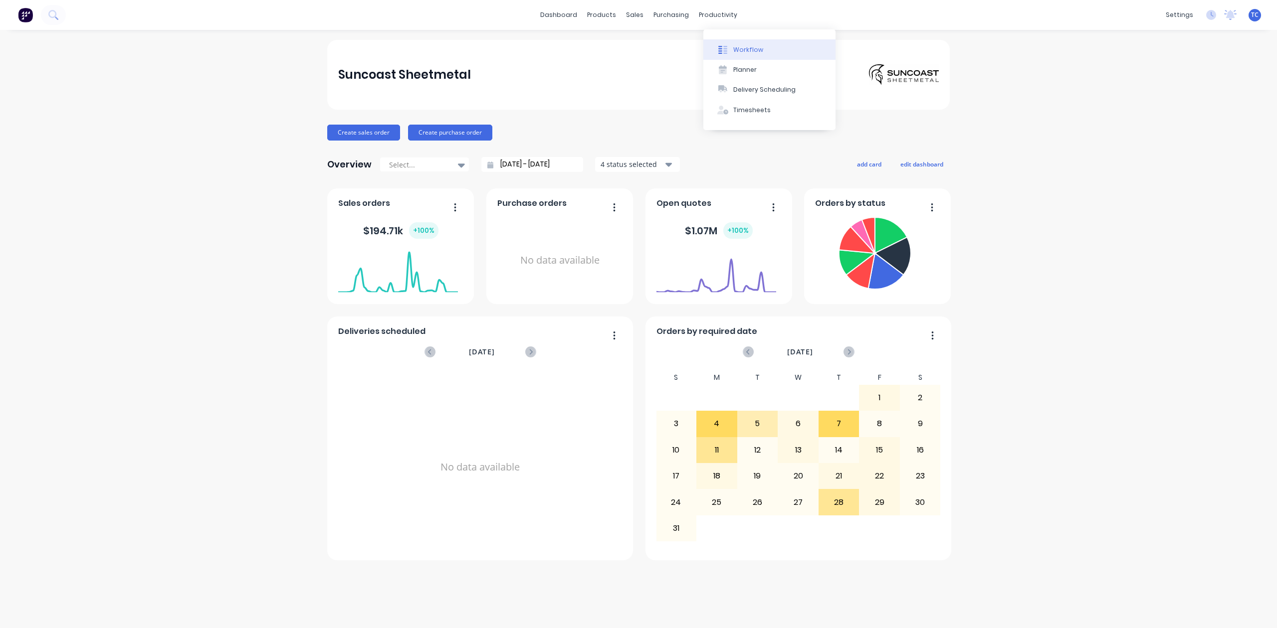
click at [758, 54] on div "Workflow" at bounding box center [748, 49] width 30 height 9
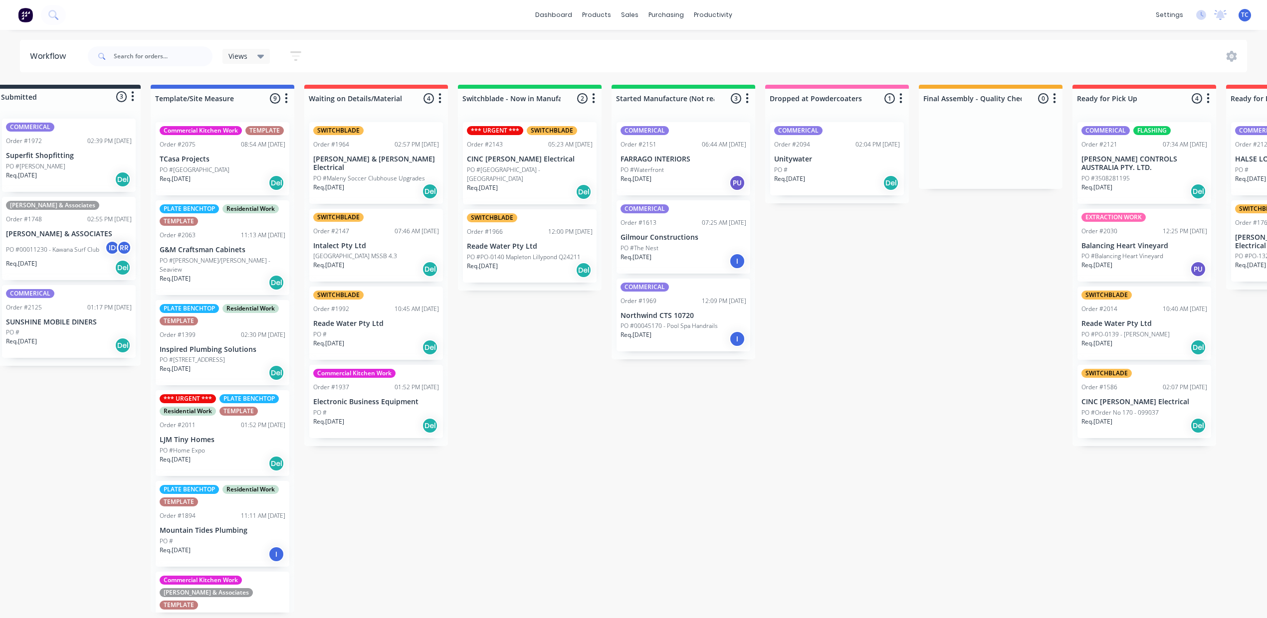
scroll to position [0, 38]
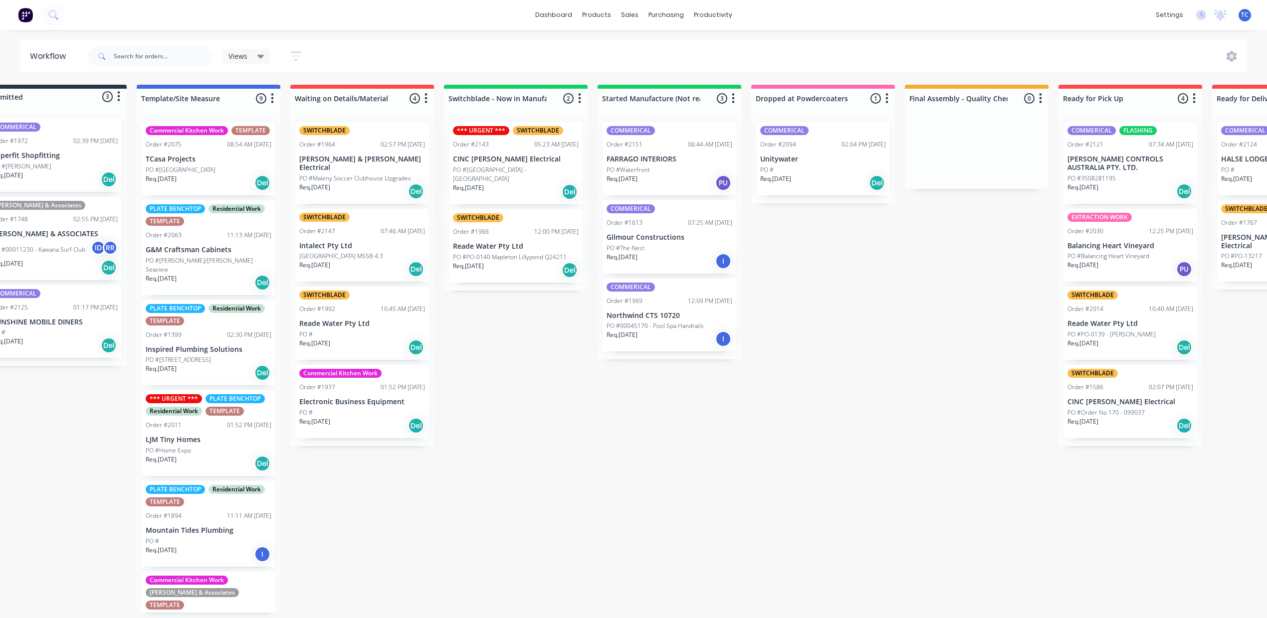
click at [732, 320] on p "Northwind CTS 10720" at bounding box center [669, 316] width 126 height 8
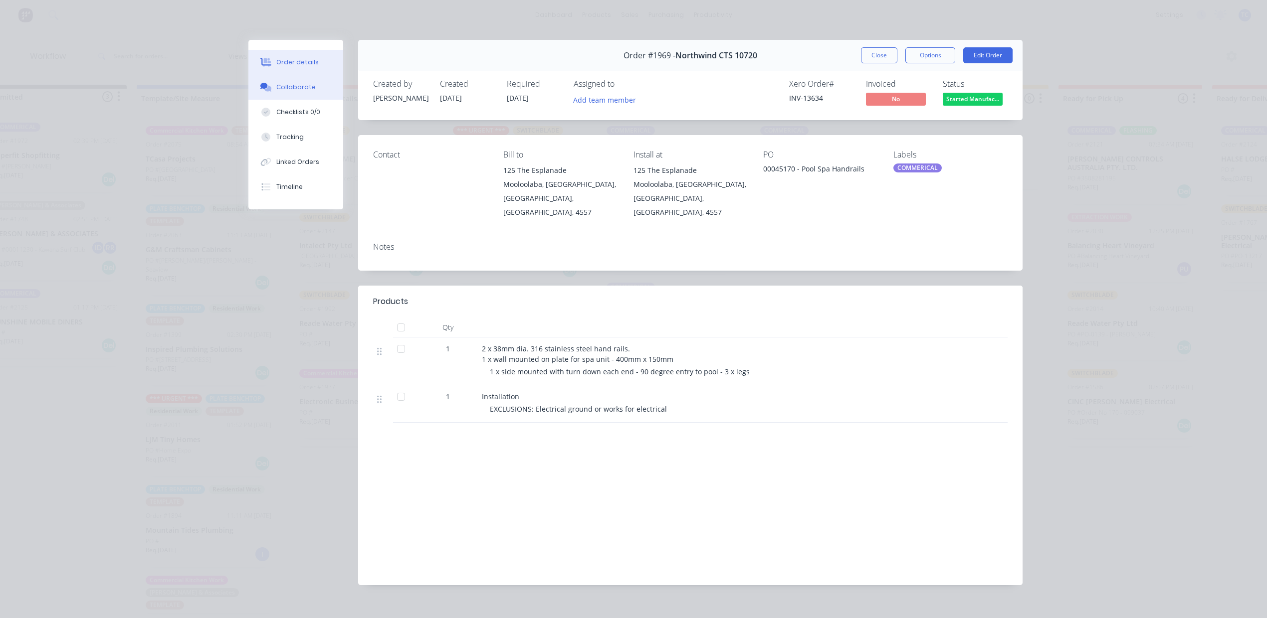
click at [292, 92] on div "Collaborate" at bounding box center [295, 87] width 39 height 9
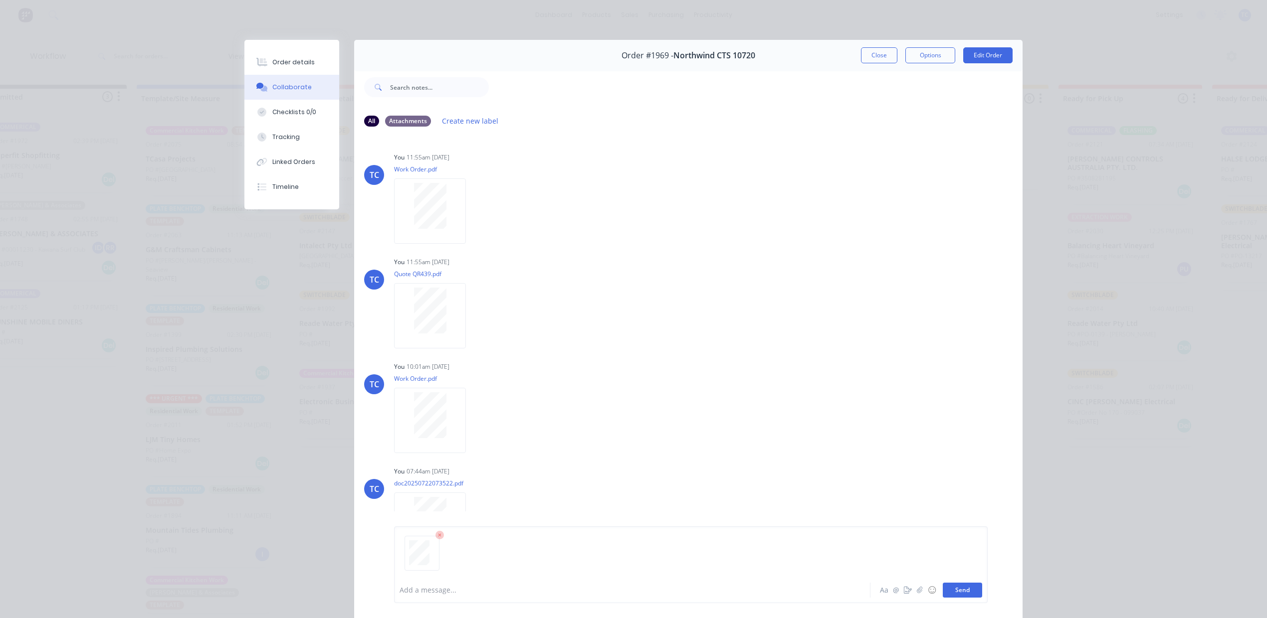
click at [949, 585] on button "Send" at bounding box center [961, 590] width 39 height 15
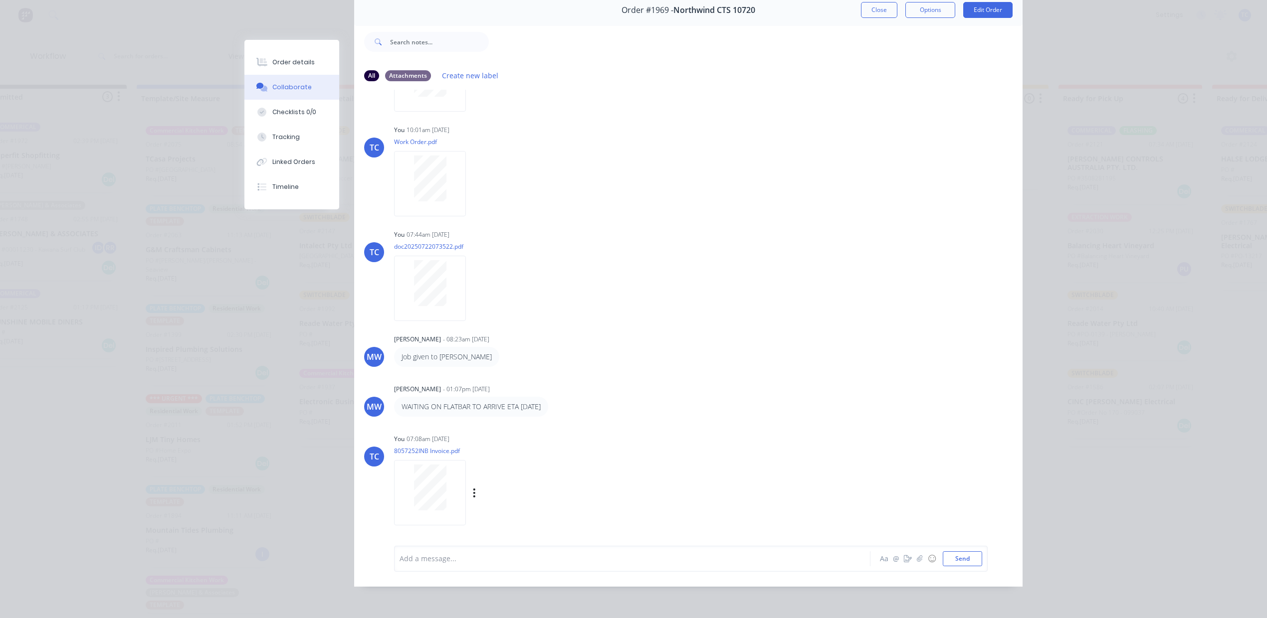
scroll to position [106, 0]
click at [461, 466] on div at bounding box center [429, 488] width 63 height 46
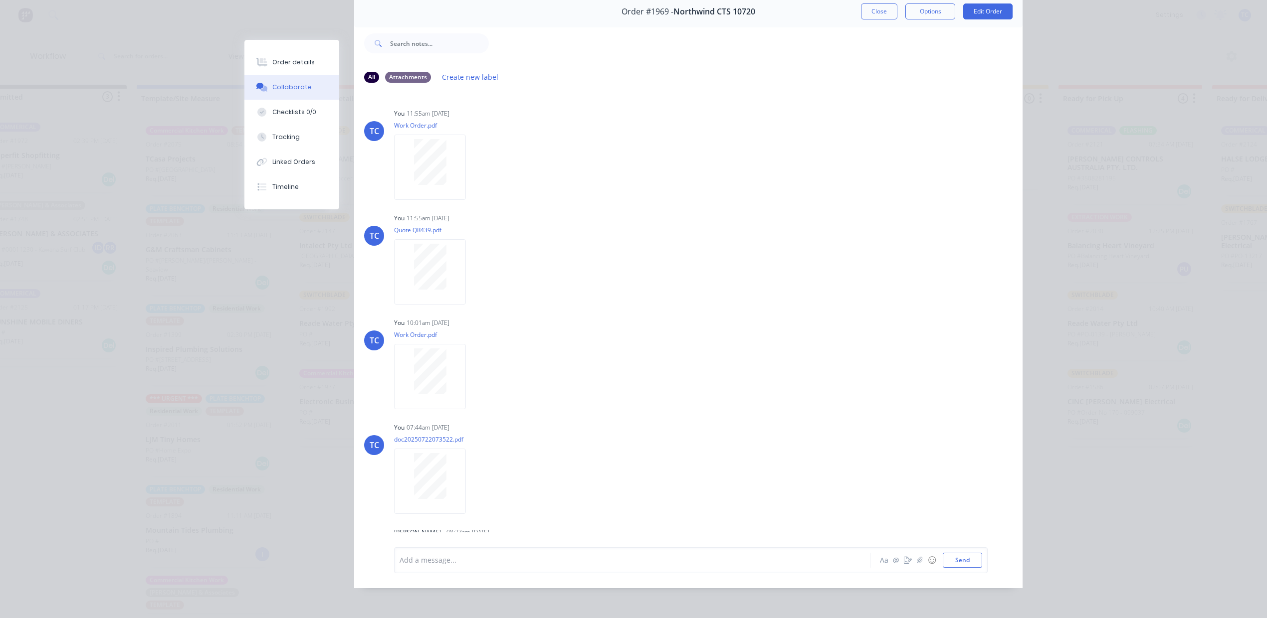
scroll to position [0, 0]
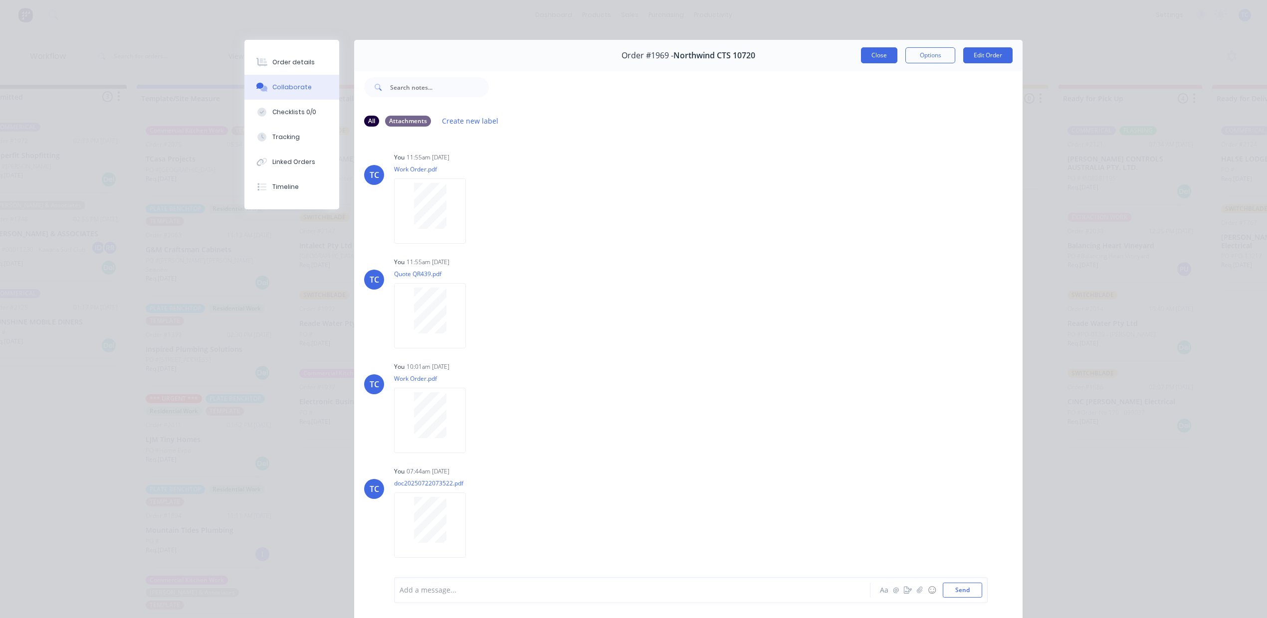
click at [861, 62] on button "Close" at bounding box center [879, 55] width 36 height 16
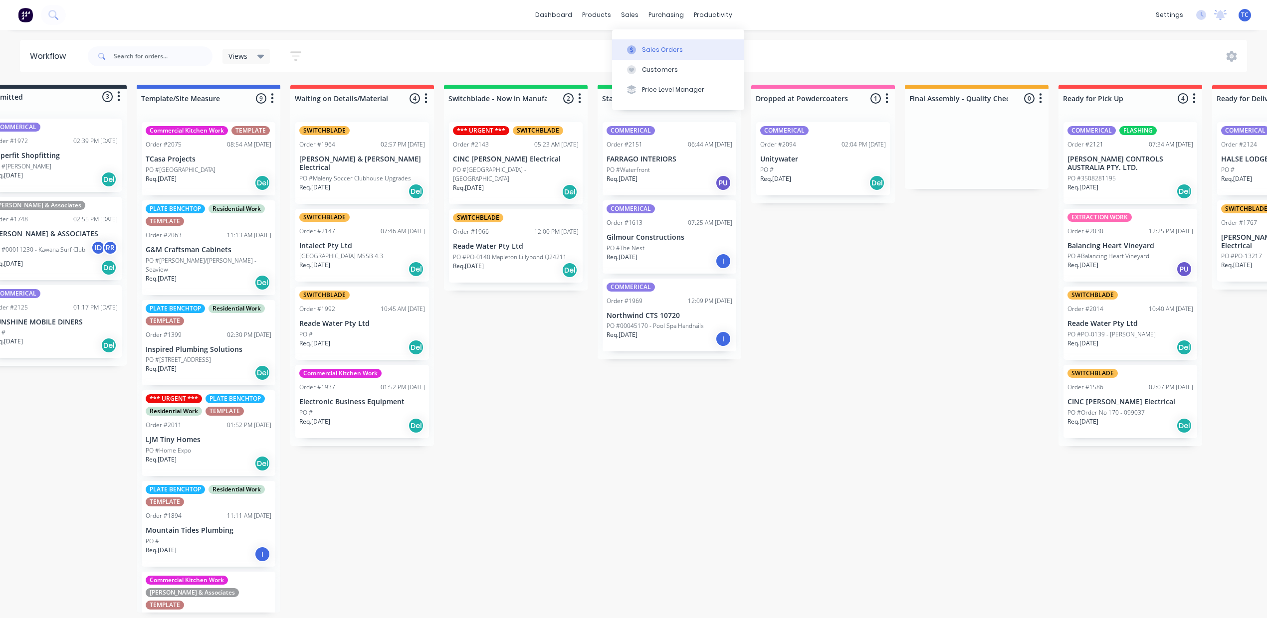
click at [672, 54] on div "Sales Orders" at bounding box center [662, 49] width 41 height 9
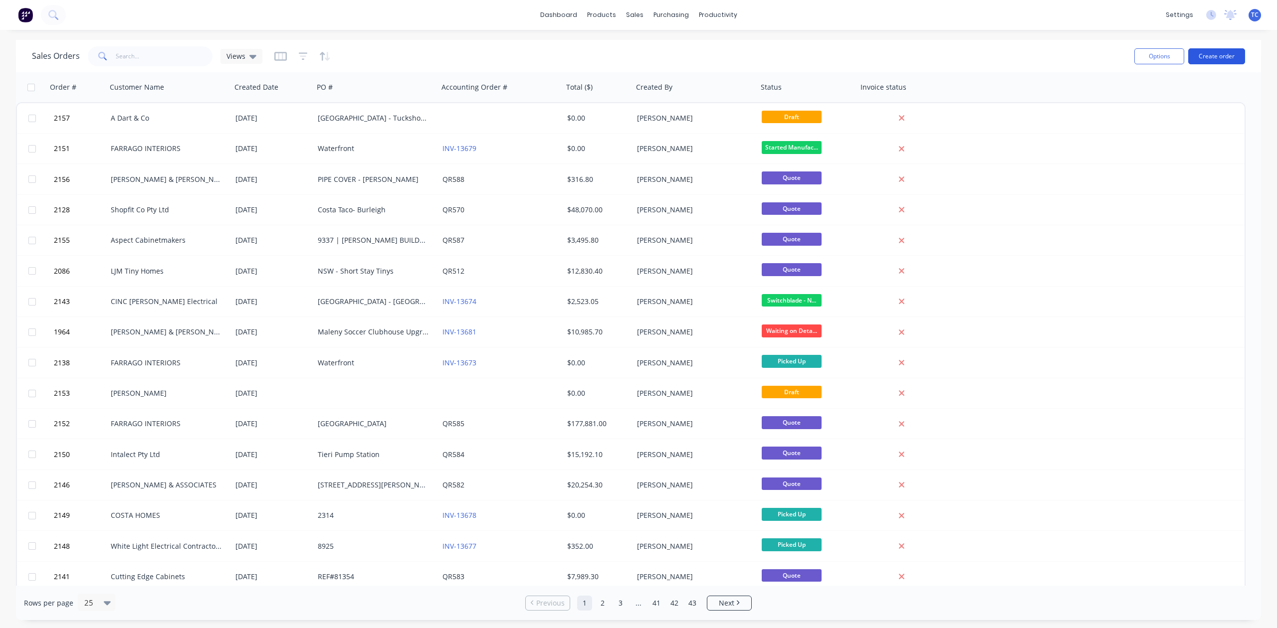
click at [1211, 57] on button "Create order" at bounding box center [1216, 56] width 57 height 16
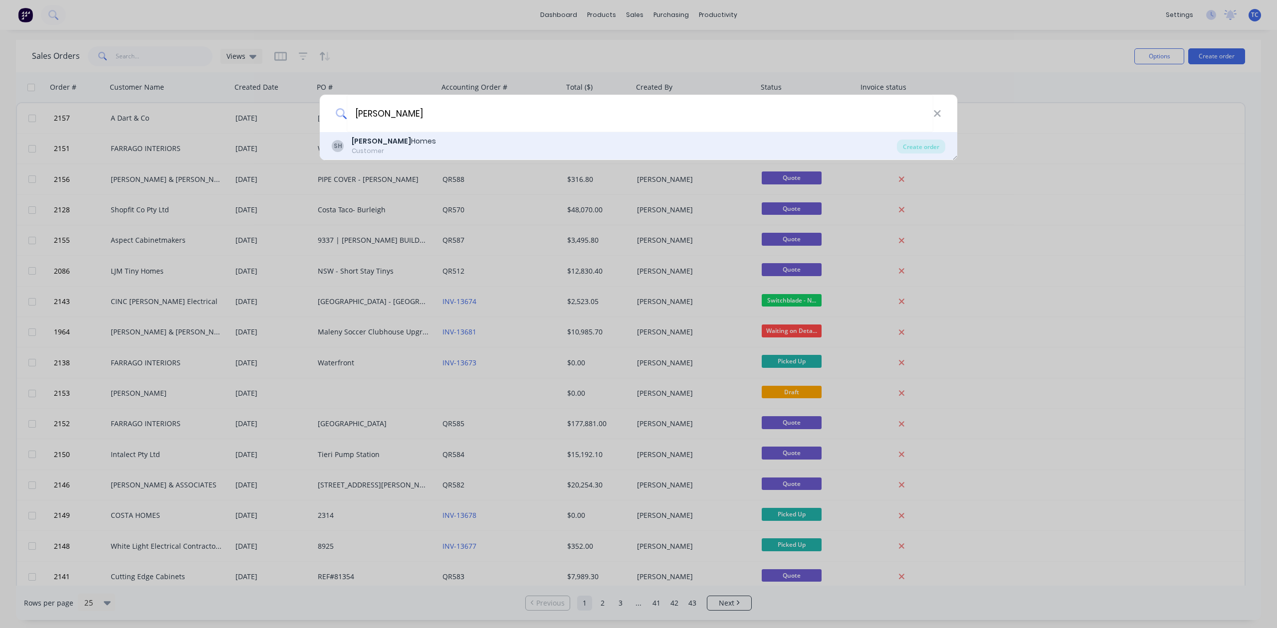
type input "[PERSON_NAME]"
click at [361, 147] on div "Customer" at bounding box center [394, 151] width 84 height 9
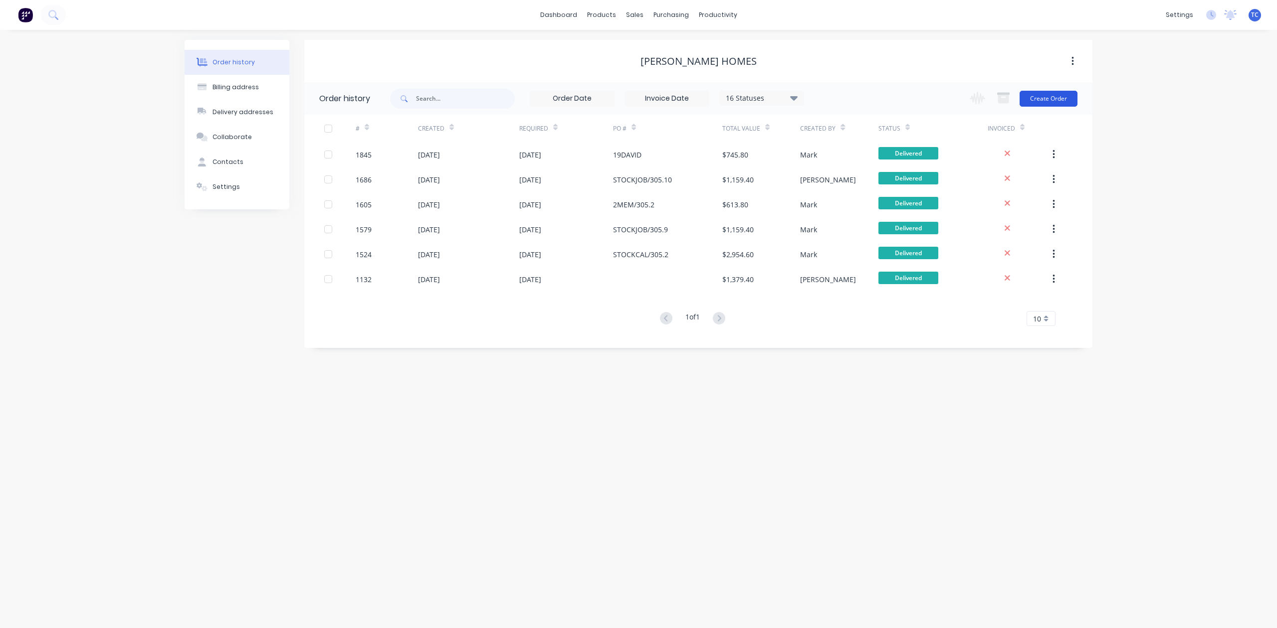
click at [1036, 98] on button "Create Order" at bounding box center [1048, 99] width 58 height 16
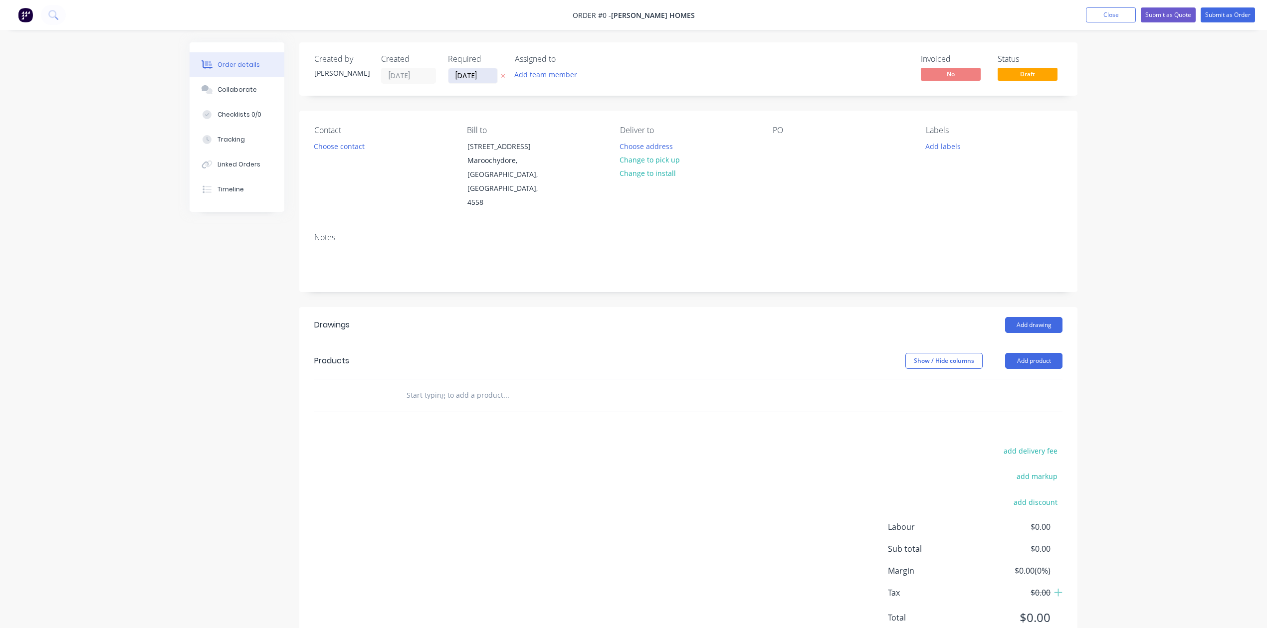
click at [497, 82] on input "[DATE]" at bounding box center [472, 75] width 49 height 15
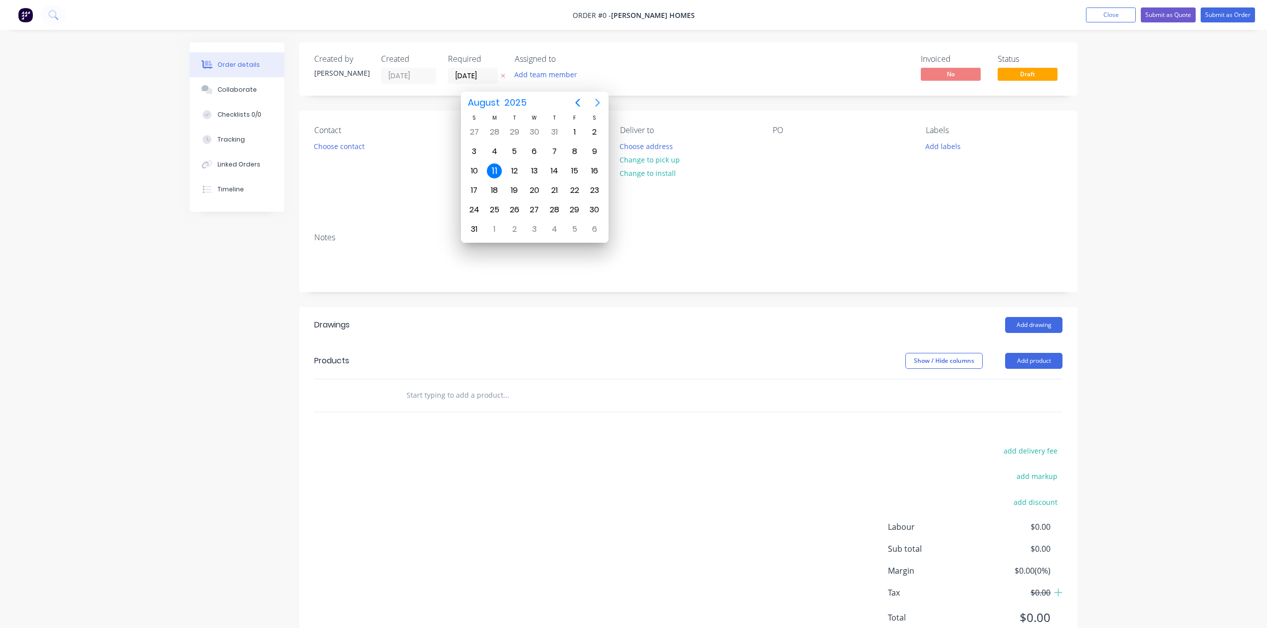
click at [596, 99] on icon "Next page" at bounding box center [597, 103] width 12 height 12
click at [557, 150] on div "11" at bounding box center [554, 151] width 15 height 15
type input "[DATE]"
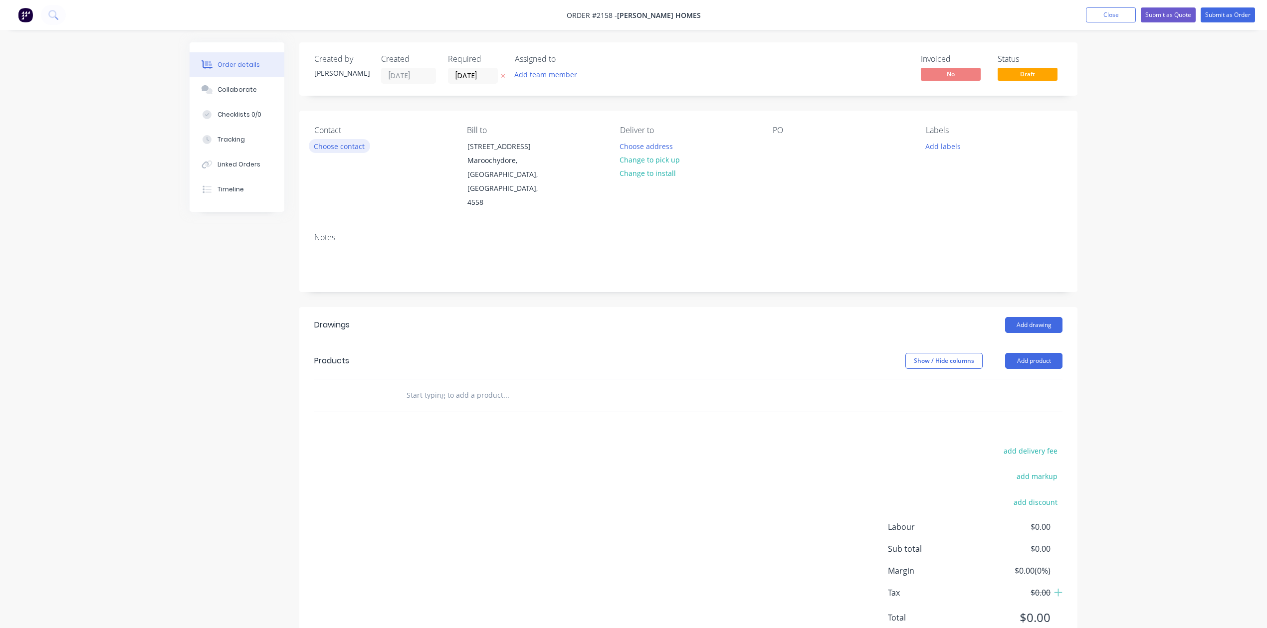
click at [369, 153] on button "Choose contact" at bounding box center [339, 145] width 61 height 13
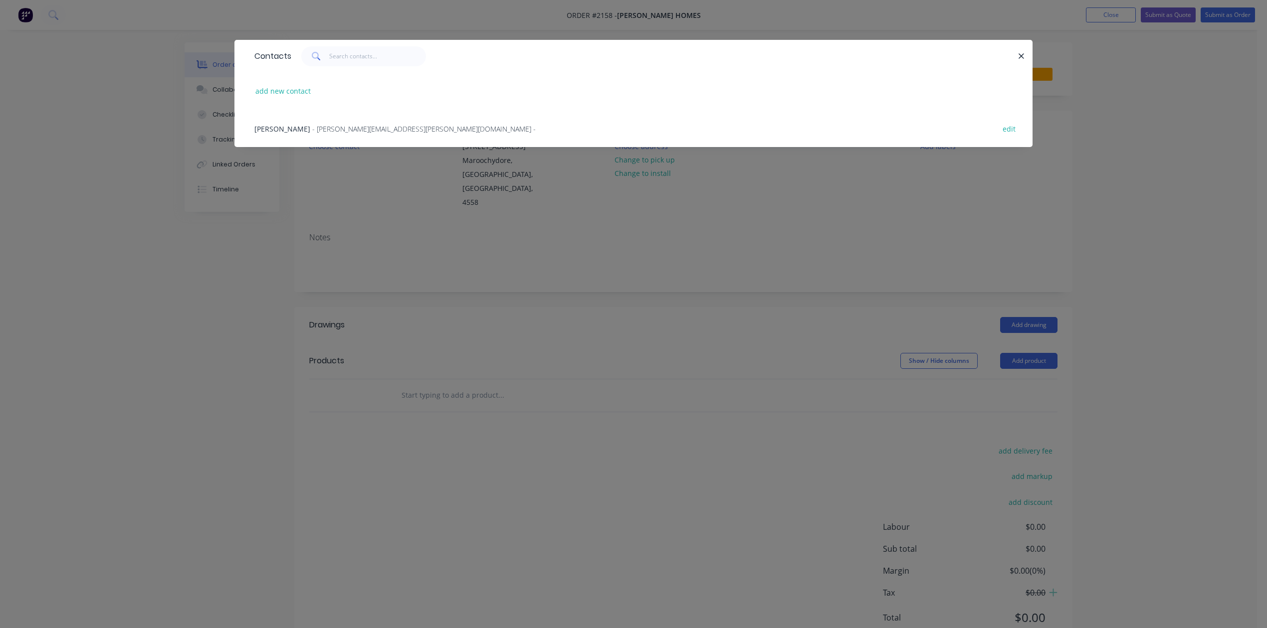
click at [360, 134] on span "- [PERSON_NAME][EMAIL_ADDRESS][PERSON_NAME][DOMAIN_NAME] -" at bounding box center [423, 128] width 223 height 9
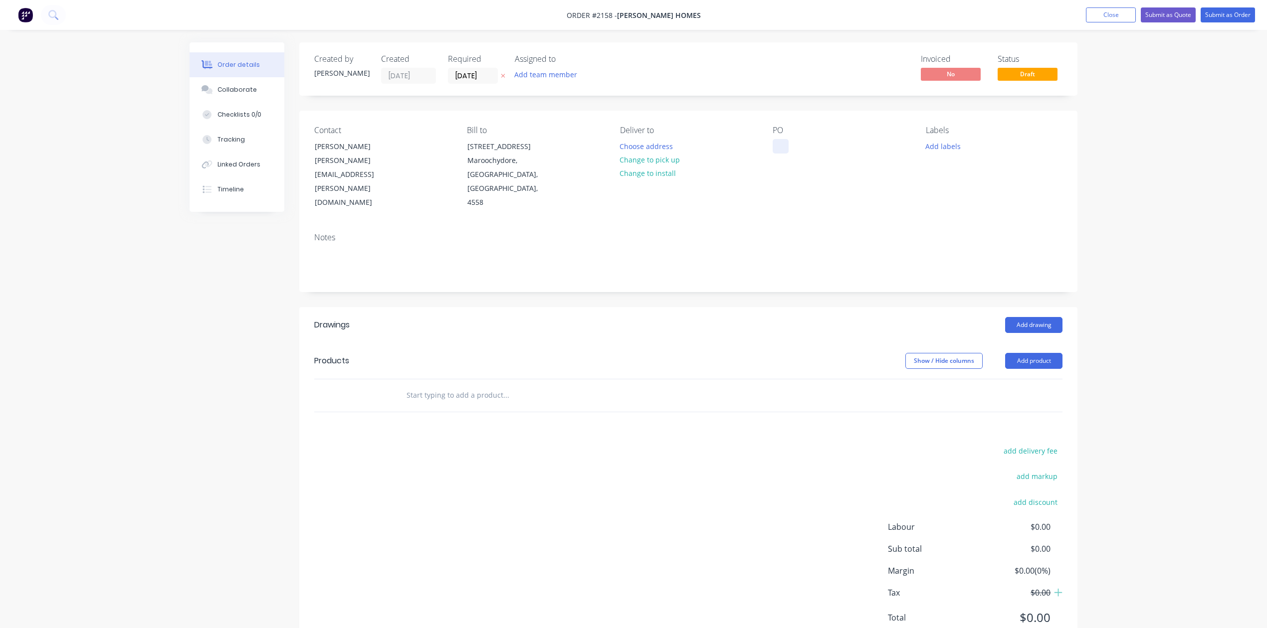
click at [775, 154] on div at bounding box center [780, 146] width 16 height 14
click at [940, 153] on button "Add labels" at bounding box center [943, 145] width 46 height 13
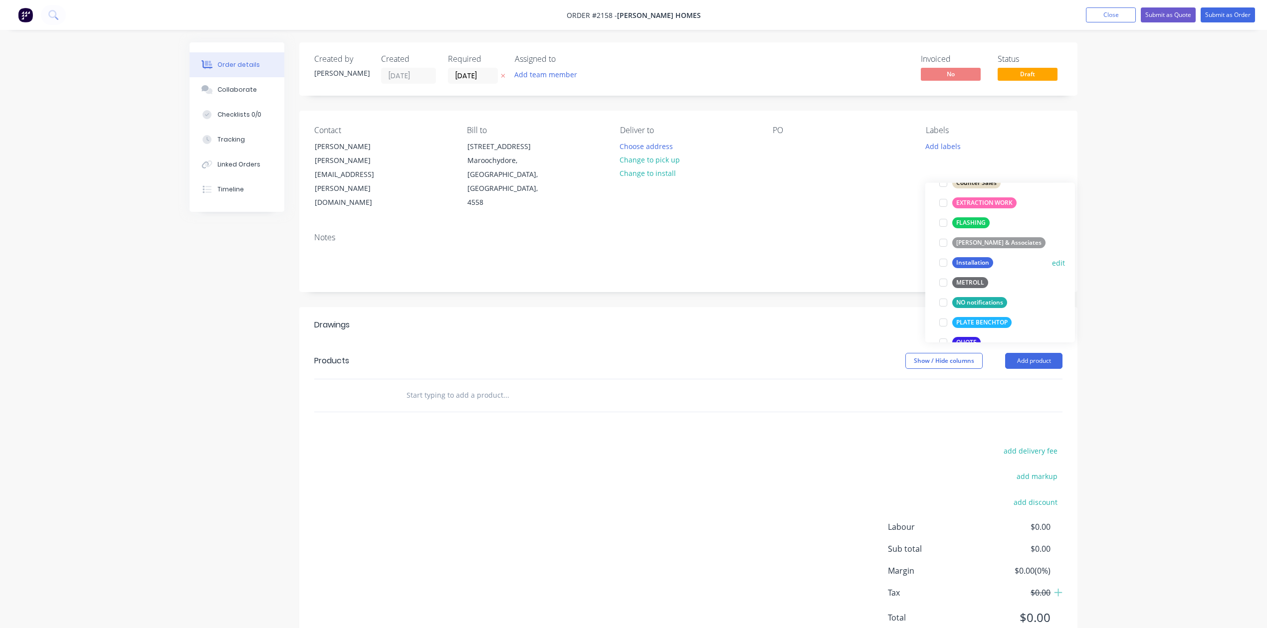
scroll to position [266, 0]
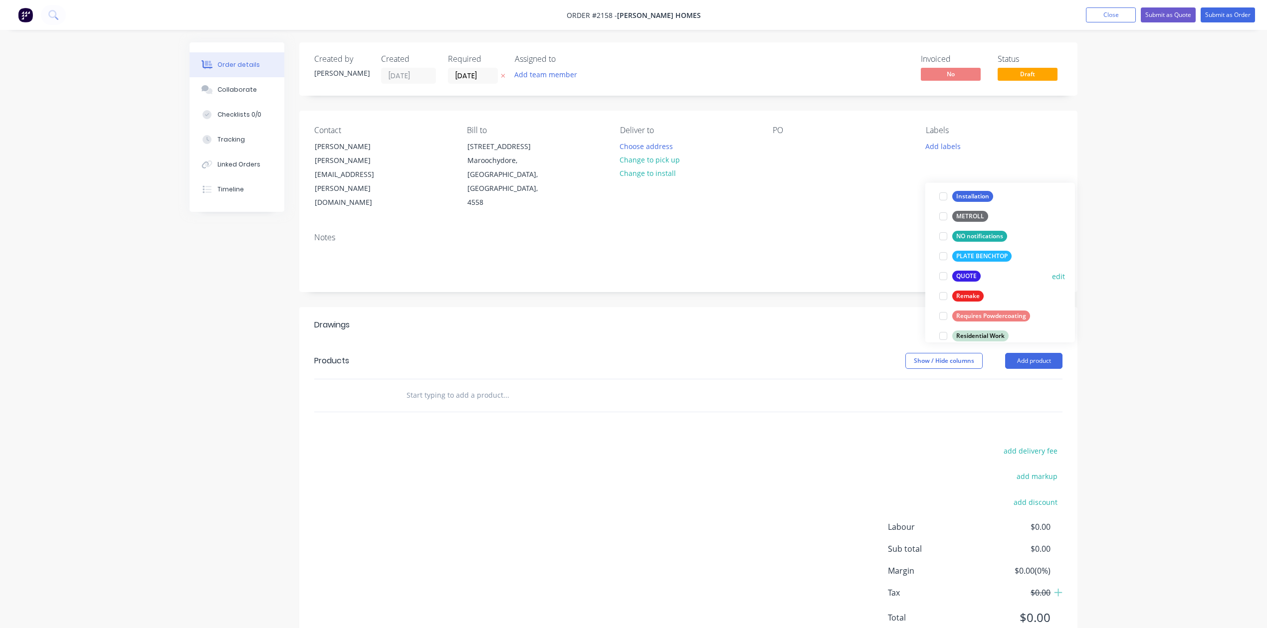
click at [938, 280] on div at bounding box center [943, 276] width 20 height 20
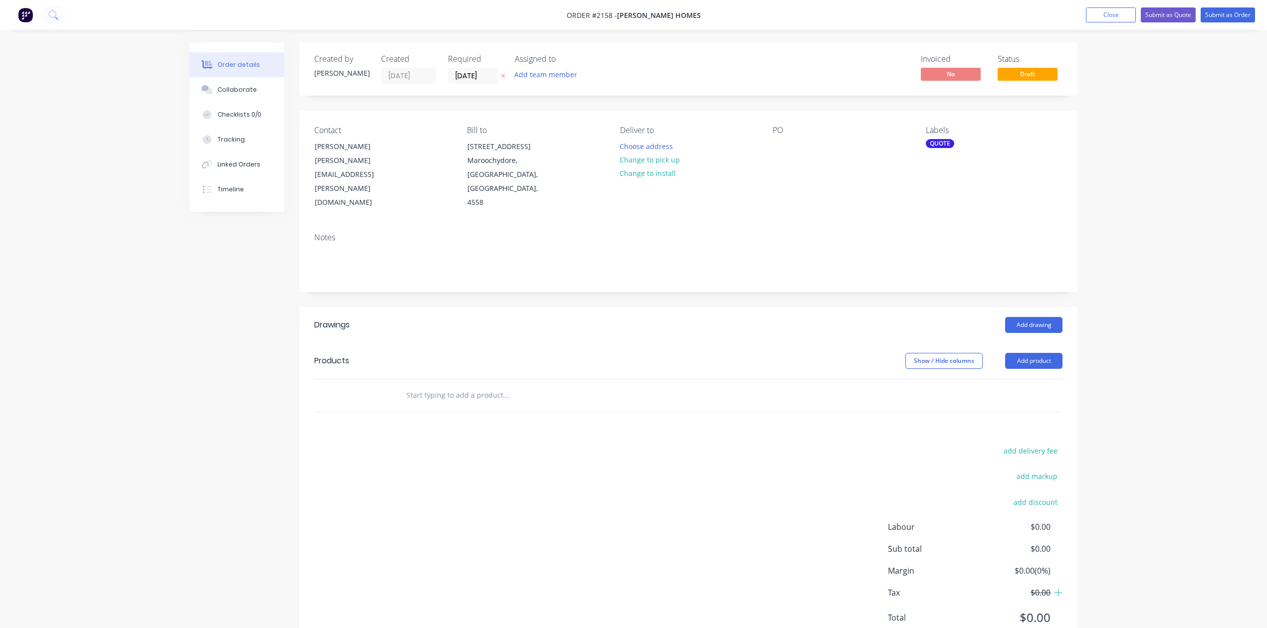
click at [577, 405] on input "text" at bounding box center [505, 395] width 199 height 20
click at [231, 94] on div "Collaborate" at bounding box center [236, 89] width 39 height 9
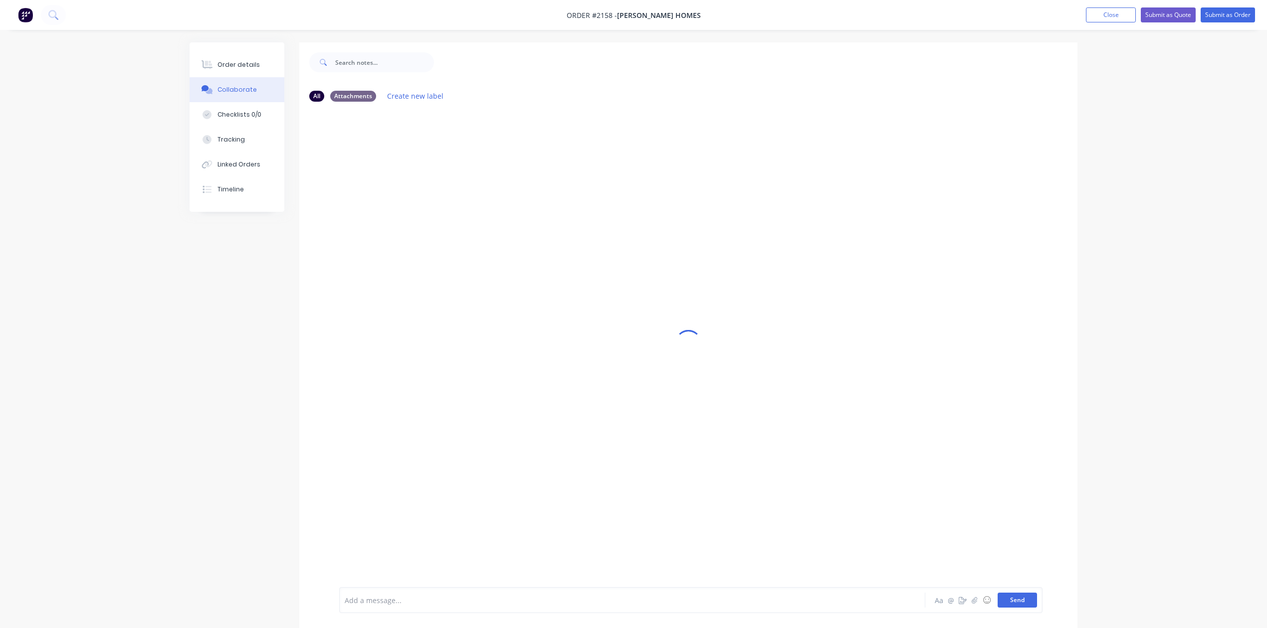
click at [1003, 594] on button "Send" at bounding box center [1016, 600] width 39 height 15
click at [1000, 593] on button "Send" at bounding box center [1016, 600] width 39 height 15
click at [1086, 16] on button "Close" at bounding box center [1111, 14] width 50 height 15
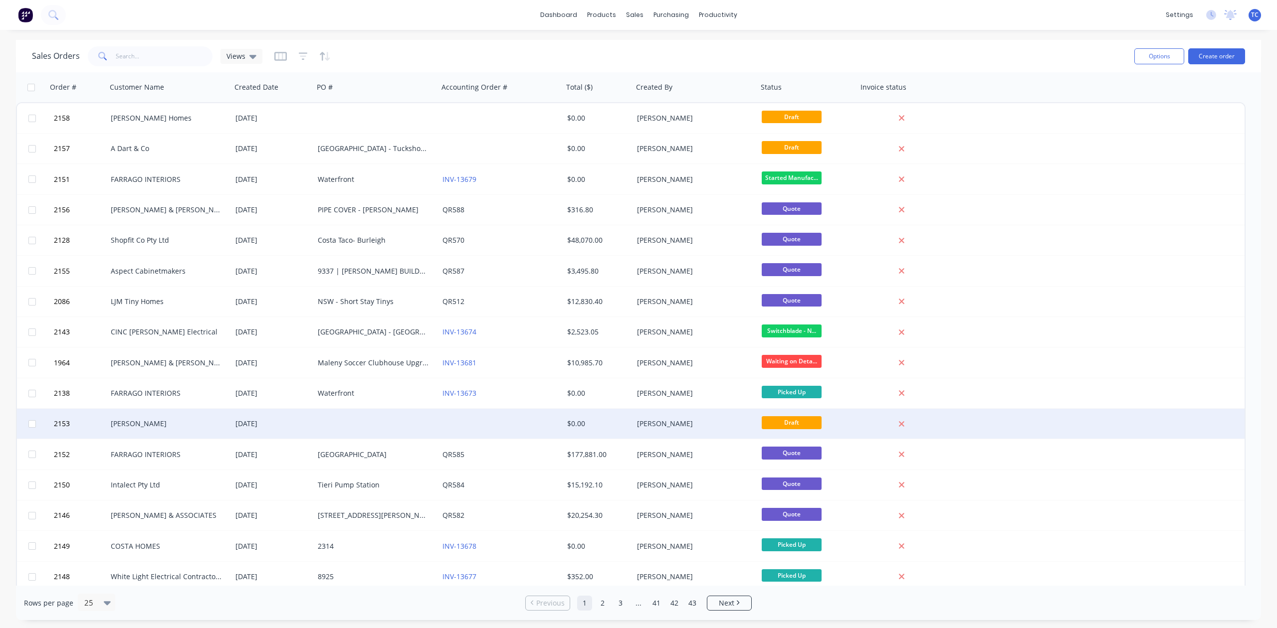
click at [249, 423] on div "[DATE]" at bounding box center [272, 424] width 74 height 10
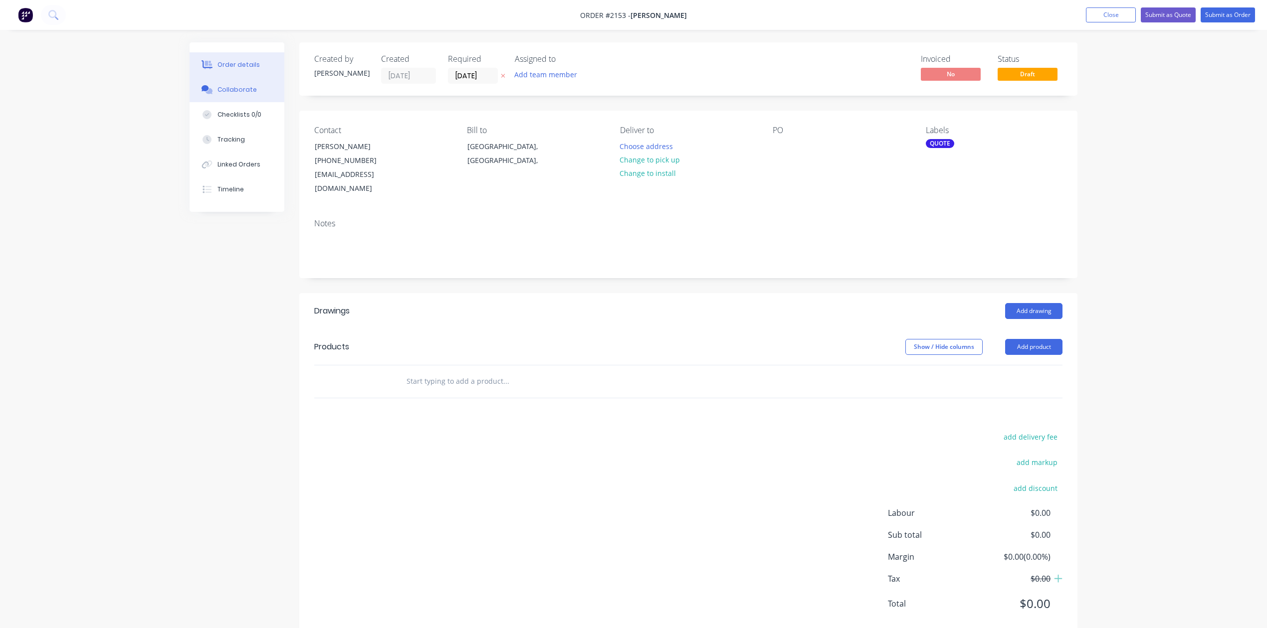
click at [238, 94] on div "Collaborate" at bounding box center [236, 89] width 39 height 9
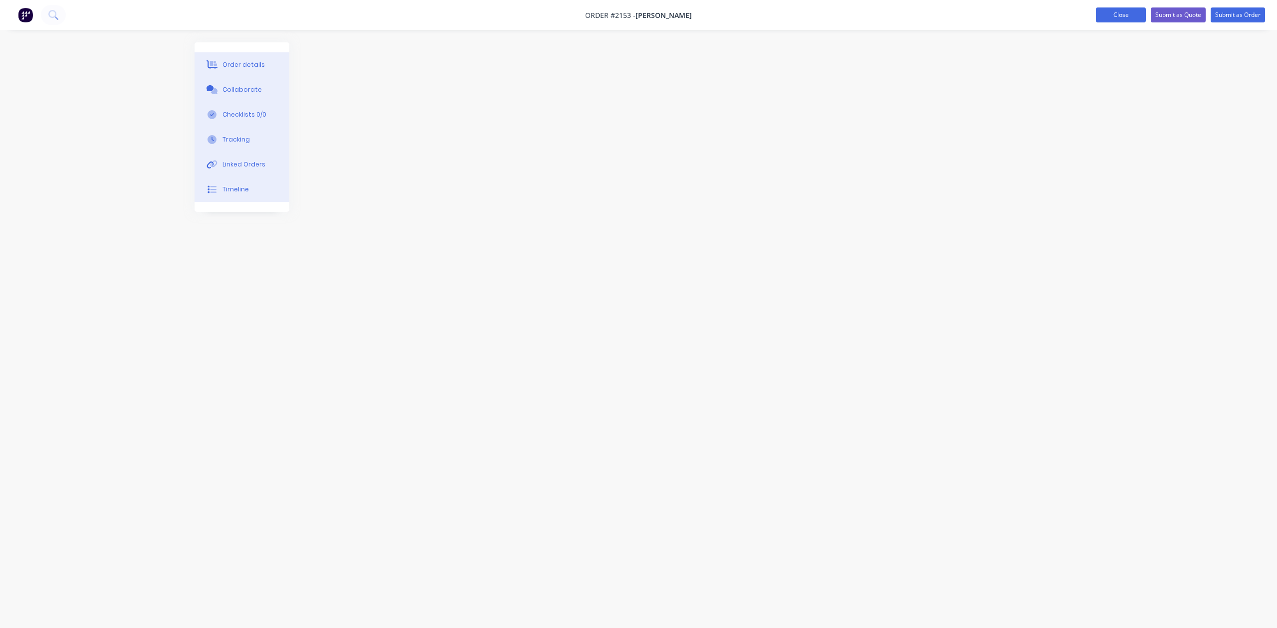
click at [1096, 8] on button "Close" at bounding box center [1121, 14] width 50 height 15
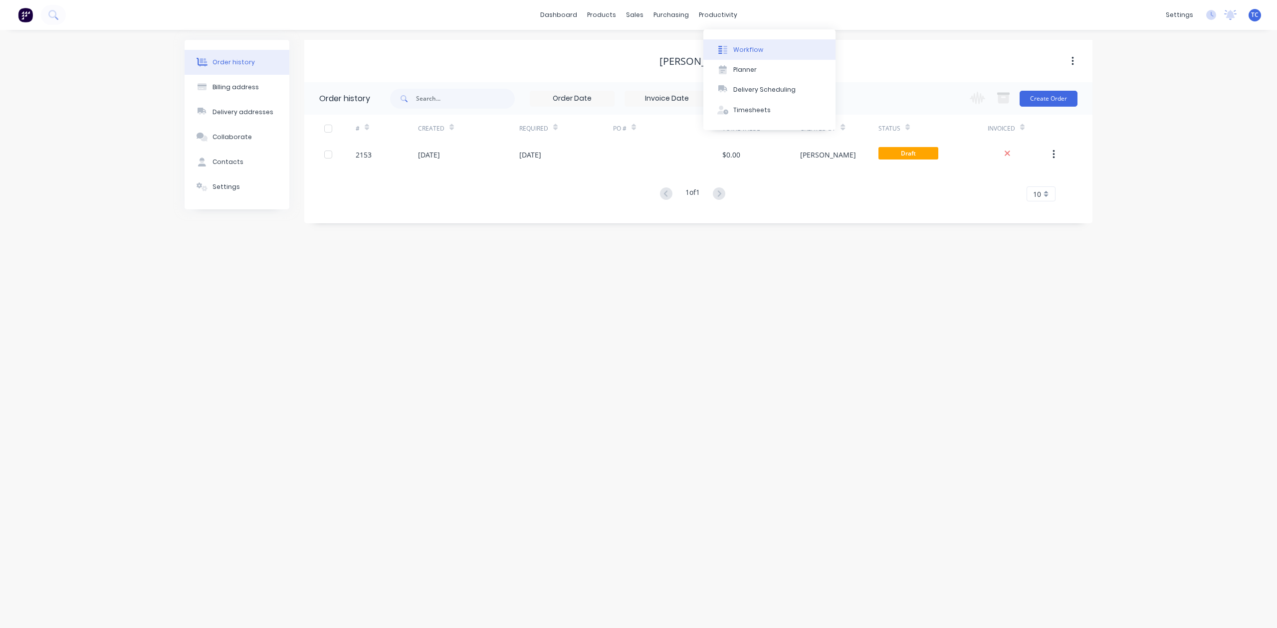
click at [763, 53] on div "Workflow" at bounding box center [748, 49] width 30 height 9
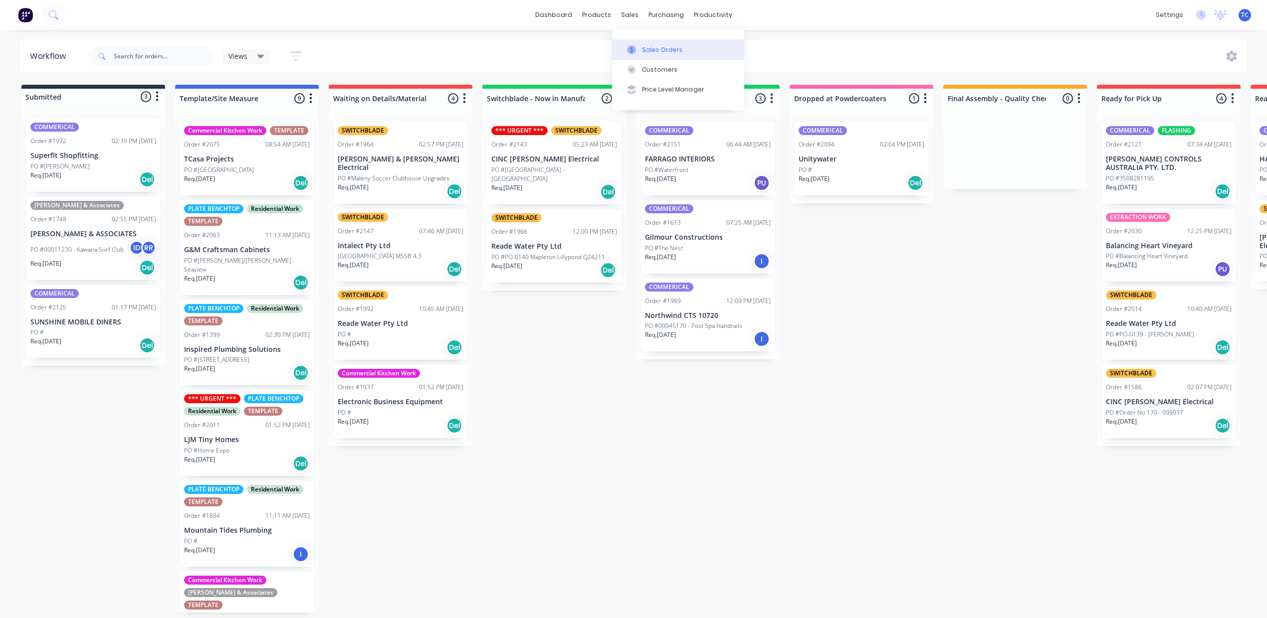
click at [661, 54] on div "Sales Orders" at bounding box center [662, 49] width 41 height 9
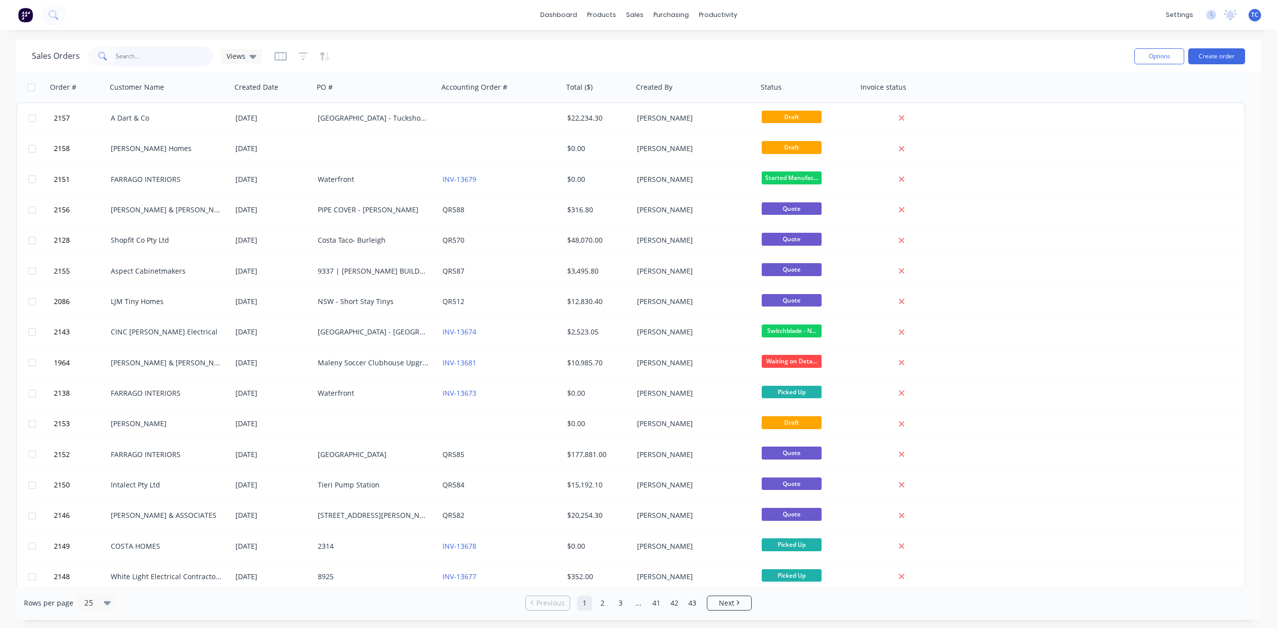
click at [172, 58] on input "text" at bounding box center [164, 56] width 97 height 20
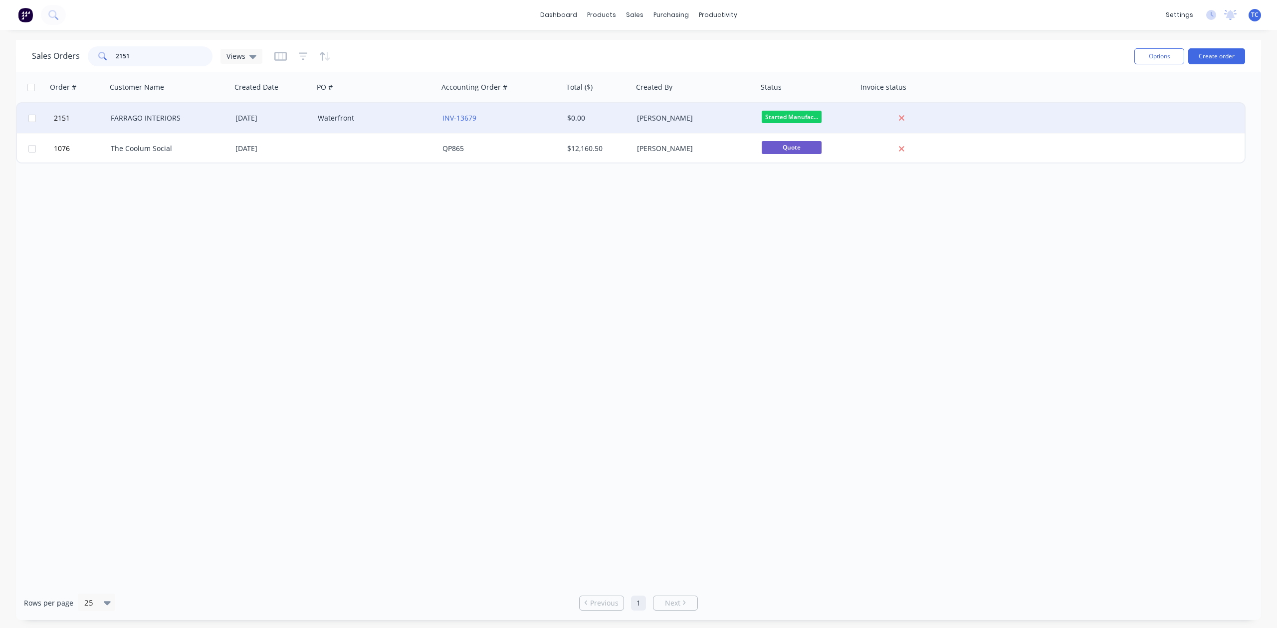
type input "2151"
click at [154, 116] on div "FARRAGO INTERIORS" at bounding box center [166, 118] width 111 height 10
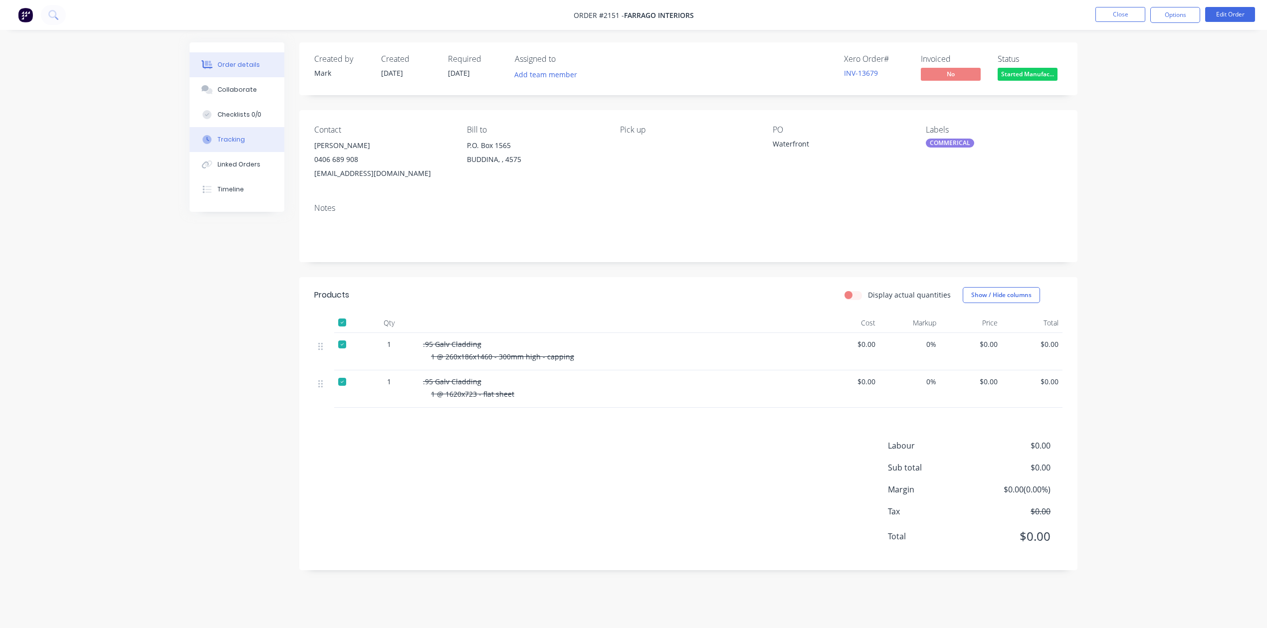
click at [245, 144] on div "Tracking" at bounding box center [230, 139] width 27 height 9
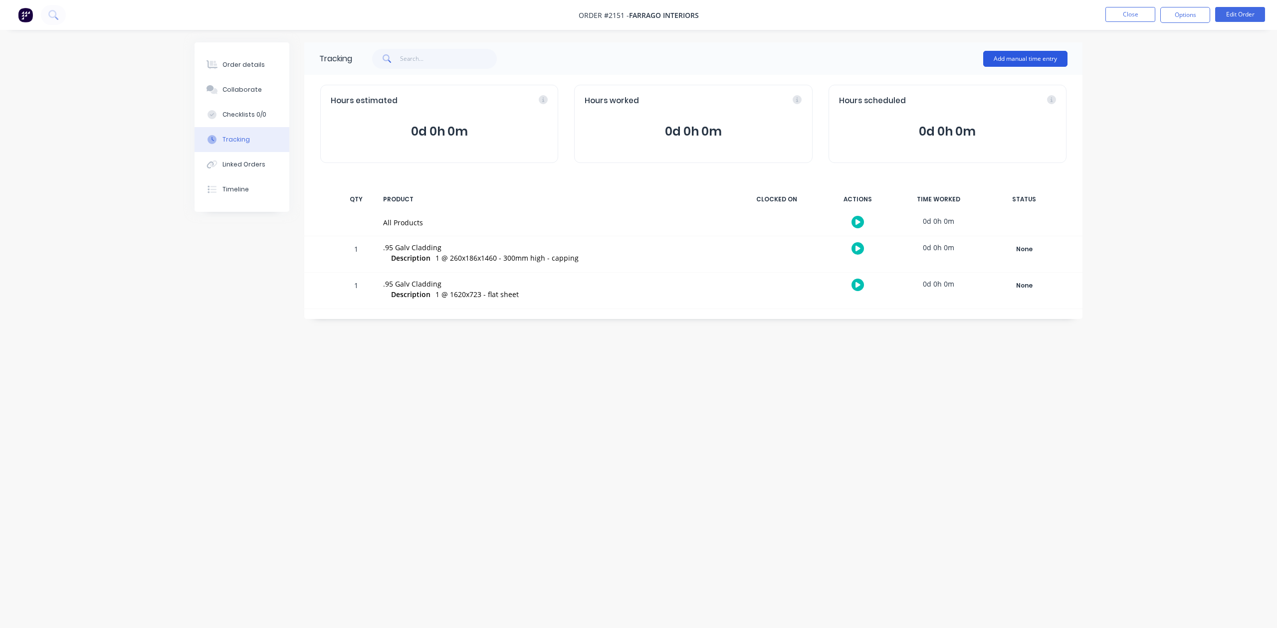
click at [1016, 56] on button "Add manual time entry" at bounding box center [1025, 59] width 84 height 16
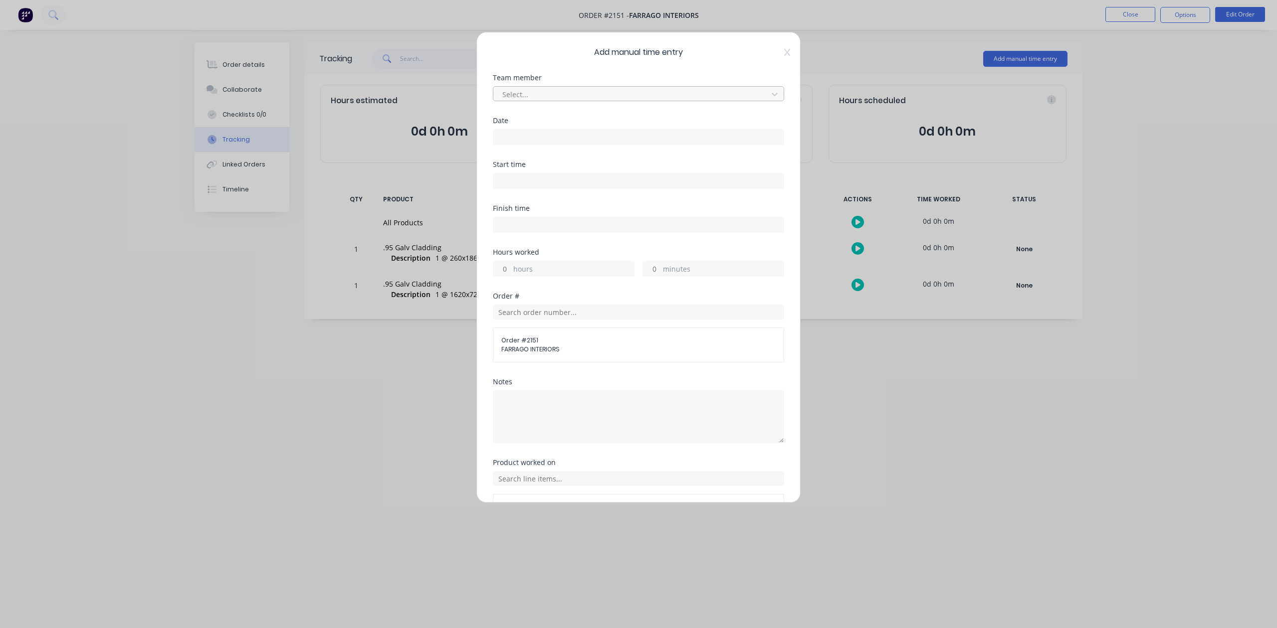
click at [549, 101] on div at bounding box center [631, 94] width 261 height 12
click at [541, 143] on div "[PERSON_NAME]" at bounding box center [633, 137] width 273 height 18
click at [549, 145] on input at bounding box center [638, 137] width 290 height 15
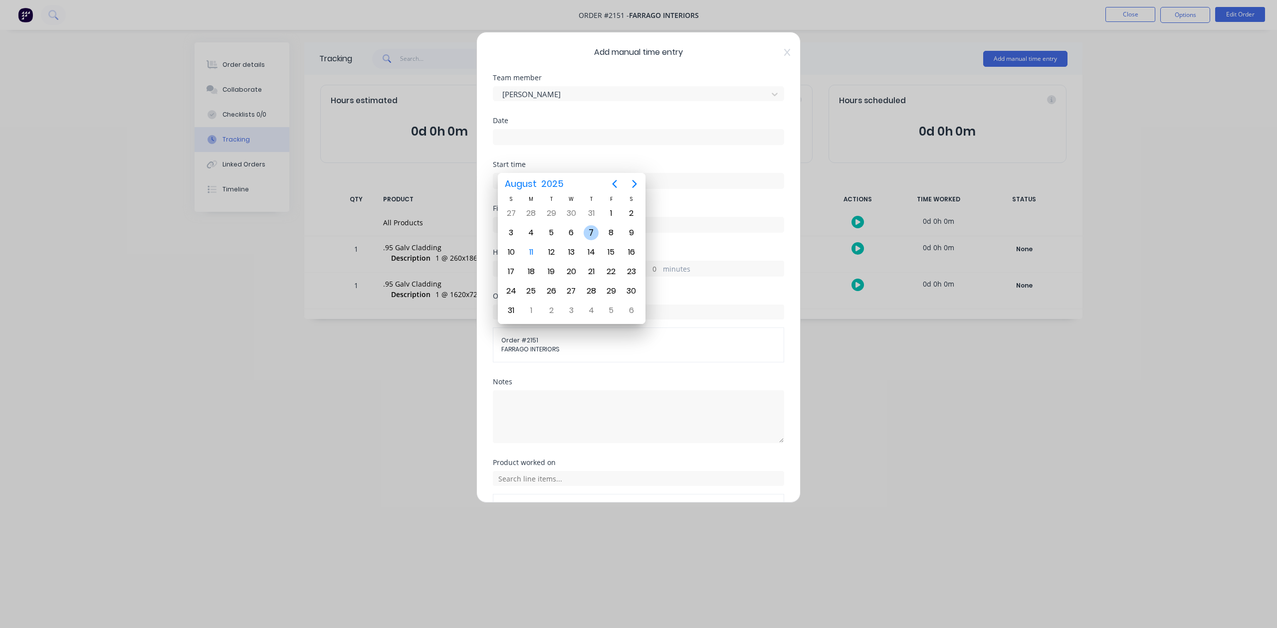
click at [587, 232] on div "7" at bounding box center [590, 232] width 15 height 15
type input "[DATE]"
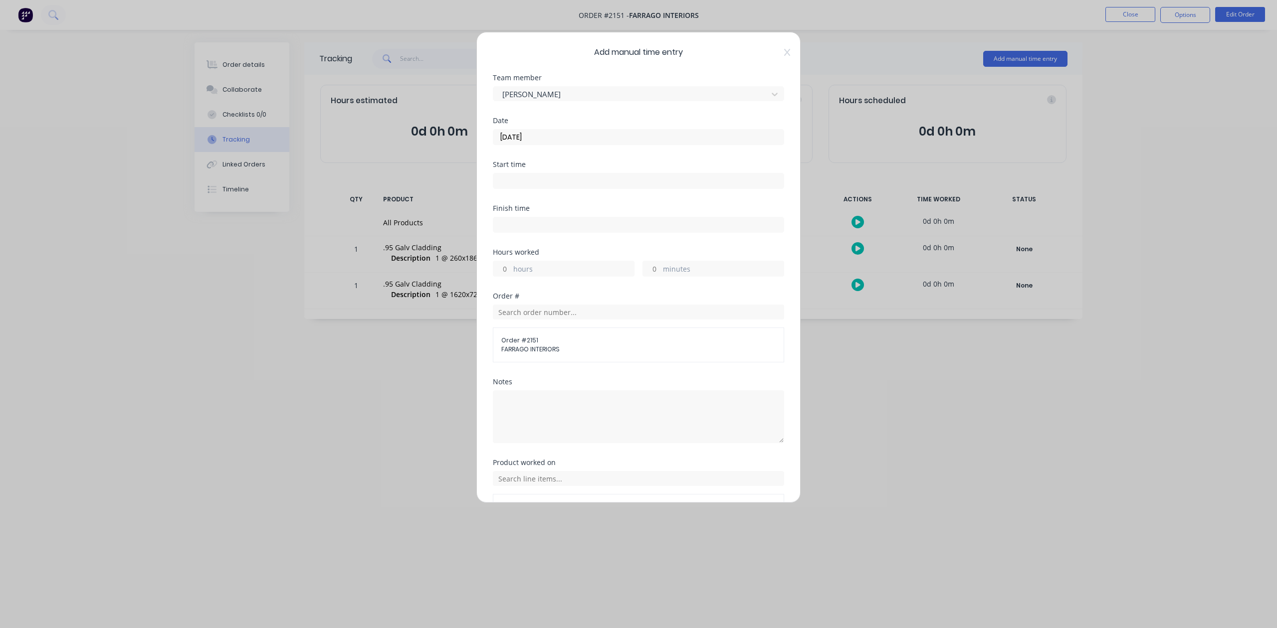
click at [649, 276] on input "minutes" at bounding box center [651, 268] width 17 height 15
click at [506, 276] on input "hours" at bounding box center [501, 268] width 17 height 15
type input "1"
click at [650, 276] on input "minutes" at bounding box center [651, 268] width 17 height 15
type input "30"
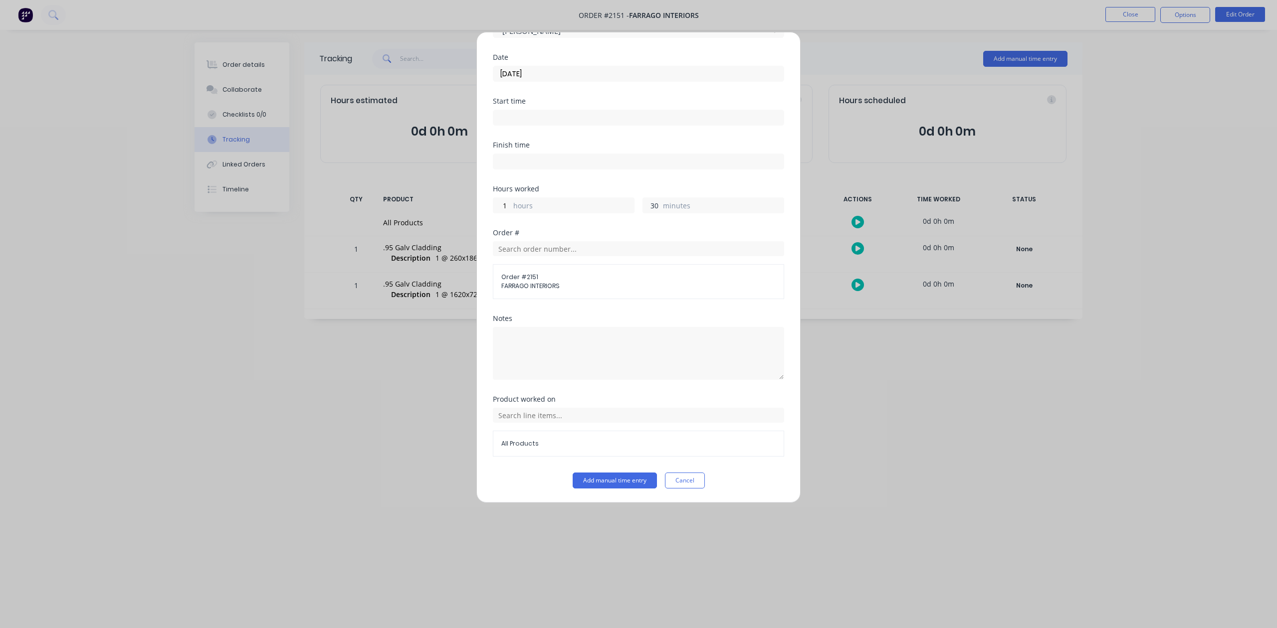
scroll to position [146, 0]
click at [613, 482] on button "Add manual time entry" at bounding box center [614, 481] width 84 height 16
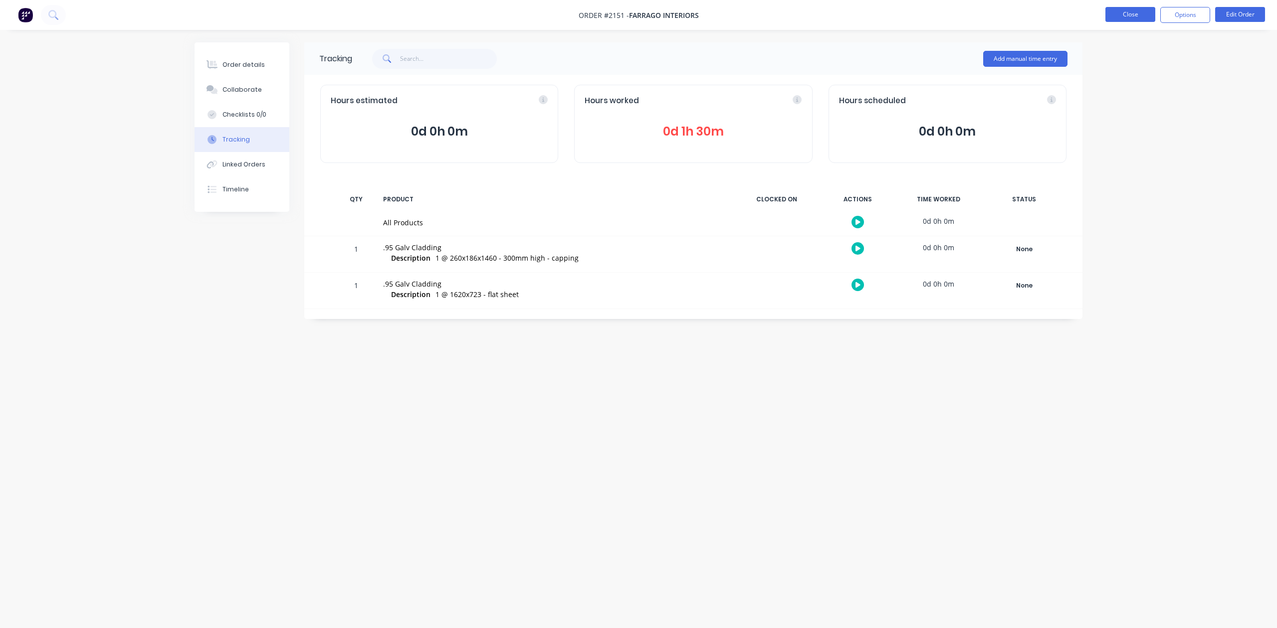
click at [1113, 12] on button "Close" at bounding box center [1130, 14] width 50 height 15
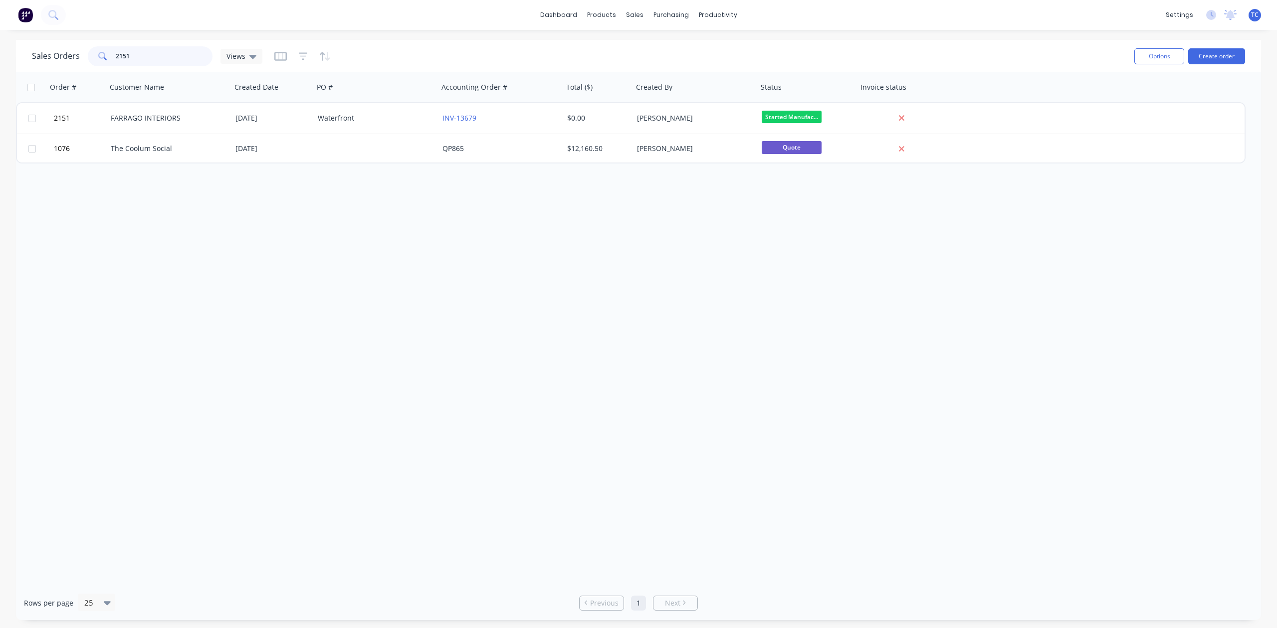
drag, startPoint x: 178, startPoint y: 47, endPoint x: 108, endPoint y: 58, distance: 70.7
click at [108, 58] on div "2151" at bounding box center [150, 56] width 125 height 20
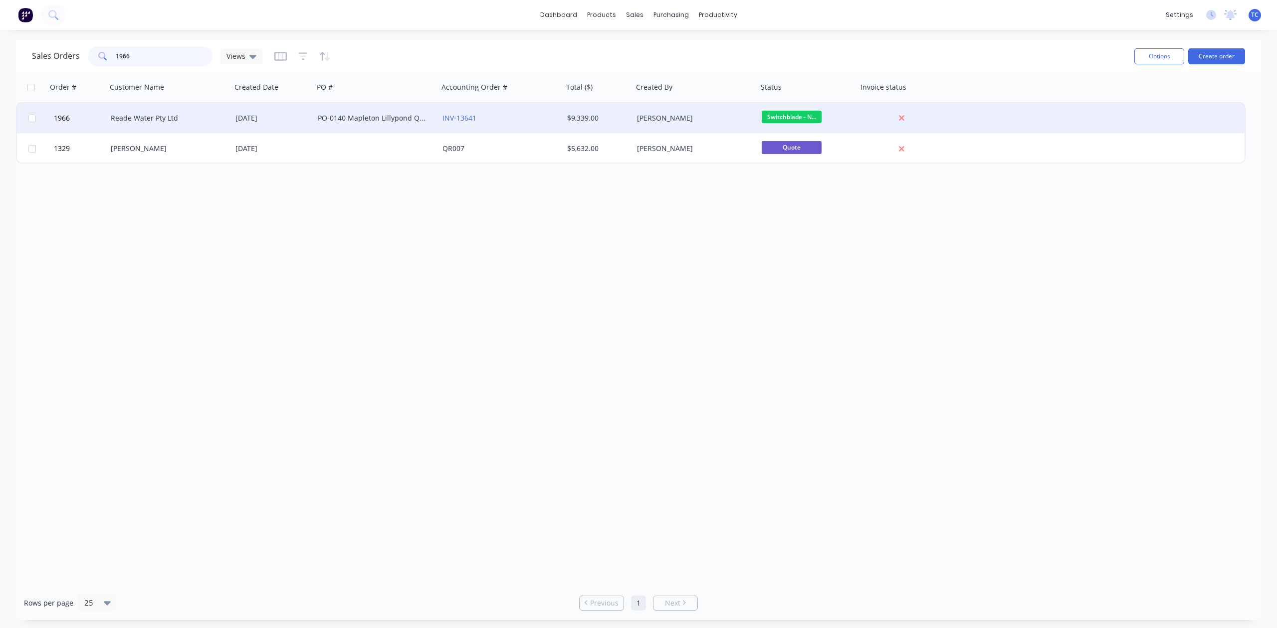
type input "1966"
click at [150, 120] on div "Reade Water Pty Ltd" at bounding box center [166, 118] width 111 height 10
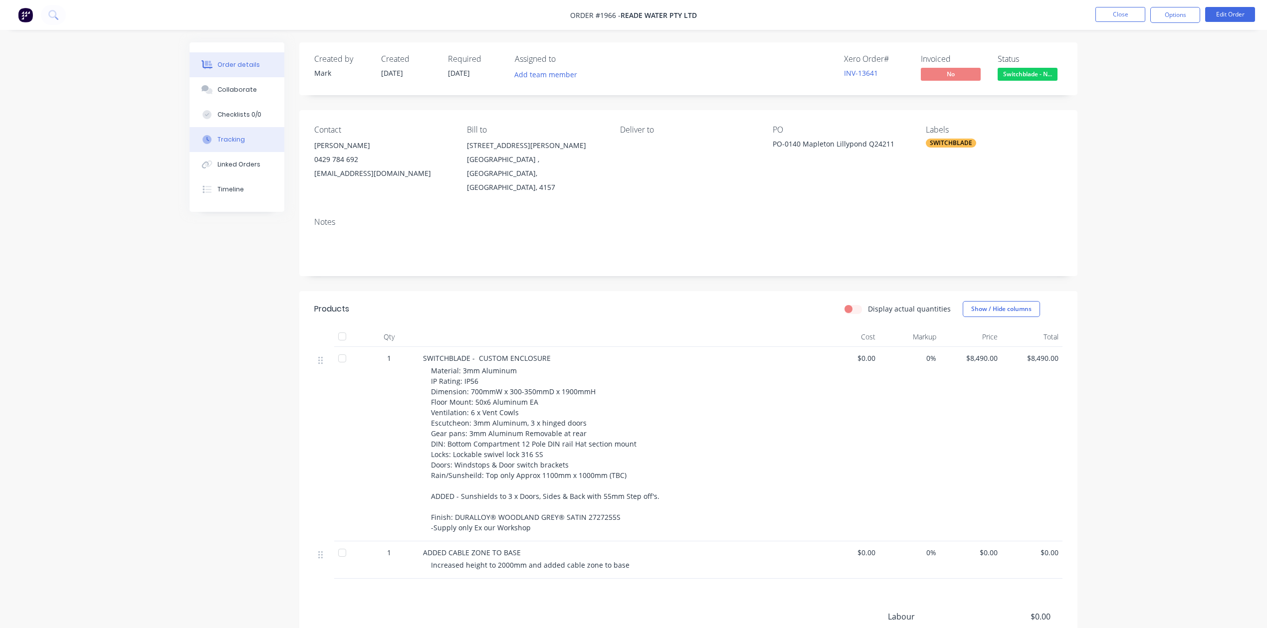
click at [239, 152] on button "Tracking" at bounding box center [236, 139] width 95 height 25
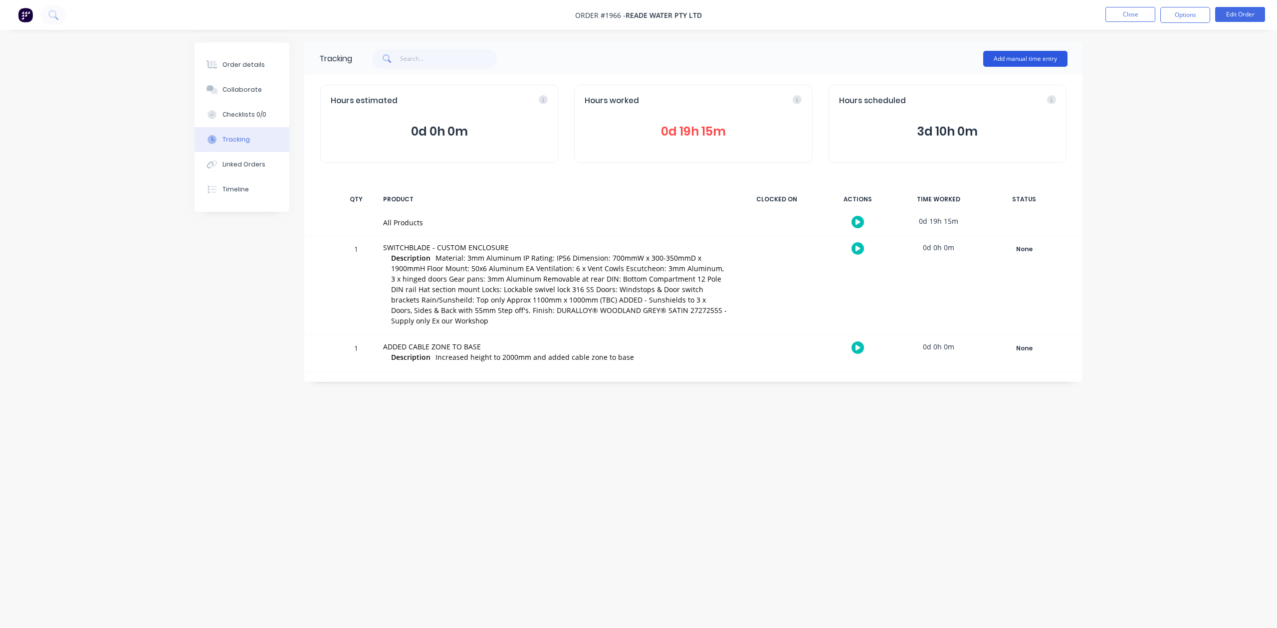
click at [996, 54] on button "Add manual time entry" at bounding box center [1025, 59] width 84 height 16
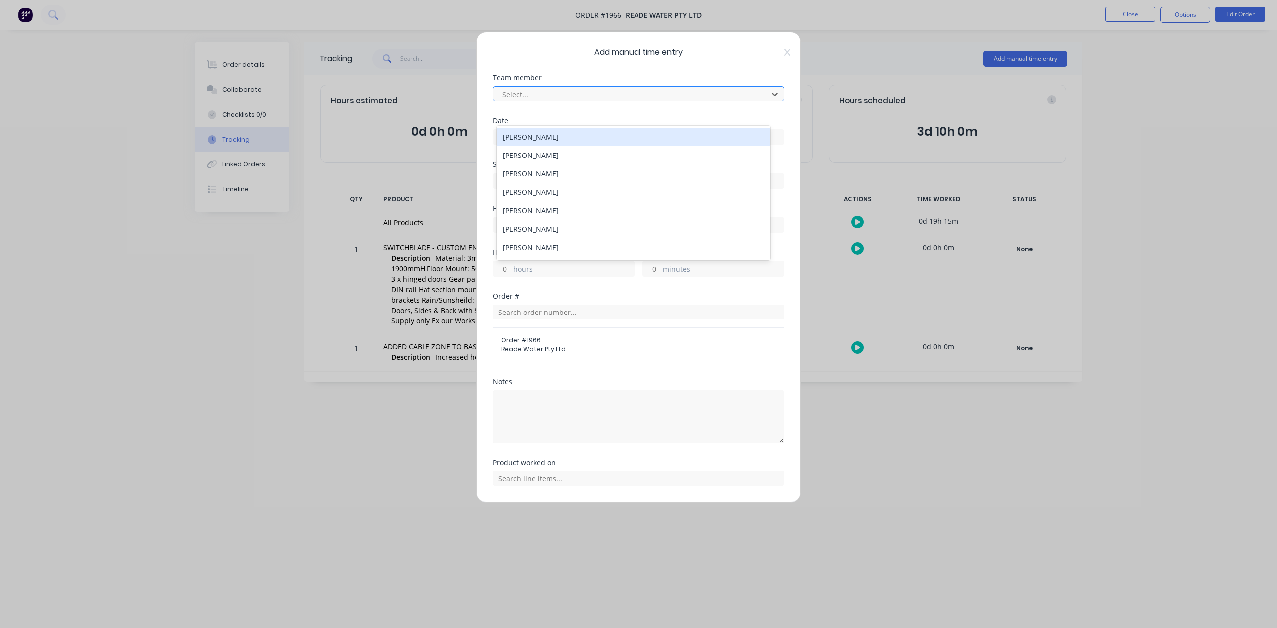
click at [536, 101] on div at bounding box center [631, 94] width 261 height 12
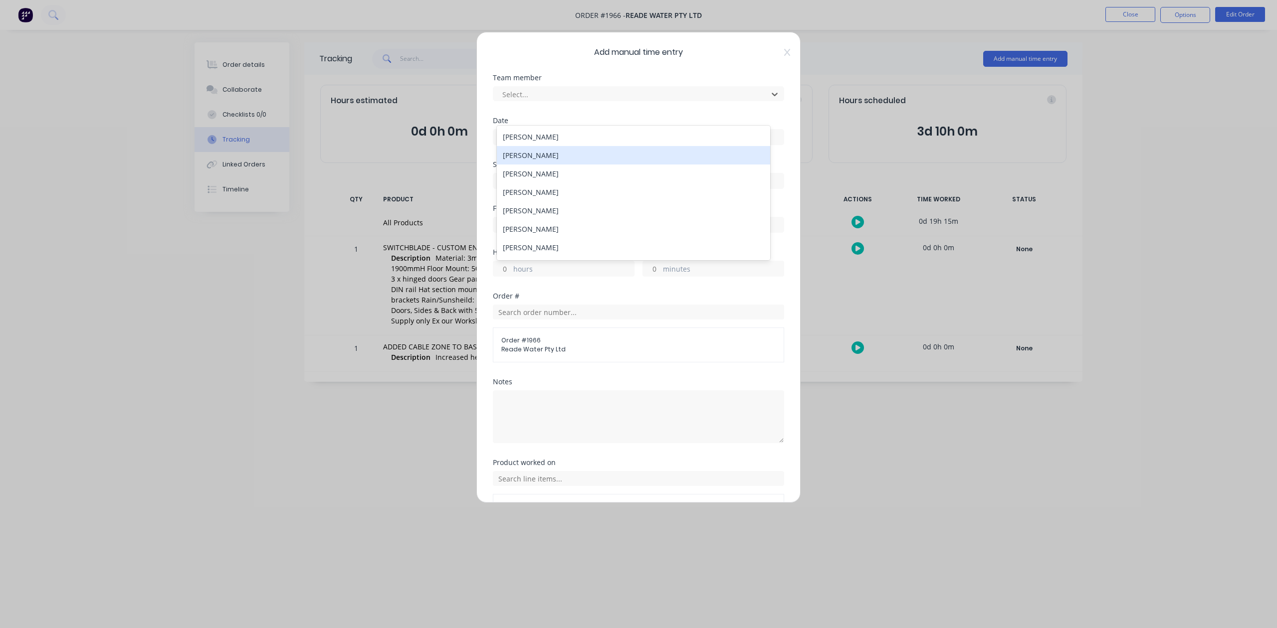
click at [519, 159] on div "[PERSON_NAME]" at bounding box center [633, 155] width 273 height 18
click at [516, 161] on div "Date" at bounding box center [638, 139] width 291 height 44
click at [517, 145] on input at bounding box center [638, 137] width 290 height 15
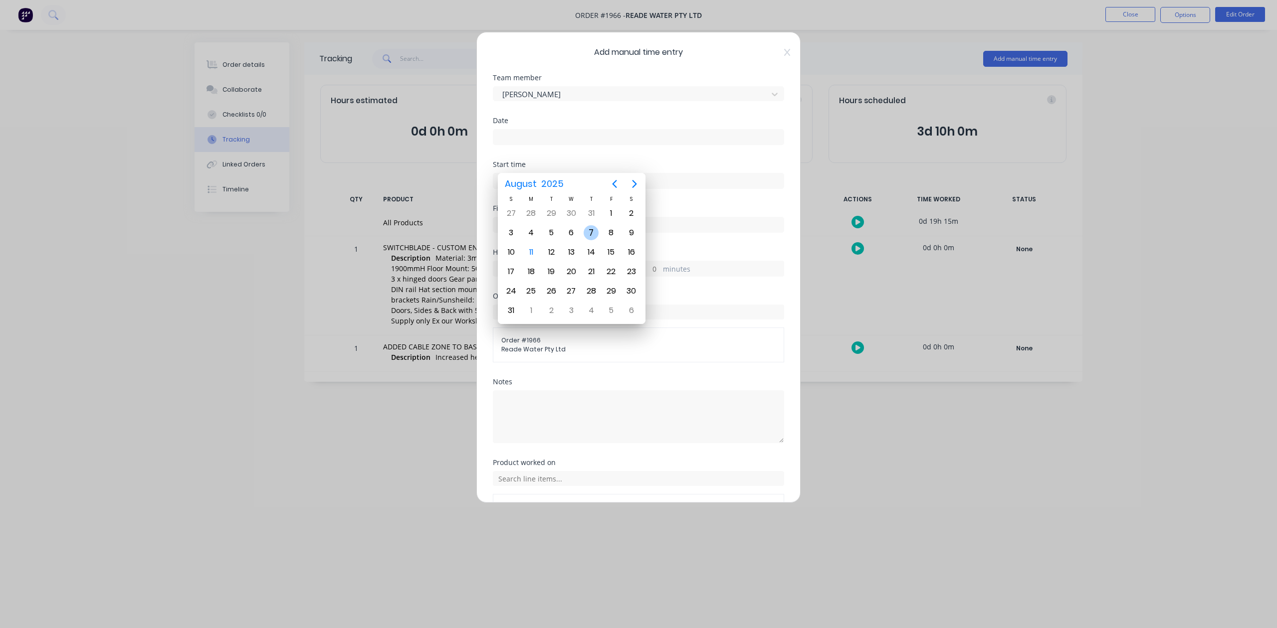
click at [590, 231] on div "7" at bounding box center [590, 232] width 15 height 15
type input "[DATE]"
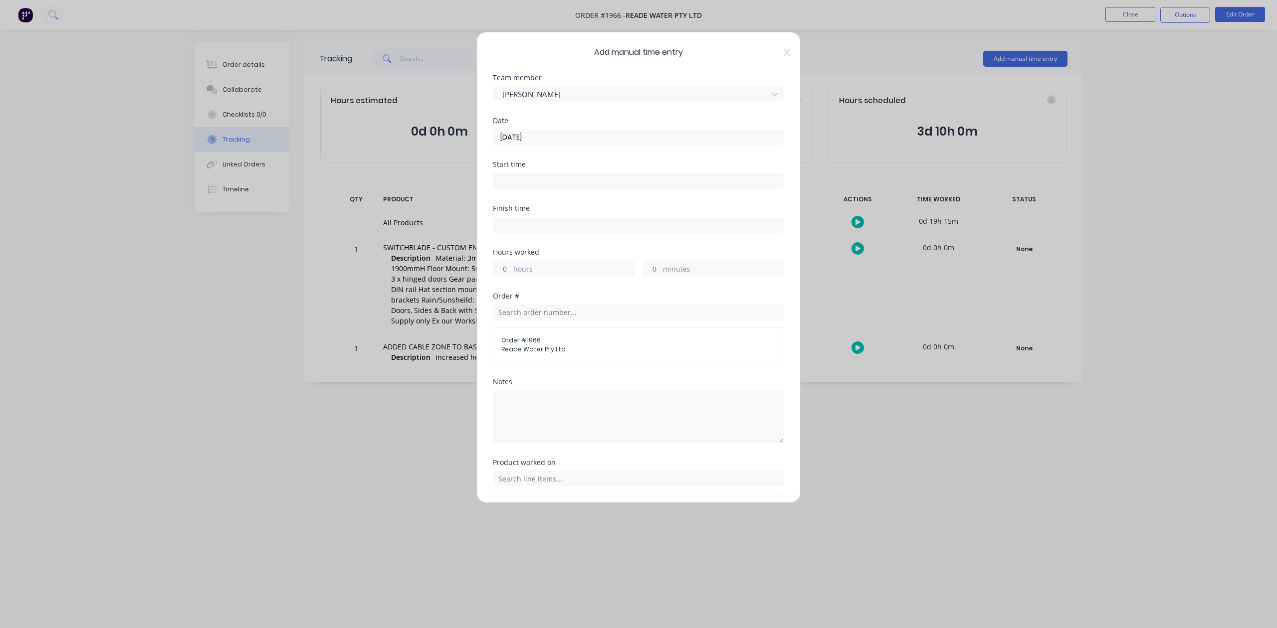
click at [509, 276] on input "hours" at bounding box center [501, 268] width 17 height 15
type input "6"
click at [653, 276] on input "minutes" at bounding box center [651, 268] width 17 height 15
type input "15"
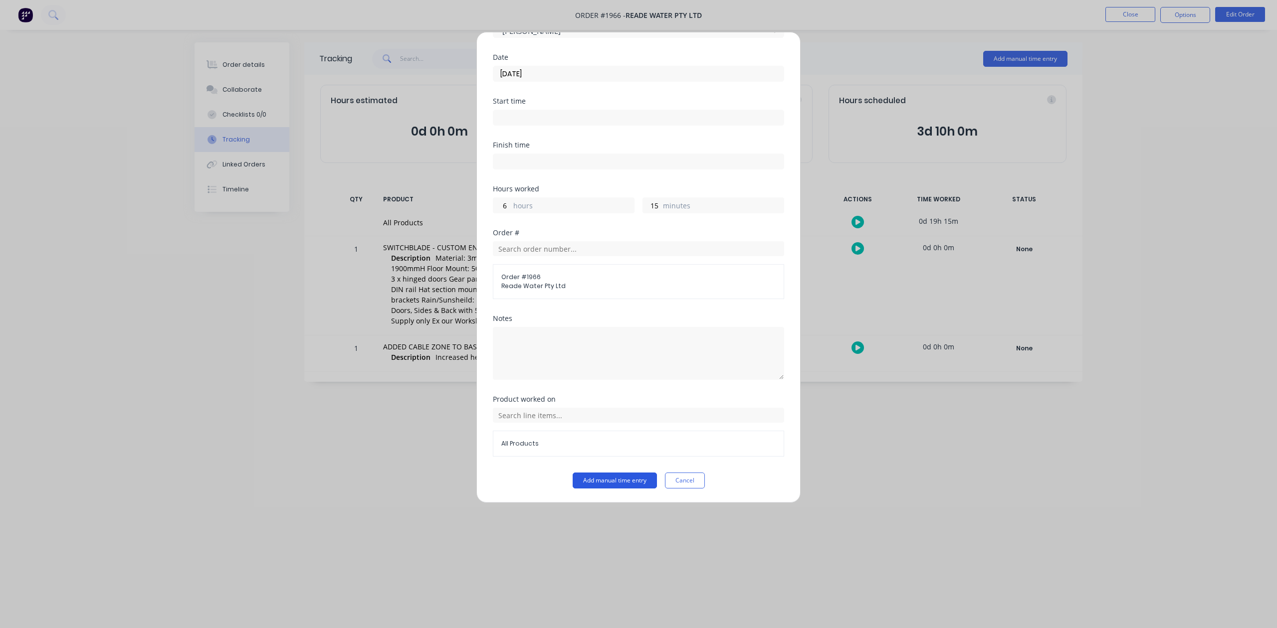
click at [611, 484] on button "Add manual time entry" at bounding box center [614, 481] width 84 height 16
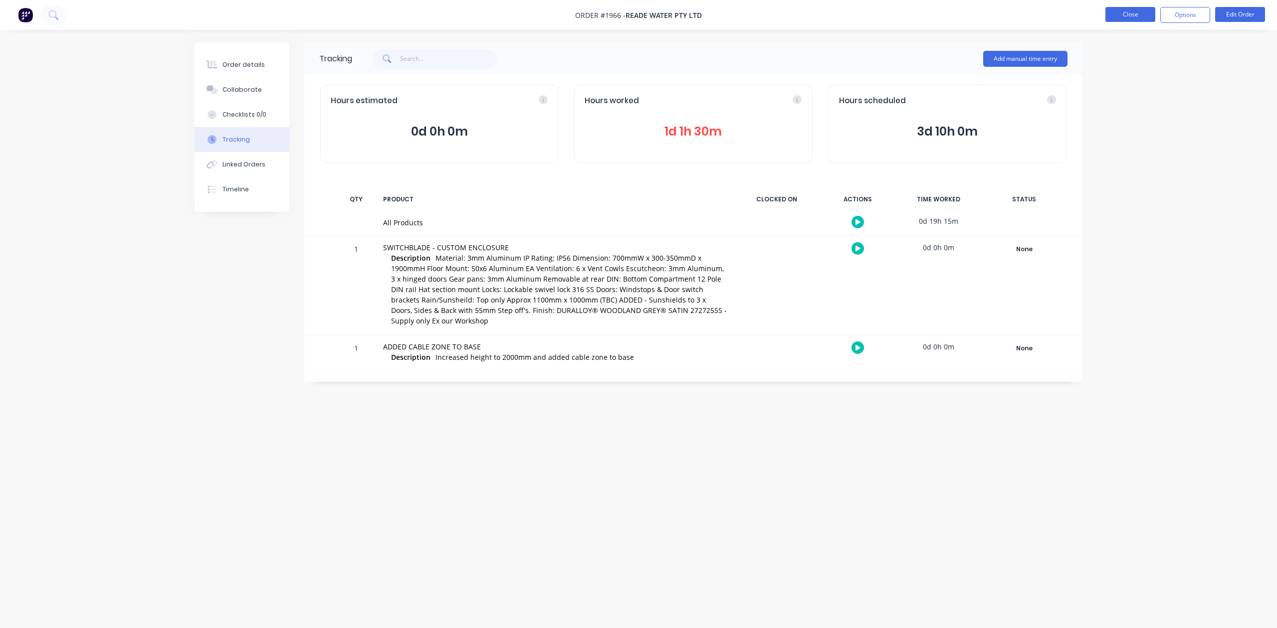
click at [1135, 11] on button "Close" at bounding box center [1130, 14] width 50 height 15
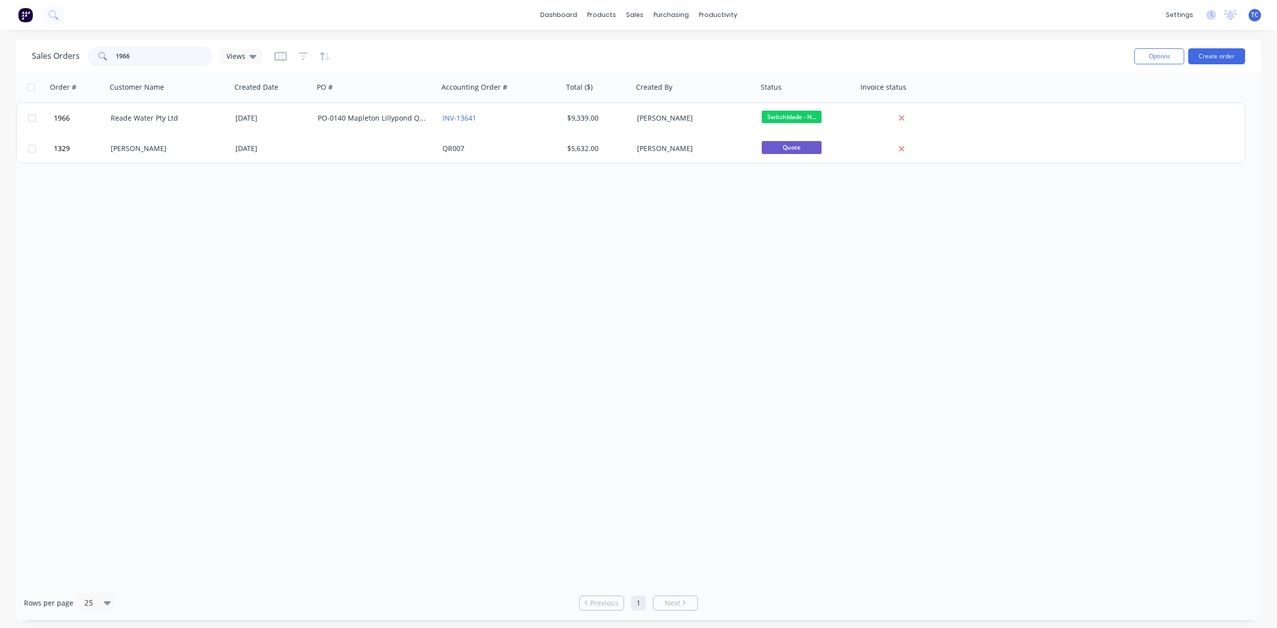
drag, startPoint x: 150, startPoint y: 56, endPoint x: 104, endPoint y: 62, distance: 46.8
click at [104, 62] on div "1966" at bounding box center [150, 56] width 125 height 20
drag, startPoint x: 164, startPoint y: 66, endPoint x: 97, endPoint y: 58, distance: 67.4
click at [97, 58] on div "1948" at bounding box center [150, 56] width 125 height 20
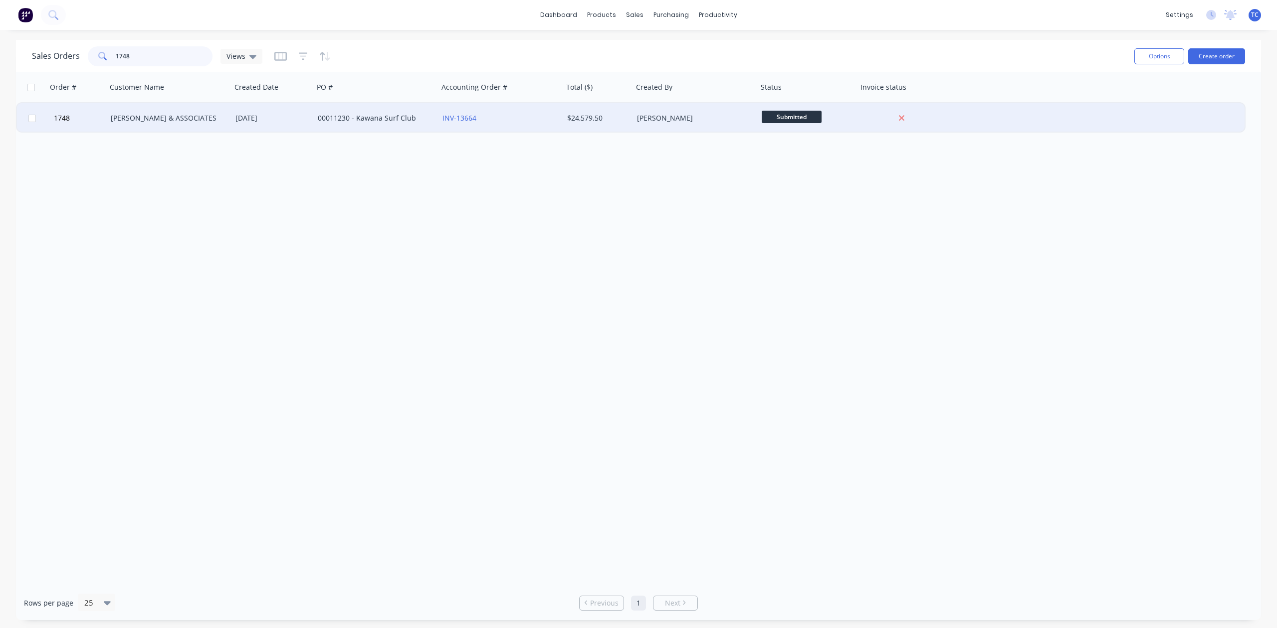
type input "1748"
click at [128, 116] on div "[PERSON_NAME] & ASSOCIATES" at bounding box center [166, 118] width 111 height 10
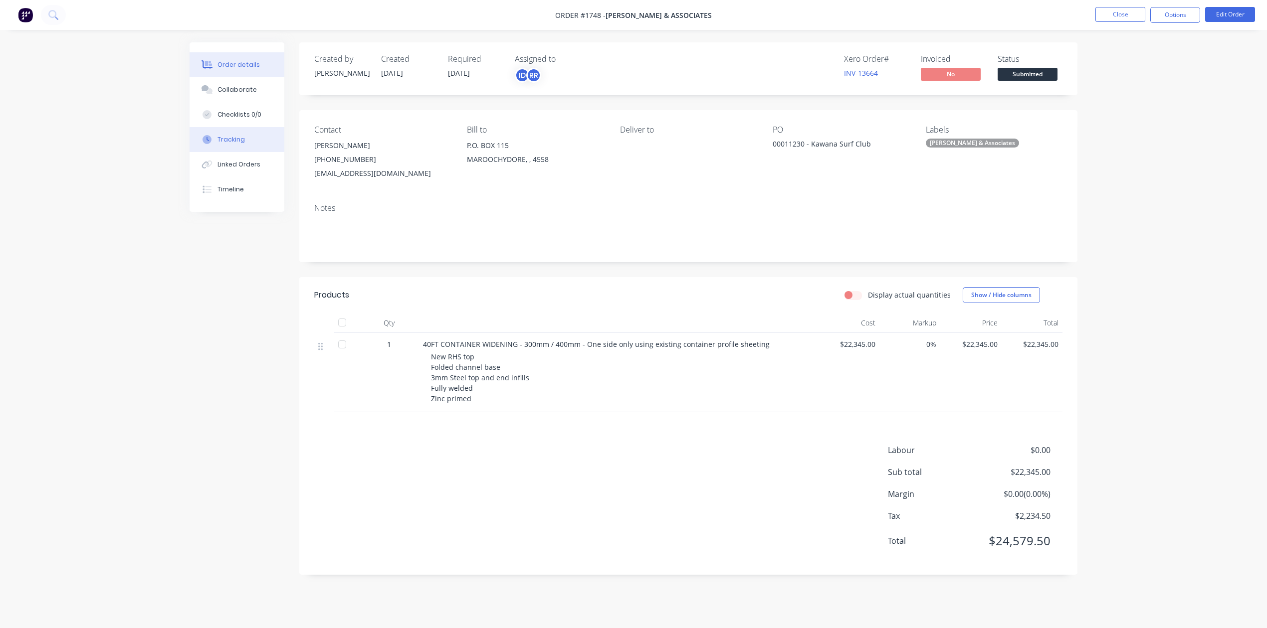
click at [232, 144] on div "Tracking" at bounding box center [230, 139] width 27 height 9
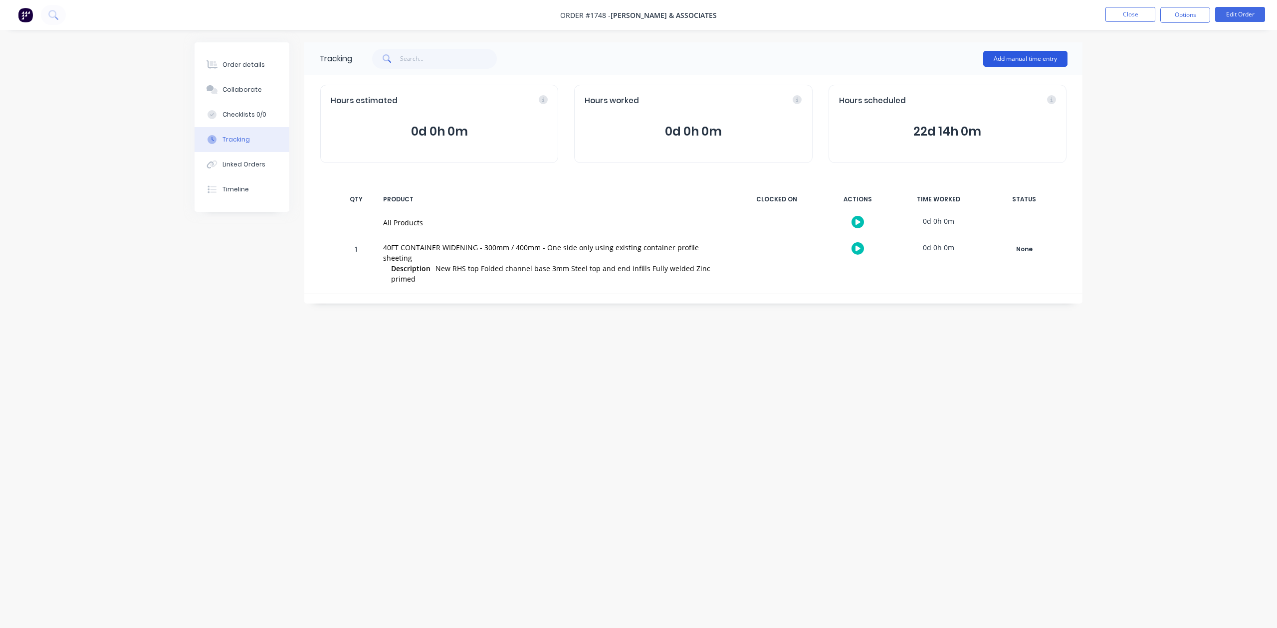
click at [1001, 53] on button "Add manual time entry" at bounding box center [1025, 59] width 84 height 16
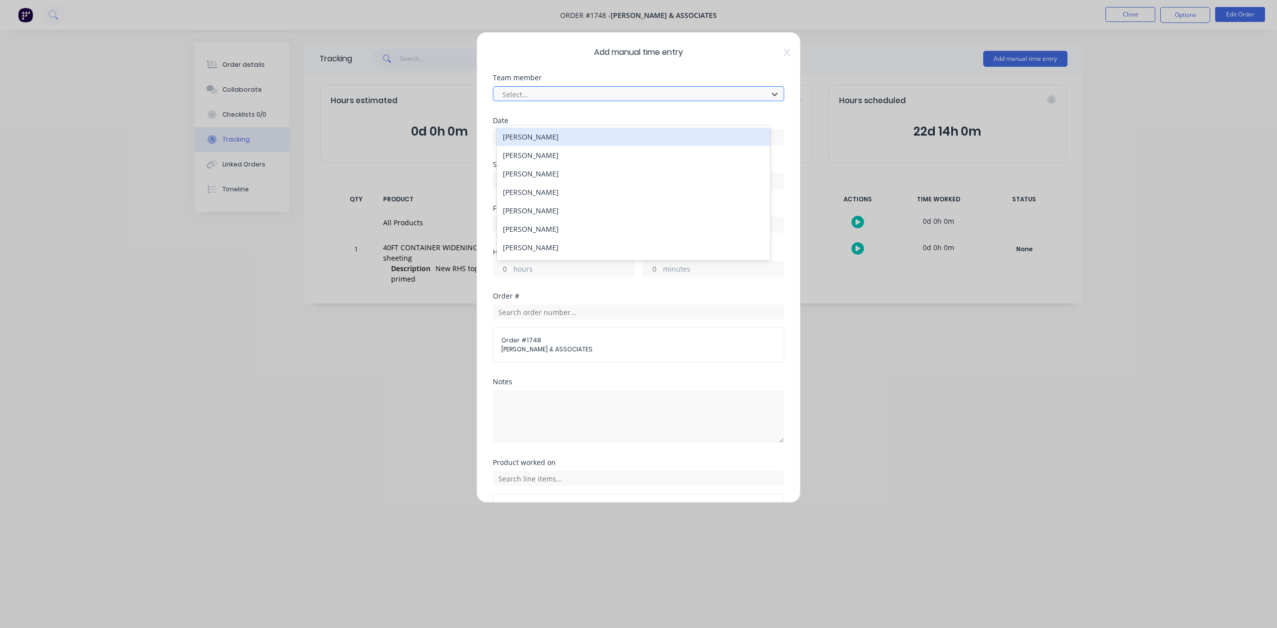
click at [606, 101] on div at bounding box center [631, 94] width 261 height 12
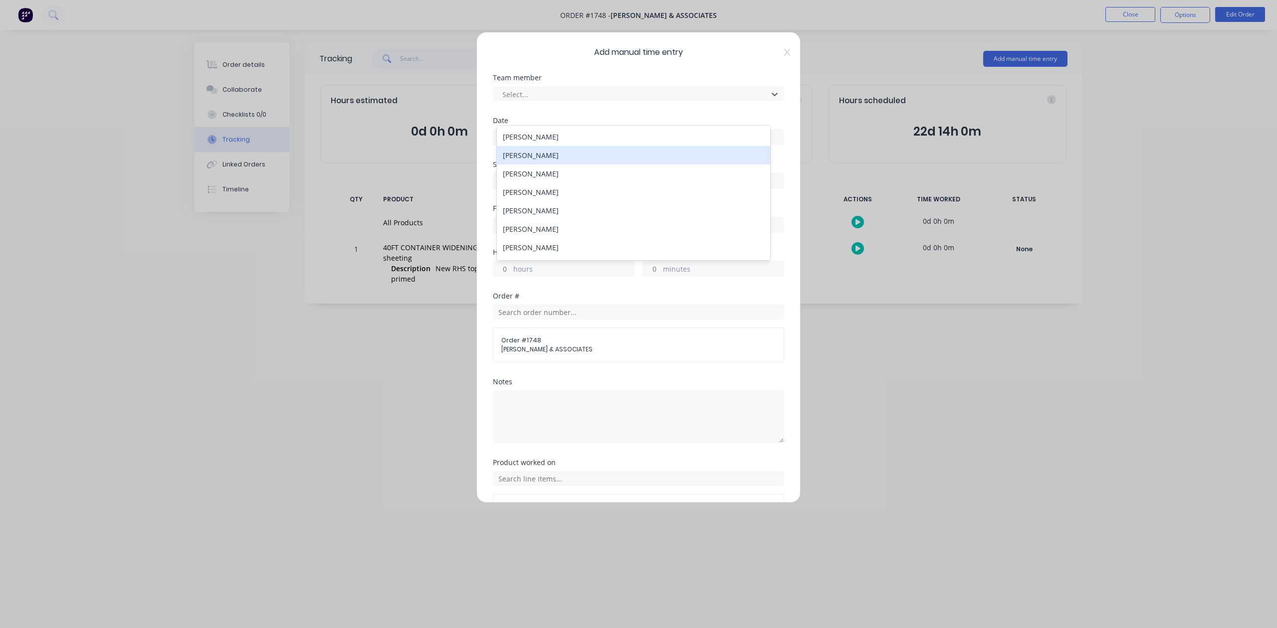
click at [563, 158] on div "[PERSON_NAME]" at bounding box center [633, 155] width 273 height 18
click at [563, 145] on input at bounding box center [638, 137] width 290 height 15
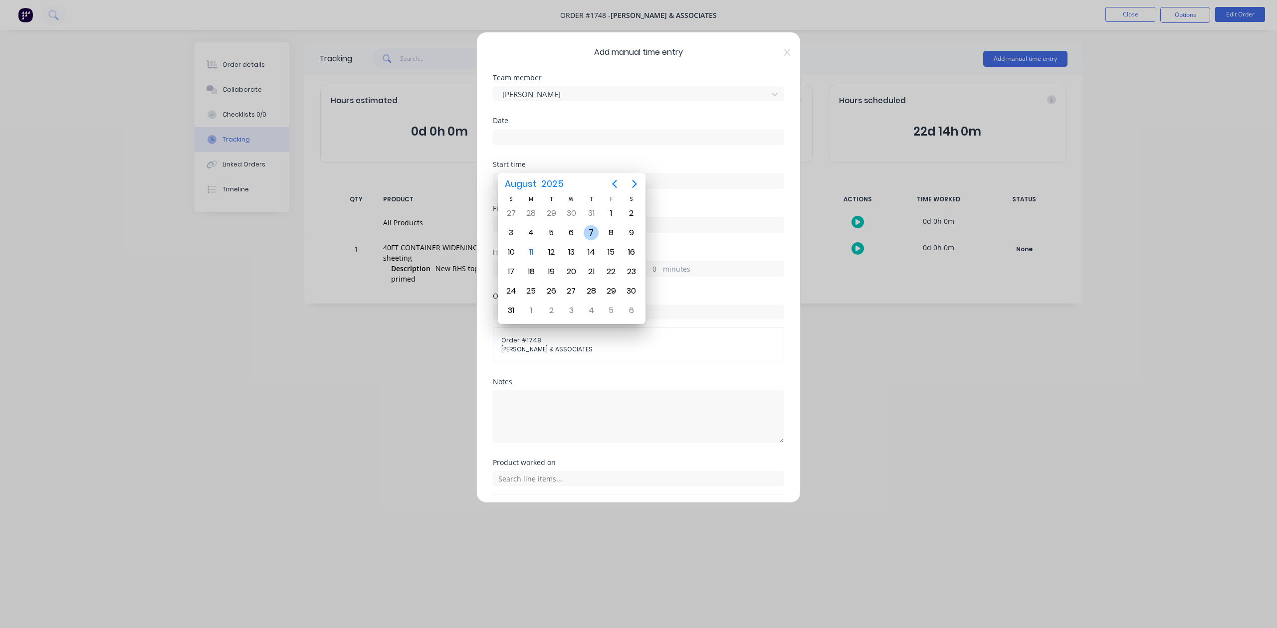
click at [589, 232] on div "7" at bounding box center [590, 232] width 15 height 15
type input "[DATE]"
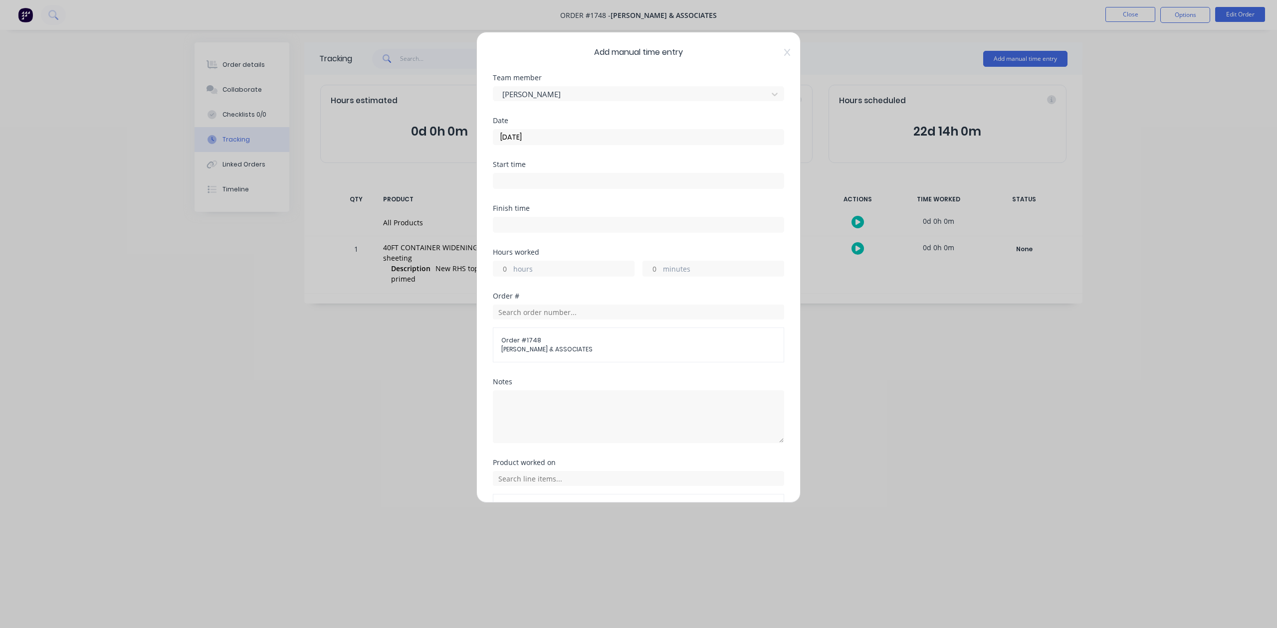
click at [509, 276] on input "hours" at bounding box center [501, 268] width 17 height 15
type input "2"
click at [647, 276] on input "minutes" at bounding box center [651, 268] width 17 height 15
type input "15"
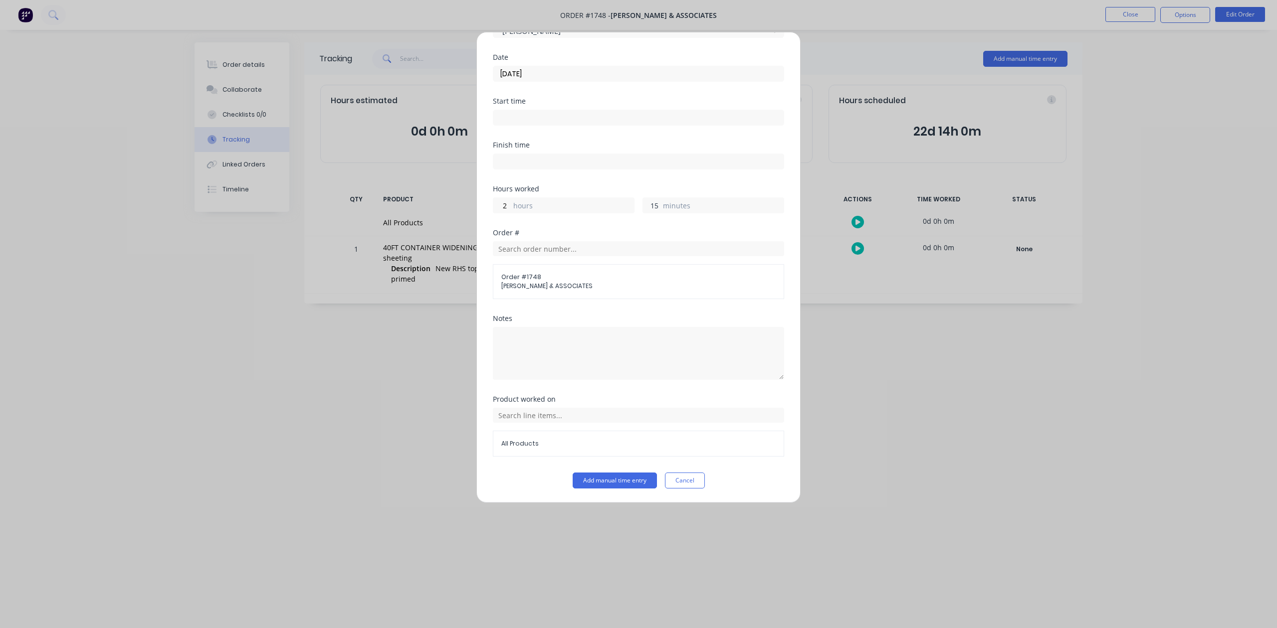
scroll to position [146, 0]
click at [592, 483] on button "Add manual time entry" at bounding box center [614, 481] width 84 height 16
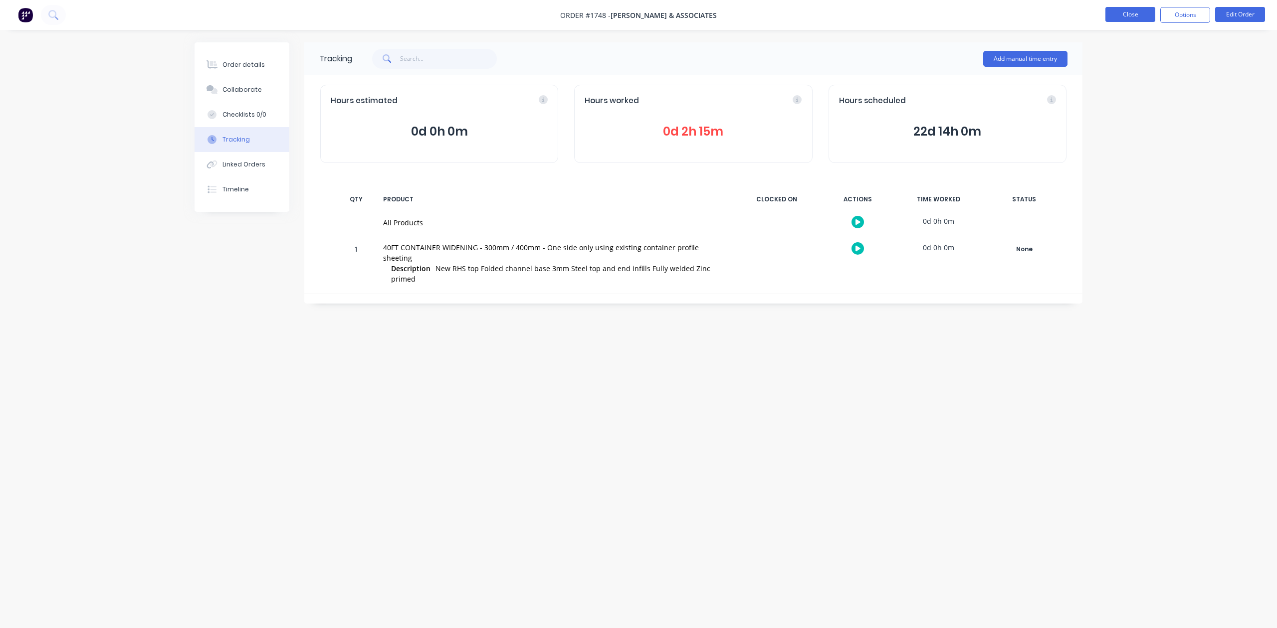
click at [1123, 19] on button "Close" at bounding box center [1130, 14] width 50 height 15
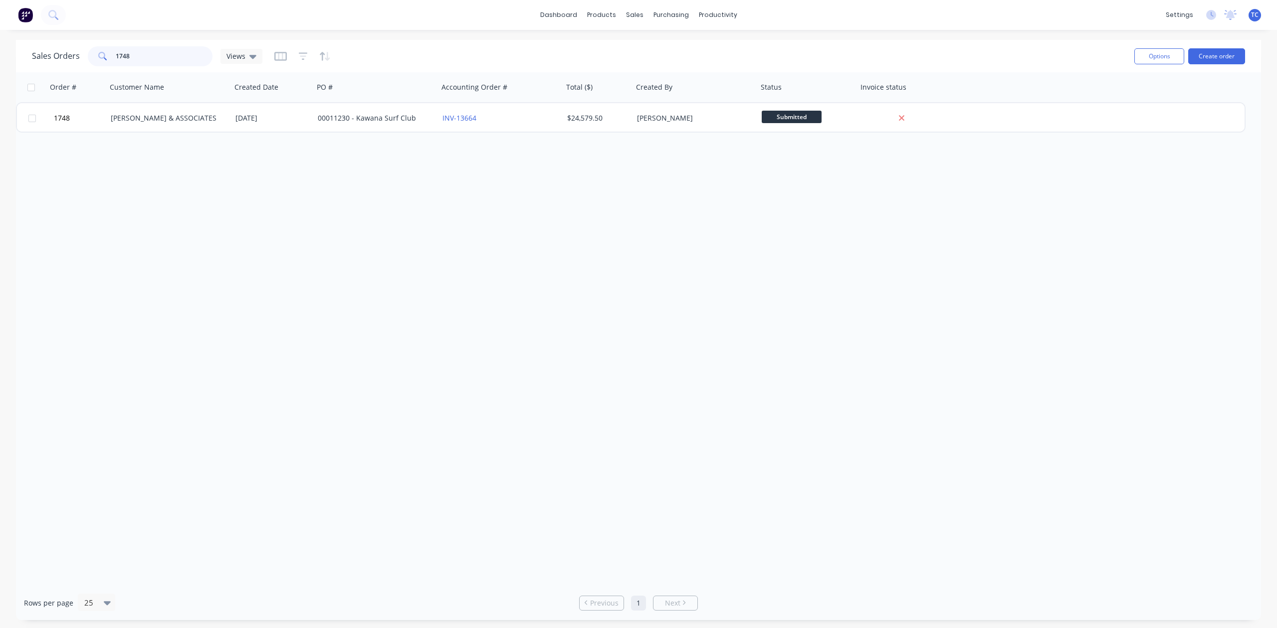
drag, startPoint x: 171, startPoint y: 58, endPoint x: 94, endPoint y: 59, distance: 76.8
click at [94, 59] on div "1748" at bounding box center [150, 56] width 125 height 20
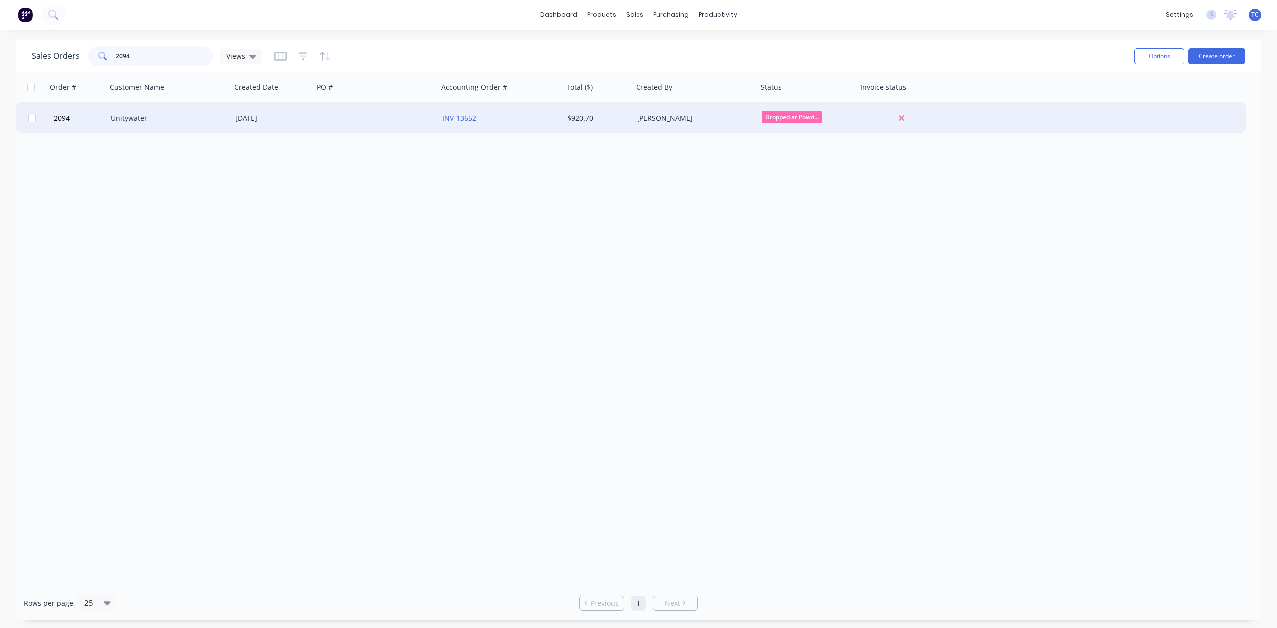
type input "2094"
click at [136, 119] on div "Unitywater" at bounding box center [166, 118] width 111 height 10
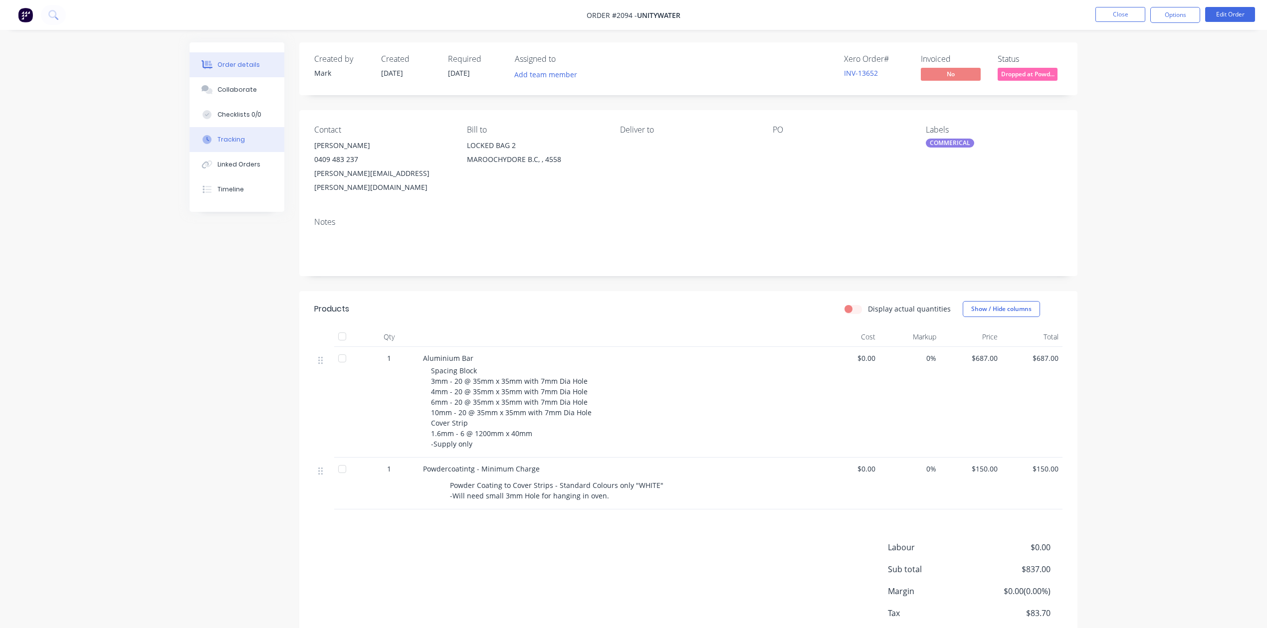
click at [237, 144] on div "Tracking" at bounding box center [230, 139] width 27 height 9
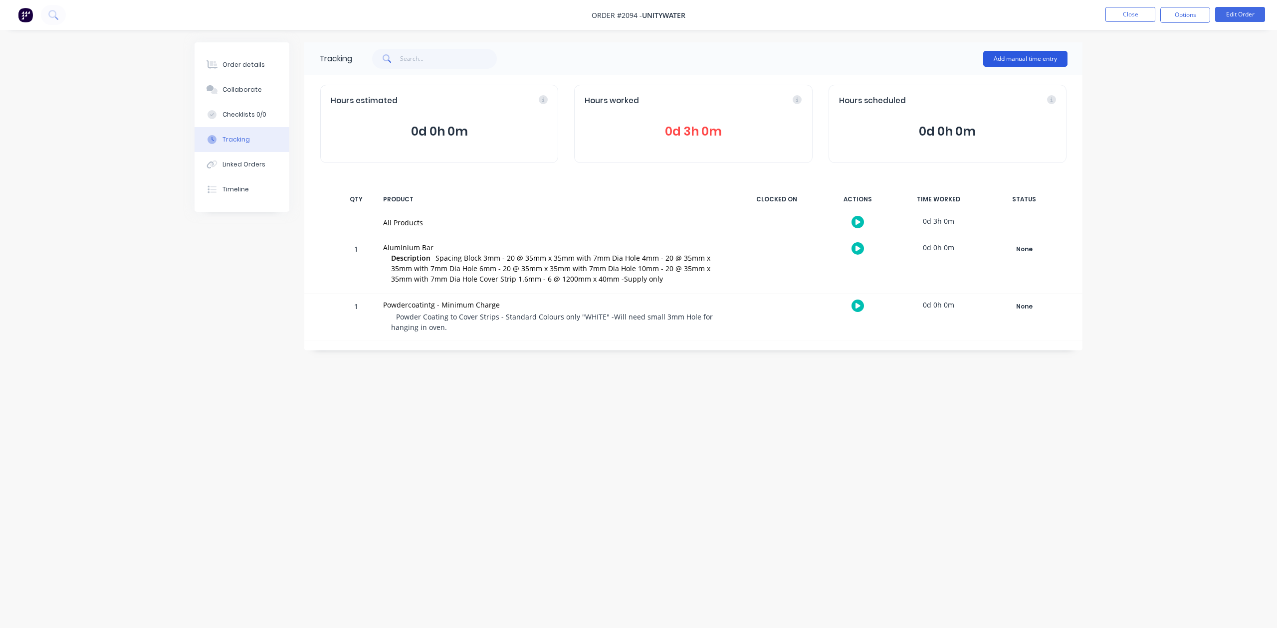
click at [999, 54] on button "Add manual time entry" at bounding box center [1025, 59] width 84 height 16
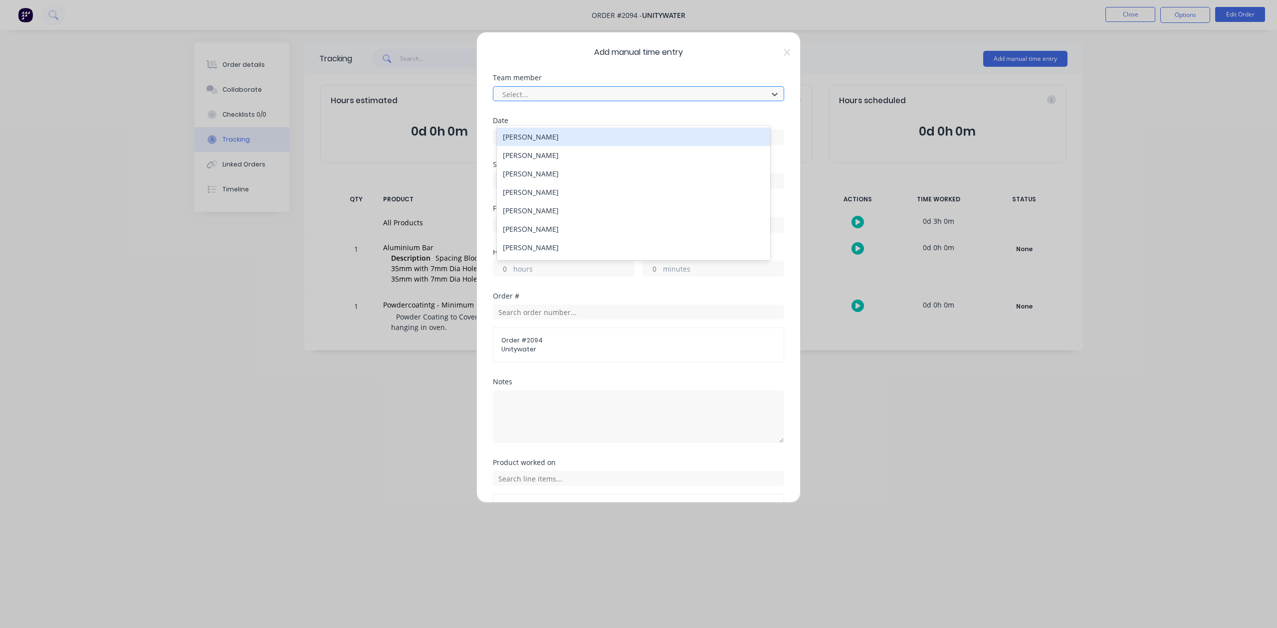
click at [603, 101] on div at bounding box center [631, 94] width 261 height 12
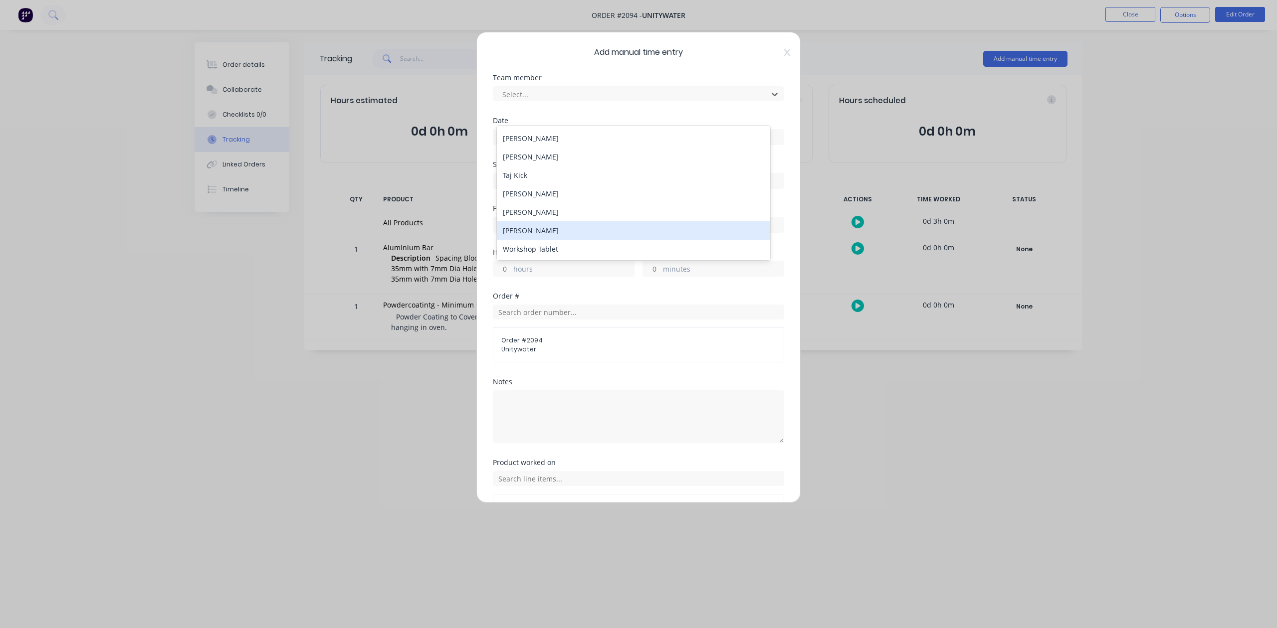
click at [543, 226] on div "[PERSON_NAME]" at bounding box center [633, 230] width 273 height 18
click at [543, 188] on input at bounding box center [638, 181] width 290 height 15
type input "08:10 AM"
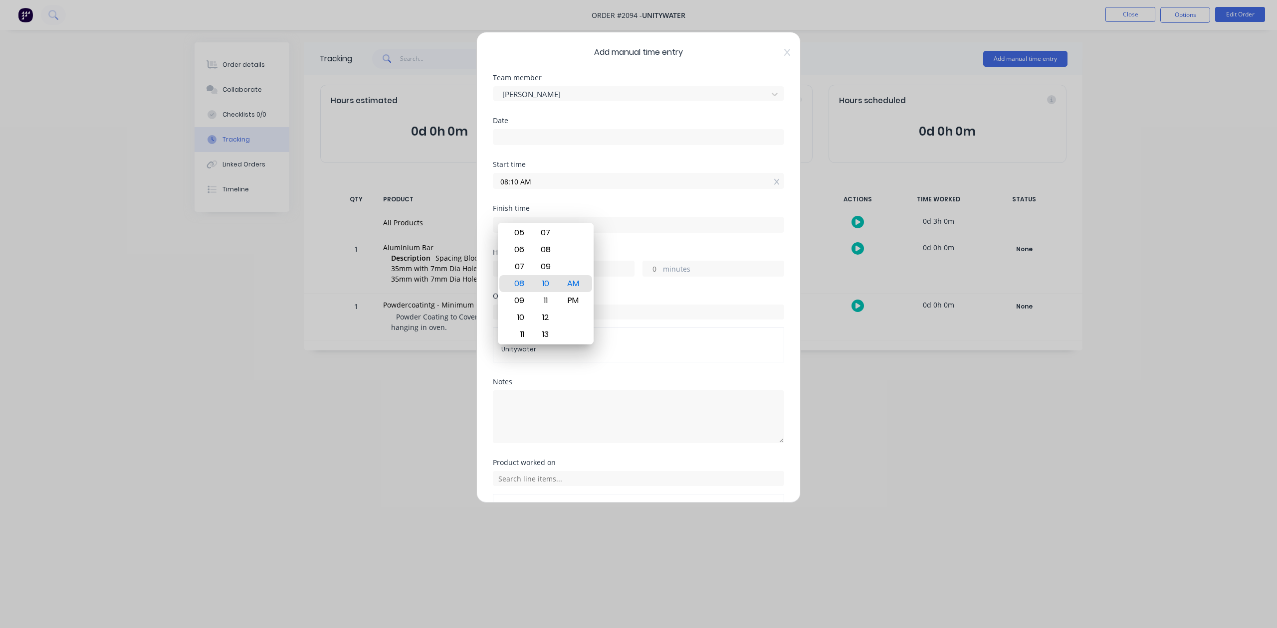
click at [543, 145] on label at bounding box center [638, 137] width 291 height 16
click at [543, 145] on input at bounding box center [638, 137] width 290 height 15
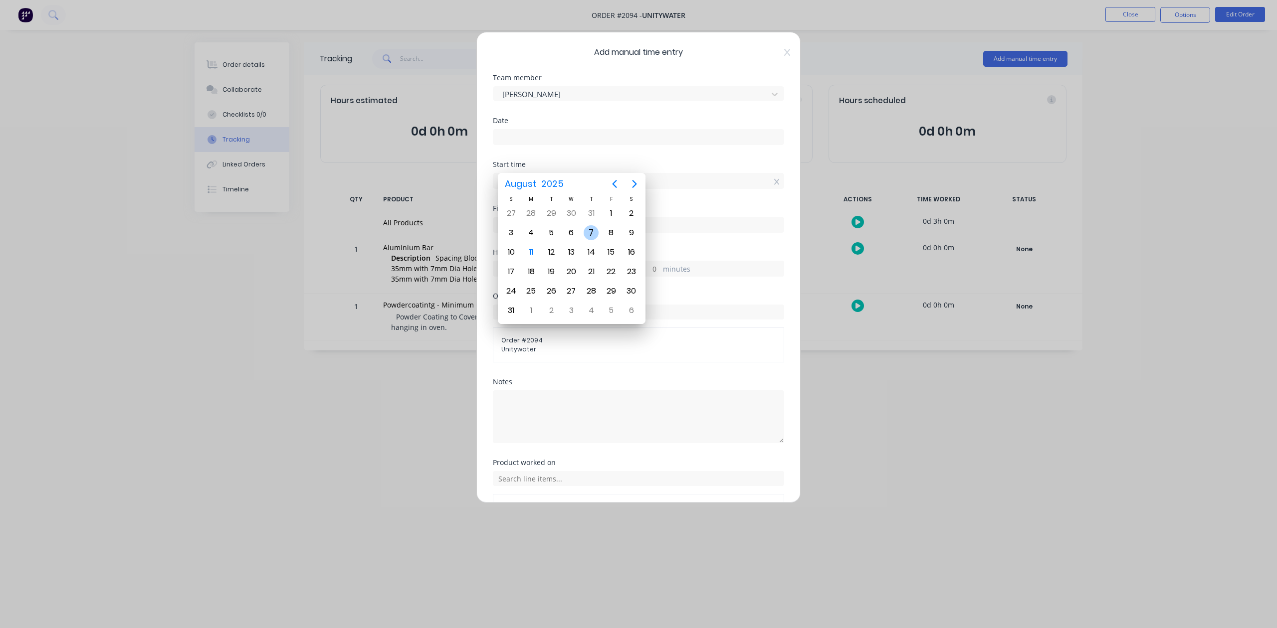
click at [591, 233] on div "7" at bounding box center [590, 232] width 15 height 15
type input "[DATE]"
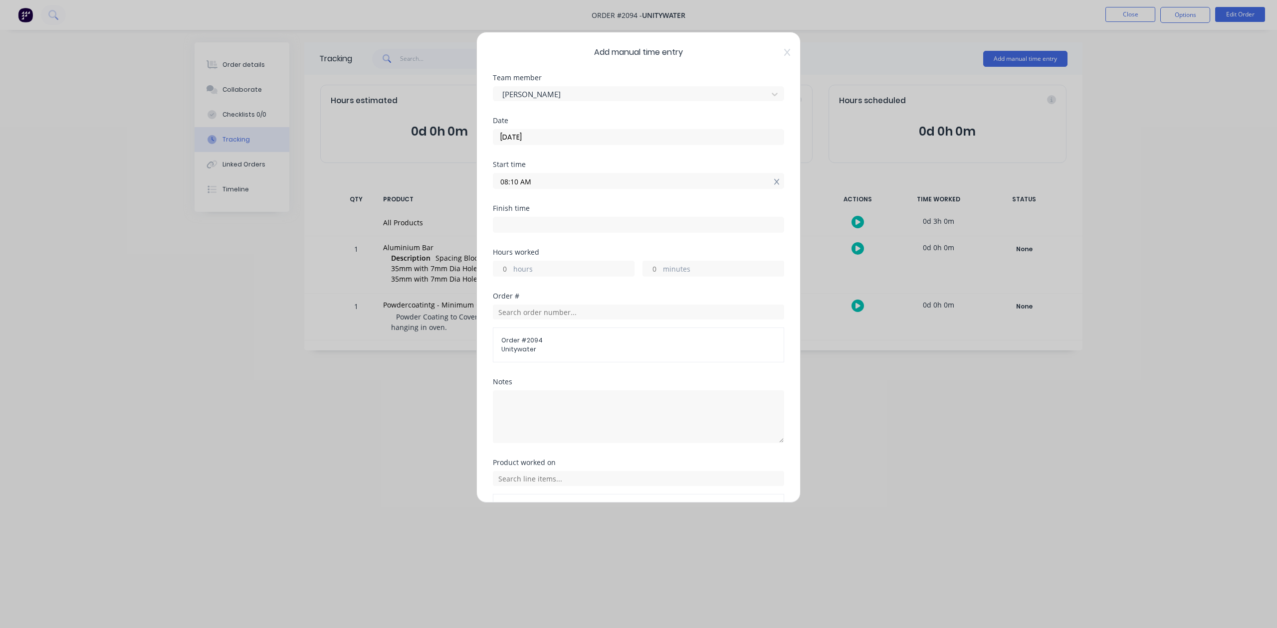
click at [774, 186] on icon at bounding box center [776, 182] width 5 height 7
click at [509, 284] on input "hours" at bounding box center [501, 276] width 17 height 15
type input "1"
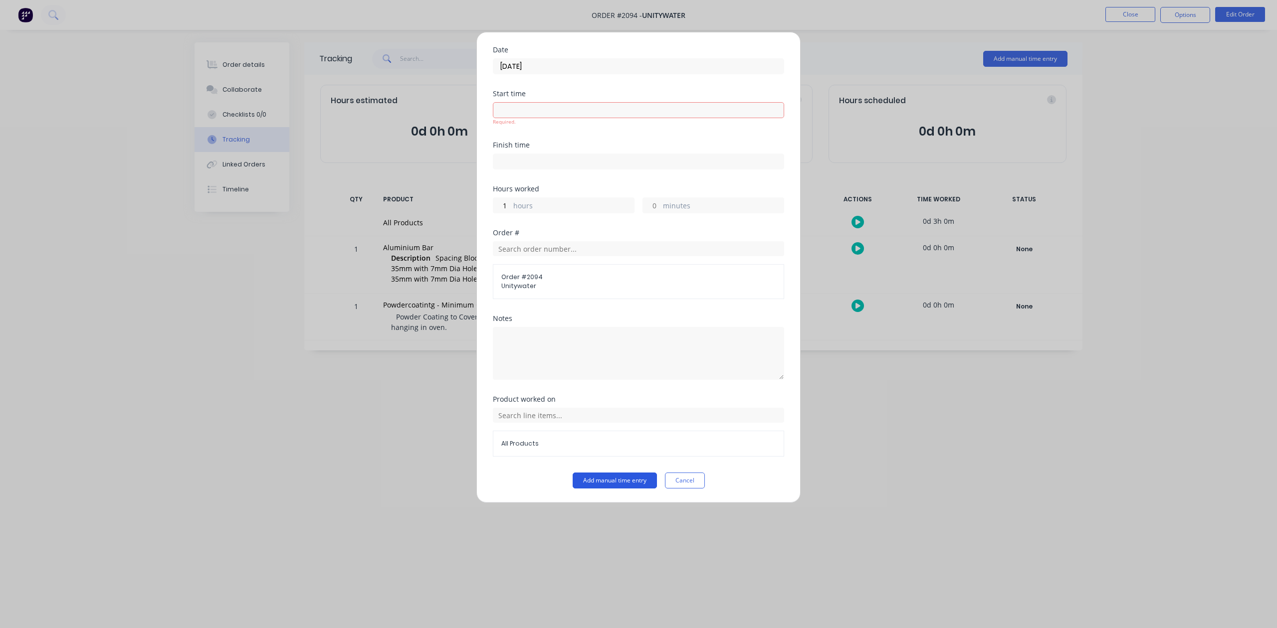
scroll to position [146, 0]
click at [637, 483] on button "Add manual time entry" at bounding box center [614, 481] width 84 height 16
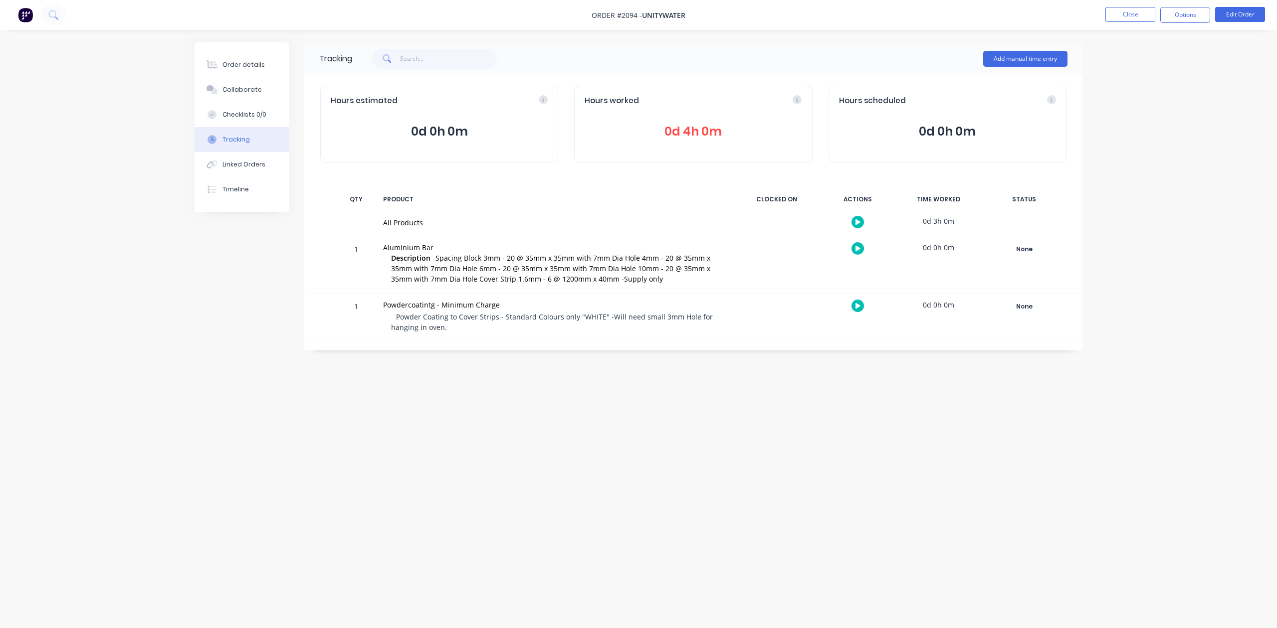
click at [681, 141] on span "0d 4h 0m" at bounding box center [692, 132] width 217 height 18
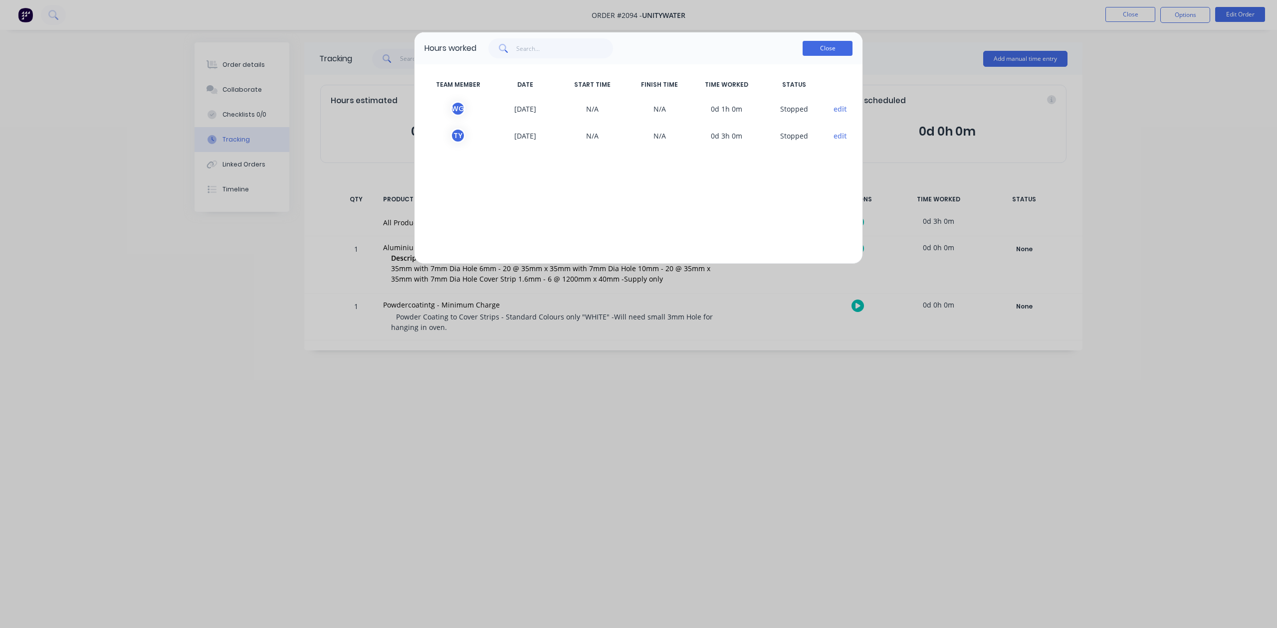
click at [828, 56] on button "Close" at bounding box center [827, 48] width 50 height 15
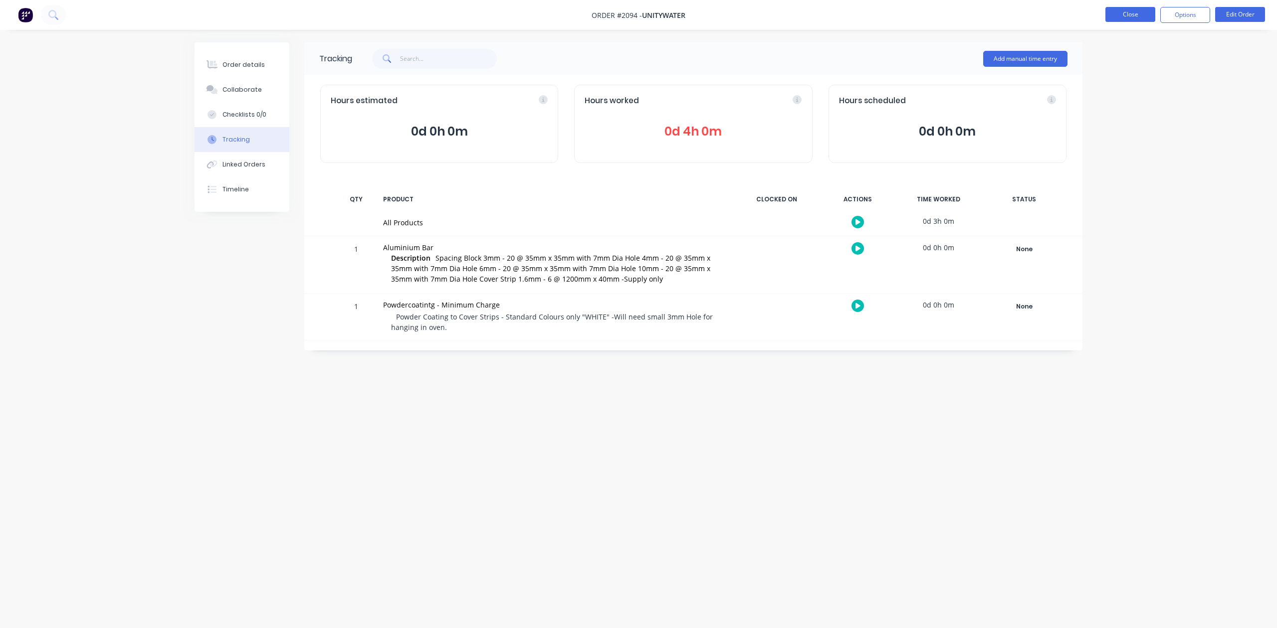
click at [1137, 7] on button "Close" at bounding box center [1130, 14] width 50 height 15
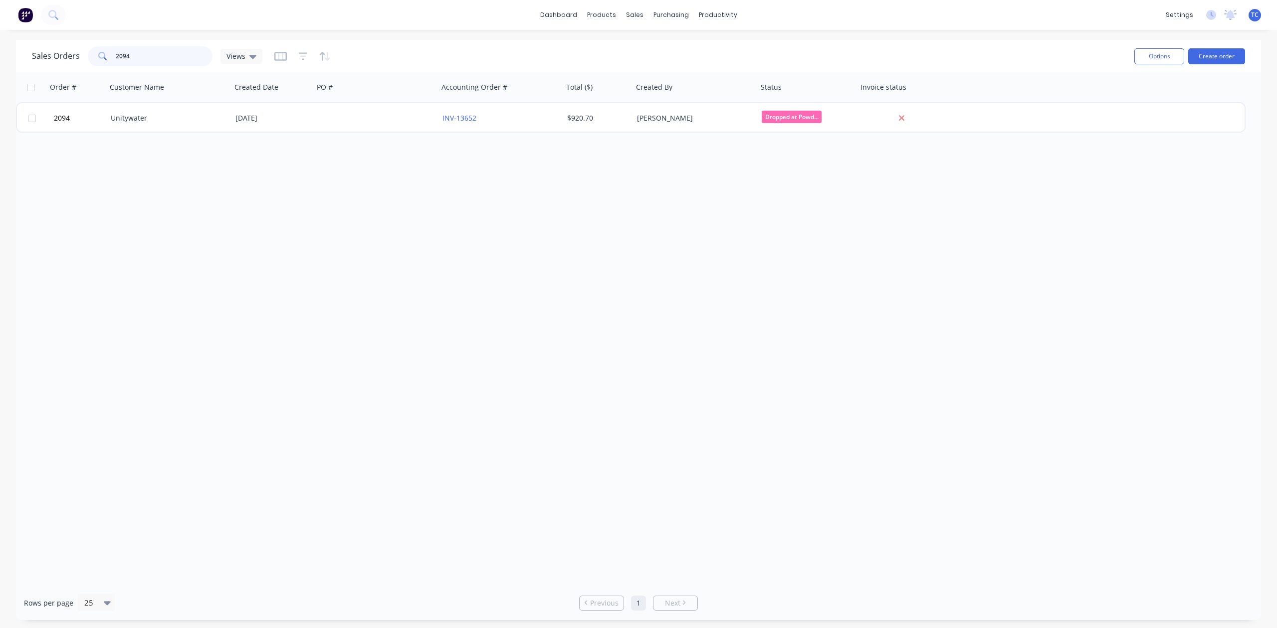
drag, startPoint x: 154, startPoint y: 58, endPoint x: 90, endPoint y: 56, distance: 63.4
click at [90, 56] on div "Sales Orders 2094 Views" at bounding box center [147, 56] width 230 height 20
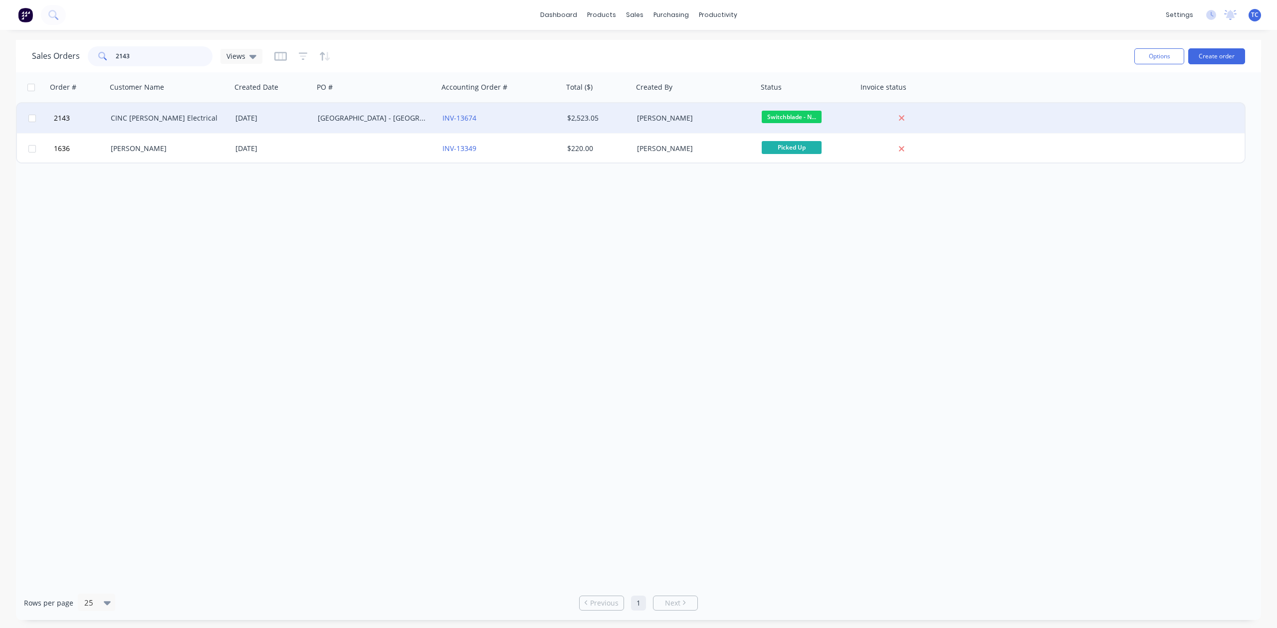
type input "2143"
click at [134, 116] on div "CINC [PERSON_NAME] Electrical" at bounding box center [166, 118] width 111 height 10
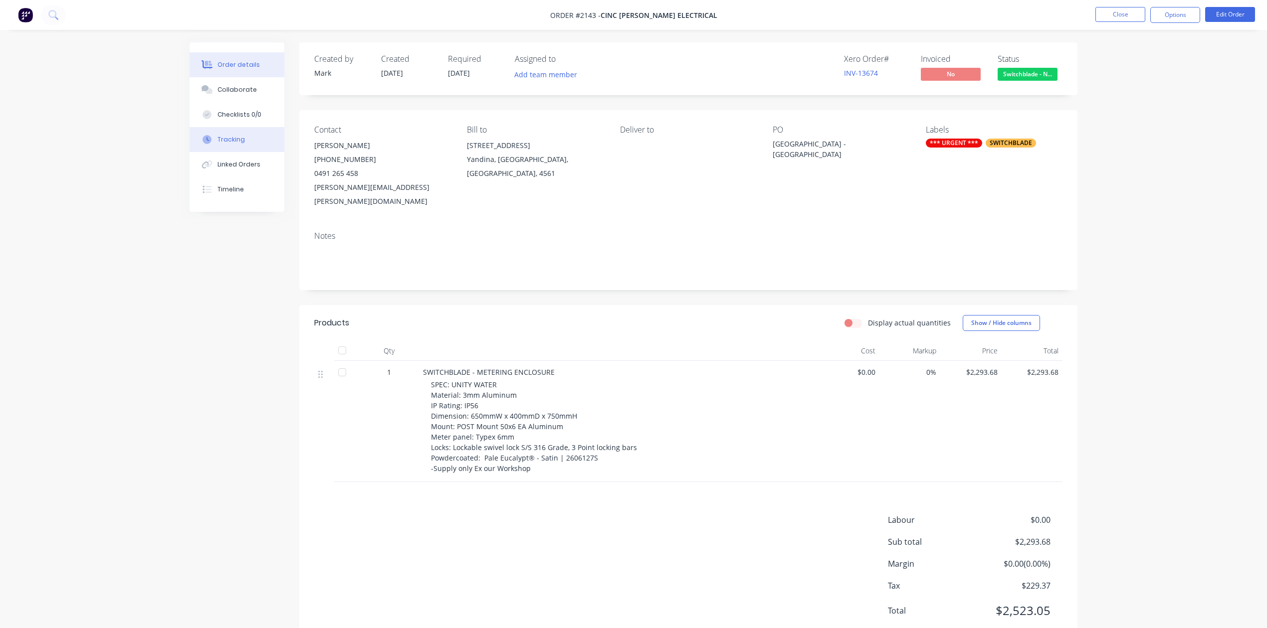
click at [236, 144] on div "Tracking" at bounding box center [230, 139] width 27 height 9
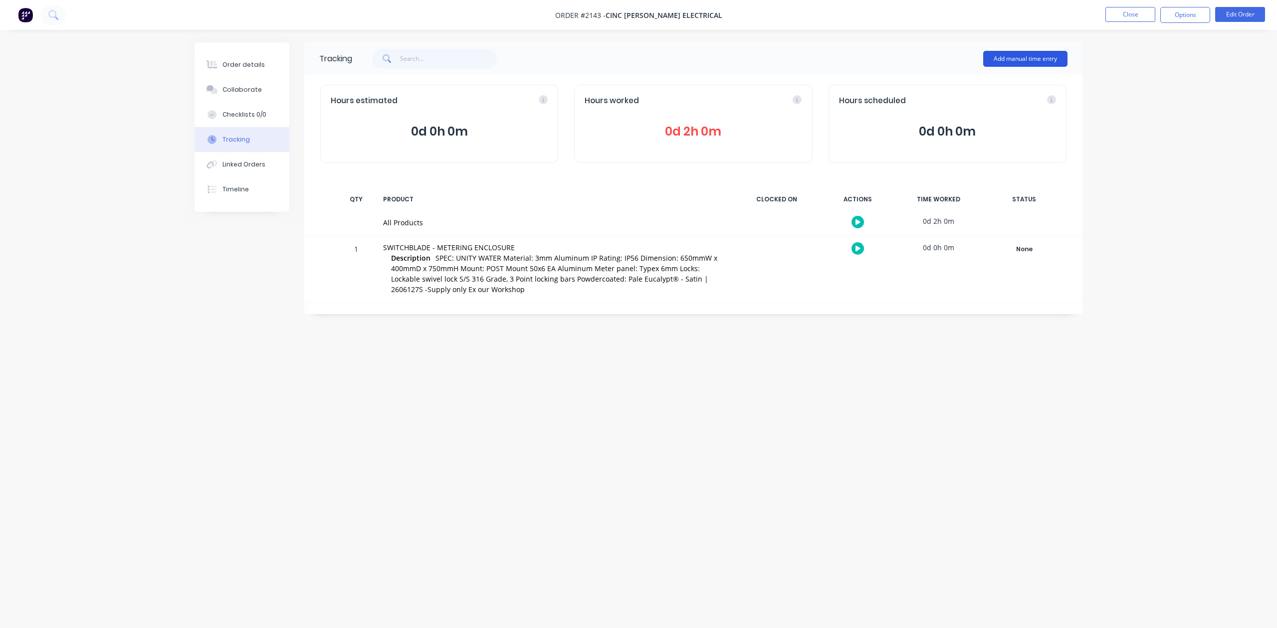
click at [994, 56] on button "Add manual time entry" at bounding box center [1025, 59] width 84 height 16
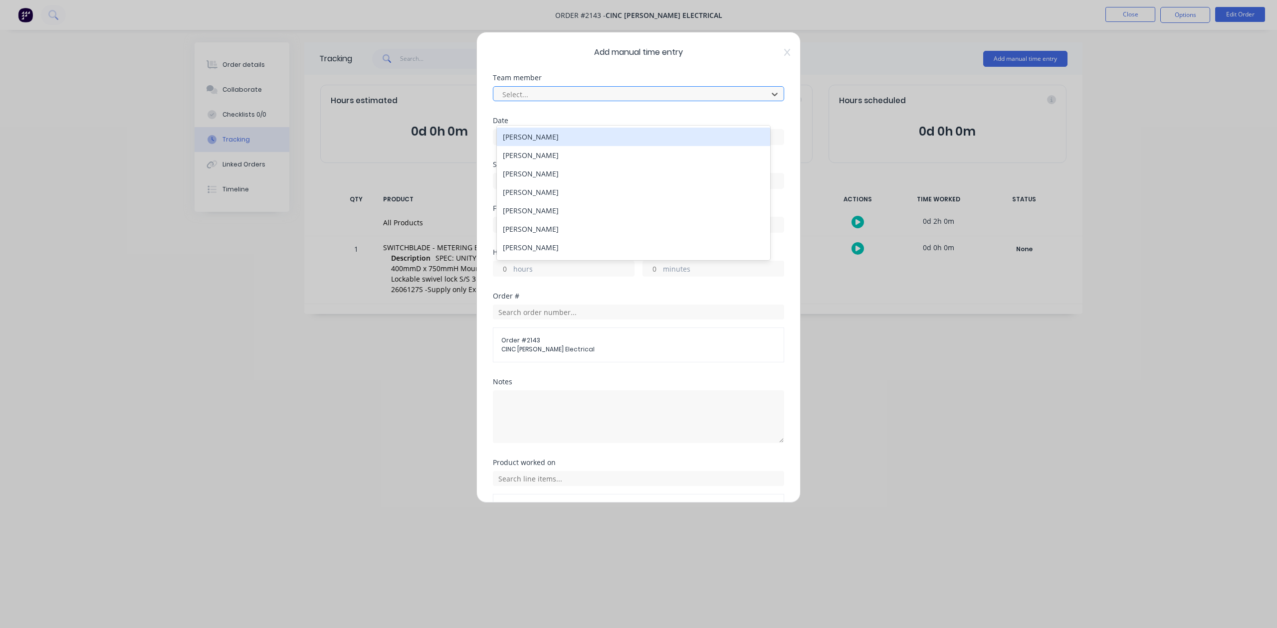
click at [555, 101] on div at bounding box center [631, 94] width 261 height 12
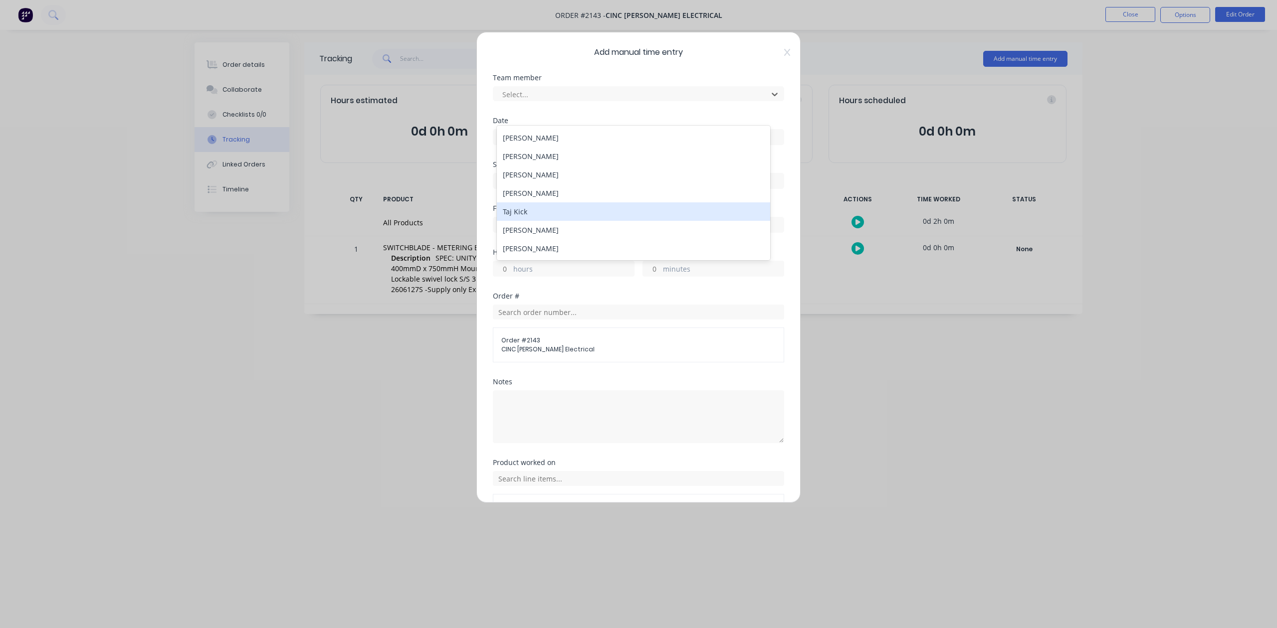
scroll to position [133, 0]
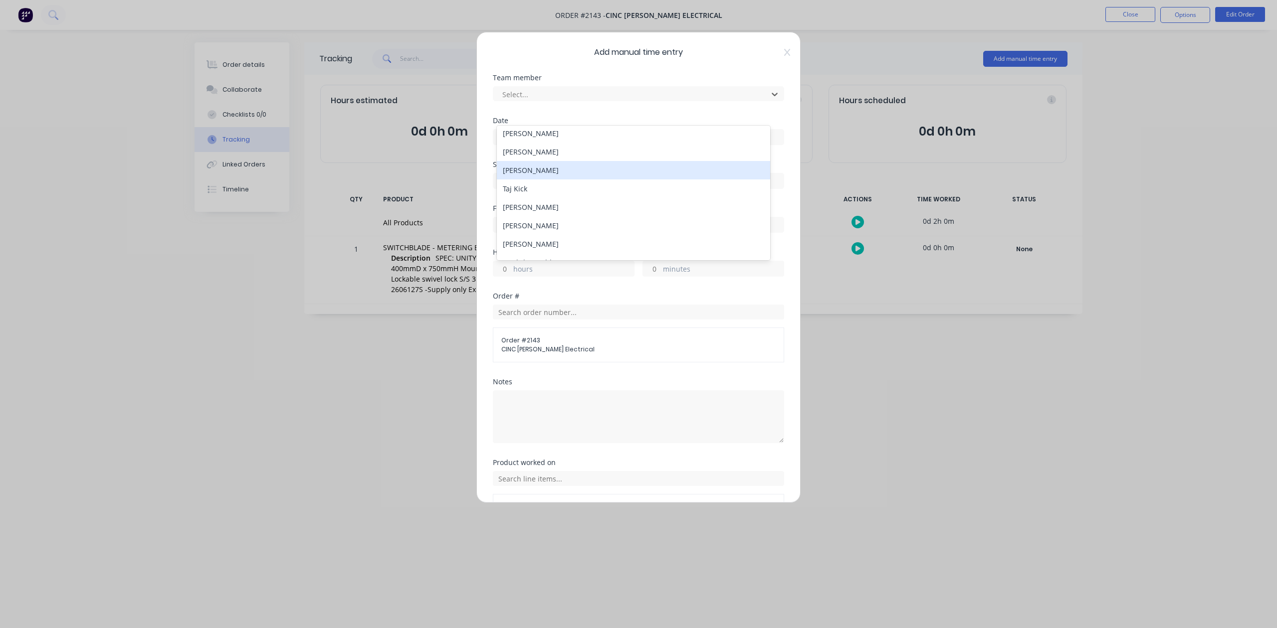
click at [521, 180] on div "[PERSON_NAME]" at bounding box center [633, 170] width 273 height 18
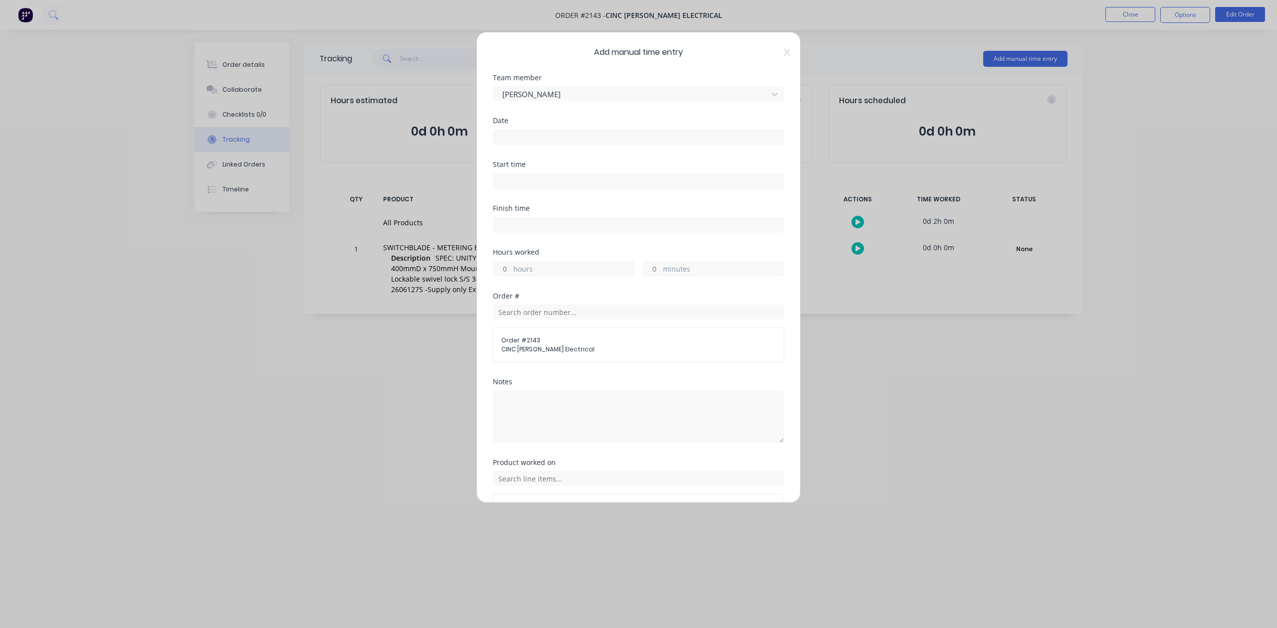
click at [522, 145] on input at bounding box center [638, 137] width 290 height 15
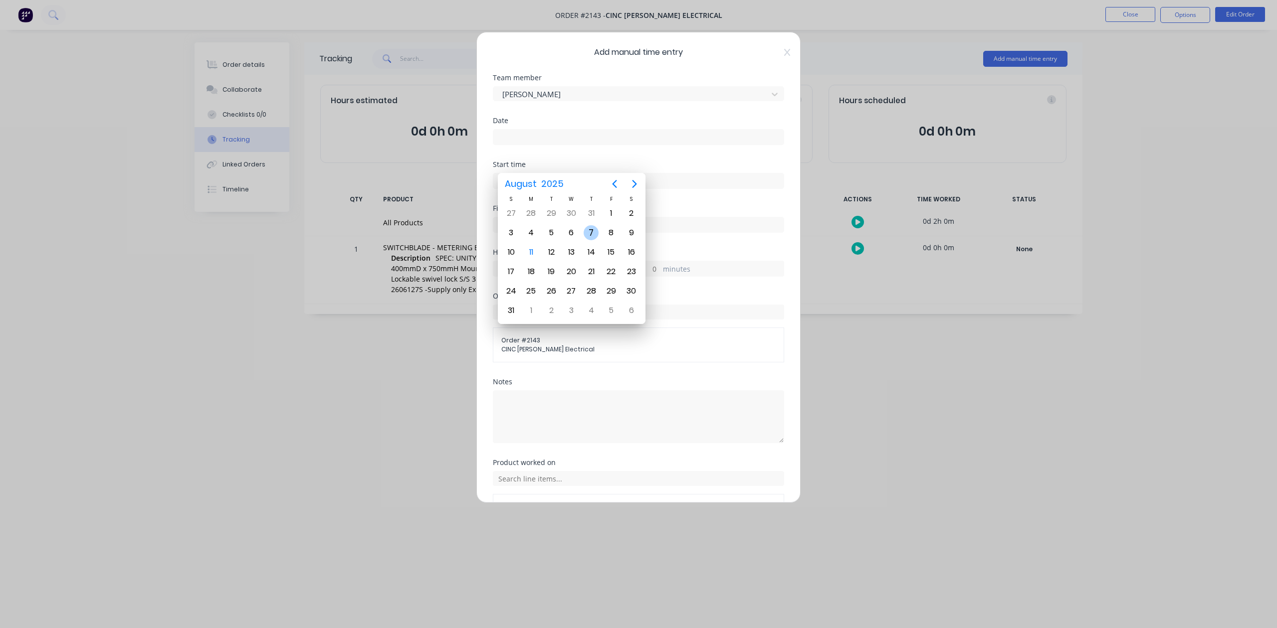
click at [588, 231] on div "7" at bounding box center [590, 232] width 15 height 15
type input "[DATE]"
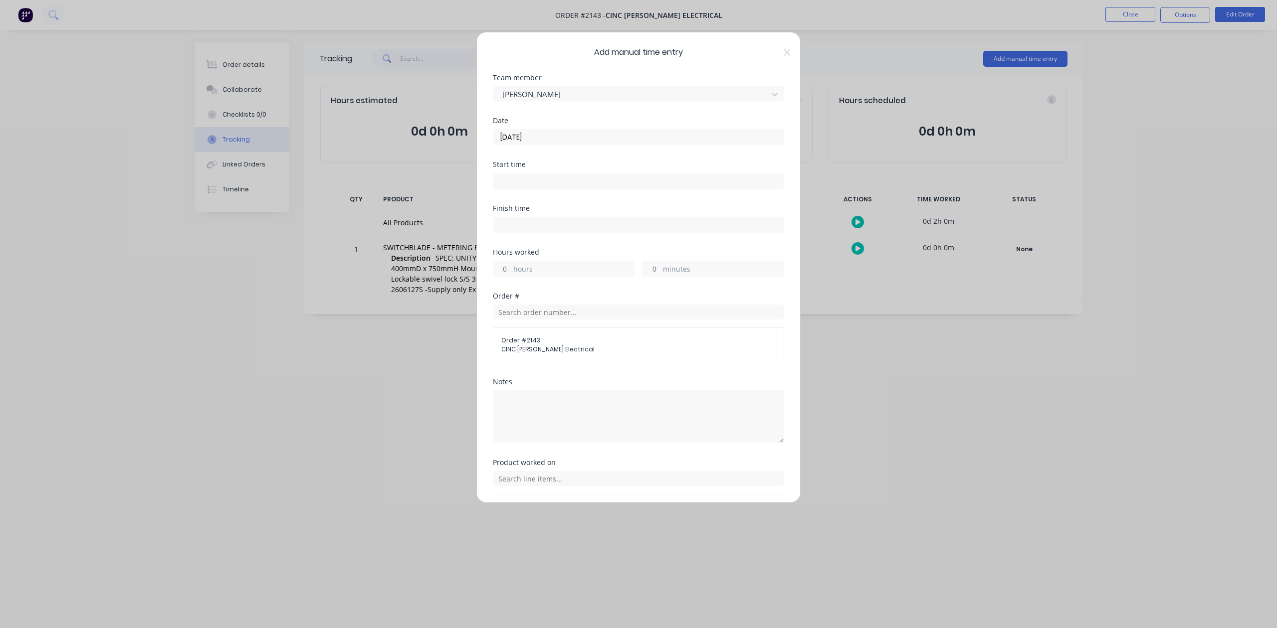
click at [509, 276] on input "hours" at bounding box center [501, 268] width 17 height 15
type input "8"
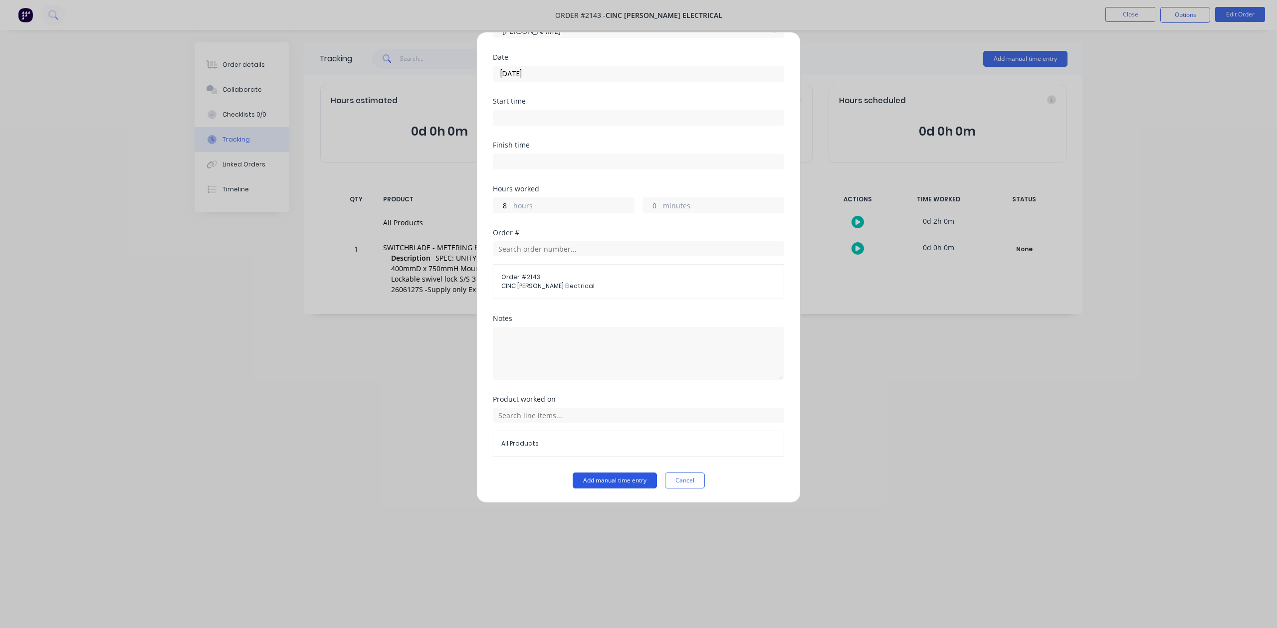
click at [613, 479] on button "Add manual time entry" at bounding box center [614, 481] width 84 height 16
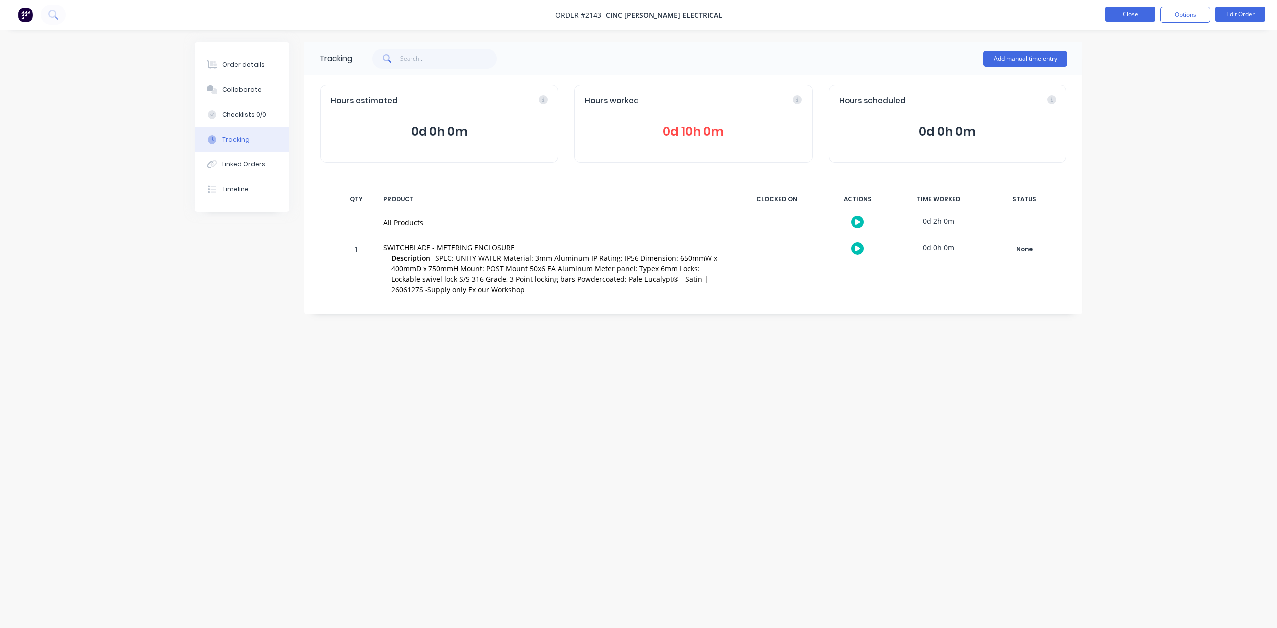
click at [1129, 14] on button "Close" at bounding box center [1130, 14] width 50 height 15
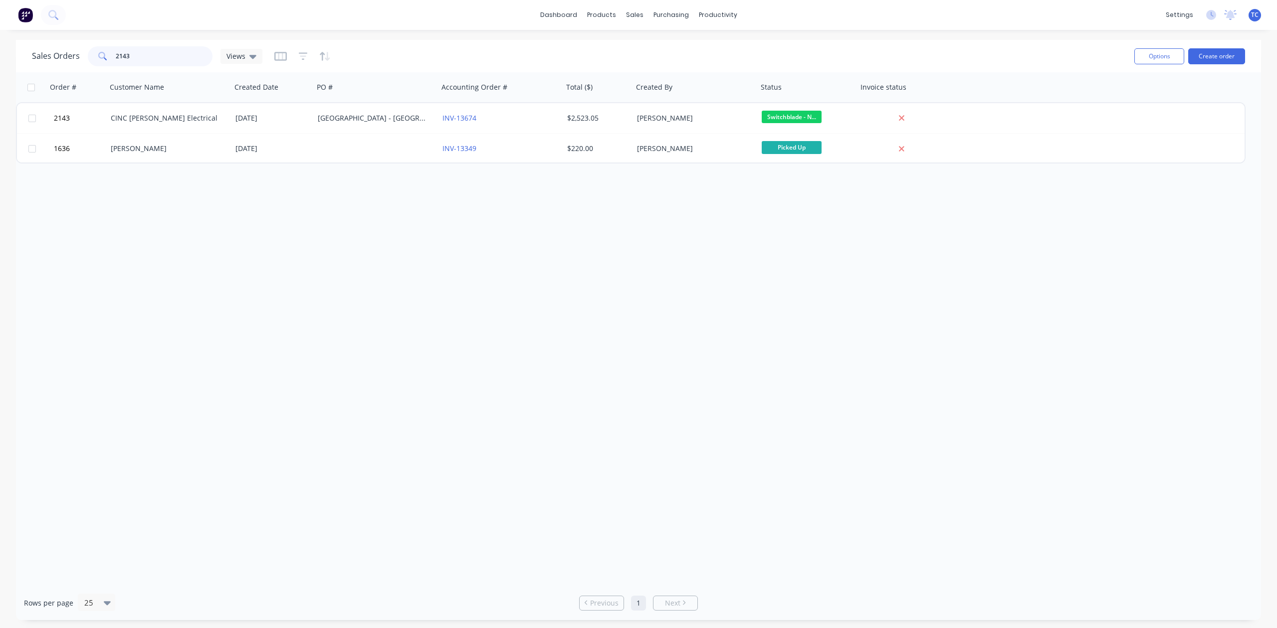
drag, startPoint x: 177, startPoint y: 60, endPoint x: 88, endPoint y: 62, distance: 88.3
click at [74, 64] on div "Sales Orders 2143 Views" at bounding box center [147, 56] width 230 height 20
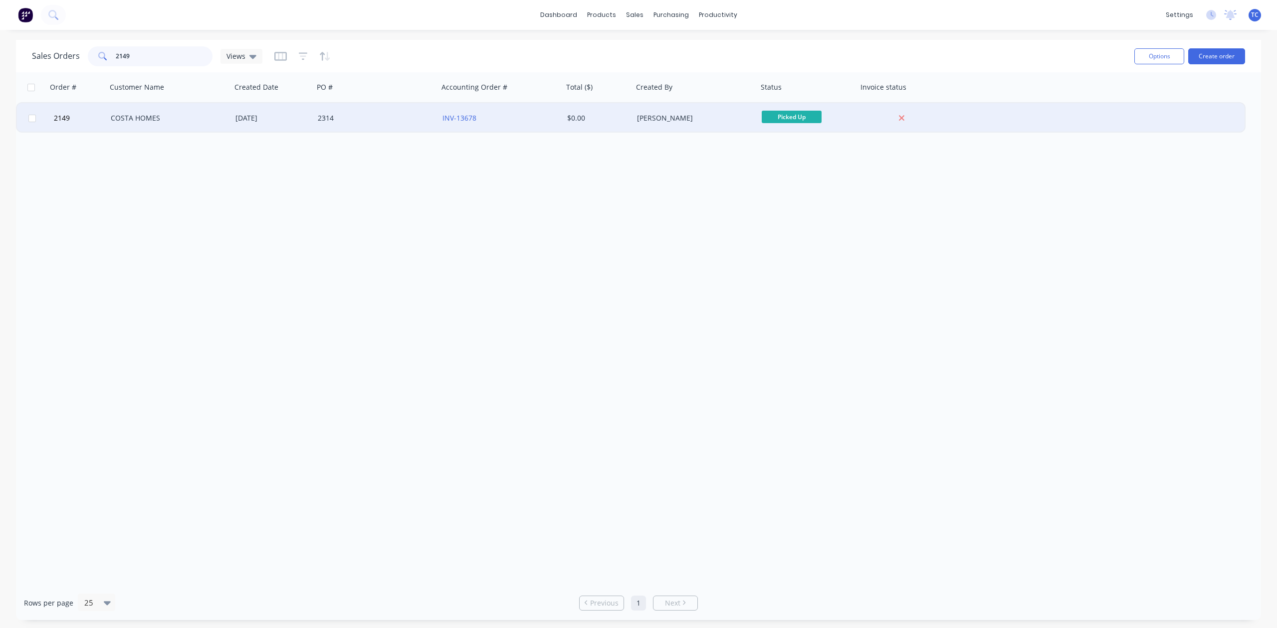
type input "2149"
click at [123, 115] on div "COSTA HOMES" at bounding box center [166, 118] width 111 height 10
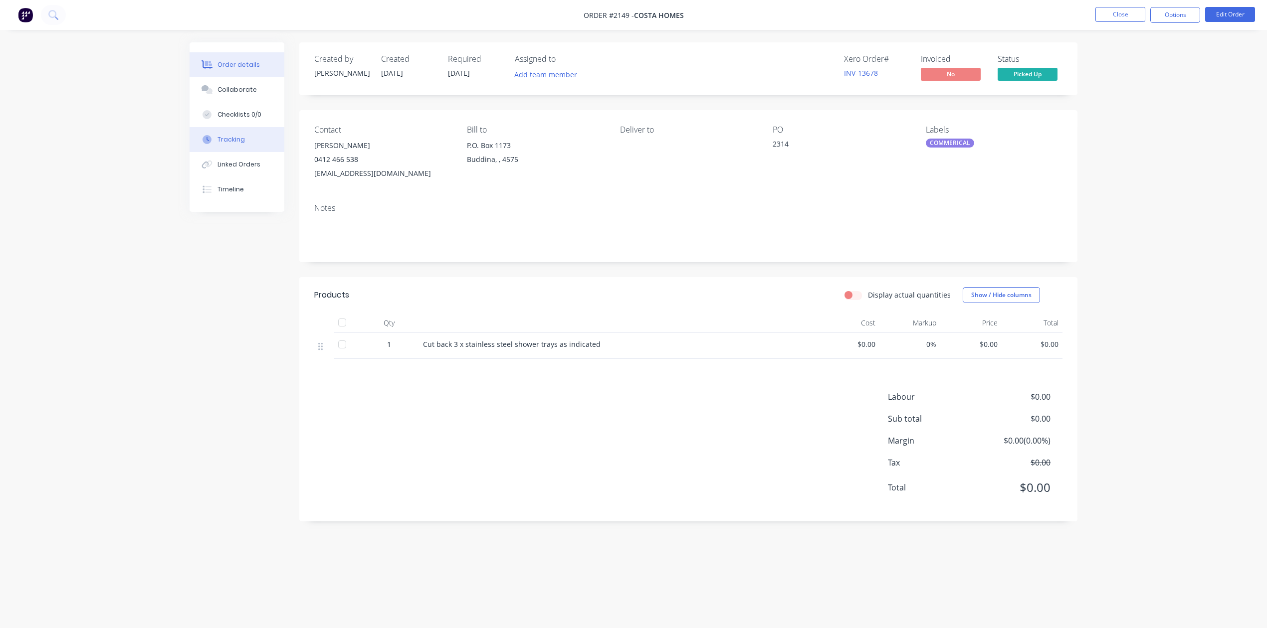
click at [245, 144] on div "Tracking" at bounding box center [230, 139] width 27 height 9
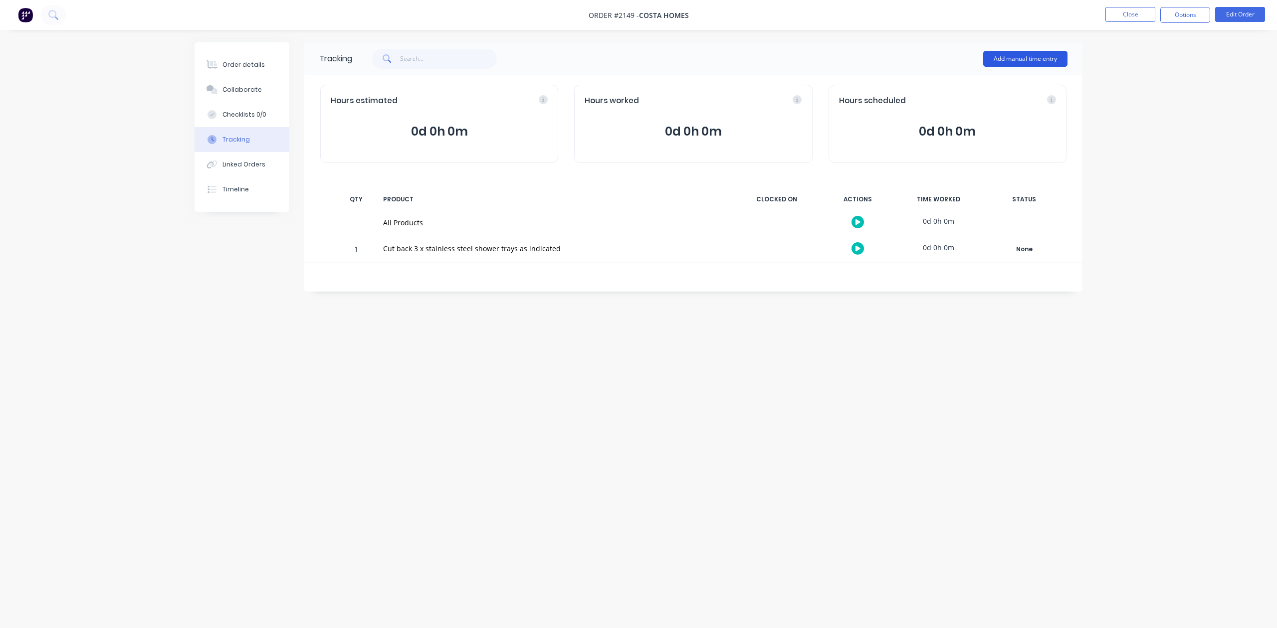
click at [1012, 58] on button "Add manual time entry" at bounding box center [1025, 59] width 84 height 16
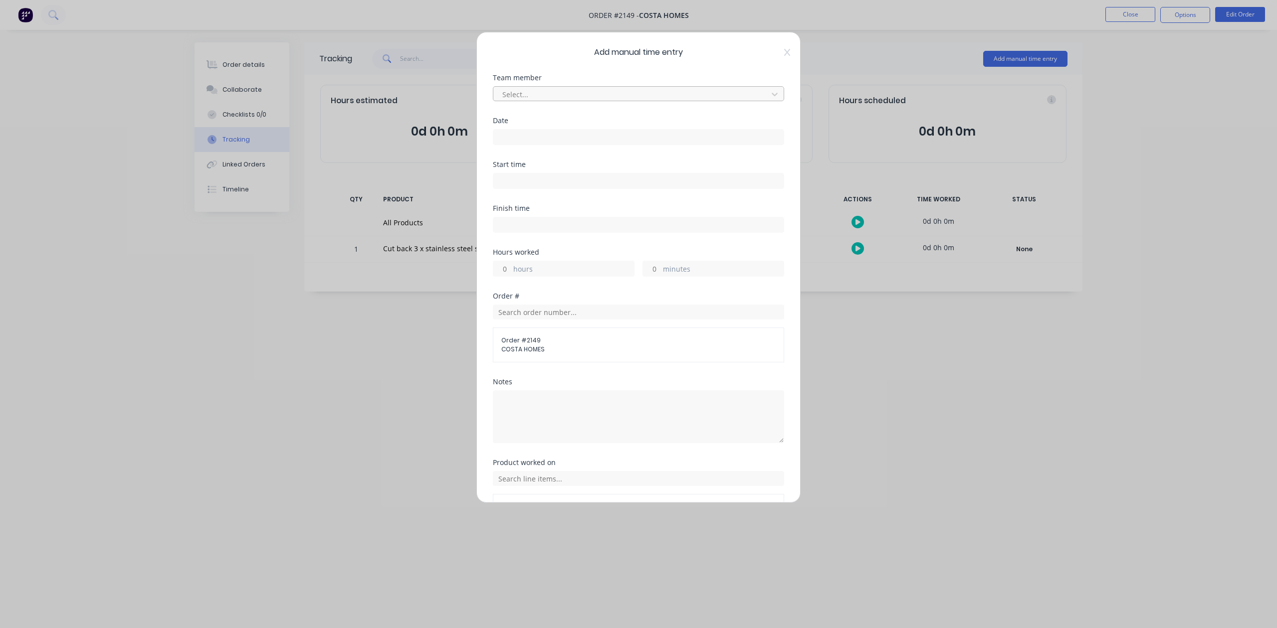
click at [587, 102] on div "Select..." at bounding box center [631, 94] width 267 height 15
click at [531, 223] on div "[PERSON_NAME]" at bounding box center [633, 214] width 273 height 18
click at [548, 145] on div at bounding box center [638, 136] width 291 height 18
click at [550, 145] on input at bounding box center [638, 137] width 290 height 15
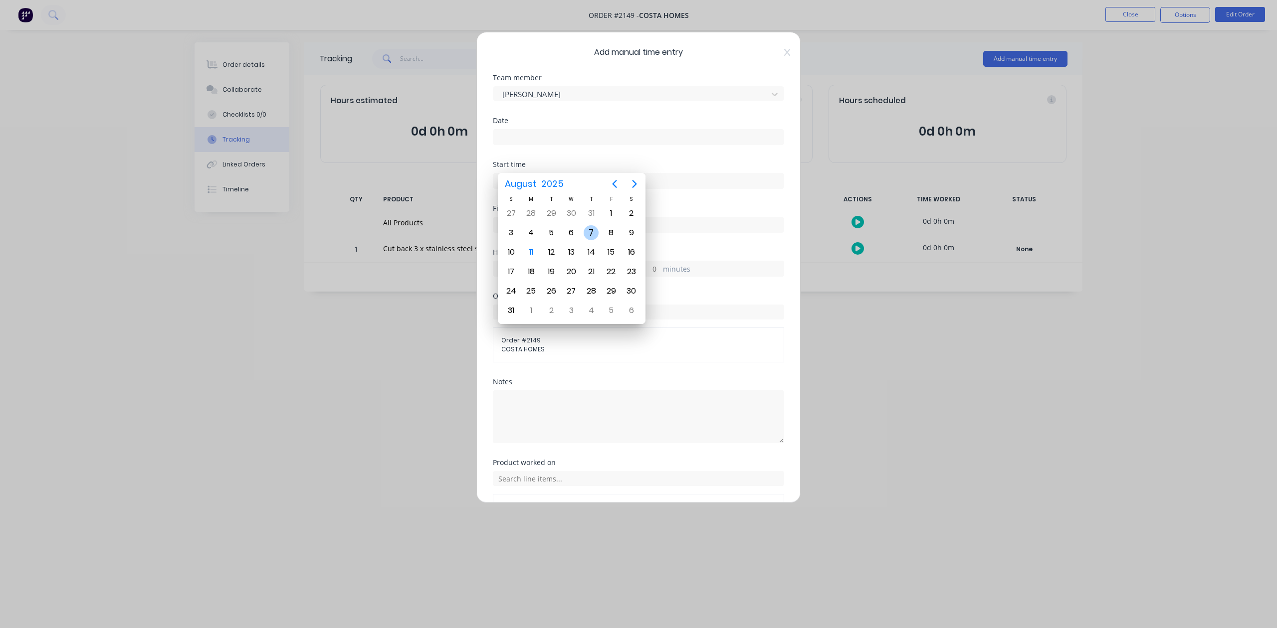
click at [591, 230] on div "7" at bounding box center [590, 232] width 15 height 15
type input "[DATE]"
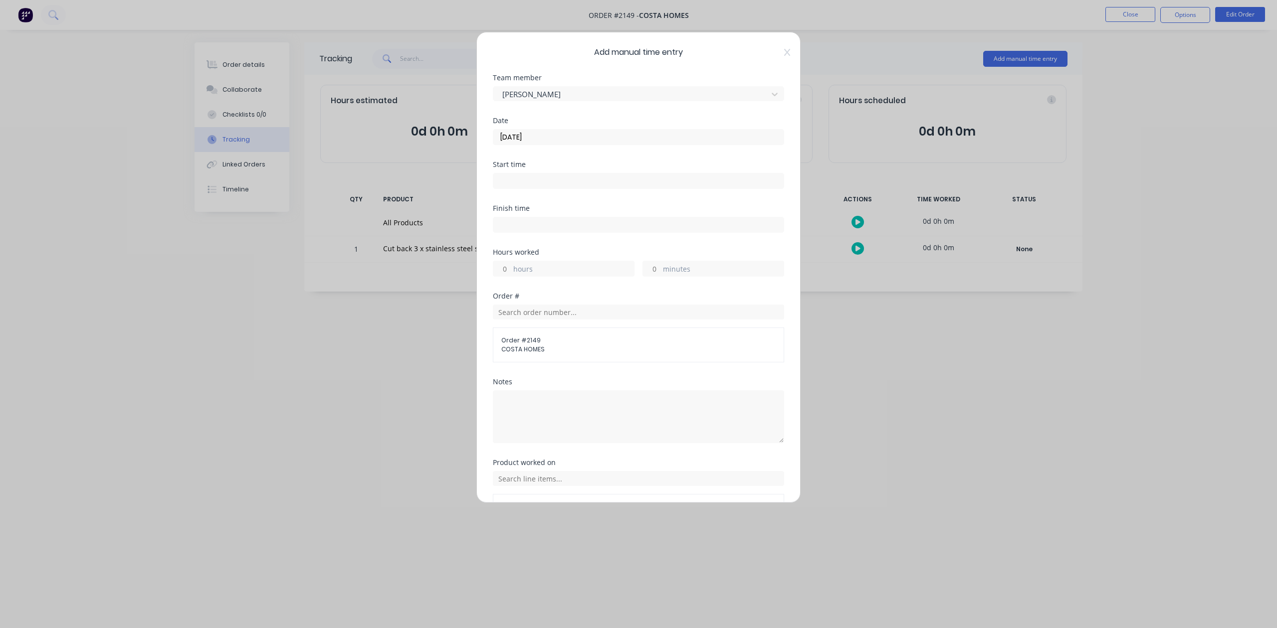
click at [505, 276] on input "hours" at bounding box center [501, 268] width 17 height 15
type input "1"
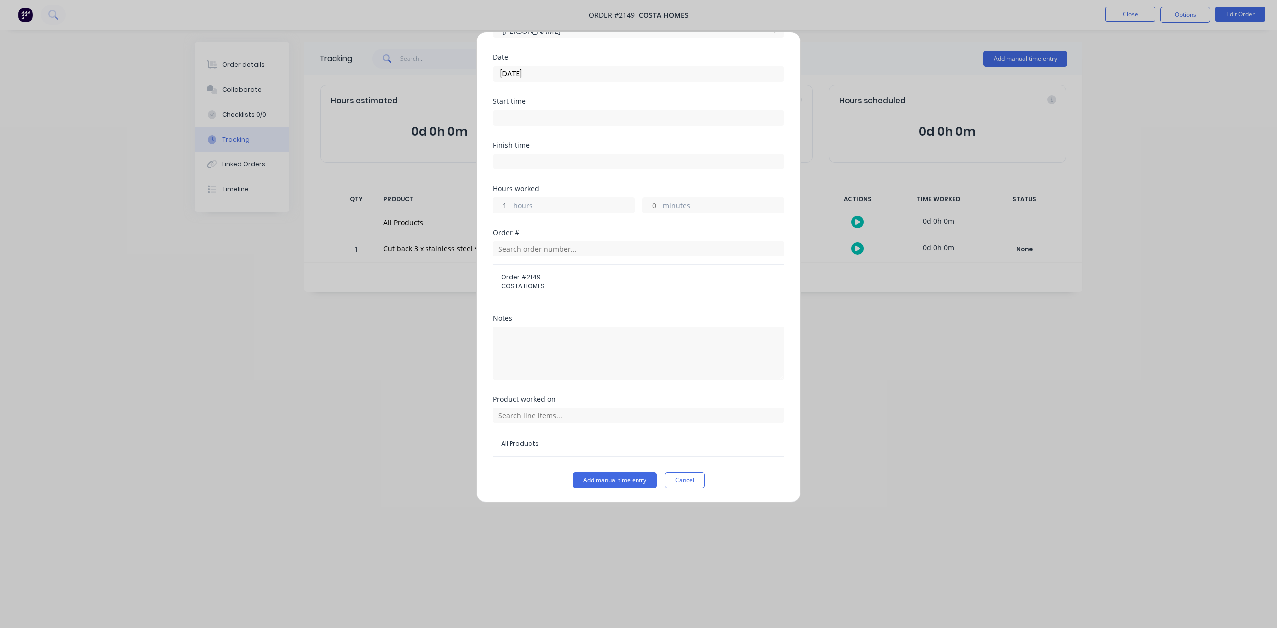
scroll to position [146, 0]
click at [599, 485] on button "Add manual time entry" at bounding box center [614, 481] width 84 height 16
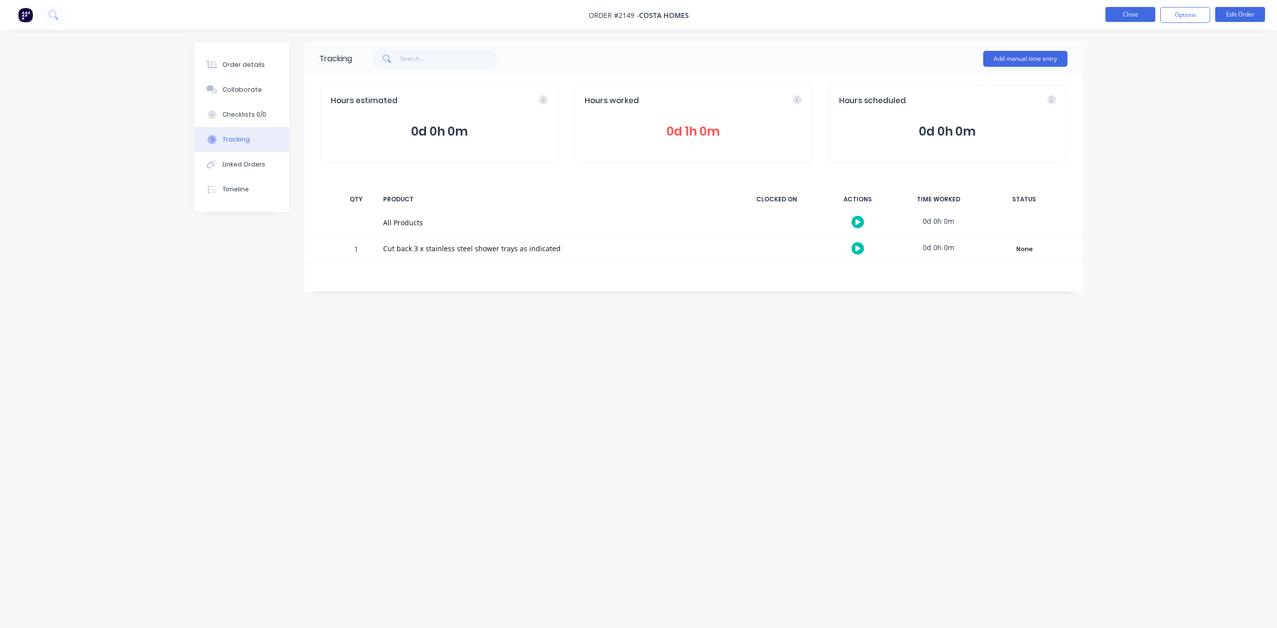
click at [1125, 12] on button "Close" at bounding box center [1130, 14] width 50 height 15
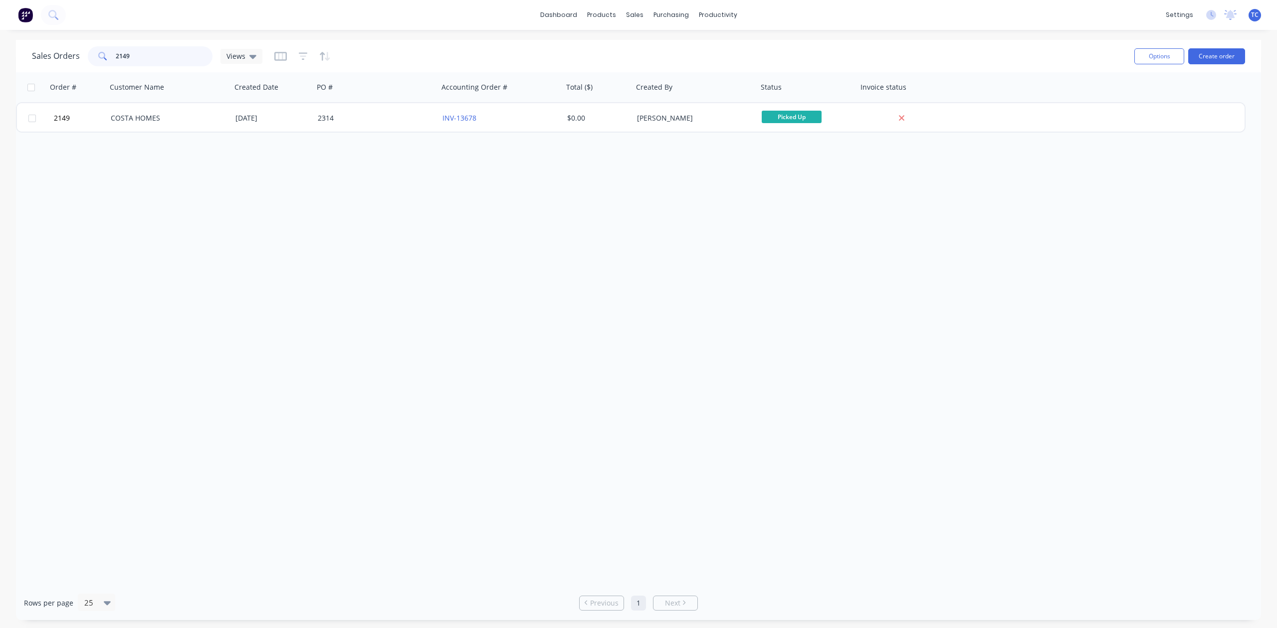
drag, startPoint x: 146, startPoint y: 54, endPoint x: 110, endPoint y: 59, distance: 36.7
click at [110, 59] on div "2149" at bounding box center [150, 56] width 125 height 20
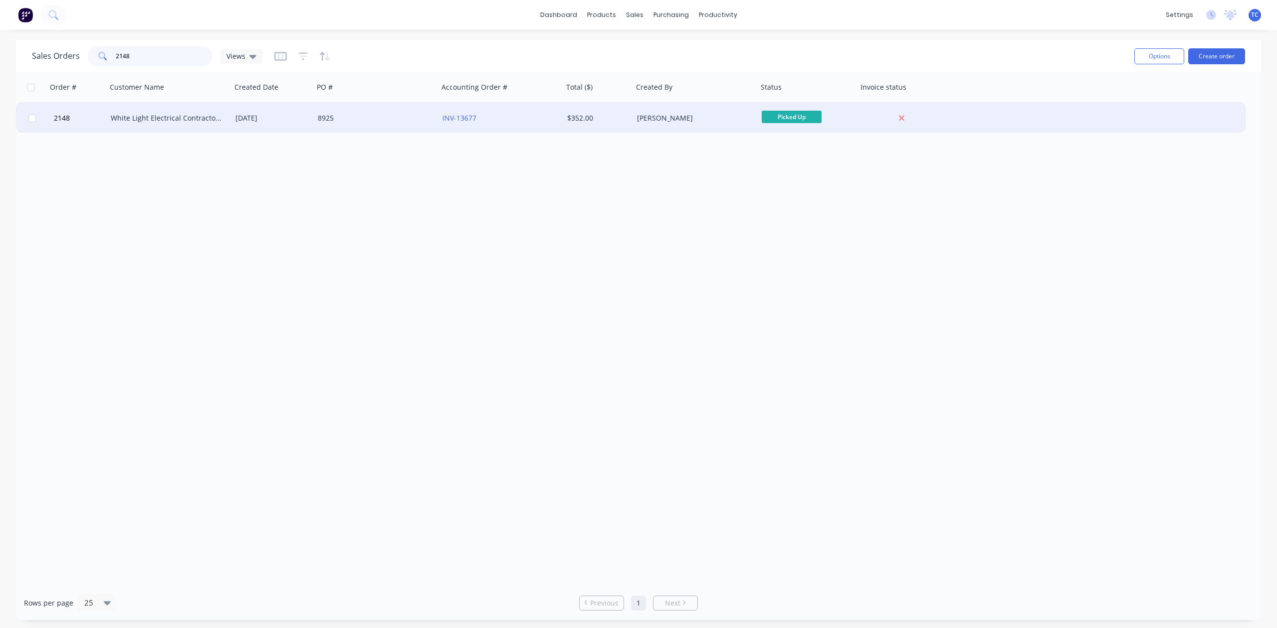
type input "2148"
click at [130, 113] on div "White Light Electrical Contractors" at bounding box center [166, 118] width 111 height 10
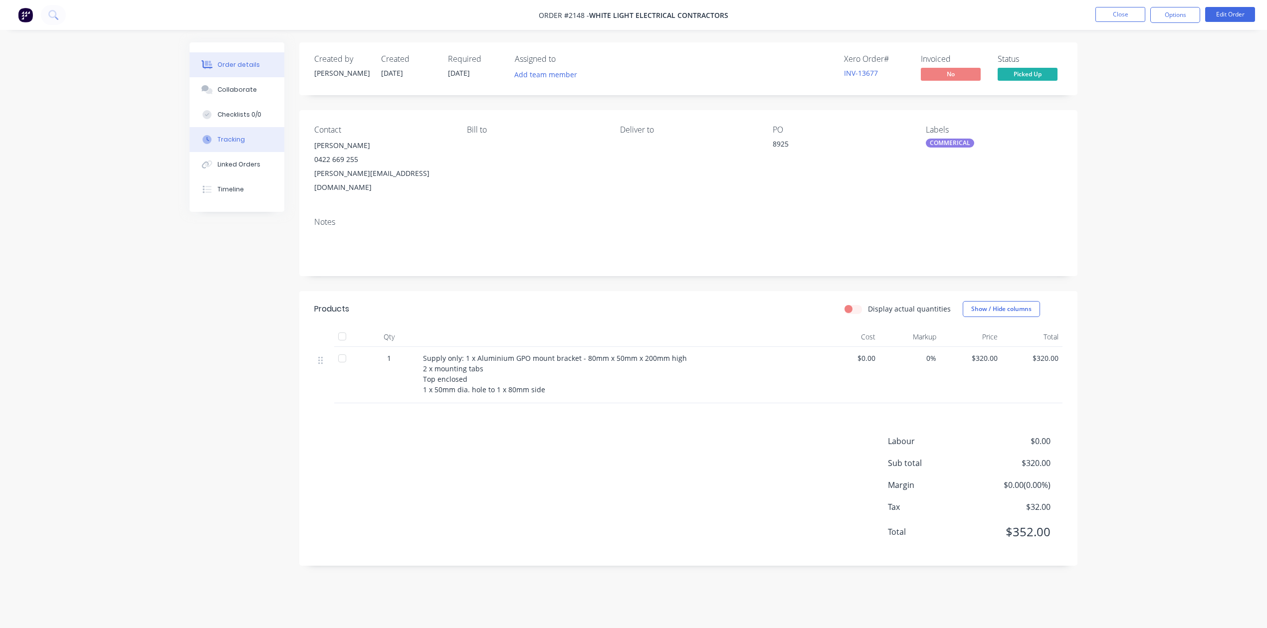
click at [224, 144] on div "Tracking" at bounding box center [230, 139] width 27 height 9
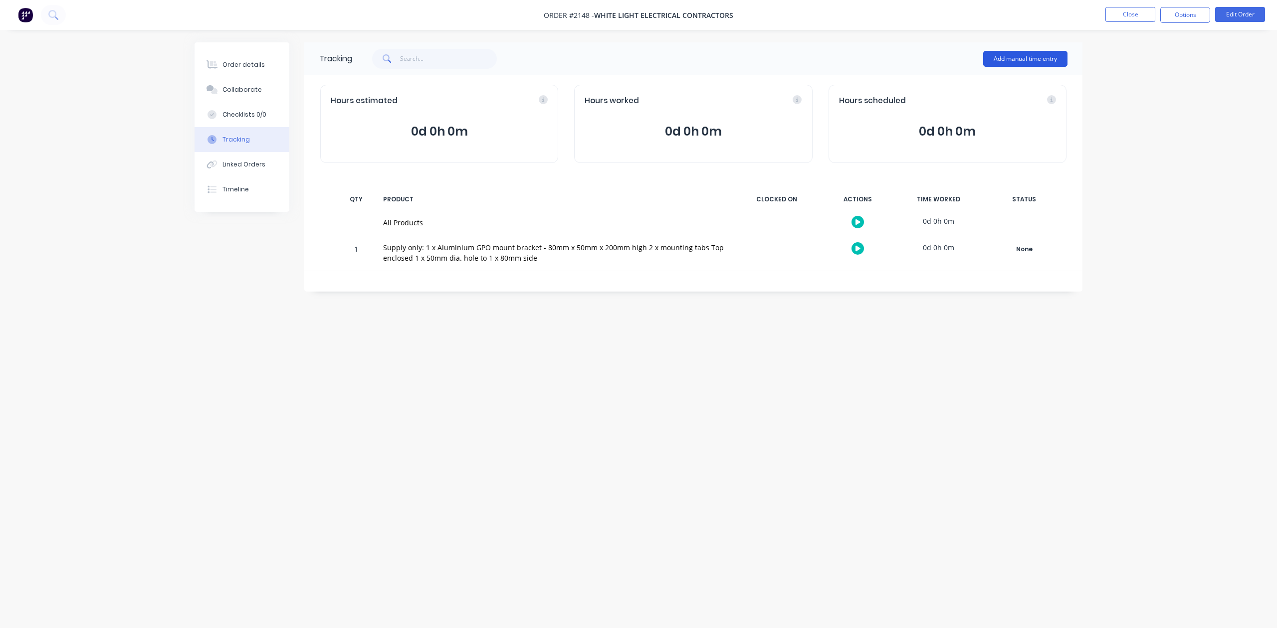
click at [1026, 55] on button "Add manual time entry" at bounding box center [1025, 59] width 84 height 16
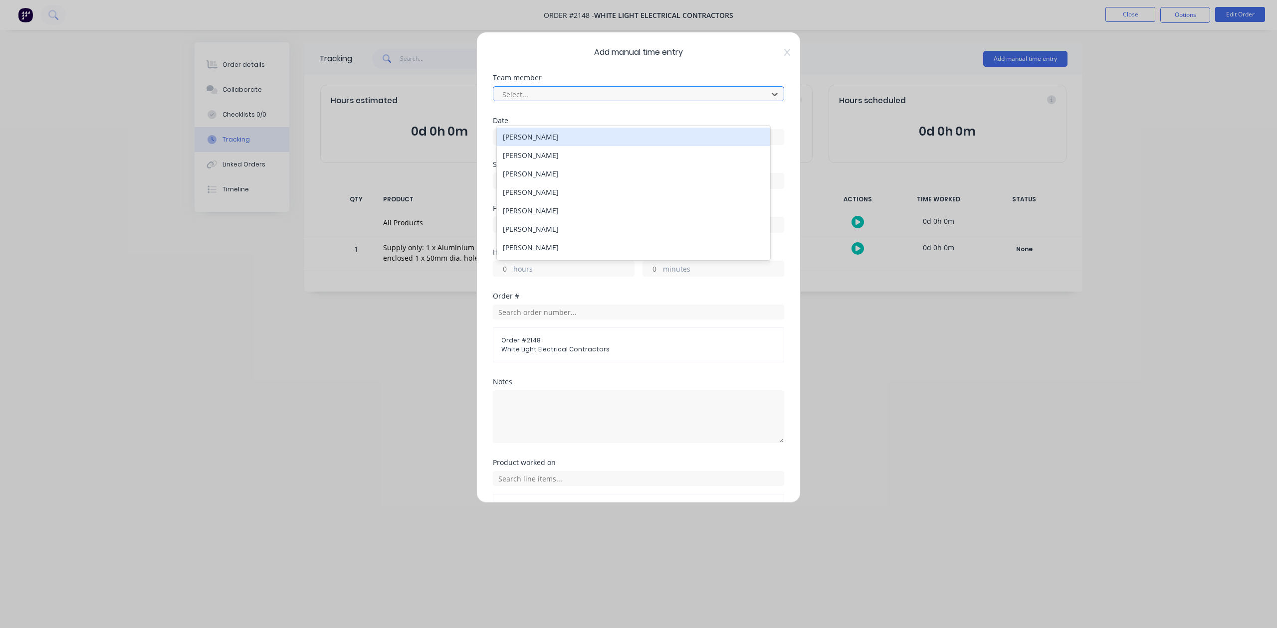
click at [577, 101] on div at bounding box center [631, 94] width 261 height 12
click at [532, 151] on div "[PERSON_NAME]" at bounding box center [633, 141] width 273 height 18
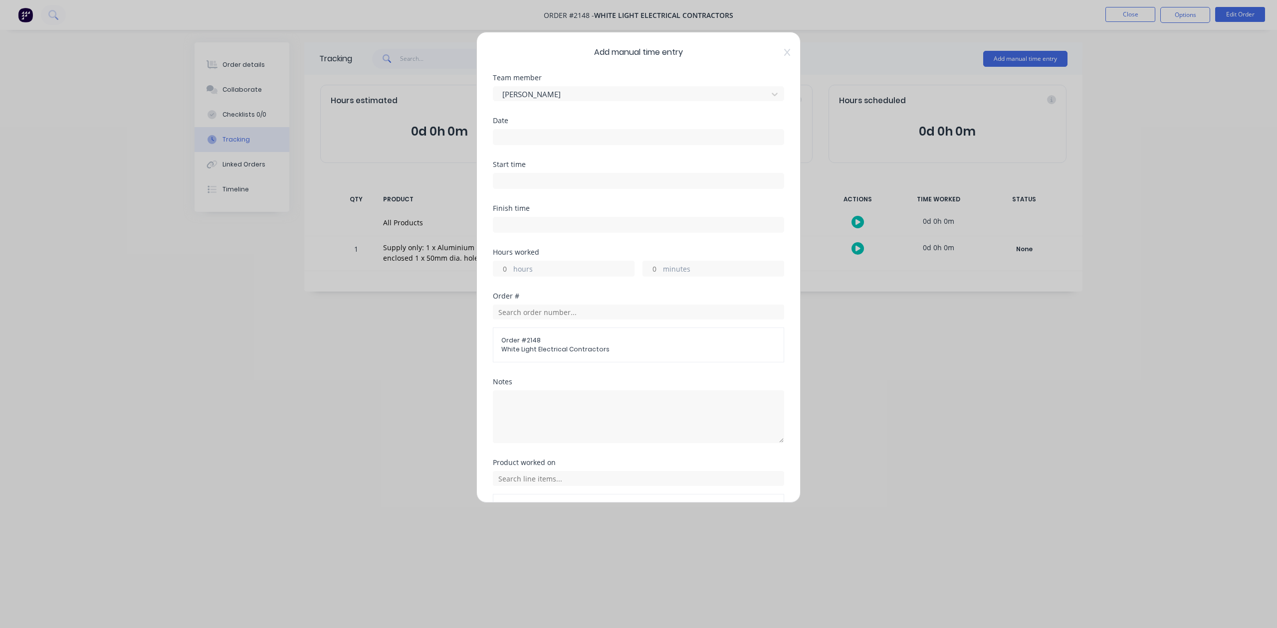
click at [539, 145] on input at bounding box center [638, 137] width 290 height 15
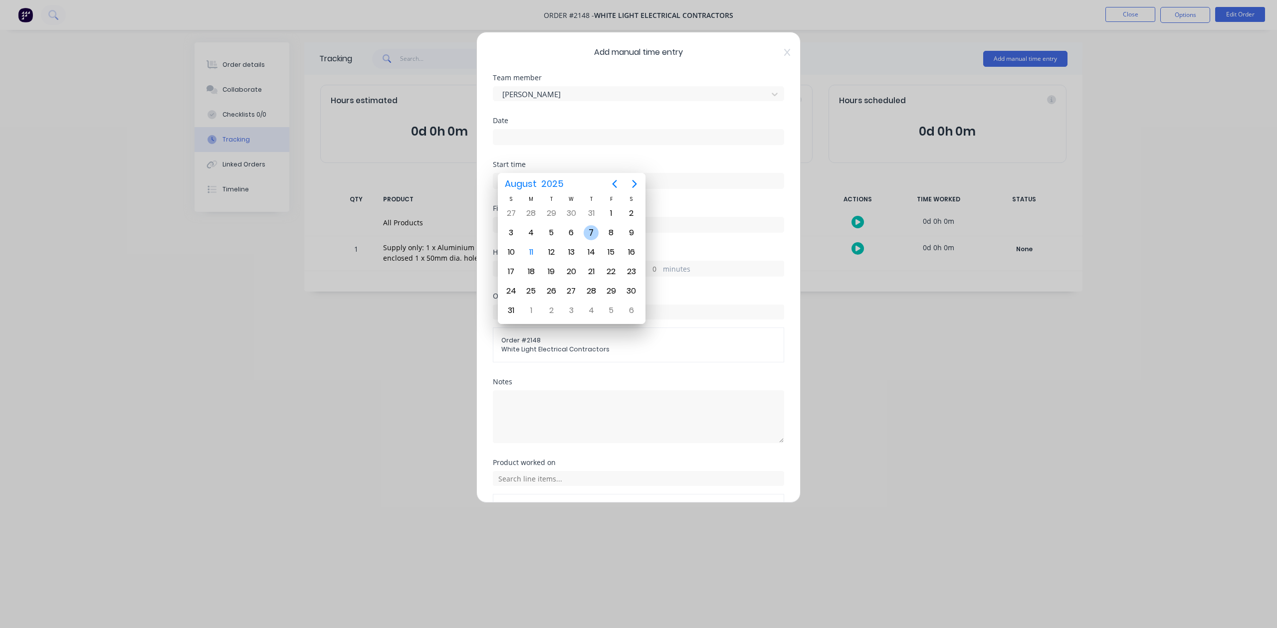
click at [590, 233] on div "7" at bounding box center [590, 232] width 15 height 15
type input "[DATE]"
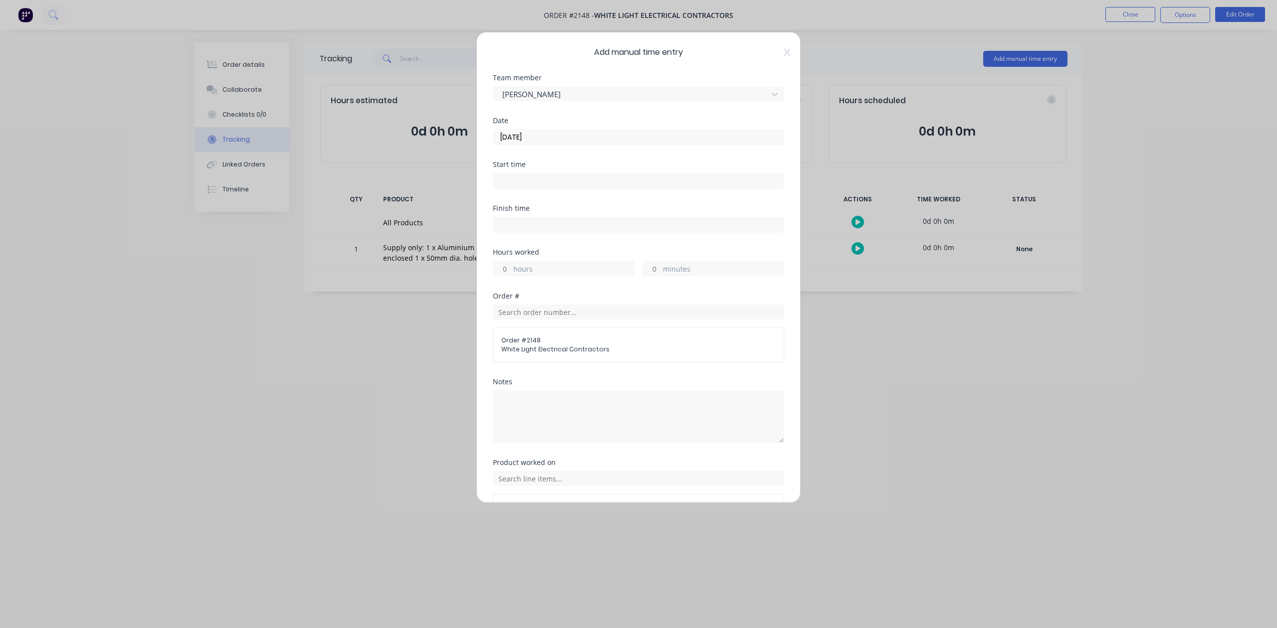
click at [510, 276] on input "hours" at bounding box center [501, 268] width 17 height 15
type input "1"
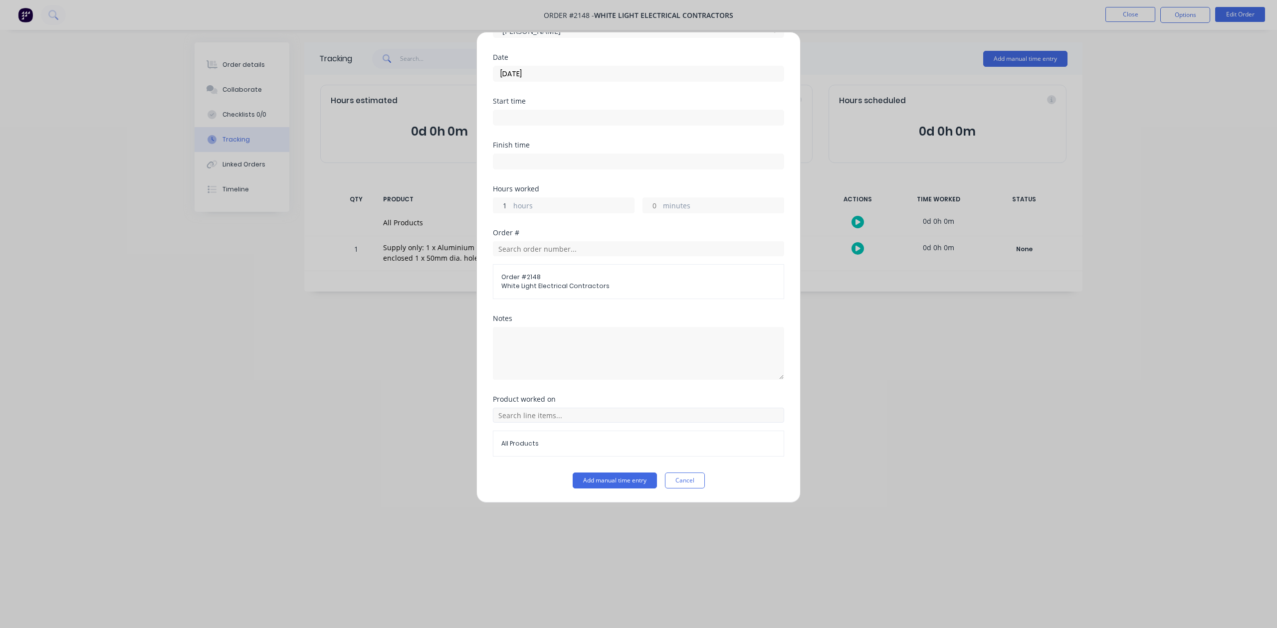
scroll to position [146, 0]
click at [617, 481] on button "Add manual time entry" at bounding box center [614, 481] width 84 height 16
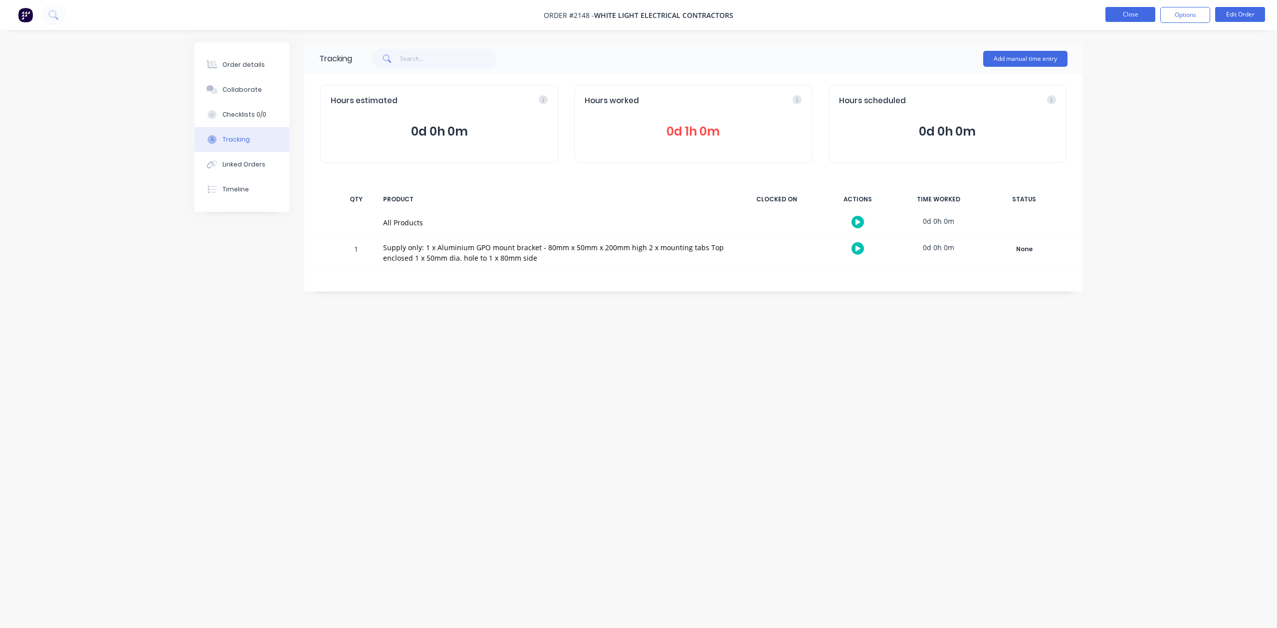
click at [1127, 15] on button "Close" at bounding box center [1130, 14] width 50 height 15
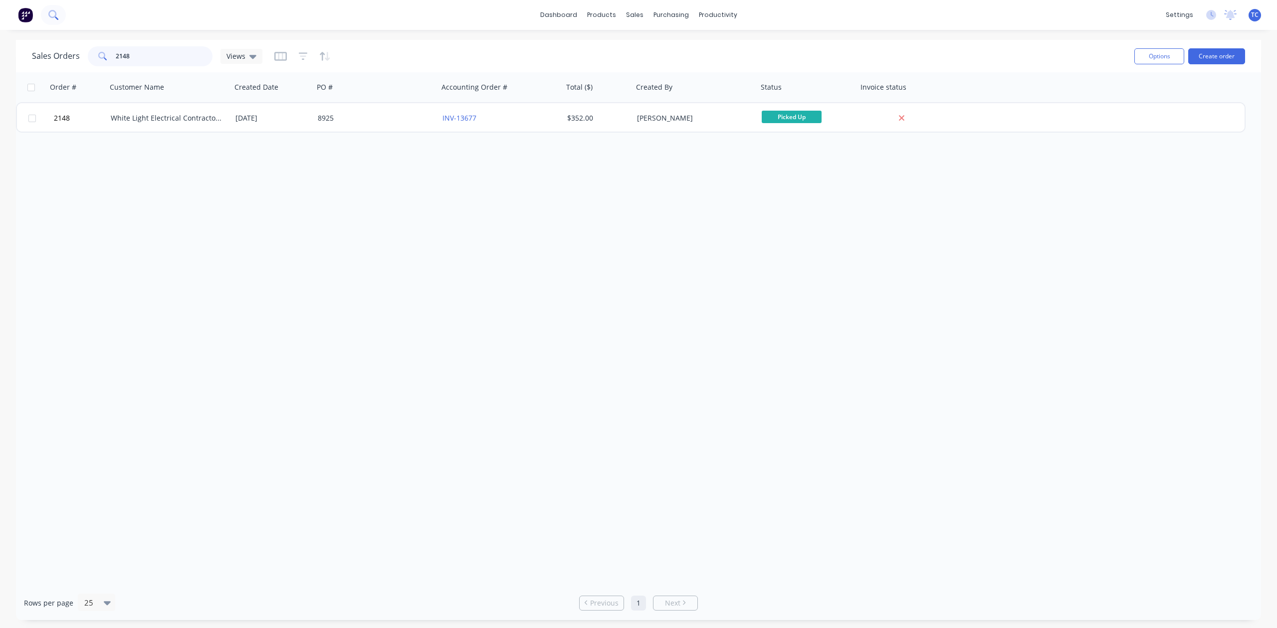
drag, startPoint x: 165, startPoint y: 56, endPoint x: 65, endPoint y: 20, distance: 106.0
click at [28, 55] on div "Sales Orders 2148 Views Options Create order" at bounding box center [638, 56] width 1245 height 32
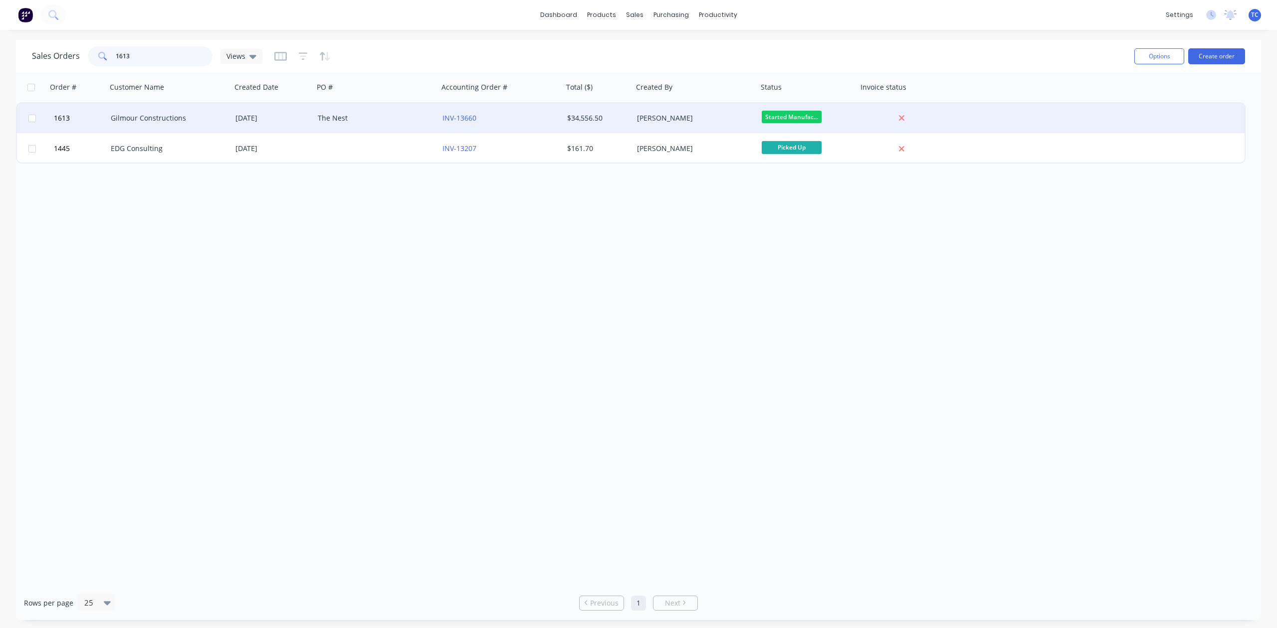
type input "1613"
click at [134, 114] on div "Gilmour Constructions" at bounding box center [166, 118] width 111 height 10
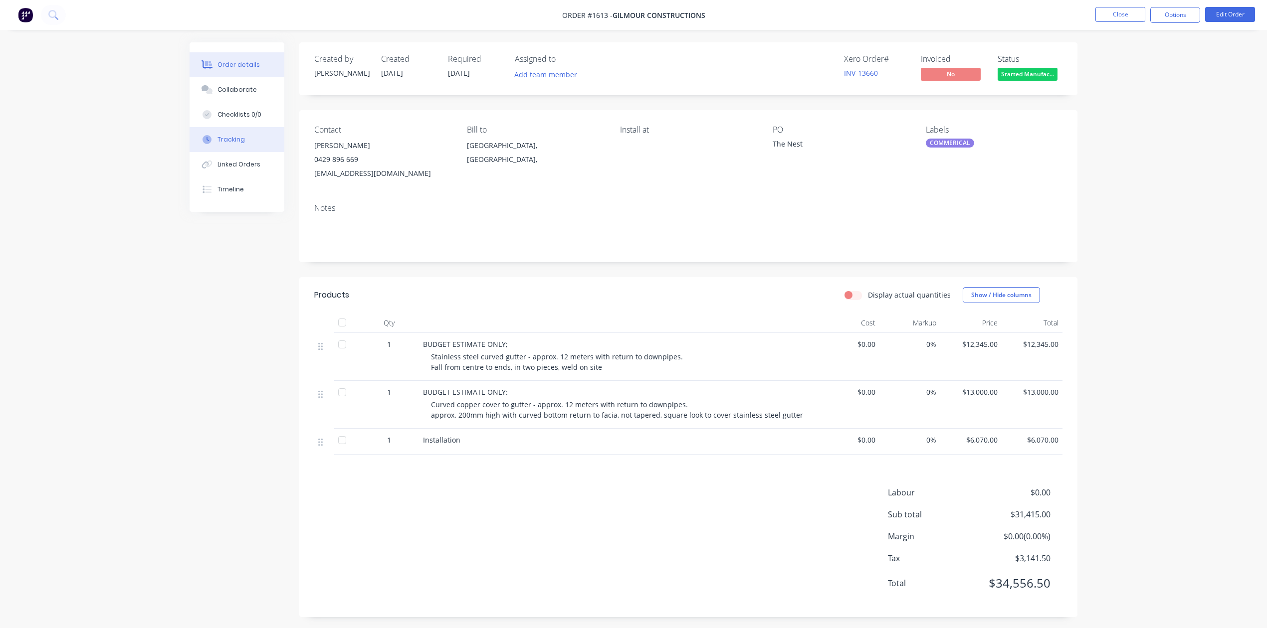
click at [243, 144] on div "Tracking" at bounding box center [230, 139] width 27 height 9
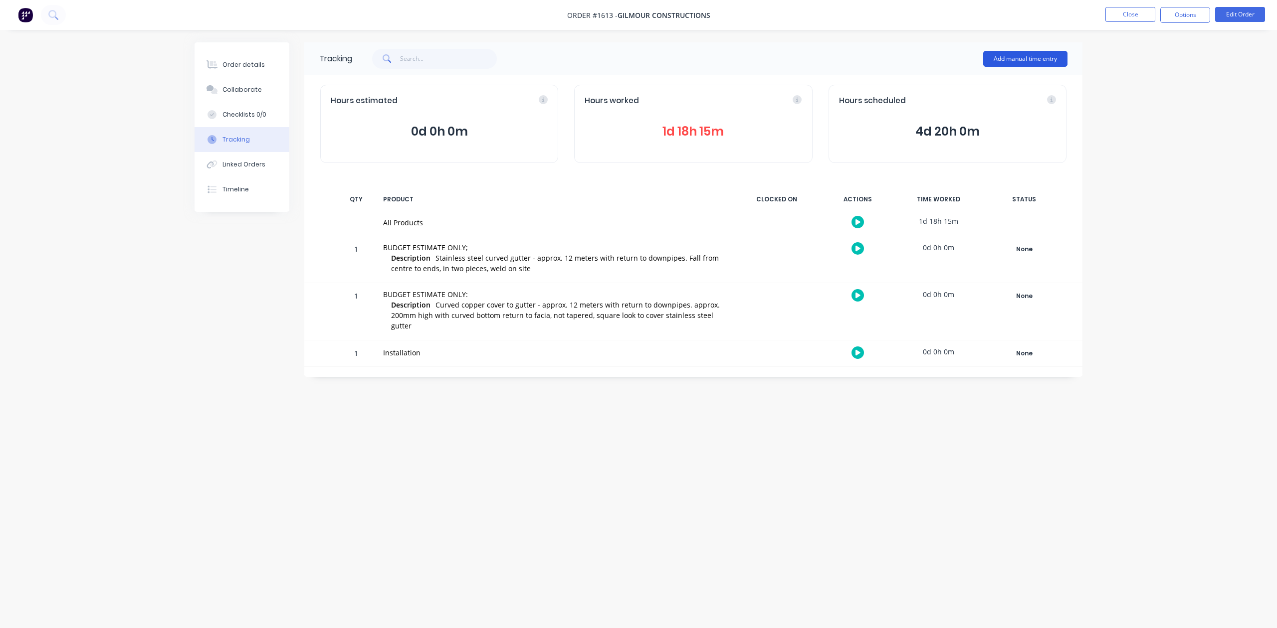
click at [1030, 60] on button "Add manual time entry" at bounding box center [1025, 59] width 84 height 16
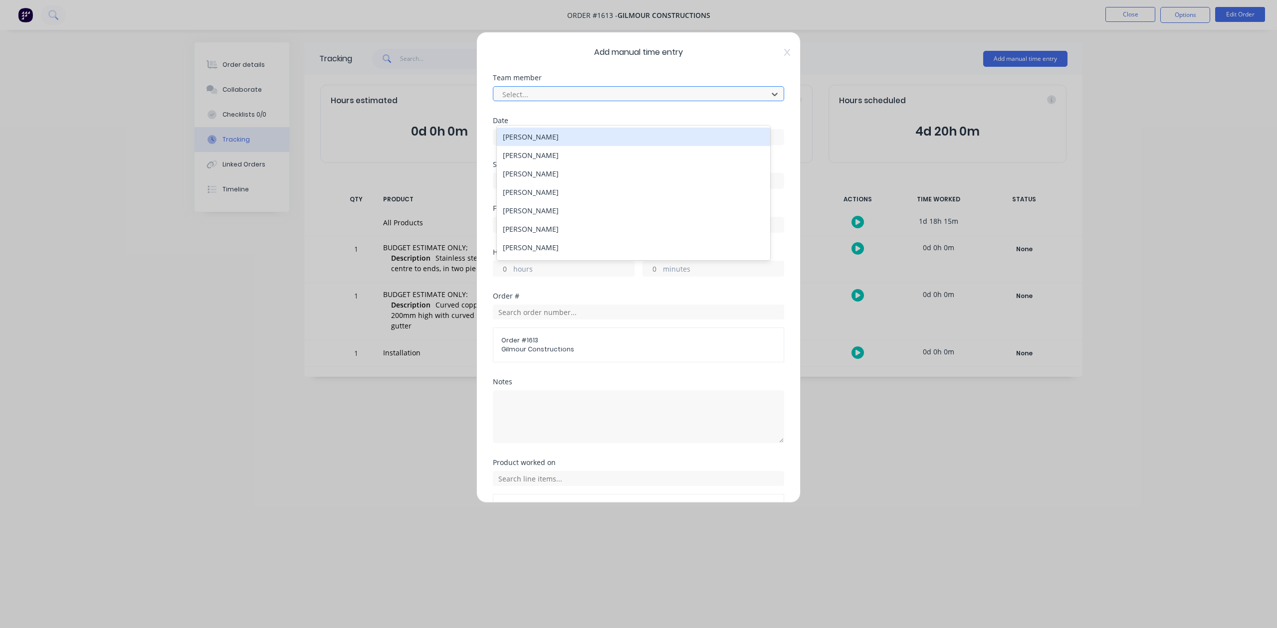
click at [641, 101] on div at bounding box center [631, 94] width 261 height 12
click at [540, 161] on div "[PERSON_NAME]" at bounding box center [633, 152] width 273 height 18
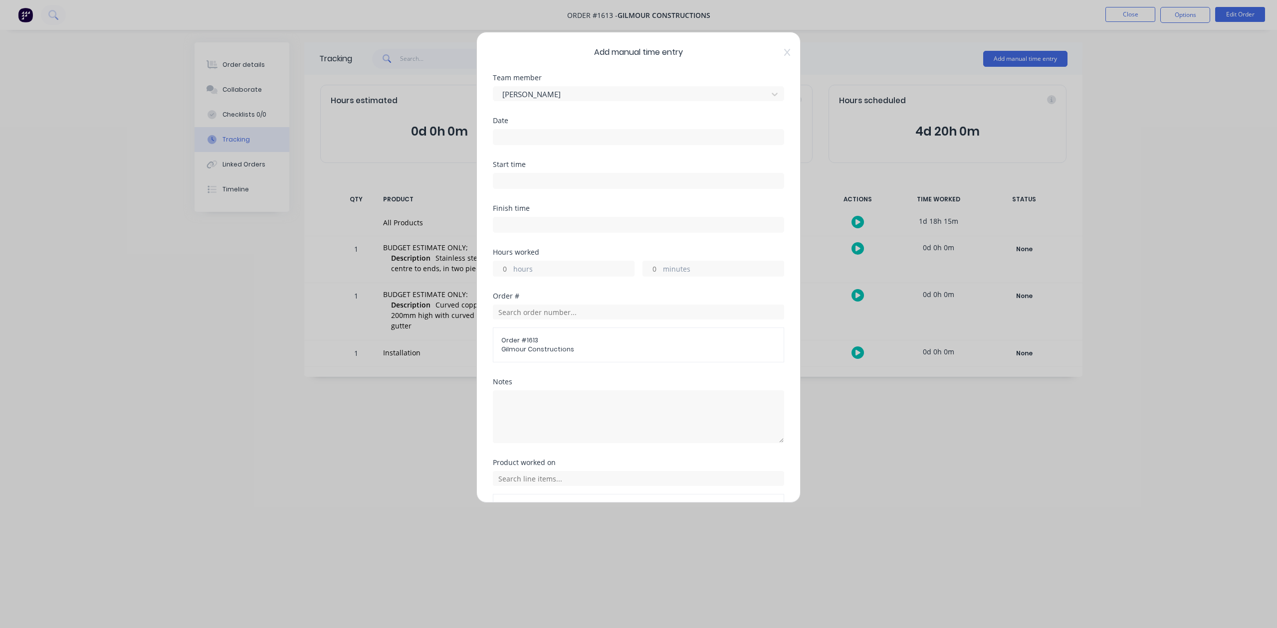
click at [542, 145] on input at bounding box center [638, 137] width 290 height 15
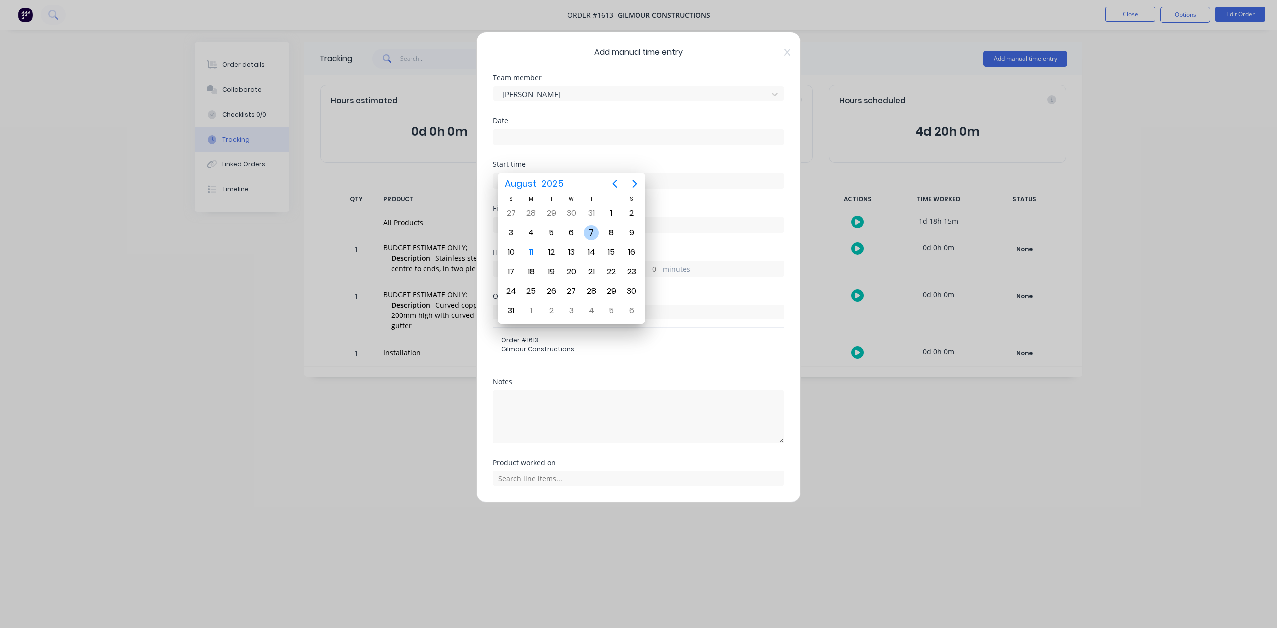
click at [588, 230] on div "7" at bounding box center [590, 232] width 15 height 15
type input "[DATE]"
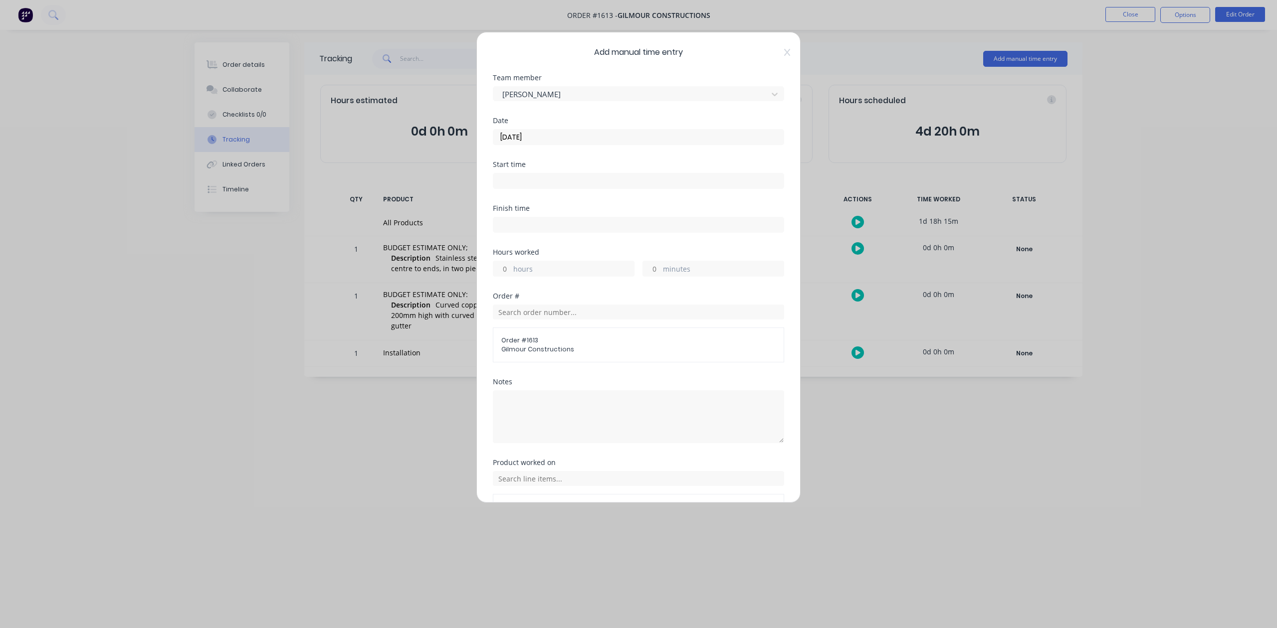
click at [511, 276] on input "hours" at bounding box center [501, 268] width 17 height 15
type input "7"
click at [644, 276] on input "minutes" at bounding box center [651, 268] width 17 height 15
type input "30"
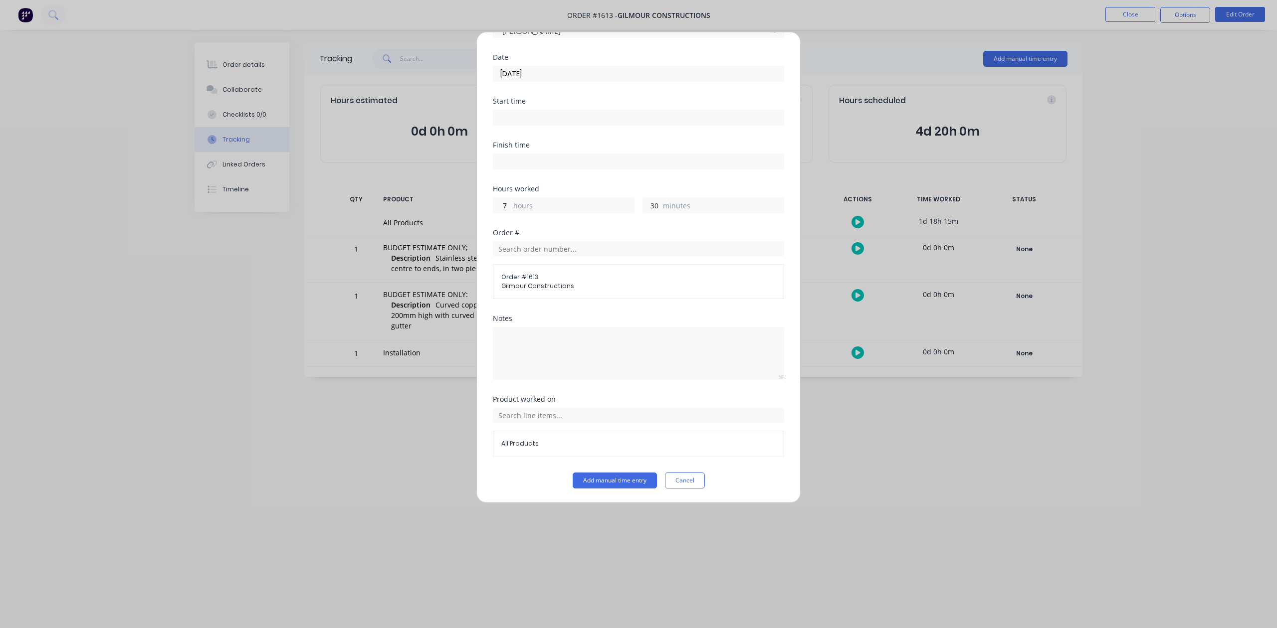
scroll to position [146, 0]
click at [589, 483] on button "Add manual time entry" at bounding box center [614, 481] width 84 height 16
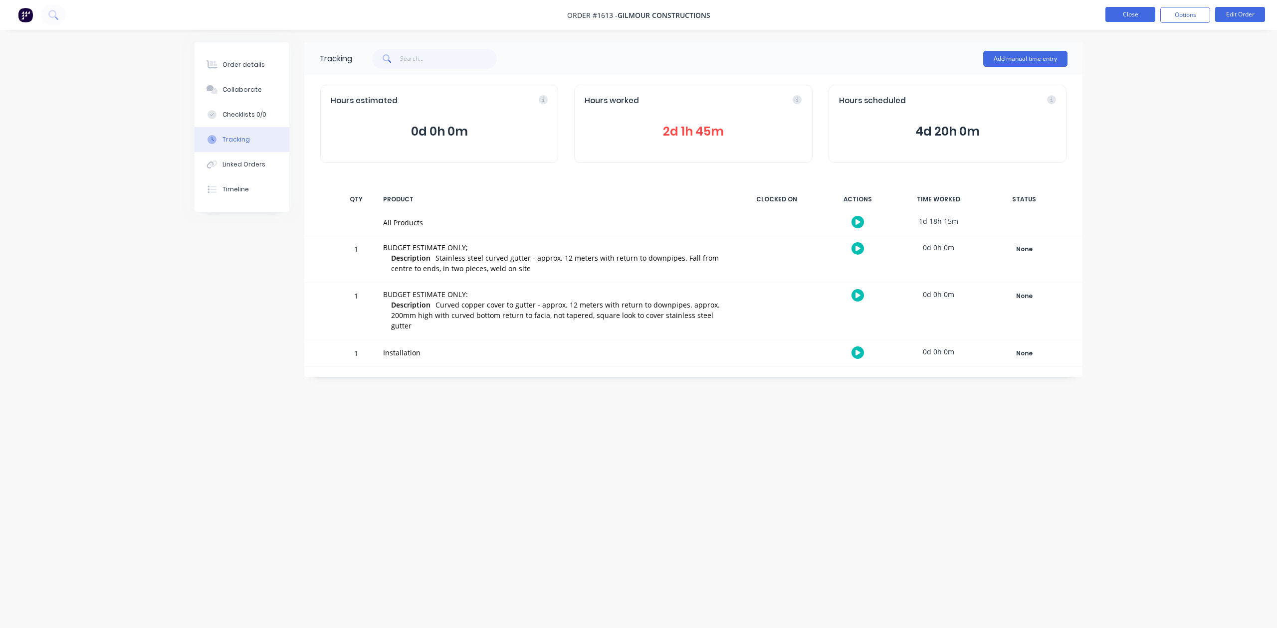
click at [1112, 15] on button "Close" at bounding box center [1130, 14] width 50 height 15
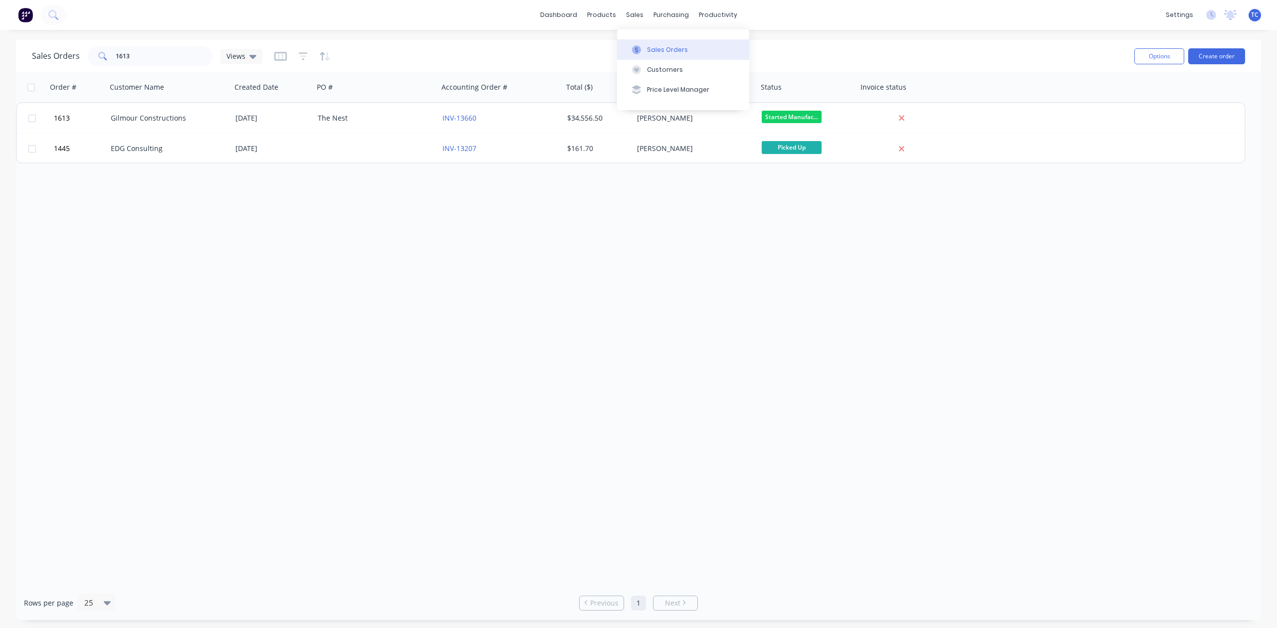
click at [677, 49] on button "Sales Orders" at bounding box center [683, 49] width 132 height 20
drag, startPoint x: 170, startPoint y: 54, endPoint x: 79, endPoint y: 54, distance: 91.3
click at [79, 54] on div "Sales Orders 1613 Views" at bounding box center [147, 56] width 230 height 20
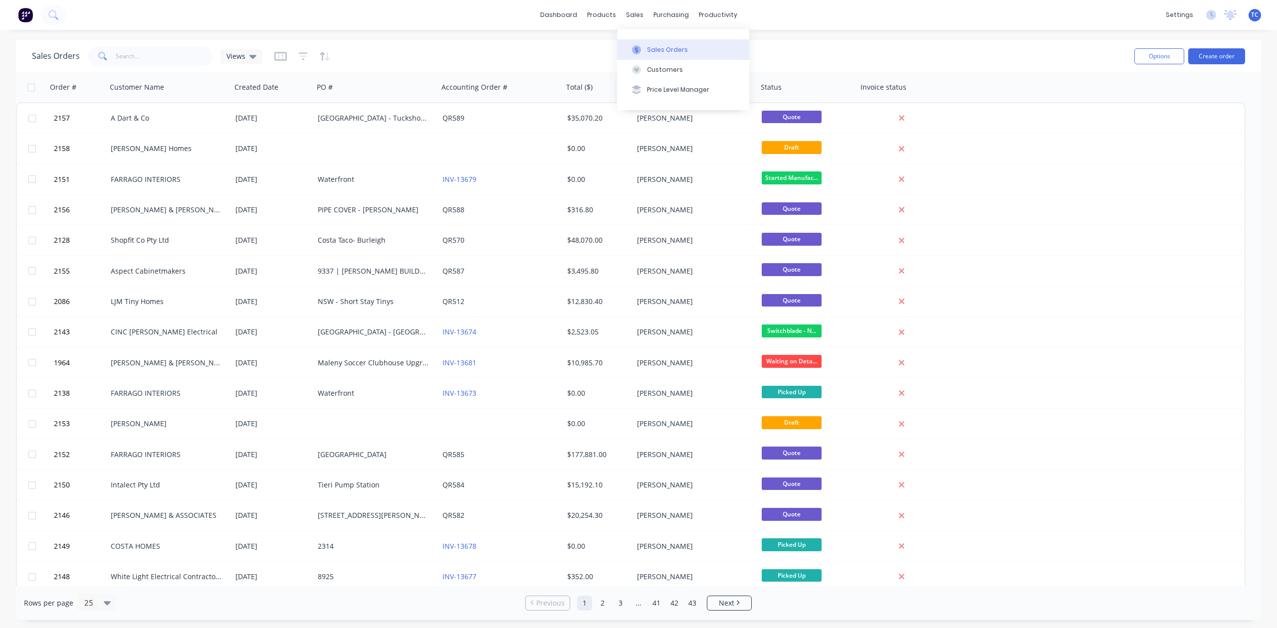
click at [657, 51] on div "Sales Orders" at bounding box center [667, 49] width 41 height 9
click at [750, 51] on div "Workflow" at bounding box center [748, 49] width 30 height 9
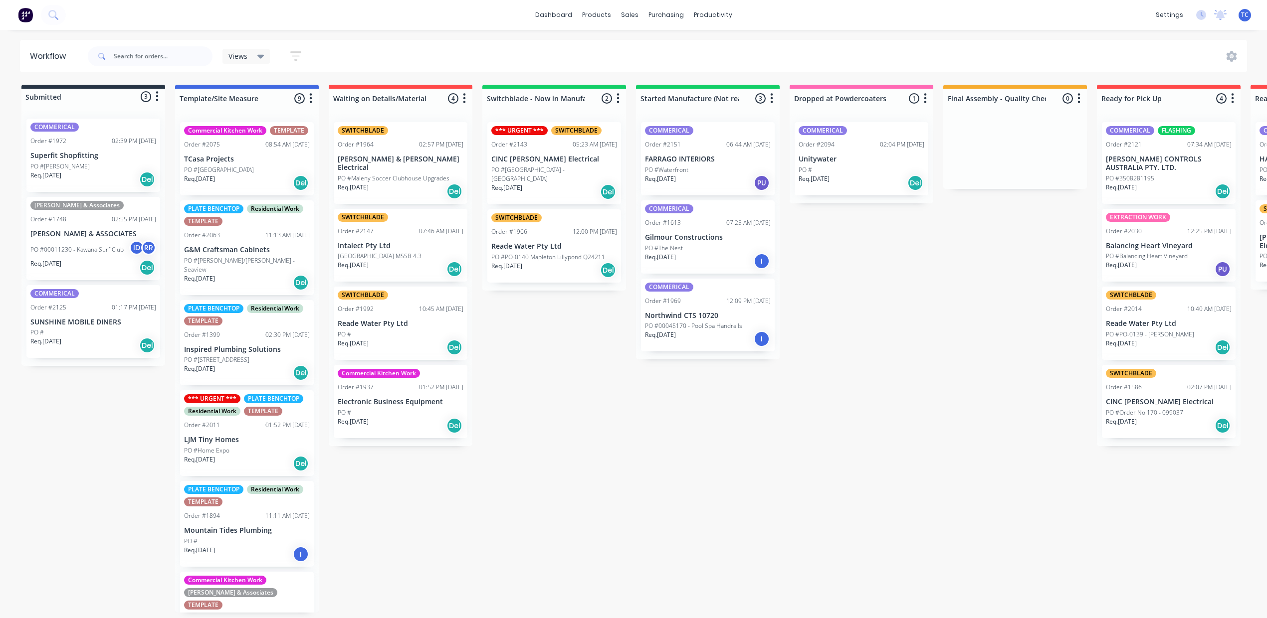
click at [137, 259] on div "PO #00011230 - Kawana Surf Club ID RR" at bounding box center [93, 249] width 126 height 19
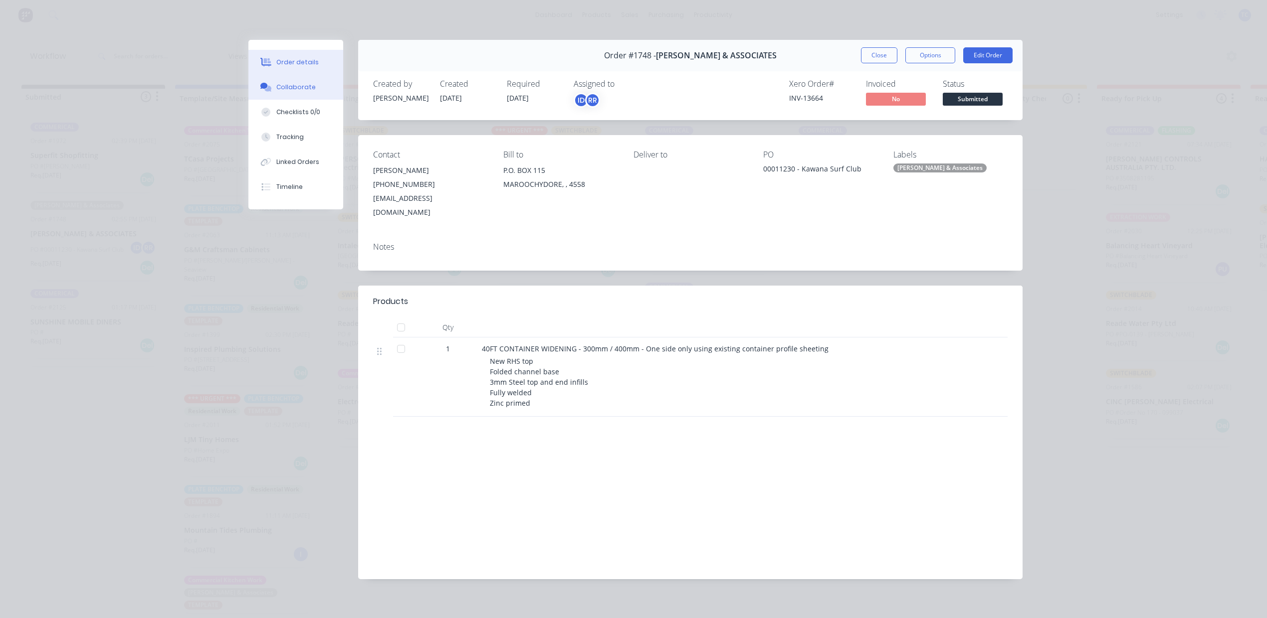
click at [304, 92] on div "Collaborate" at bounding box center [295, 87] width 39 height 9
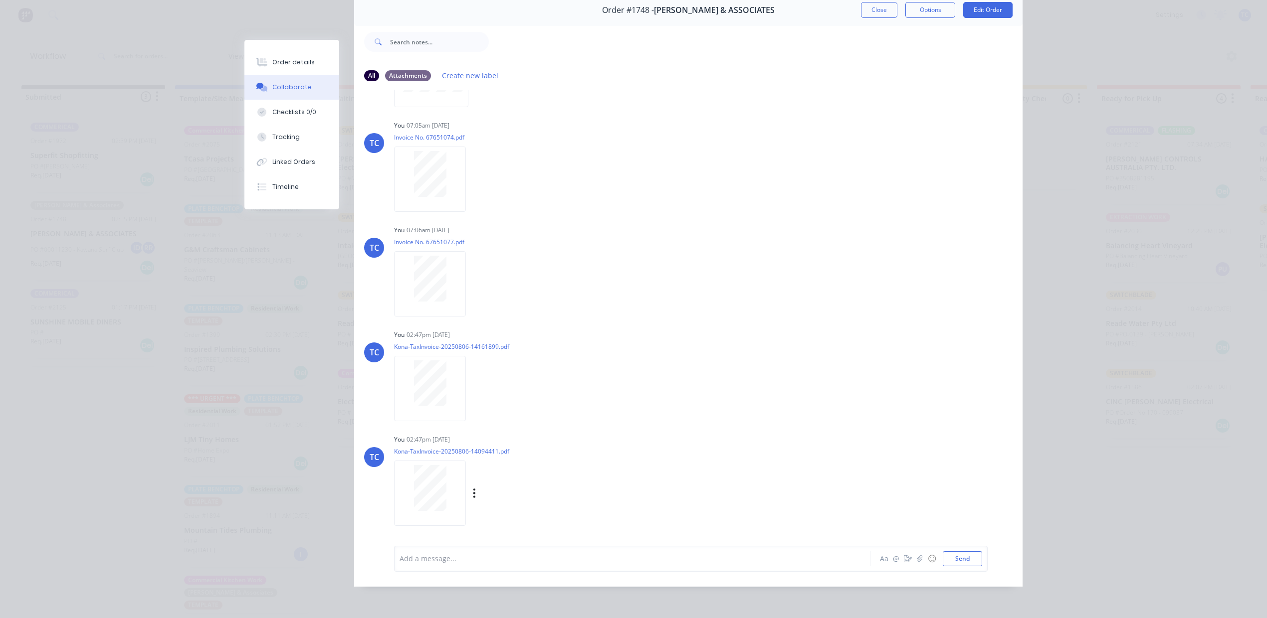
scroll to position [106, 0]
click at [475, 489] on icon "button" at bounding box center [474, 493] width 2 height 9
click at [542, 508] on button "Delete" at bounding box center [540, 519] width 112 height 22
click at [461, 361] on div at bounding box center [429, 384] width 63 height 46
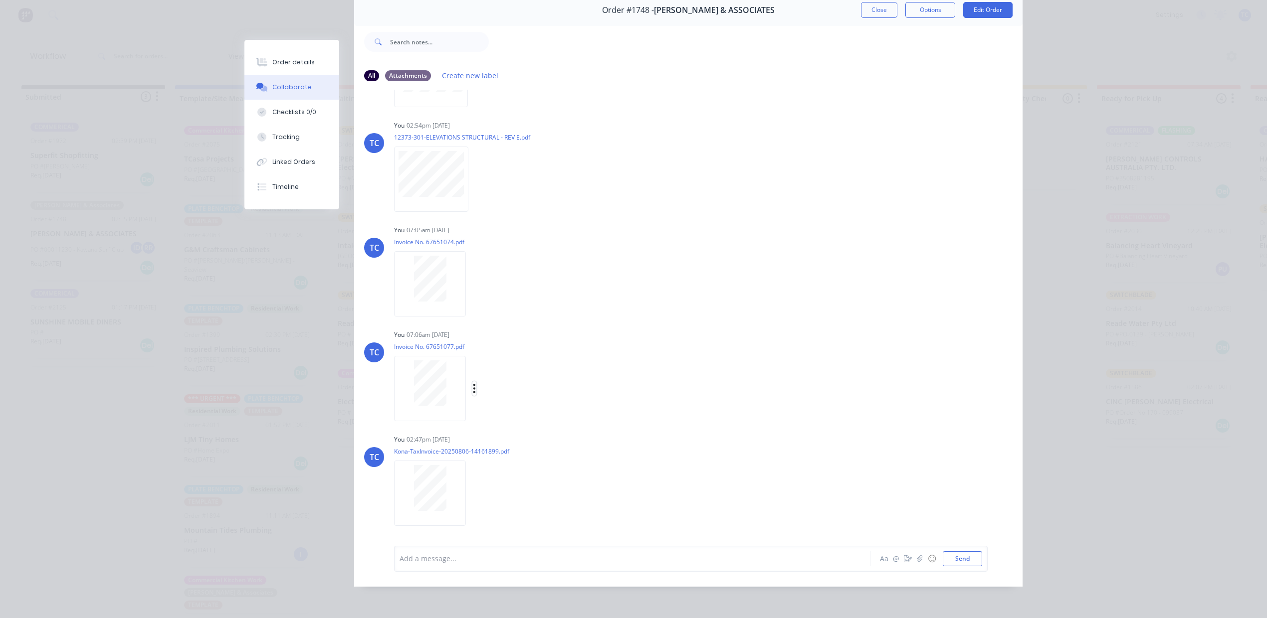
click at [476, 381] on button "button" at bounding box center [474, 388] width 4 height 14
click at [0, 0] on button "Delete" at bounding box center [0, 0] width 0 height 0
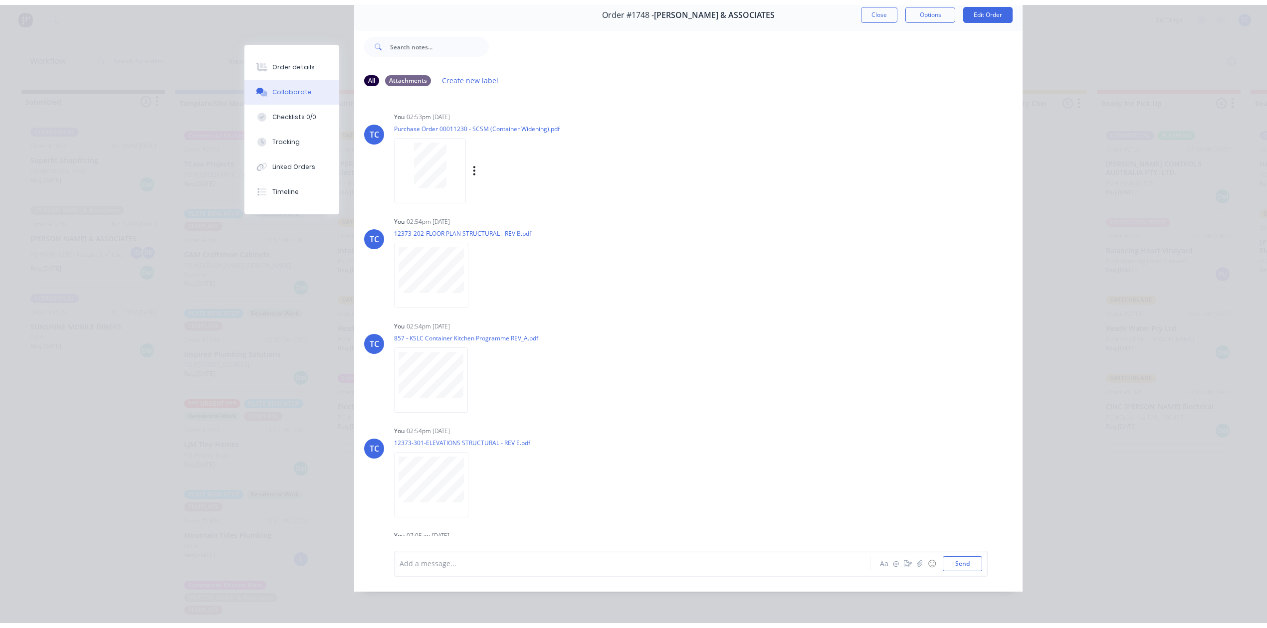
scroll to position [0, 0]
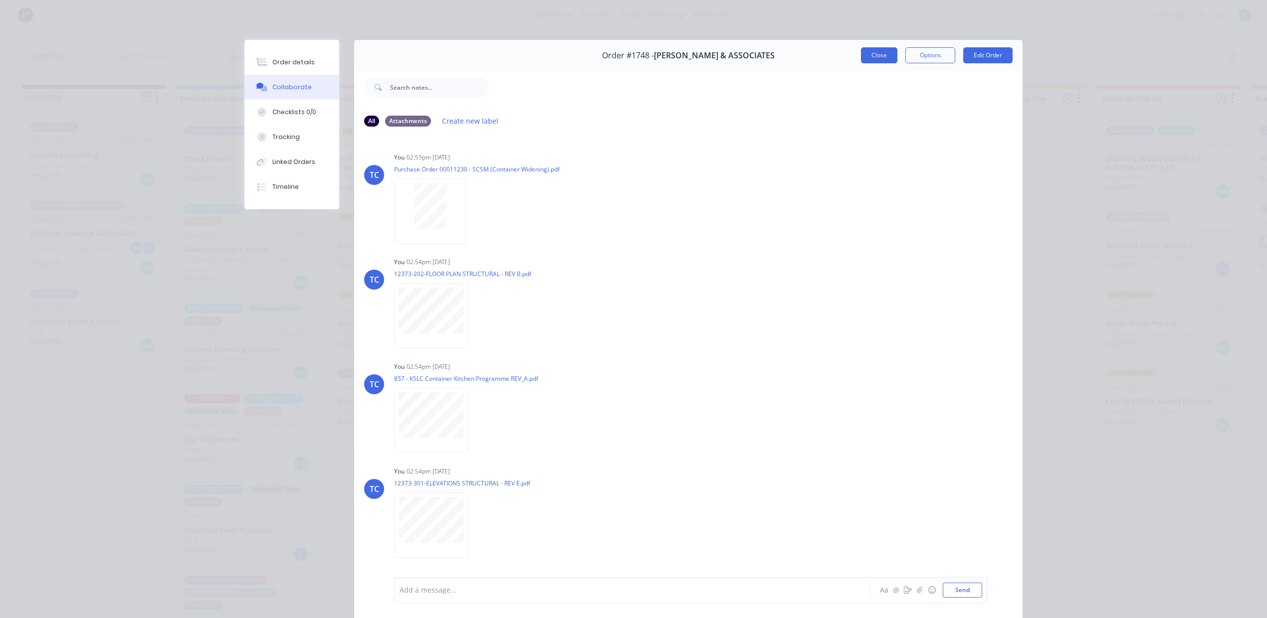
click at [864, 63] on button "Close" at bounding box center [879, 55] width 36 height 16
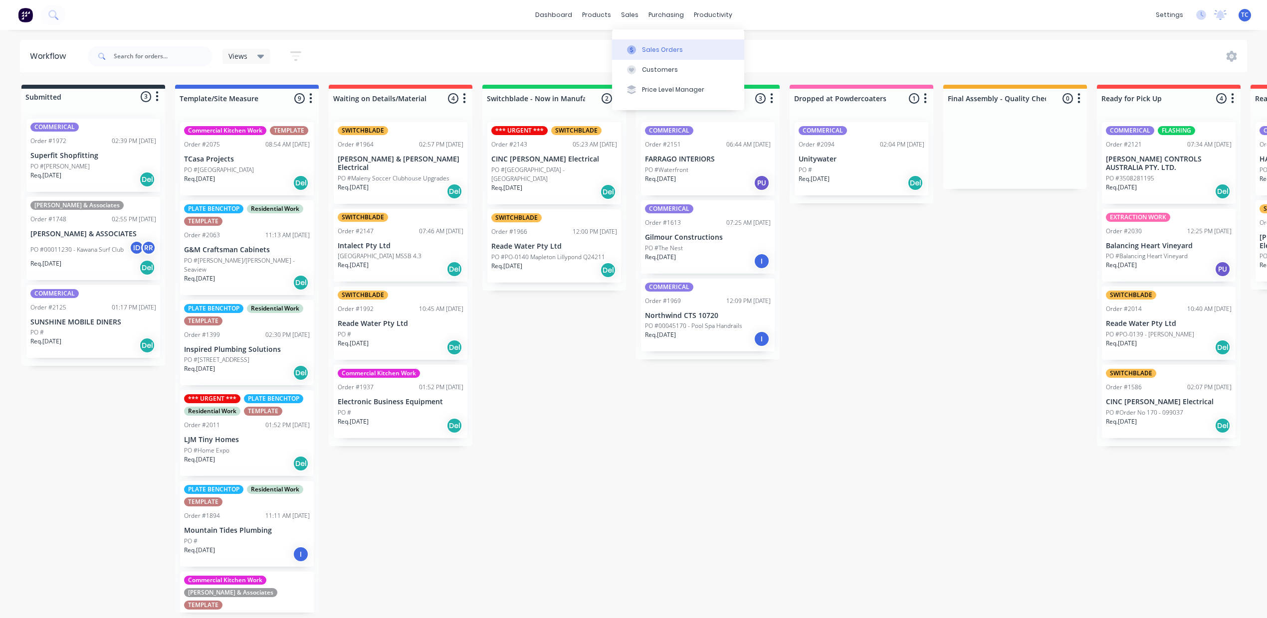
click at [667, 52] on div "Sales Orders" at bounding box center [662, 49] width 41 height 9
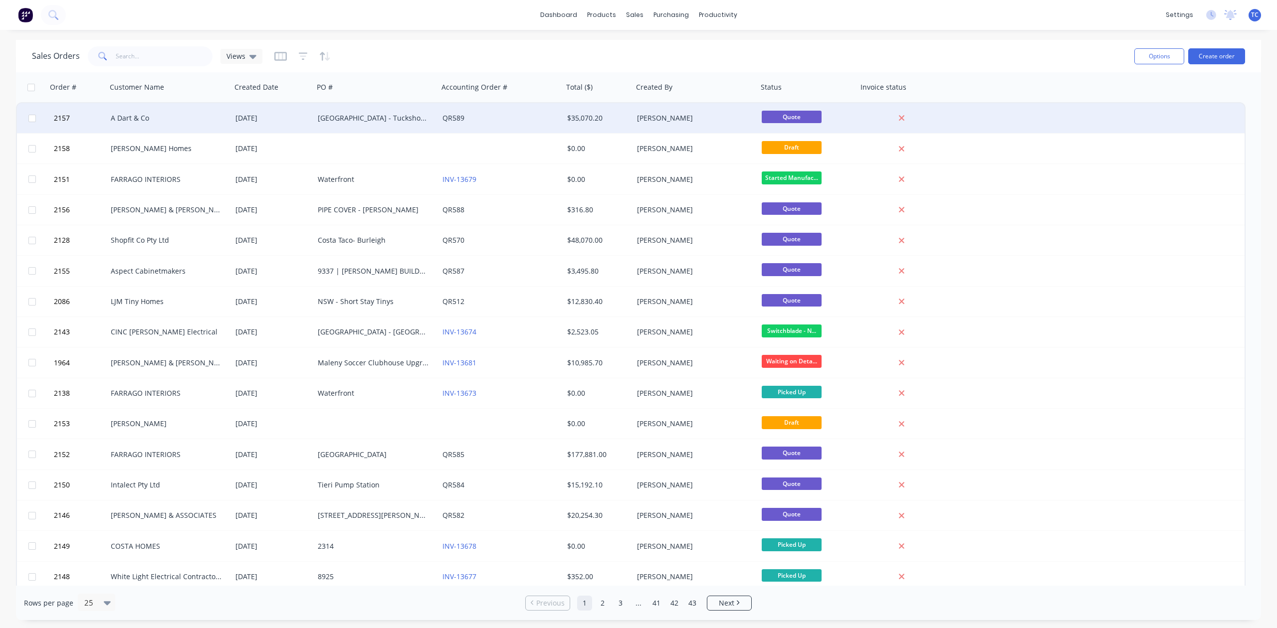
click at [383, 116] on div "[GEOGRAPHIC_DATA] - Tuckshop Refurbishment" at bounding box center [373, 118] width 111 height 10
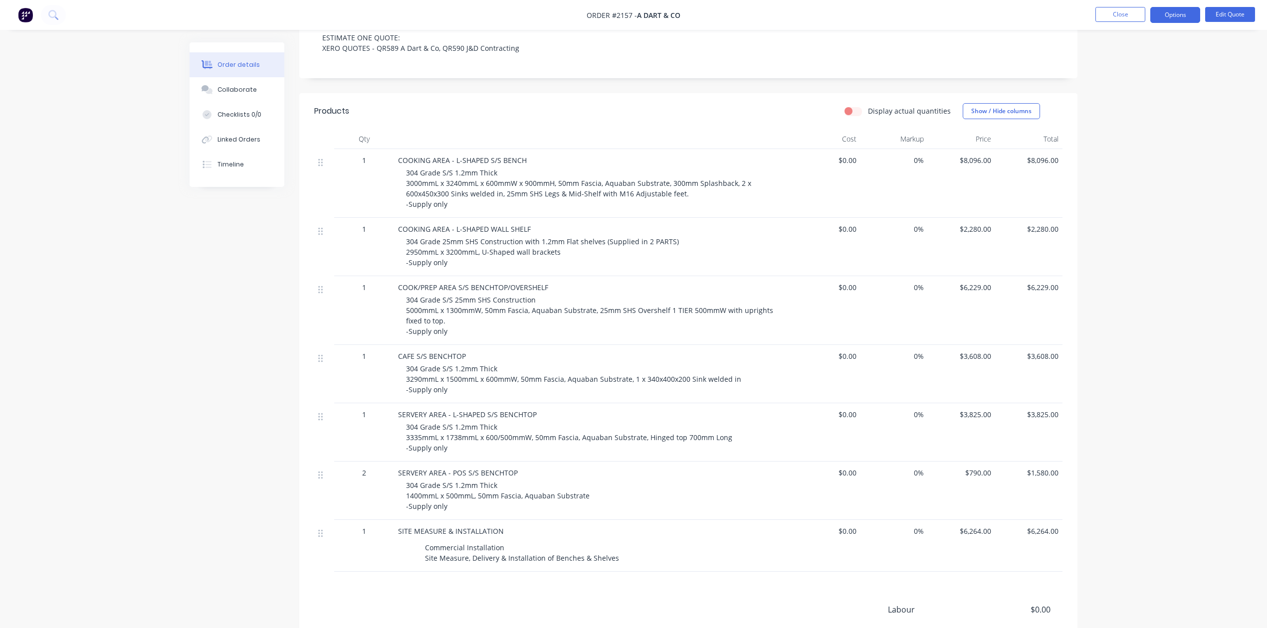
scroll to position [199, 0]
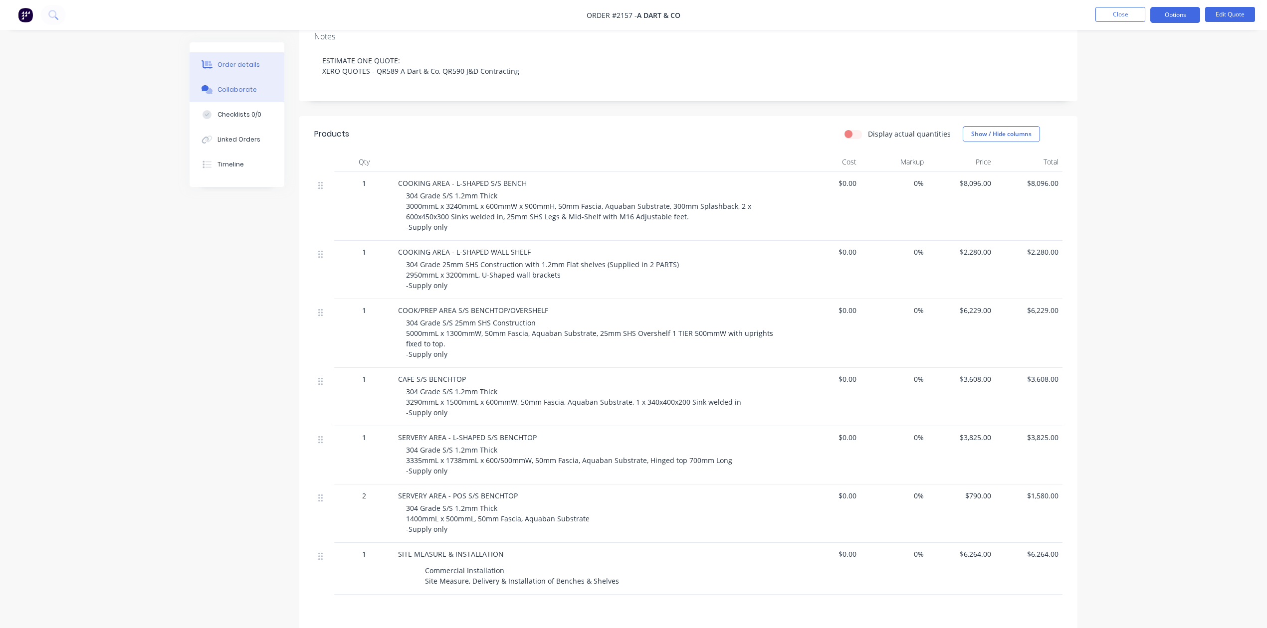
click at [230, 94] on div "Collaborate" at bounding box center [236, 89] width 39 height 9
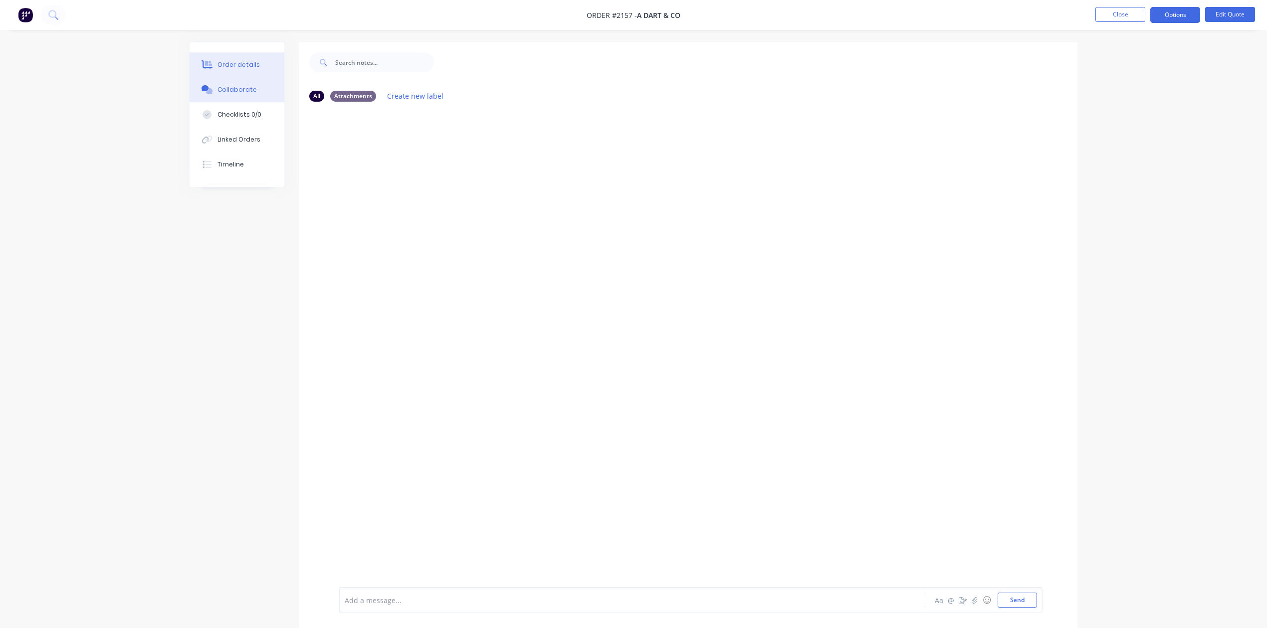
click at [252, 66] on div "Order details" at bounding box center [238, 64] width 42 height 9
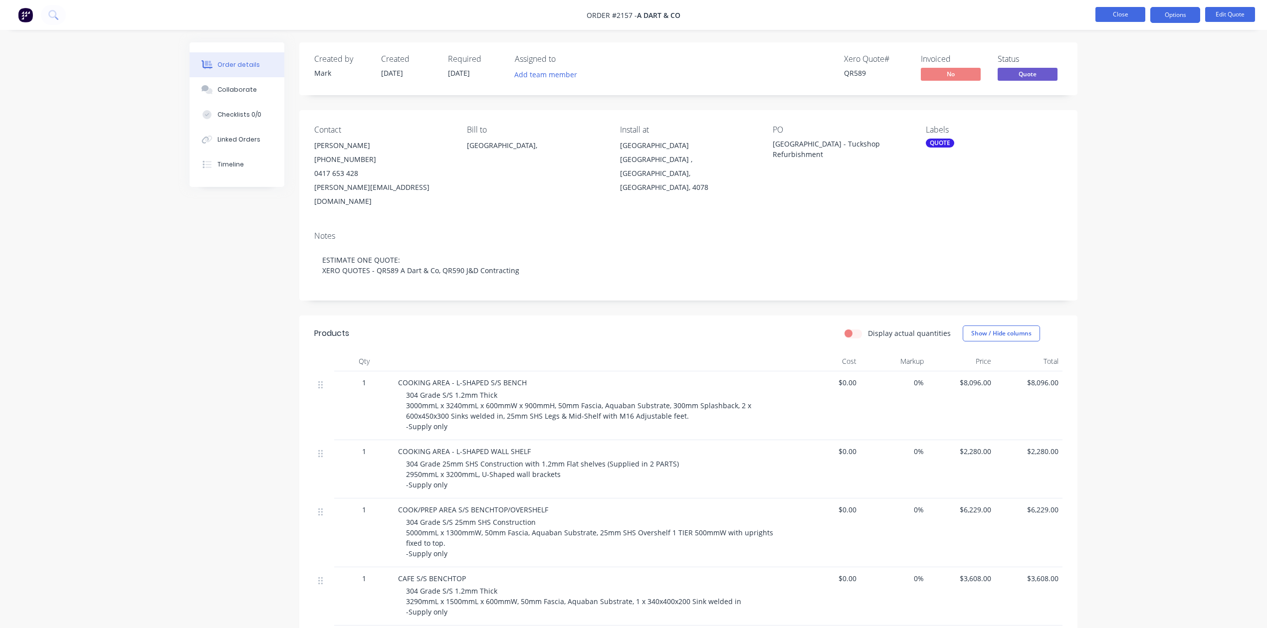
click at [1119, 15] on button "Close" at bounding box center [1120, 14] width 50 height 15
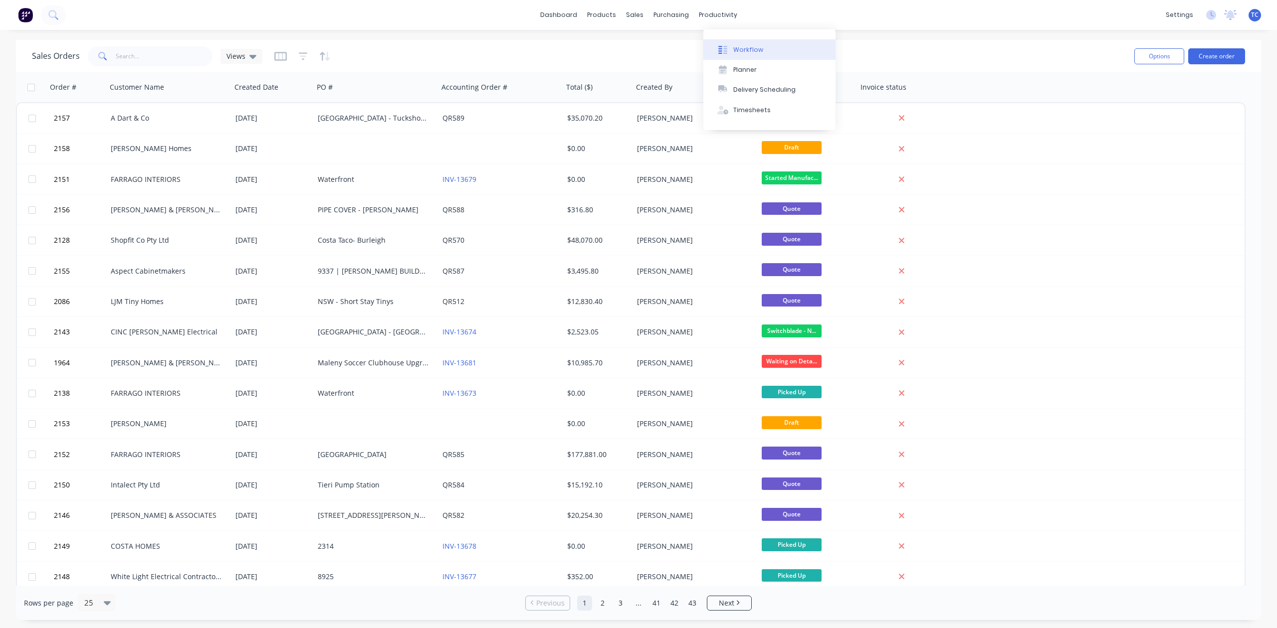
click at [750, 54] on div "Workflow" at bounding box center [748, 49] width 30 height 9
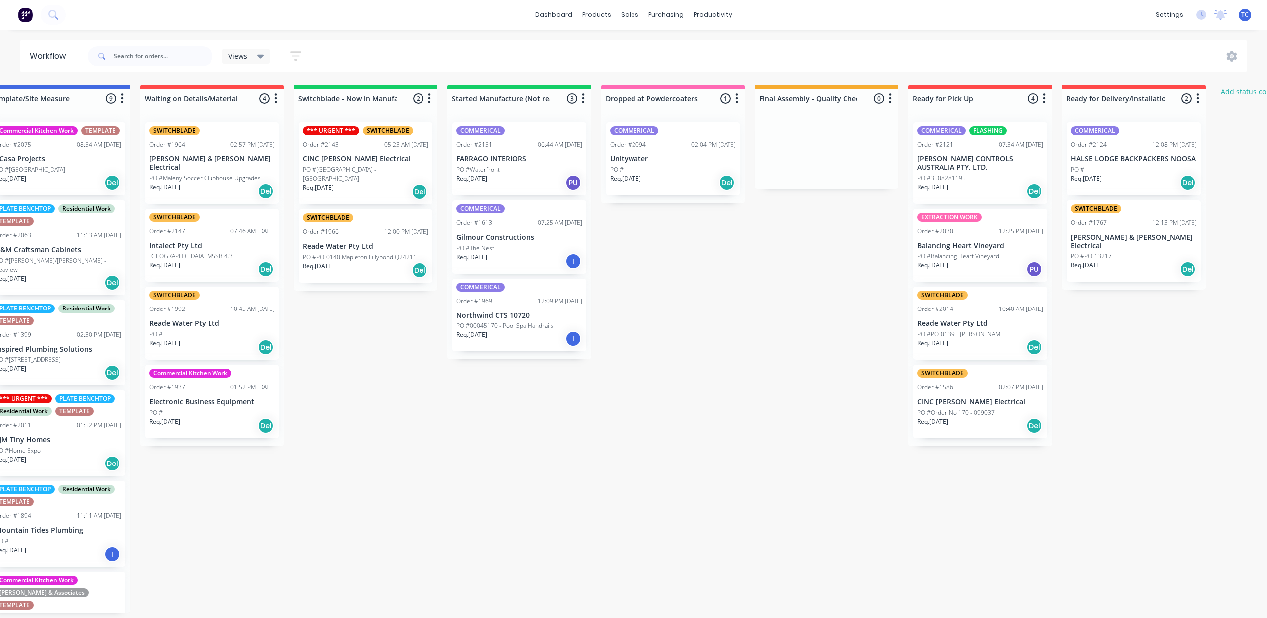
scroll to position [0, 217]
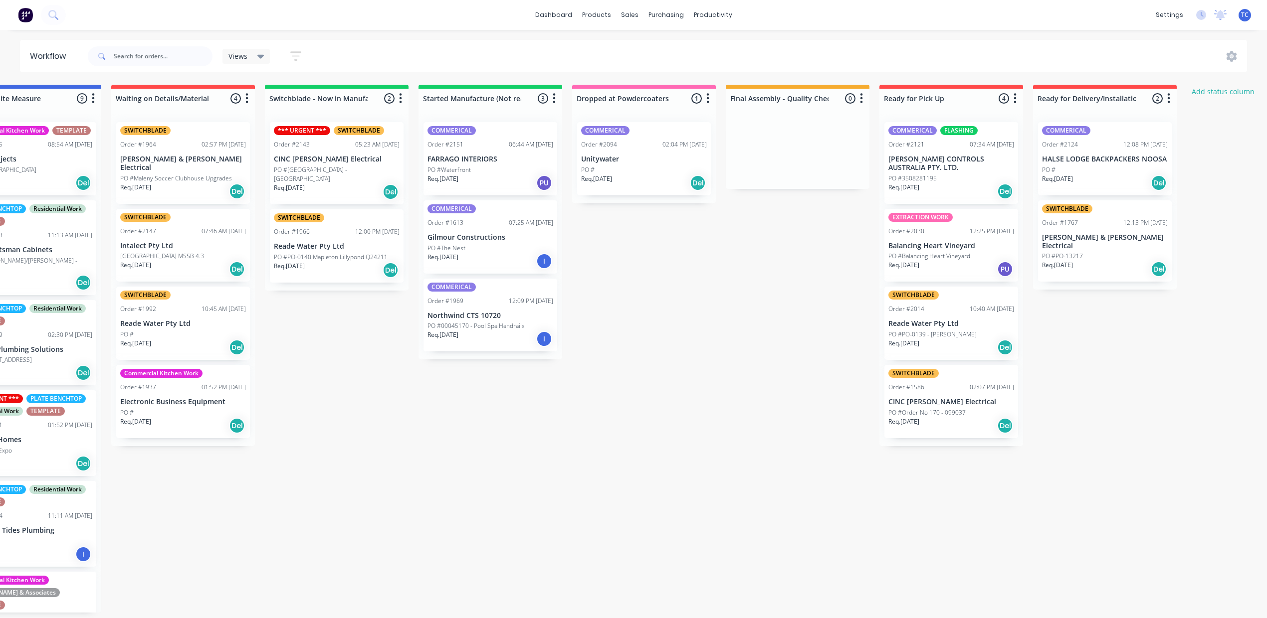
click at [553, 175] on div "PO #Waterfront" at bounding box center [490, 170] width 126 height 9
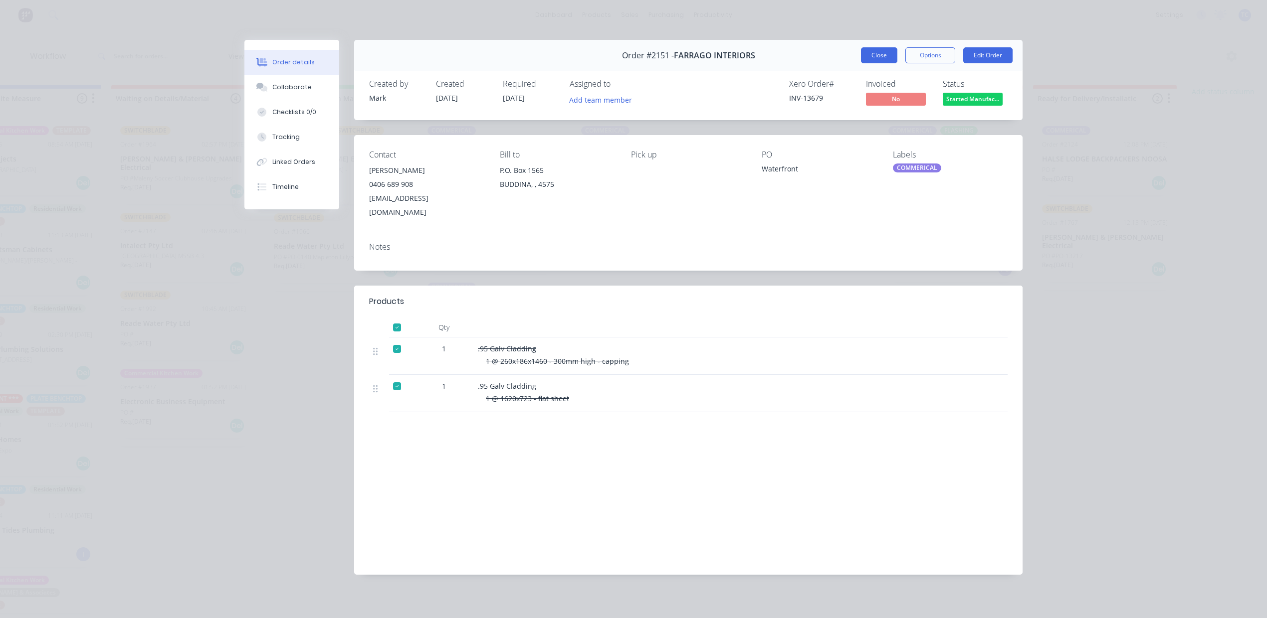
click at [869, 63] on button "Close" at bounding box center [879, 55] width 36 height 16
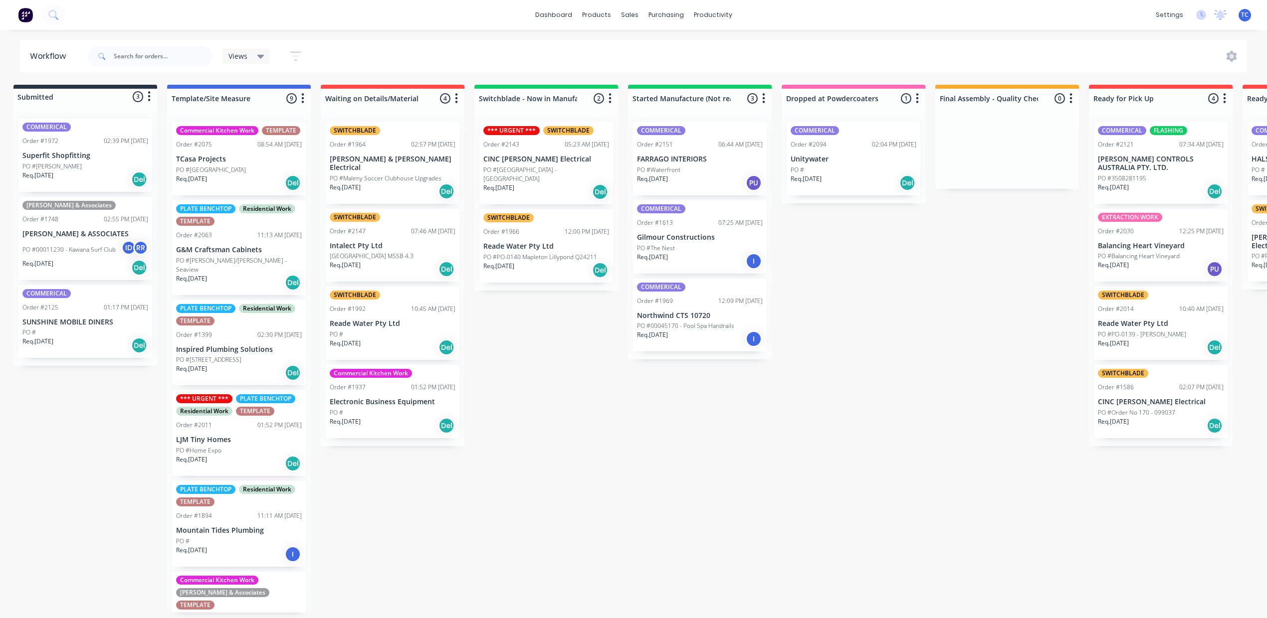
scroll to position [0, 0]
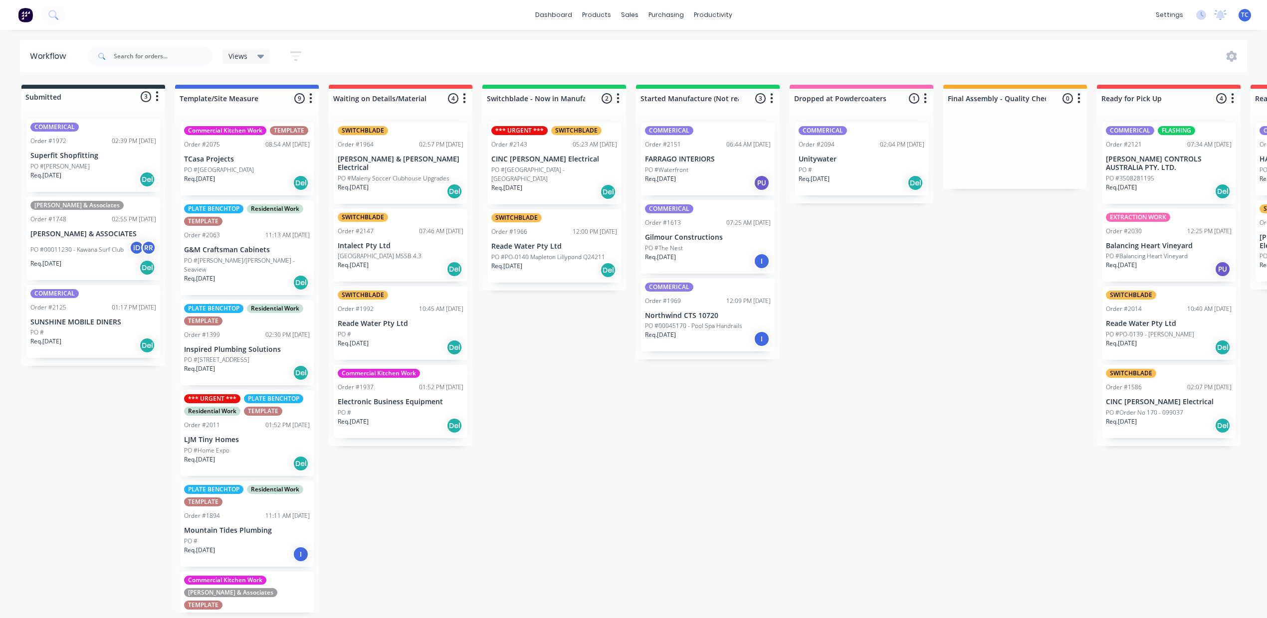
click at [617, 279] on div "Req. [DATE] Del" at bounding box center [554, 270] width 126 height 17
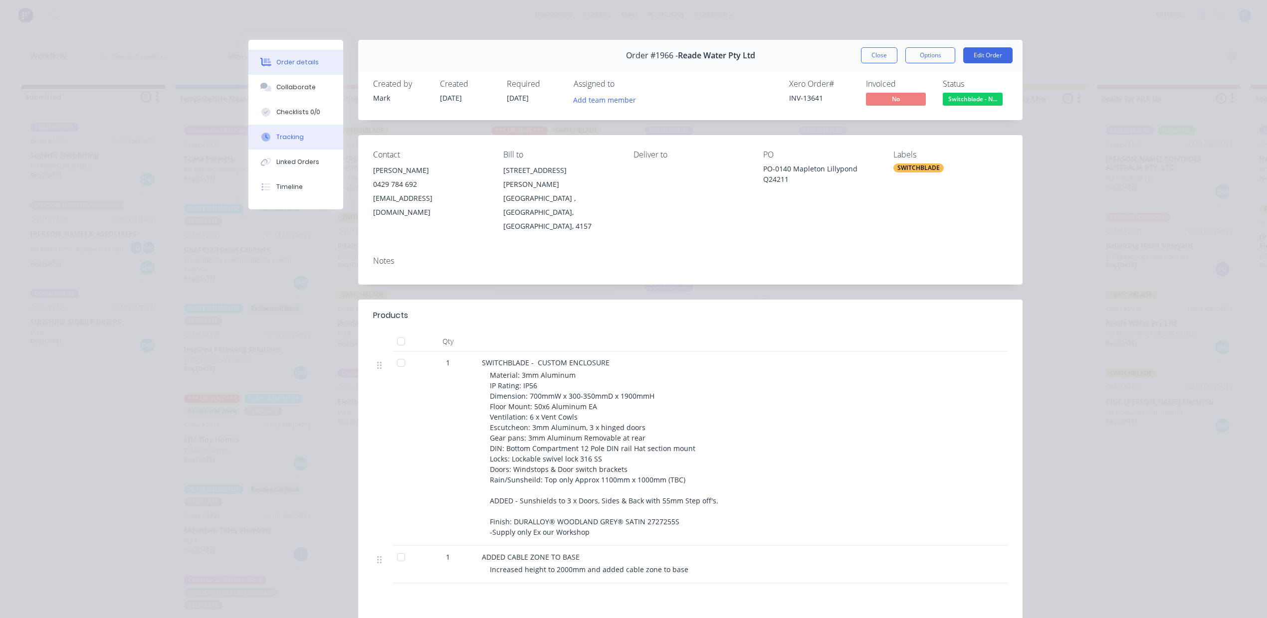
click at [282, 142] on div "Tracking" at bounding box center [289, 137] width 27 height 9
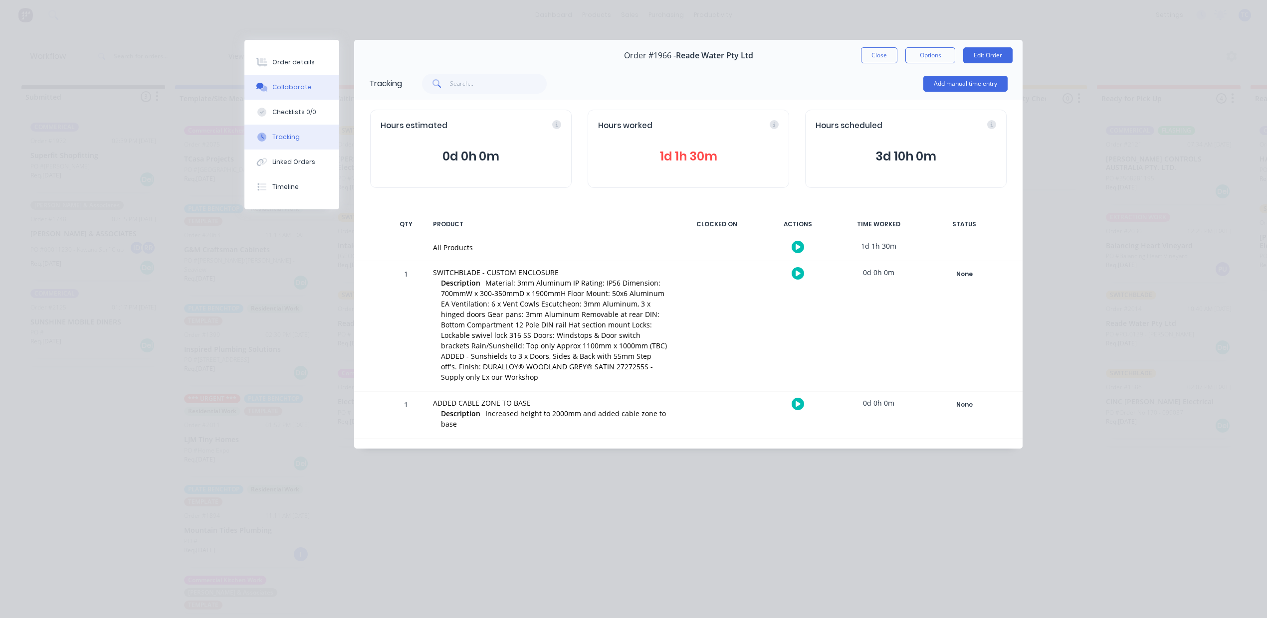
click at [312, 92] on div "Collaborate" at bounding box center [291, 87] width 39 height 9
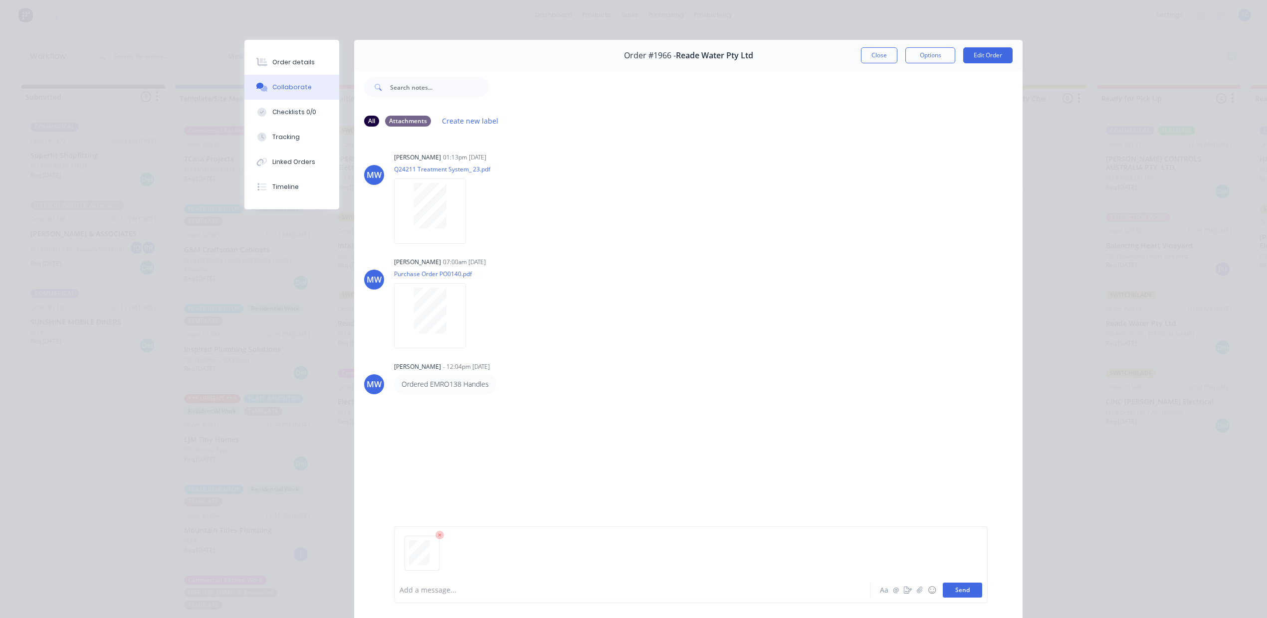
click at [942, 583] on button "Send" at bounding box center [961, 590] width 39 height 15
drag, startPoint x: 863, startPoint y: 65, endPoint x: 884, endPoint y: 71, distance: 22.3
click at [863, 63] on button "Close" at bounding box center [879, 55] width 36 height 16
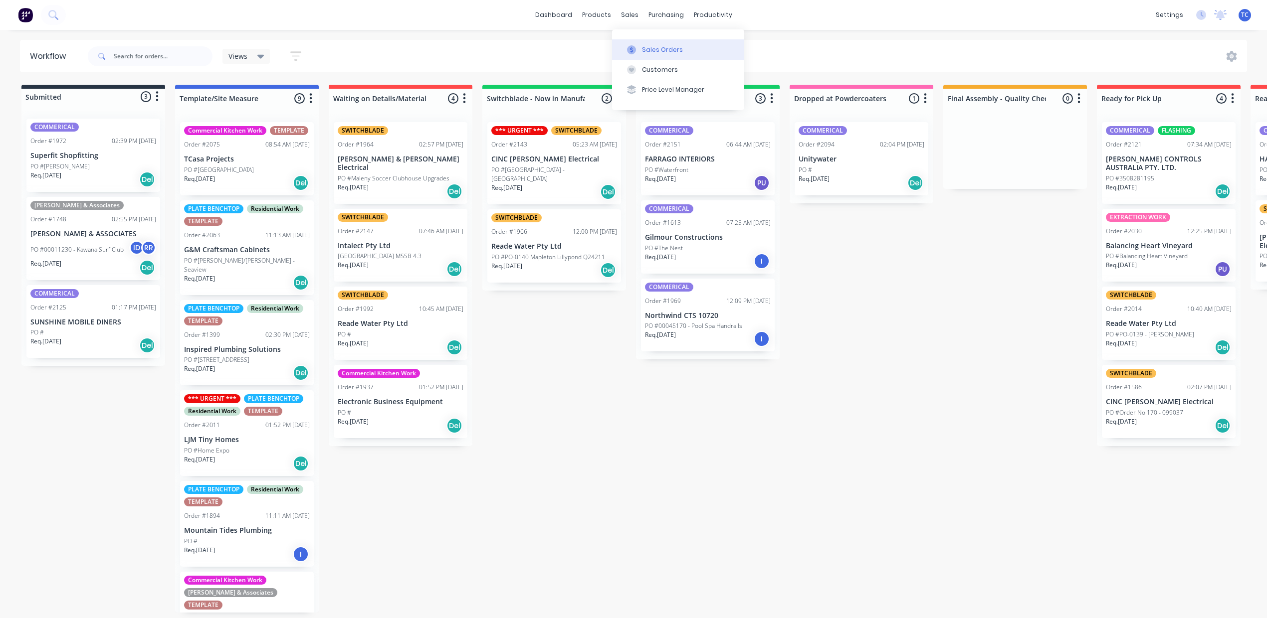
click at [659, 54] on div "Sales Orders" at bounding box center [662, 49] width 41 height 9
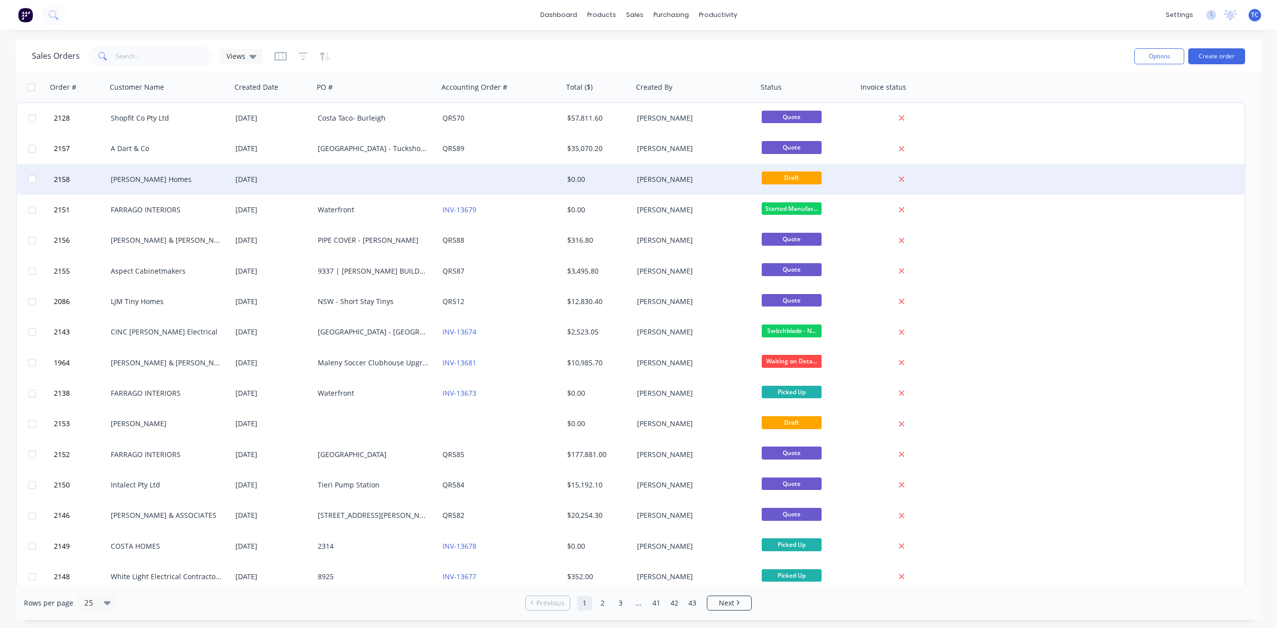
click at [264, 179] on div "[DATE]" at bounding box center [272, 180] width 74 height 10
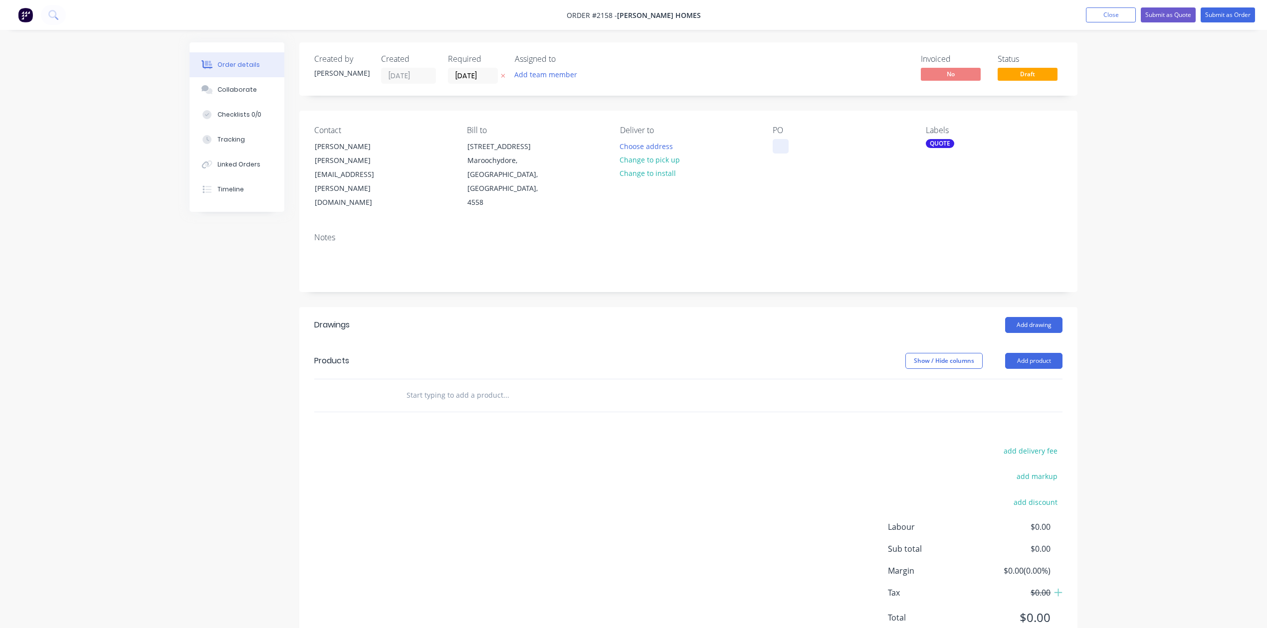
click at [786, 154] on div at bounding box center [780, 146] width 16 height 14
click at [499, 405] on input "text" at bounding box center [505, 395] width 199 height 20
type input "Aluminium window flashings"
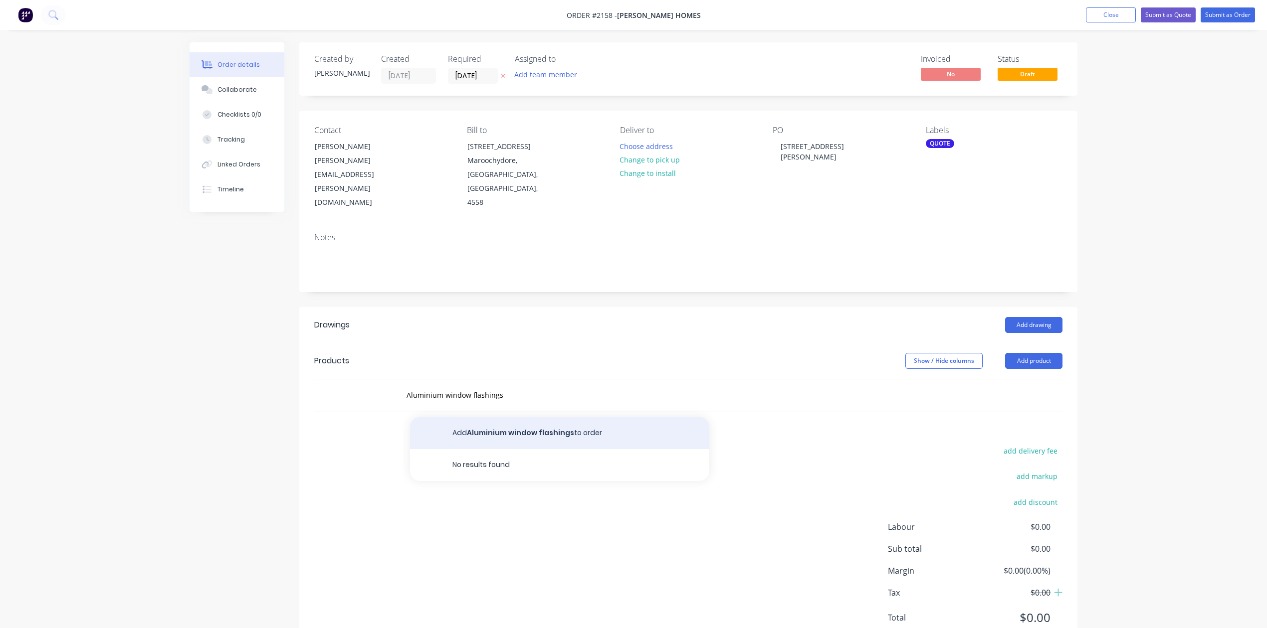
click at [539, 449] on button "Add Aluminium window flashings to order" at bounding box center [559, 433] width 299 height 32
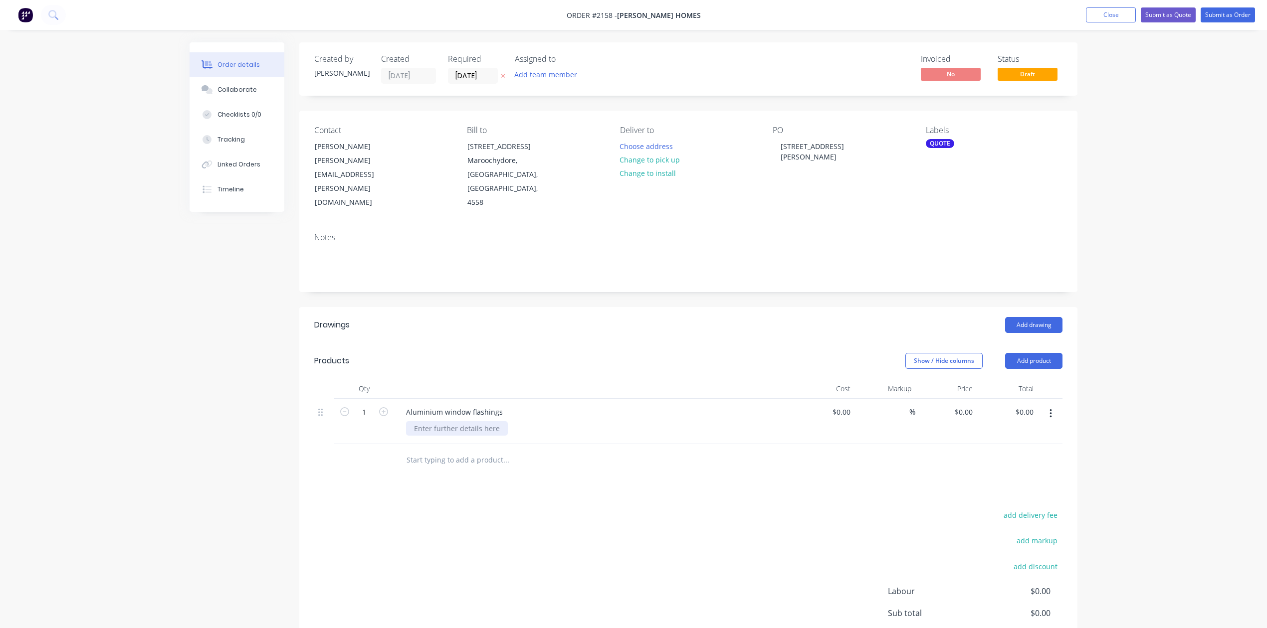
click at [487, 436] on div at bounding box center [457, 428] width 102 height 14
type input "$0.00"
type input "$460.00"
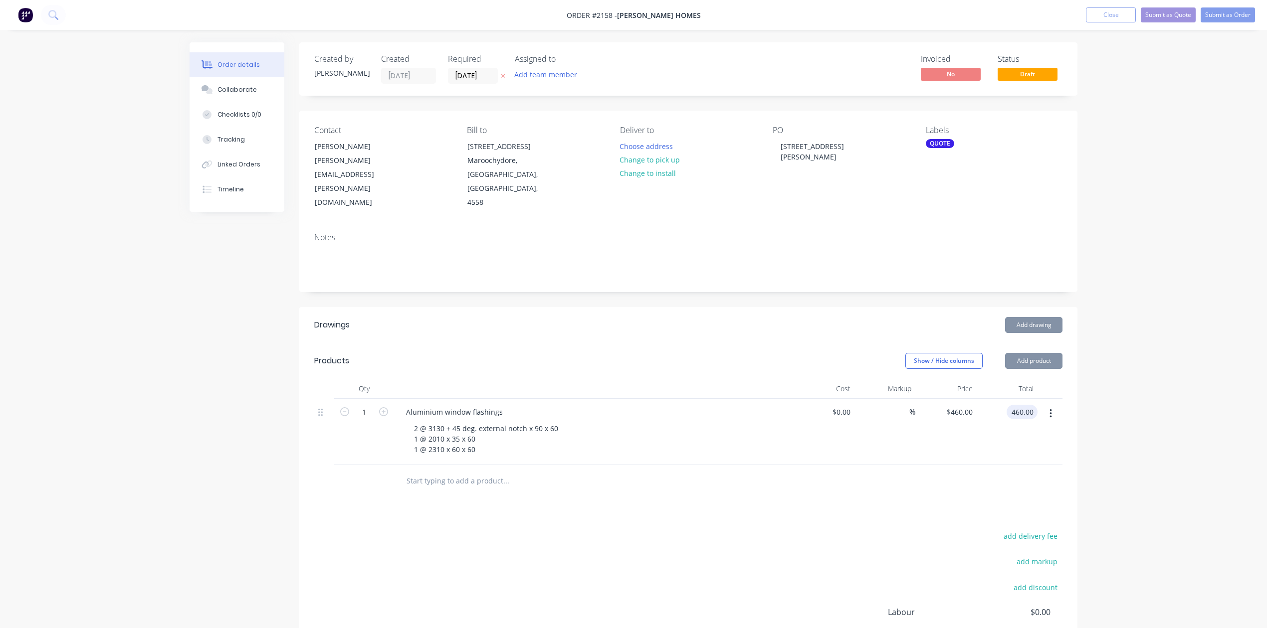
type input "$460.00"
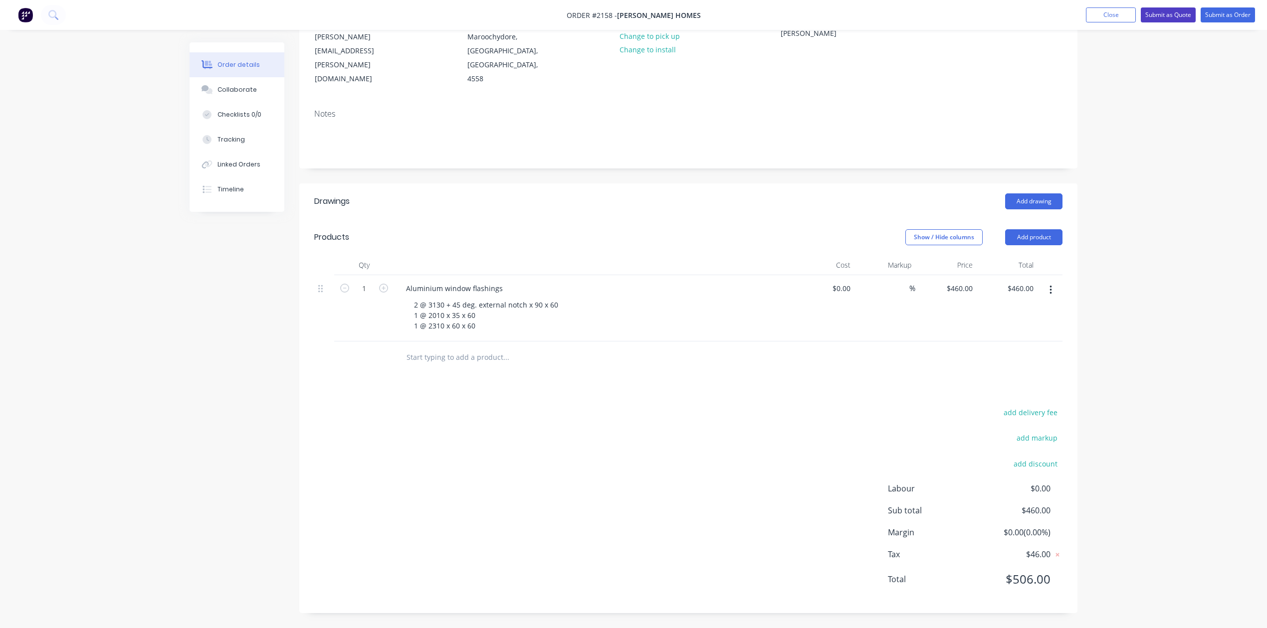
click at [1140, 16] on button "Submit as Quote" at bounding box center [1167, 14] width 55 height 15
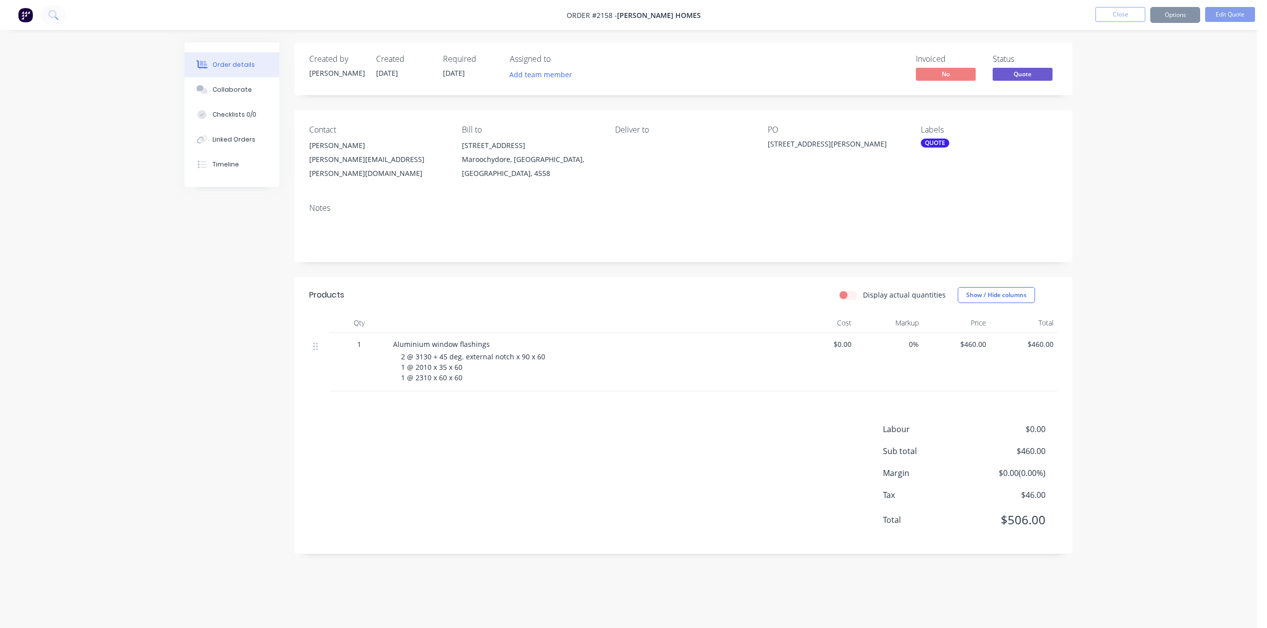
scroll to position [0, 0]
click at [1108, 20] on button "Close" at bounding box center [1120, 14] width 50 height 15
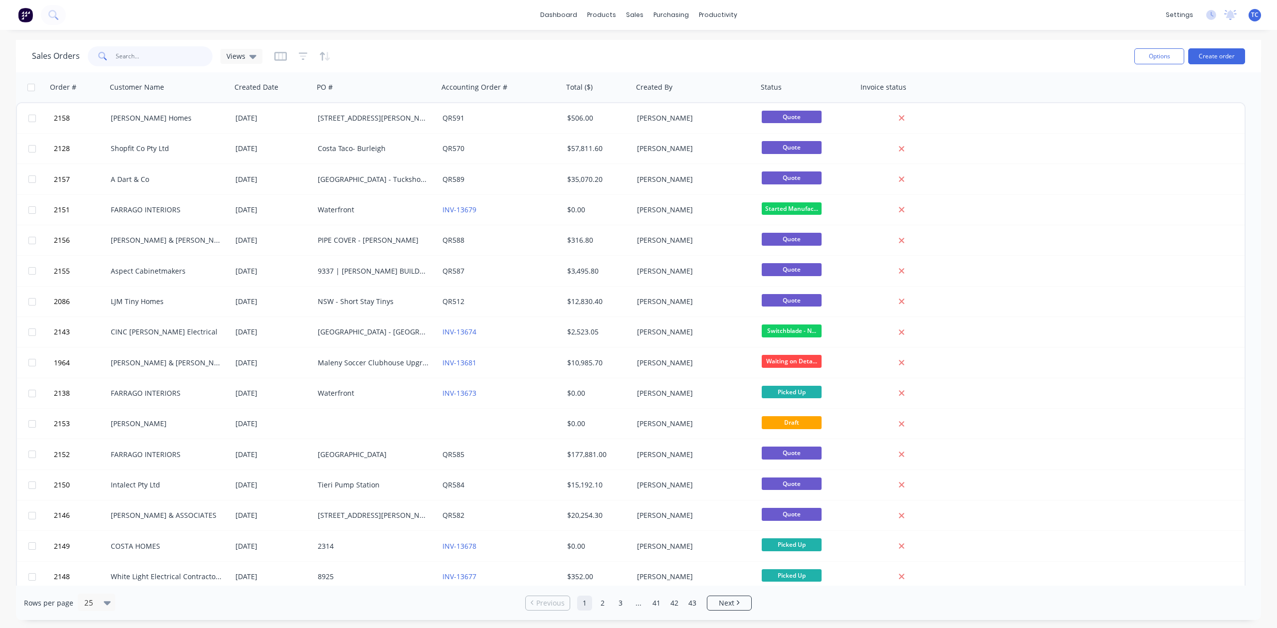
click at [143, 58] on input "text" at bounding box center [164, 56] width 97 height 20
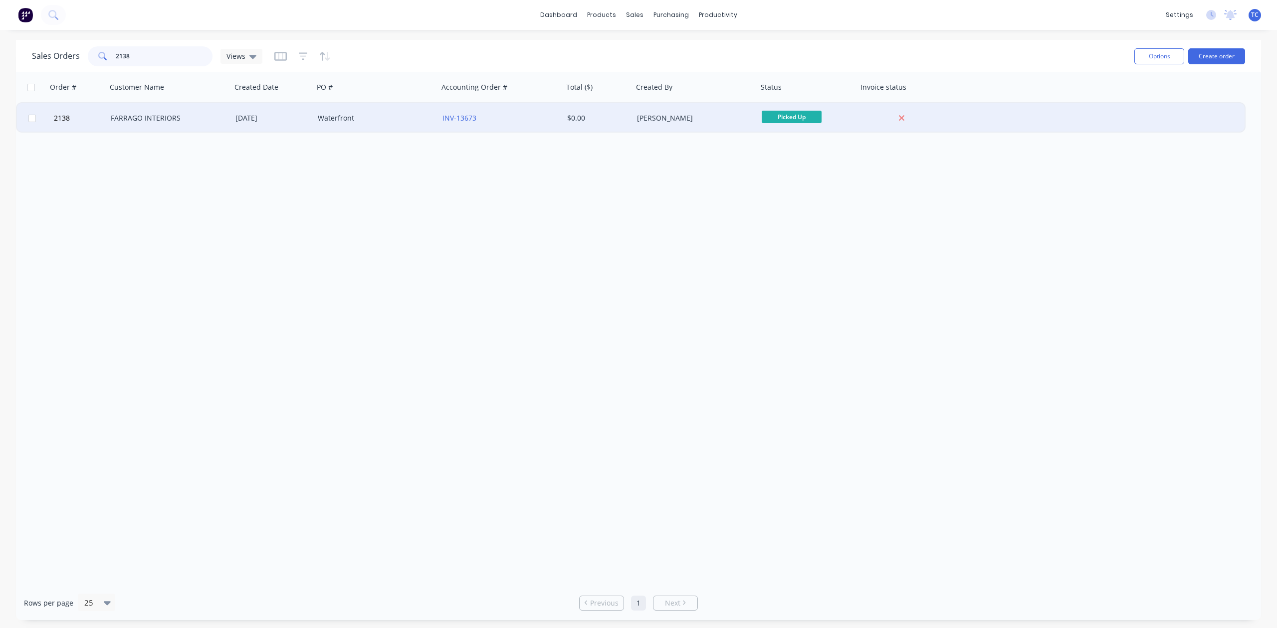
type input "2138"
click at [150, 114] on div "FARRAGO INTERIORS" at bounding box center [166, 118] width 111 height 10
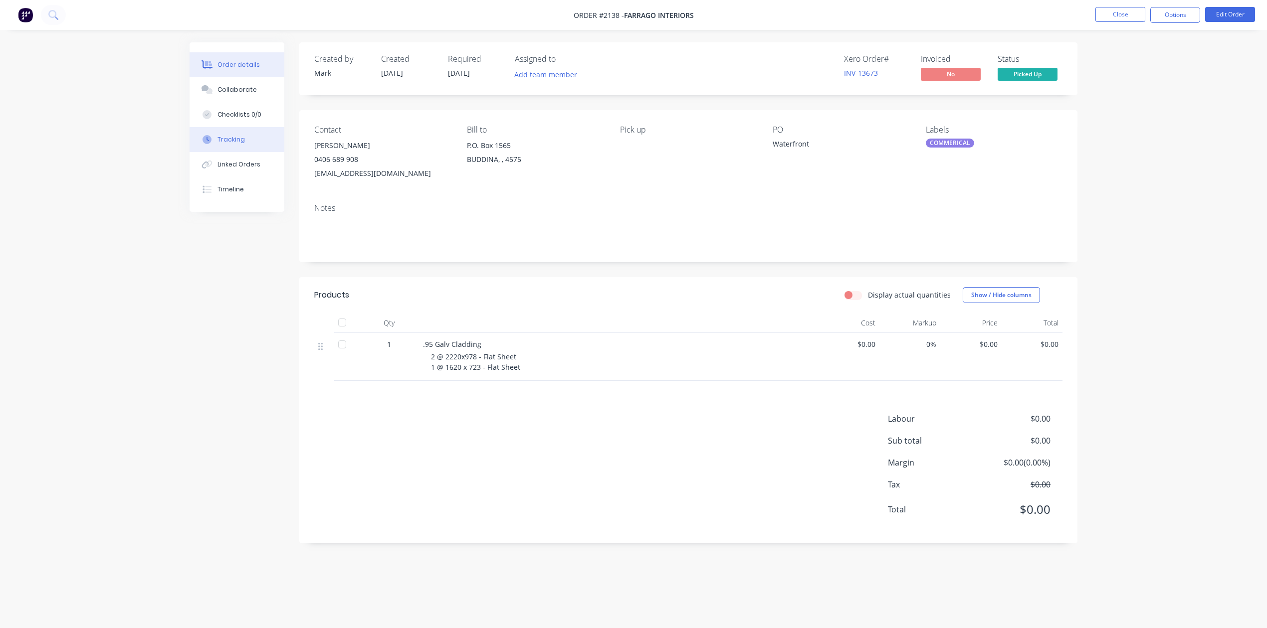
click at [242, 144] on div "Tracking" at bounding box center [230, 139] width 27 height 9
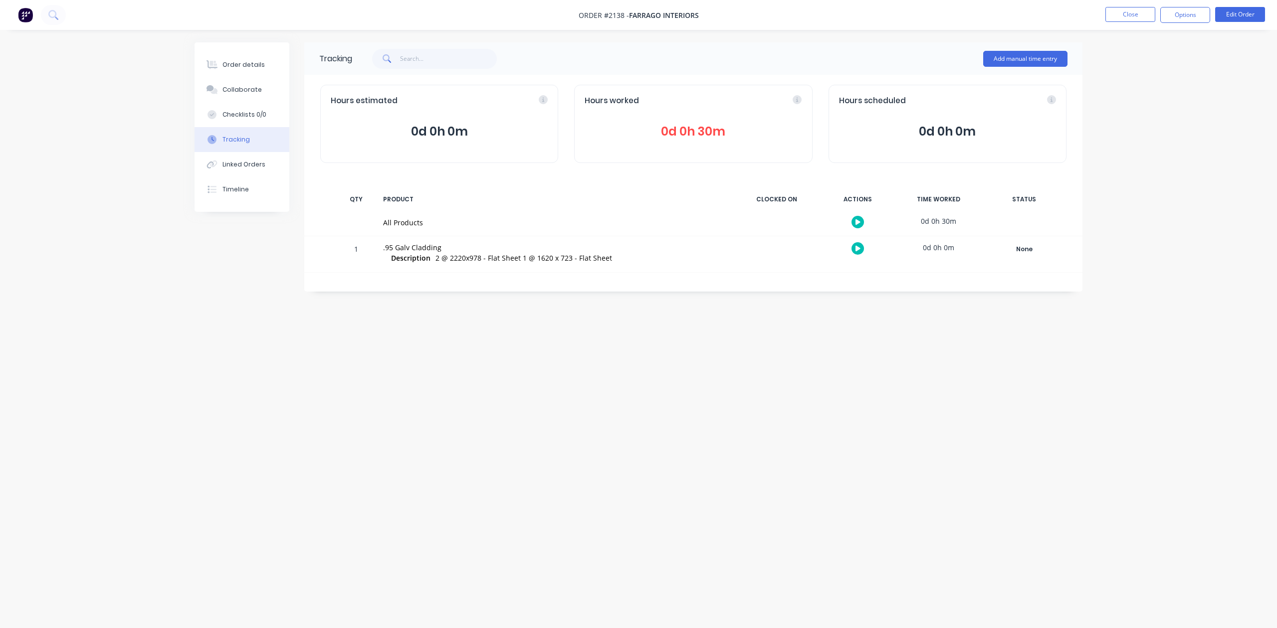
click at [698, 141] on span "0d 0h 30m" at bounding box center [692, 132] width 217 height 18
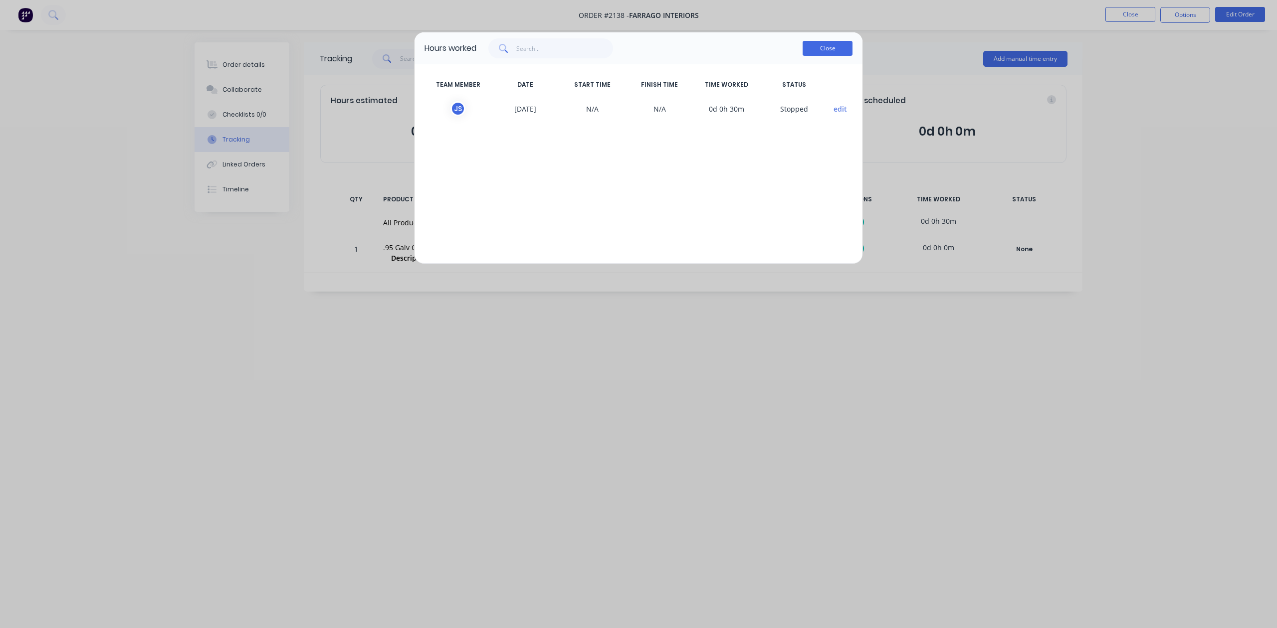
drag, startPoint x: 824, startPoint y: 60, endPoint x: 830, endPoint y: 65, distance: 8.2
click at [824, 56] on button "Close" at bounding box center [827, 48] width 50 height 15
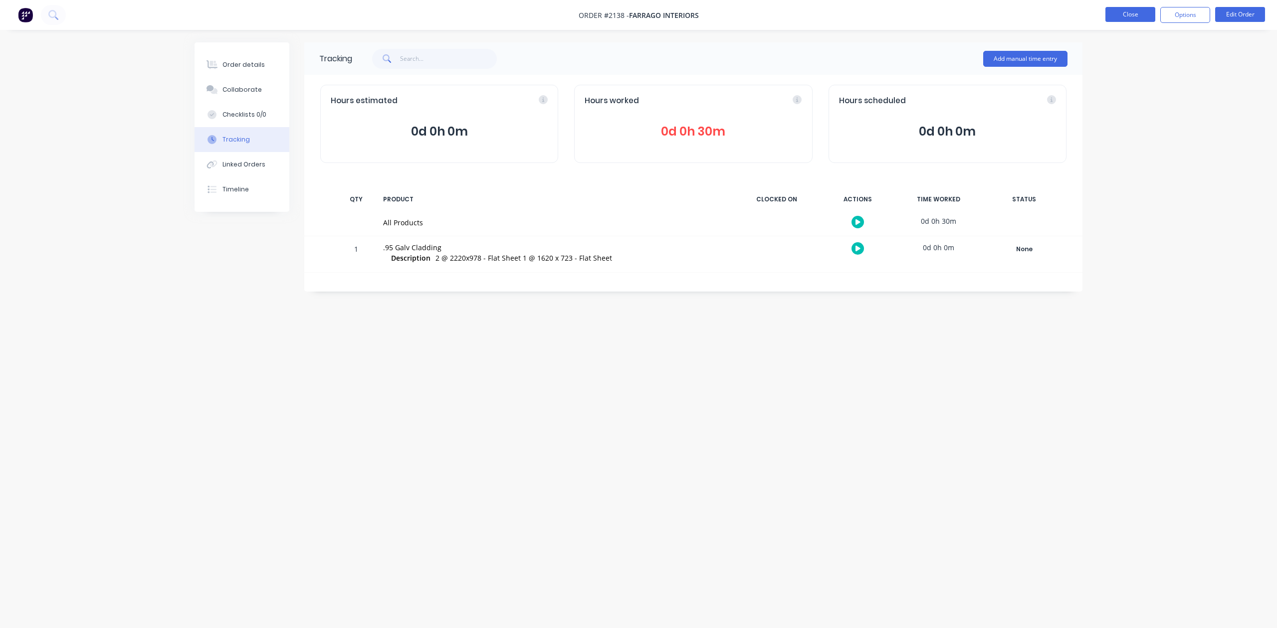
click at [1119, 13] on button "Close" at bounding box center [1130, 14] width 50 height 15
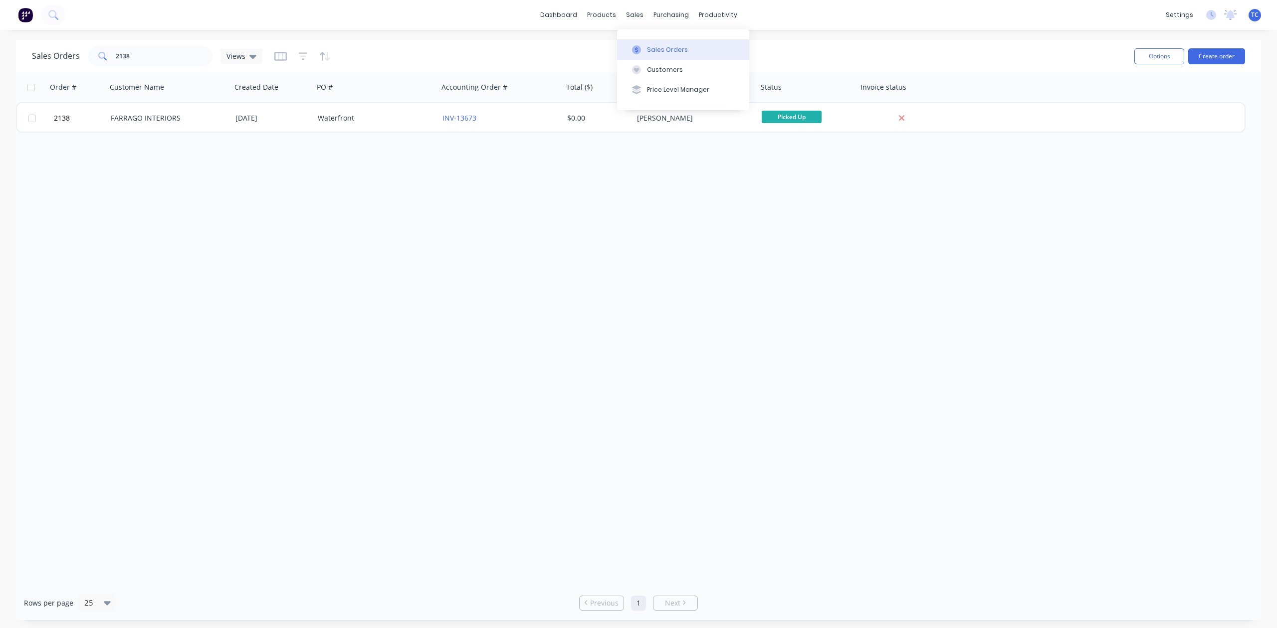
click at [665, 54] on div "Sales Orders" at bounding box center [667, 49] width 41 height 9
click at [670, 51] on div "Sales Orders" at bounding box center [667, 49] width 41 height 9
drag, startPoint x: 176, startPoint y: 61, endPoint x: 81, endPoint y: 46, distance: 96.4
click at [81, 46] on div "Sales Orders 2138 Views" at bounding box center [147, 56] width 230 height 20
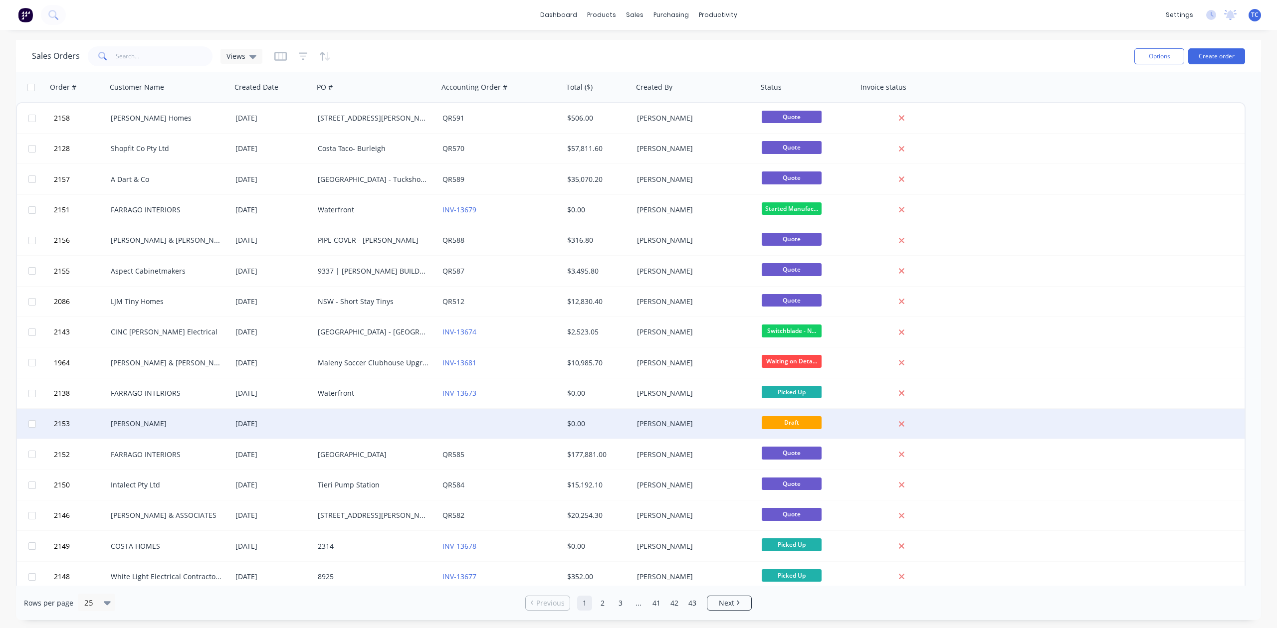
click at [268, 421] on div "[DATE]" at bounding box center [272, 424] width 74 height 10
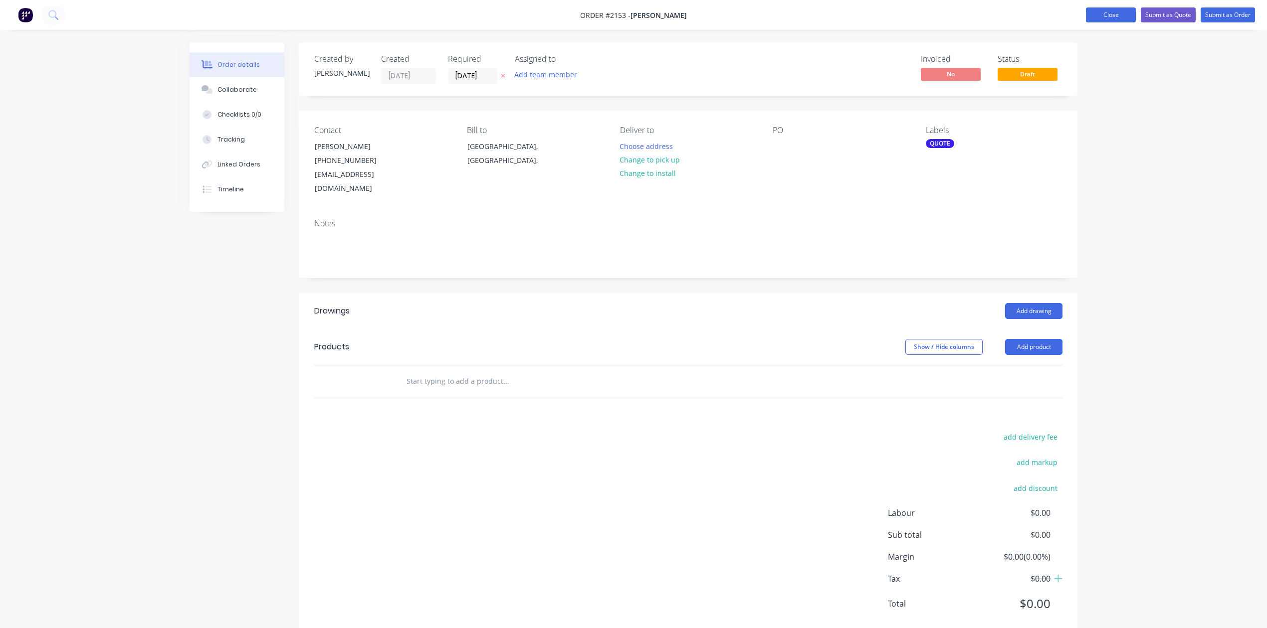
click at [1086, 12] on button "Close" at bounding box center [1111, 14] width 50 height 15
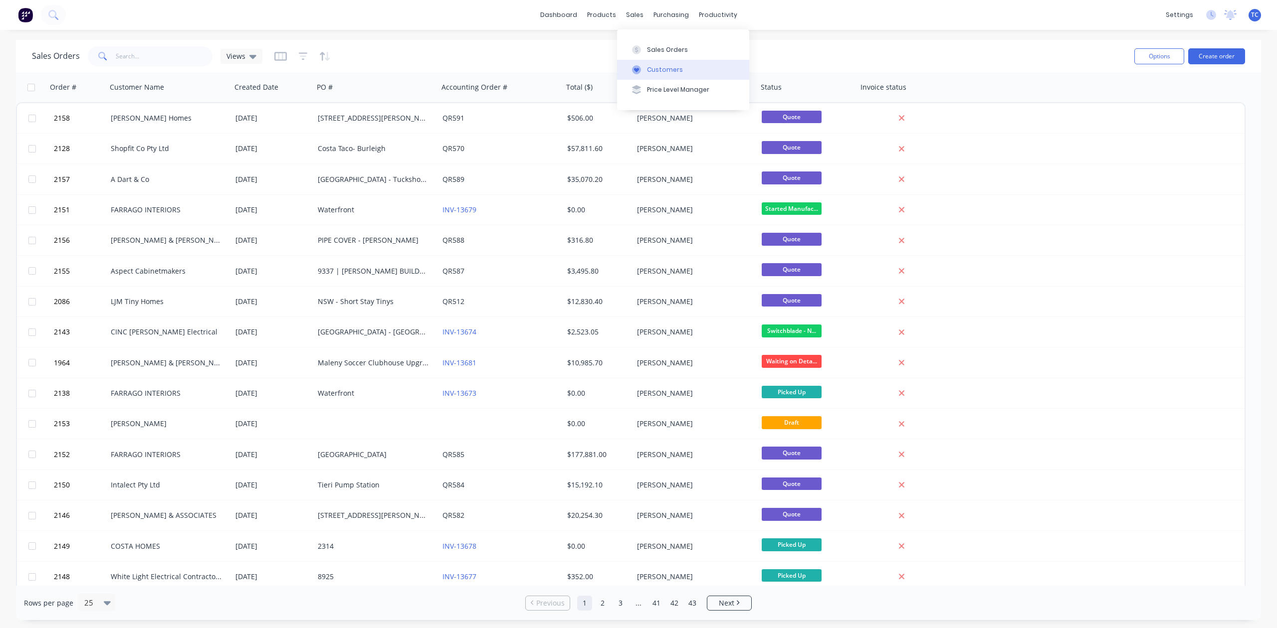
click at [651, 74] on div "Customers" at bounding box center [665, 69] width 36 height 9
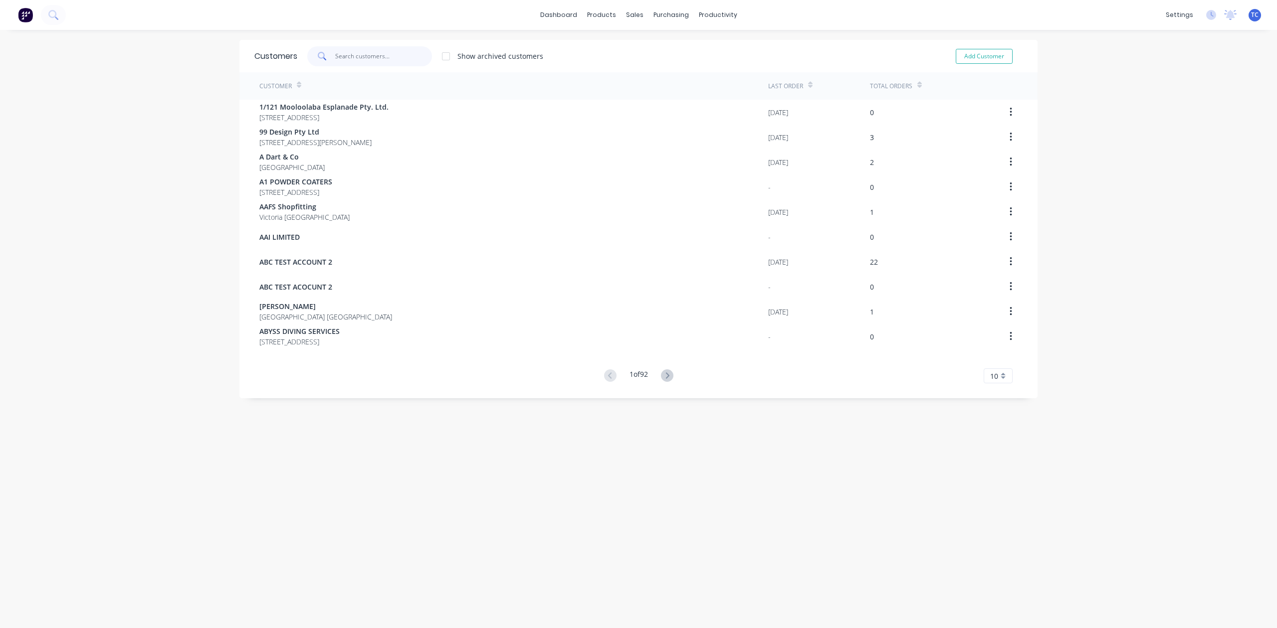
click at [356, 56] on input "text" at bounding box center [383, 56] width 97 height 20
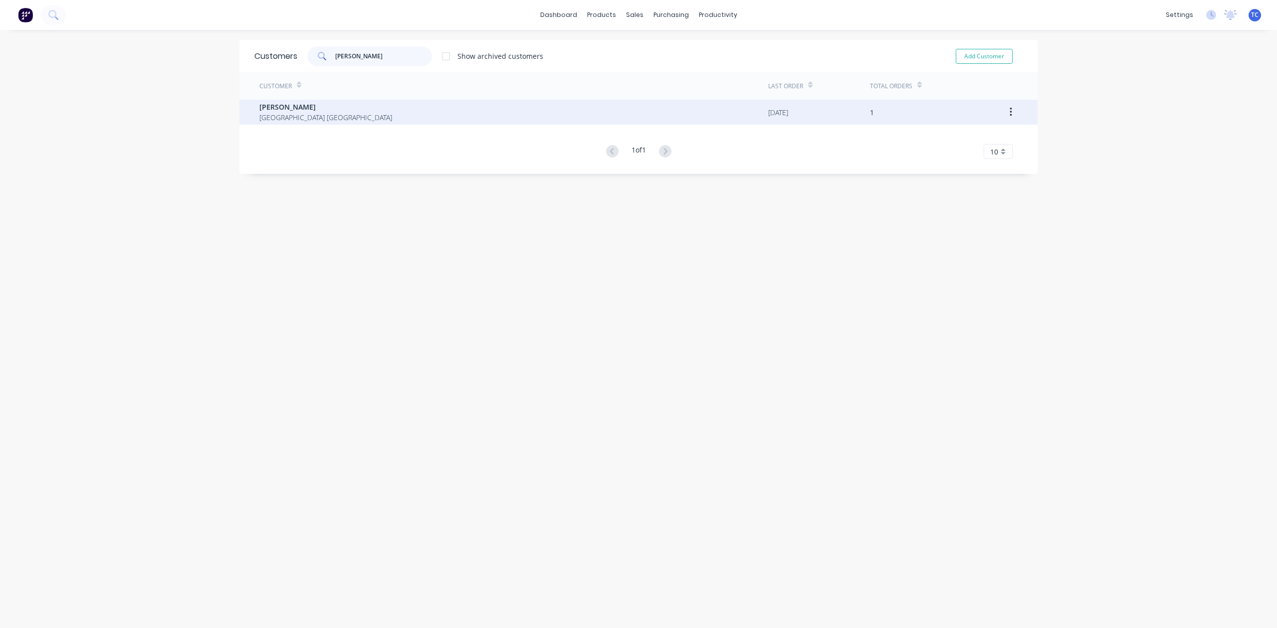
type input "[PERSON_NAME]"
click at [280, 102] on span "[PERSON_NAME]" at bounding box center [325, 107] width 133 height 10
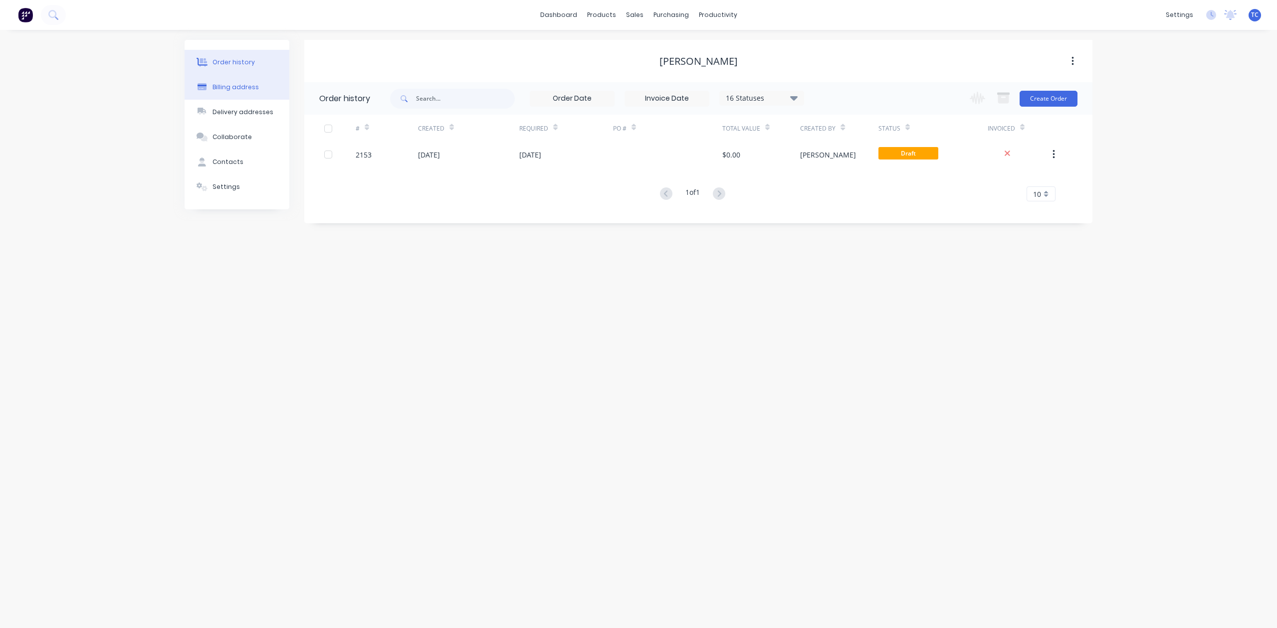
click at [243, 92] on div "Billing address" at bounding box center [235, 87] width 46 height 9
select select "AU"
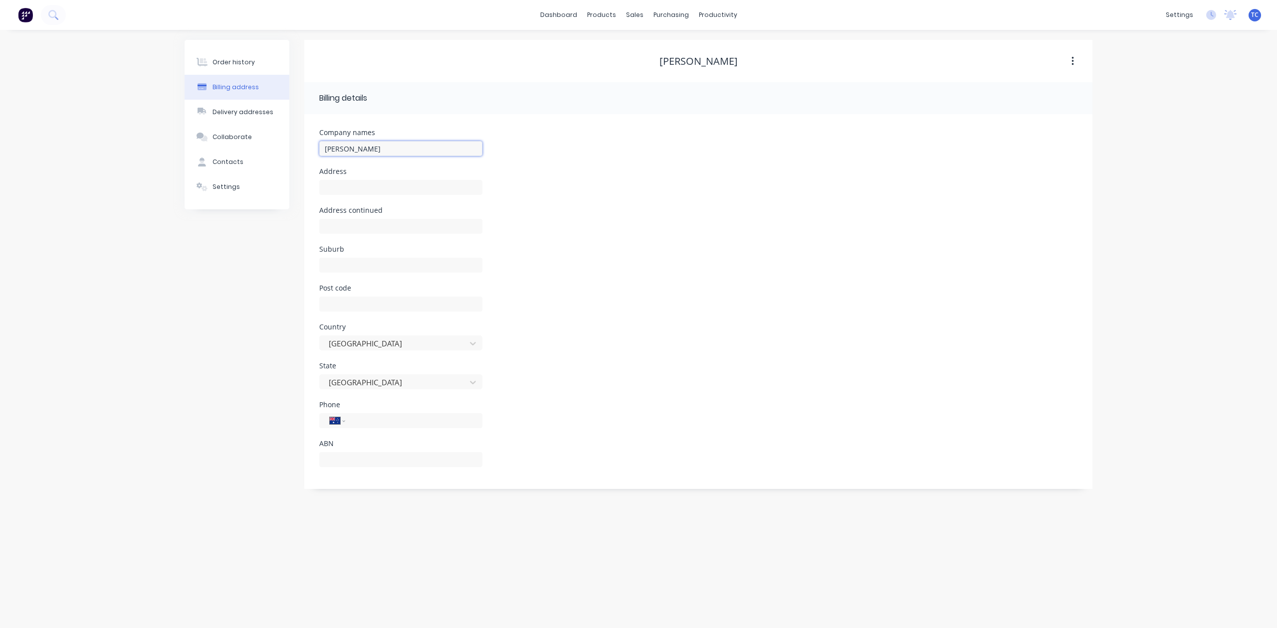
drag, startPoint x: 375, startPoint y: 163, endPoint x: 304, endPoint y: 162, distance: 71.8
click at [304, 162] on div "Company names [PERSON_NAME] Address Address continued Suburb Post code Country …" at bounding box center [698, 301] width 788 height 375
type input "Fyreguard"
click at [387, 427] on input "tel" at bounding box center [412, 420] width 120 height 11
click at [818, 363] on div "Country [GEOGRAPHIC_DATA]" at bounding box center [698, 343] width 758 height 39
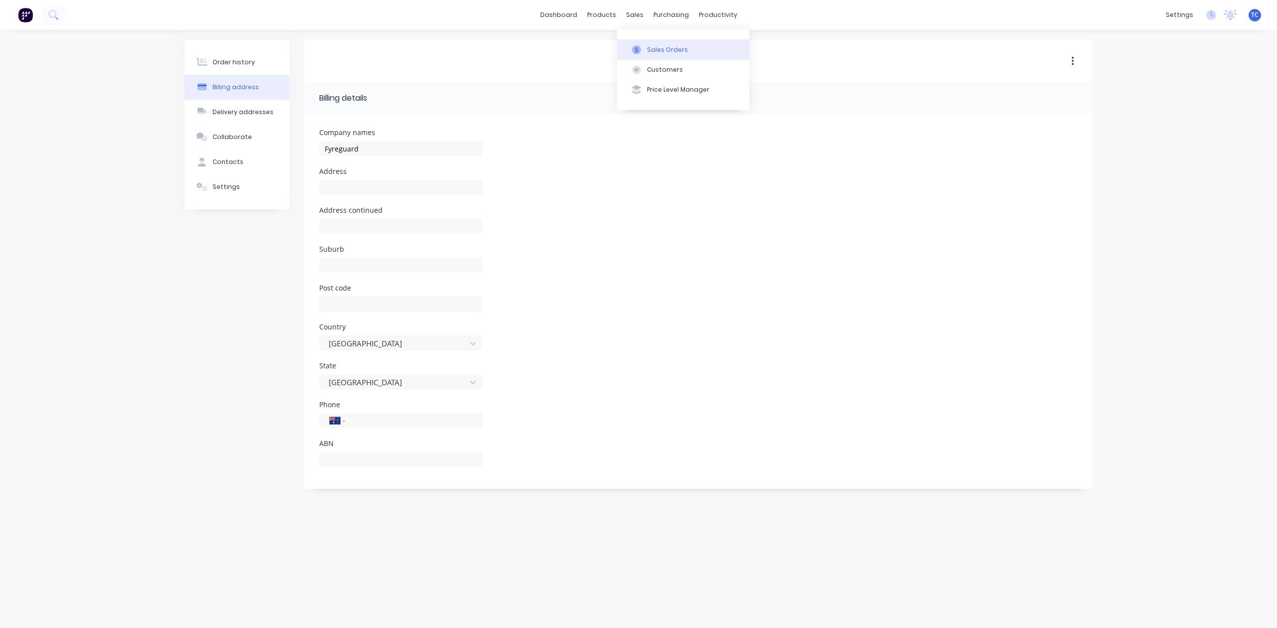
click at [661, 54] on div "Sales Orders" at bounding box center [667, 49] width 41 height 9
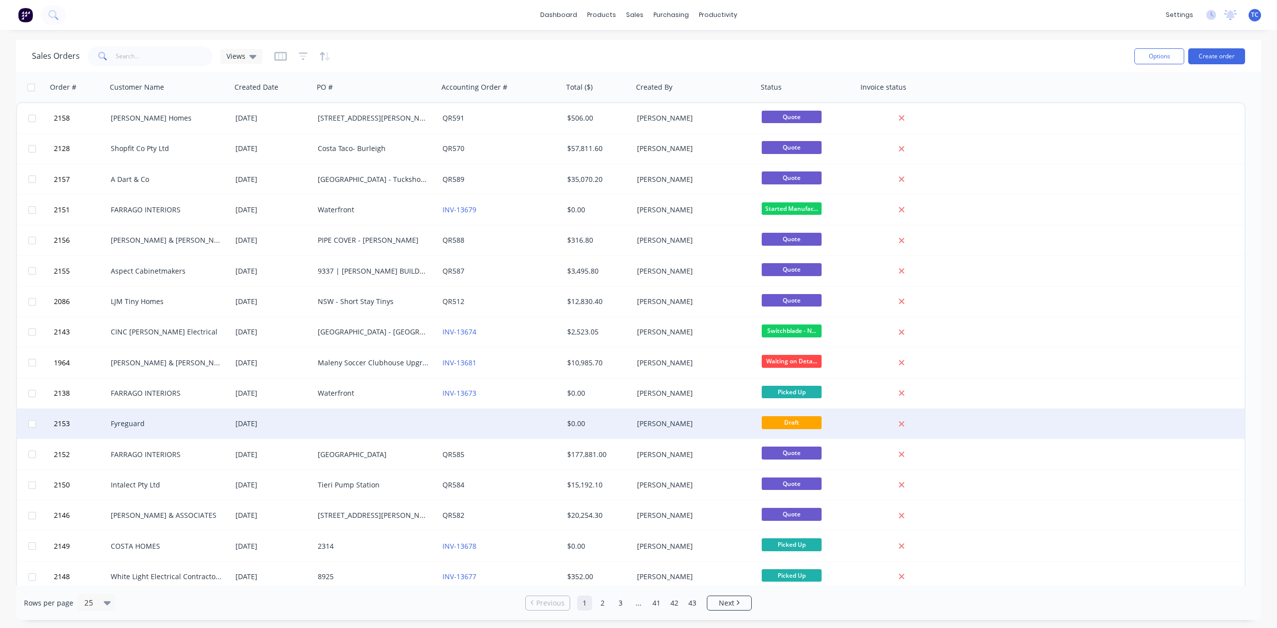
click at [246, 421] on div "[DATE]" at bounding box center [272, 424] width 74 height 10
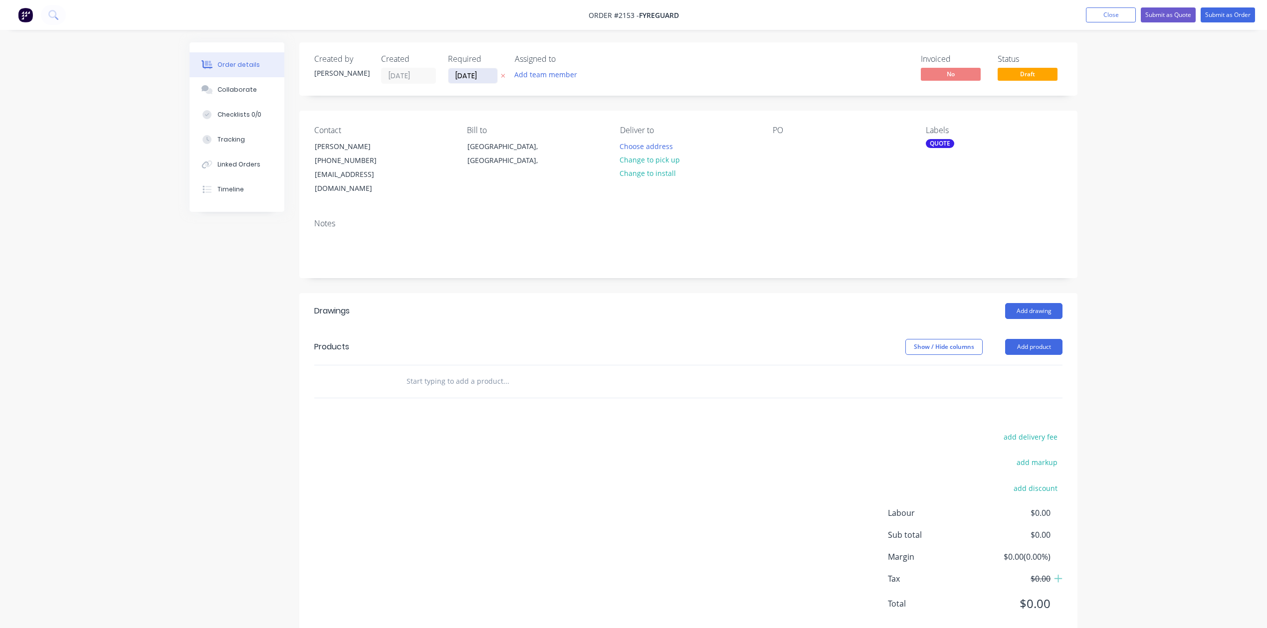
click at [491, 76] on input "[DATE]" at bounding box center [472, 75] width 49 height 15
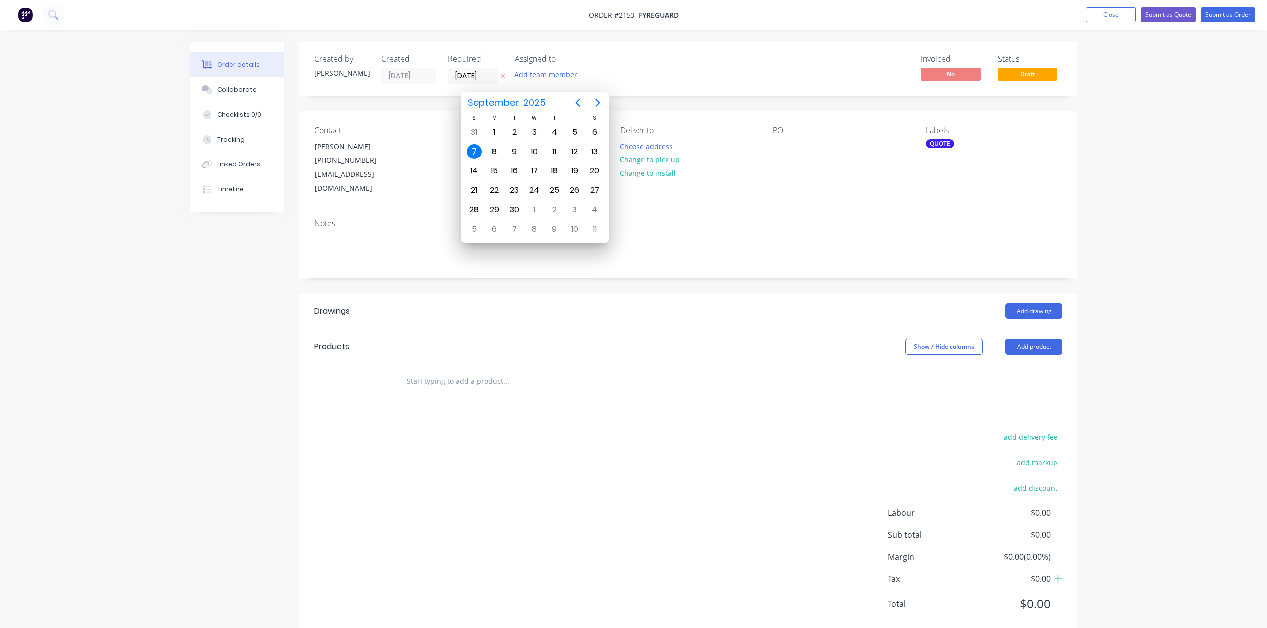
click at [475, 150] on div "7" at bounding box center [474, 151] width 15 height 15
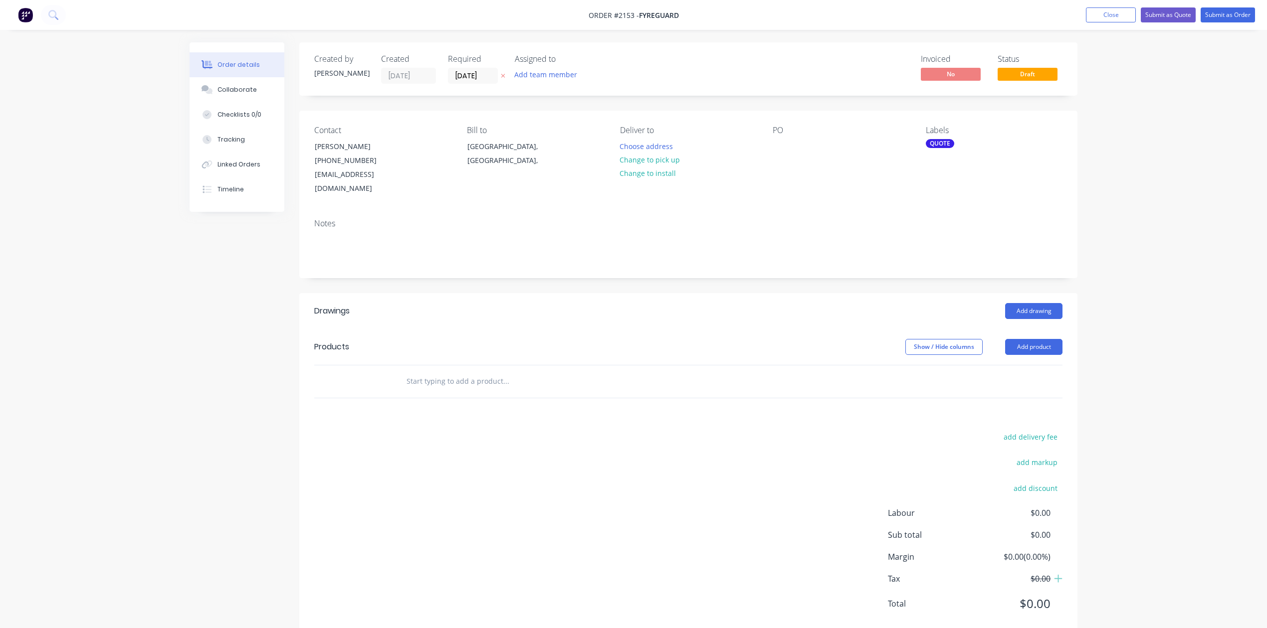
click at [423, 391] on input "text" at bounding box center [505, 381] width 199 height 20
type input "1.5mm [PERSON_NAME] profile"
click at [533, 435] on button "Add 1.5mm Zinc Anneal profile to order" at bounding box center [559, 419] width 299 height 32
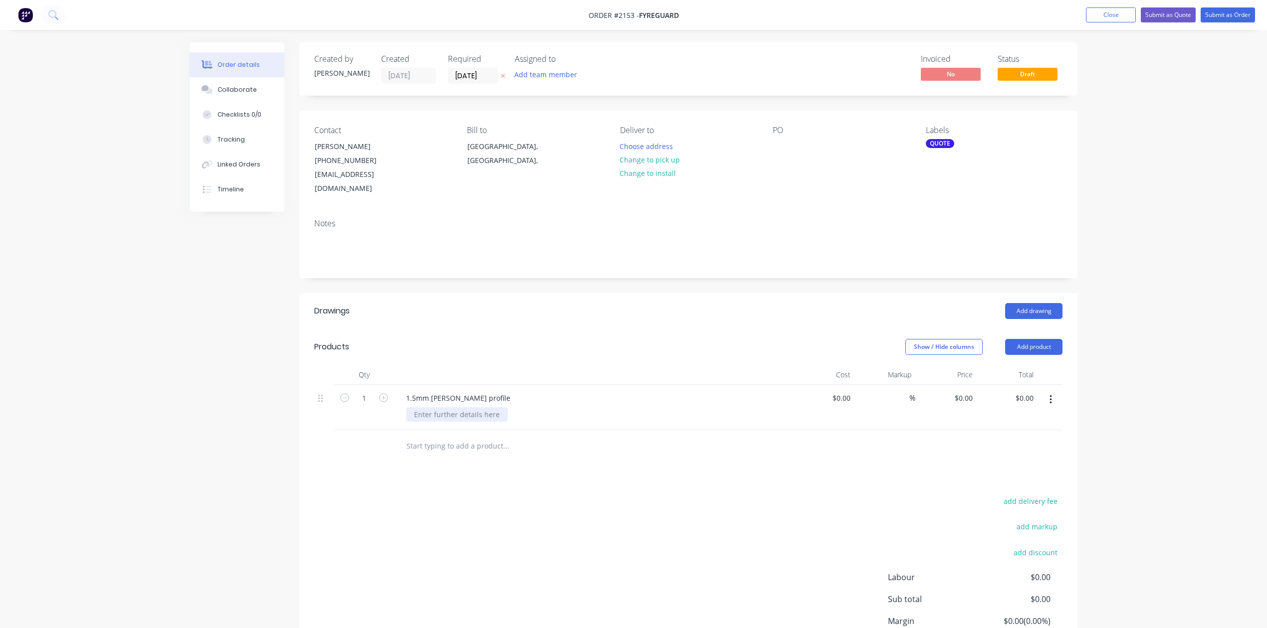
click at [468, 422] on div at bounding box center [457, 414] width 102 height 14
click at [377, 406] on input "1" at bounding box center [364, 398] width 26 height 15
type input "100"
click at [949, 430] on div "0 0" at bounding box center [945, 407] width 61 height 45
type input "$26.96"
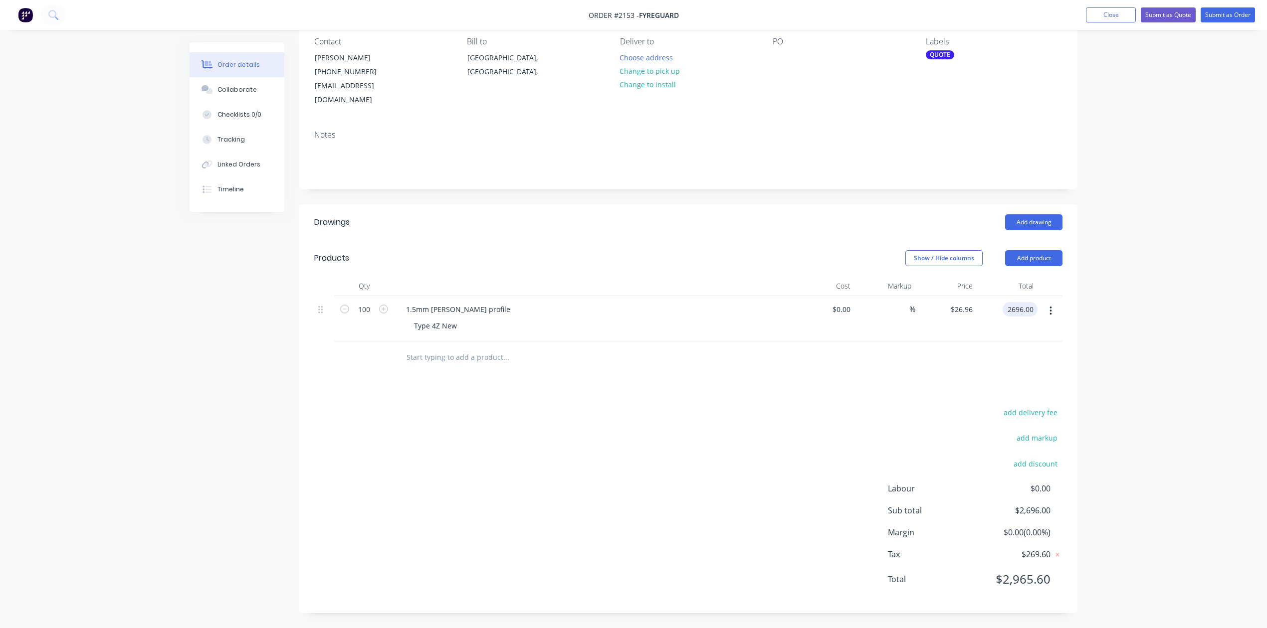
scroll to position [218, 0]
type input "$2,696.00"
click at [431, 348] on input "text" at bounding box center [505, 358] width 199 height 20
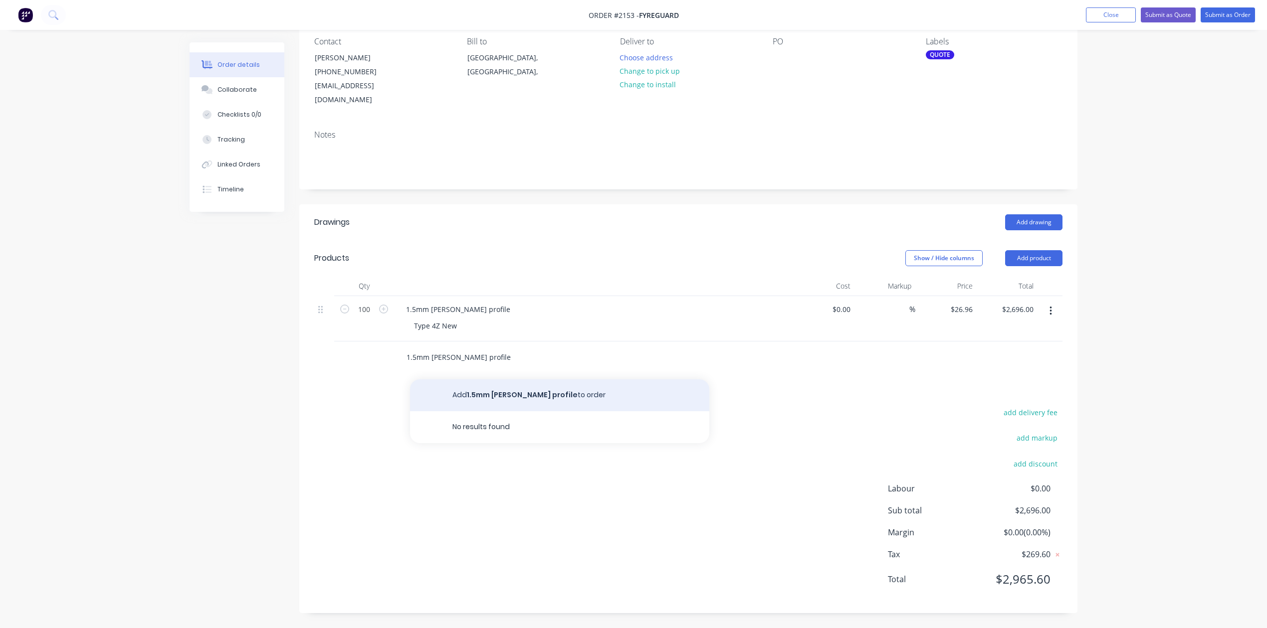
type input "1.5mm [PERSON_NAME] profile"
drag, startPoint x: 531, startPoint y: 362, endPoint x: 516, endPoint y: 367, distance: 16.4
click at [531, 379] on button "Add 1.5mm Zinc Anneal profile to order" at bounding box center [559, 395] width 299 height 32
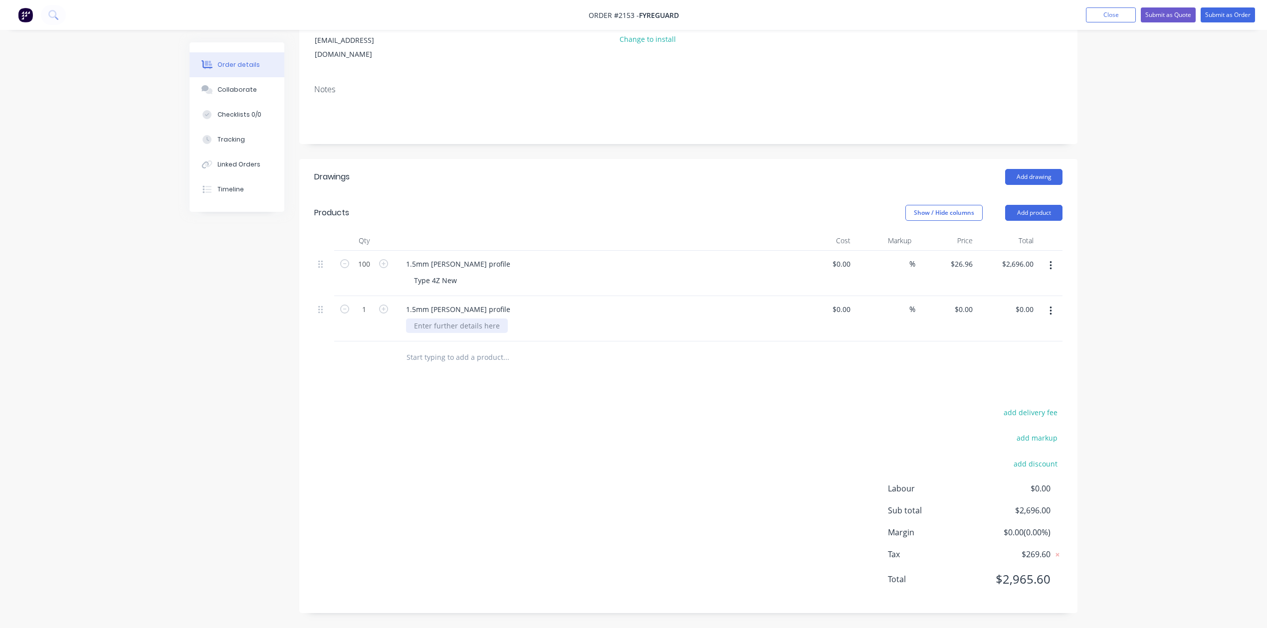
click at [483, 333] on div at bounding box center [457, 326] width 102 height 14
click at [385, 314] on icon "button" at bounding box center [383, 309] width 9 height 9
type input "100"
click at [960, 316] on input "0" at bounding box center [964, 309] width 23 height 14
type input "$19.67"
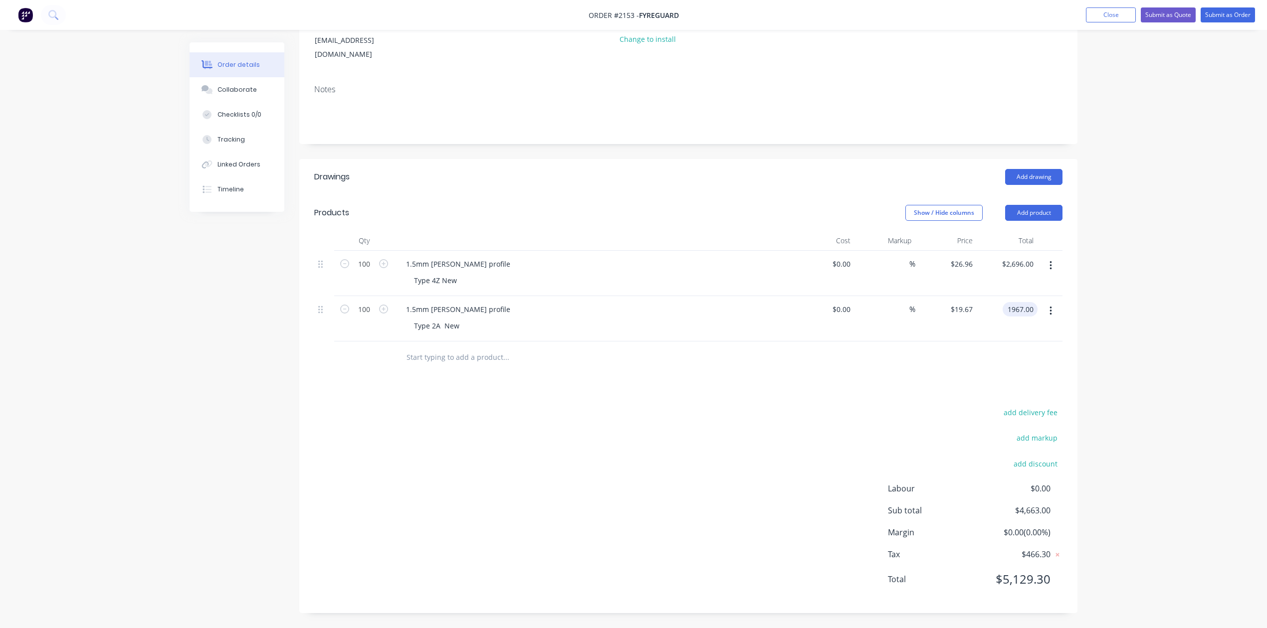
scroll to position [276, 0]
type input "$1,967.00"
click at [246, 94] on div "Collaborate" at bounding box center [236, 89] width 39 height 9
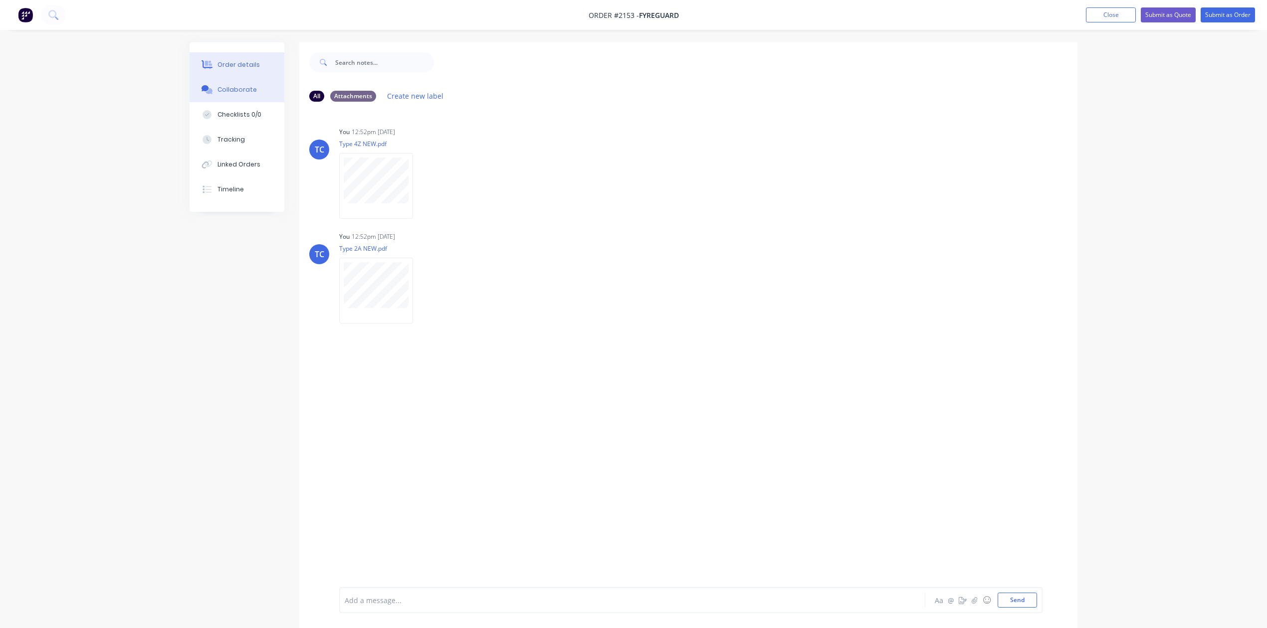
click at [247, 67] on div "Order details" at bounding box center [238, 64] width 42 height 9
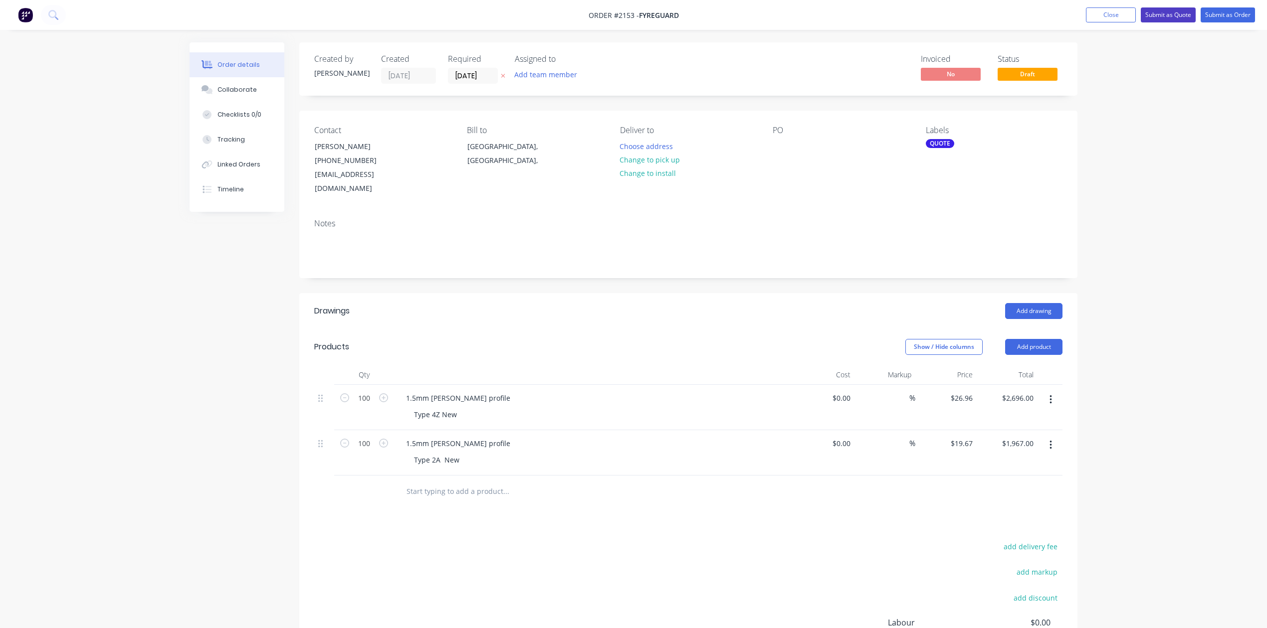
click at [1140, 10] on button "Submit as Quote" at bounding box center [1167, 14] width 55 height 15
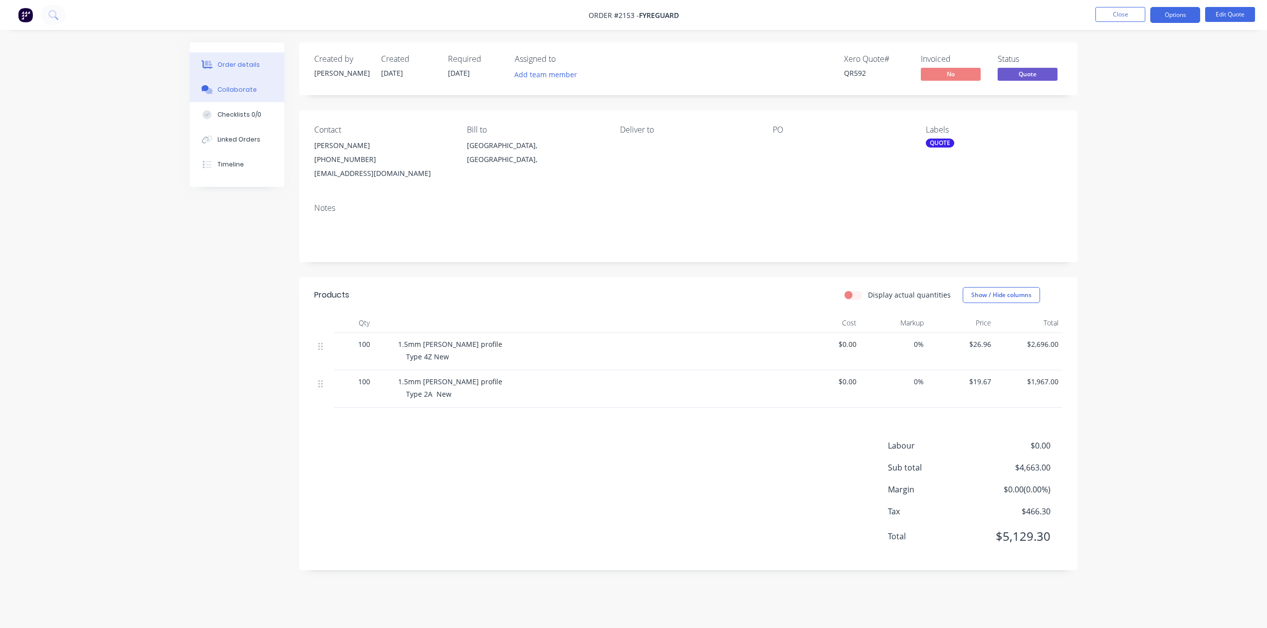
click at [242, 94] on div "Collaborate" at bounding box center [236, 89] width 39 height 9
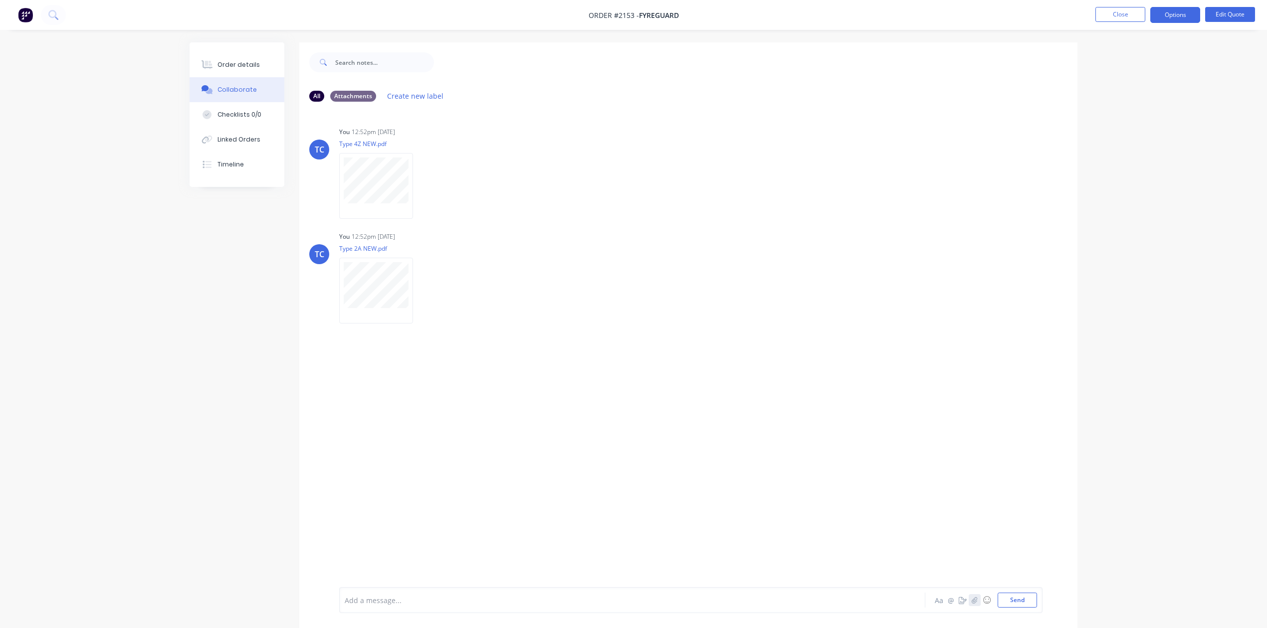
click at [971, 597] on icon "button" at bounding box center [974, 600] width 6 height 7
click at [1016, 593] on button "Send" at bounding box center [1016, 600] width 39 height 15
click at [406, 413] on div at bounding box center [375, 390] width 63 height 46
click at [1106, 14] on button "Close" at bounding box center [1120, 14] width 50 height 15
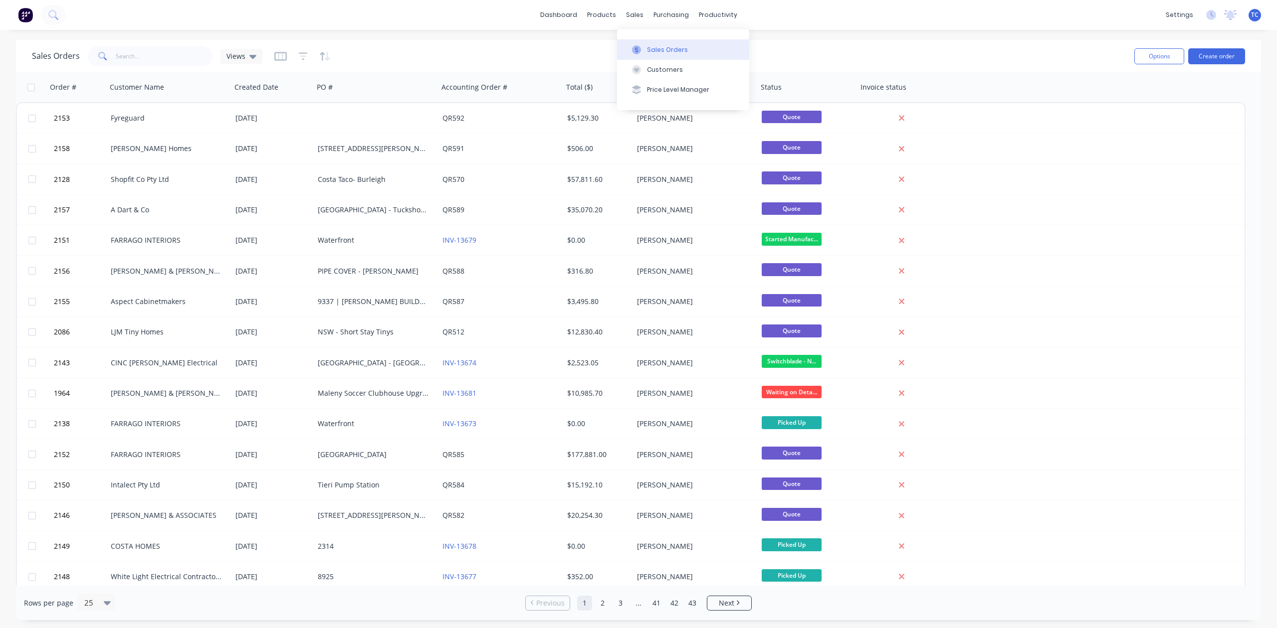
click at [687, 54] on div "Sales Orders" at bounding box center [667, 49] width 41 height 9
click at [655, 54] on div "Sales Orders" at bounding box center [667, 49] width 41 height 9
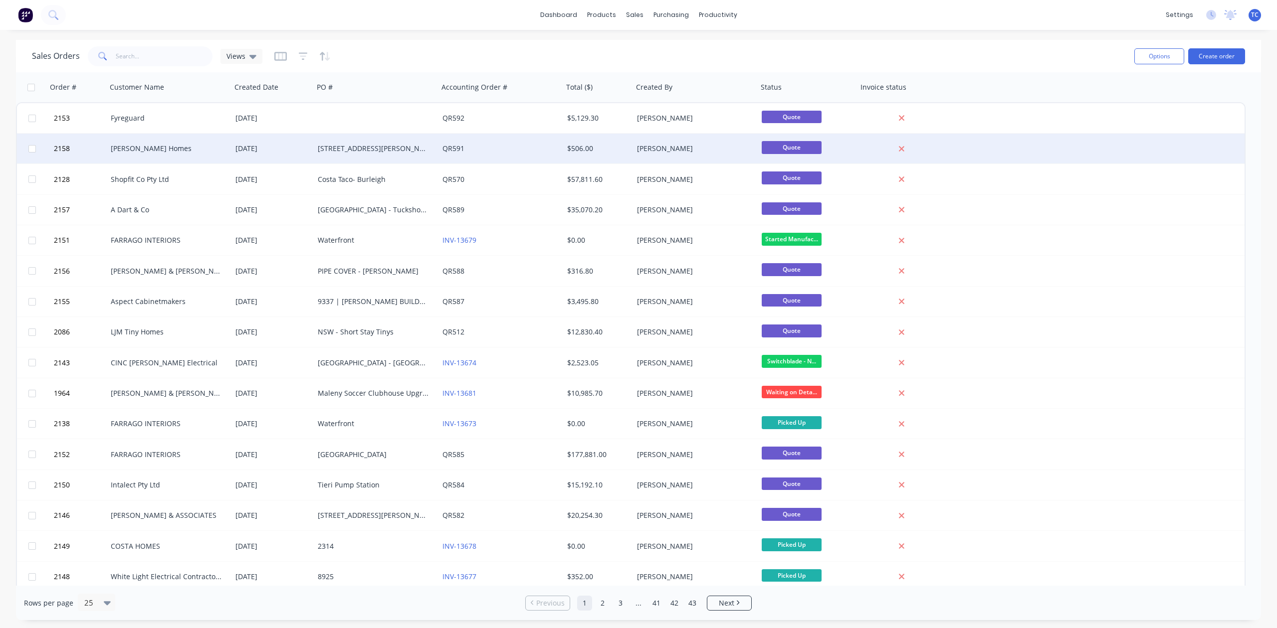
click at [350, 146] on div "[STREET_ADDRESS][PERSON_NAME]" at bounding box center [373, 149] width 111 height 10
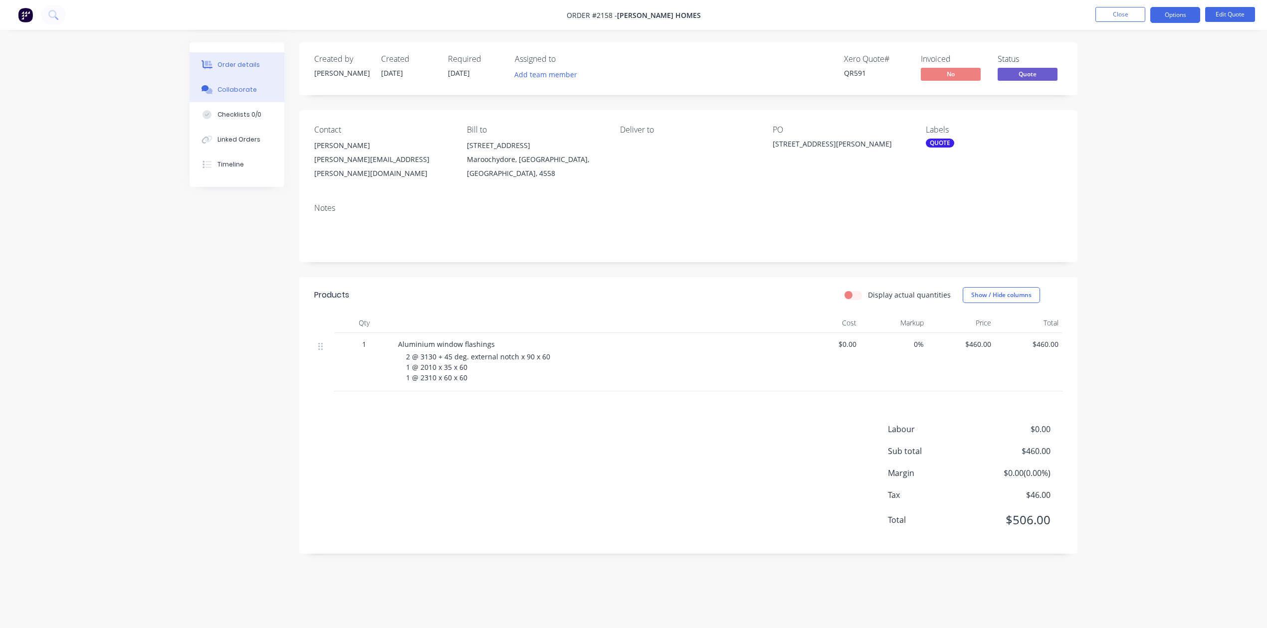
click at [256, 94] on div "Collaborate" at bounding box center [236, 89] width 39 height 9
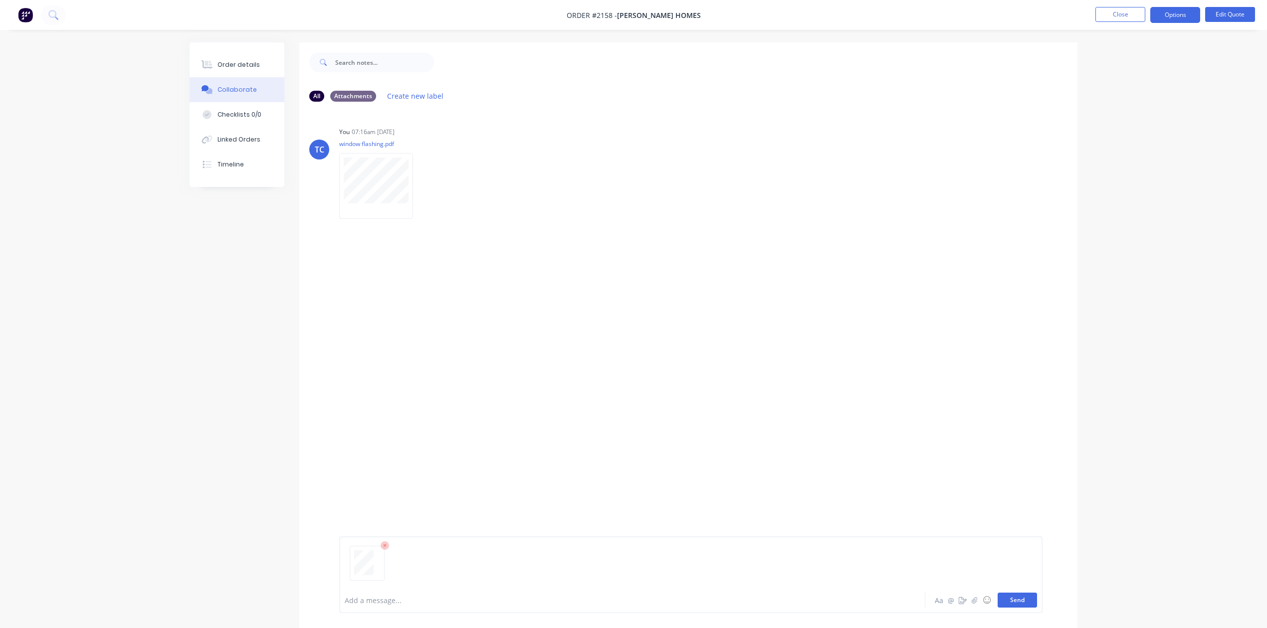
click at [1006, 593] on button "Send" at bounding box center [1016, 600] width 39 height 15
click at [393, 323] on div at bounding box center [375, 290] width 72 height 65
click at [260, 69] on div "Order details" at bounding box center [238, 64] width 42 height 9
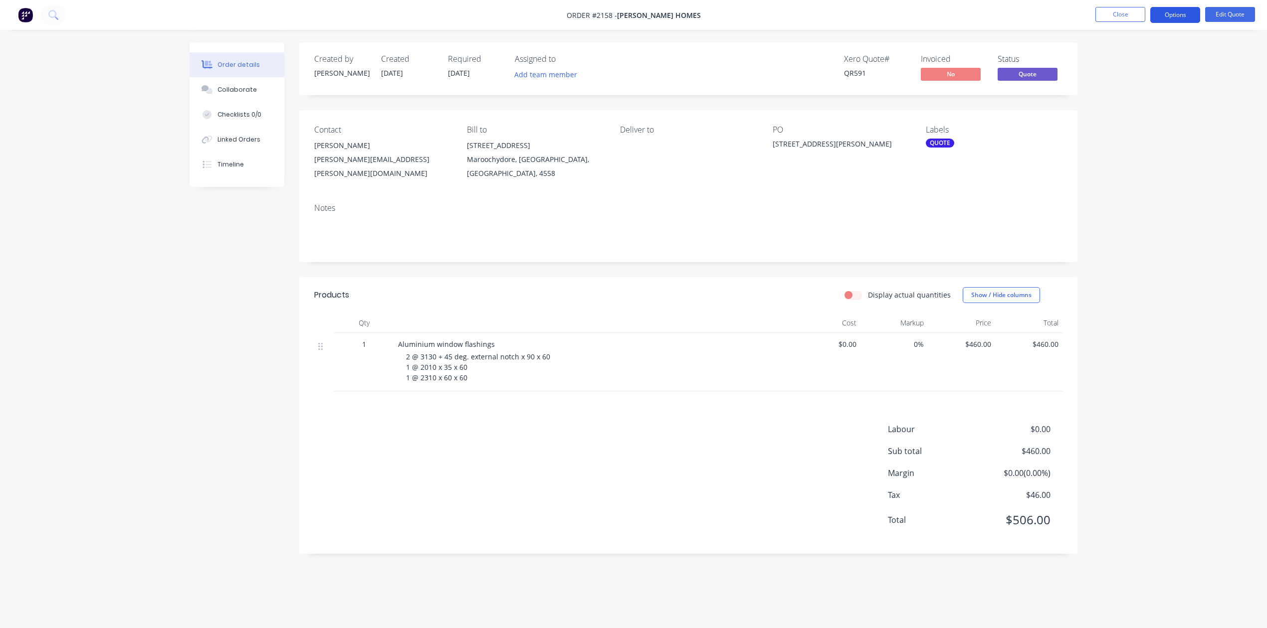
click at [1173, 16] on button "Options" at bounding box center [1175, 15] width 50 height 16
click at [1141, 124] on div "Convert to Order" at bounding box center [1145, 120] width 92 height 14
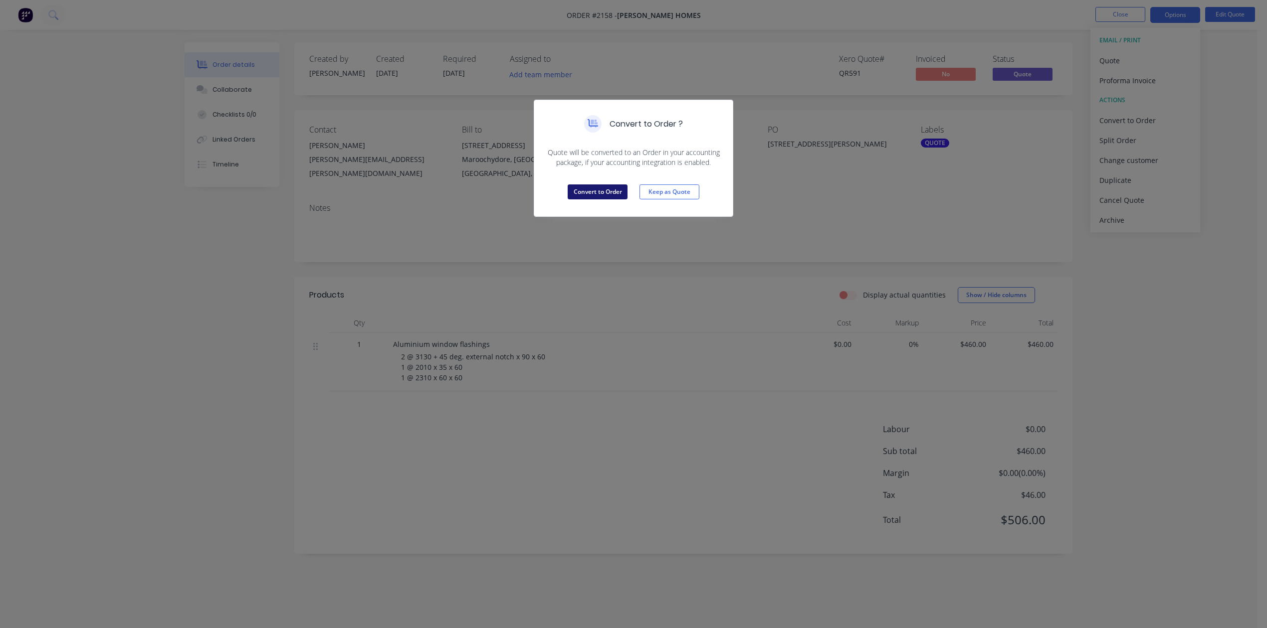
click at [589, 199] on button "Convert to Order" at bounding box center [597, 192] width 60 height 15
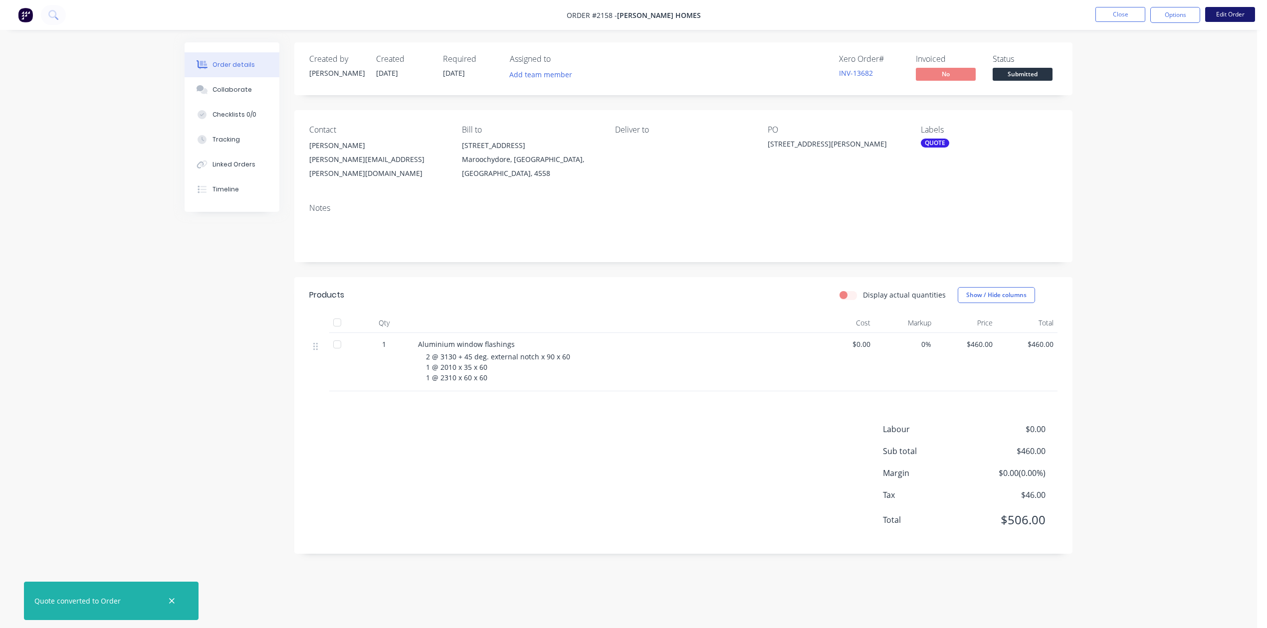
click at [1232, 14] on button "Edit Order" at bounding box center [1230, 14] width 50 height 15
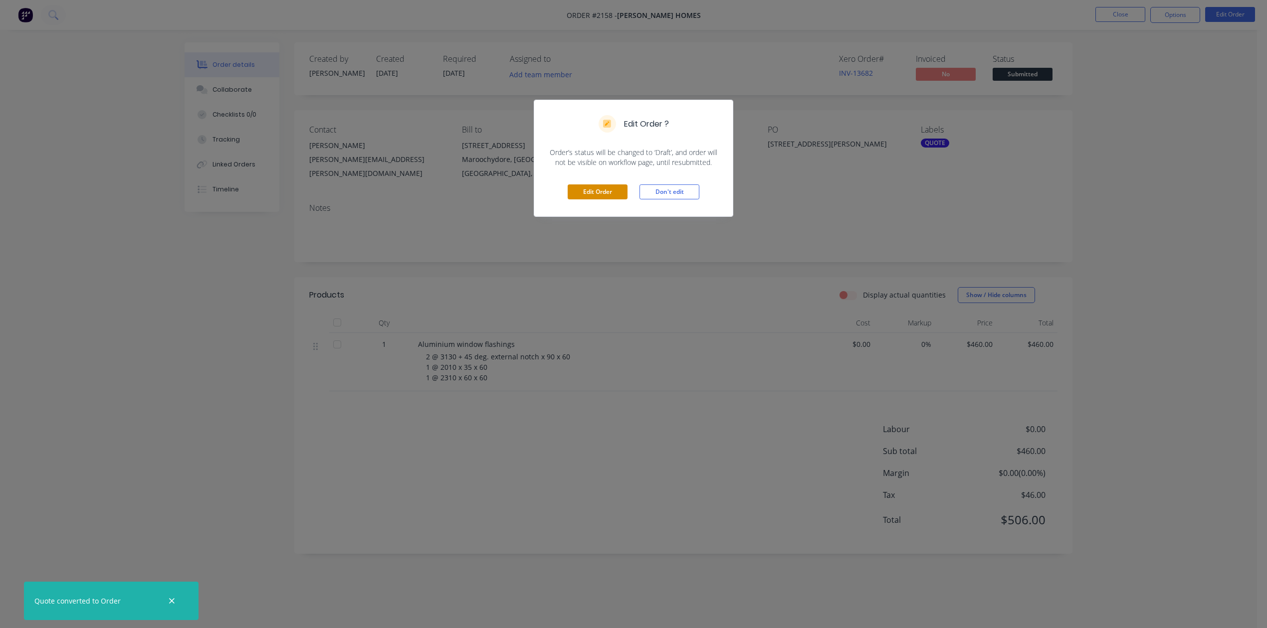
click at [590, 199] on button "Edit Order" at bounding box center [597, 192] width 60 height 15
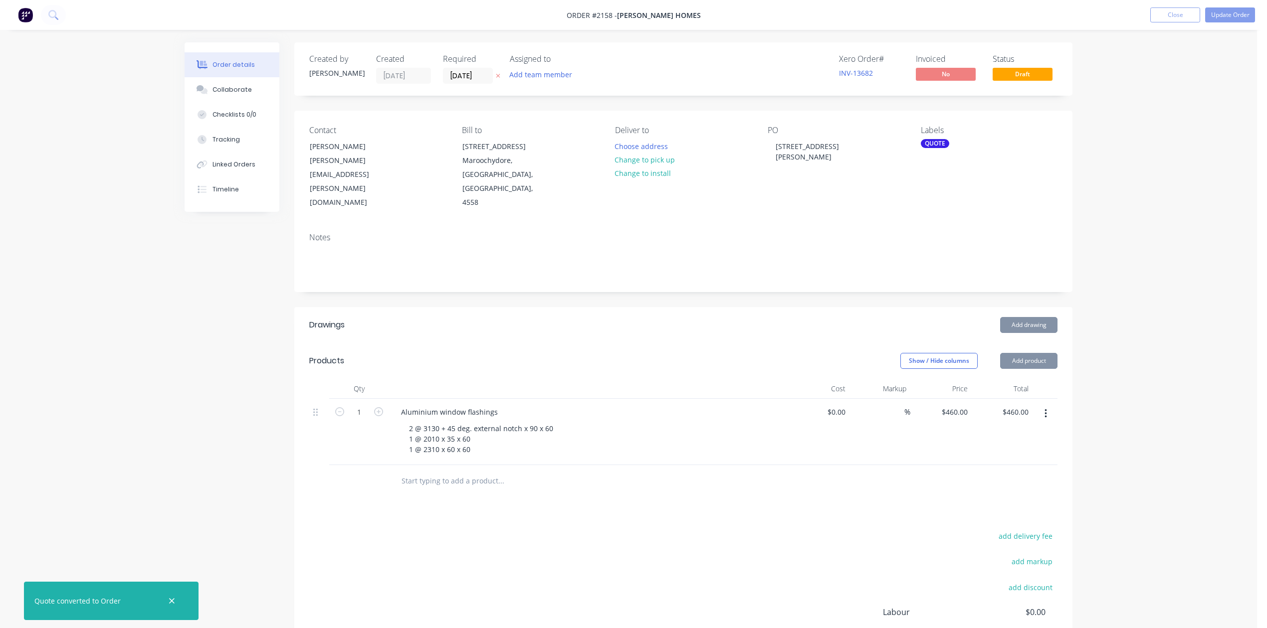
click at [930, 148] on div "QUOTE" at bounding box center [935, 143] width 28 height 9
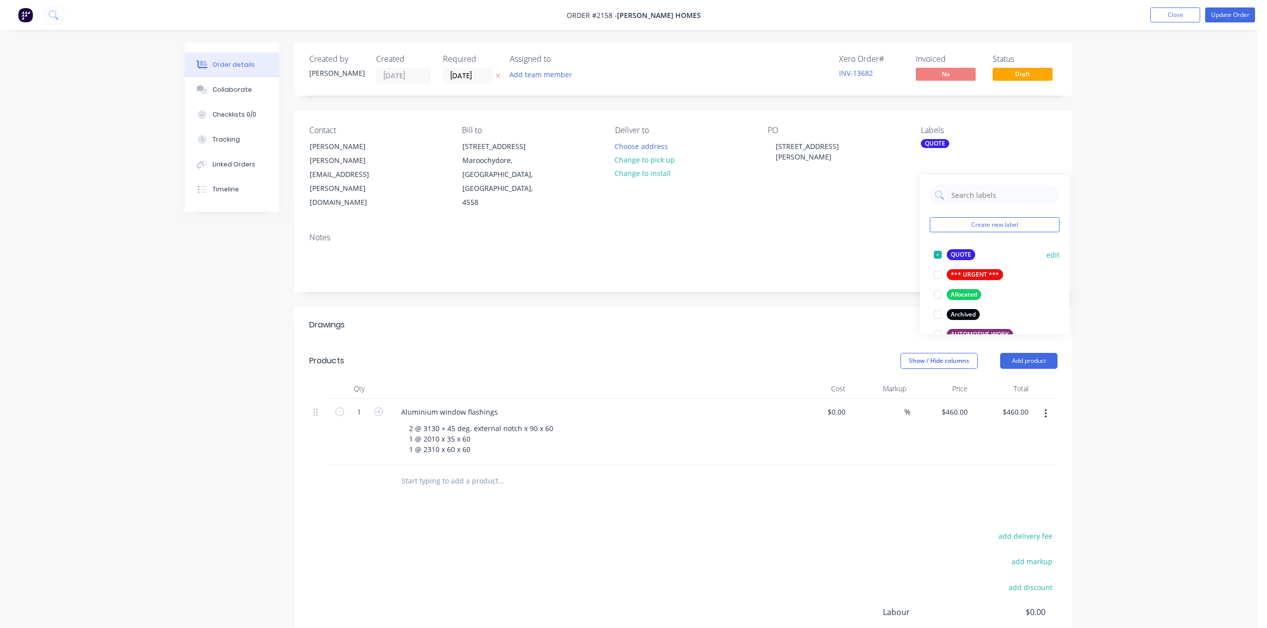
click at [937, 257] on div at bounding box center [938, 255] width 20 height 20
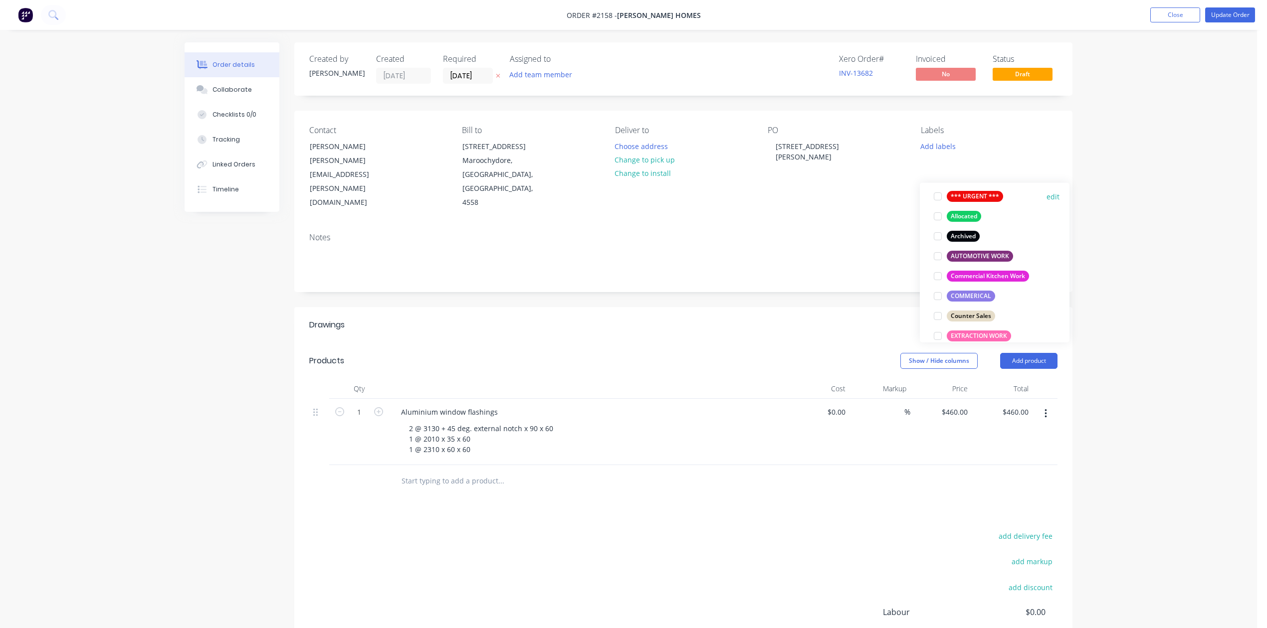
scroll to position [133, 0]
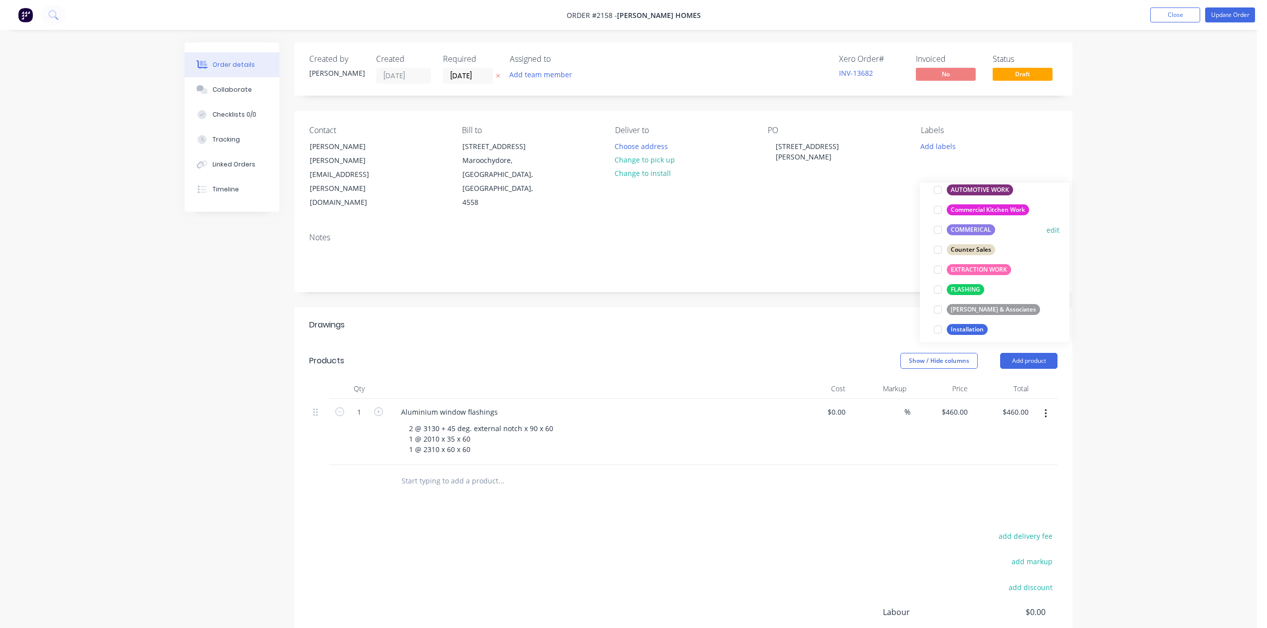
click at [938, 233] on div at bounding box center [938, 230] width 20 height 20
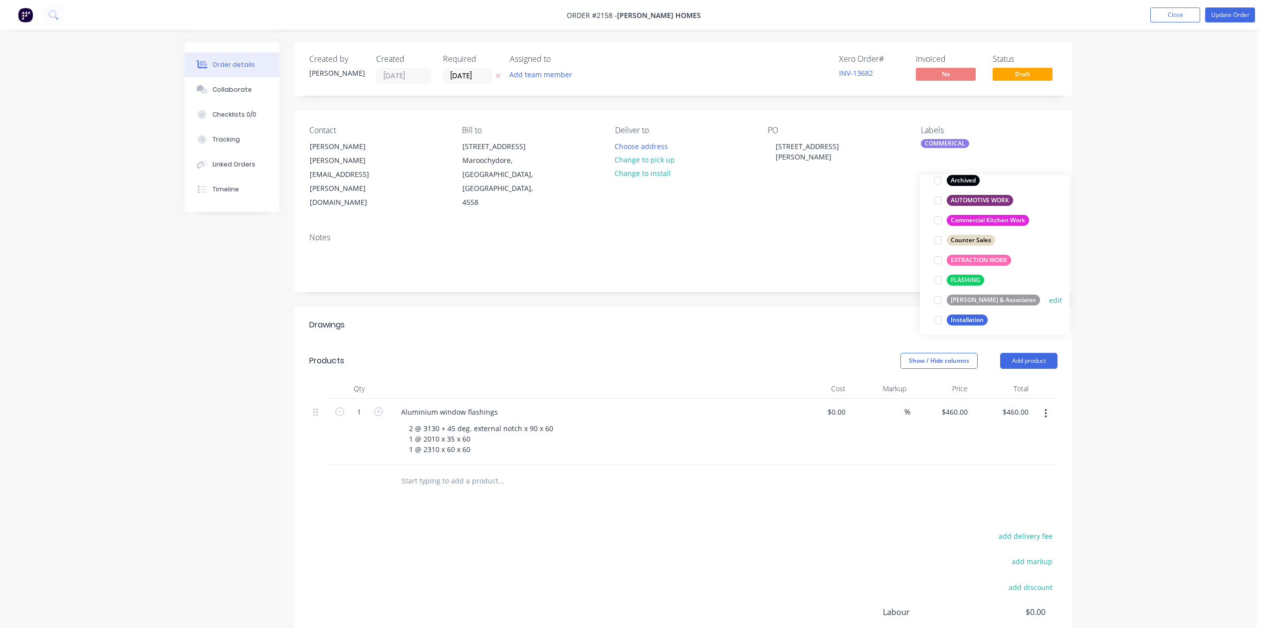
scroll to position [166, 0]
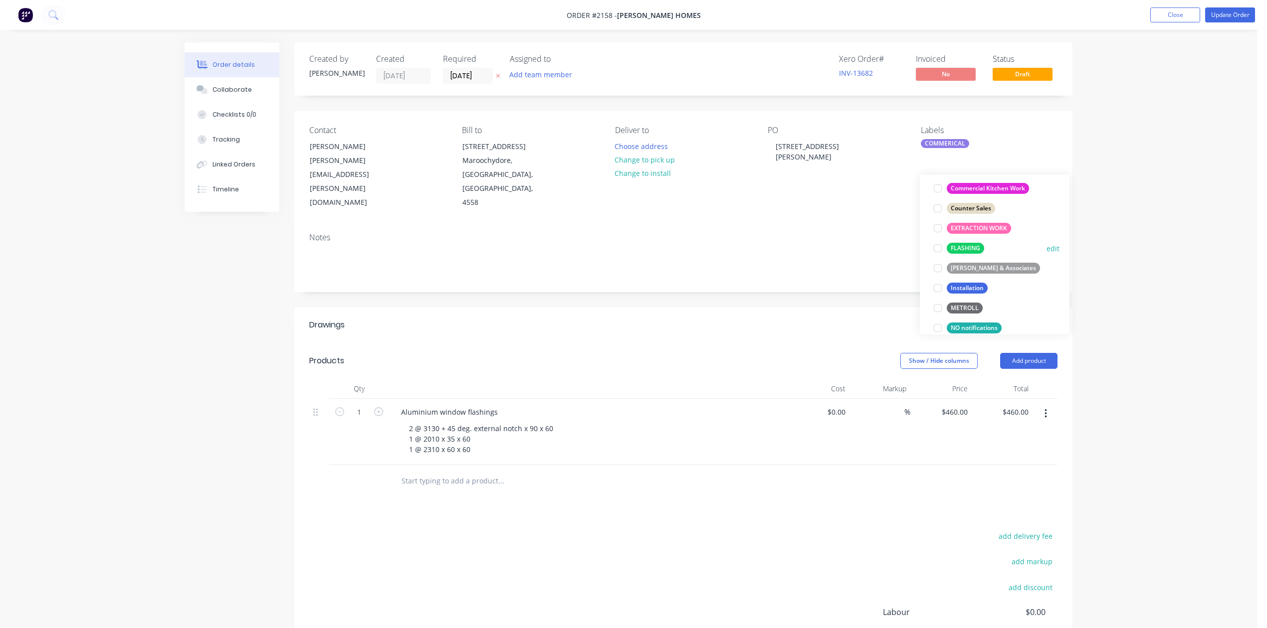
click at [937, 250] on div at bounding box center [938, 248] width 20 height 20
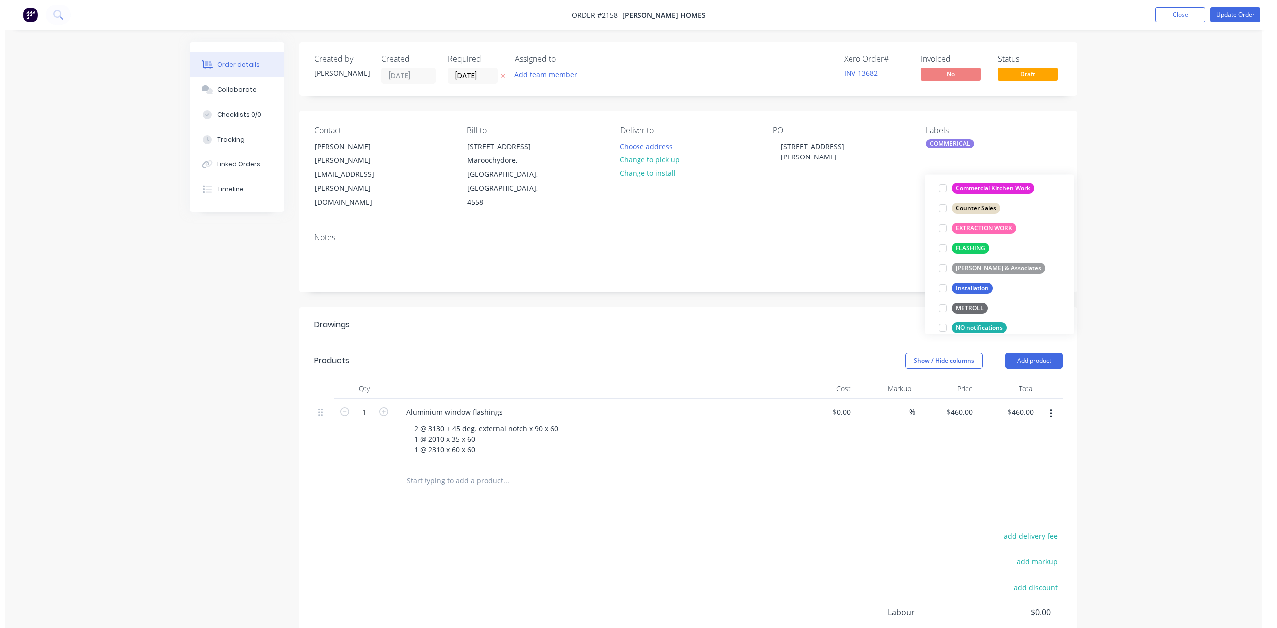
scroll to position [26, 0]
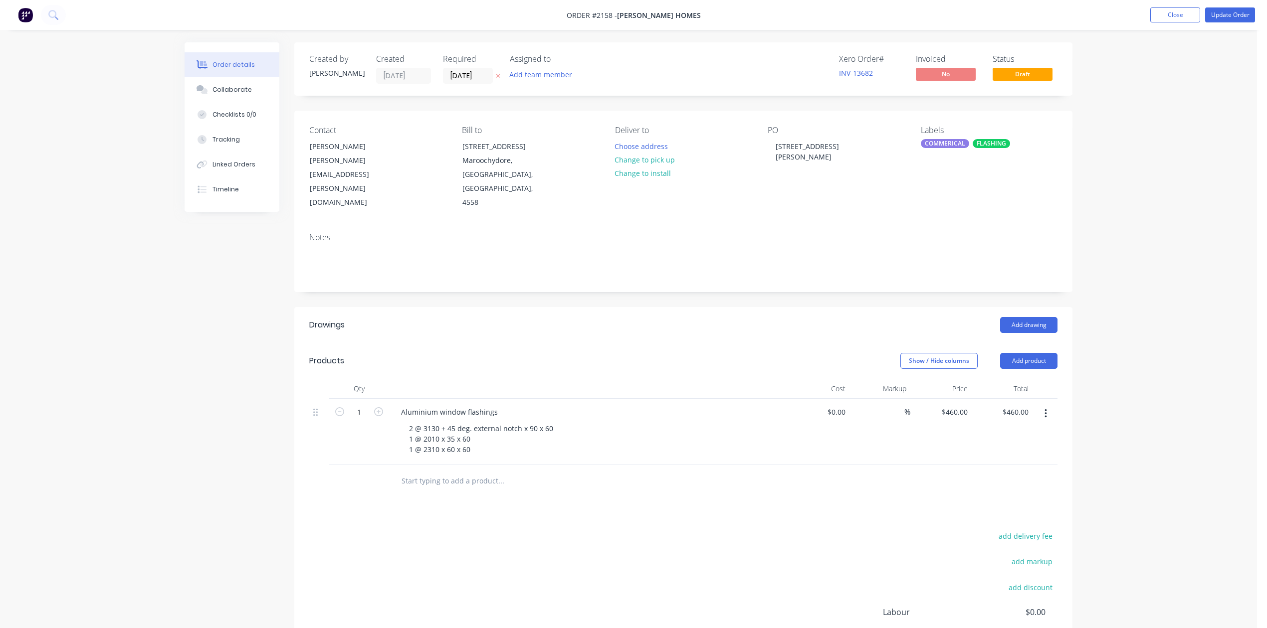
click at [840, 225] on div "Contact [PERSON_NAME] [PERSON_NAME][EMAIL_ADDRESS][PERSON_NAME][DOMAIN_NAME] Bi…" at bounding box center [683, 168] width 778 height 114
click at [1215, 14] on button "Update Order" at bounding box center [1230, 14] width 50 height 15
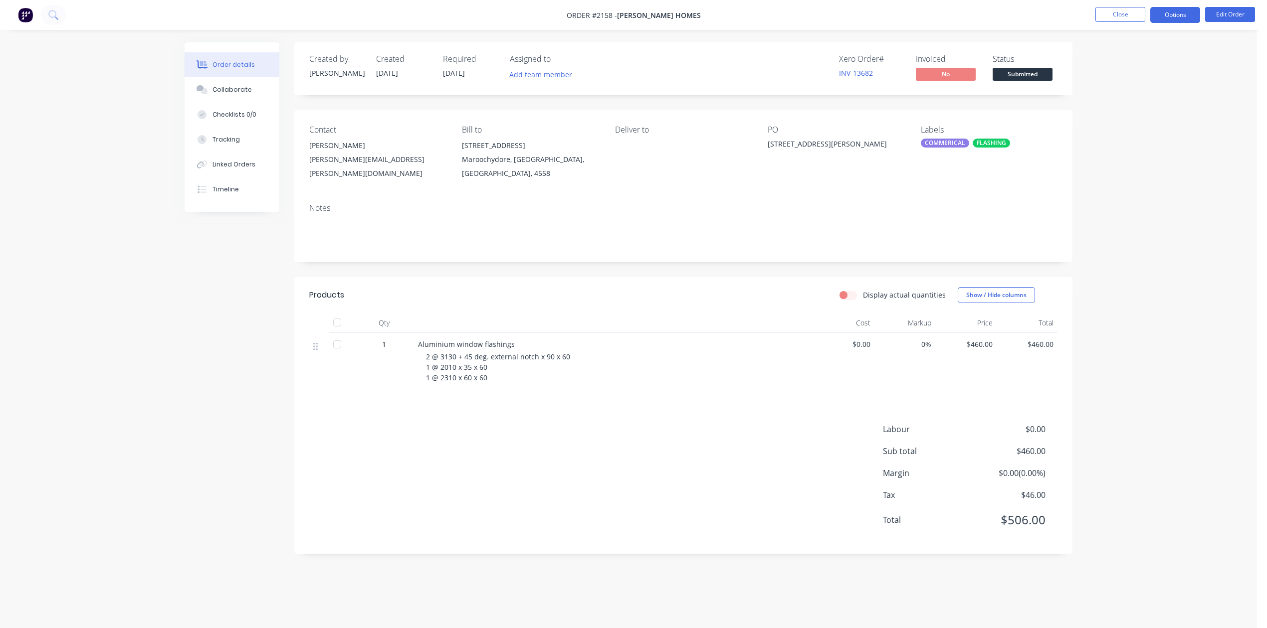
click at [1181, 15] on button "Options" at bounding box center [1175, 15] width 50 height 16
click at [1137, 128] on div "Work Order" at bounding box center [1145, 120] width 92 height 14
click at [1138, 99] on div "Without pricing" at bounding box center [1145, 100] width 92 height 14
click at [230, 94] on div "Collaborate" at bounding box center [231, 89] width 39 height 9
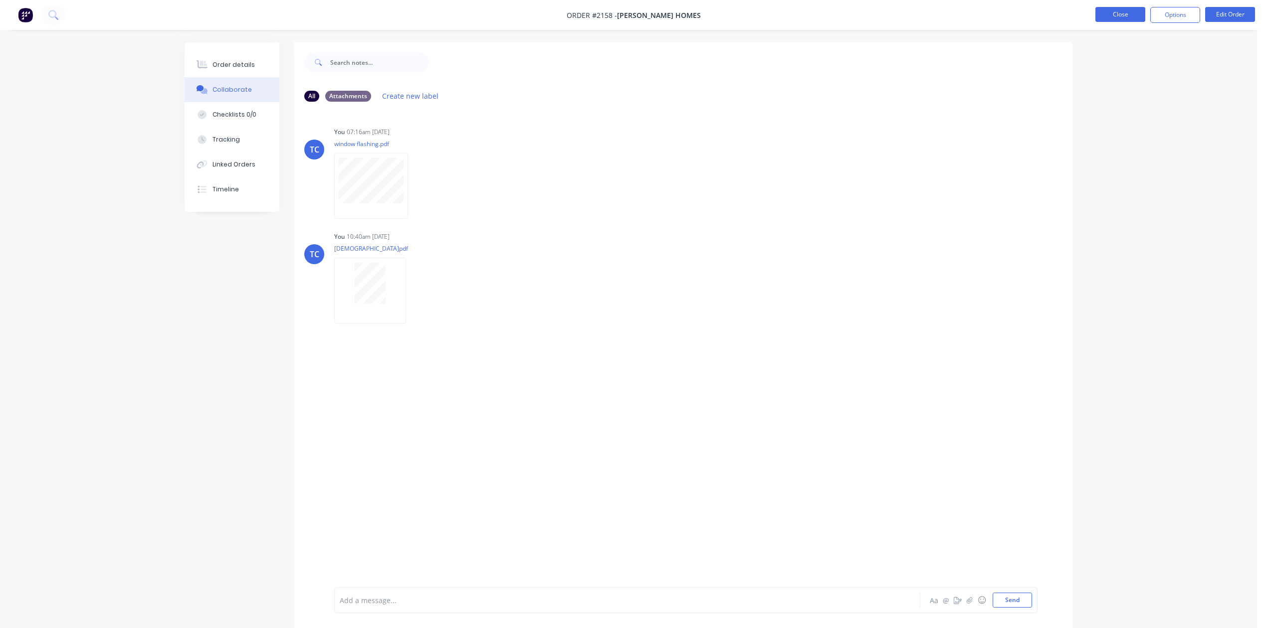
click at [1105, 15] on button "Close" at bounding box center [1120, 14] width 50 height 15
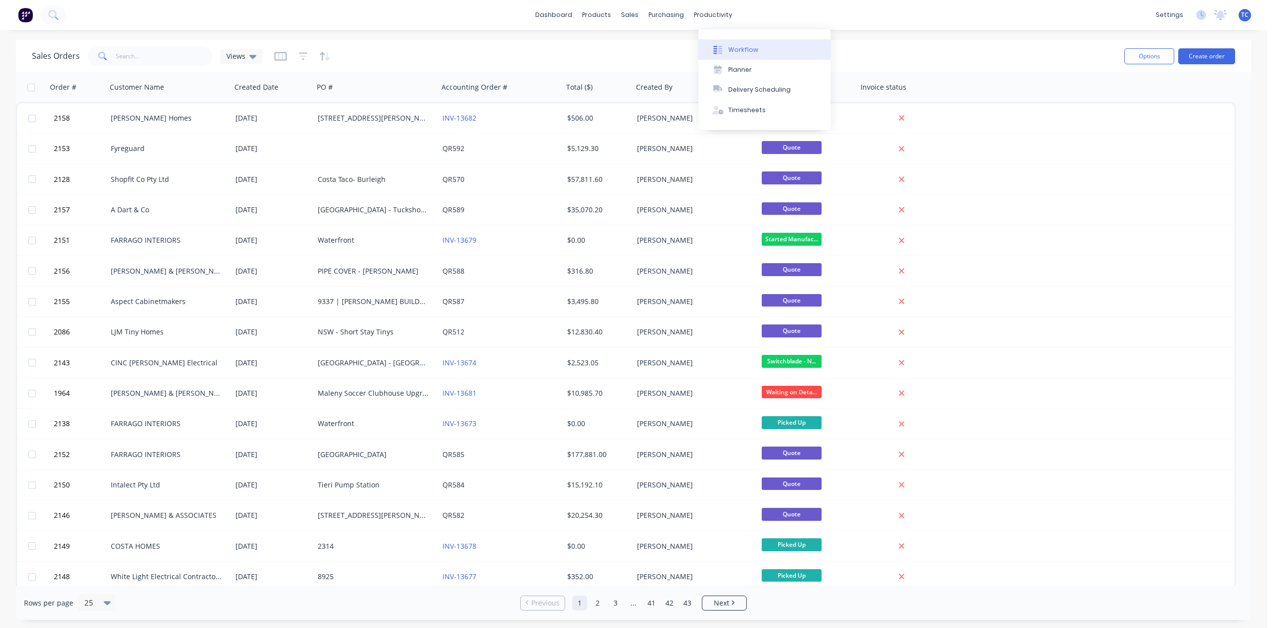
click at [746, 52] on div "Workflow" at bounding box center [743, 49] width 30 height 9
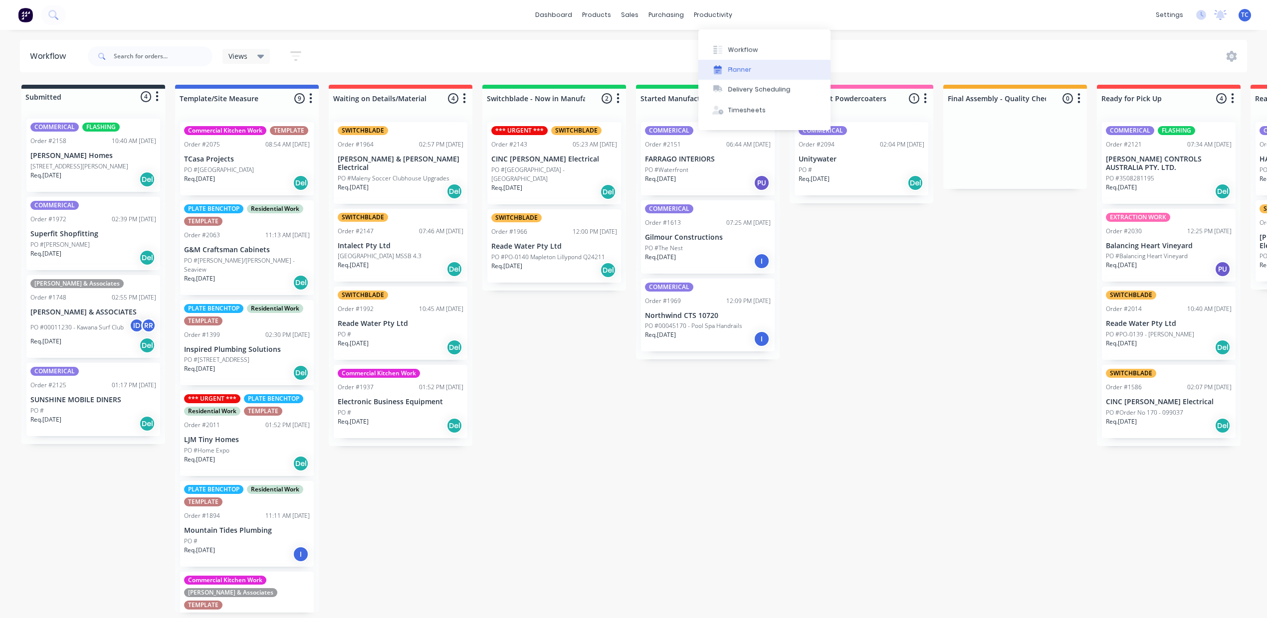
click at [744, 74] on div "Planner" at bounding box center [739, 69] width 23 height 9
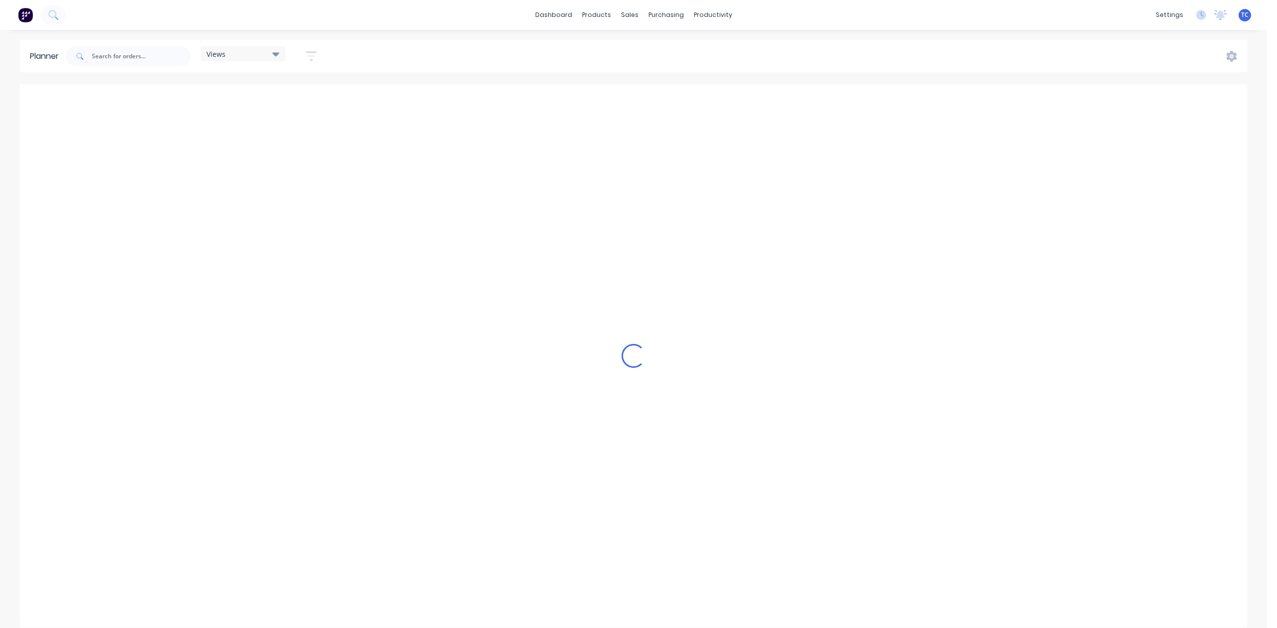
scroll to position [0, 798]
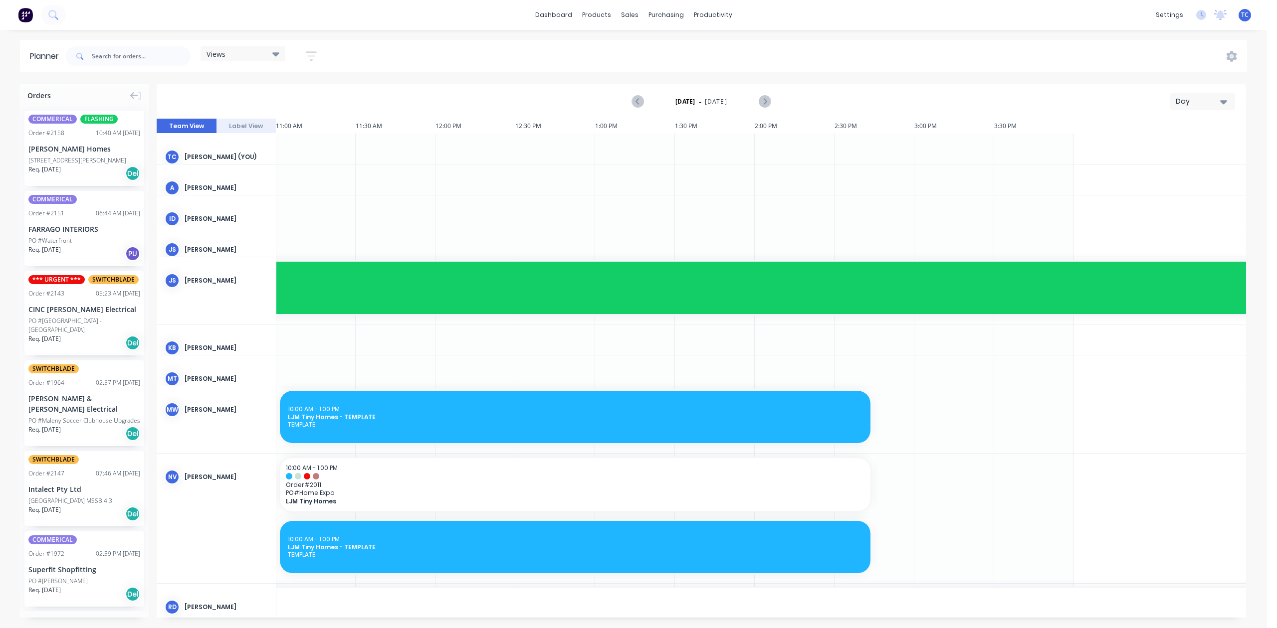
click at [1194, 107] on div "Day" at bounding box center [1198, 101] width 46 height 10
click at [1164, 158] on div "Week" at bounding box center [1189, 148] width 99 height 20
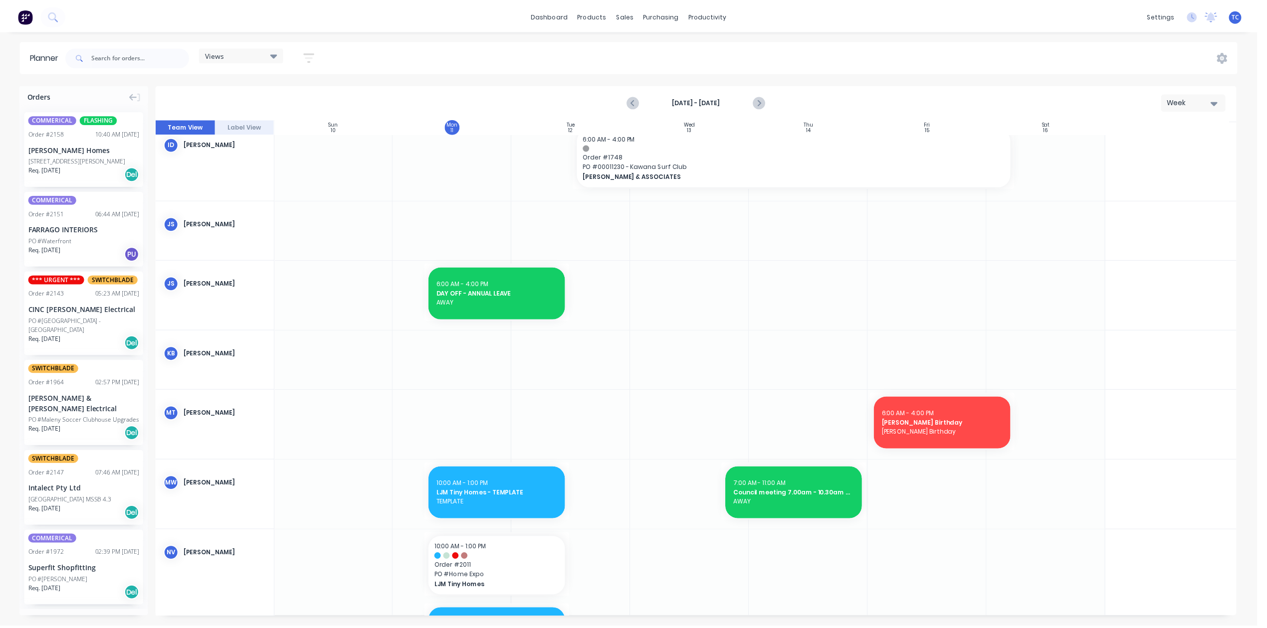
scroll to position [0, 0]
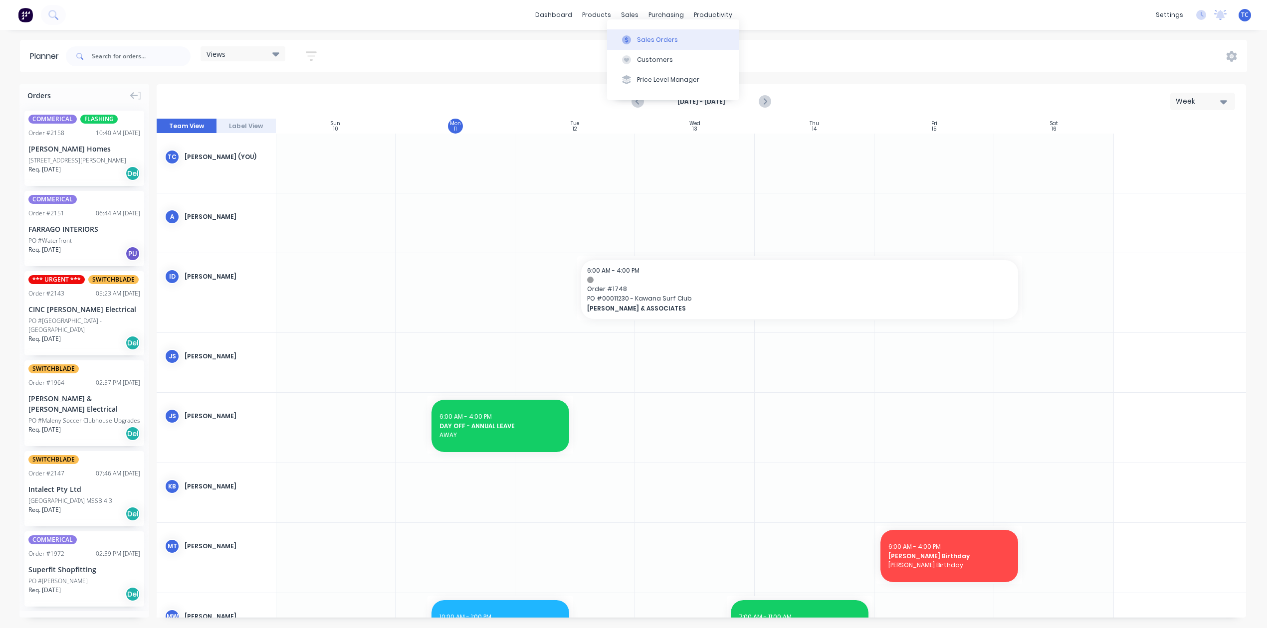
click at [643, 42] on div "Sales Orders" at bounding box center [657, 39] width 41 height 9
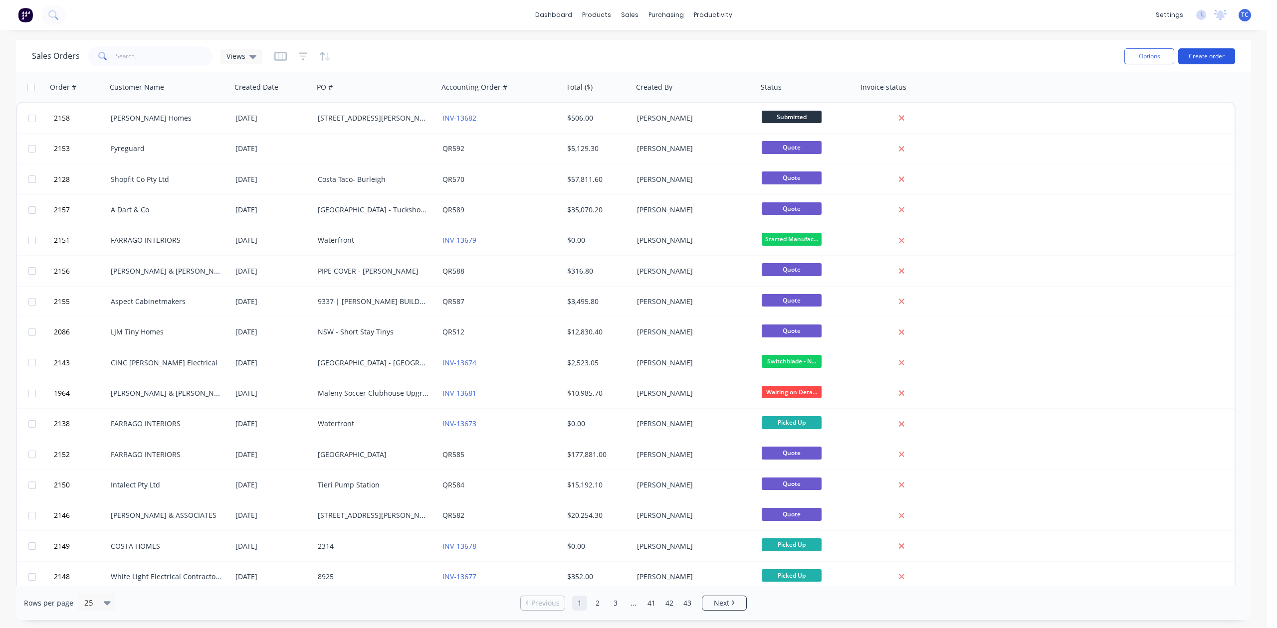
click at [1213, 54] on button "Create order" at bounding box center [1206, 56] width 57 height 16
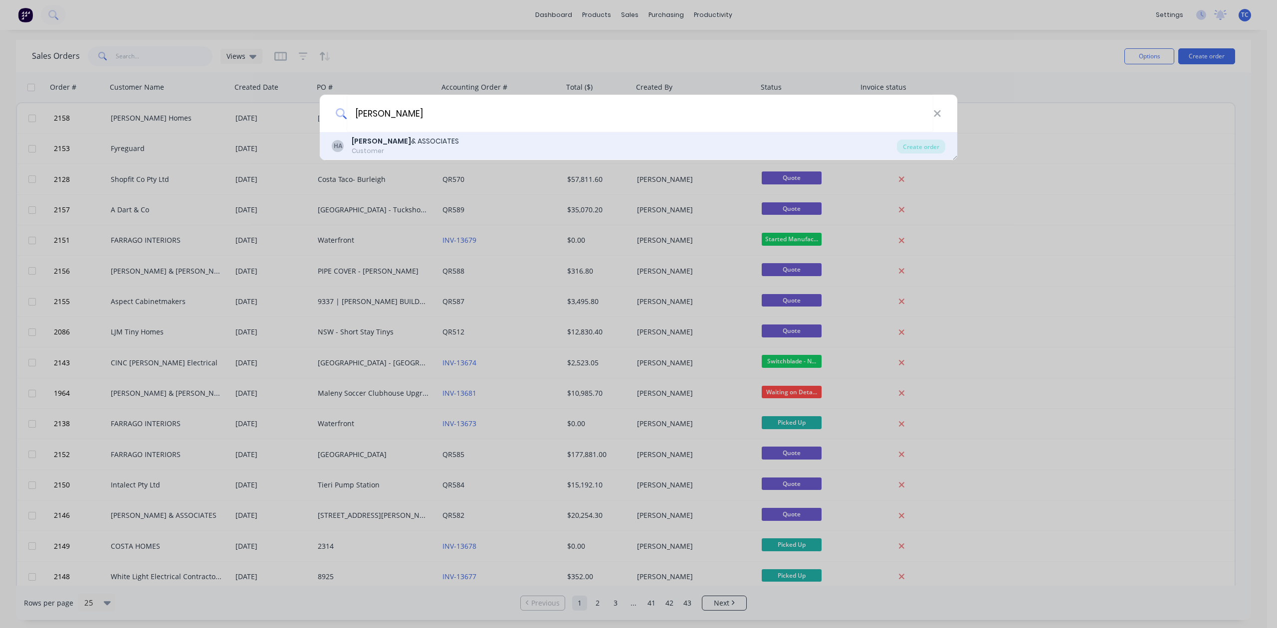
type input "[PERSON_NAME]"
click at [437, 142] on div "[PERSON_NAME] & ASSOCIATES Customer" at bounding box center [614, 145] width 565 height 19
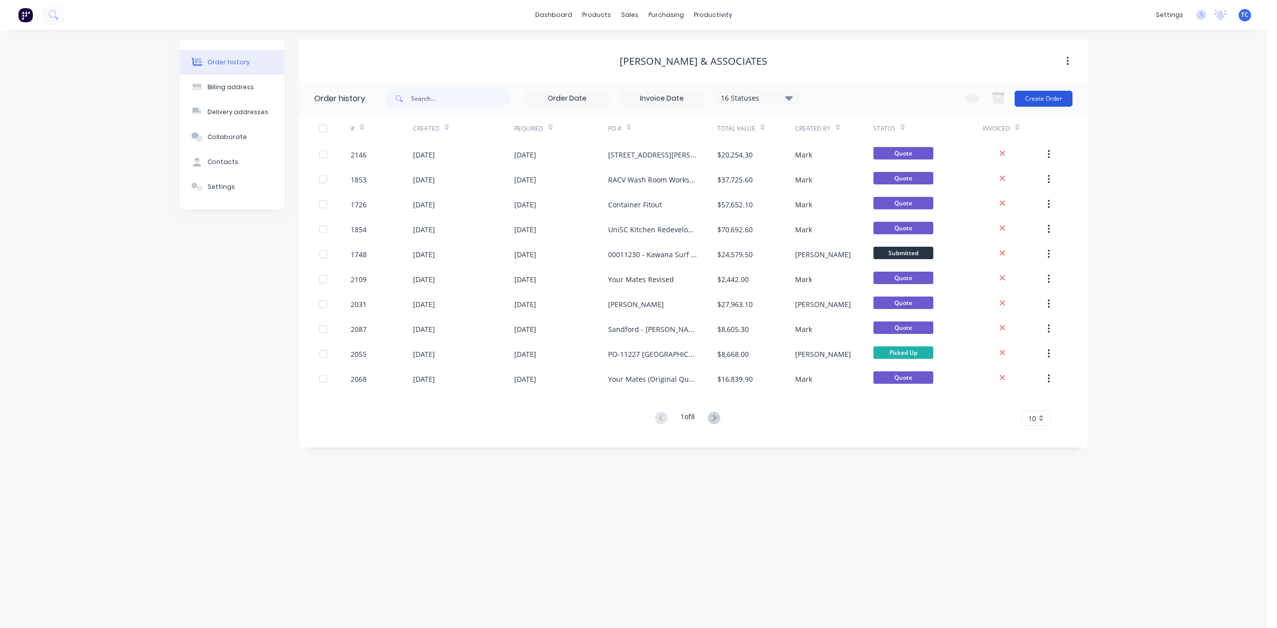
click at [1032, 91] on button "Create Order" at bounding box center [1043, 99] width 58 height 16
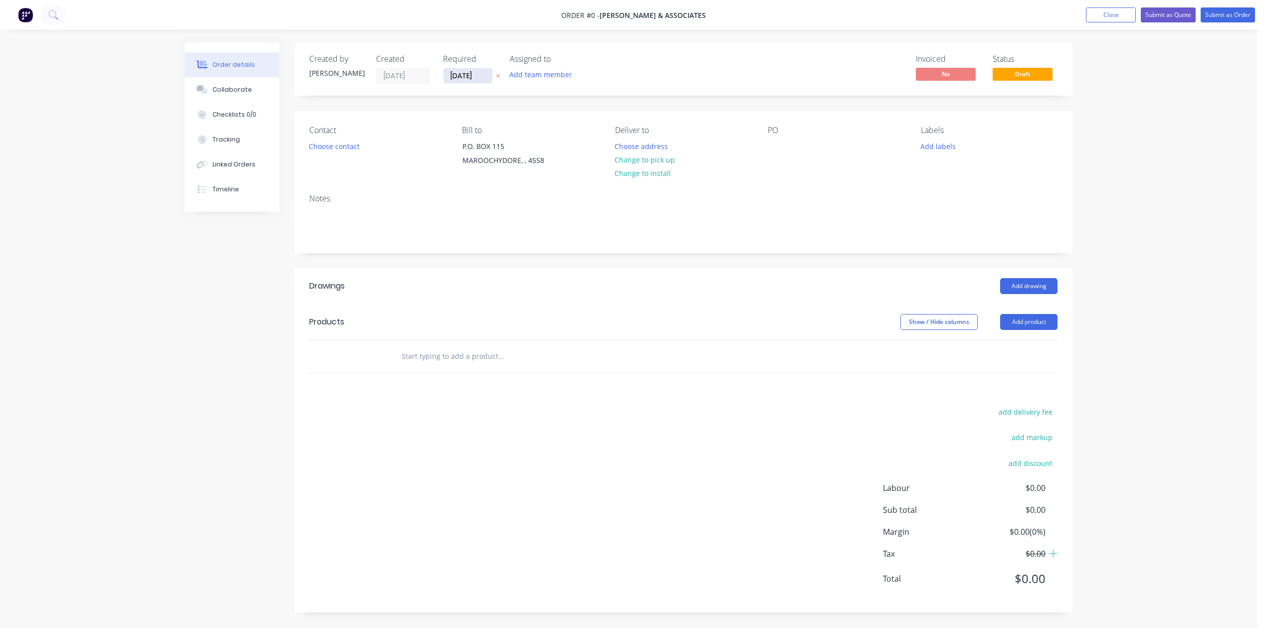
click at [492, 83] on input "[DATE]" at bounding box center [467, 75] width 49 height 15
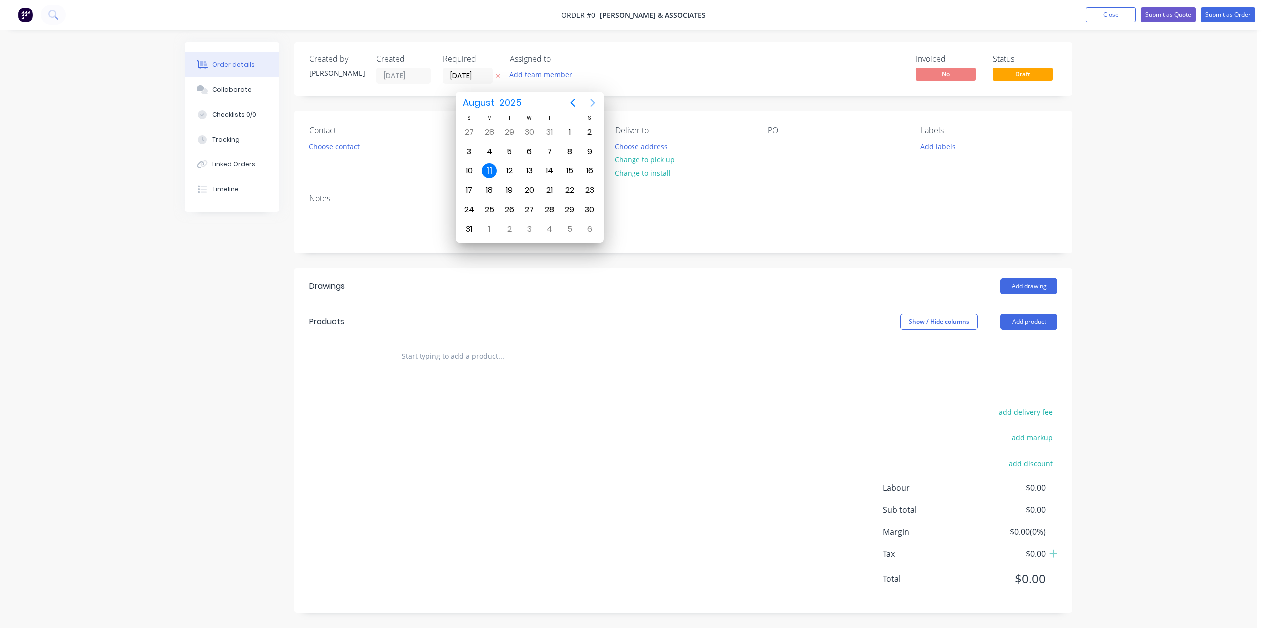
click at [593, 100] on icon "Next page" at bounding box center [592, 103] width 12 height 12
click at [547, 151] on div "11" at bounding box center [549, 151] width 15 height 15
type input "[DATE]"
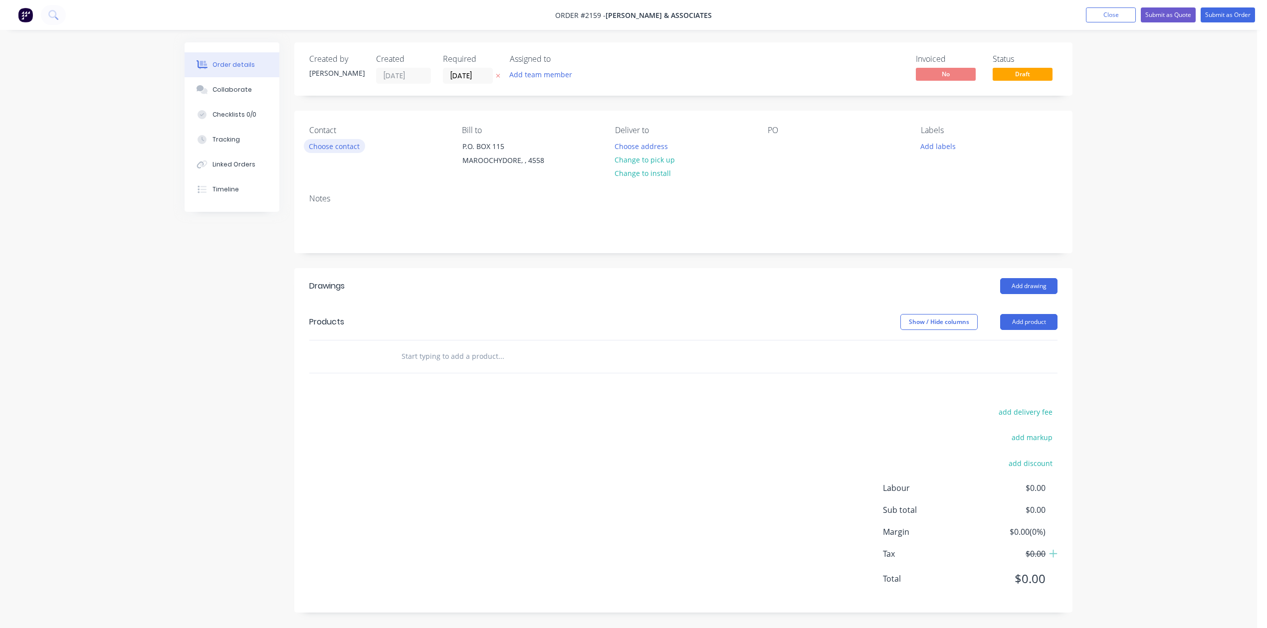
click at [365, 153] on button "Choose contact" at bounding box center [334, 145] width 61 height 13
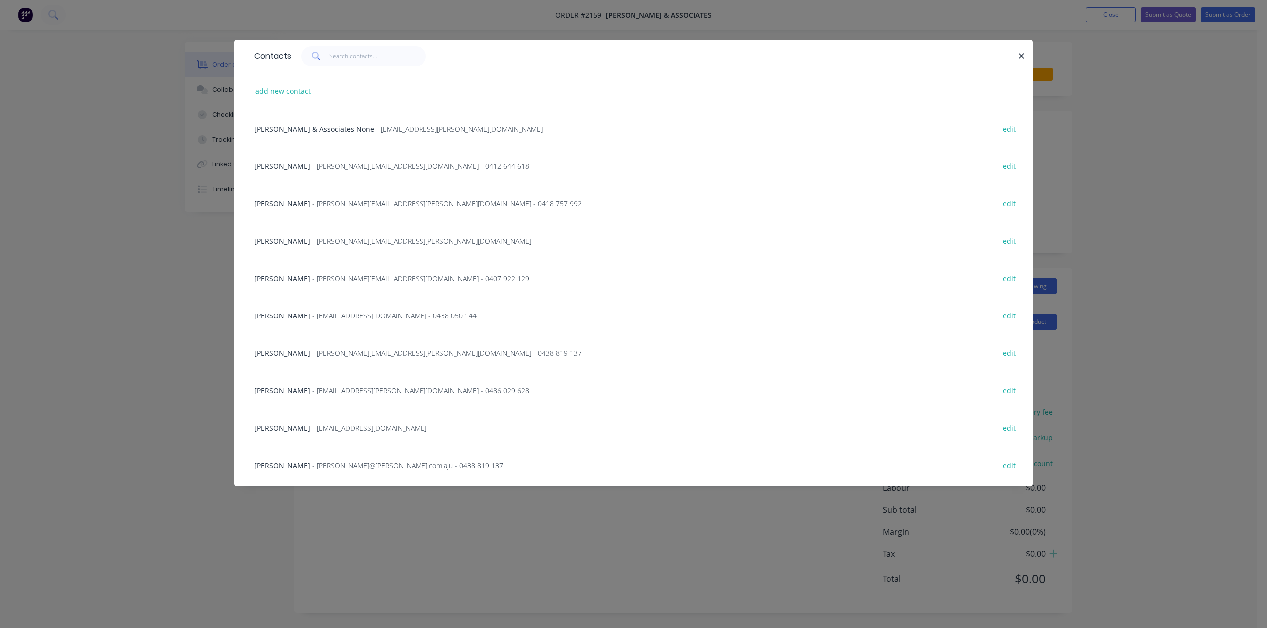
click at [389, 433] on span "- [EMAIL_ADDRESS][DOMAIN_NAME] -" at bounding box center [371, 427] width 119 height 9
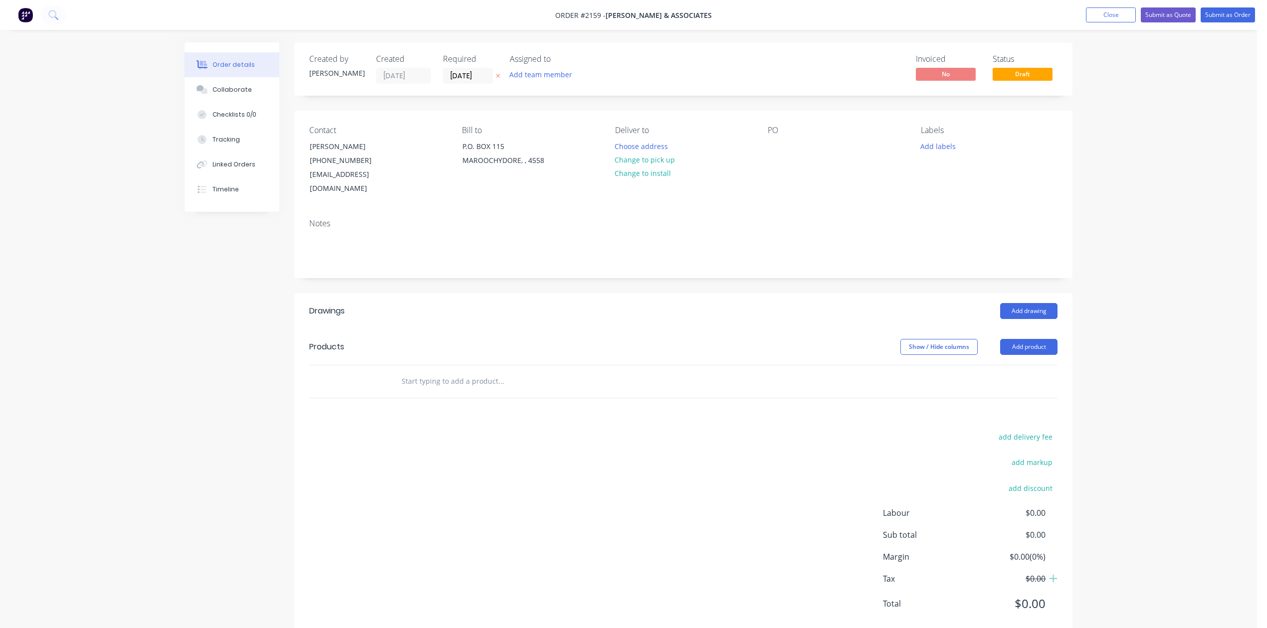
click at [766, 173] on div "Contact [PERSON_NAME] [PHONE_NUMBER] [EMAIL_ADDRESS][DOMAIN_NAME] Bill to P.O. …" at bounding box center [683, 161] width 778 height 100
click at [776, 154] on div at bounding box center [775, 146] width 16 height 14
click at [951, 153] on button "Add labels" at bounding box center [938, 145] width 46 height 13
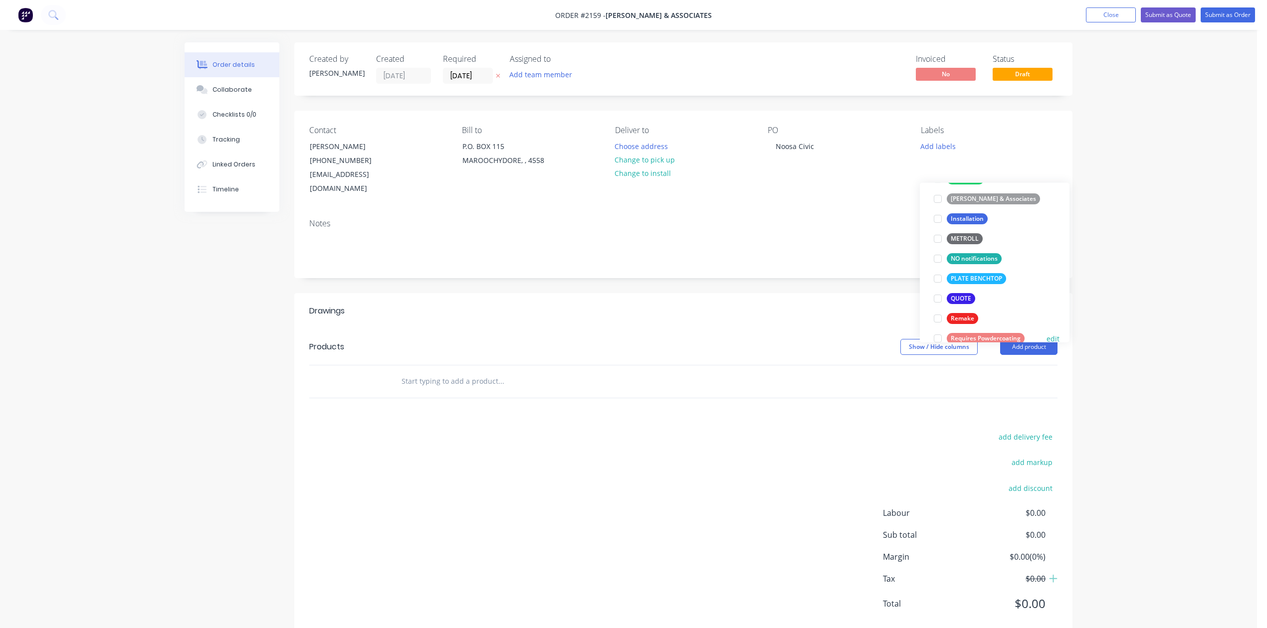
scroll to position [332, 0]
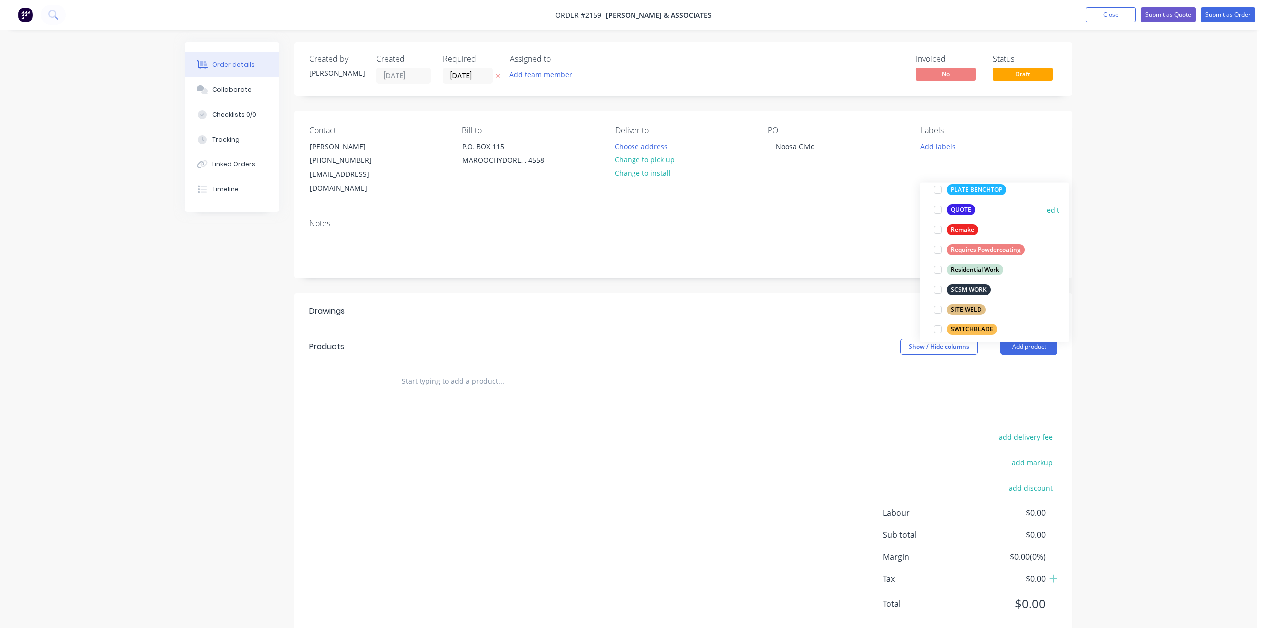
click at [938, 211] on div at bounding box center [938, 210] width 20 height 20
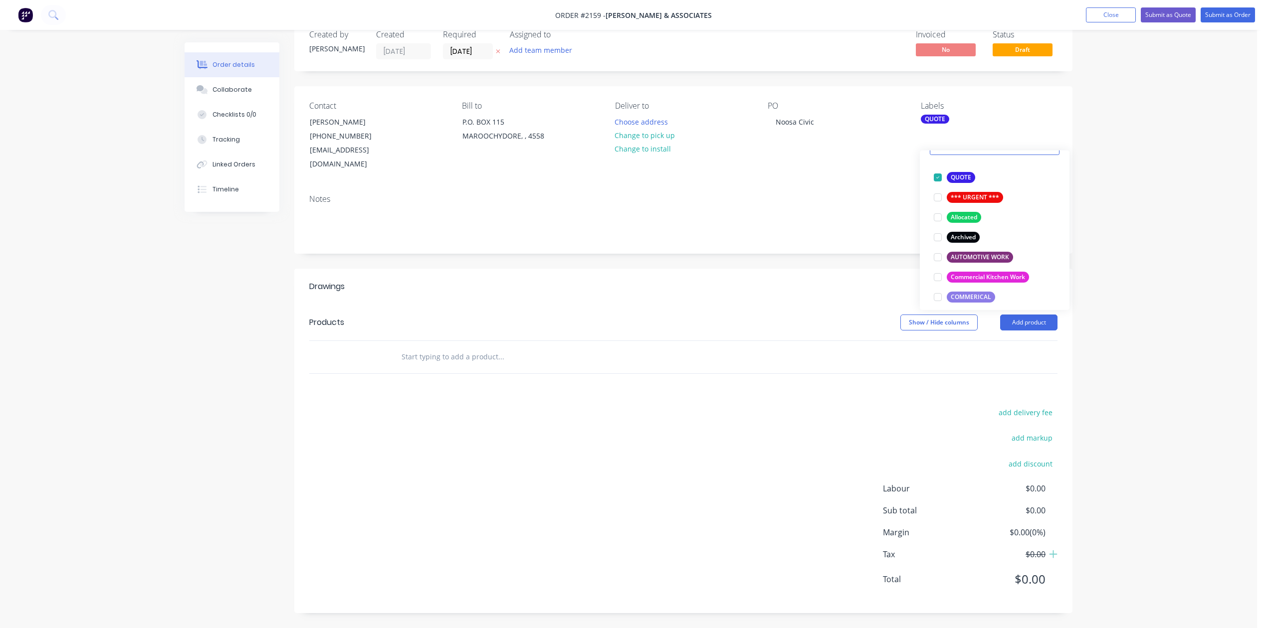
scroll to position [133, 0]
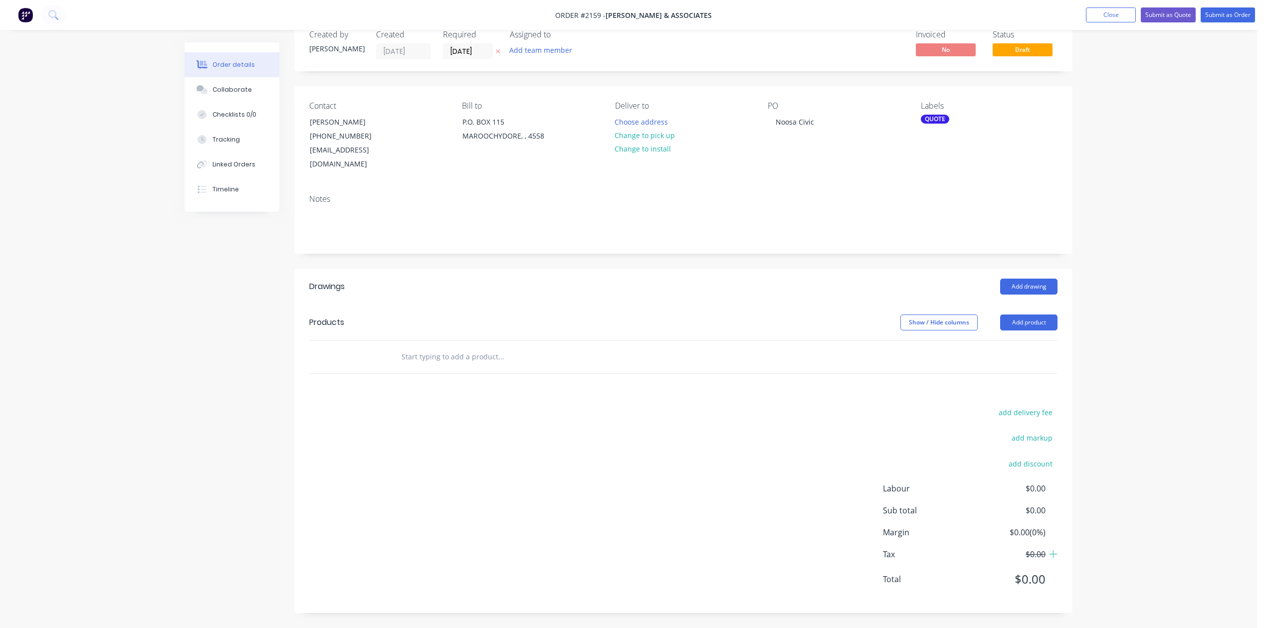
click at [449, 347] on input "text" at bounding box center [500, 357] width 199 height 20
type input "Installation of Halton Hood - 5000 x 1400 x 650"
click at [497, 379] on button "Add Installation of Halton Hood - 5000 x 1400 x 650 to order" at bounding box center [554, 395] width 299 height 32
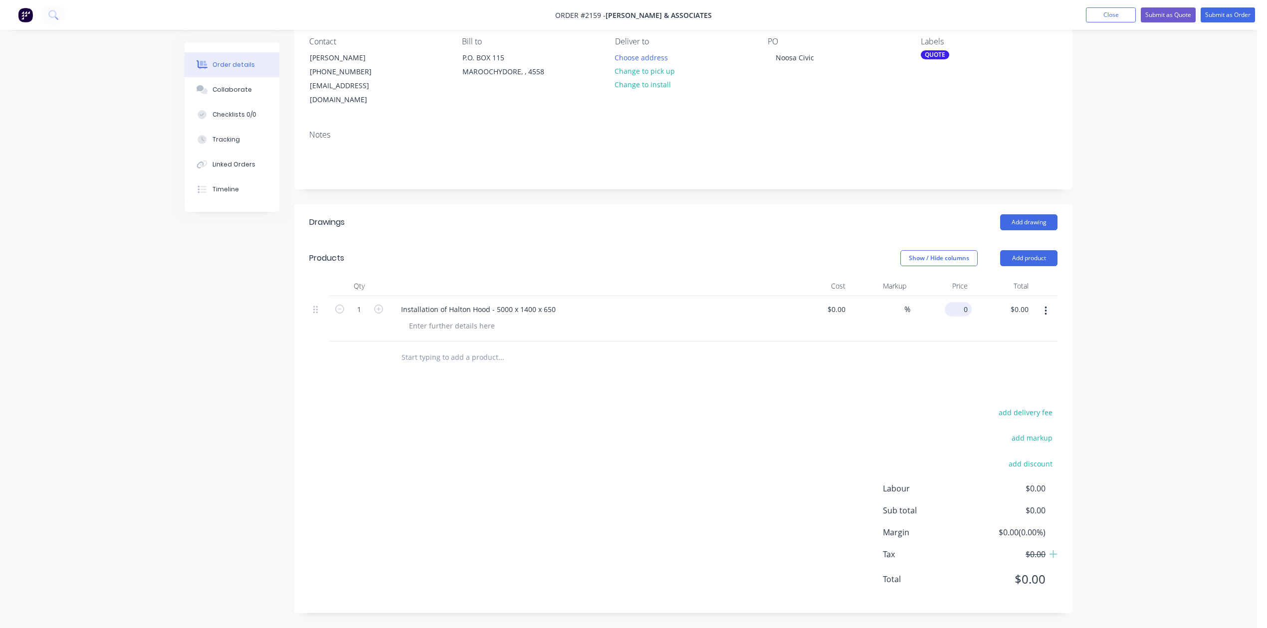
click at [961, 317] on input "0" at bounding box center [959, 309] width 23 height 14
type input "$0.00"
click at [508, 368] on input "text" at bounding box center [500, 358] width 199 height 20
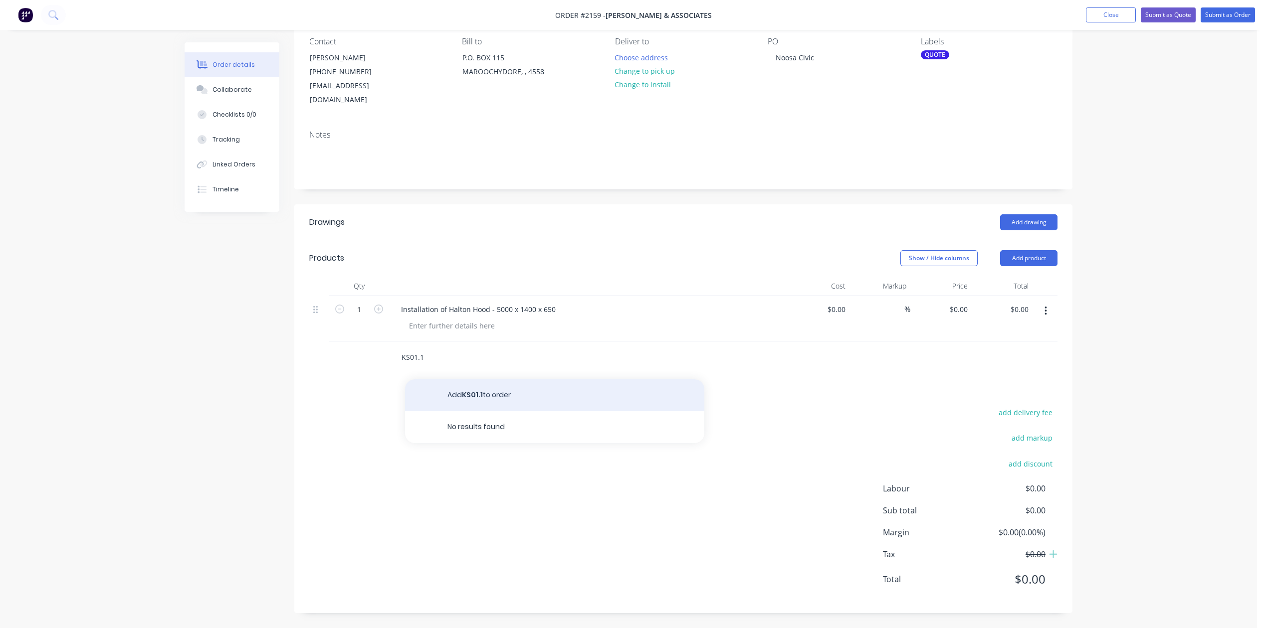
type input "KS01.1"
click at [521, 411] on button "Add KS01.1 to order" at bounding box center [554, 395] width 299 height 32
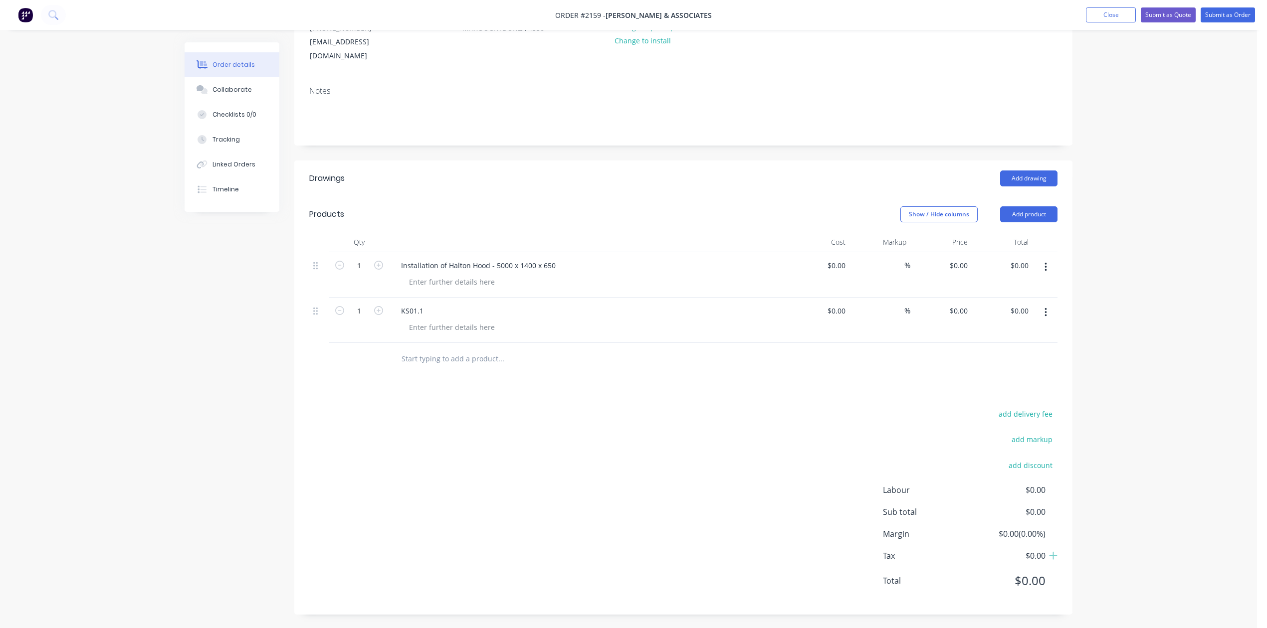
click at [497, 318] on div "KS01.1" at bounding box center [588, 311] width 391 height 14
click at [486, 335] on div at bounding box center [452, 327] width 102 height 14
click at [448, 335] on div at bounding box center [452, 327] width 102 height 14
paste div
type input "$0.00"
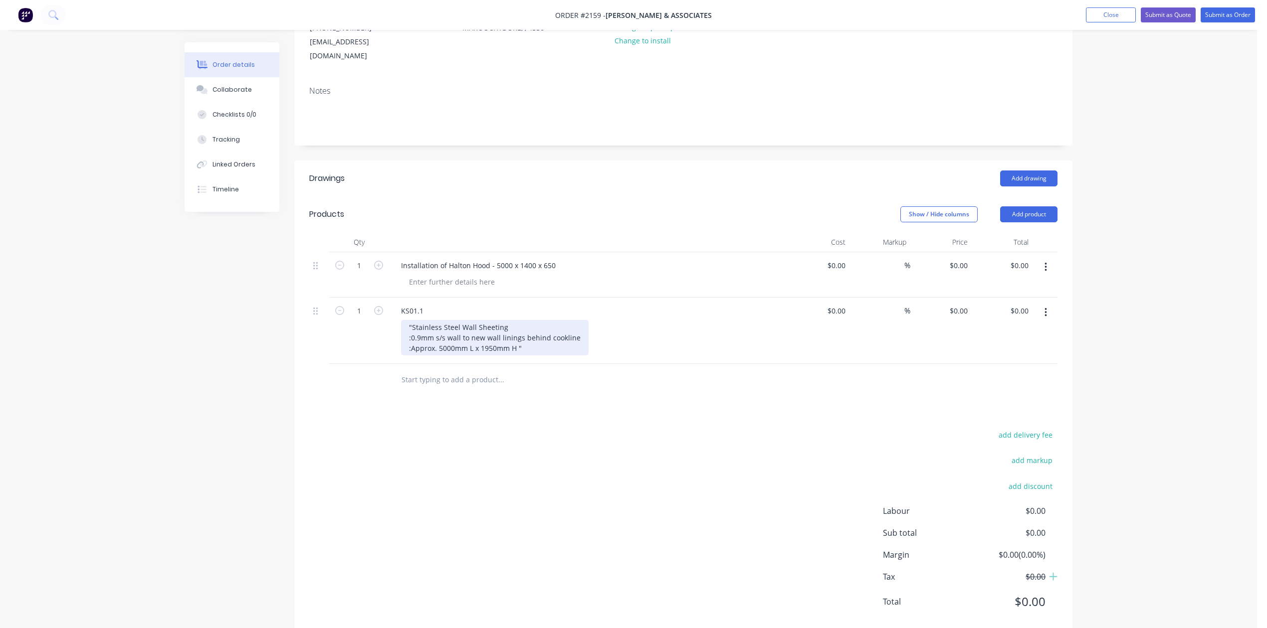
click at [424, 356] on div ""Stainless Steel Wall Sheeting :0.9mm s/s wall to new wall linings behind cookl…" at bounding box center [494, 337] width 187 height 35
click at [561, 356] on div "Stainless Steel Wall Sheeting :0.9mm s/s wall to new wall linings behind cookli…" at bounding box center [494, 337] width 187 height 35
click at [420, 390] on input "text" at bounding box center [500, 380] width 199 height 20
type input "KS02"
click at [486, 434] on button "Add KS02 to order" at bounding box center [554, 418] width 299 height 32
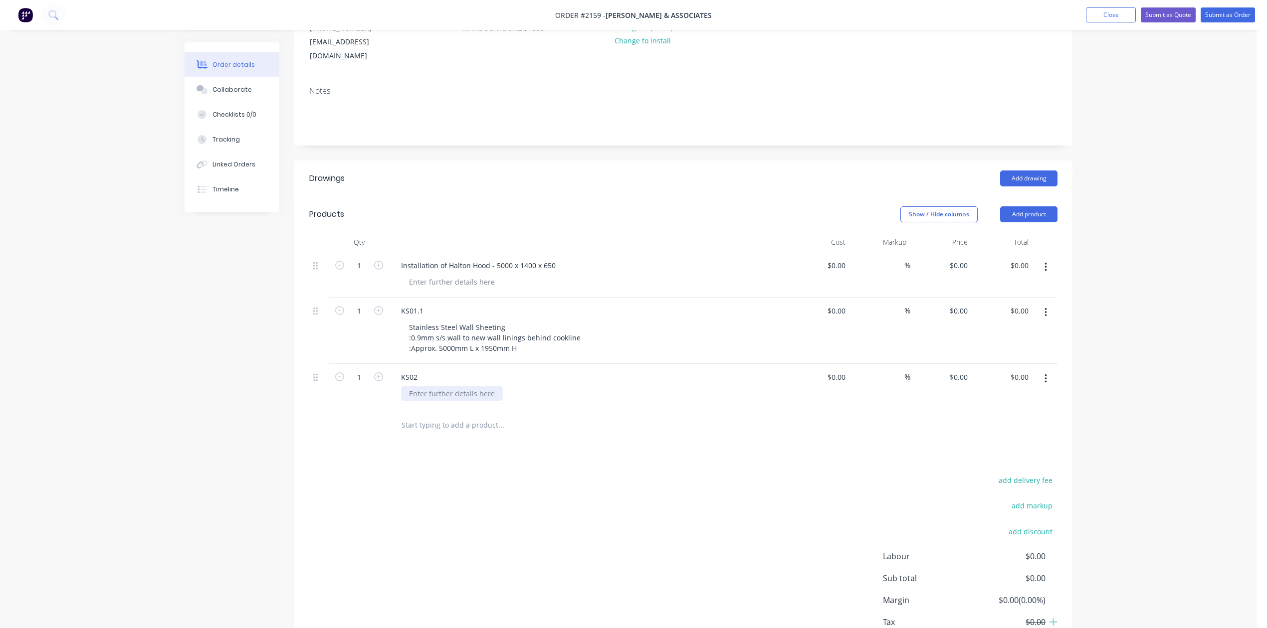
click at [474, 401] on div at bounding box center [452, 393] width 102 height 14
click at [443, 401] on div at bounding box center [452, 393] width 102 height 14
paste div
click at [424, 422] on div ""Simply Stainless Infill Bench :450W x 805D x 1130H :Profile to suit Waldorf Co…" at bounding box center [482, 403] width 163 height 35
click at [563, 422] on div "Simply Stainless Infill Bench :450W x 805D x 1130H :Profile to suit Waldorf Coo…" at bounding box center [482, 403] width 163 height 35
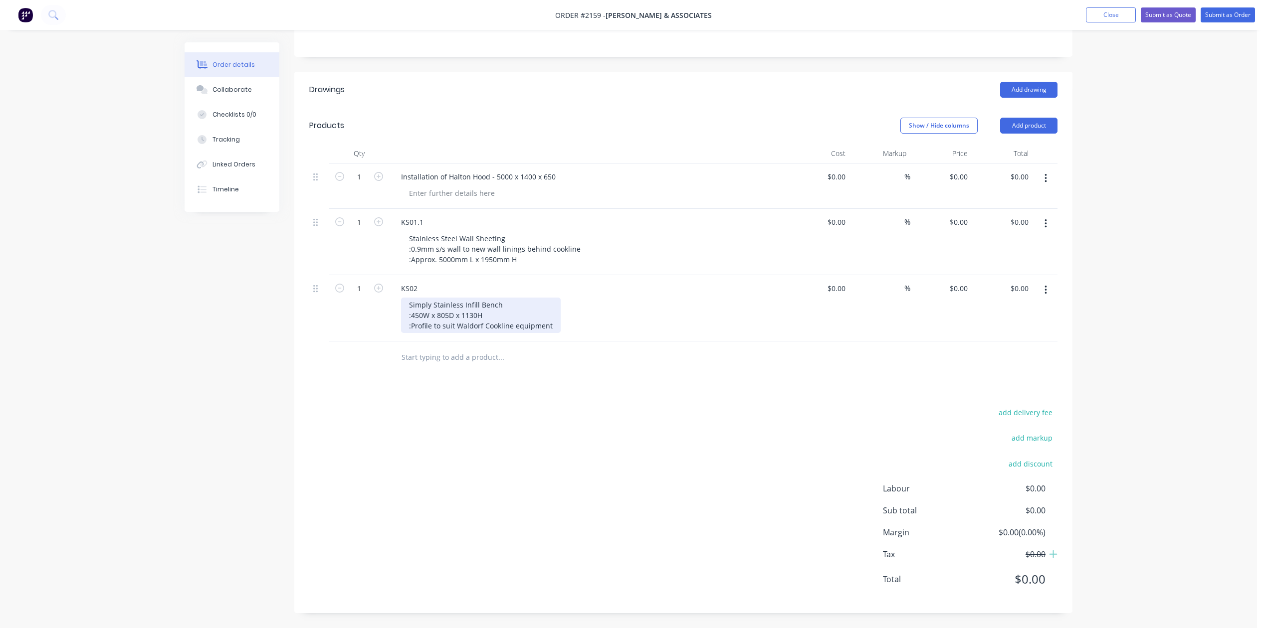
scroll to position [332, 0]
click at [470, 368] on input "text" at bounding box center [500, 358] width 199 height 20
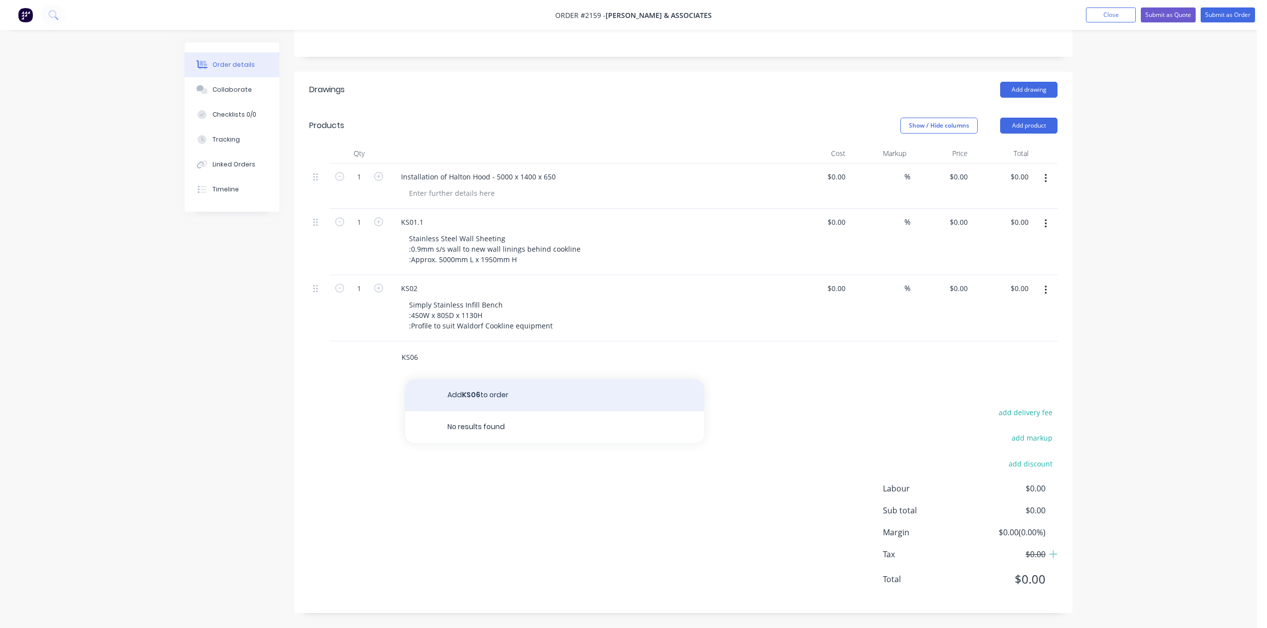
type input "KS06"
click at [480, 410] on button "Add KS06 to order" at bounding box center [554, 395] width 299 height 32
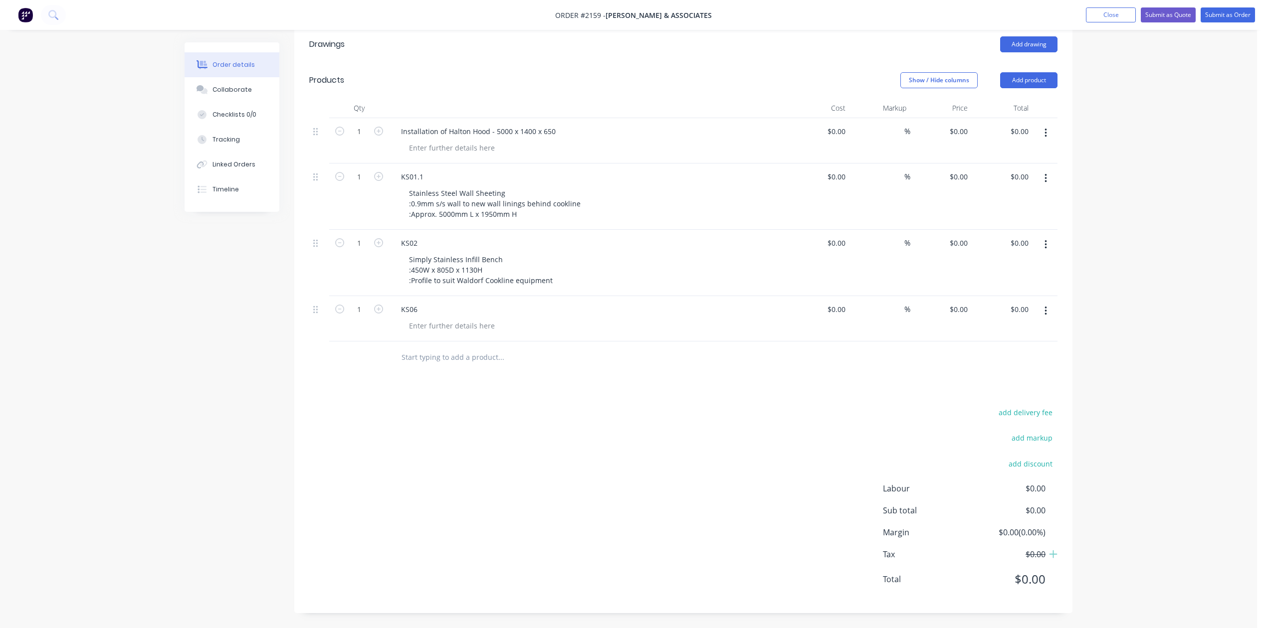
click at [461, 368] on input "text" at bounding box center [500, 358] width 199 height 20
paste div
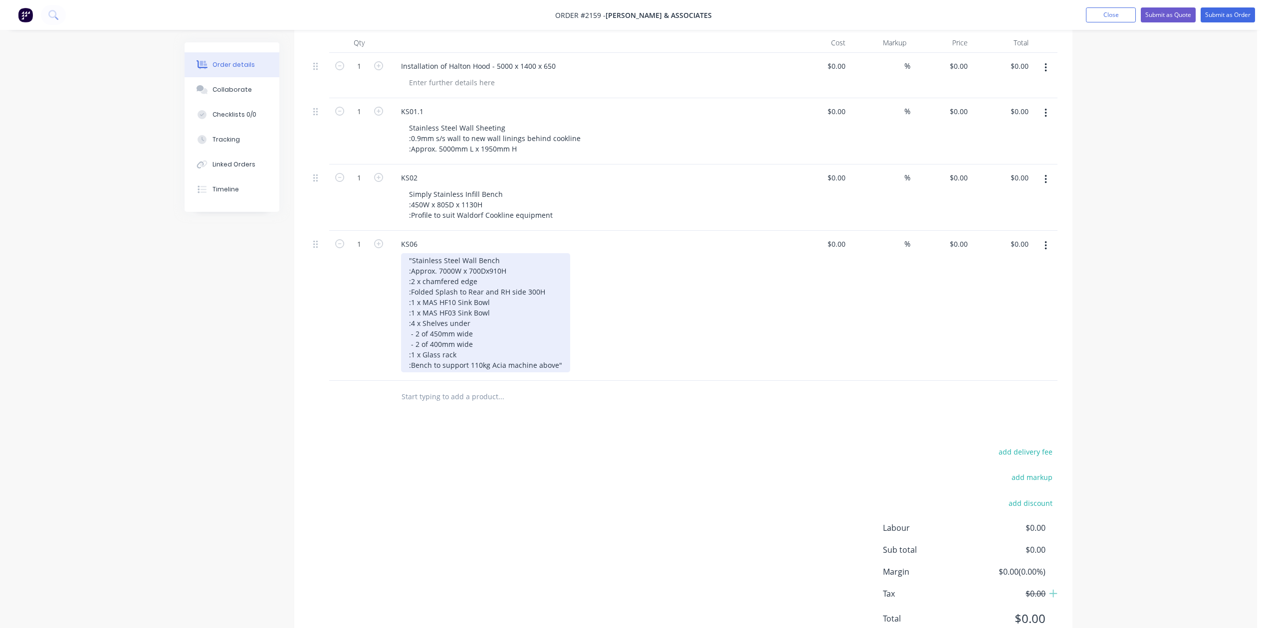
click at [423, 372] on div ""Stainless Steel Wall Bench :Approx. 7000W x 700Dx910H :2 x chamfered edge :Fol…" at bounding box center [485, 312] width 169 height 119
click at [570, 372] on div "Stainless Steel Wall Bench :Approx. 7000W x 700Dx910H :2 x chamfered edge :Fold…" at bounding box center [485, 312] width 169 height 119
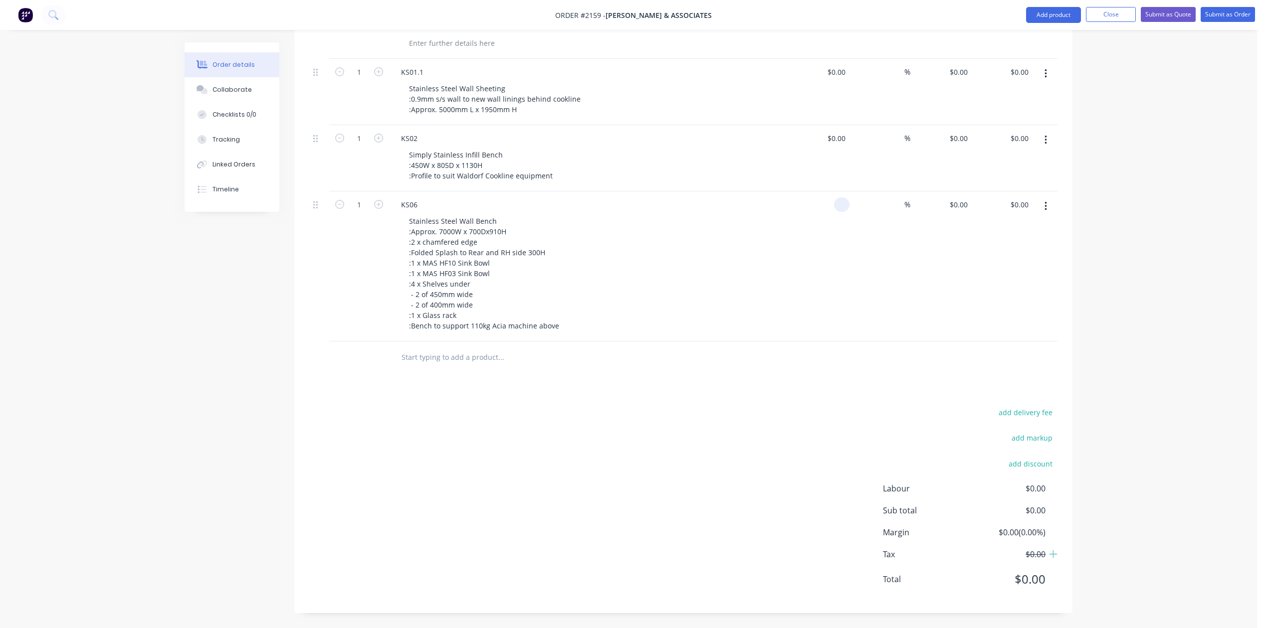
scroll to position [532, 0]
type input "$0.00"
click at [431, 354] on input "text" at bounding box center [500, 358] width 199 height 20
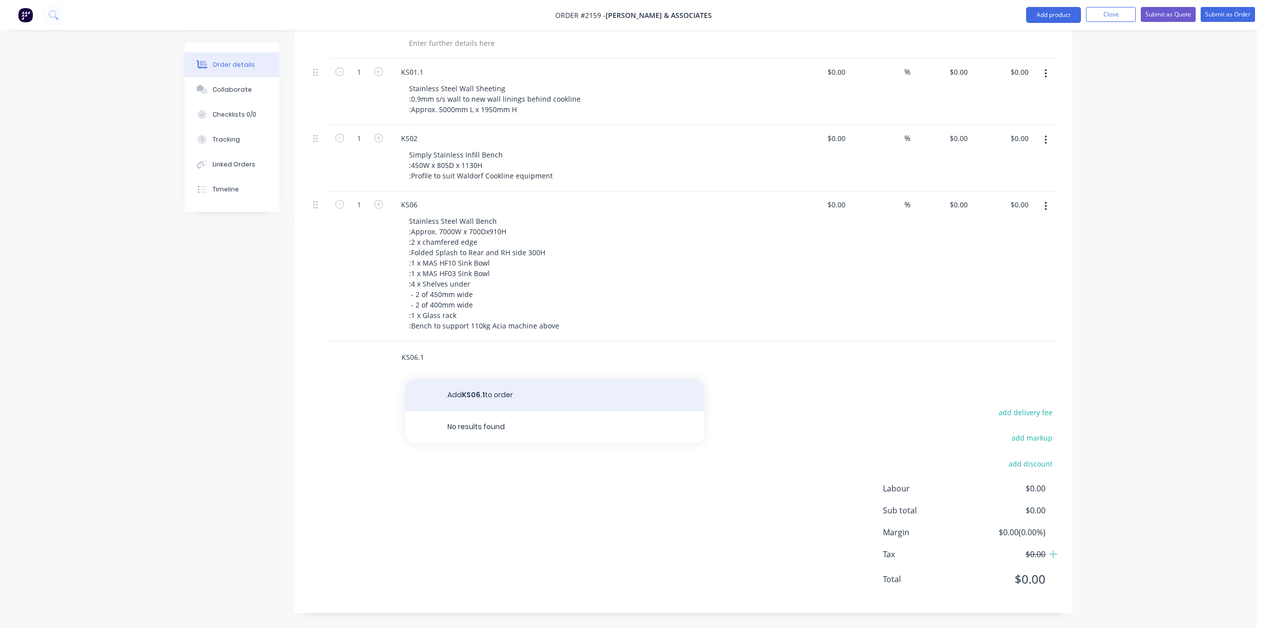
type input "KS06.1"
click at [499, 405] on button "Add KS06.1 to order" at bounding box center [554, 395] width 299 height 32
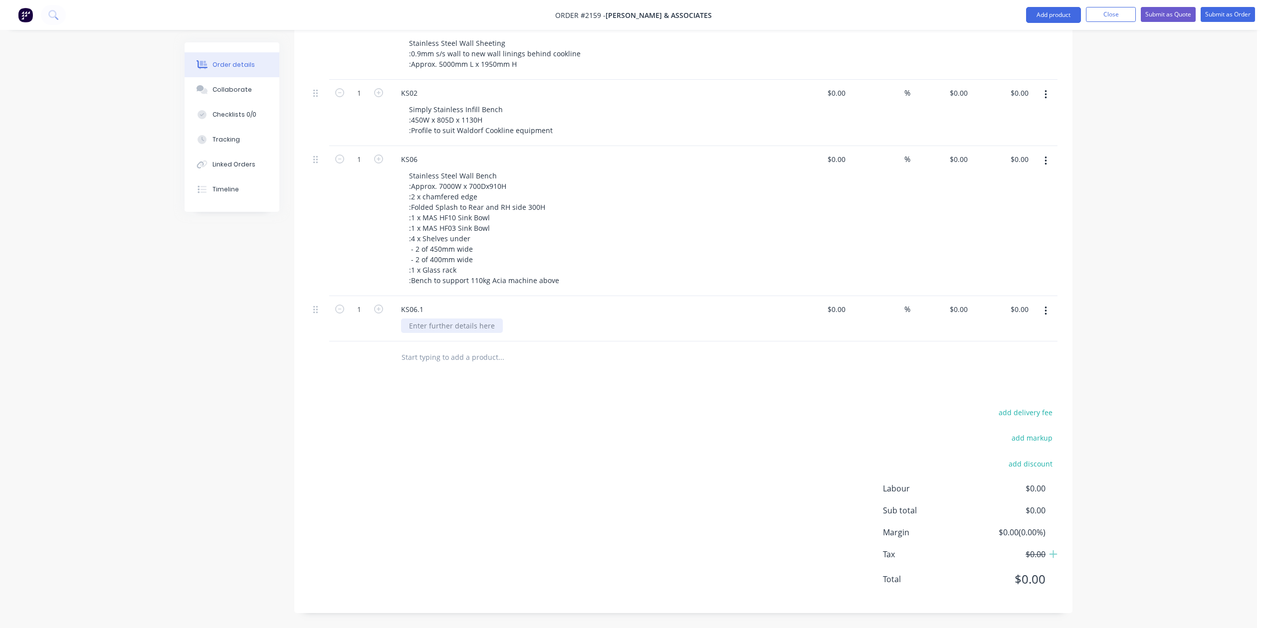
click at [451, 333] on div at bounding box center [452, 326] width 102 height 14
click at [455, 333] on div at bounding box center [452, 326] width 102 height 14
paste div
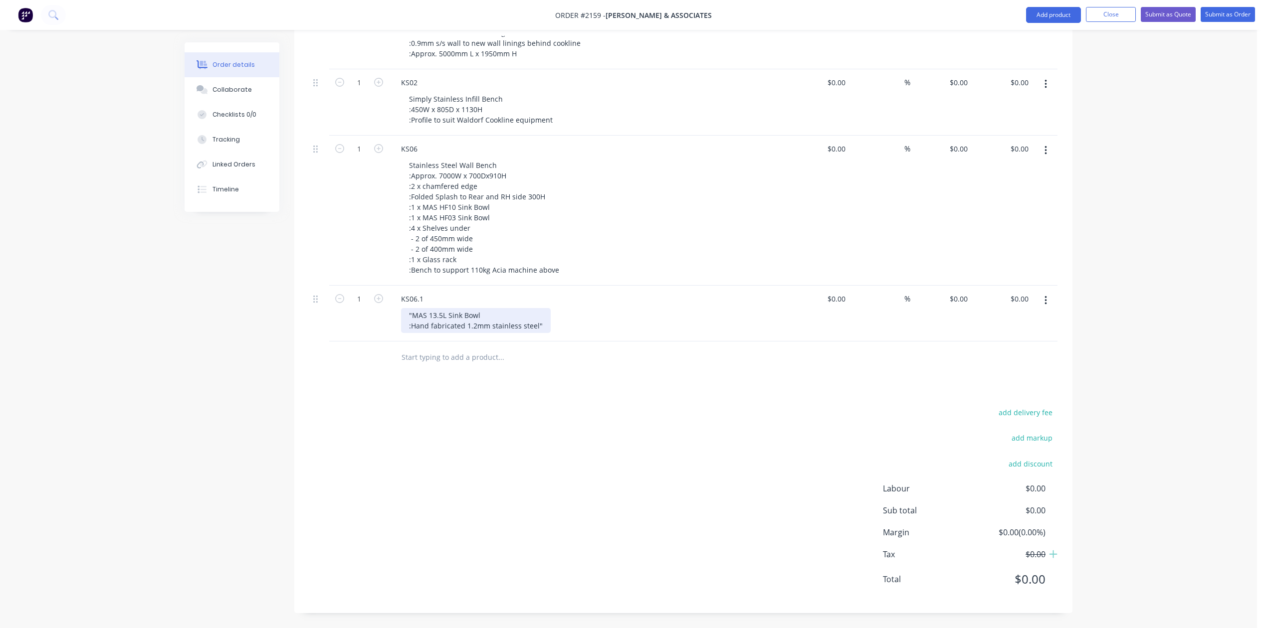
click at [423, 333] on div ""MAS 13.5L Sink Bowl :Hand fabricated 1.2mm stainless steel"" at bounding box center [476, 320] width 150 height 25
click at [551, 333] on div "MAS 13.5L Sink Bowl :Hand fabricated 1.2mm stainless steel"" at bounding box center [476, 320] width 150 height 25
type input "$0.00"
click at [491, 368] on input "text" at bounding box center [500, 358] width 199 height 20
type input "KS06.2"
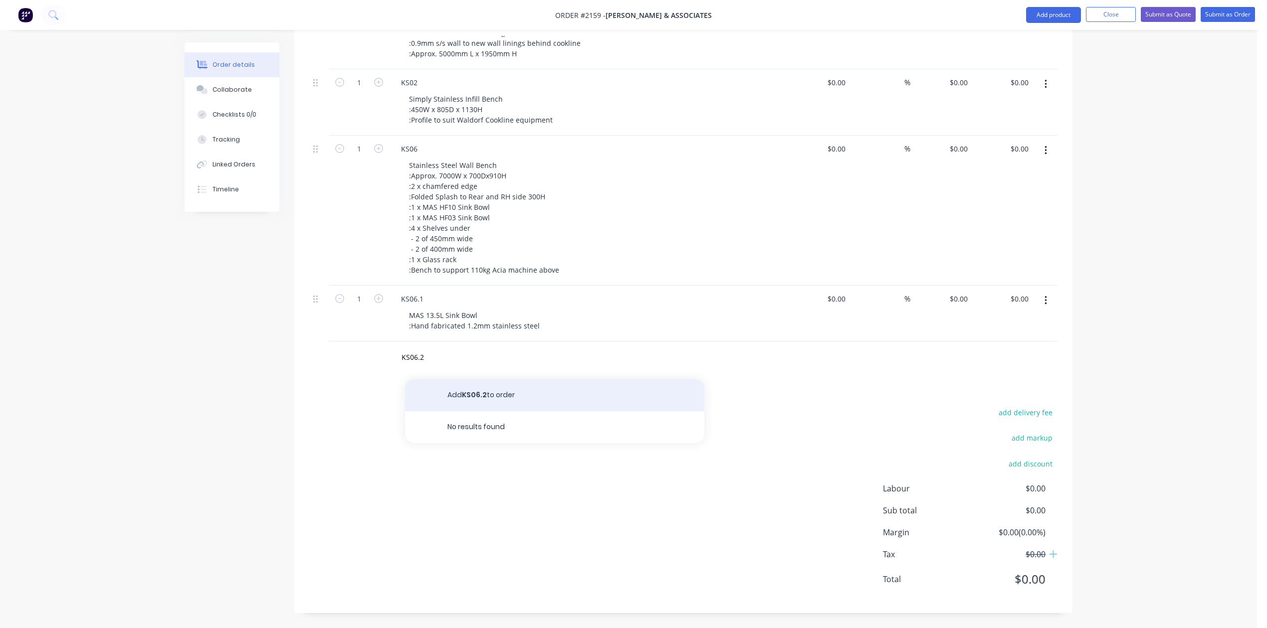
click at [427, 411] on button "Add KS06.2 to order" at bounding box center [554, 395] width 299 height 32
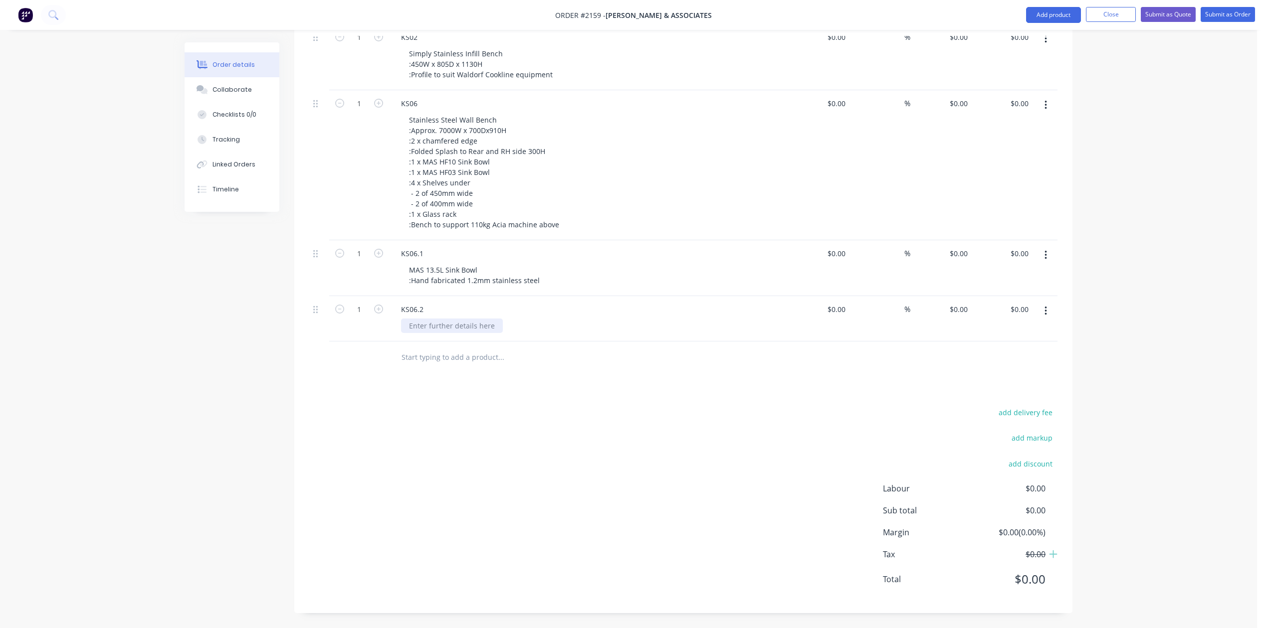
click at [438, 333] on div at bounding box center [452, 326] width 102 height 14
paste div
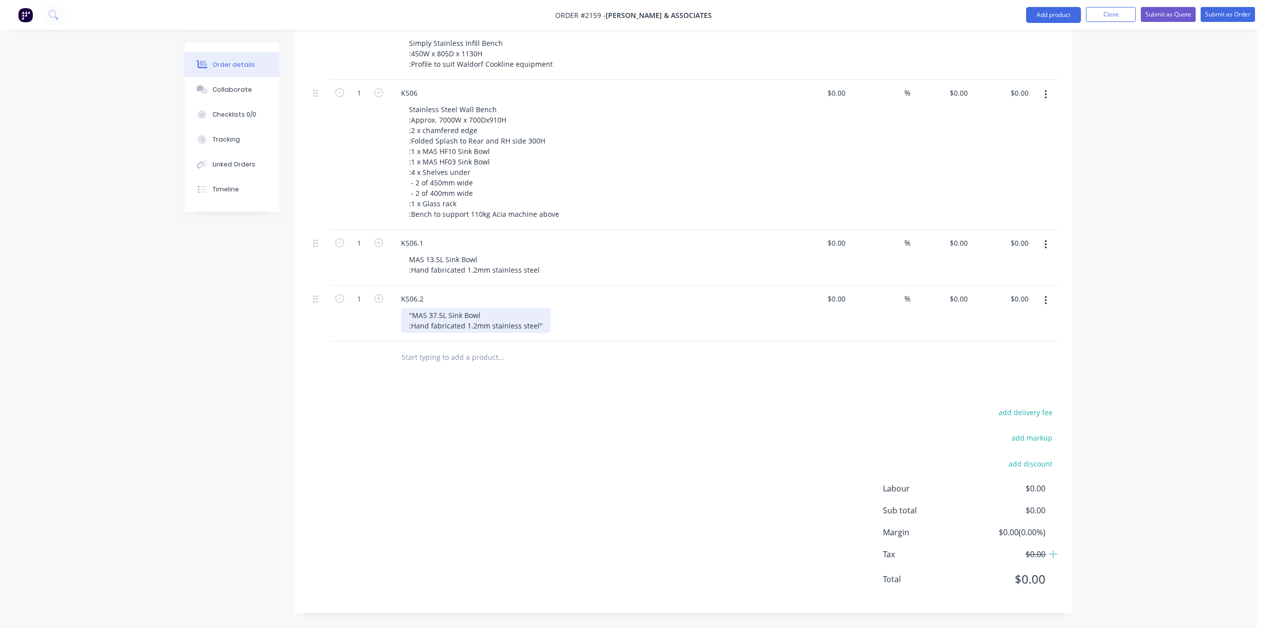
click at [423, 333] on div ""MAS 37.5L Sink Bowl :Hand fabricated 1.2mm stainless steel"" at bounding box center [476, 320] width 150 height 25
click at [551, 333] on div "MAS 37.5L Sink Bowl :Hand fabricated 1.2mm stainless steel"" at bounding box center [476, 320] width 150 height 25
click at [506, 277] on div "MAS 13.5L Sink Bowl :Hand fabricated 1.2mm stainless steel" at bounding box center [474, 264] width 147 height 25
click at [509, 333] on div "MAS 37.5L Sink Bowl :Hand fabricated 1.2mm stainless steel" at bounding box center [474, 320] width 147 height 25
click at [503, 277] on div "MAS 13.5L Sink Bowl HF10 :Hand fabricated 1.2mm stainless steel" at bounding box center [474, 264] width 147 height 25
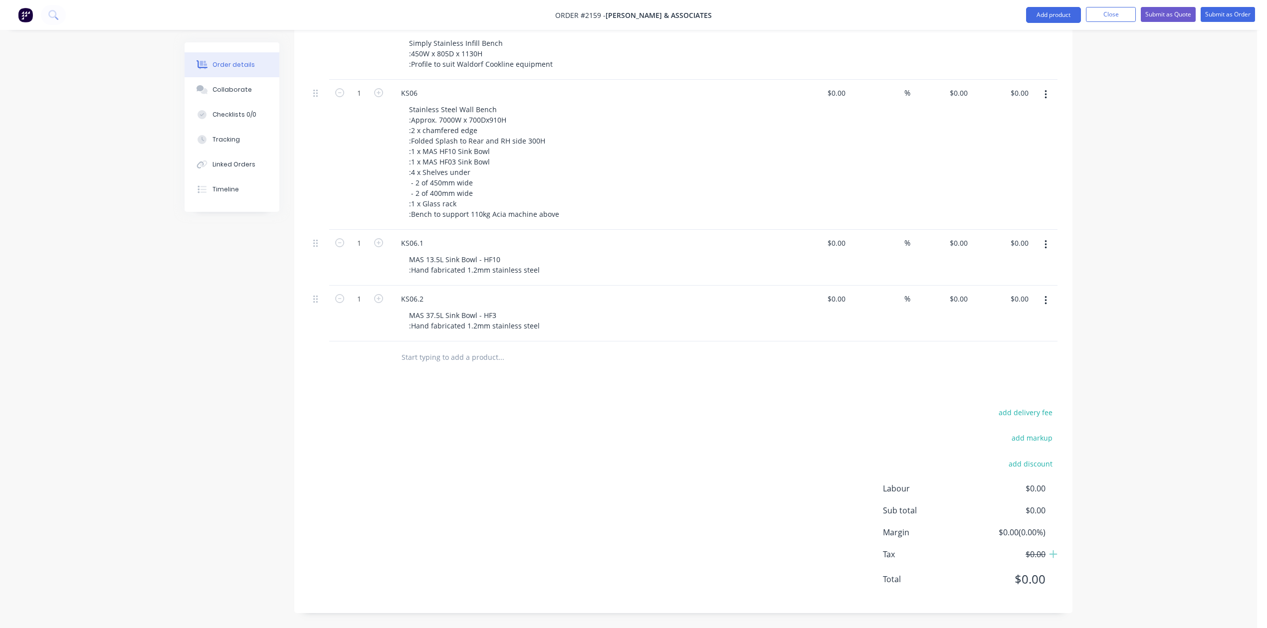
click at [472, 368] on input "text" at bounding box center [500, 358] width 199 height 20
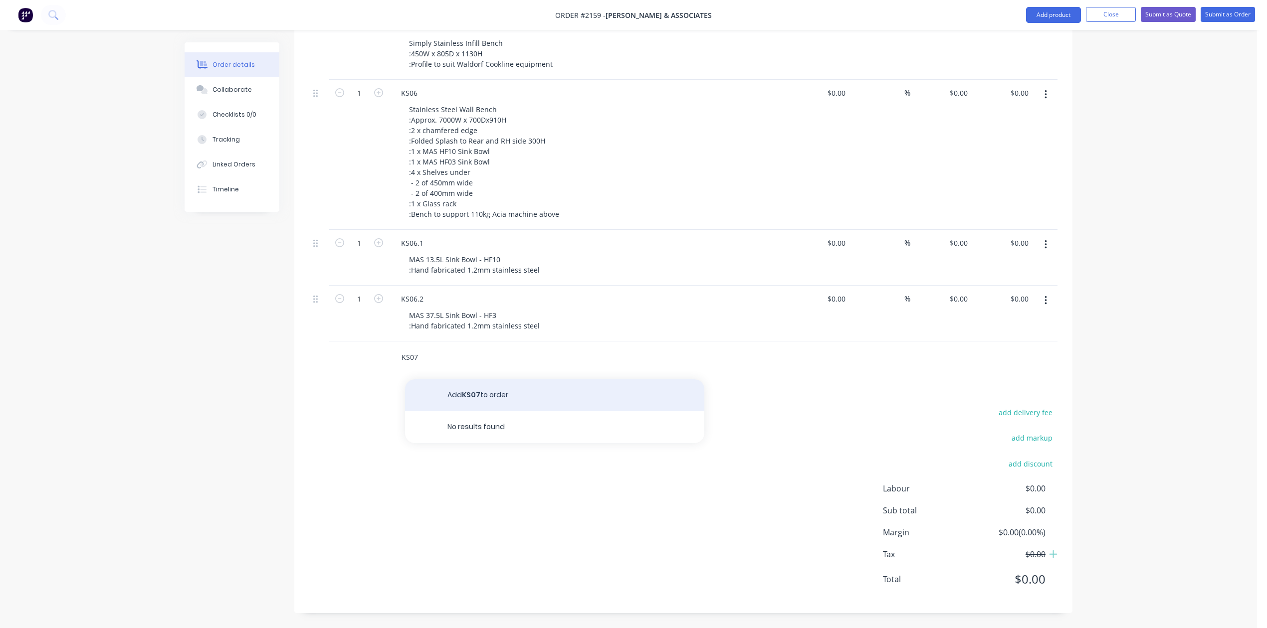
type input "KS07"
click at [522, 411] on button "Add KS07 to order" at bounding box center [554, 395] width 299 height 32
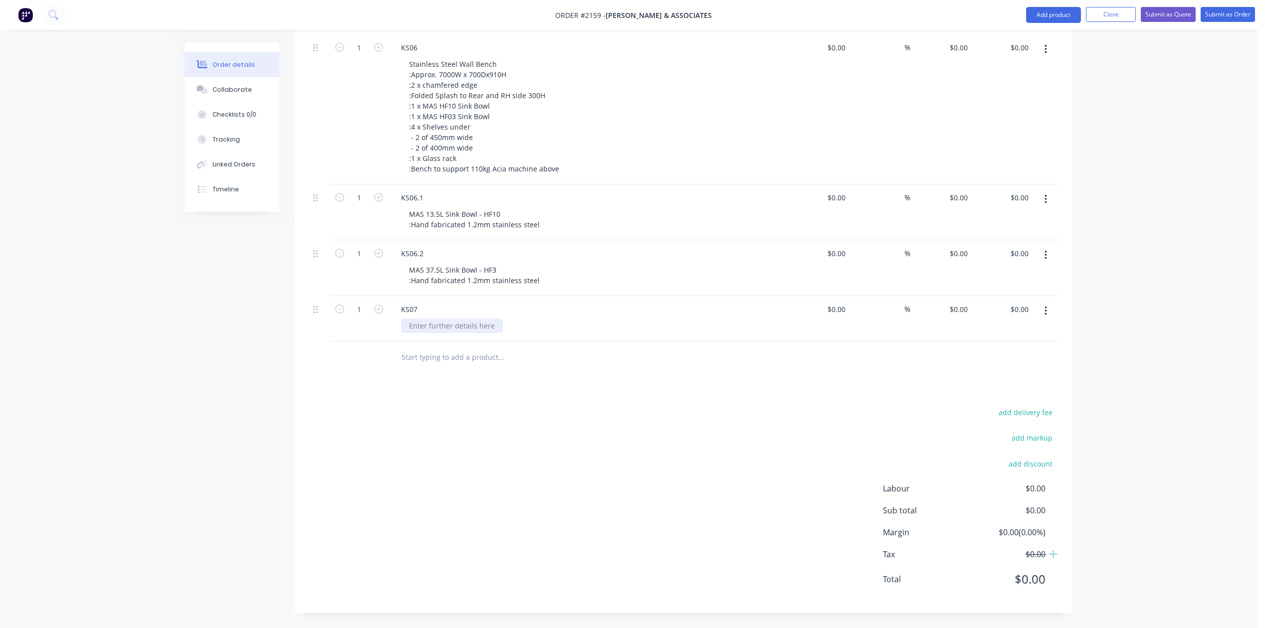
click at [476, 333] on div at bounding box center [452, 326] width 102 height 14
paste div
click at [424, 341] on div ""Stainless Steel Pass :2500W x 350D x 20H"" at bounding box center [445, 328] width 88 height 25
click at [489, 341] on div "Stainless Steel Pass :2500W x 350D x 20H"" at bounding box center [445, 328] width 88 height 25
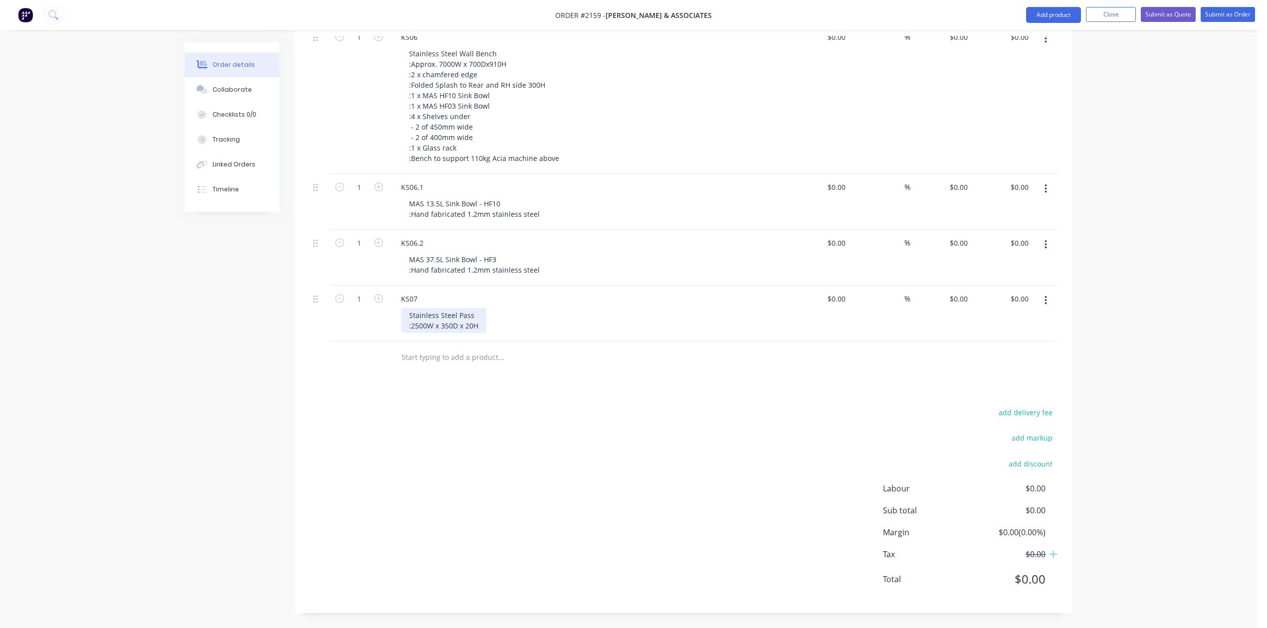
scroll to position [598, 0]
click at [439, 368] on input "text" at bounding box center [500, 358] width 199 height 20
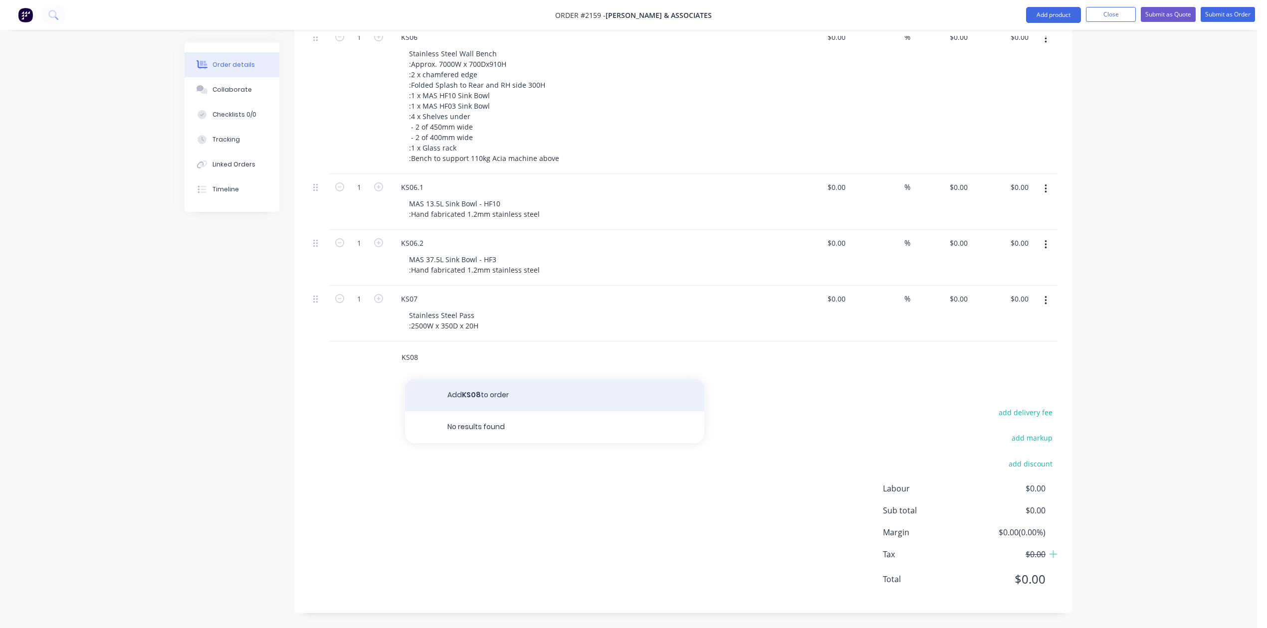
type input "KS08"
click at [482, 411] on button "Add KS08 to order" at bounding box center [554, 395] width 299 height 32
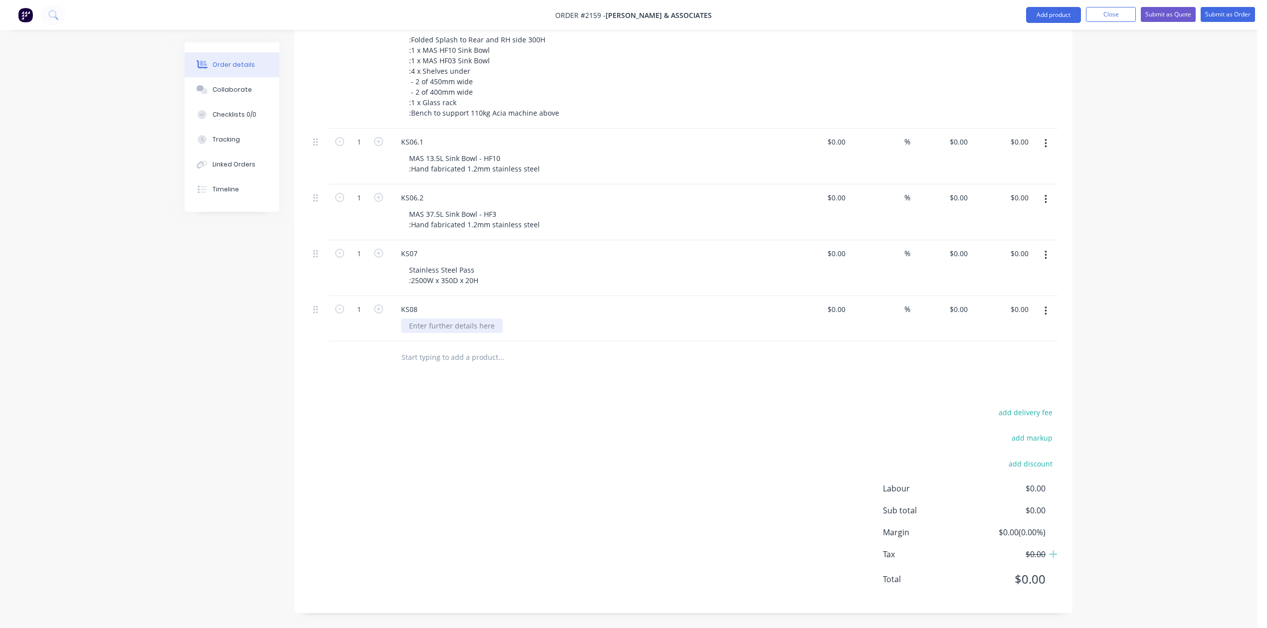
click at [465, 333] on div at bounding box center [452, 326] width 102 height 14
click at [469, 333] on div at bounding box center [452, 326] width 102 height 14
paste div
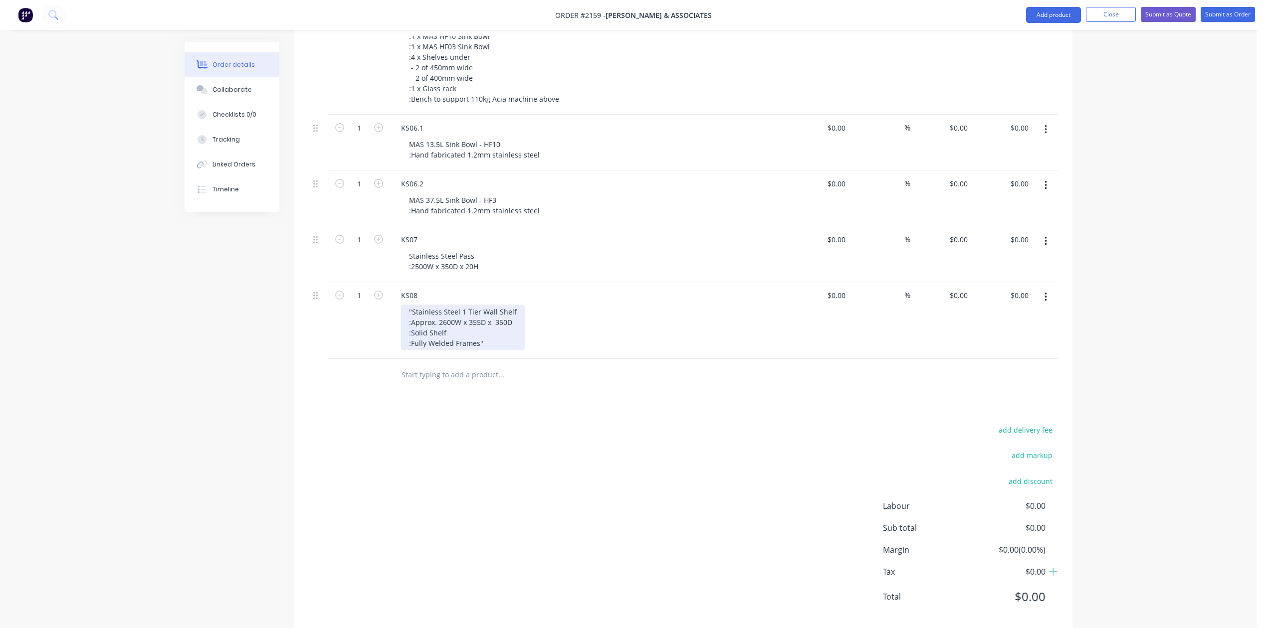
click at [423, 351] on div ""Stainless Steel 1 Tier Wall Shelf :Approx. 2600W x 355D x 350D :Solid Shelf :F…" at bounding box center [463, 328] width 124 height 46
click at [516, 351] on div "Stainless Steel 1 Tier Wall Shelf :Approx. 2600W x 355D x 350D :Solid Shelf :Fu…" at bounding box center [461, 328] width 121 height 46
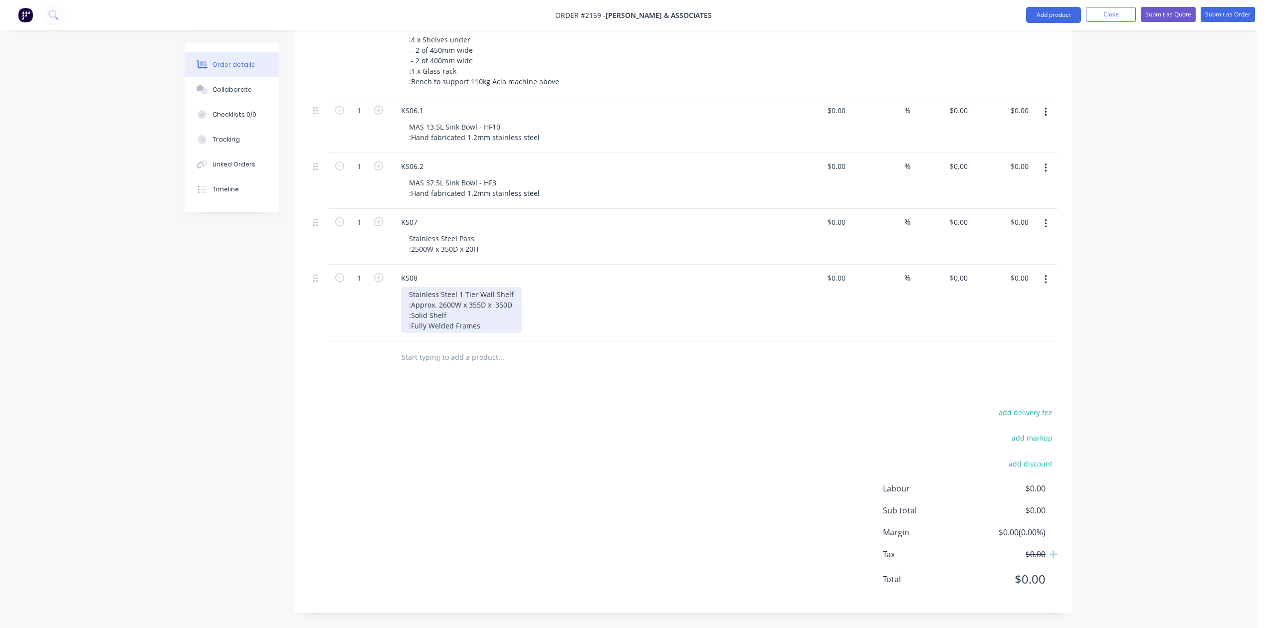
scroll to position [878, 0]
click at [433, 348] on input "text" at bounding box center [500, 358] width 199 height 20
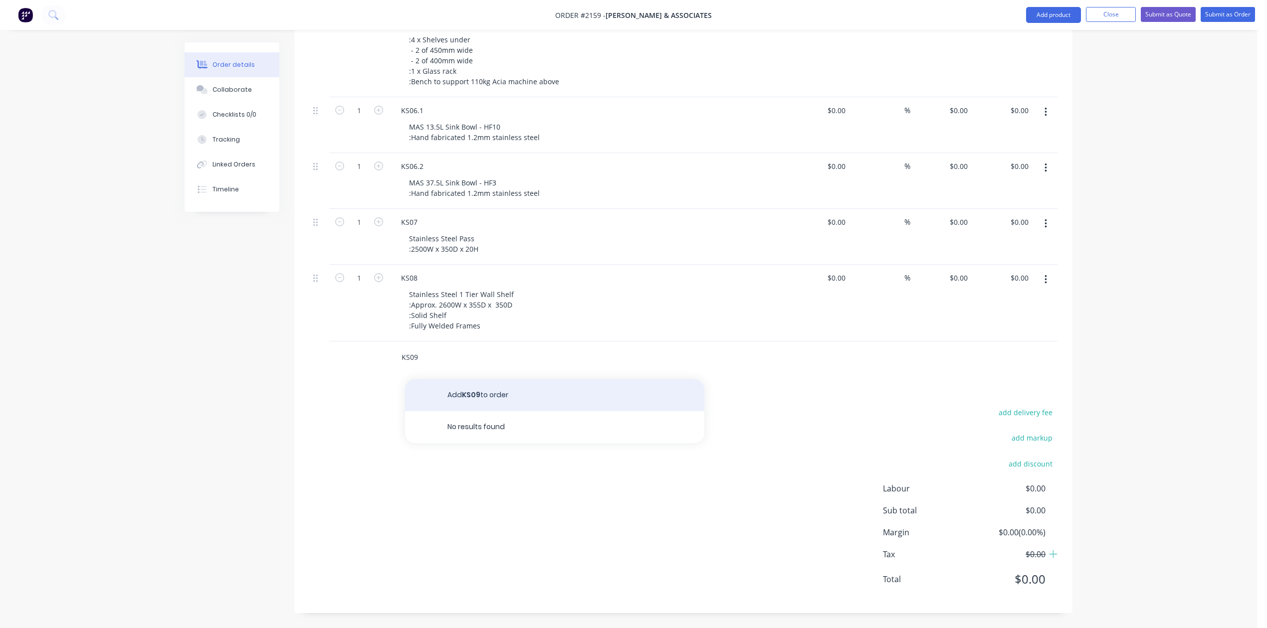
type input "KS09"
click at [507, 379] on button "Add KS09 to order" at bounding box center [554, 395] width 299 height 32
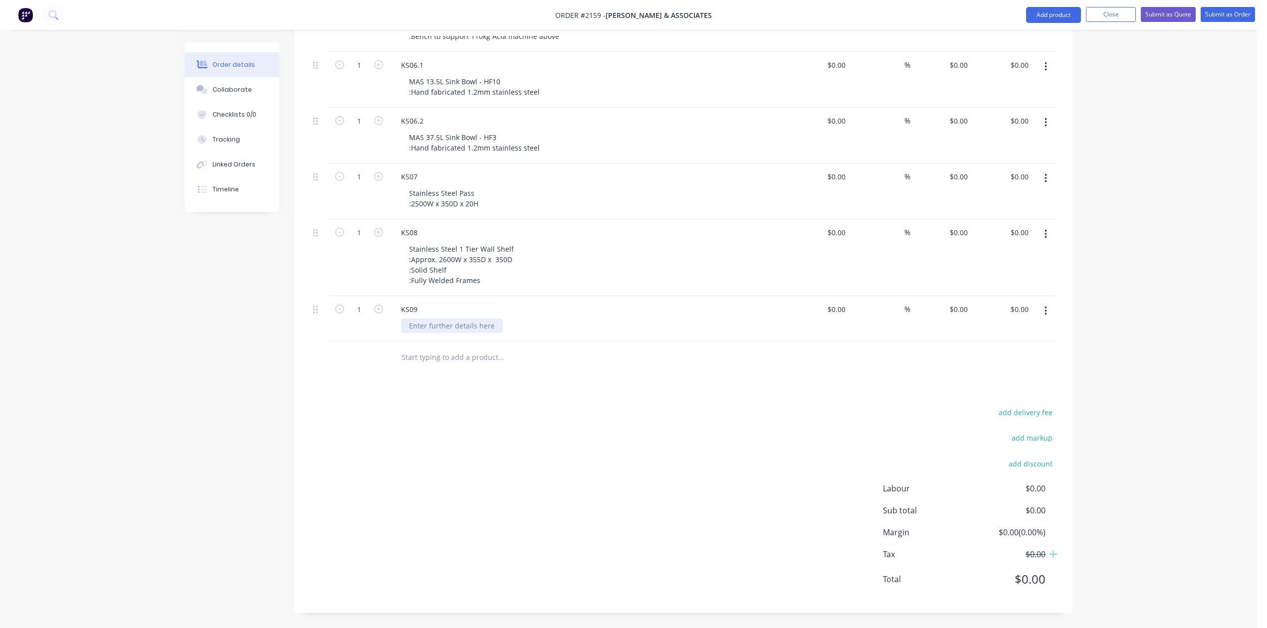
click at [481, 333] on div at bounding box center [452, 326] width 102 height 14
click at [433, 333] on div at bounding box center [452, 326] width 102 height 14
paste div
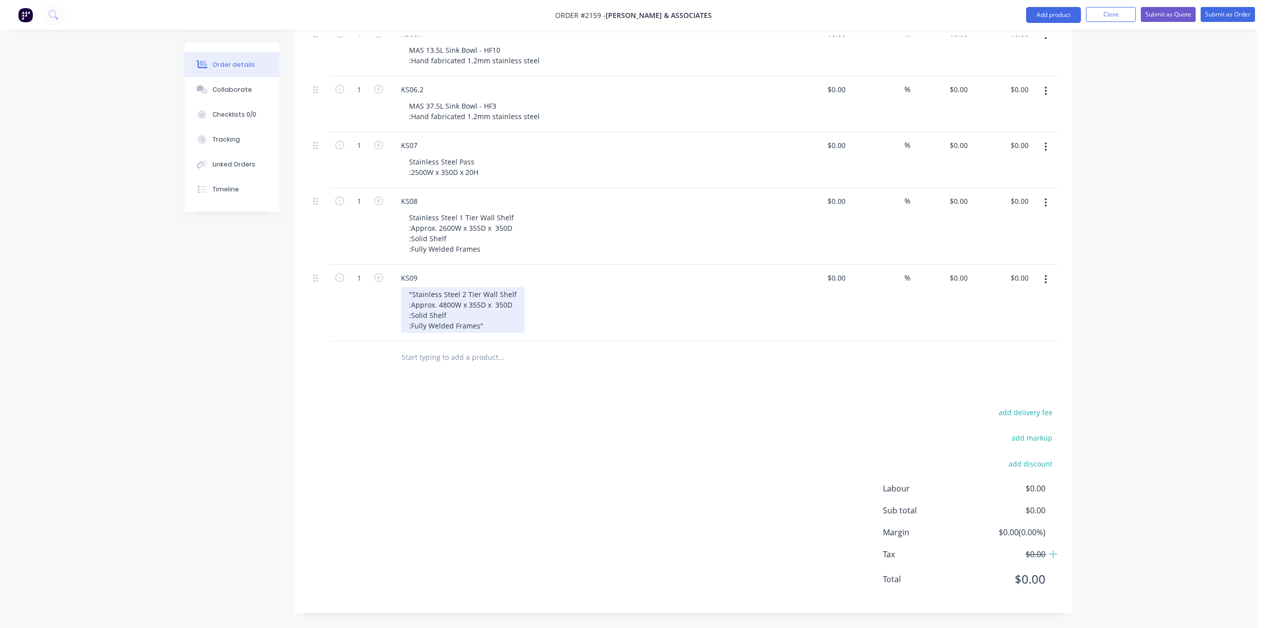
click at [425, 333] on div ""Stainless Steel 2 Tier Wall Shelf :Approx. 4800W x 355D x 350D :Solid Shelf :F…" at bounding box center [463, 310] width 124 height 46
click at [517, 333] on div "Stainless Steel 2 Tier Wall Shelf :Approx. 4800W x 355D x 350D :Solid Shelf :Fu…" at bounding box center [461, 310] width 121 height 46
click at [449, 368] on input "text" at bounding box center [500, 358] width 199 height 20
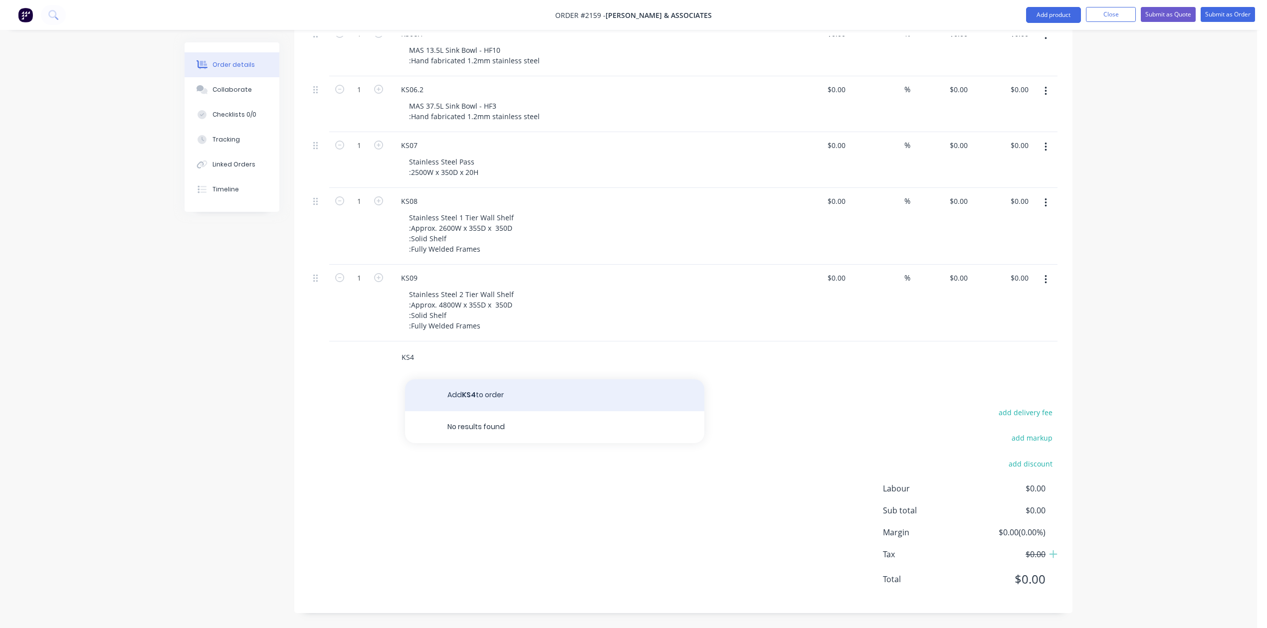
type input "KS4"
click at [486, 411] on button "Add KS4 to order" at bounding box center [554, 395] width 299 height 32
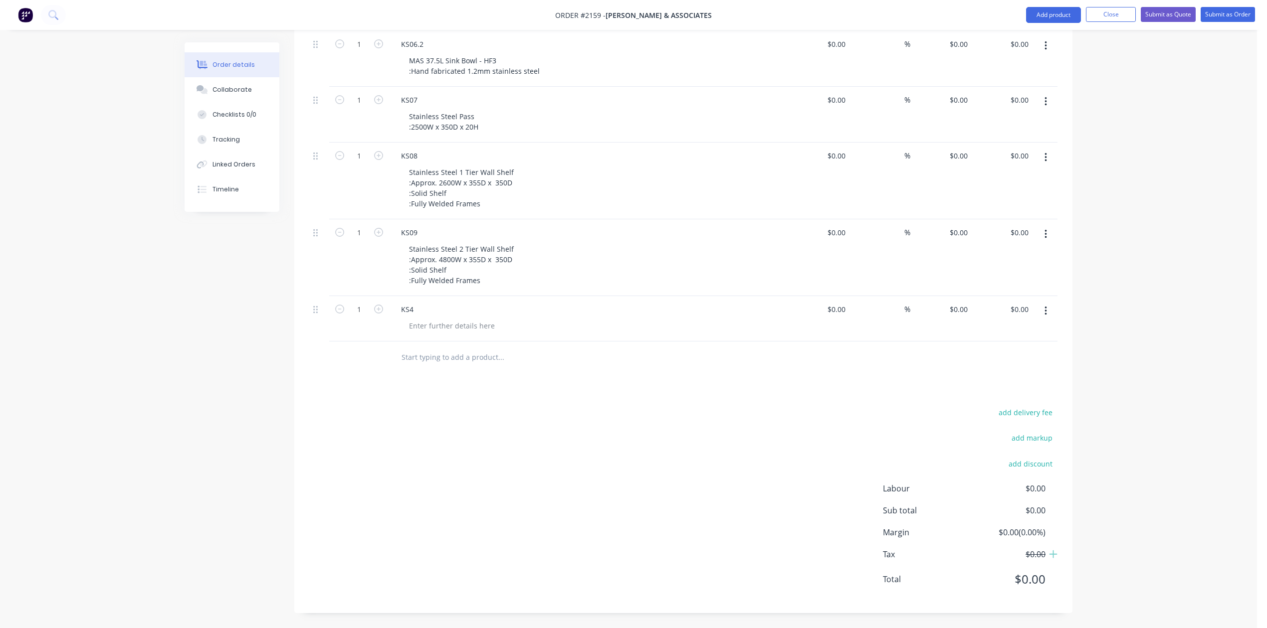
click at [452, 368] on input "text" at bounding box center [500, 358] width 199 height 20
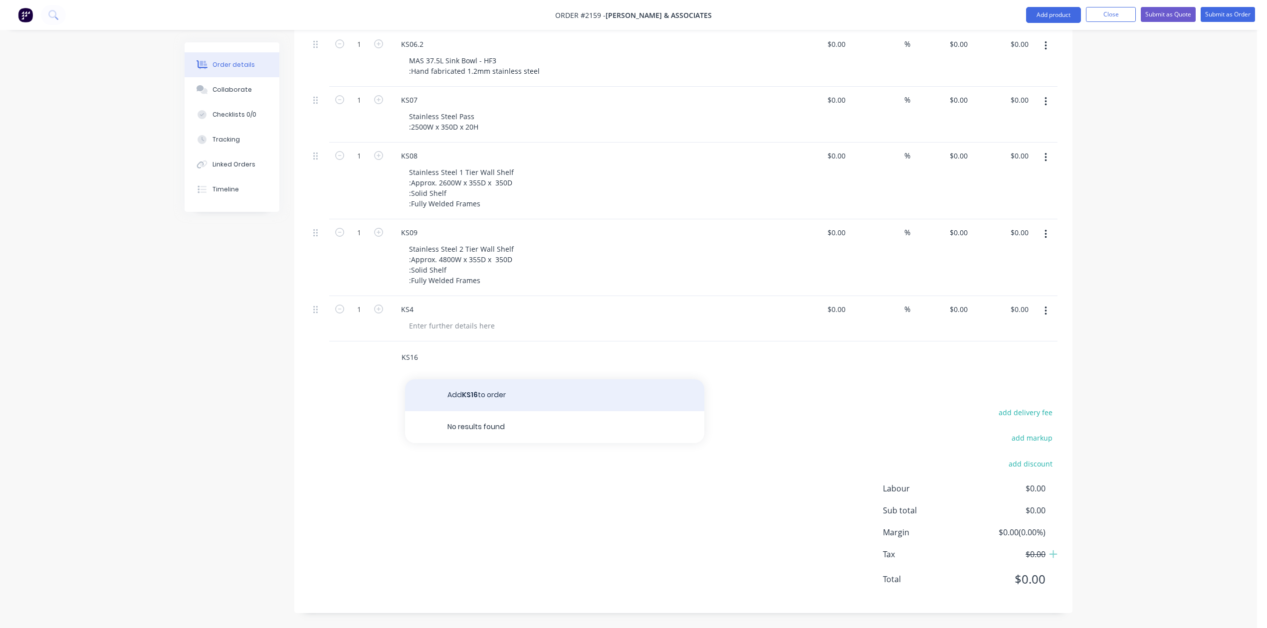
type input "KS16"
click at [499, 411] on button "Add KS16 to order" at bounding box center [554, 395] width 299 height 32
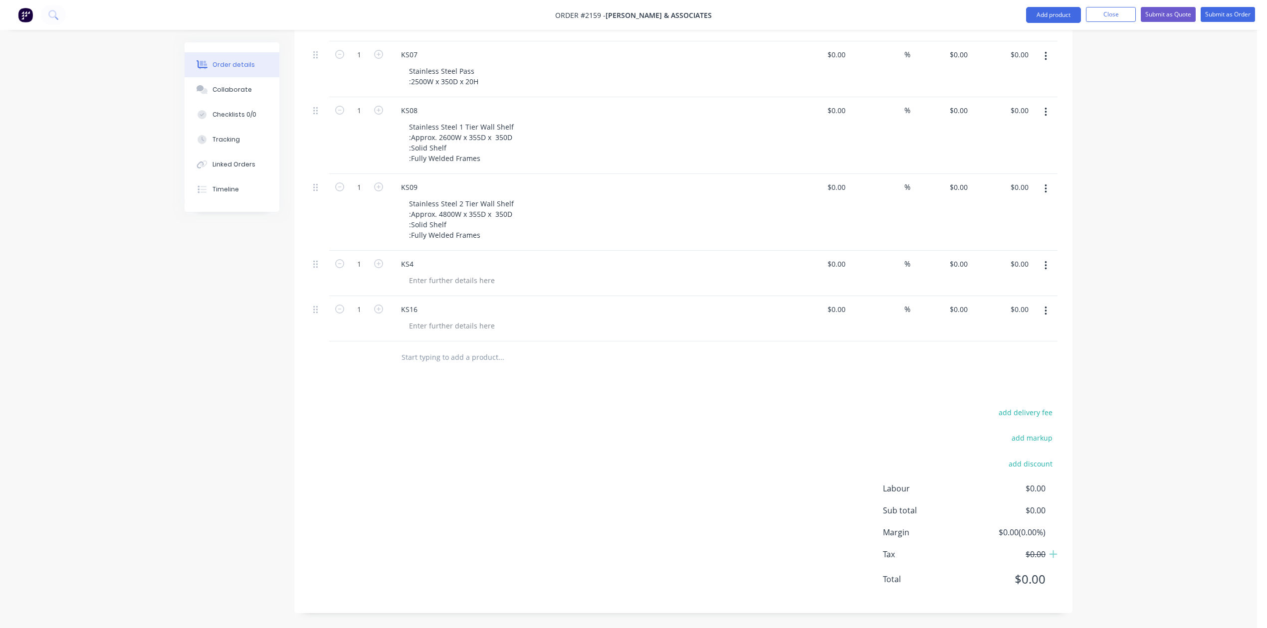
click at [421, 368] on input "text" at bounding box center [500, 358] width 199 height 20
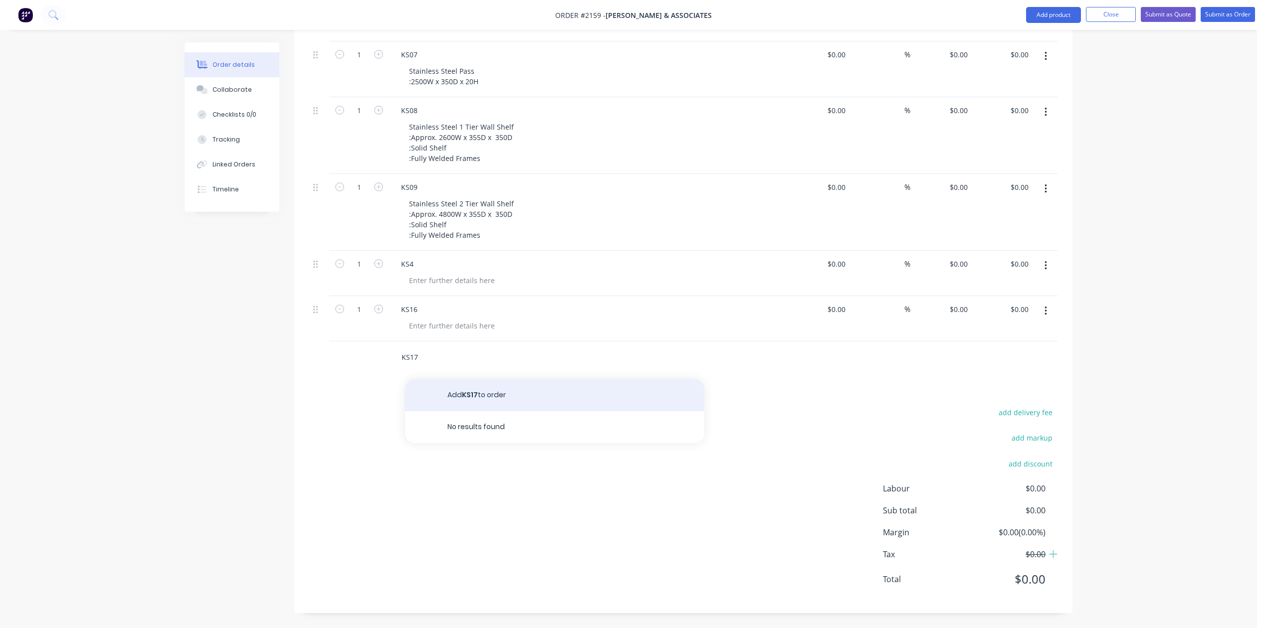
type input "KS17"
click at [495, 411] on button "Add KS17 to order" at bounding box center [554, 395] width 299 height 32
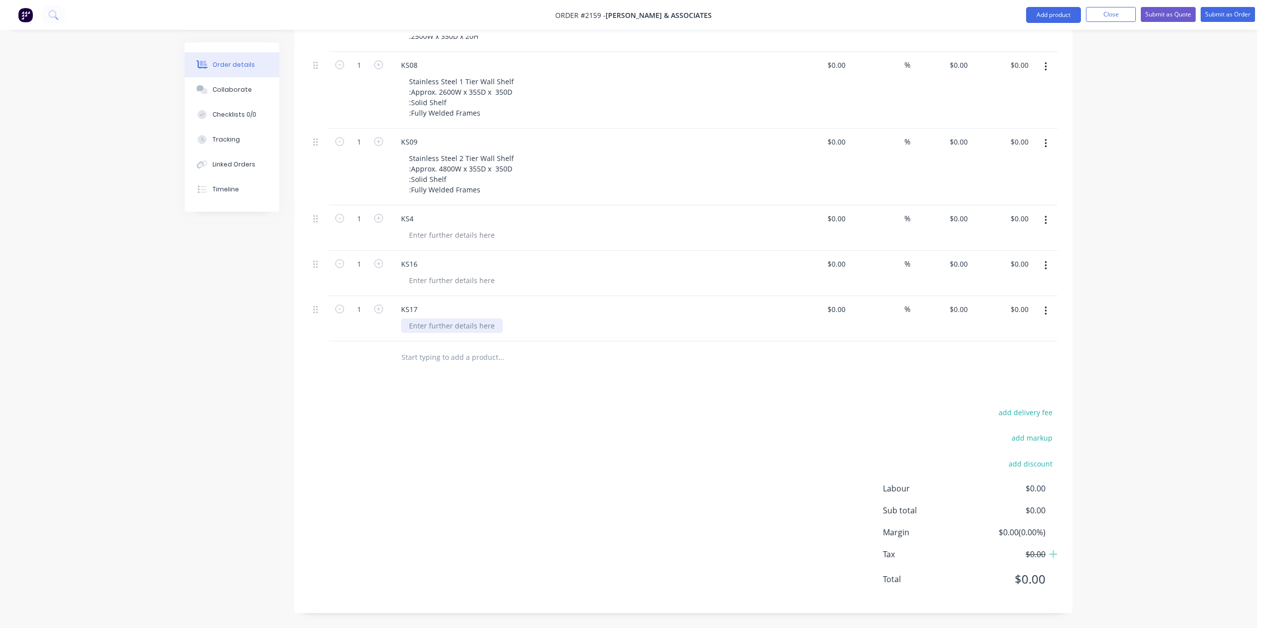
scroll to position [1078, 0]
click at [436, 368] on input "text" at bounding box center [500, 358] width 199 height 20
type input "KS19"
click at [421, 211] on div "KS4" at bounding box center [407, 218] width 28 height 14
click at [439, 228] on div at bounding box center [452, 235] width 102 height 14
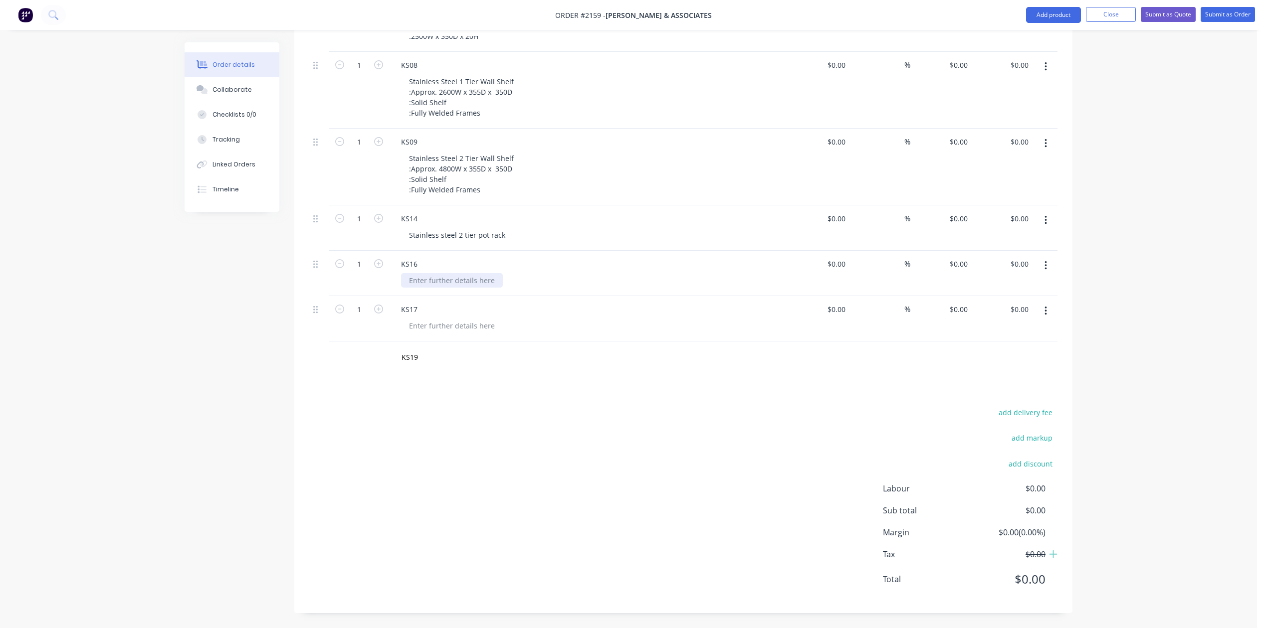
click at [445, 288] on div at bounding box center [452, 280] width 102 height 14
click at [446, 284] on div at bounding box center [452, 280] width 102 height 14
paste div
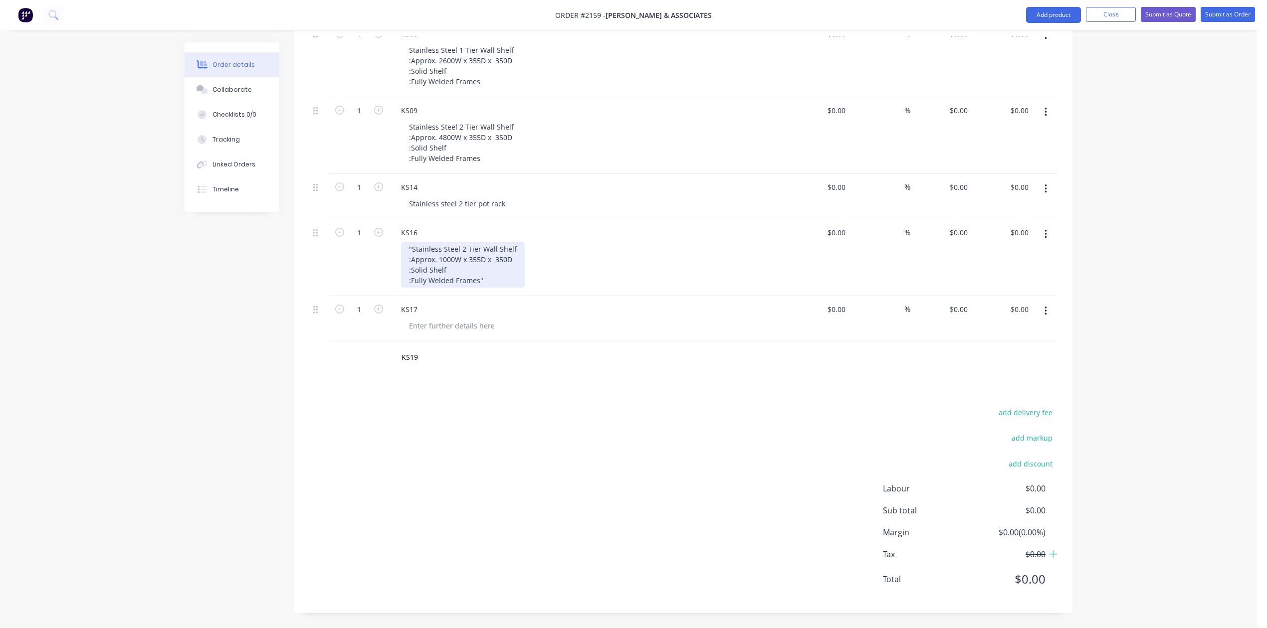
click at [425, 287] on div ""Stainless Steel 2 Tier Wall Shelf :Approx. 1000W x 355D x 350D :Solid Shelf :F…" at bounding box center [463, 265] width 124 height 46
click at [510, 288] on div "Stainless Steel 2 Tier Wall Shelf :Approx. 1000W x 355D x 350D :Solid Shelf :Fu…" at bounding box center [461, 265] width 121 height 46
click at [440, 333] on div at bounding box center [452, 326] width 102 height 14
click at [457, 333] on div at bounding box center [452, 326] width 102 height 14
paste div
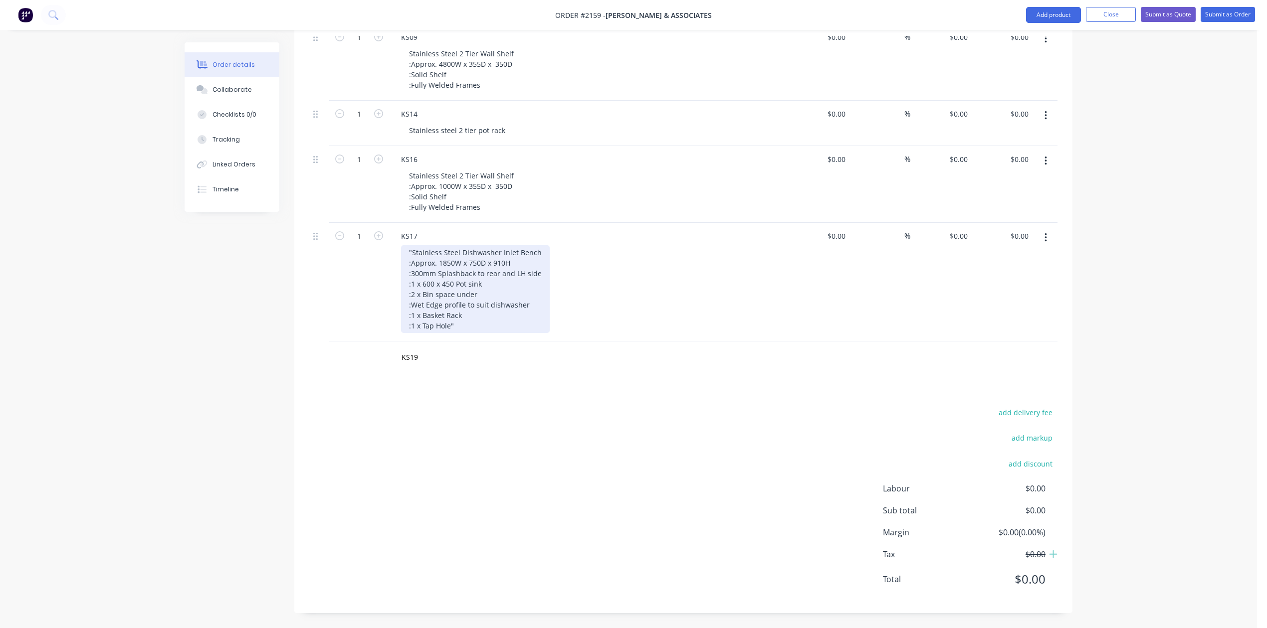
click at [425, 333] on div ""Stainless Steel Dishwasher Inlet Bench :Approx. 1850W x 750D x 910H :300mm Spl…" at bounding box center [475, 289] width 149 height 88
click at [475, 333] on div "Stainless Steel Dishwasher Inlet Bench :Approx. 1850W x 750D x 910H :300mm Spla…" at bounding box center [475, 289] width 149 height 88
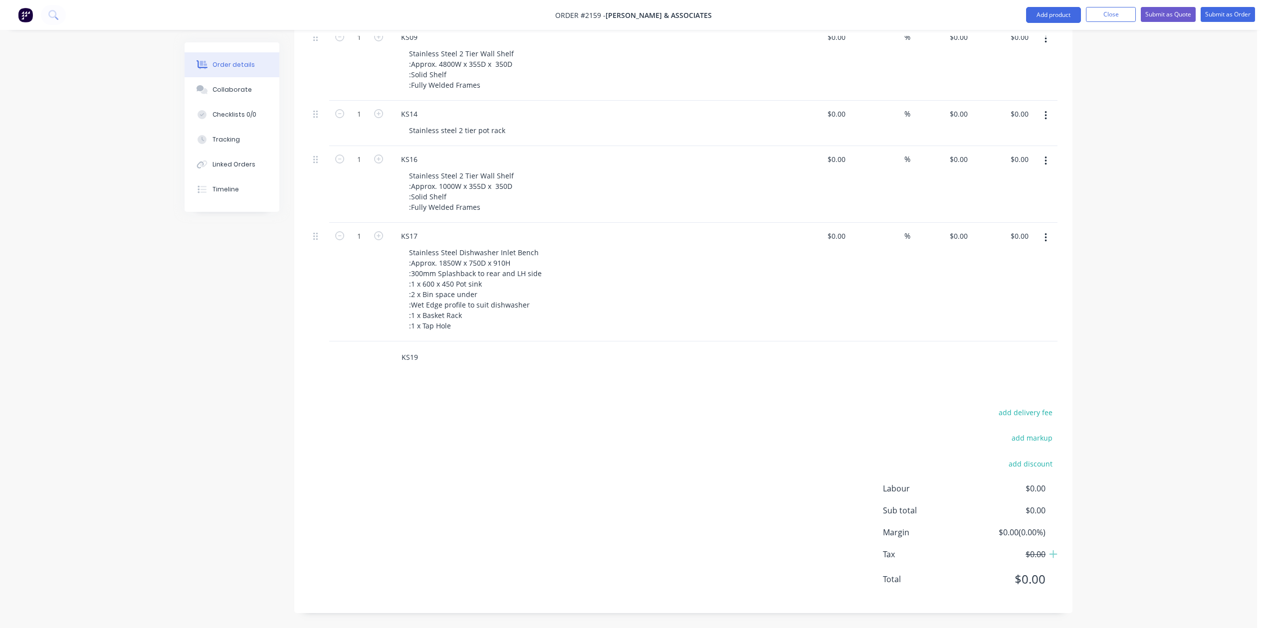
click at [489, 368] on input "KS19" at bounding box center [500, 358] width 199 height 20
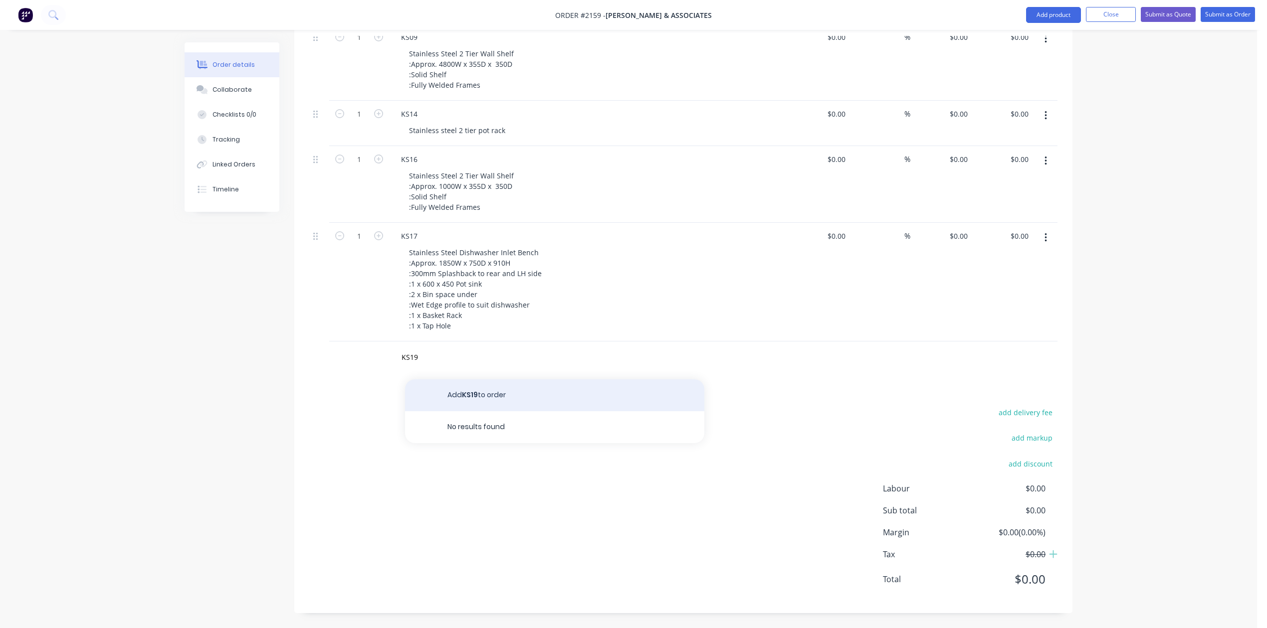
click at [495, 411] on button "Add KS19 to order" at bounding box center [554, 395] width 299 height 32
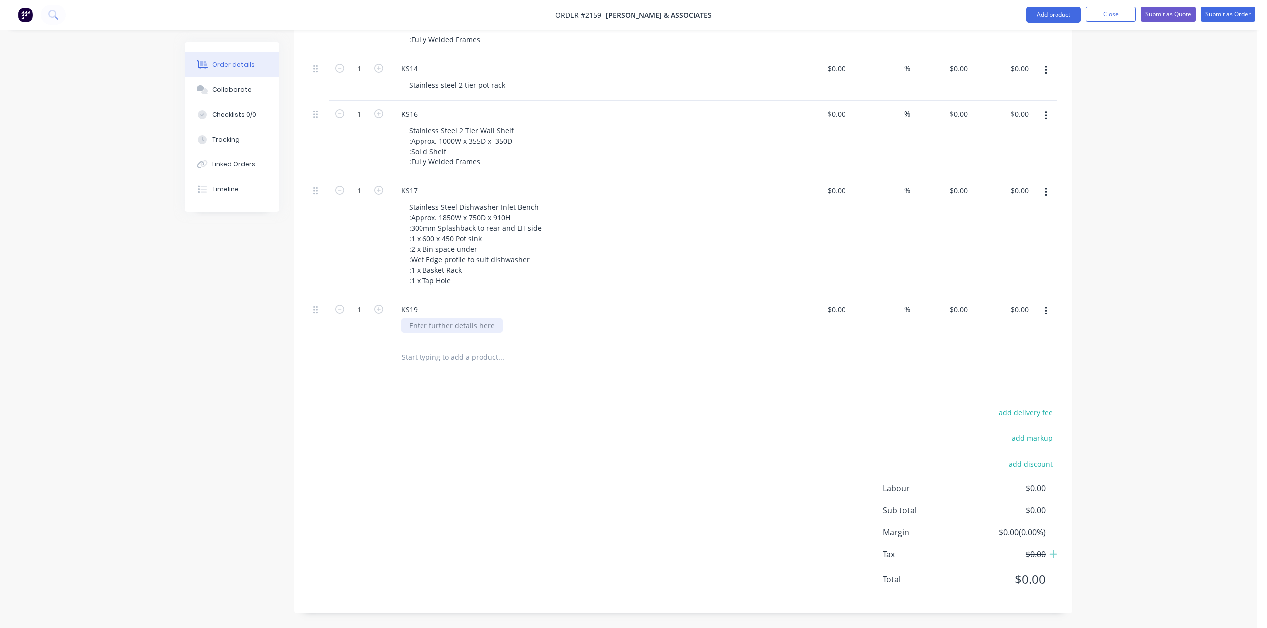
scroll to position [1144, 0]
click at [440, 333] on div at bounding box center [452, 326] width 102 height 14
click at [483, 333] on div at bounding box center [452, 326] width 102 height 14
paste div
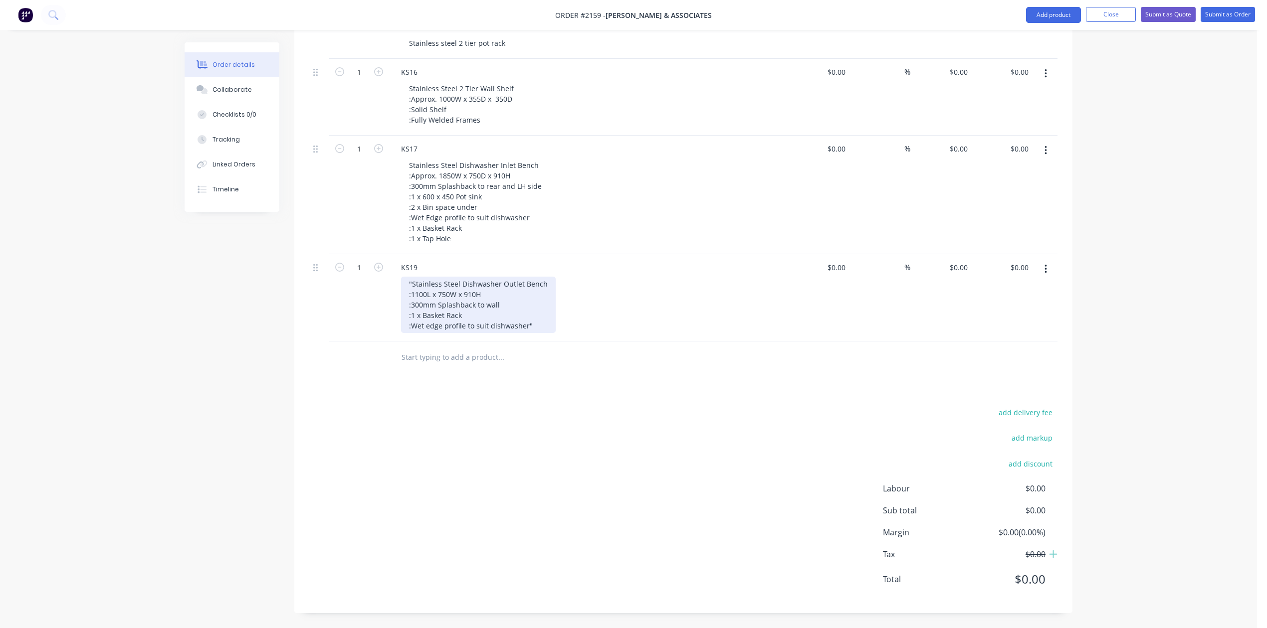
click at [423, 332] on div ""Stainless Steel Dishwasher Outlet Bench :1100L x 750W x 910H :300mm Splashback…" at bounding box center [478, 305] width 155 height 56
click at [553, 333] on div "Stainless Steel Dishwasher Outlet Bench :1100L x 750W x 910H :300mm Splashback …" at bounding box center [477, 305] width 152 height 56
type input "$0.00"
drag, startPoint x: 747, startPoint y: 334, endPoint x: 752, endPoint y: 337, distance: 6.1
click at [748, 333] on div "Stainless Steel Dishwasher Outlet Bench :1100L x 750W x 910H :300mm Splashback …" at bounding box center [592, 305] width 383 height 56
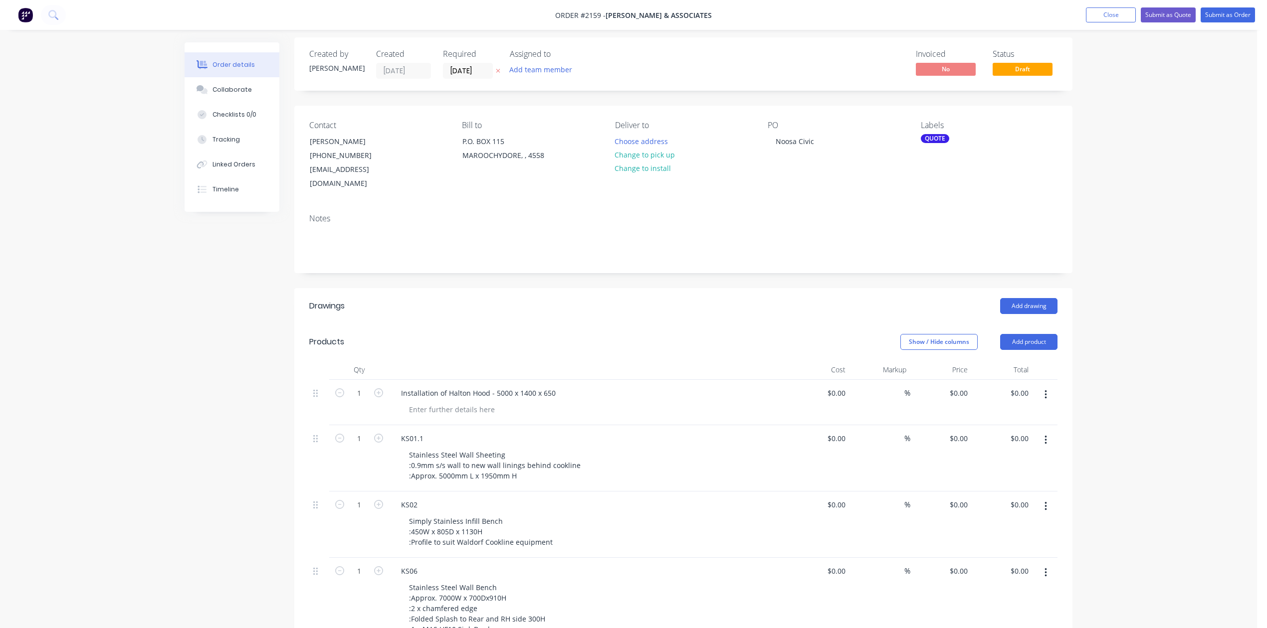
scroll to position [0, 0]
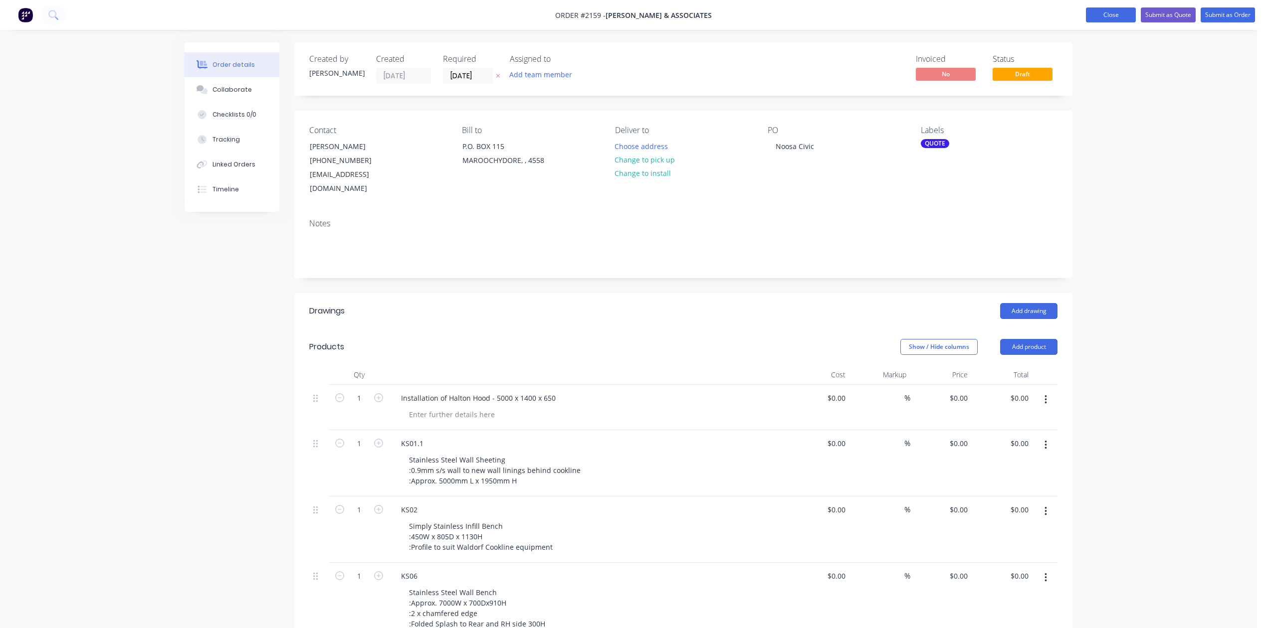
click at [1086, 14] on button "Close" at bounding box center [1111, 14] width 50 height 15
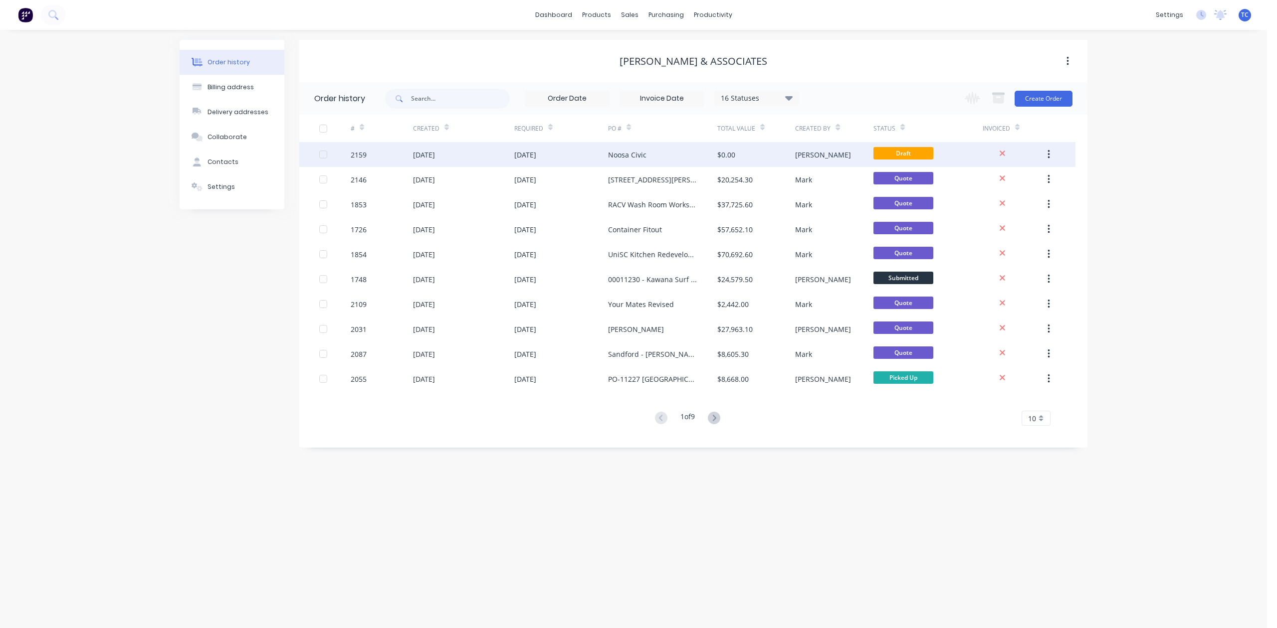
click at [536, 153] on div "[DATE]" at bounding box center [525, 155] width 22 height 10
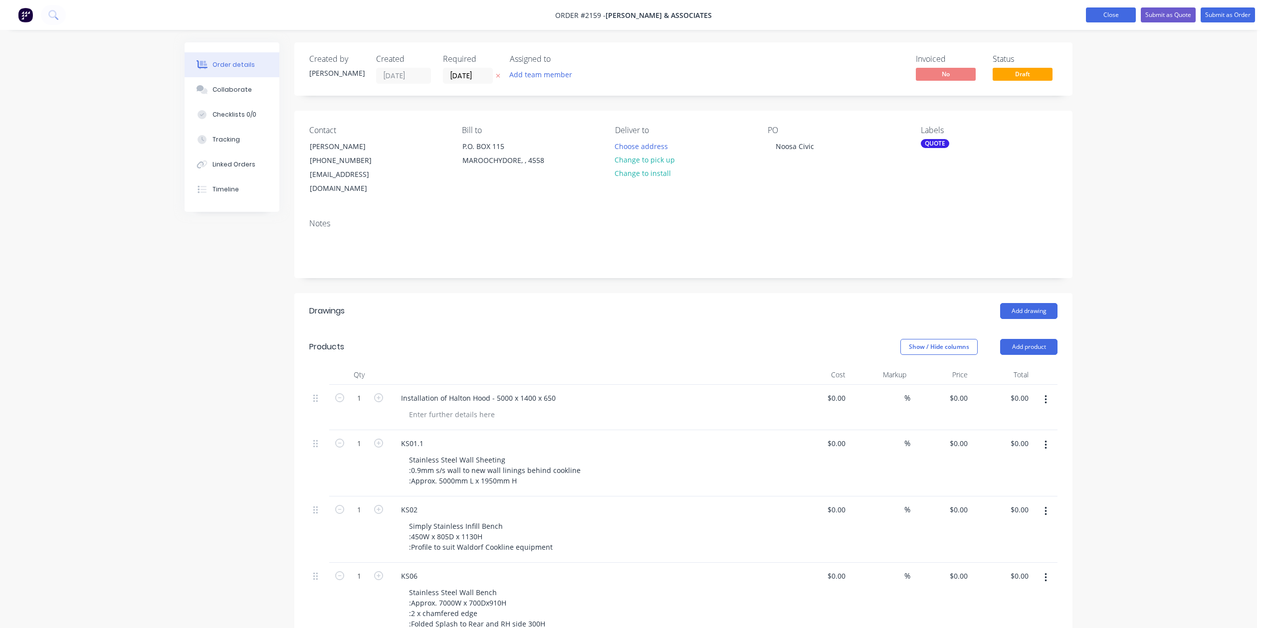
click at [1086, 16] on button "Close" at bounding box center [1111, 14] width 50 height 15
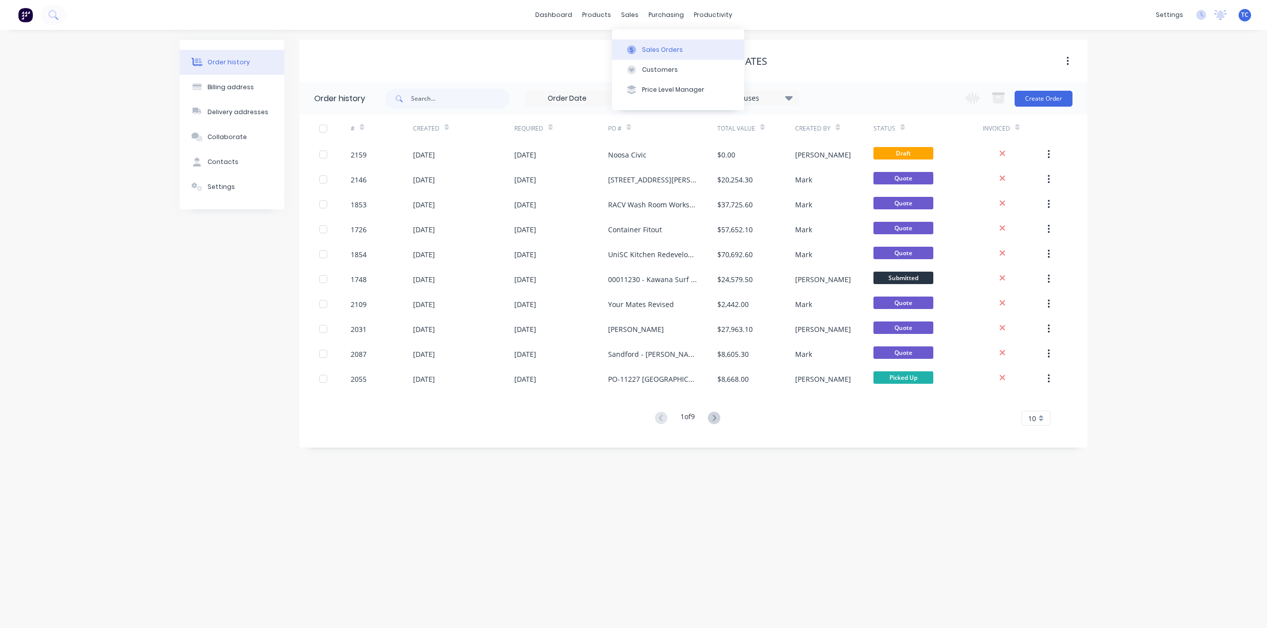
click at [659, 54] on div "Sales Orders" at bounding box center [662, 49] width 41 height 9
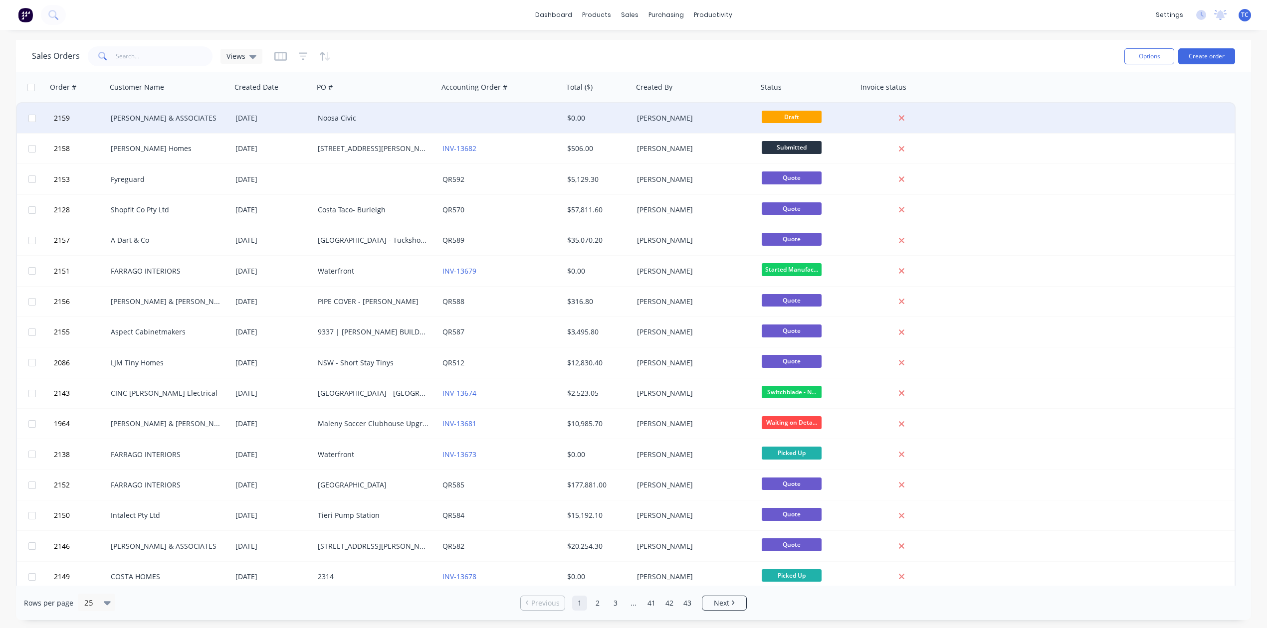
click at [356, 115] on div "Noosa Civic" at bounding box center [373, 118] width 111 height 10
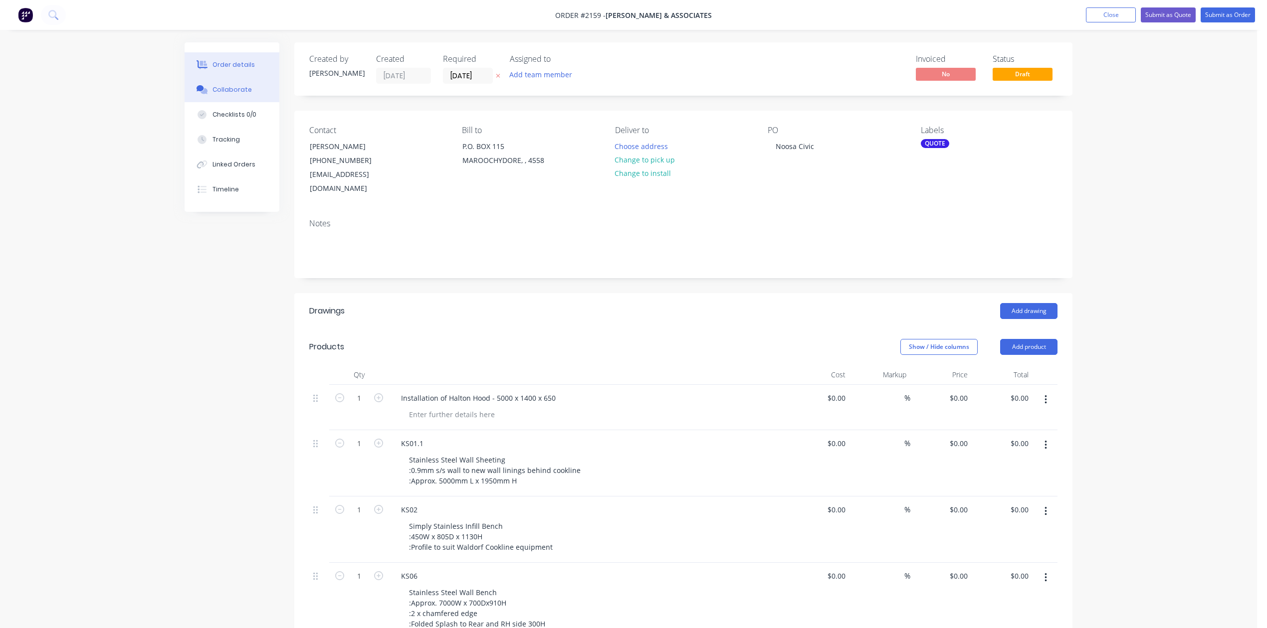
click at [238, 94] on div "Collaborate" at bounding box center [231, 89] width 39 height 9
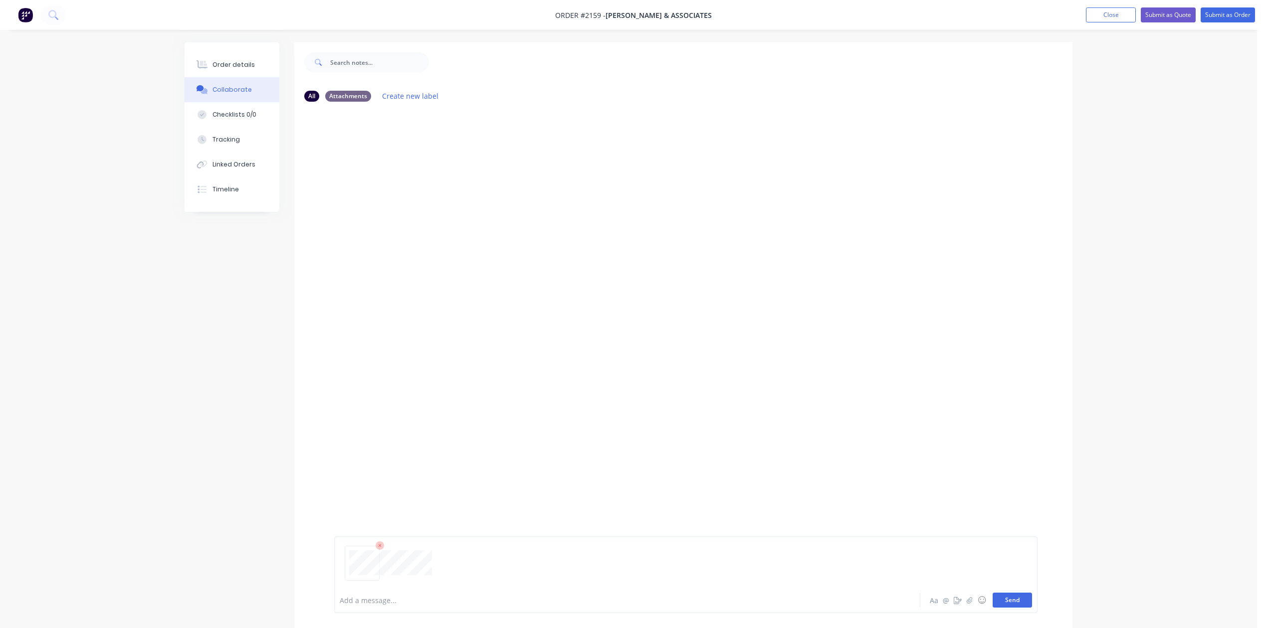
click at [992, 593] on button "Send" at bounding box center [1011, 600] width 39 height 15
click at [997, 593] on button "Send" at bounding box center [1011, 600] width 39 height 15
click at [994, 598] on button "Send" at bounding box center [1011, 600] width 39 height 15
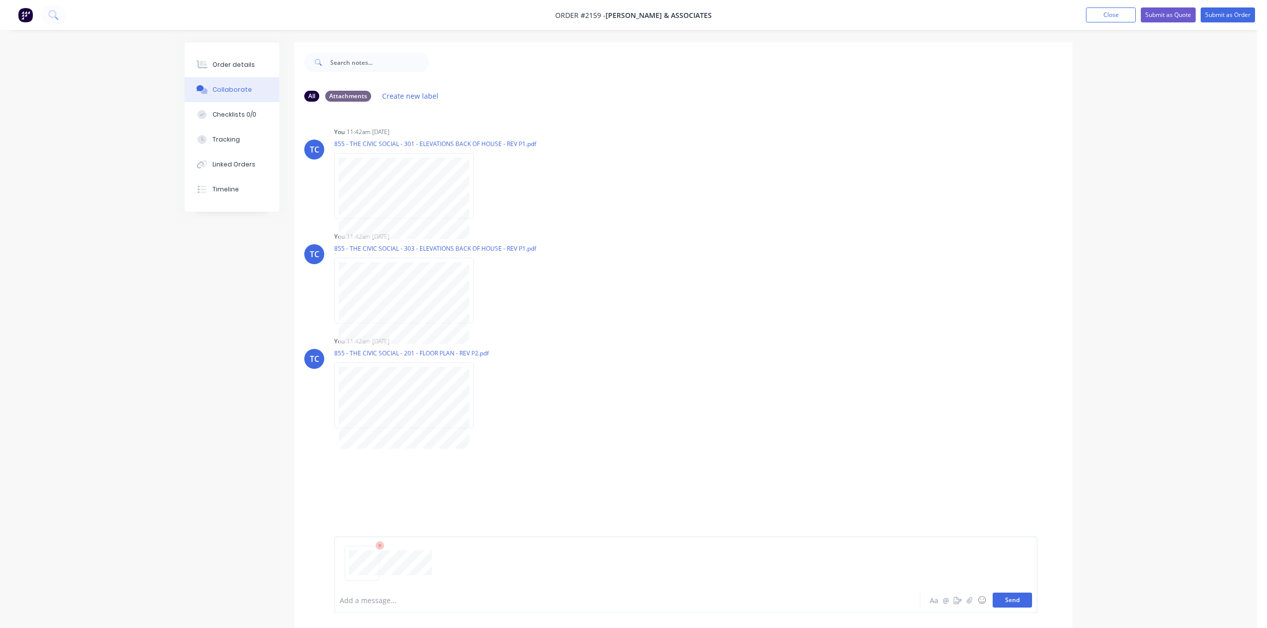
click at [992, 593] on button "Send" at bounding box center [1011, 600] width 39 height 15
drag, startPoint x: 1068, startPoint y: 19, endPoint x: 1072, endPoint y: 25, distance: 6.9
click at [1086, 19] on button "Close" at bounding box center [1111, 14] width 50 height 15
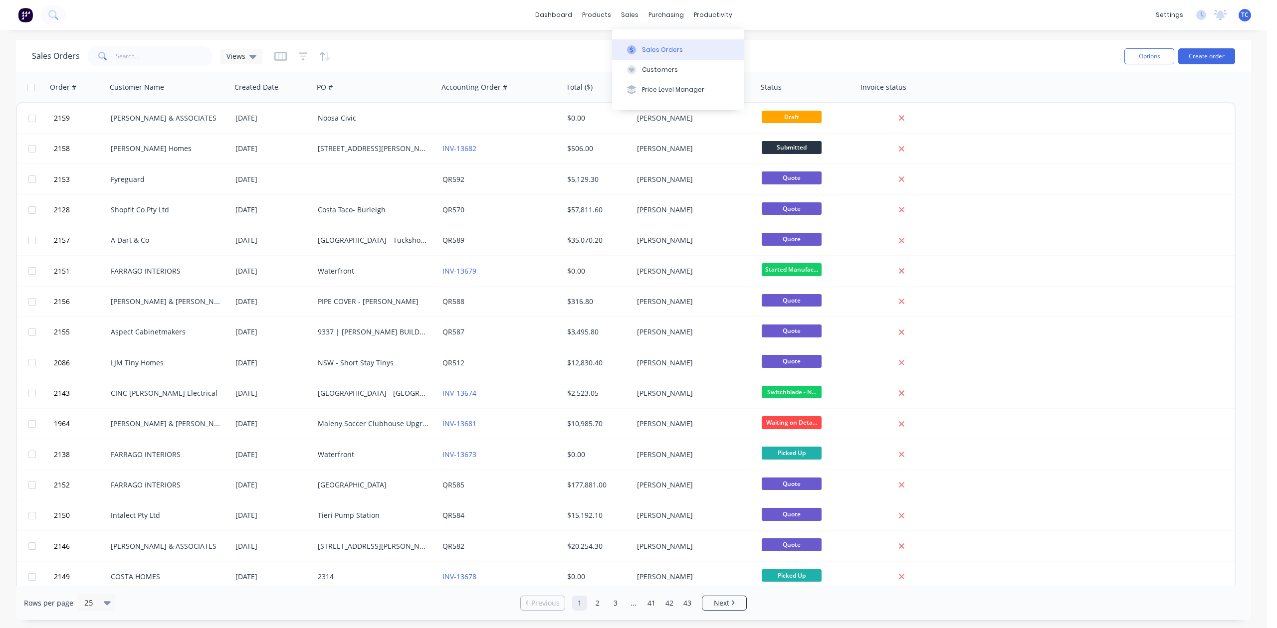
drag, startPoint x: 673, startPoint y: 54, endPoint x: 679, endPoint y: 52, distance: 5.8
click at [673, 54] on div "Sales Orders" at bounding box center [662, 49] width 41 height 9
click at [711, 56] on button "Sales Orders" at bounding box center [678, 49] width 132 height 20
click at [746, 52] on div "Workflow" at bounding box center [743, 49] width 30 height 9
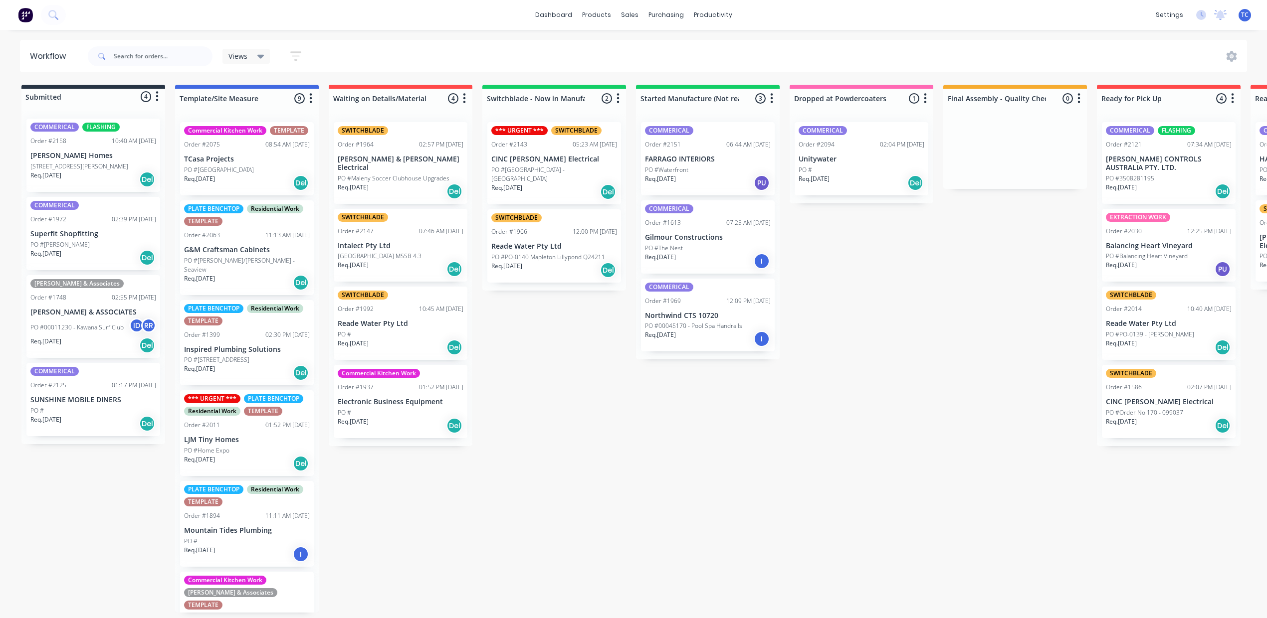
click at [770, 164] on p "FARRAGO INTERIORS" at bounding box center [708, 159] width 126 height 8
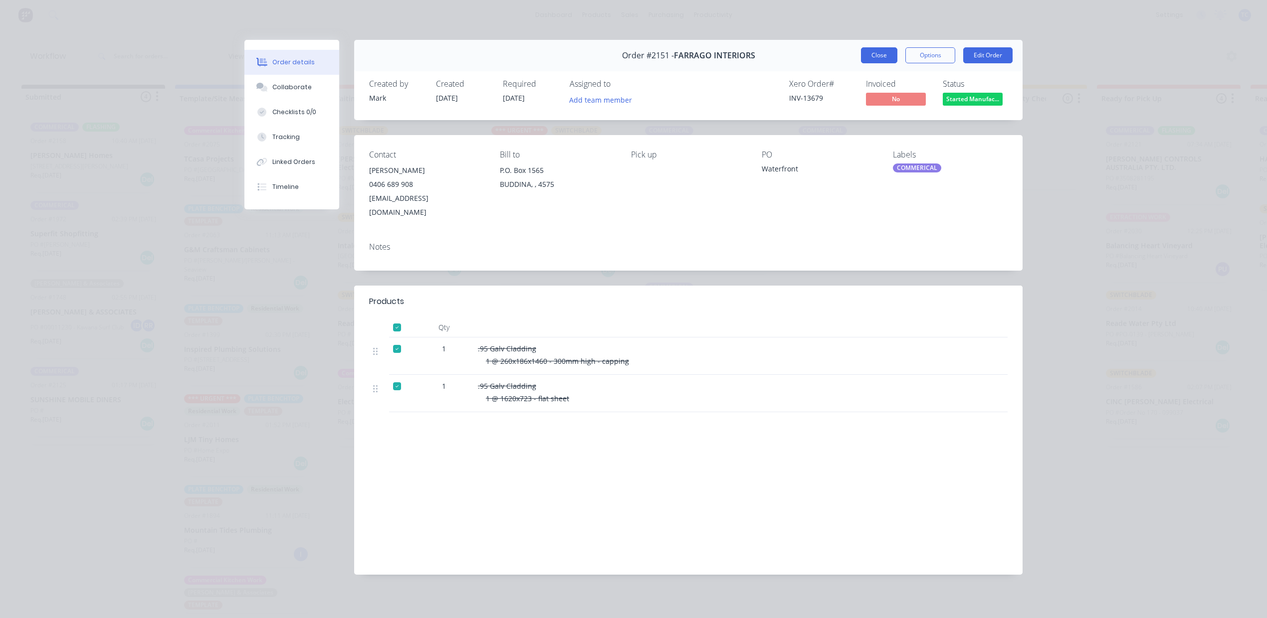
click at [861, 63] on button "Close" at bounding box center [879, 55] width 36 height 16
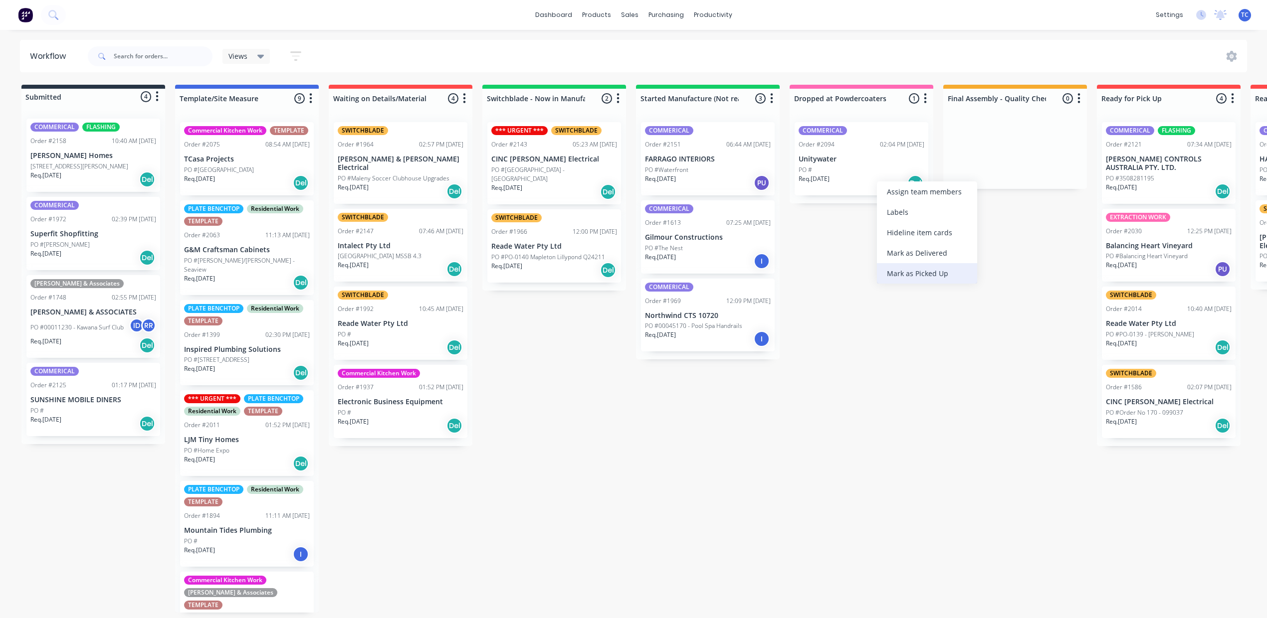
click at [897, 284] on div "Mark as Picked Up" at bounding box center [927, 273] width 100 height 20
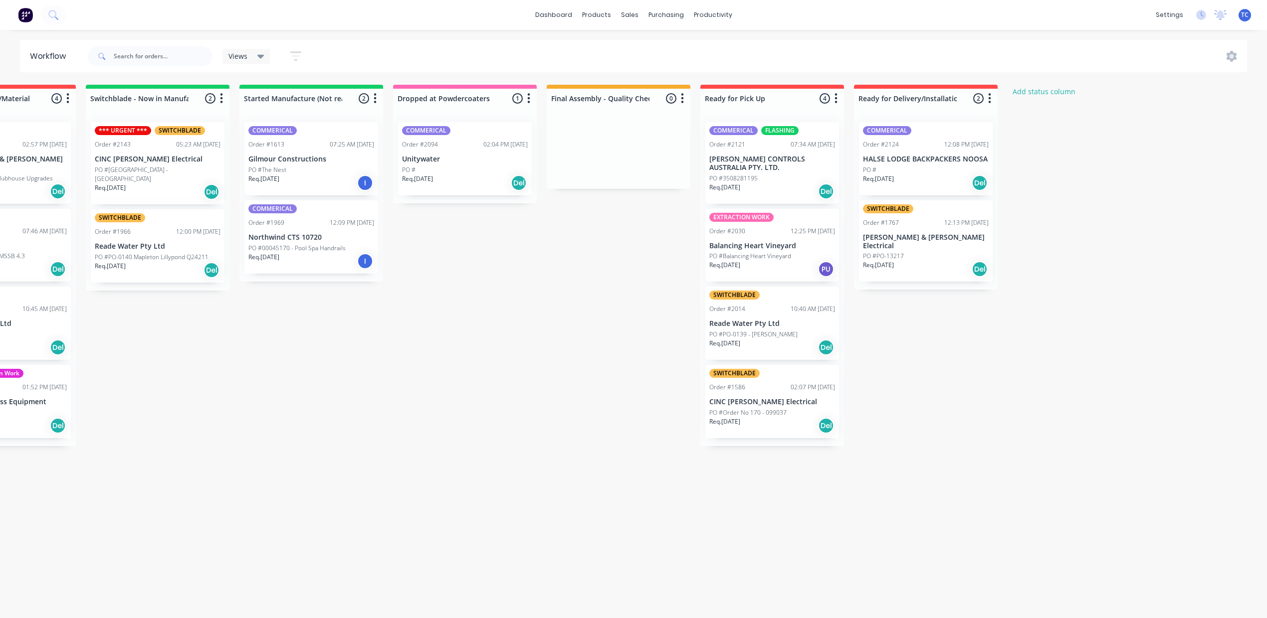
scroll to position [0, 610]
click at [878, 282] on div "Mark as Picked Up" at bounding box center [886, 271] width 100 height 20
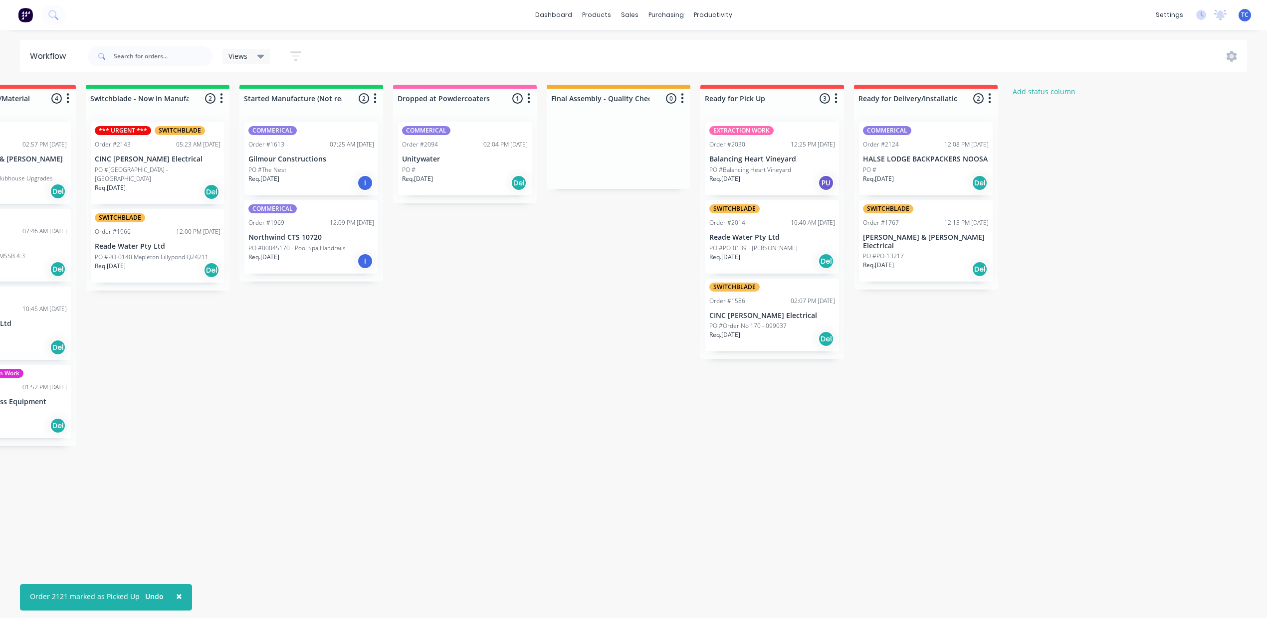
click at [823, 164] on p "Balancing Heart Vineyard" at bounding box center [772, 159] width 126 height 8
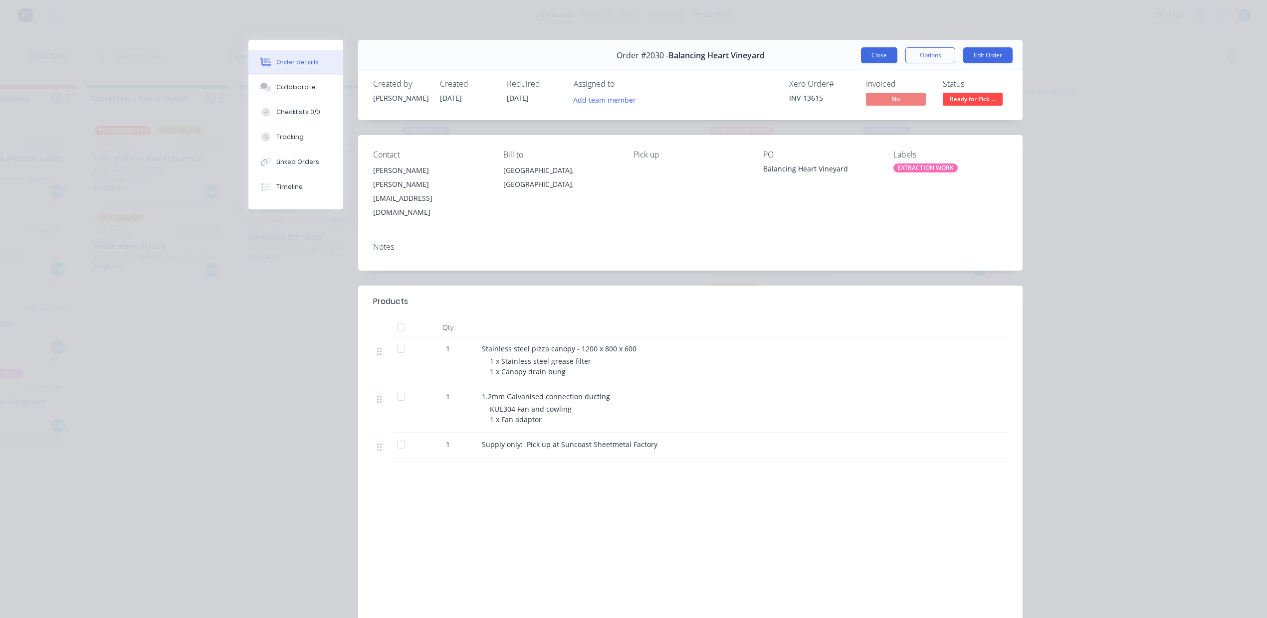
click at [861, 63] on button "Close" at bounding box center [879, 55] width 36 height 16
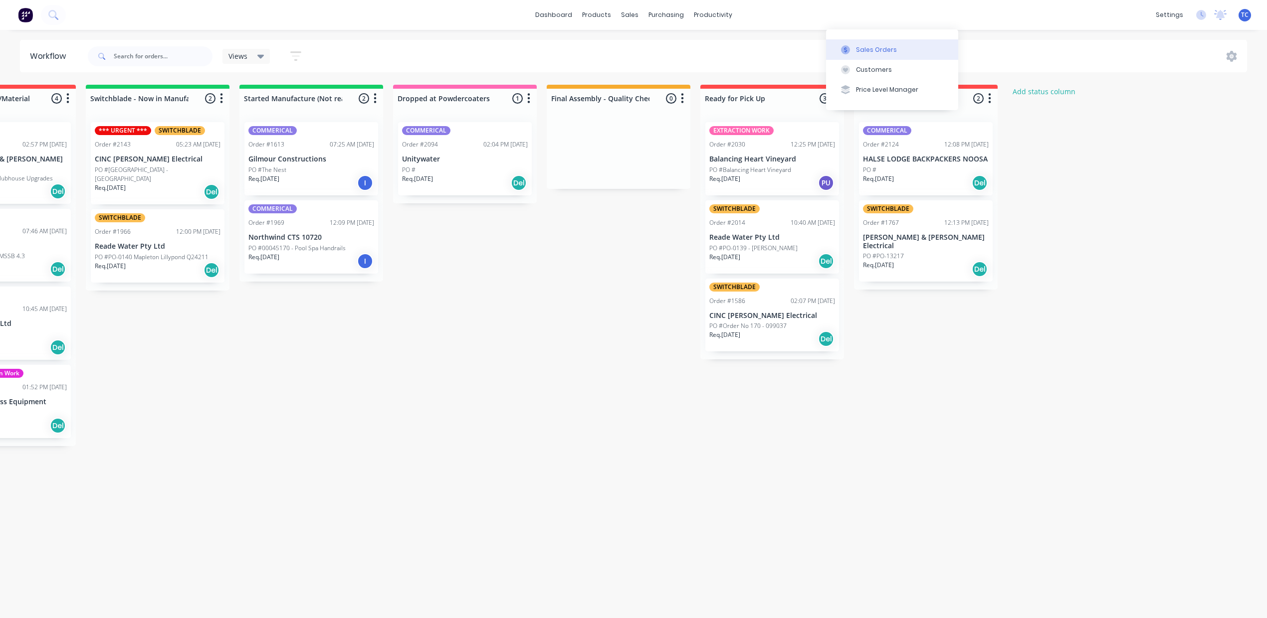
click at [856, 54] on div "Sales Orders" at bounding box center [876, 49] width 41 height 9
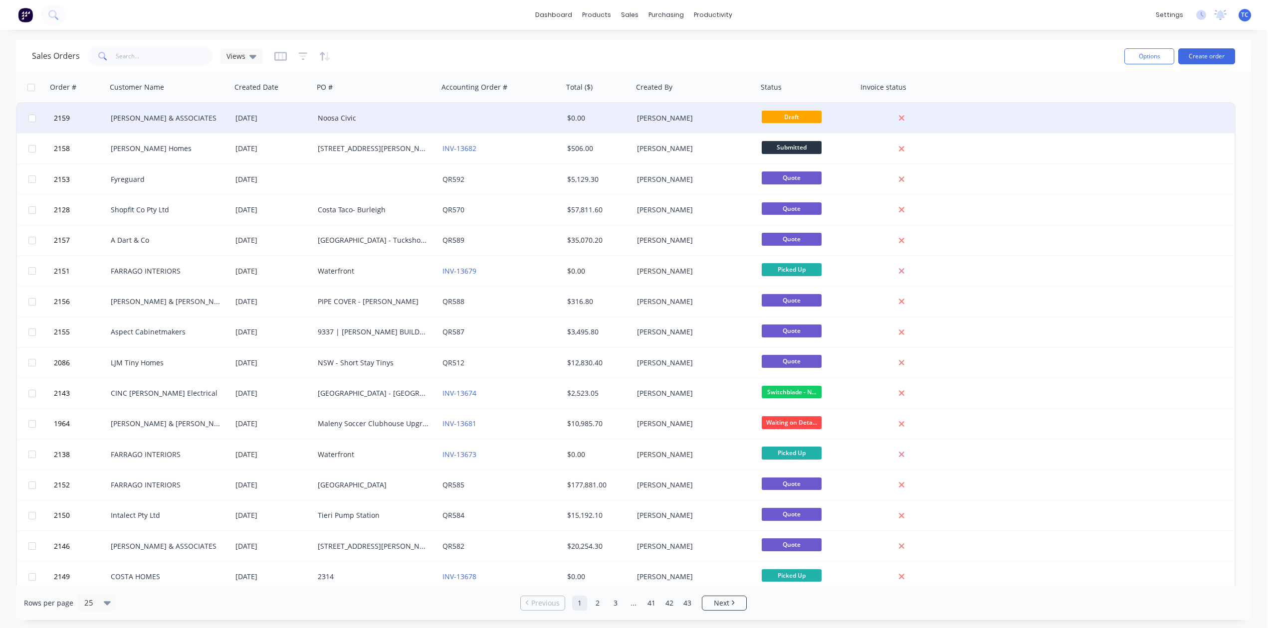
click at [358, 115] on div "Noosa Civic" at bounding box center [373, 118] width 111 height 10
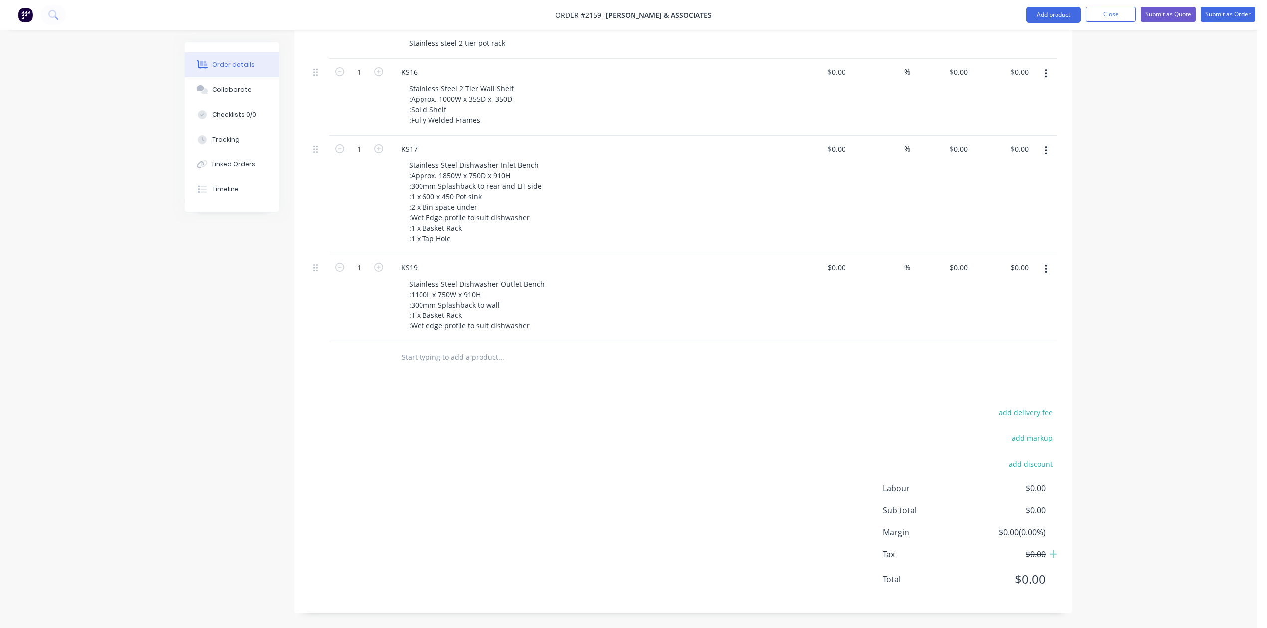
scroll to position [1384, 0]
click at [443, 348] on input "text" at bounding box center [500, 358] width 199 height 20
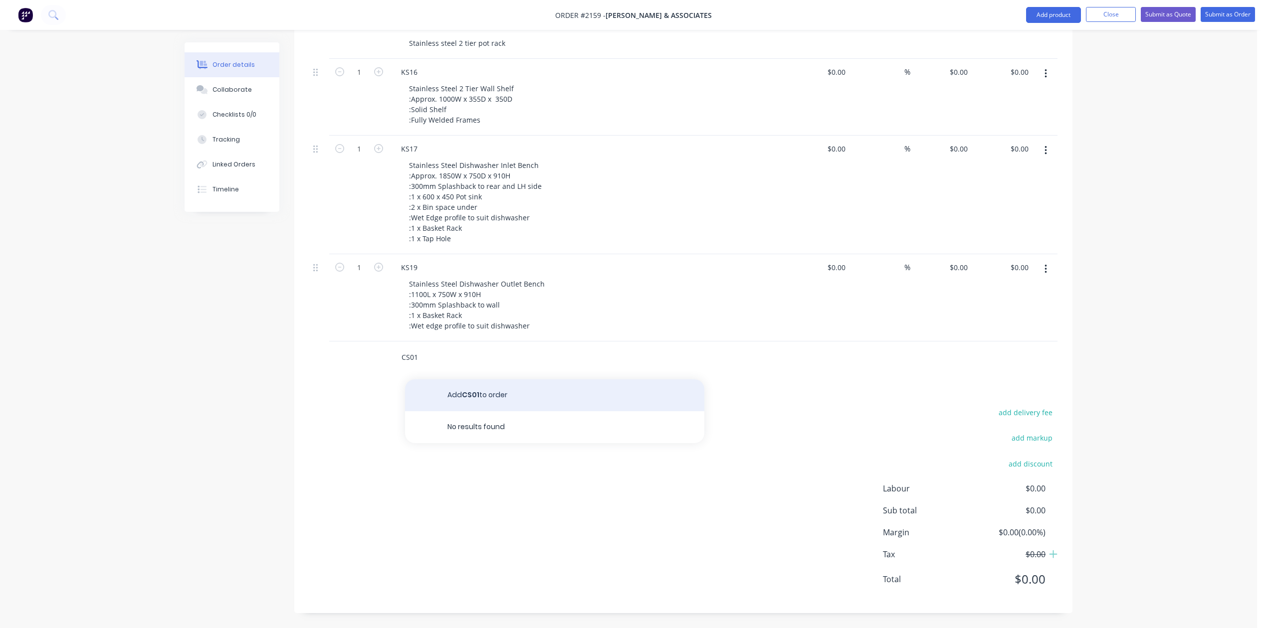
type input "CS01"
click at [481, 379] on button "Add CS01 to order" at bounding box center [554, 395] width 299 height 32
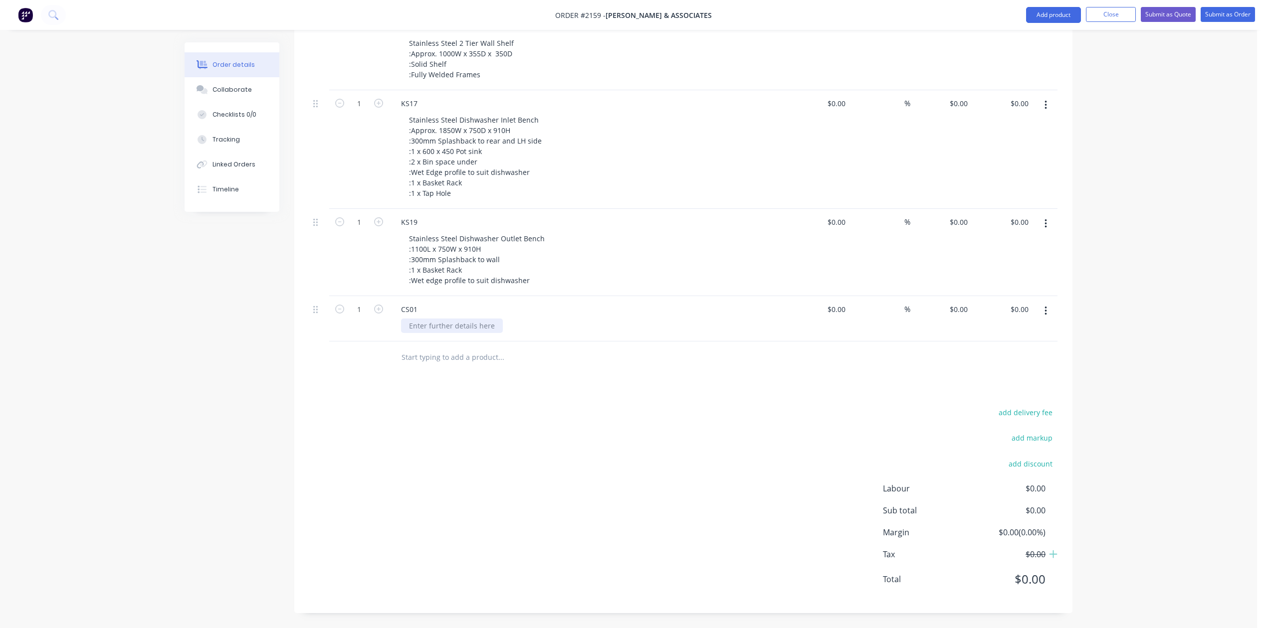
click at [483, 329] on div at bounding box center [452, 326] width 102 height 14
click at [471, 332] on div at bounding box center [452, 326] width 102 height 14
paste div
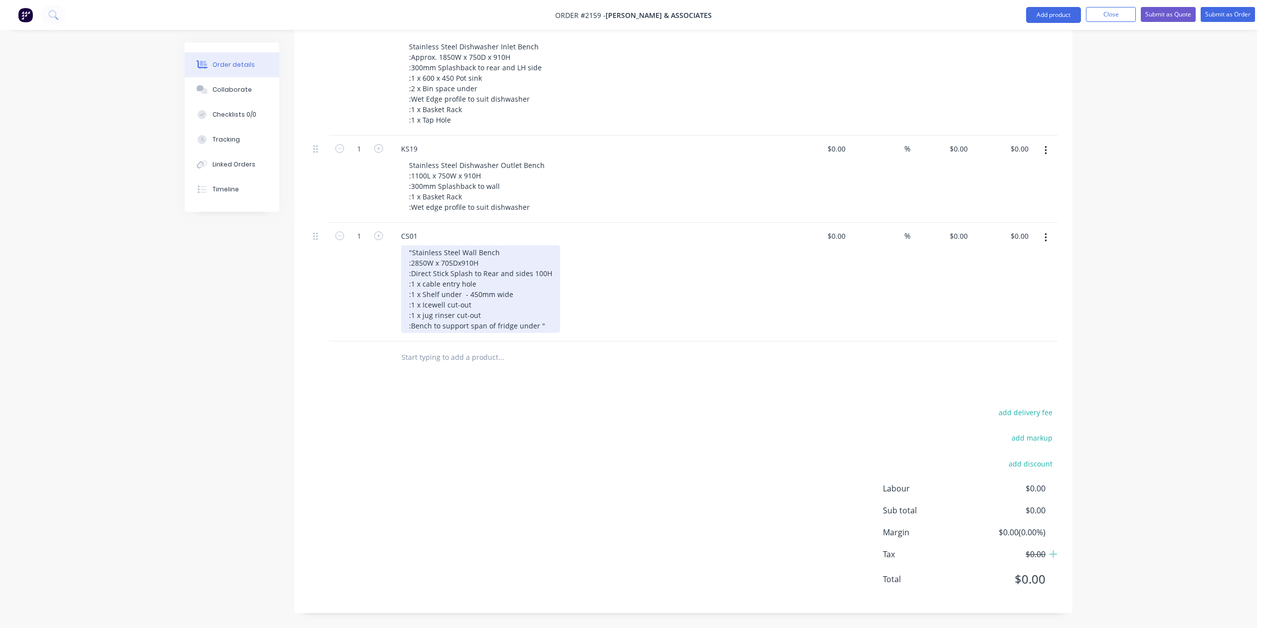
click at [424, 333] on div ""Stainless Steel Wall Bench :2850W x 705Dx910H :Direct Stick Splash to Rear and…" at bounding box center [480, 289] width 159 height 88
click at [560, 333] on div "Stainless Steel Wall Bench :2850W x 705Dx910H :Direct Stick Splash to Rear and …" at bounding box center [480, 289] width 159 height 88
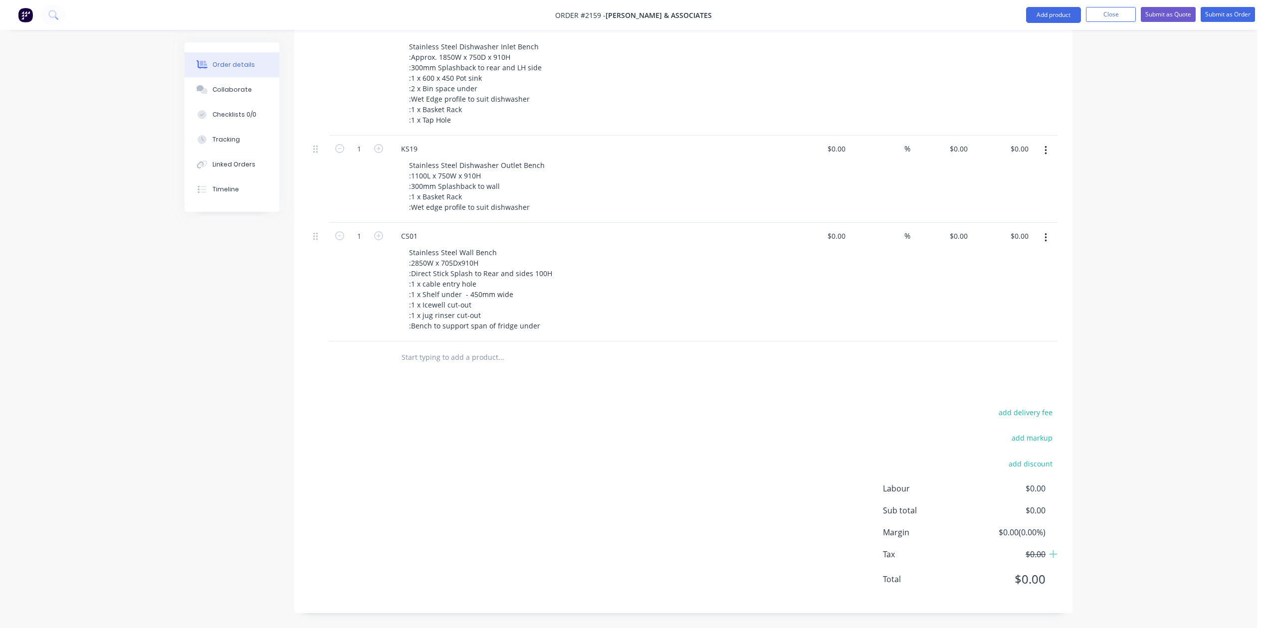
click at [439, 368] on input "text" at bounding box center [500, 358] width 199 height 20
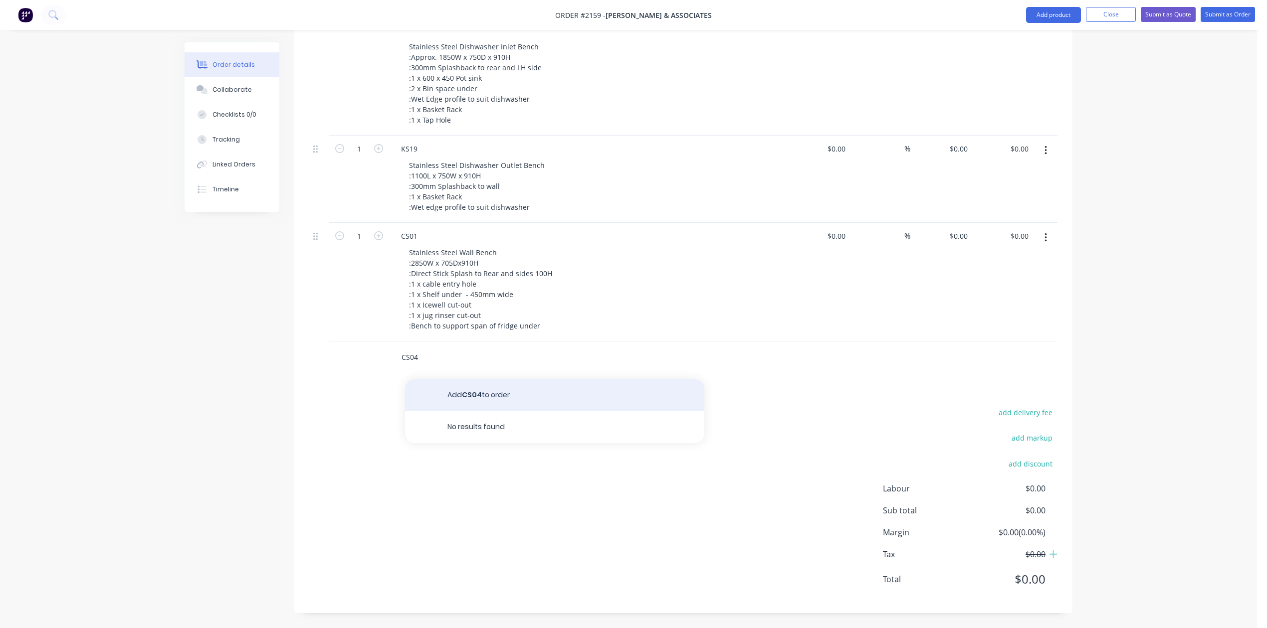
type input "CS04"
click at [494, 411] on button "Add CS04 to order" at bounding box center [554, 395] width 299 height 32
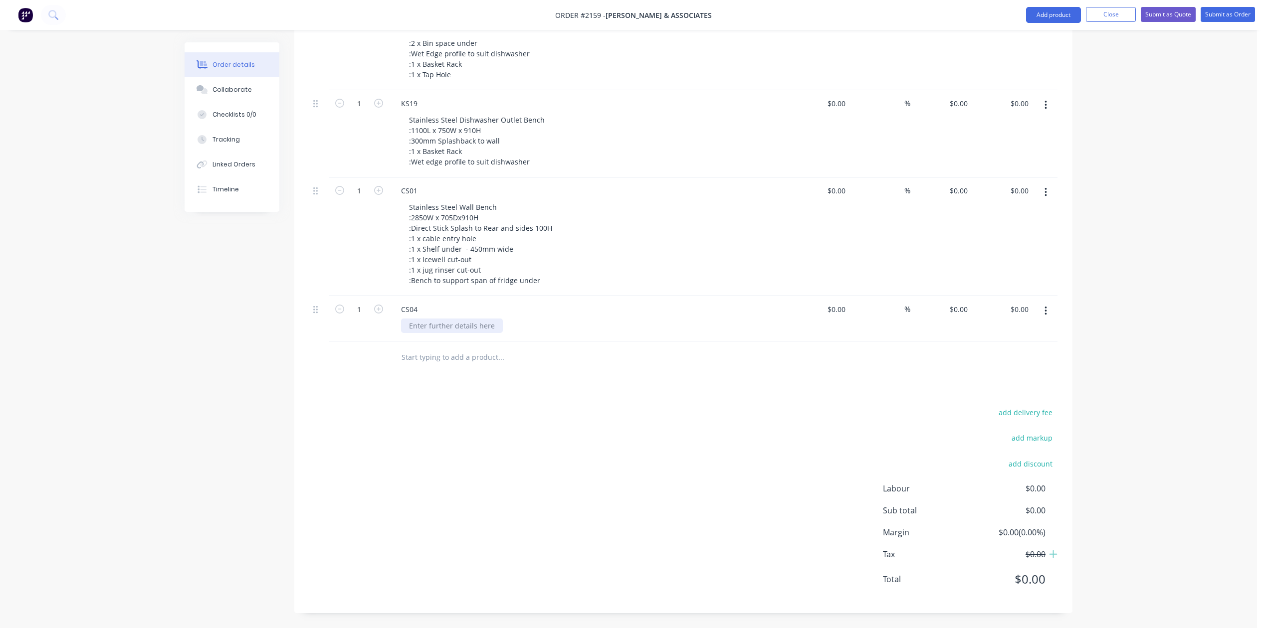
click at [463, 333] on div at bounding box center [452, 326] width 102 height 14
paste div
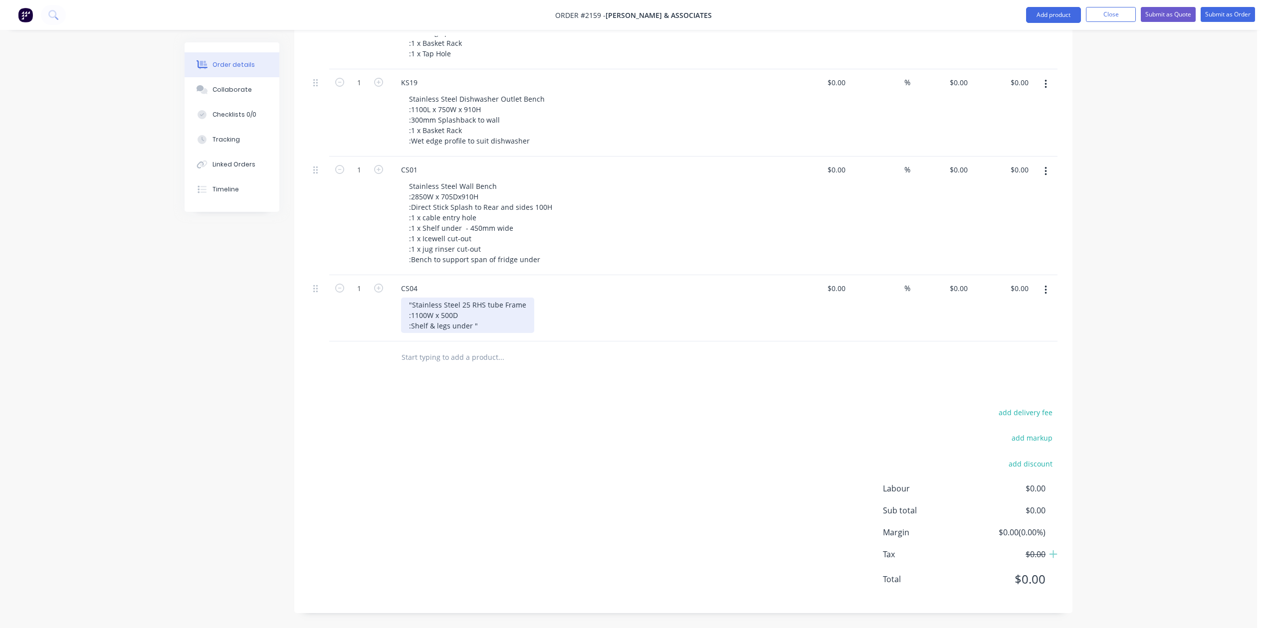
scroll to position [1517, 0]
click at [425, 333] on div ""Stainless Steel 25 RHS tube Frame :1100W x 500D :Shelf & legs under "" at bounding box center [467, 315] width 133 height 35
click at [509, 333] on div "Stainless Steel 25 RHS tube Frame :1100W x 500D :Shelf & legs under "" at bounding box center [466, 315] width 130 height 35
click at [439, 368] on input "text" at bounding box center [500, 358] width 199 height 20
type input "HWS Bracket"
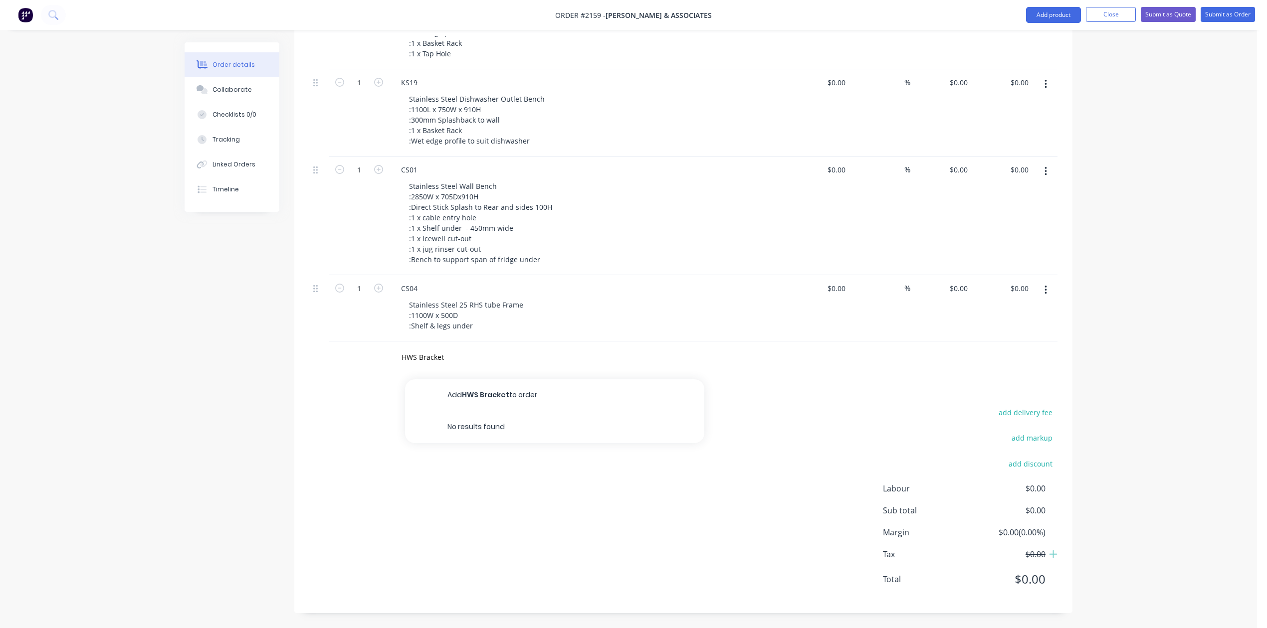
click at [487, 411] on button "Add HWS Bracket to order" at bounding box center [554, 395] width 299 height 32
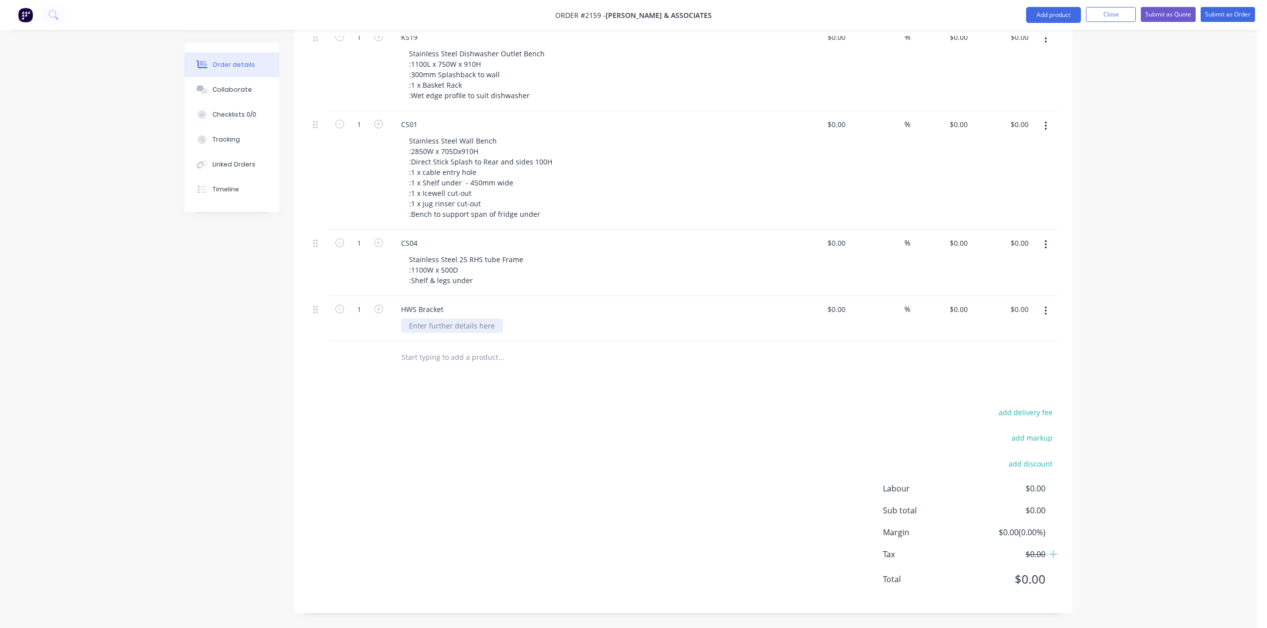
click at [469, 333] on div at bounding box center [452, 326] width 102 height 14
paste div
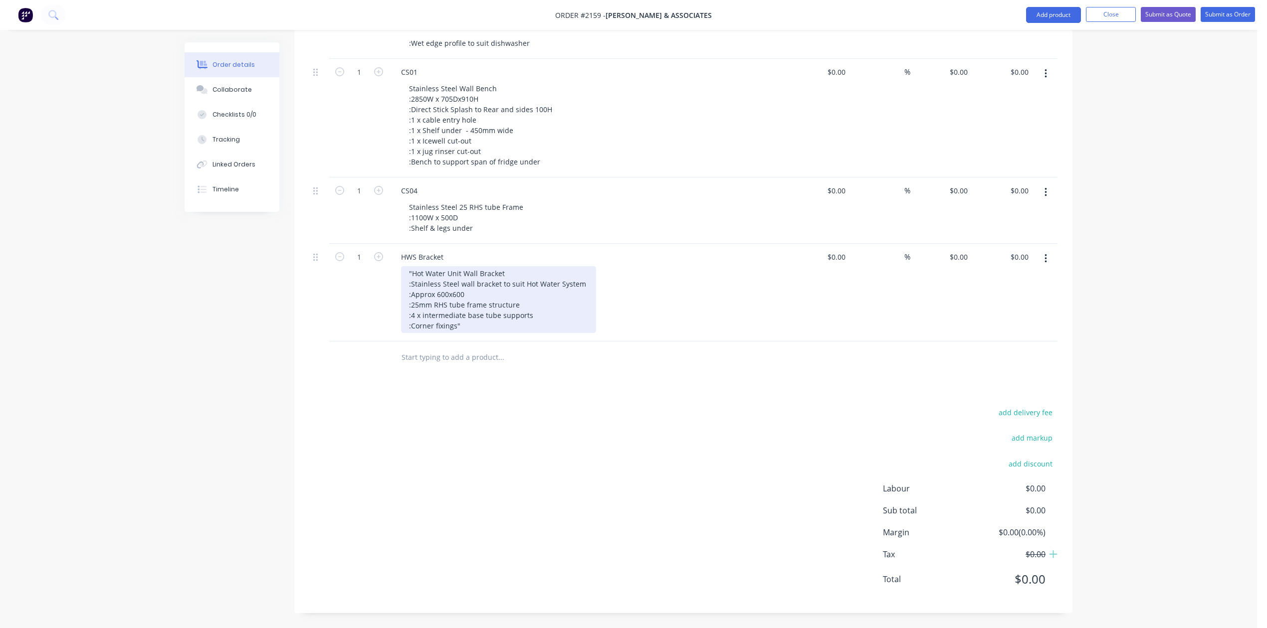
click at [425, 333] on div ""Hot Water Unit Wall Bracket :Stainless Steel wall bracket to suit Hot Water Sy…" at bounding box center [498, 299] width 195 height 67
click at [485, 333] on div "Hot Water Unit Wall Bracket :Stainless Steel wall bracket to suit Hot Water Sys…" at bounding box center [498, 299] width 195 height 67
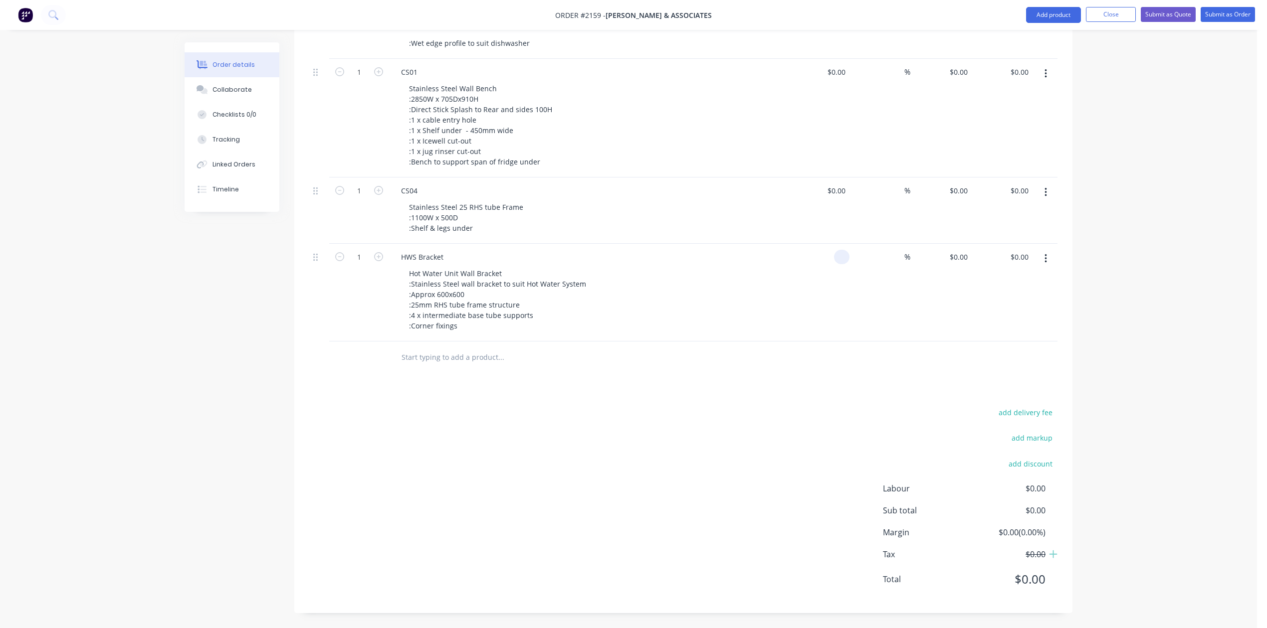
scroll to position [1716, 0]
type input "$0.00"
click at [415, 348] on input "text" at bounding box center [500, 358] width 199 height 20
click at [470, 348] on input "text" at bounding box center [500, 358] width 199 height 20
type input "i"
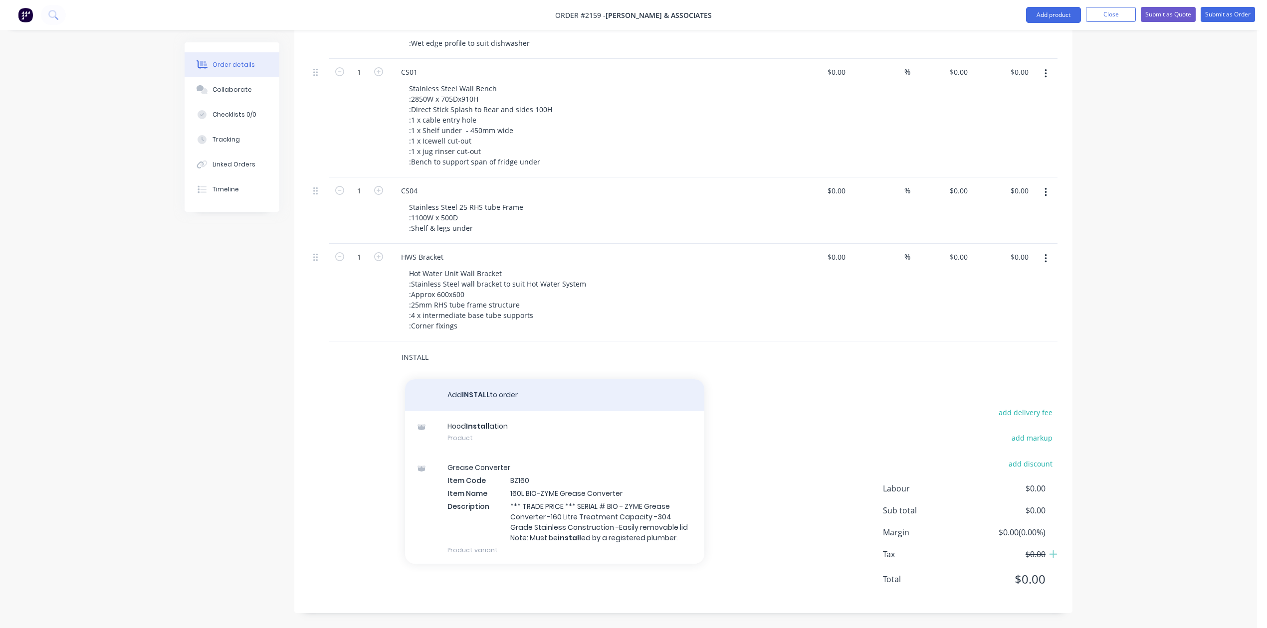
type input "INSTALL"
click at [500, 386] on button "Add INSTALL to order" at bounding box center [554, 395] width 299 height 32
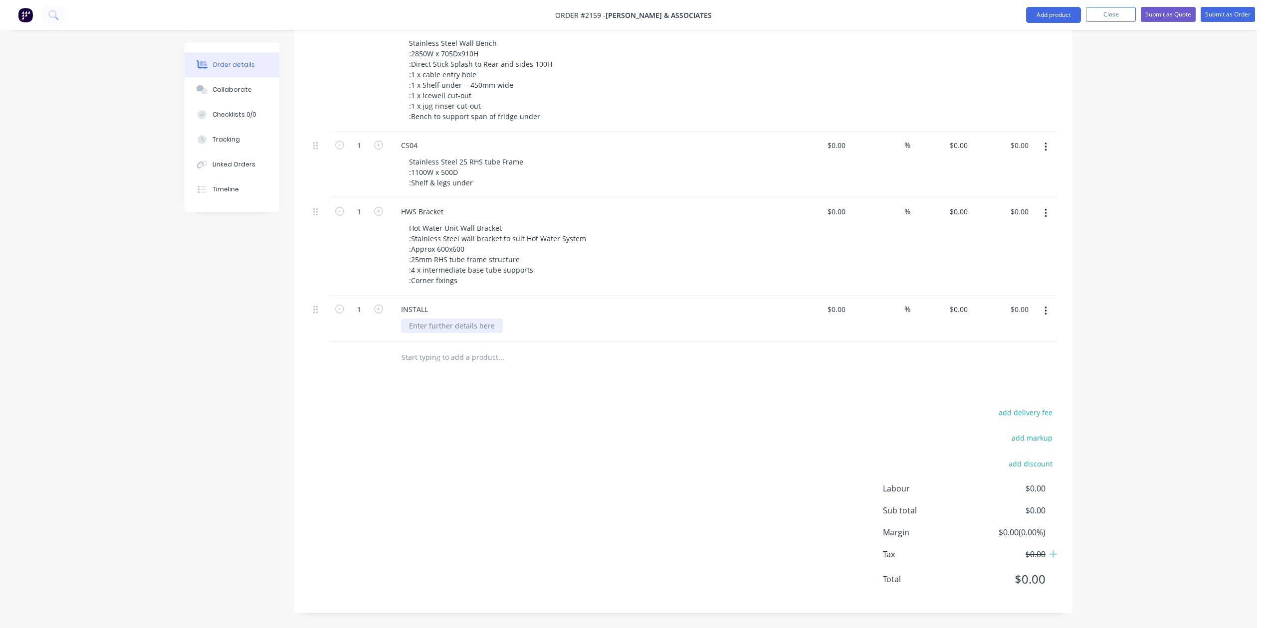
click at [458, 333] on div at bounding box center [452, 326] width 102 height 14
paste div
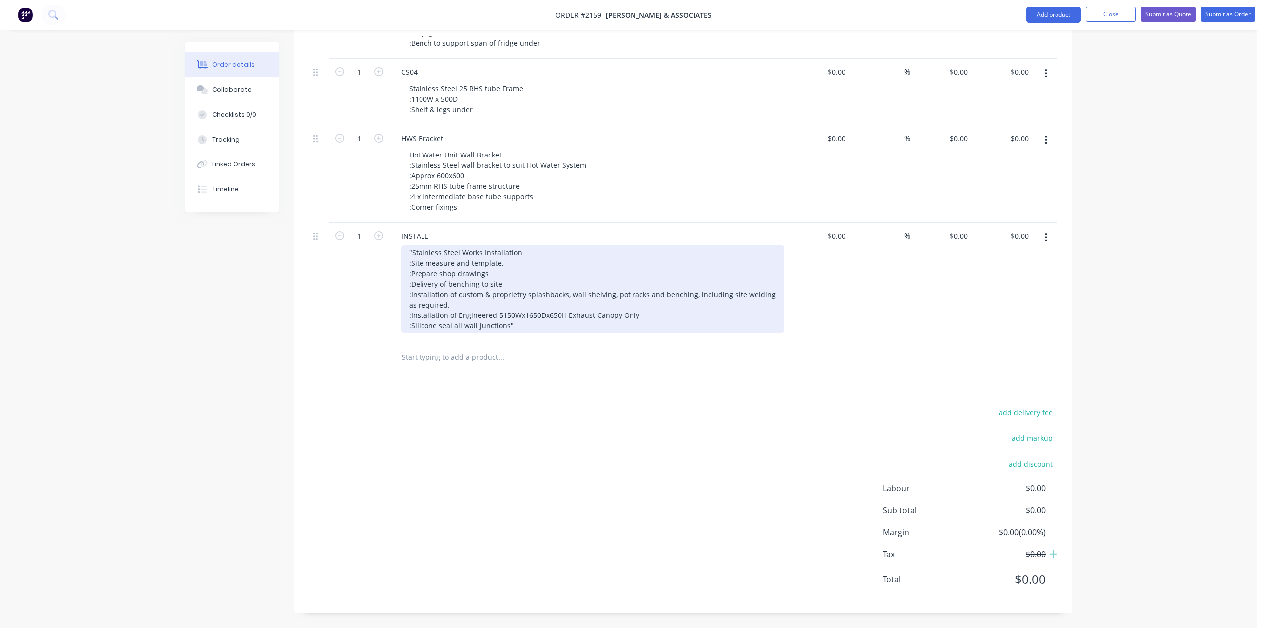
click at [423, 333] on div ""Stainless Steel Works Installation :Site measure and template, :Prepare shop d…" at bounding box center [592, 289] width 383 height 88
click at [554, 333] on div "Stainless Steel Works Installation :Site measure and template, :Prepare shop dr…" at bounding box center [592, 289] width 383 height 88
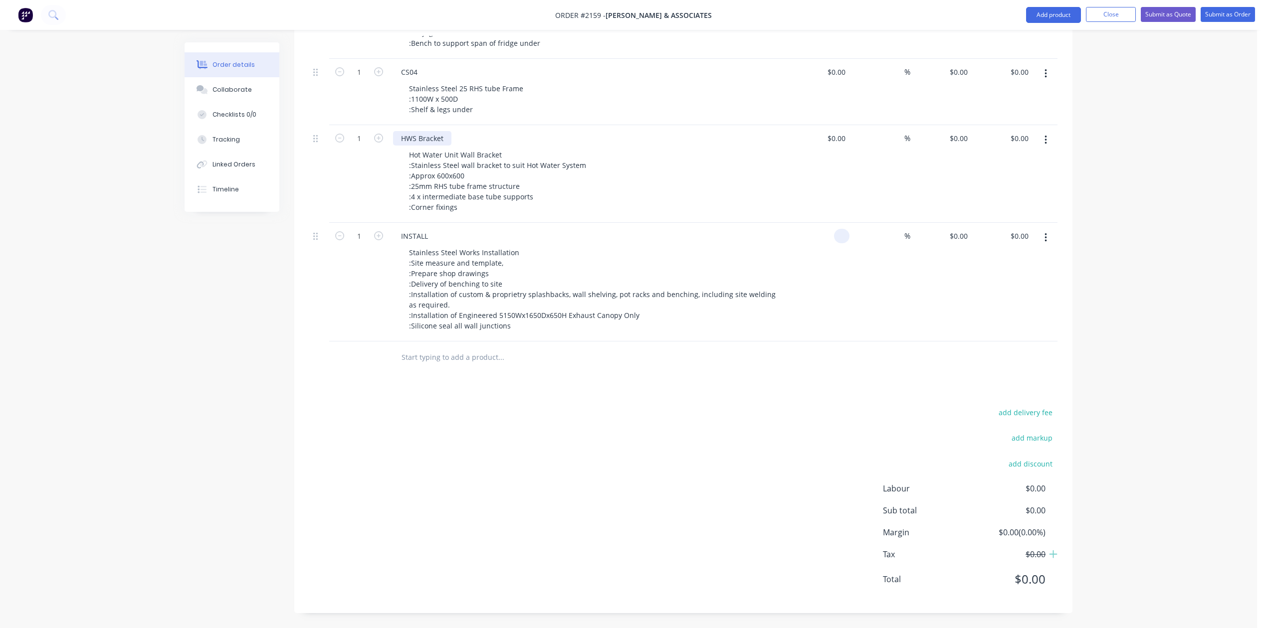
type input "$0.00"
click at [451, 146] on div "HWS Bracket" at bounding box center [422, 138] width 58 height 14
click at [465, 79] on div "CS04" at bounding box center [588, 72] width 391 height 14
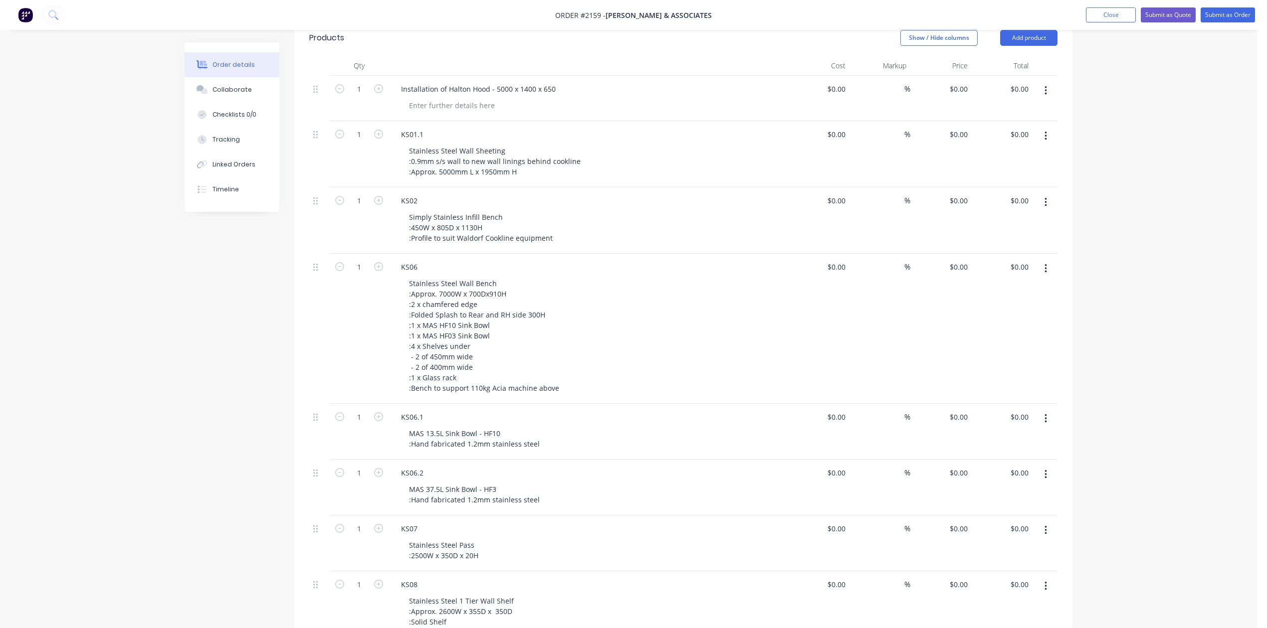
scroll to position [332, 0]
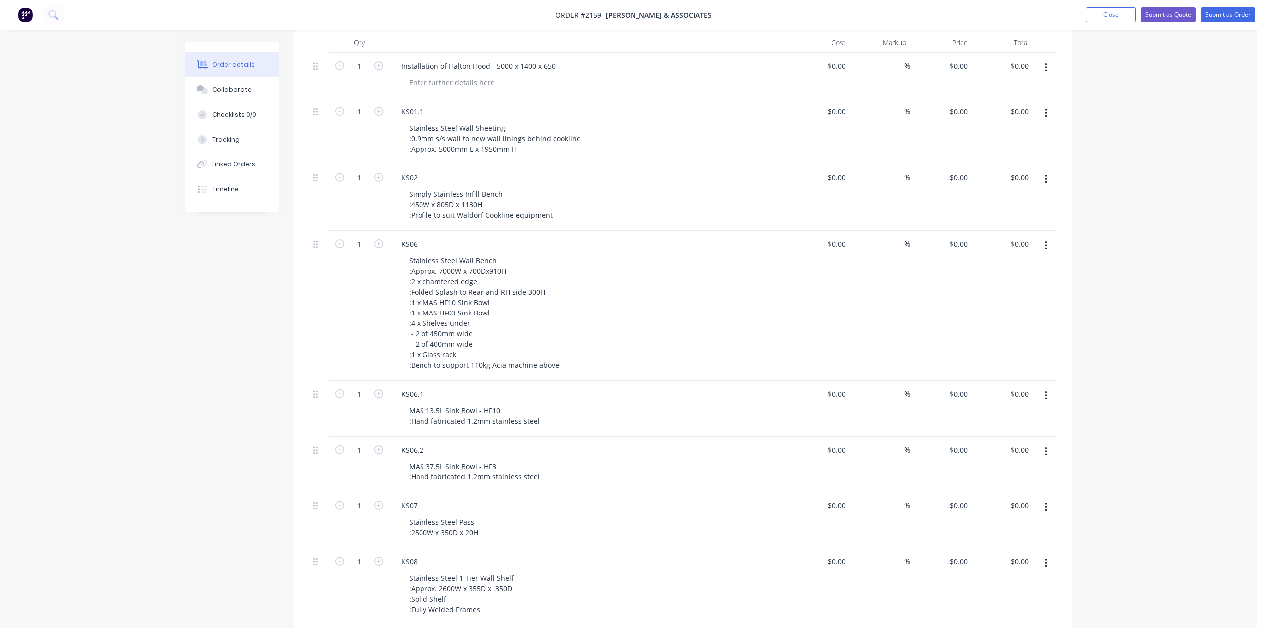
click at [932, 26] on button "Show / Hide columns" at bounding box center [938, 18] width 77 height 16
click at [910, 114] on span at bounding box center [910, 111] width 8 height 8
click at [898, 107] on input "Cost" at bounding box center [898, 107] width 0 height 0
click at [912, 128] on span at bounding box center [910, 124] width 8 height 8
click at [898, 120] on input "Markup" at bounding box center [898, 120] width 0 height 0
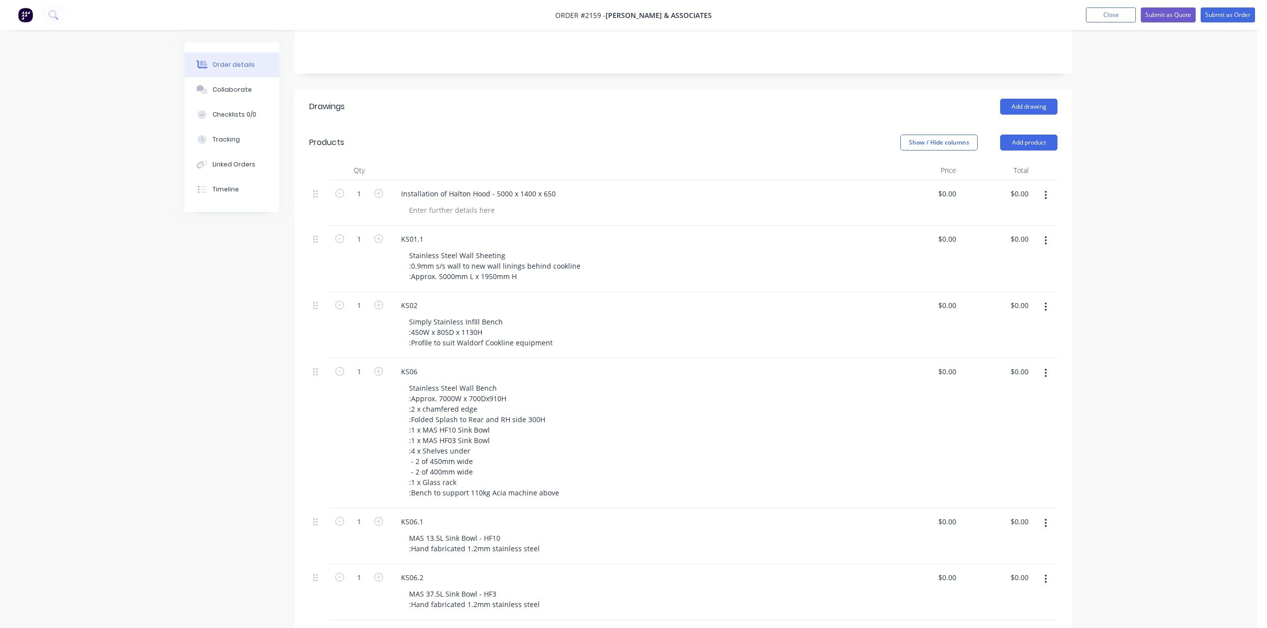
scroll to position [133, 0]
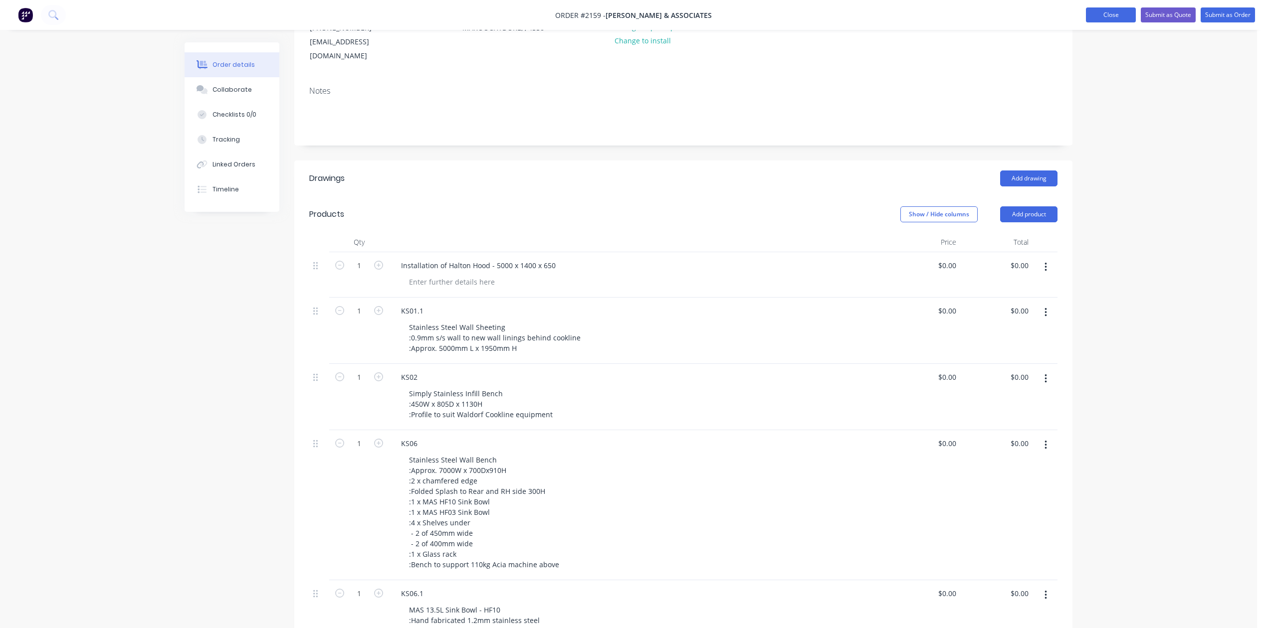
click at [1086, 14] on button "Close" at bounding box center [1111, 14] width 50 height 15
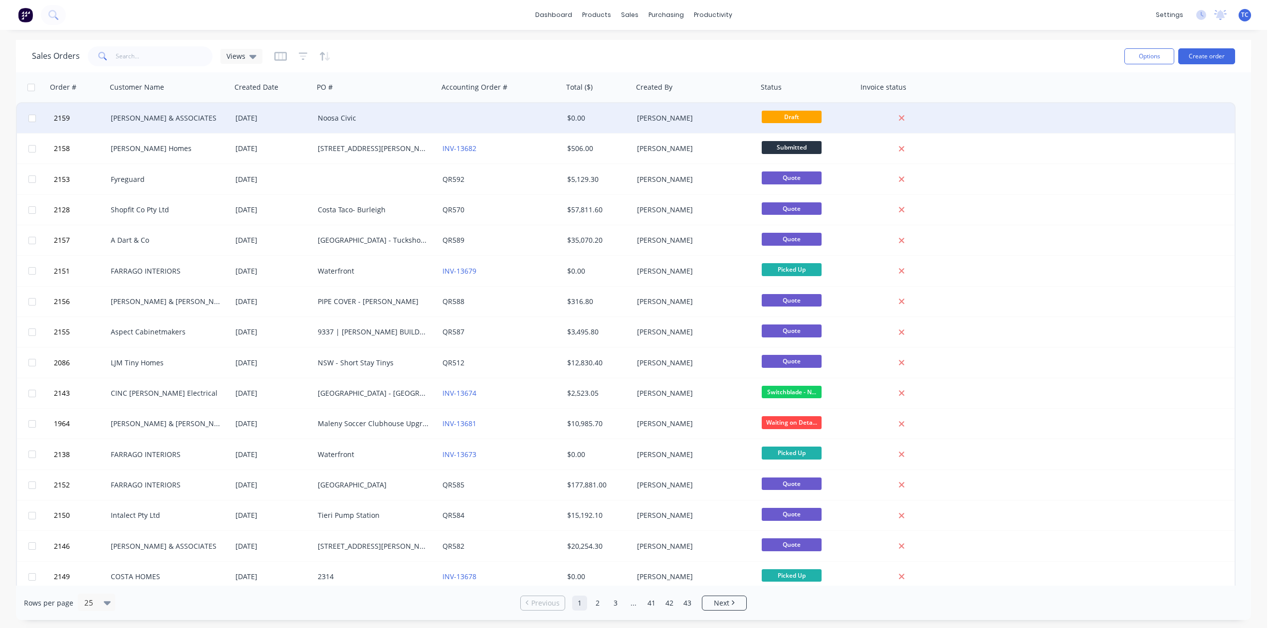
click at [350, 117] on div "Noosa Civic" at bounding box center [373, 118] width 111 height 10
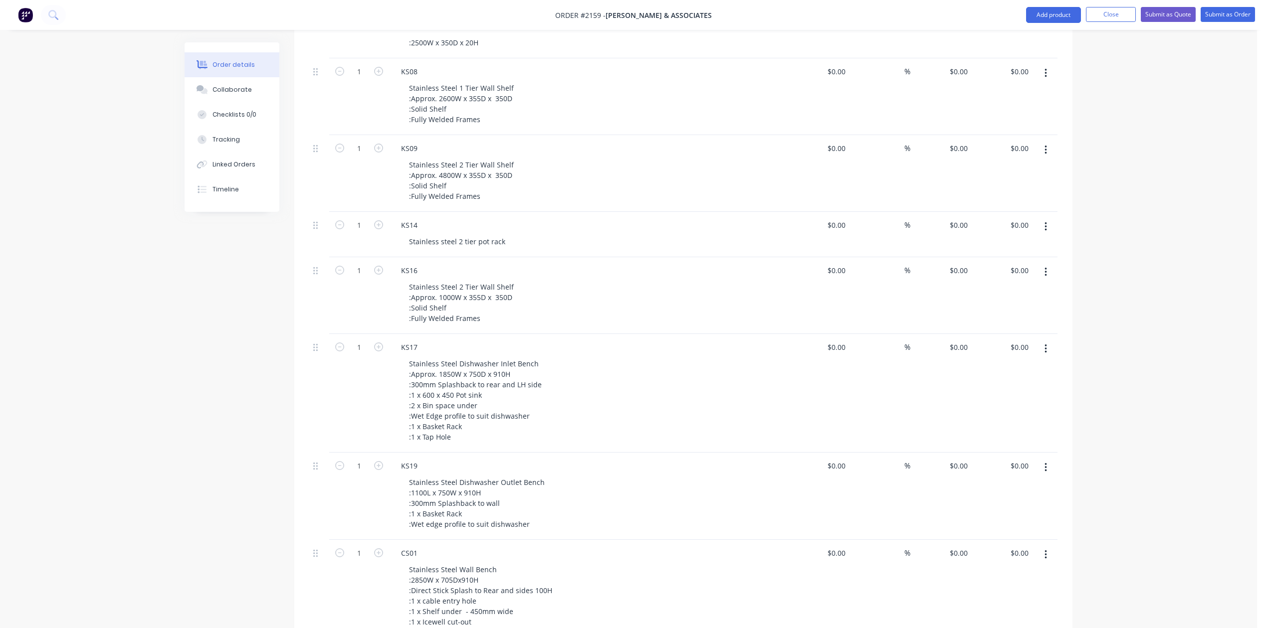
scroll to position [290, 0]
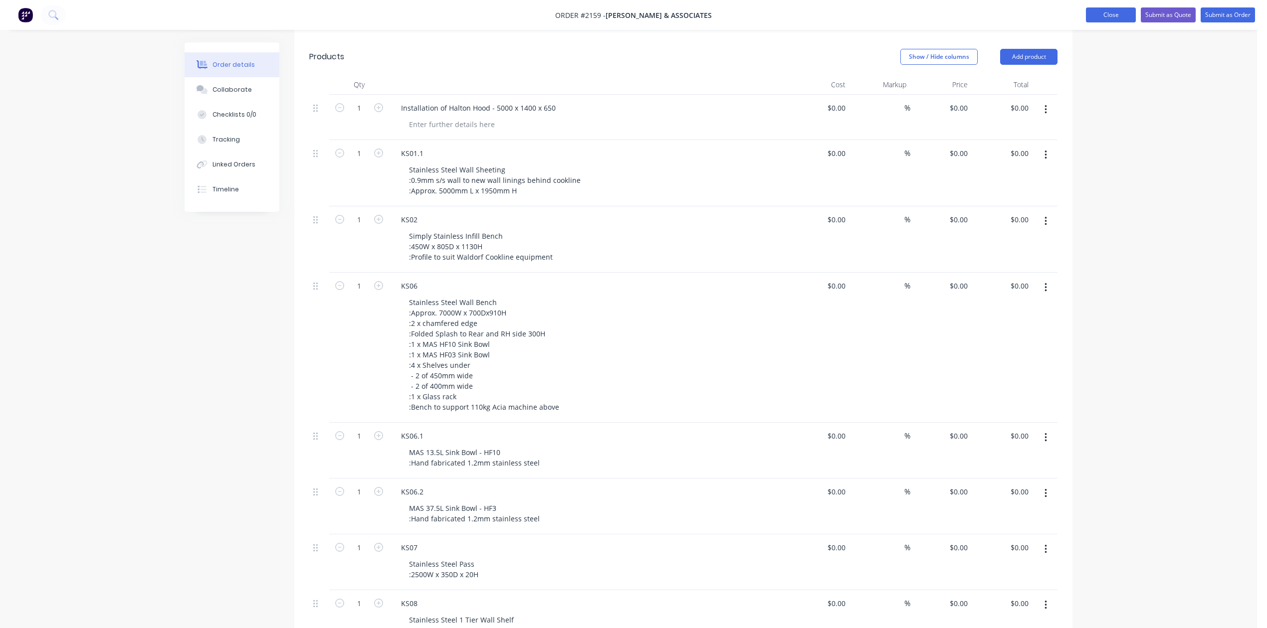
click at [1086, 9] on button "Close" at bounding box center [1111, 14] width 50 height 15
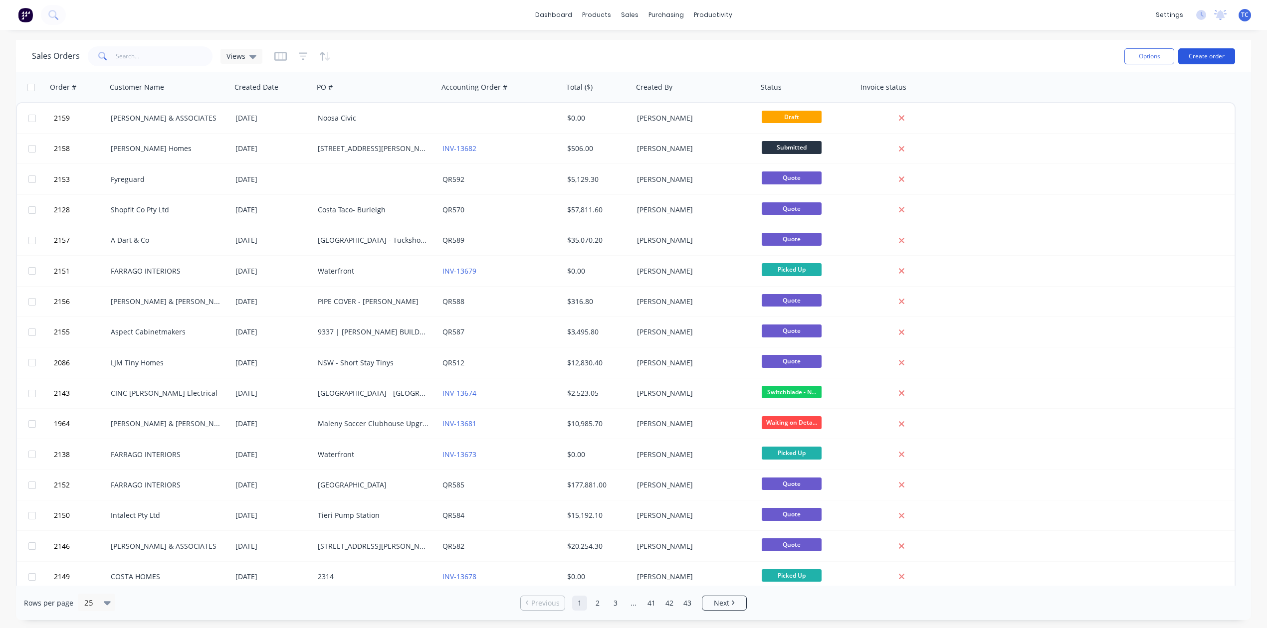
click at [1208, 58] on button "Create order" at bounding box center [1206, 56] width 57 height 16
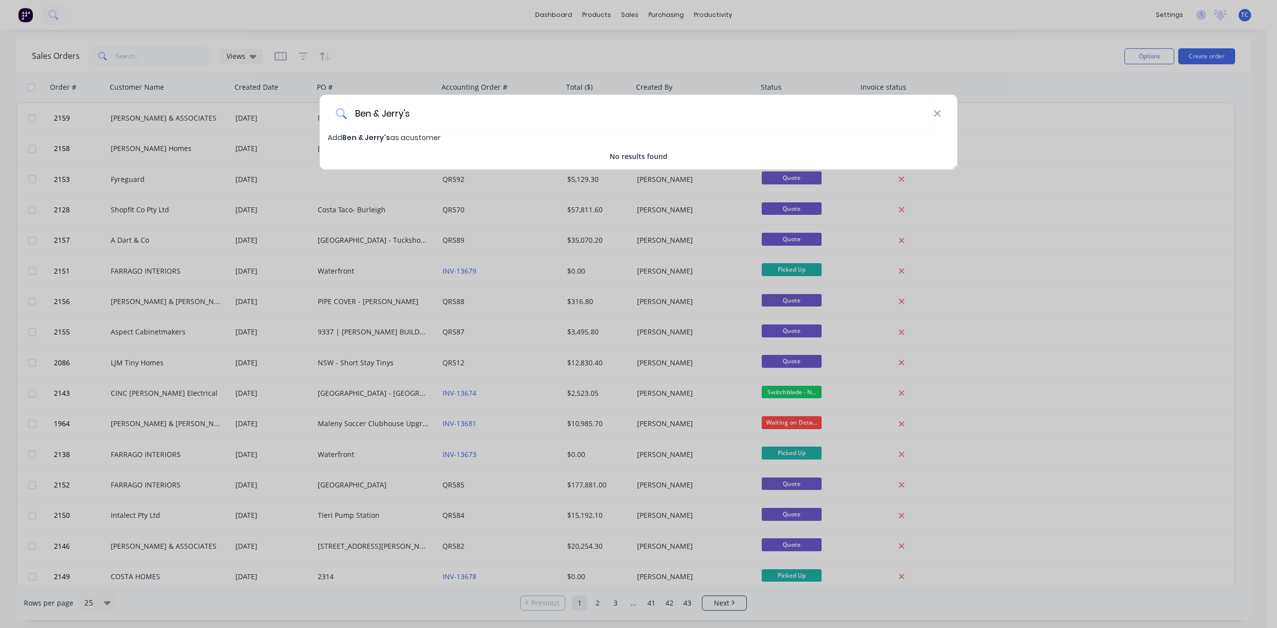
type input "Ben & Jerry's"
click at [359, 134] on span "Ben & Jerry's" at bounding box center [366, 138] width 48 height 10
select select "AU"
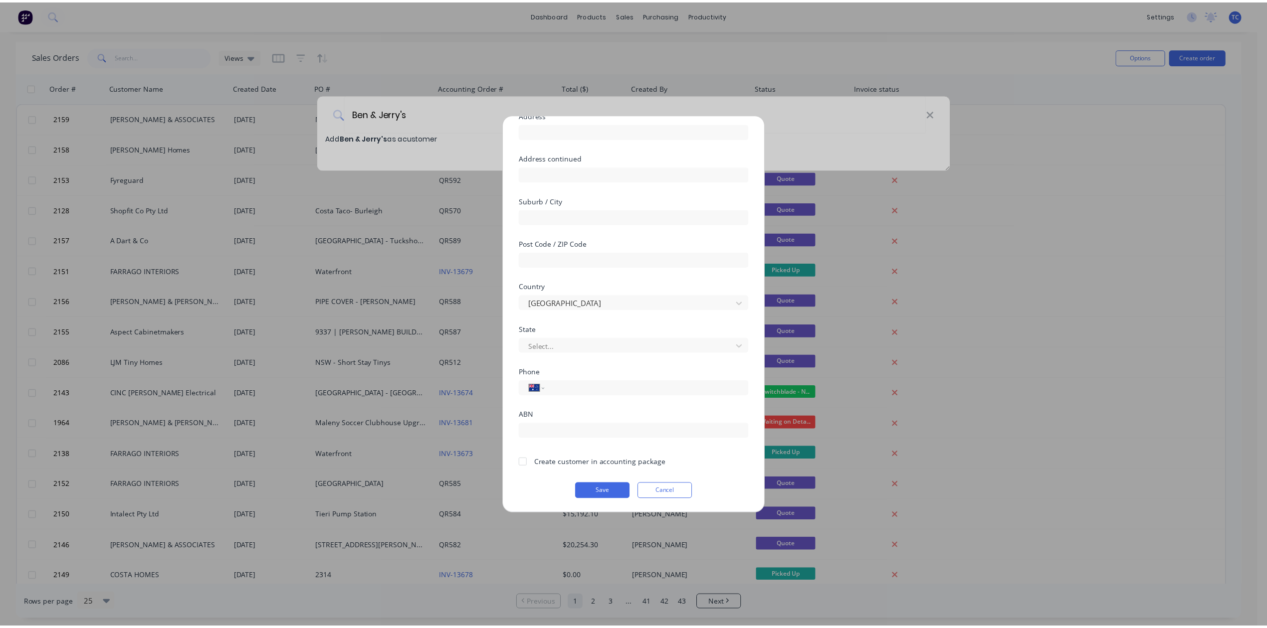
scroll to position [162, 0]
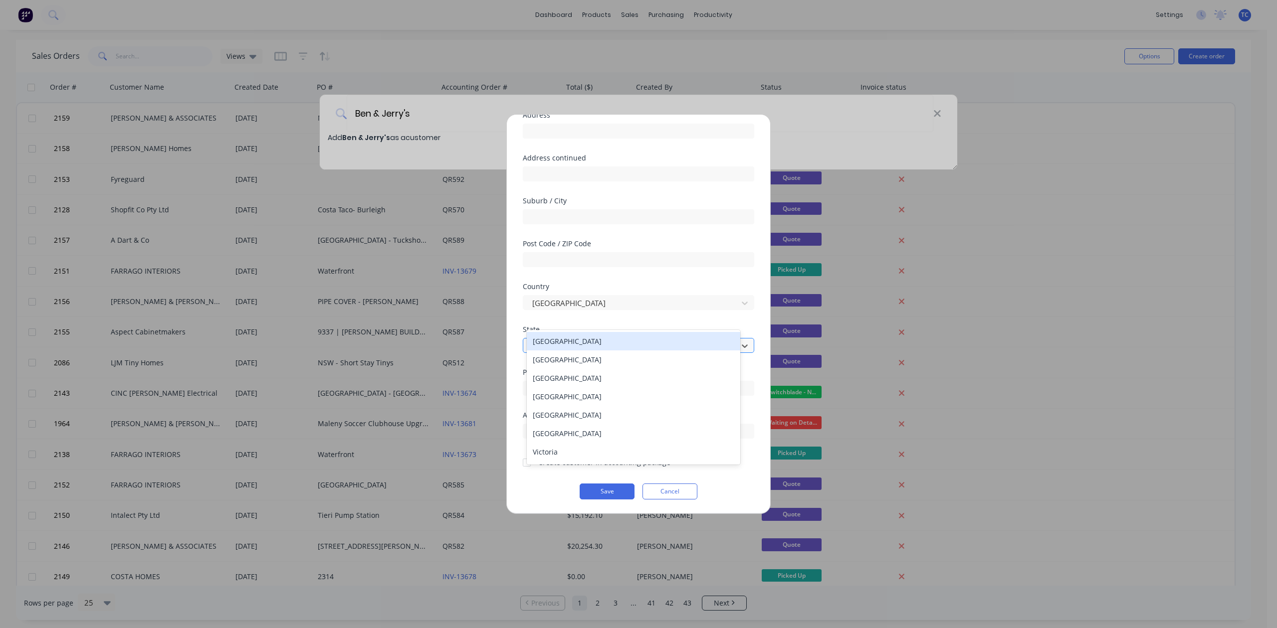
click at [563, 340] on div at bounding box center [631, 346] width 201 height 12
click at [564, 406] on div "[GEOGRAPHIC_DATA]" at bounding box center [633, 396] width 213 height 18
drag, startPoint x: 528, startPoint y: 449, endPoint x: 531, endPoint y: 454, distance: 5.4
click at [528, 453] on div at bounding box center [527, 463] width 20 height 20
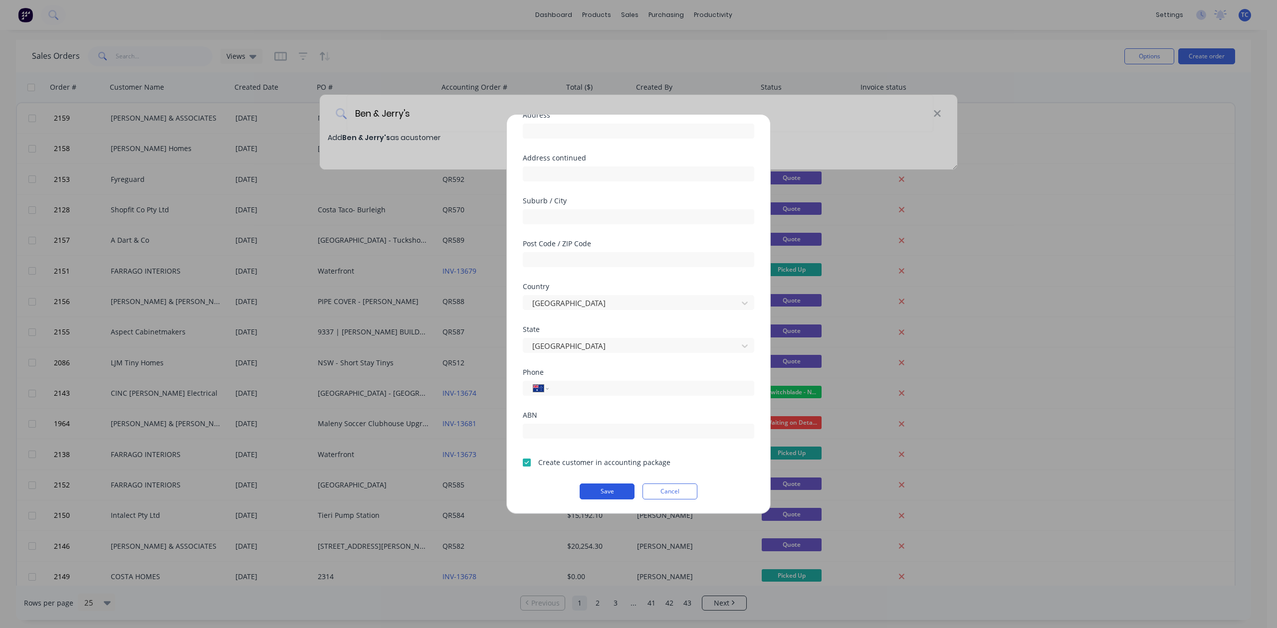
click at [591, 489] on button "Save" at bounding box center [606, 492] width 55 height 16
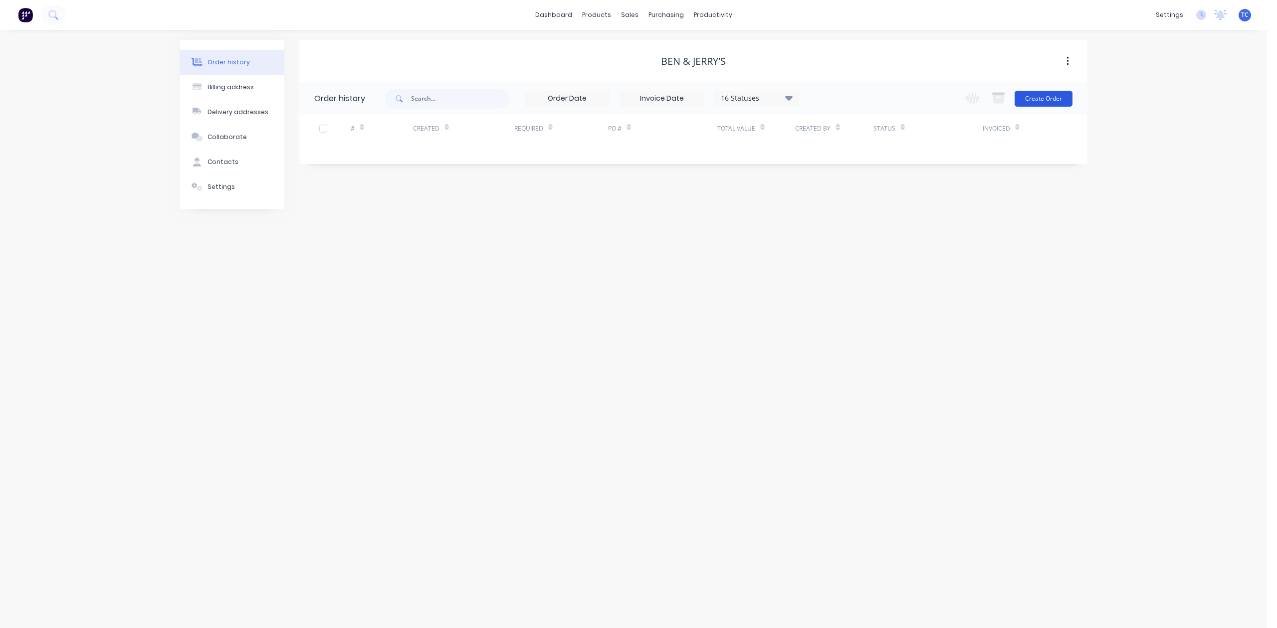
click at [1030, 95] on button "Create Order" at bounding box center [1043, 99] width 58 height 16
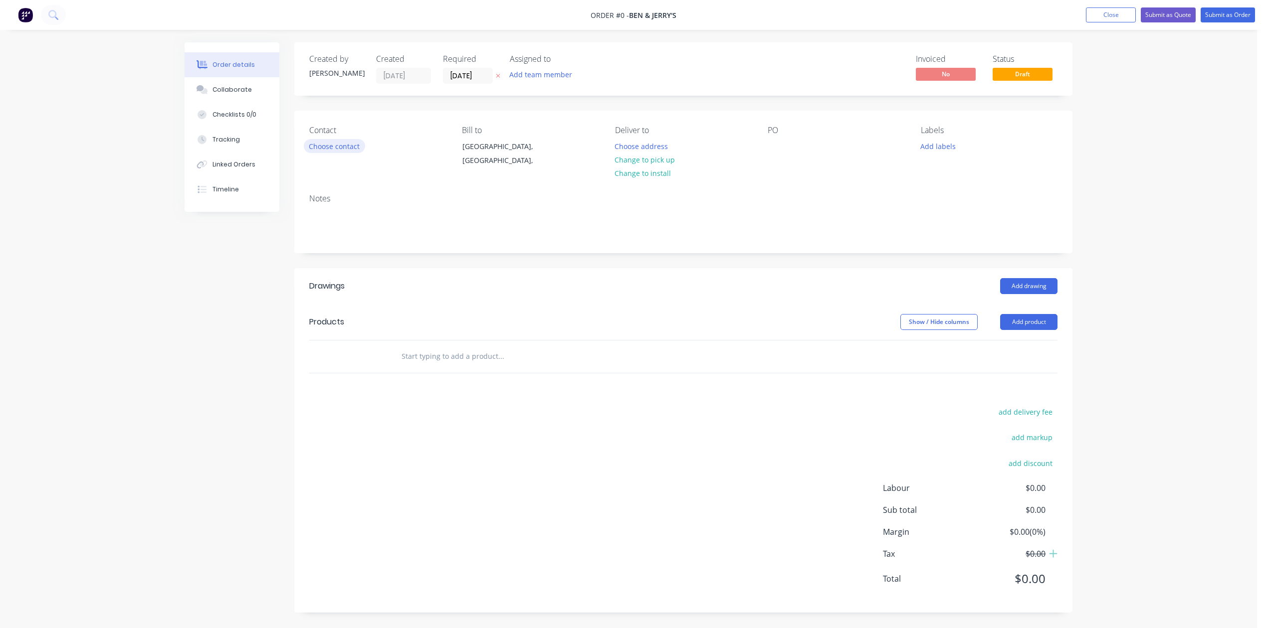
click at [334, 153] on button "Choose contact" at bounding box center [334, 145] width 61 height 13
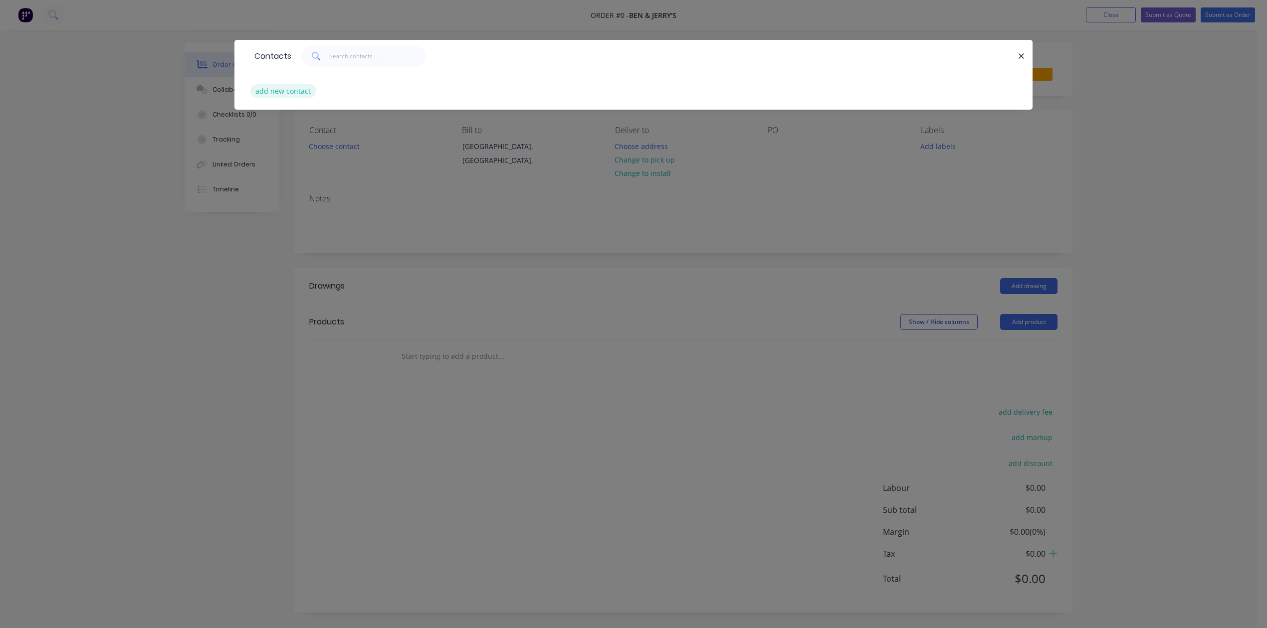
click at [291, 98] on button "add new contact" at bounding box center [283, 90] width 66 height 13
select select "AU"
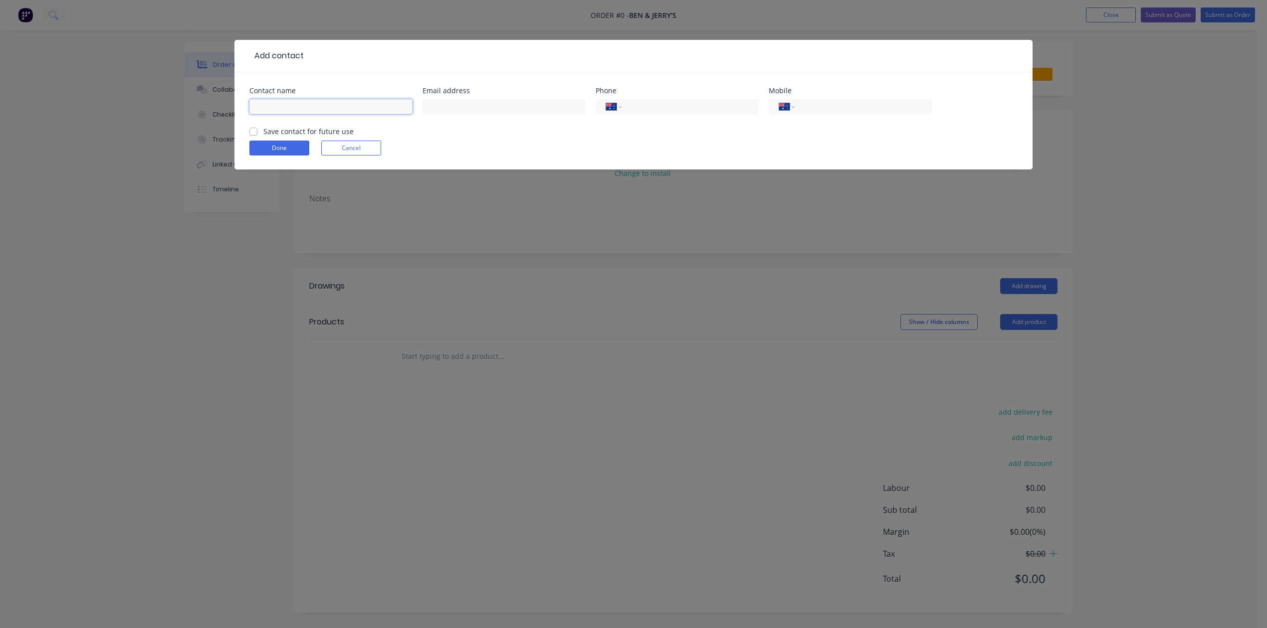
click at [312, 114] on input "text" at bounding box center [330, 106] width 163 height 15
type input "[PERSON_NAME]"
type input "[EMAIL_ADDRESS][DOMAIN_NAME]"
type input "0414 528 482"
click at [263, 137] on label "Save contact for future use" at bounding box center [308, 131] width 90 height 10
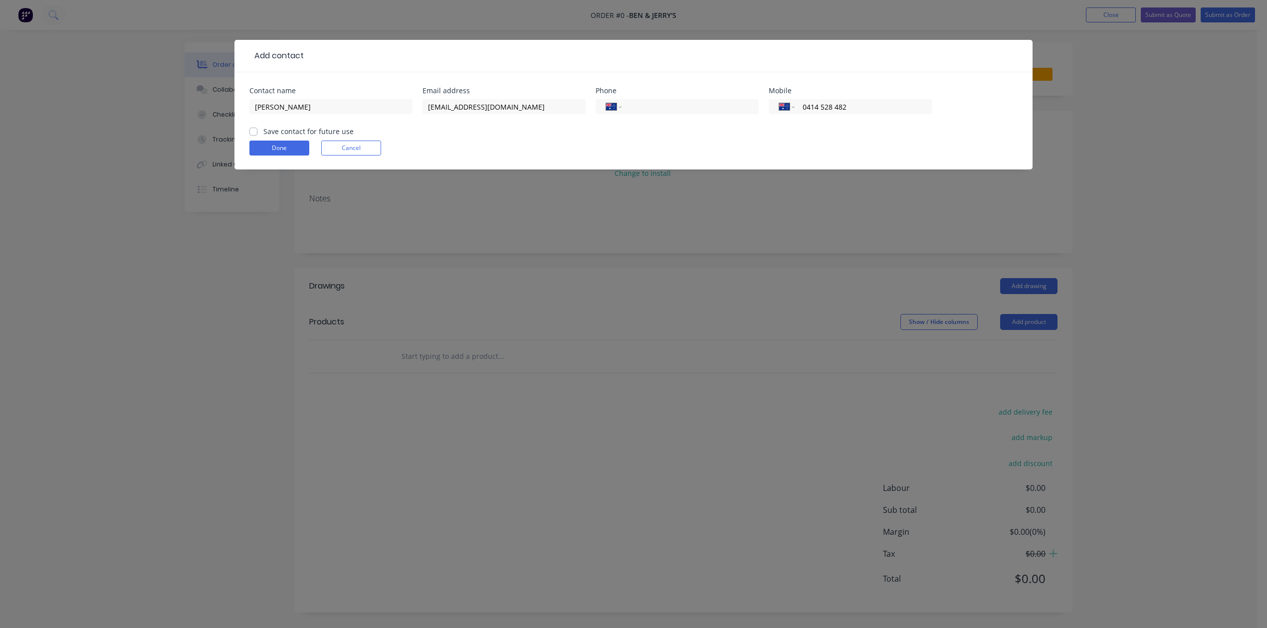
click at [255, 136] on input "Save contact for future use" at bounding box center [253, 130] width 8 height 9
checkbox input "true"
click at [270, 156] on button "Done" at bounding box center [279, 148] width 60 height 15
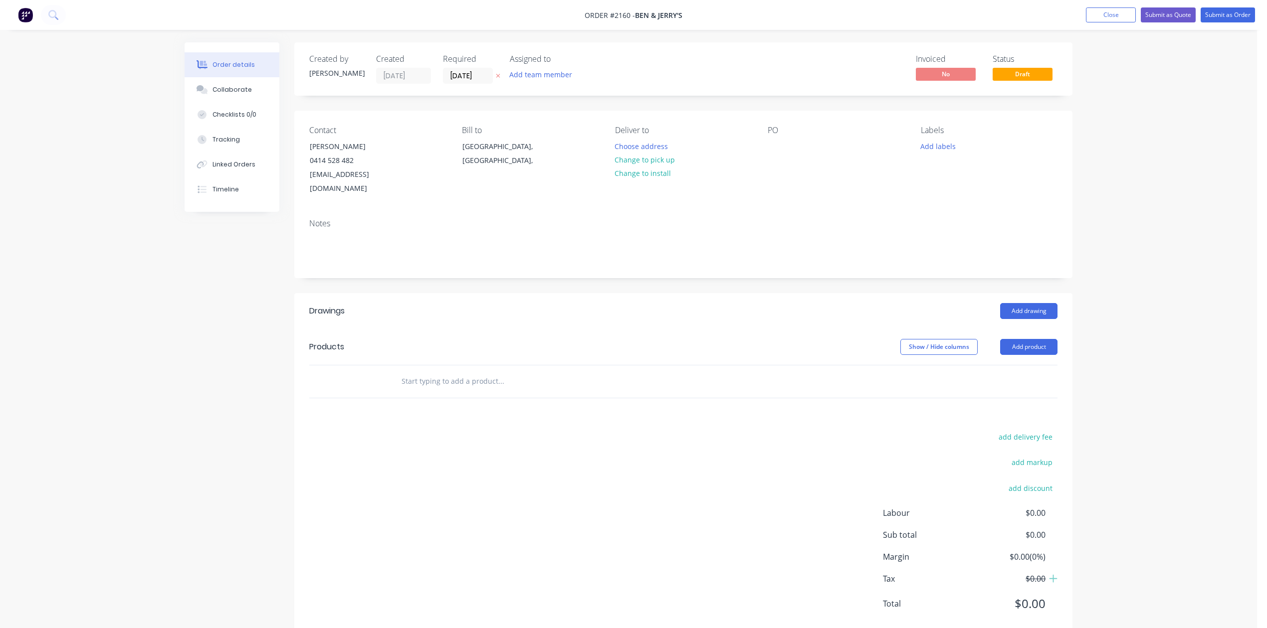
click at [461, 391] on input "text" at bounding box center [500, 381] width 199 height 20
type input "Stainless steel trays"
click at [531, 435] on button "Add Stainless steel trays to order" at bounding box center [554, 419] width 299 height 32
click at [382, 402] on button "button" at bounding box center [378, 397] width 13 height 10
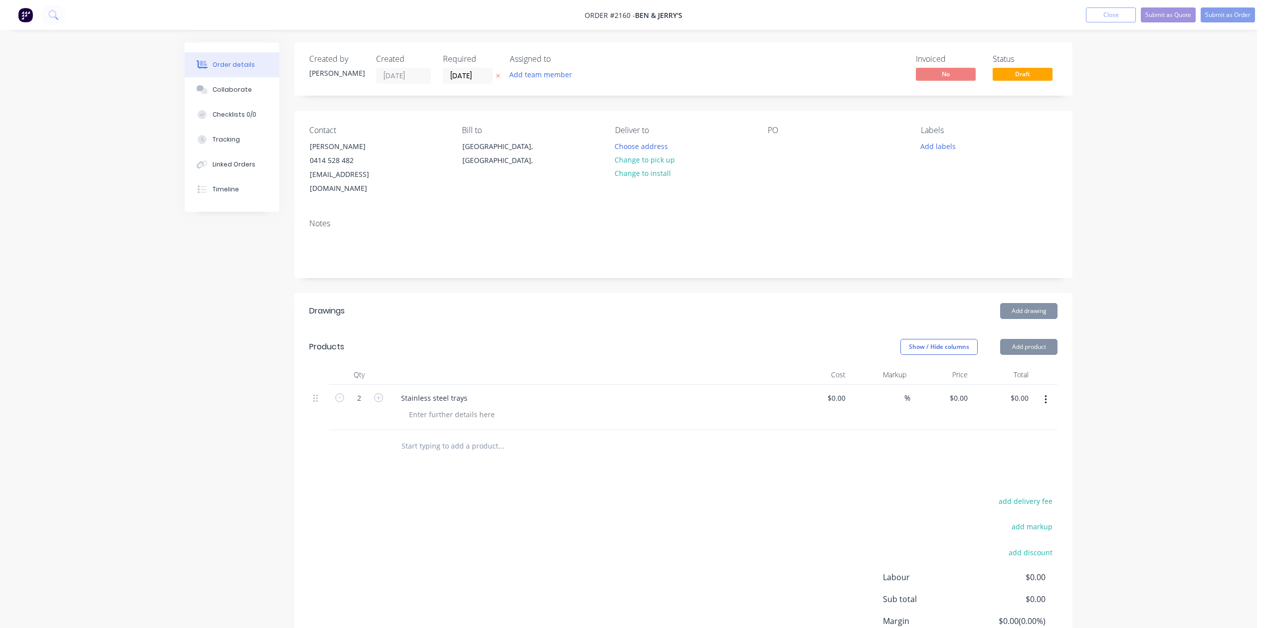
click at [382, 402] on button "button" at bounding box center [378, 397] width 13 height 10
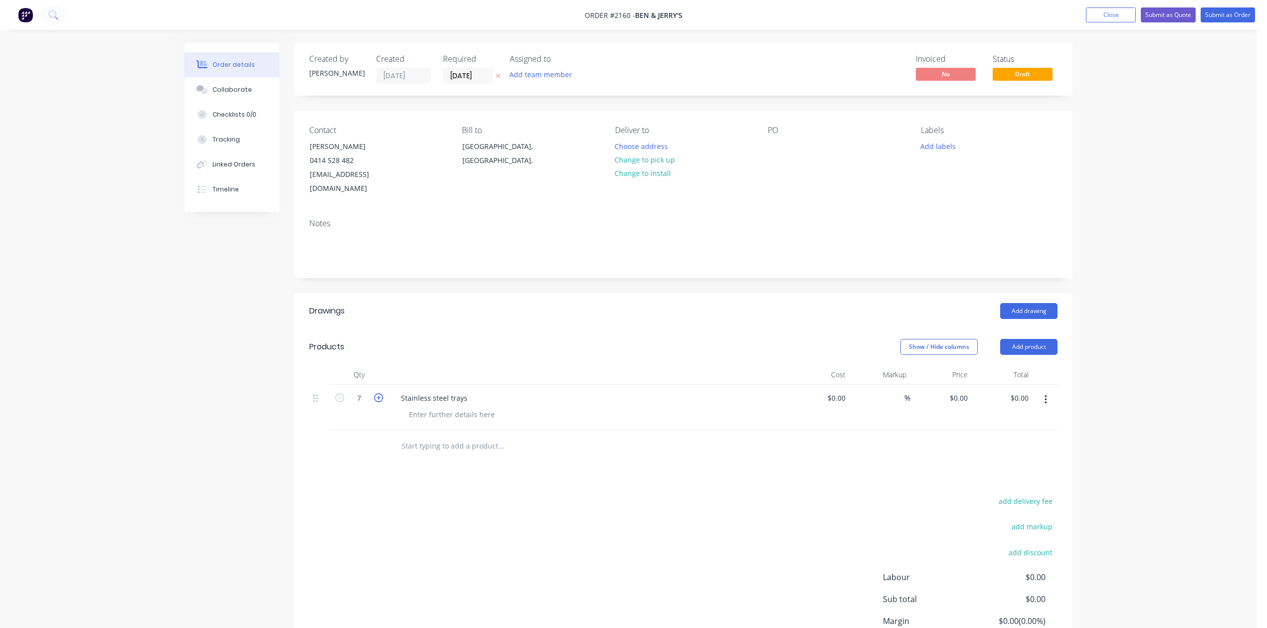
click at [382, 402] on button "button" at bounding box center [378, 397] width 13 height 10
click at [344, 402] on icon "button" at bounding box center [339, 397] width 9 height 9
type input "7"
click at [431, 456] on input "text" at bounding box center [500, 446] width 199 height 20
type input "Stainless steel trays"
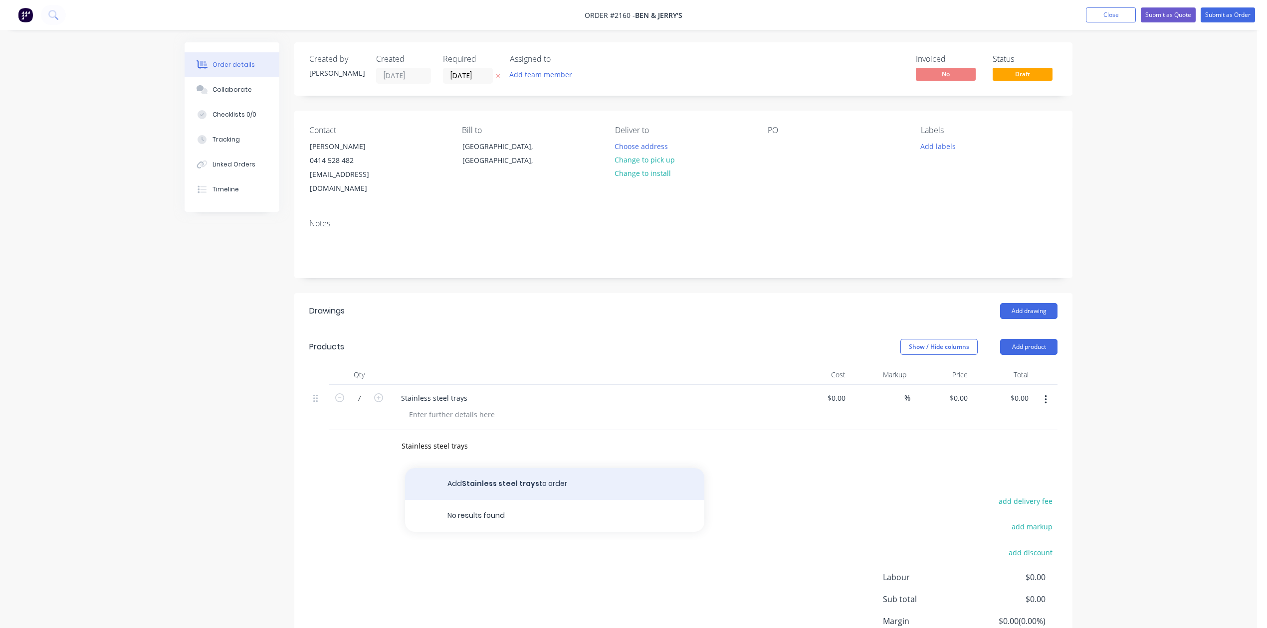
drag, startPoint x: 495, startPoint y: 579, endPoint x: 489, endPoint y: 579, distance: 6.5
click at [495, 500] on button "Add Stainless steel trays to order" at bounding box center [554, 484] width 299 height 32
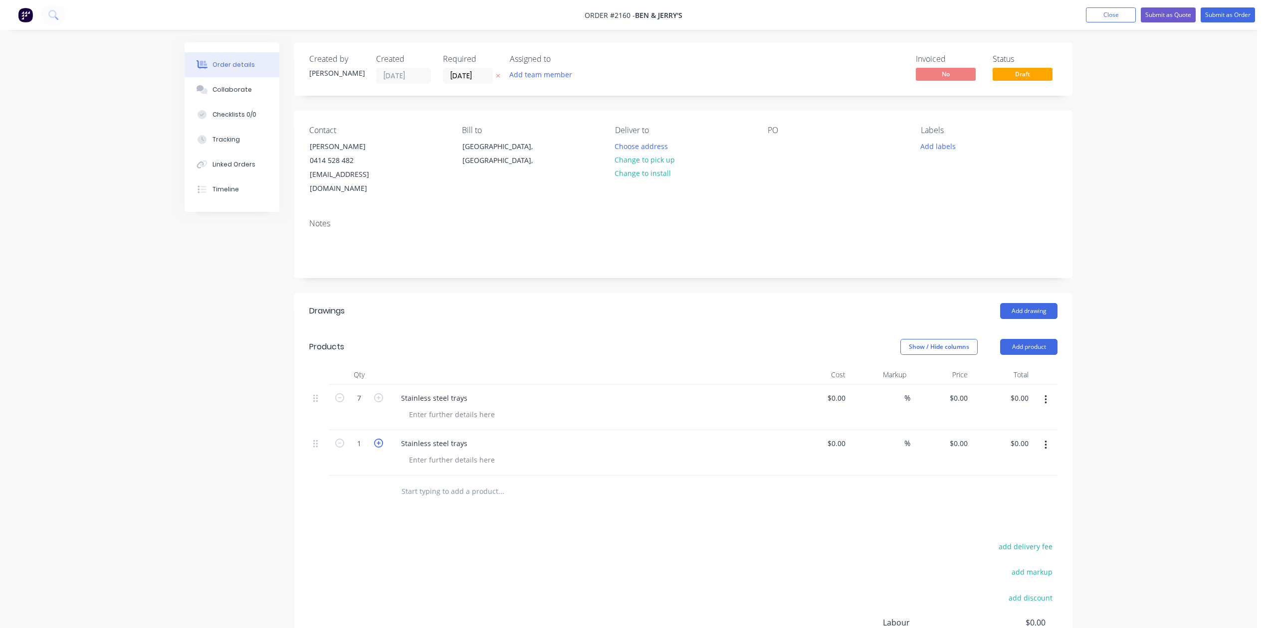
click at [379, 448] on icon "button" at bounding box center [378, 443] width 9 height 9
type input "2"
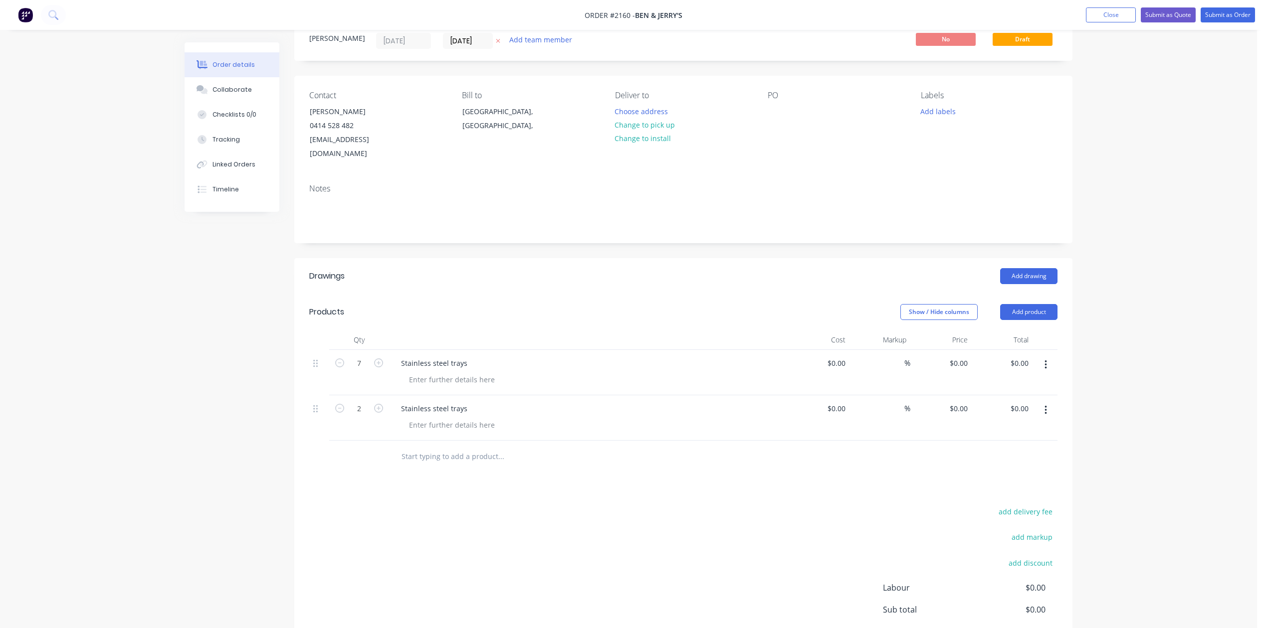
scroll to position [66, 0]
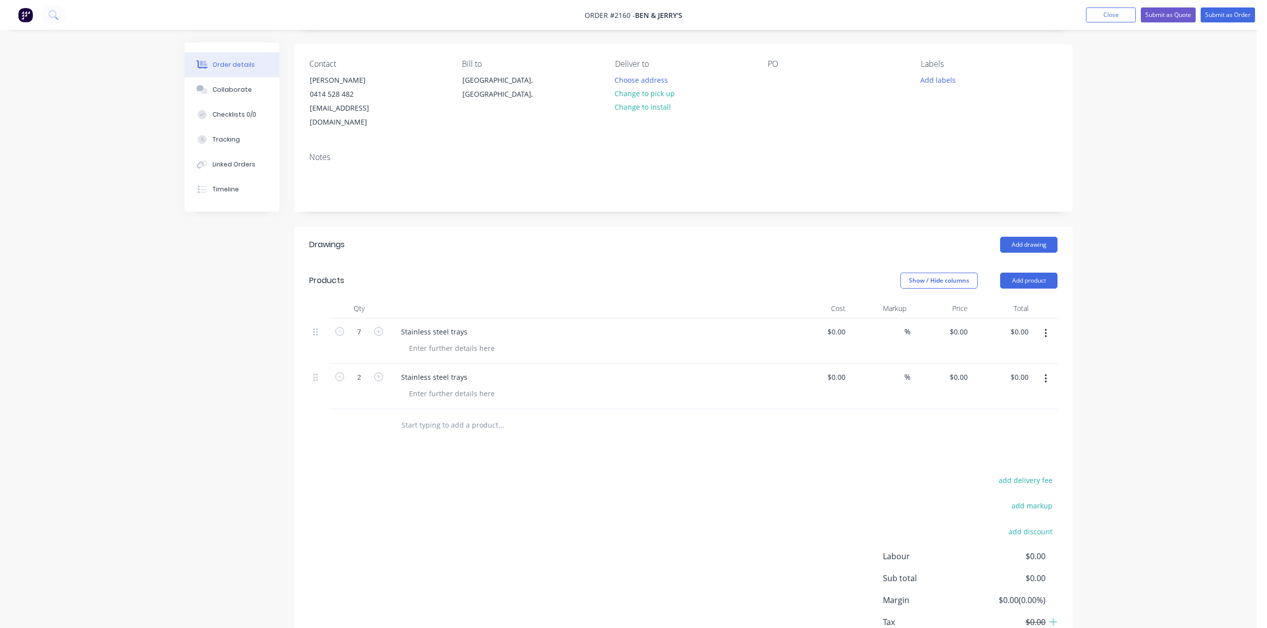
click at [453, 435] on input "text" at bounding box center [500, 425] width 199 height 20
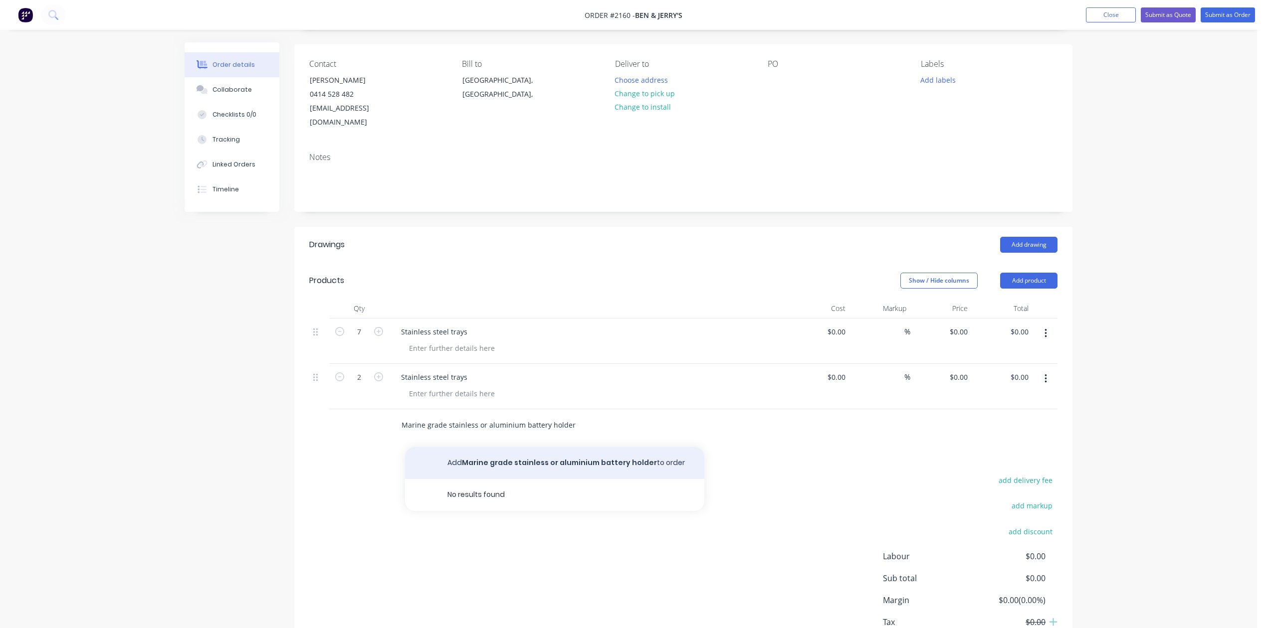
type input "Marine grade stainless or aluminium battery holder"
click at [531, 479] on button "Add Marine grade stainless or aluminium battery holder to order" at bounding box center [554, 463] width 299 height 32
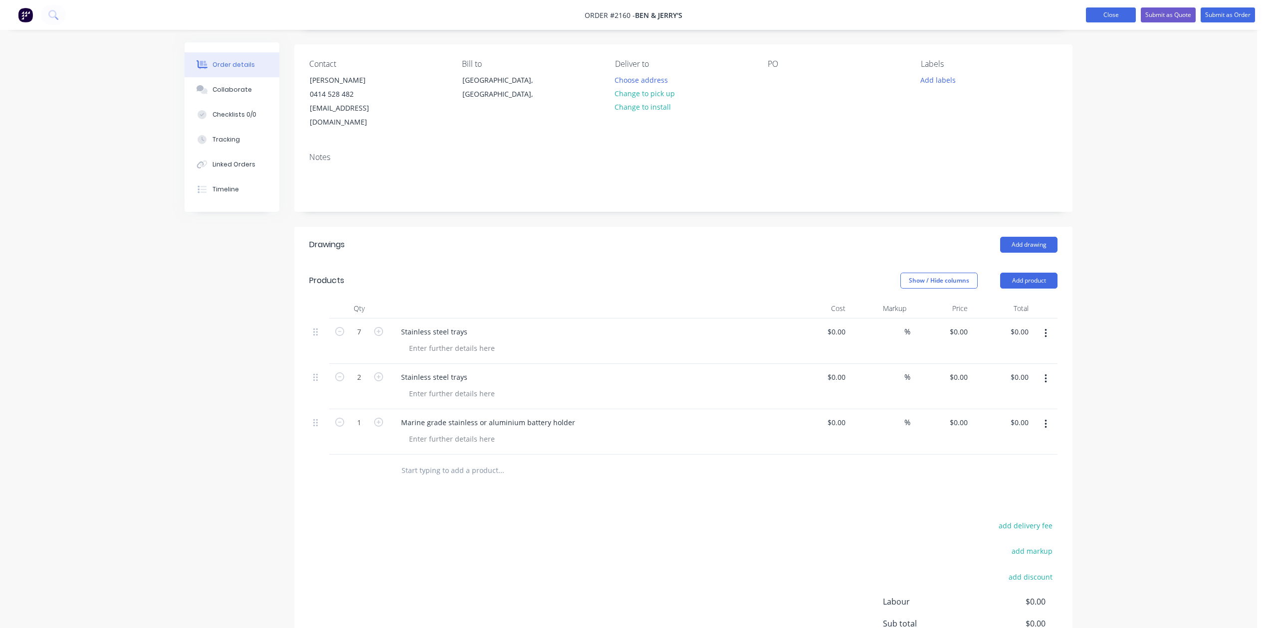
click at [1086, 16] on button "Close" at bounding box center [1111, 14] width 50 height 15
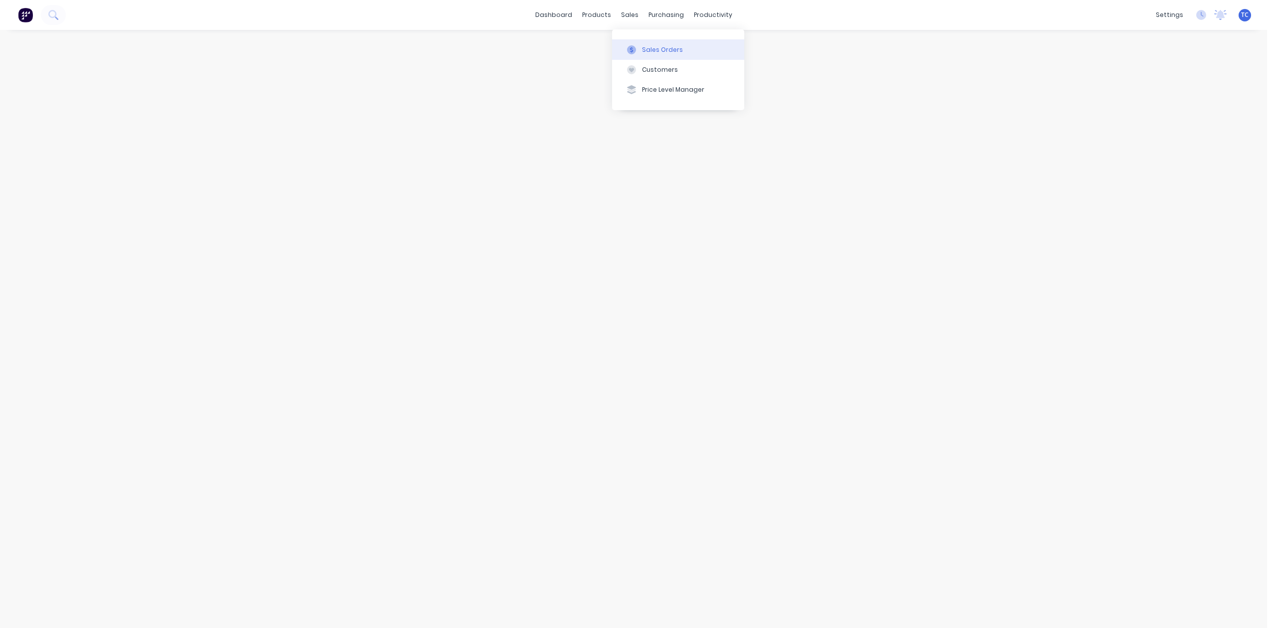
click at [662, 54] on div "Sales Orders" at bounding box center [662, 49] width 41 height 9
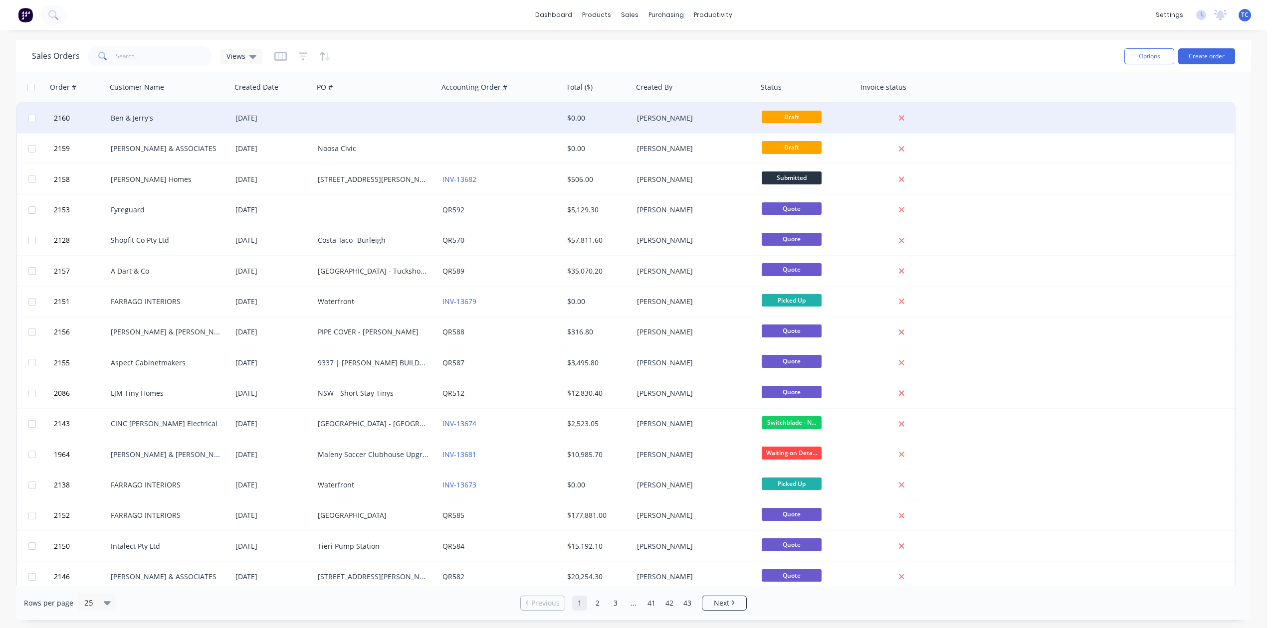
click at [270, 116] on div "[DATE]" at bounding box center [272, 118] width 74 height 10
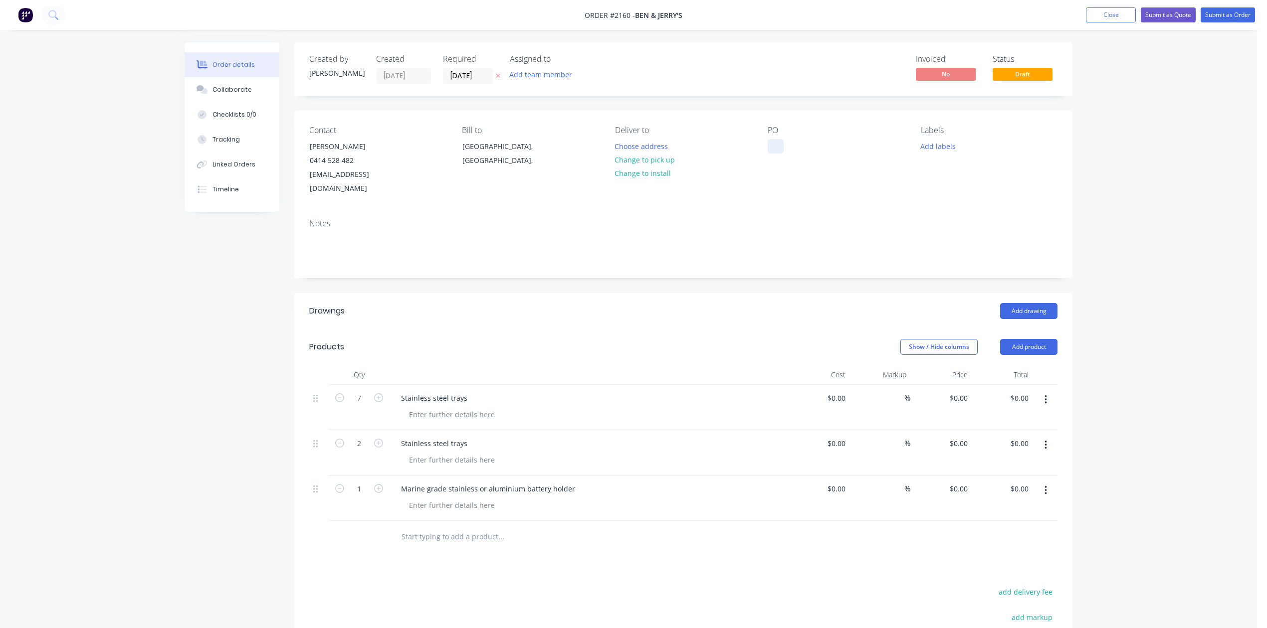
click at [772, 154] on div at bounding box center [775, 146] width 16 height 14
click at [956, 153] on button "Add labels" at bounding box center [938, 145] width 46 height 13
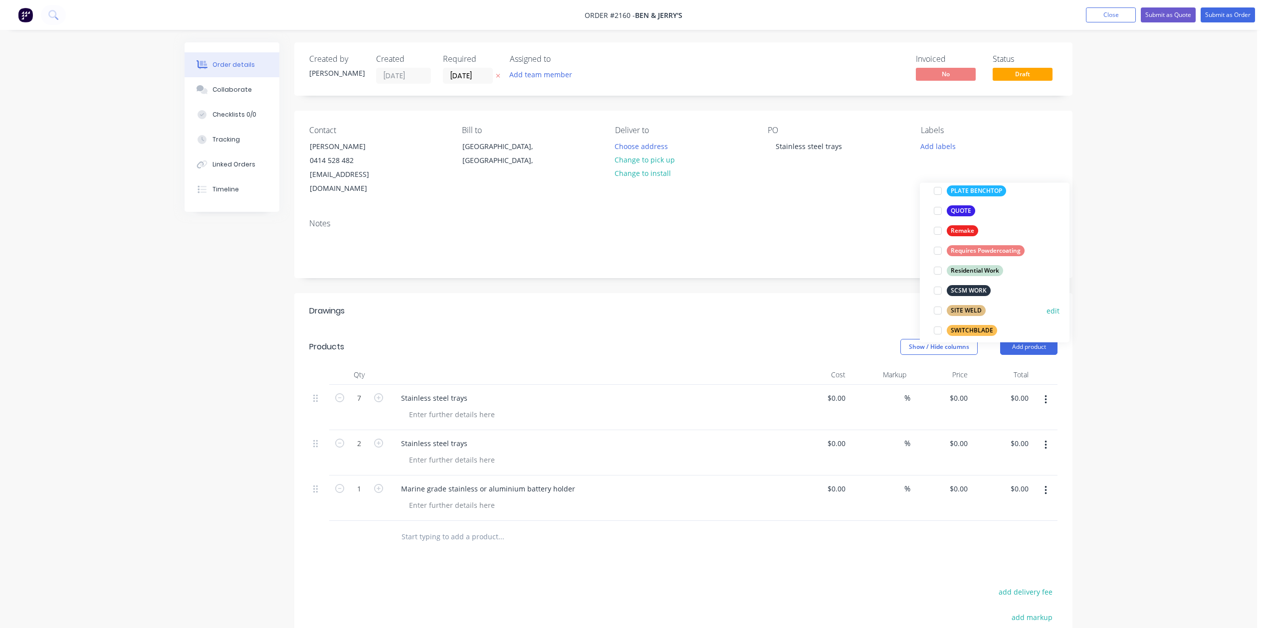
scroll to position [332, 0]
click at [936, 212] on div at bounding box center [938, 210] width 20 height 20
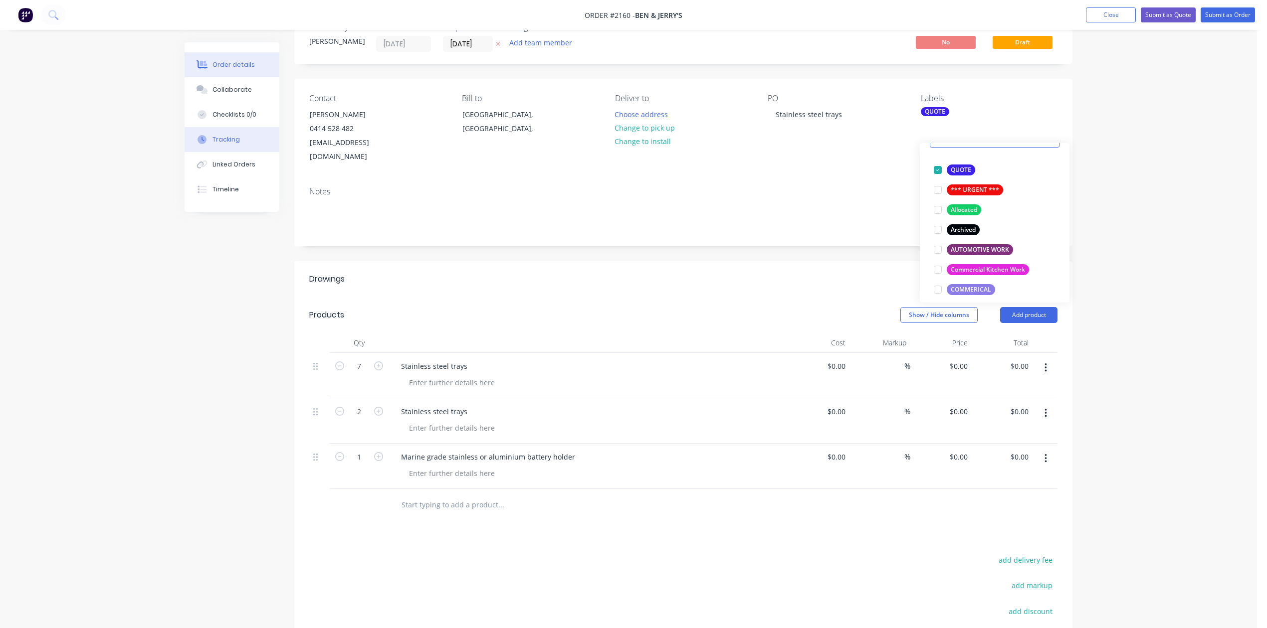
scroll to position [0, 0]
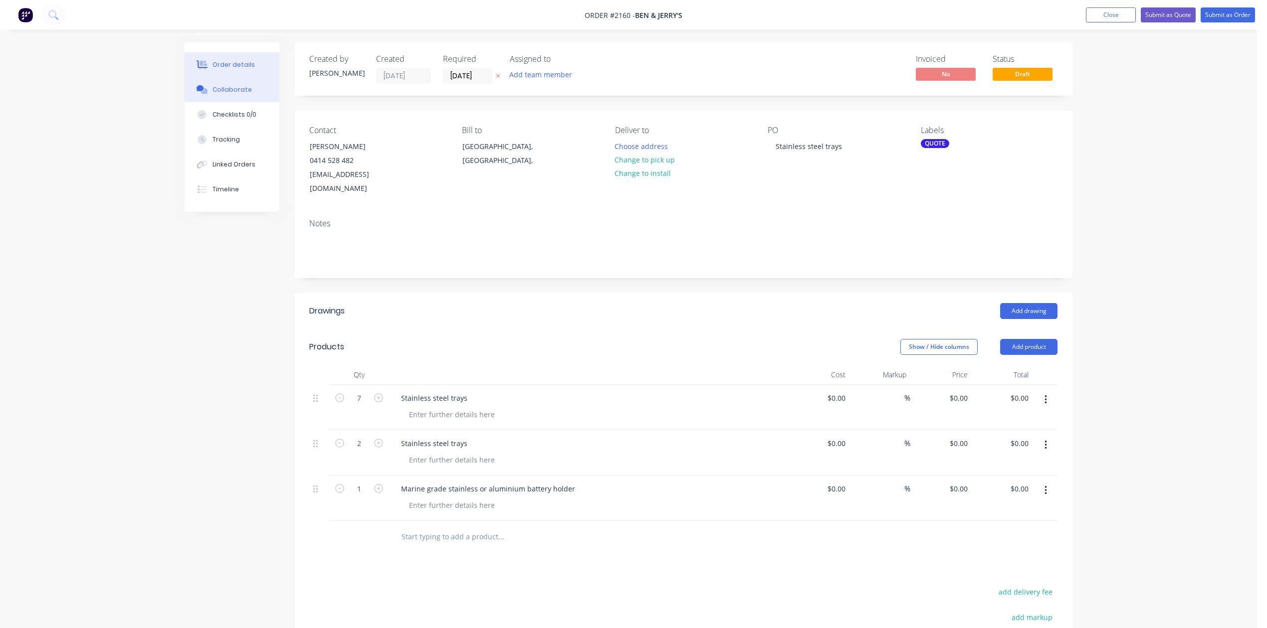
click at [243, 94] on div "Collaborate" at bounding box center [231, 89] width 39 height 9
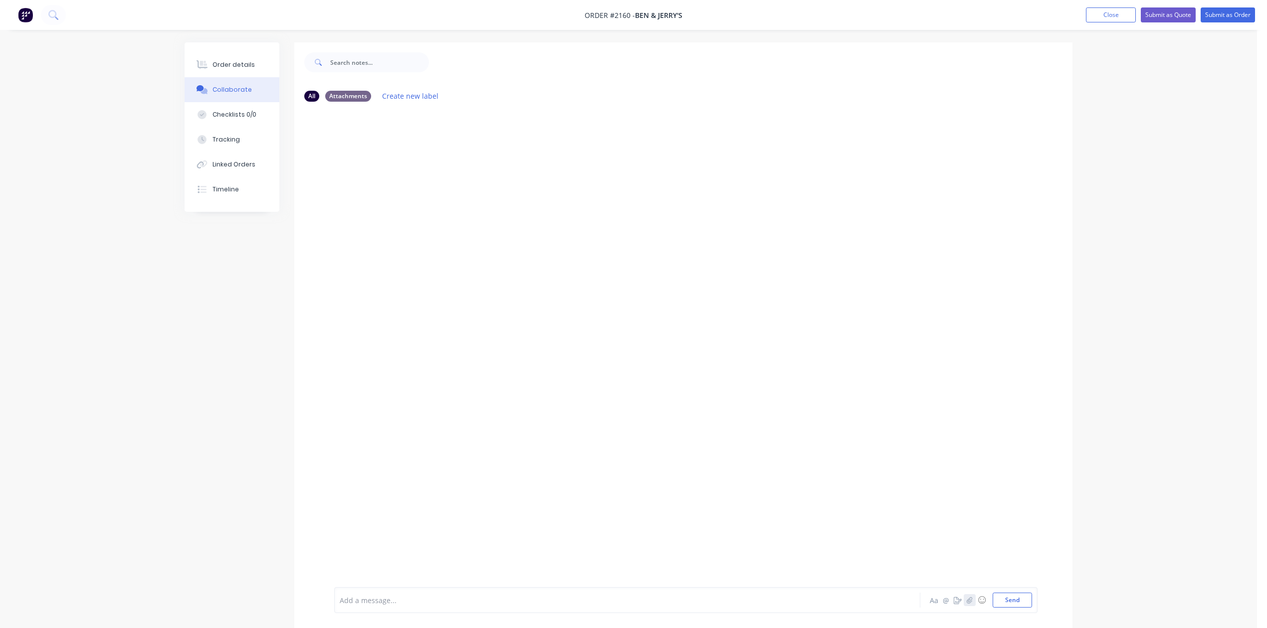
click at [966, 597] on icon "button" at bounding box center [968, 600] width 5 height 6
click at [1011, 593] on button "Send" at bounding box center [1011, 600] width 39 height 15
click at [1086, 14] on button "Close" at bounding box center [1111, 14] width 50 height 15
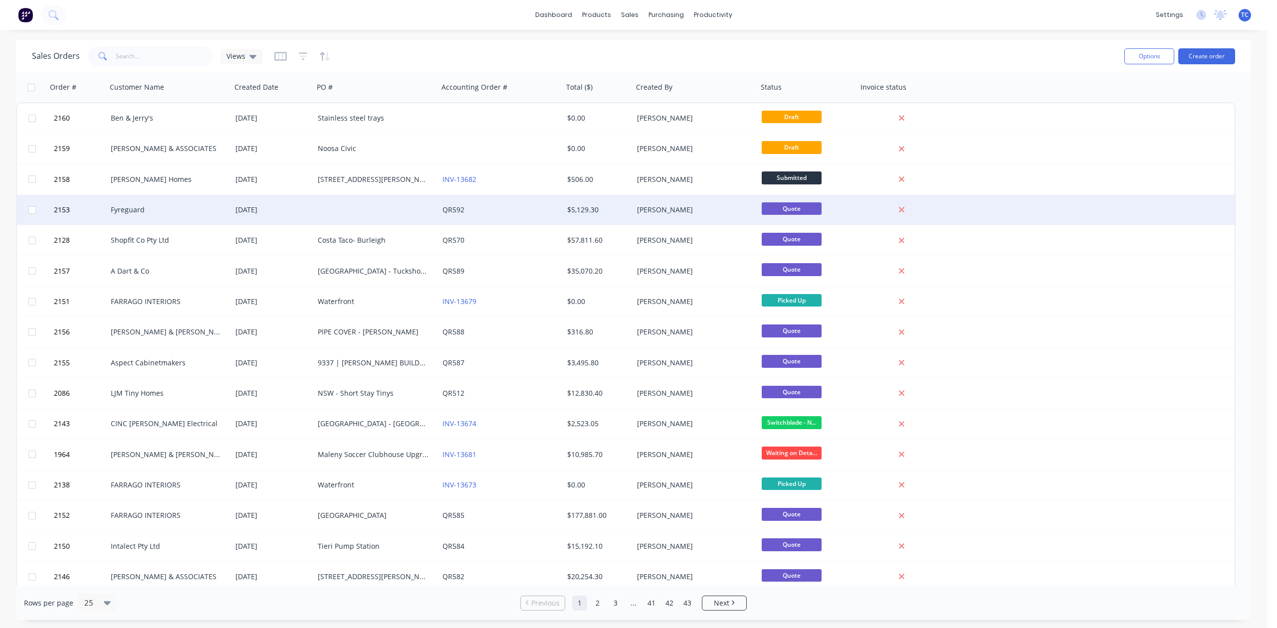
click at [253, 208] on div "[DATE]" at bounding box center [272, 210] width 74 height 10
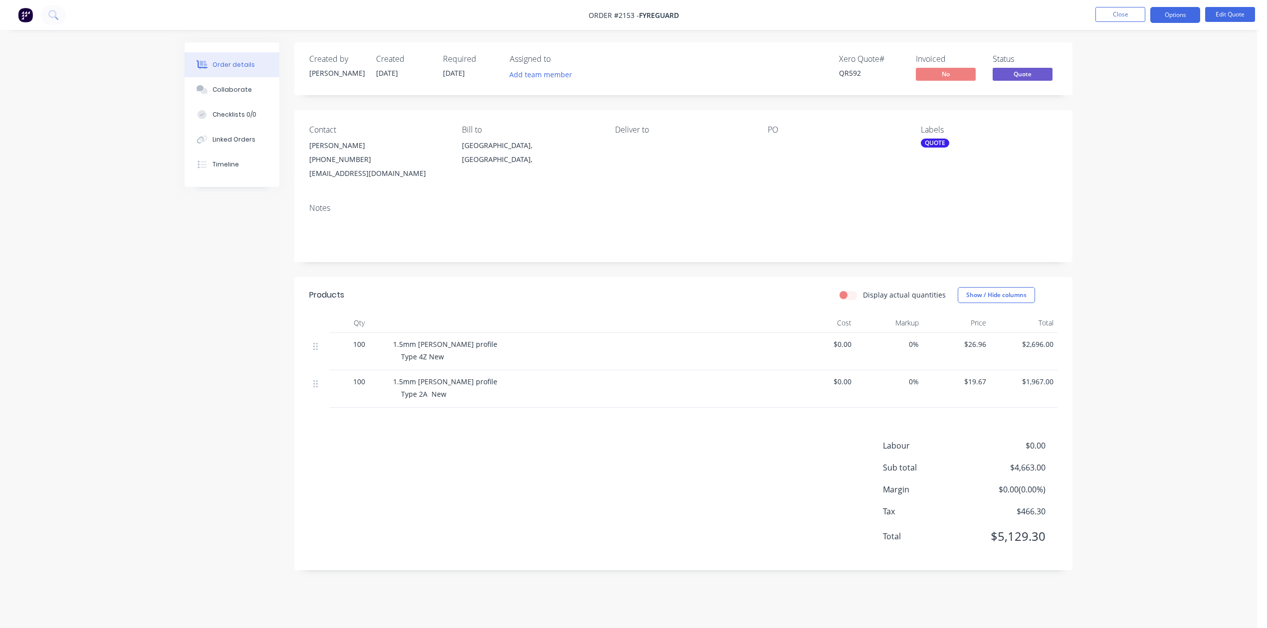
click at [365, 350] on span "100" at bounding box center [359, 344] width 12 height 10
drag, startPoint x: 371, startPoint y: 410, endPoint x: 328, endPoint y: 411, distance: 43.4
click at [328, 371] on div "100 1.5mm Zinc Anneal profile Type 4Z New $0.00 0% $26.96 $2,696.00" at bounding box center [683, 351] width 748 height 37
click at [1228, 11] on button "Edit Quote" at bounding box center [1230, 14] width 50 height 15
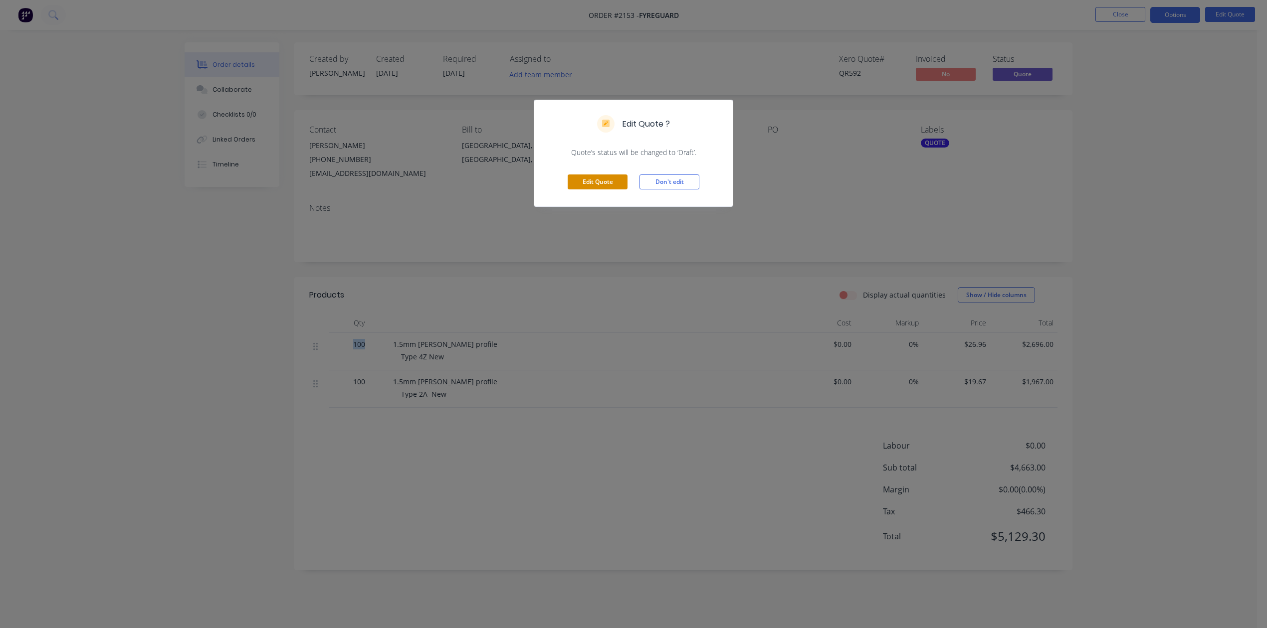
click at [603, 189] on button "Edit Quote" at bounding box center [597, 182] width 60 height 15
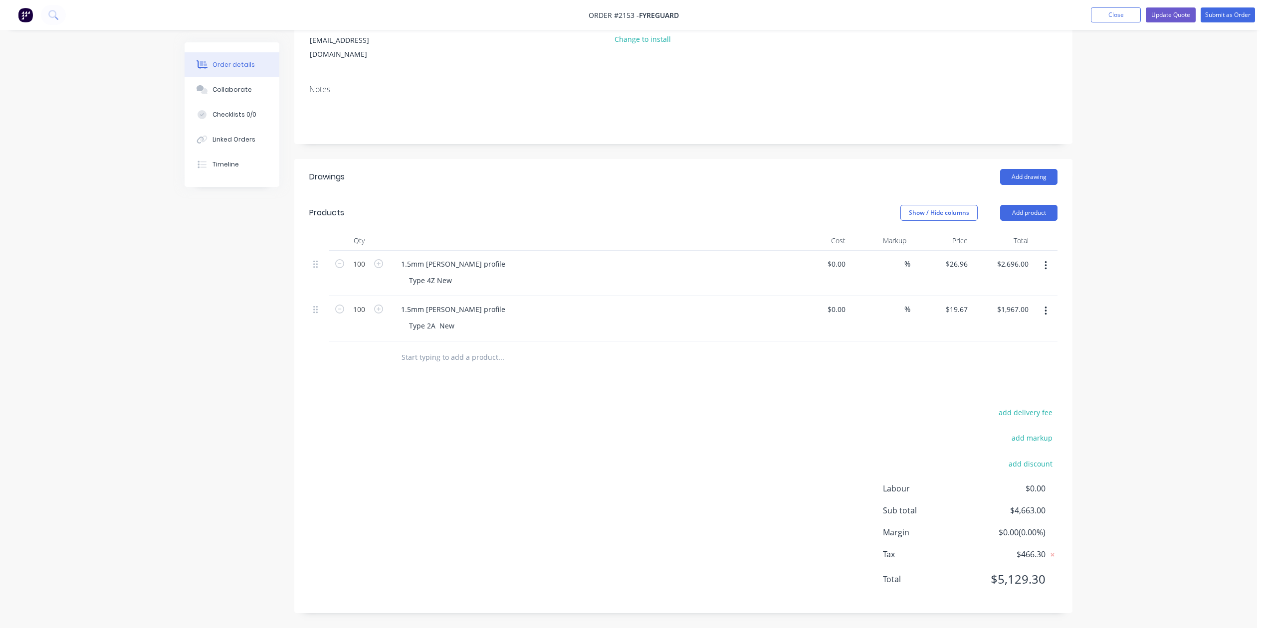
scroll to position [266, 0]
click at [361, 257] on input "100" at bounding box center [359, 264] width 26 height 15
type input "200"
type input "$5,392.00"
click at [372, 270] on input "100" at bounding box center [359, 264] width 26 height 15
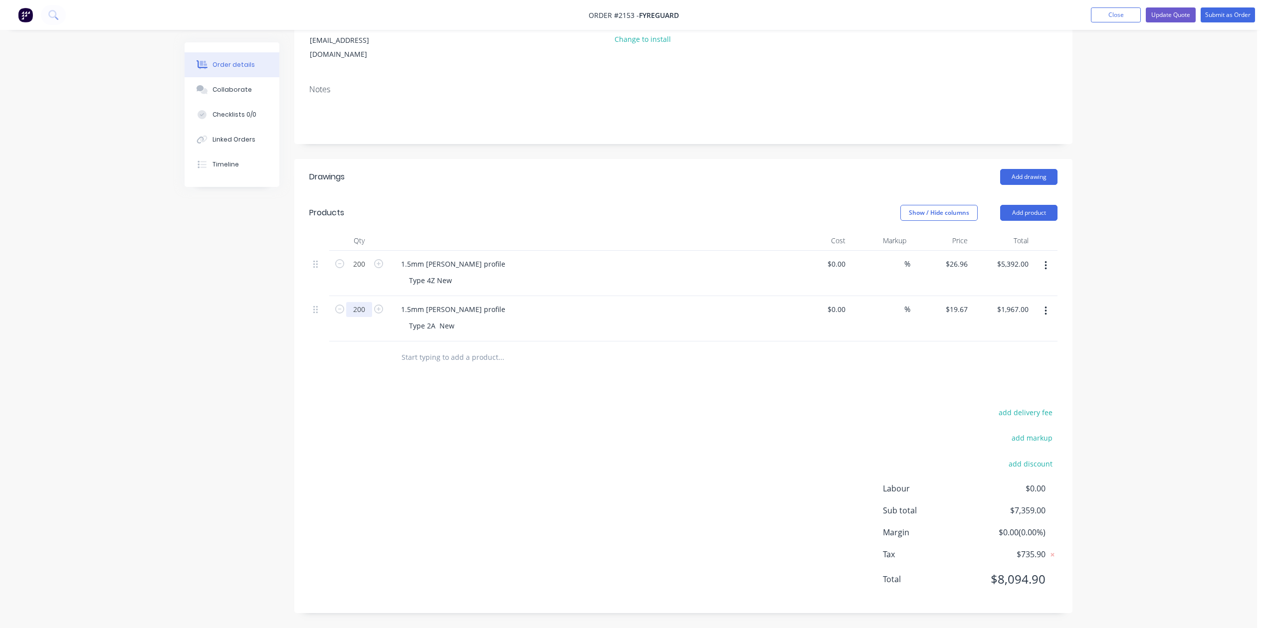
type input "200"
type input "$3,934.00"
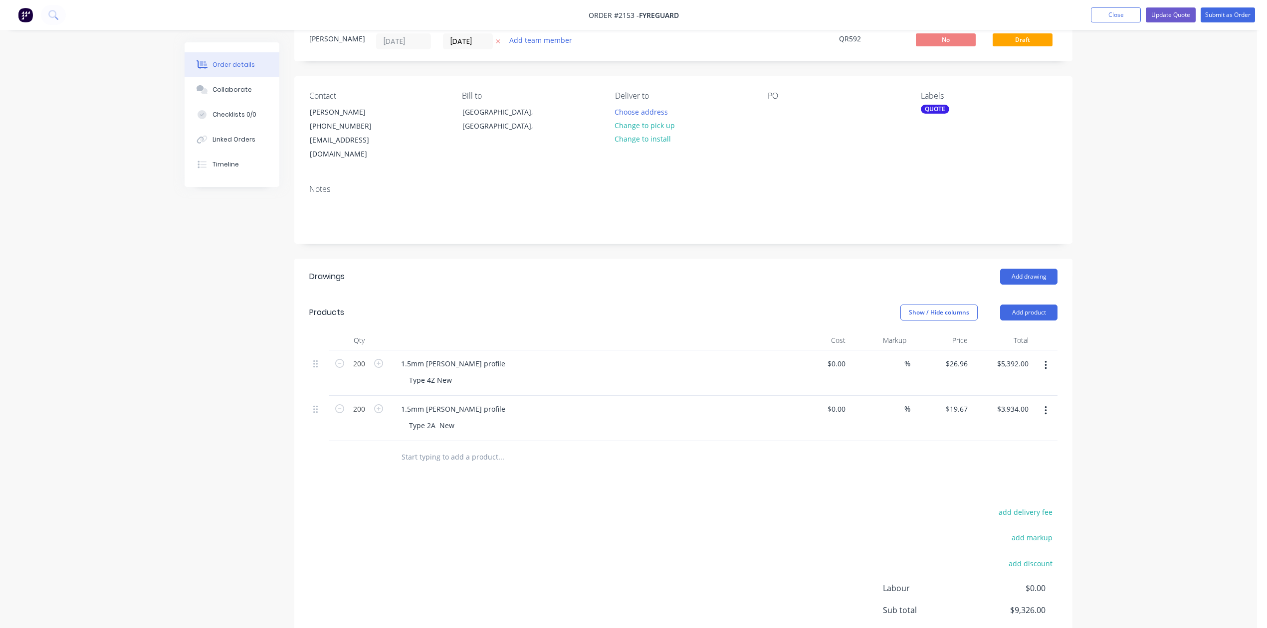
scroll to position [0, 0]
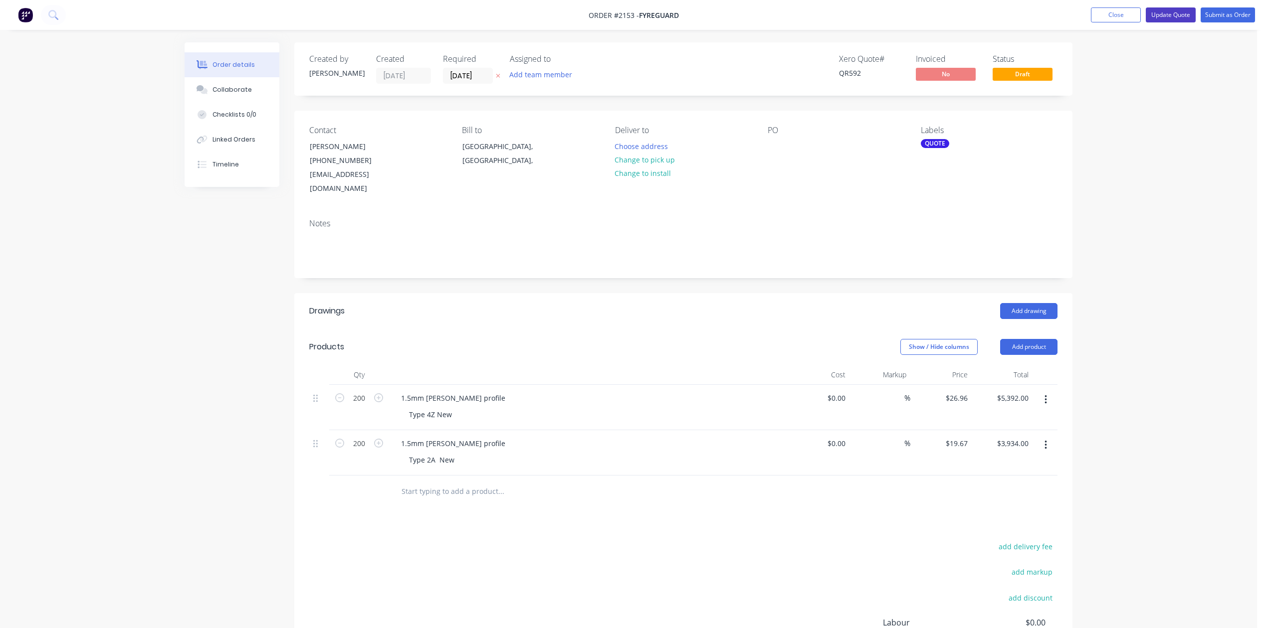
click at [1145, 17] on button "Update Quote" at bounding box center [1170, 14] width 50 height 15
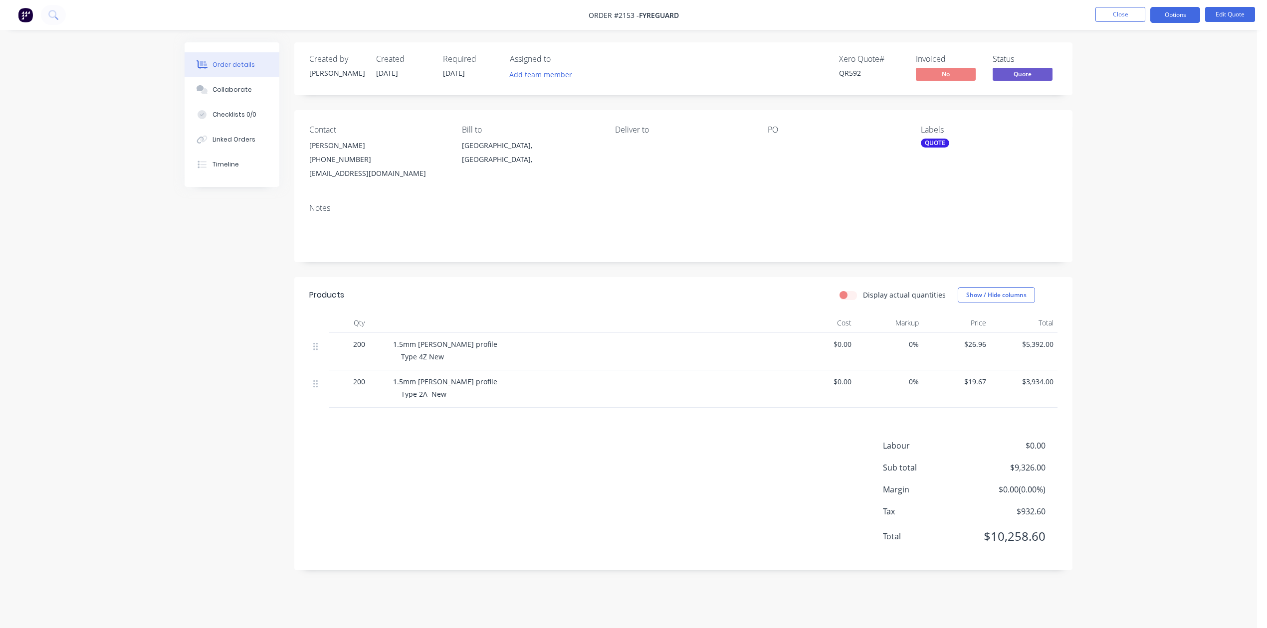
click at [934, 148] on div "QUOTE" at bounding box center [935, 143] width 28 height 9
click at [934, 260] on div at bounding box center [938, 255] width 20 height 20
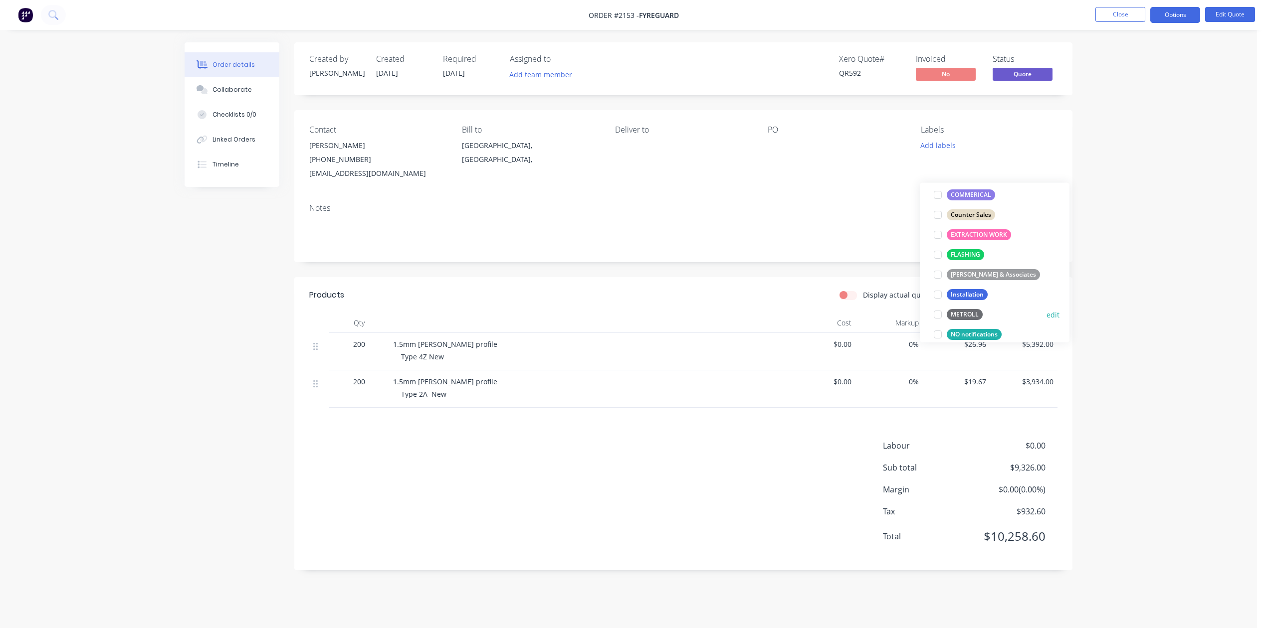
scroll to position [199, 0]
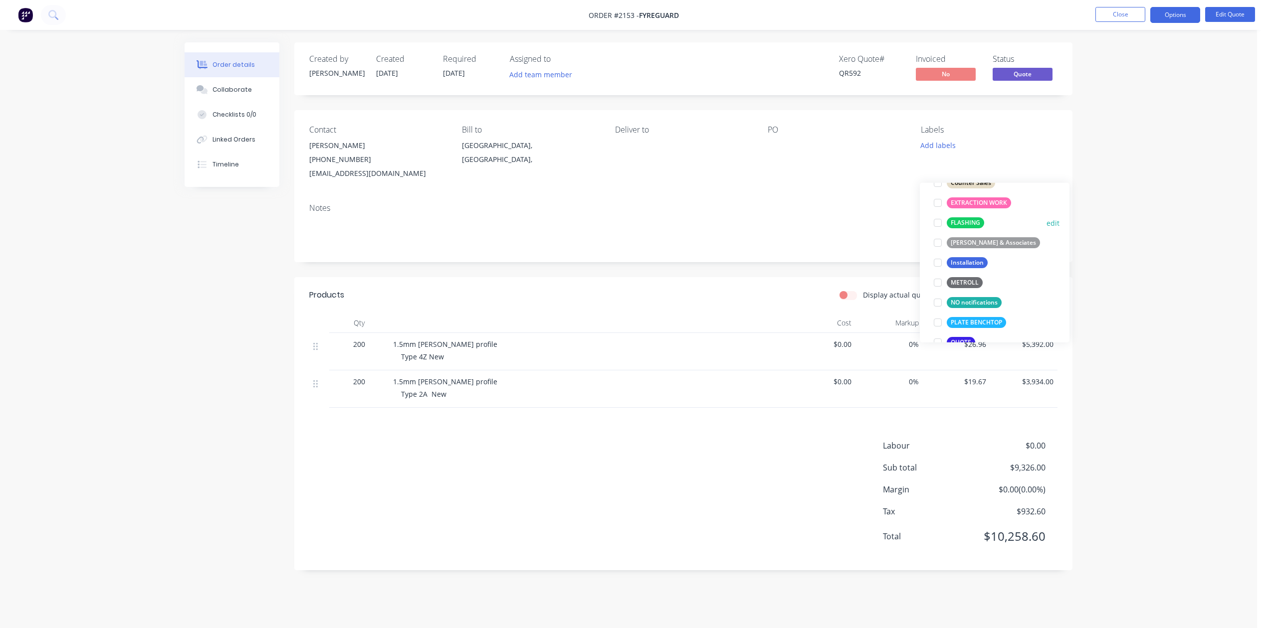
click at [938, 226] on div at bounding box center [938, 223] width 20 height 20
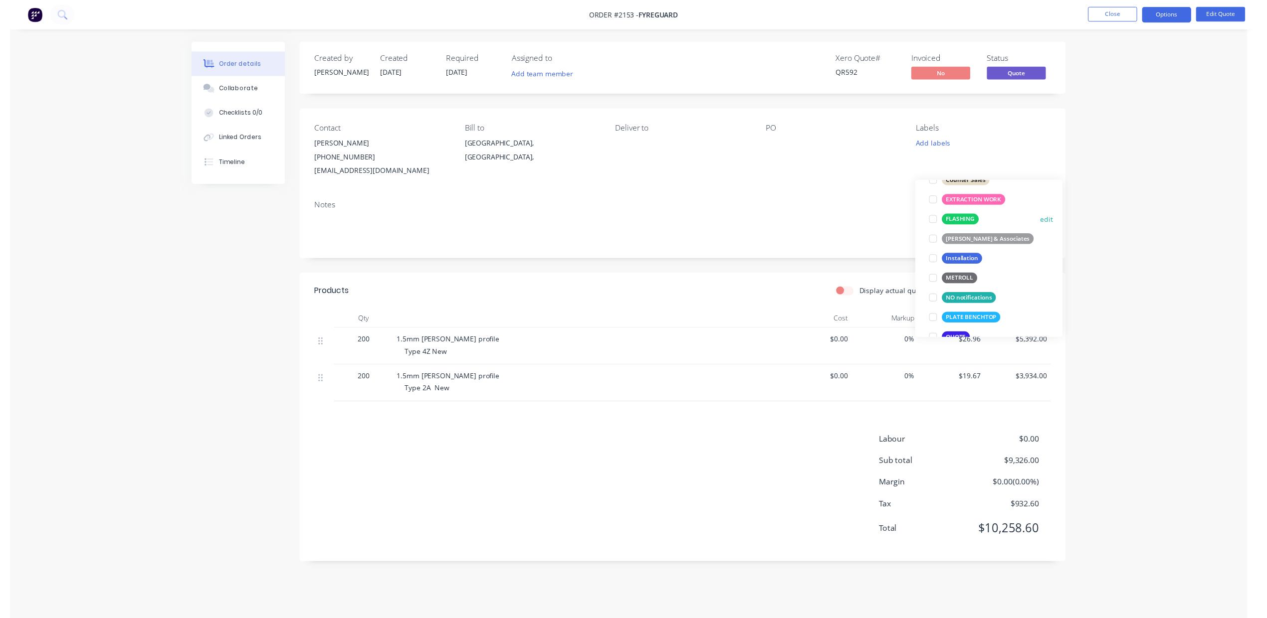
scroll to position [40, 0]
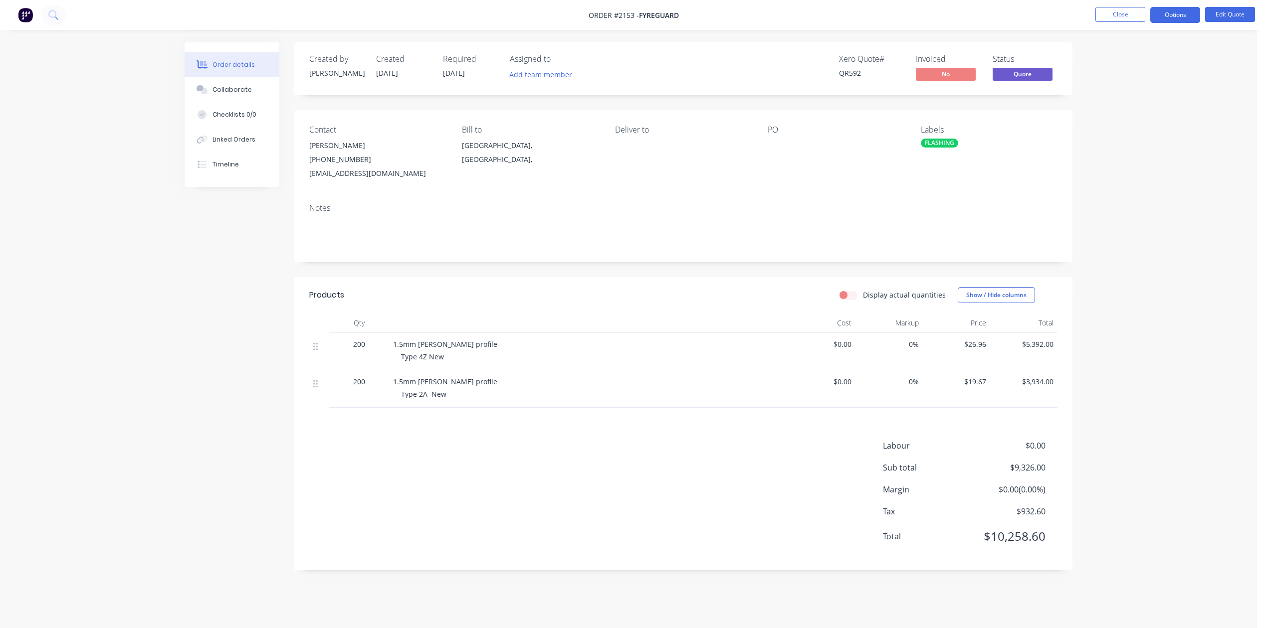
click at [813, 195] on div "Contact [PERSON_NAME] [PHONE_NUMBER] [PERSON_NAME][EMAIL_ADDRESS][DOMAIN_NAME] …" at bounding box center [683, 152] width 778 height 85
click at [772, 153] on div at bounding box center [829, 146] width 125 height 14
click at [774, 153] on div at bounding box center [829, 146] width 125 height 14
click at [777, 153] on div at bounding box center [829, 146] width 125 height 14
click at [465, 78] on span "[DATE]" at bounding box center [454, 72] width 22 height 9
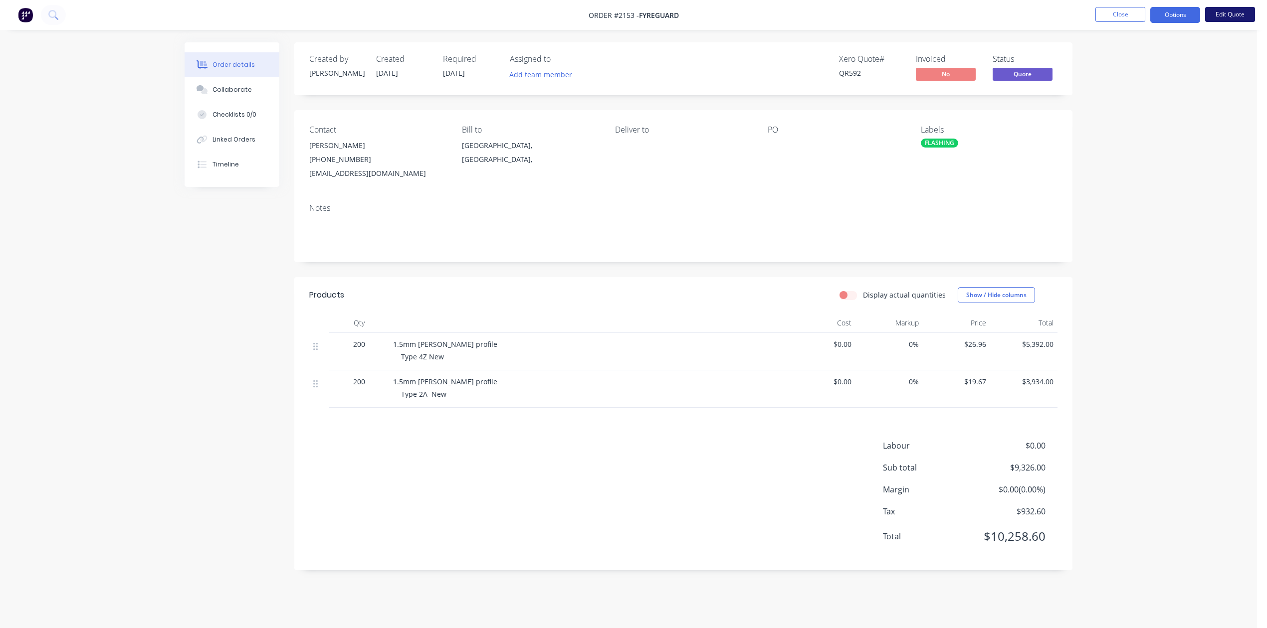
click at [1213, 10] on button "Edit Quote" at bounding box center [1230, 14] width 50 height 15
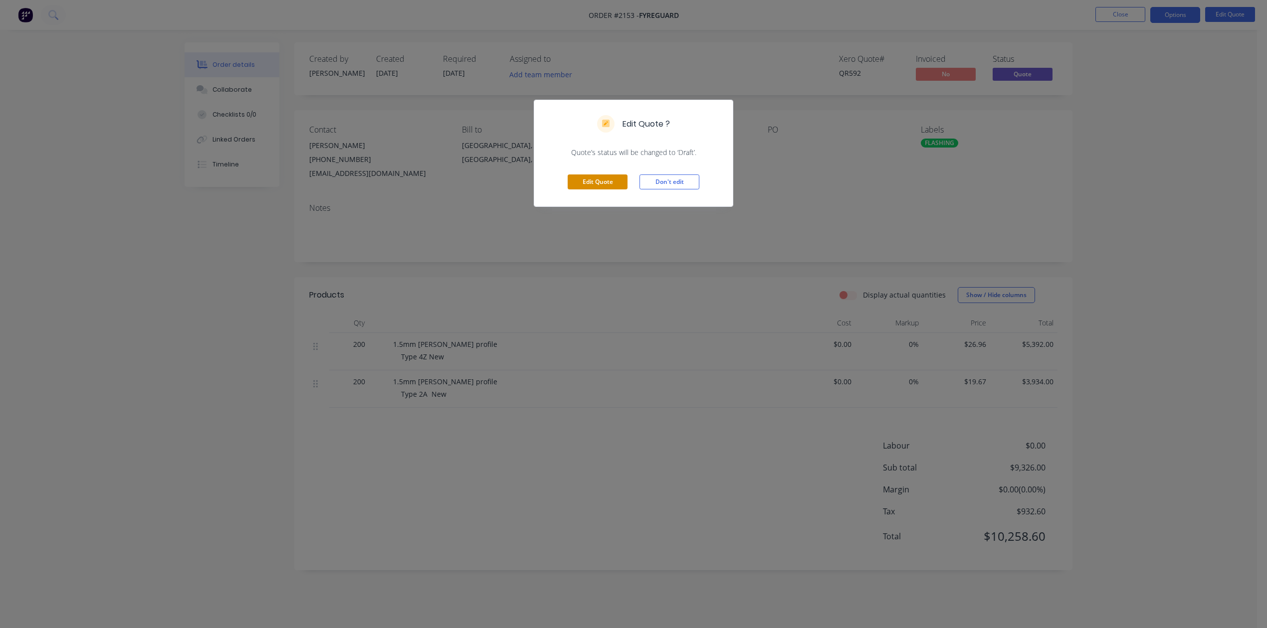
click at [582, 189] on button "Edit Quote" at bounding box center [597, 182] width 60 height 15
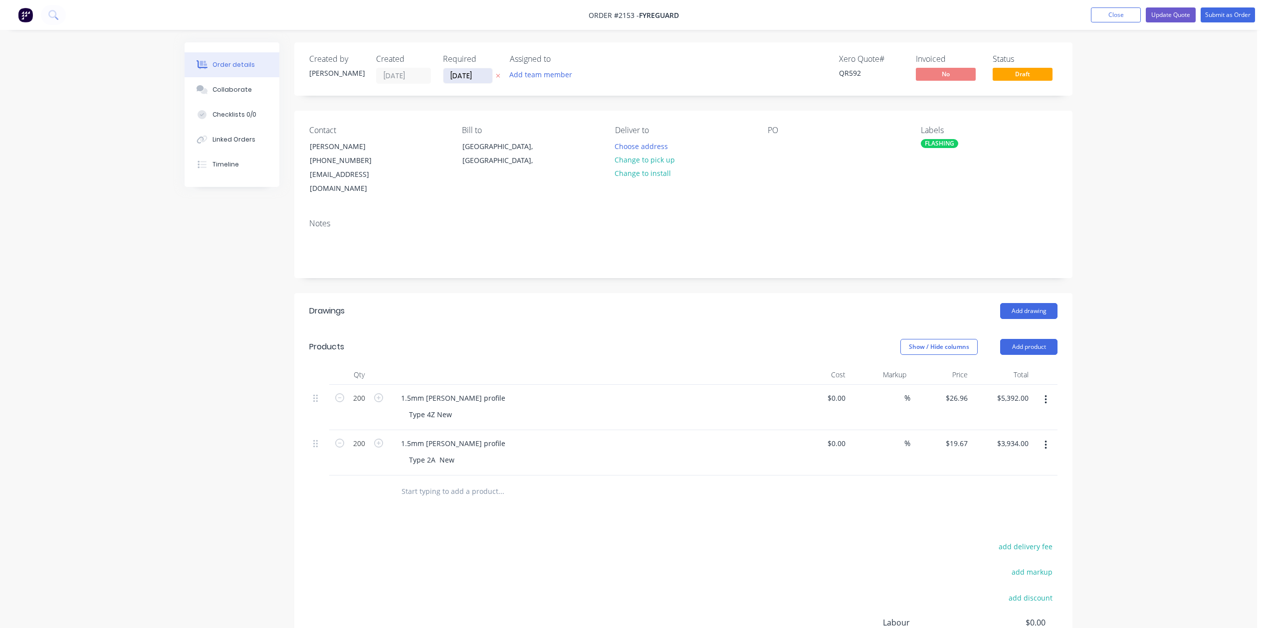
click at [492, 79] on input "[DATE]" at bounding box center [467, 75] width 49 height 15
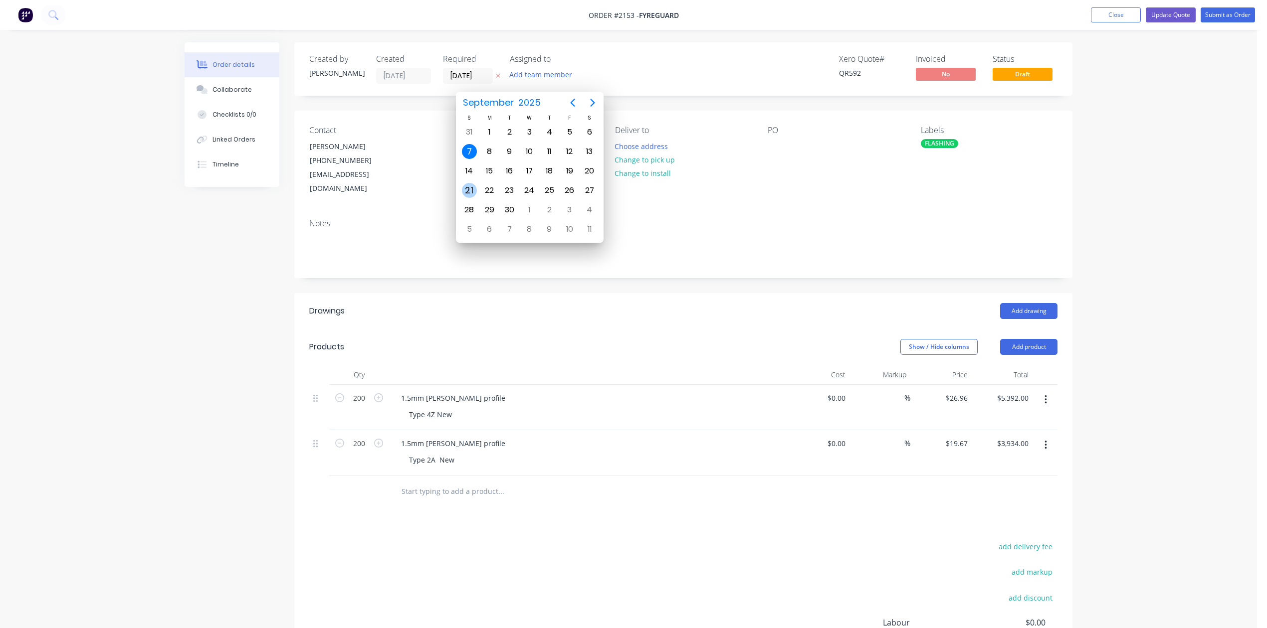
click at [466, 190] on div "21" at bounding box center [469, 190] width 15 height 15
type input "[DATE]"
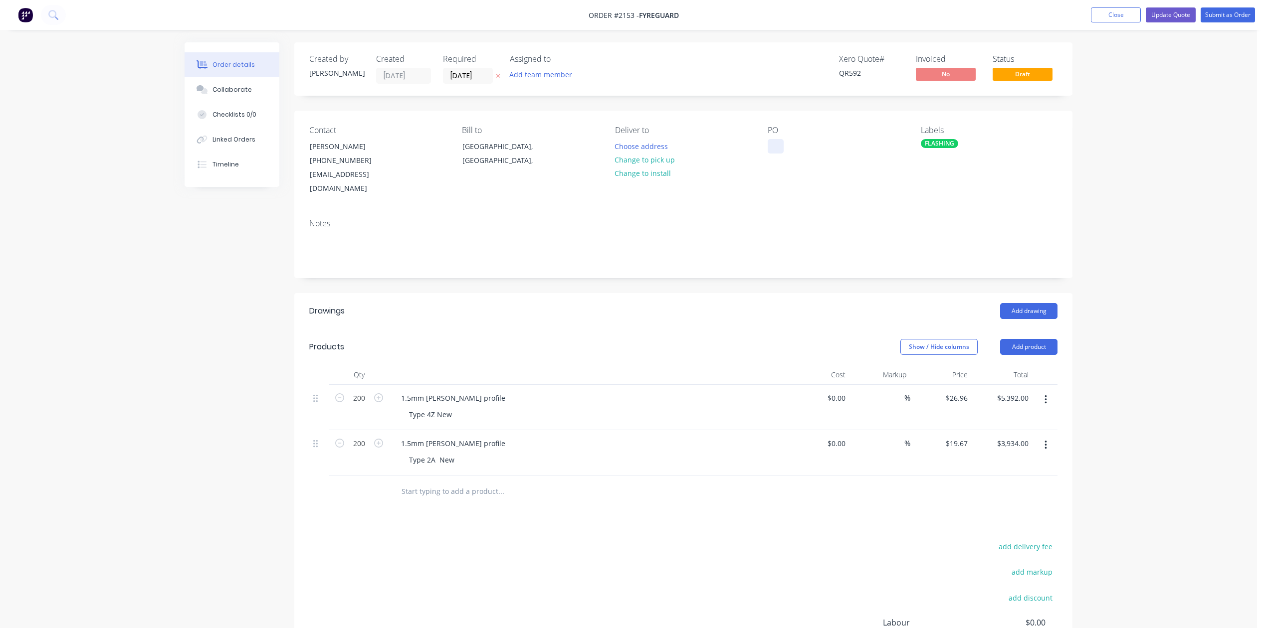
click at [777, 154] on div at bounding box center [775, 146] width 16 height 14
click at [1165, 17] on button "Update Quote" at bounding box center [1170, 14] width 50 height 15
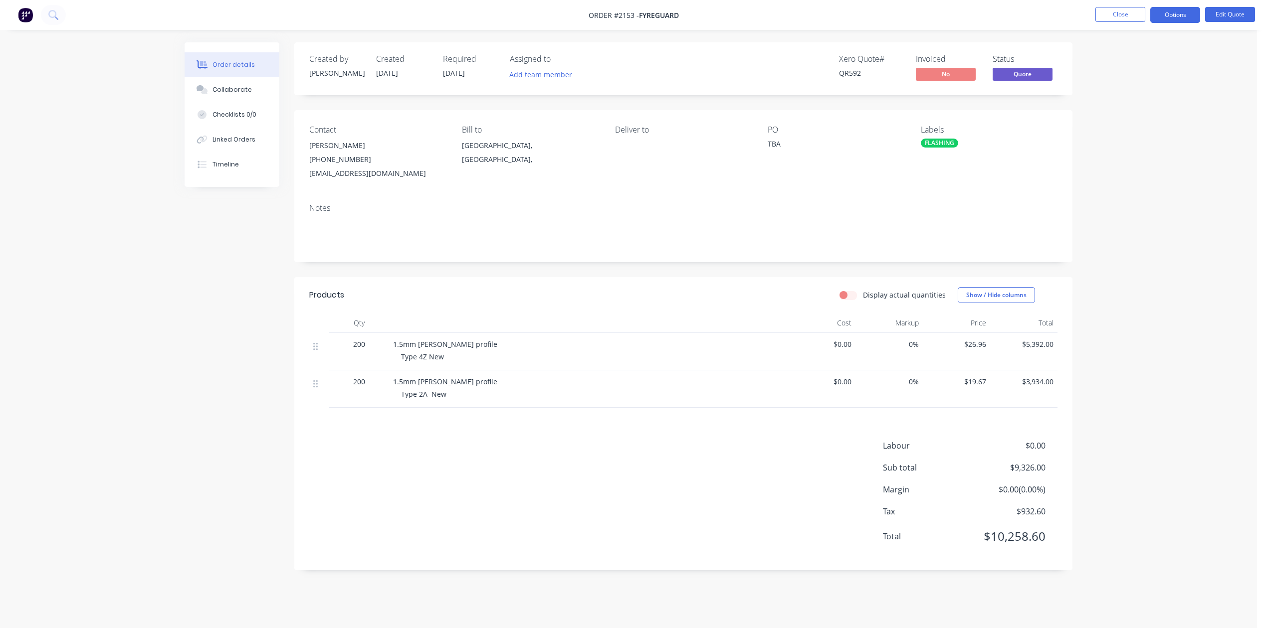
click at [1163, 16] on button "Options" at bounding box center [1175, 15] width 50 height 16
click at [1121, 119] on div "Convert to Order" at bounding box center [1145, 120] width 92 height 14
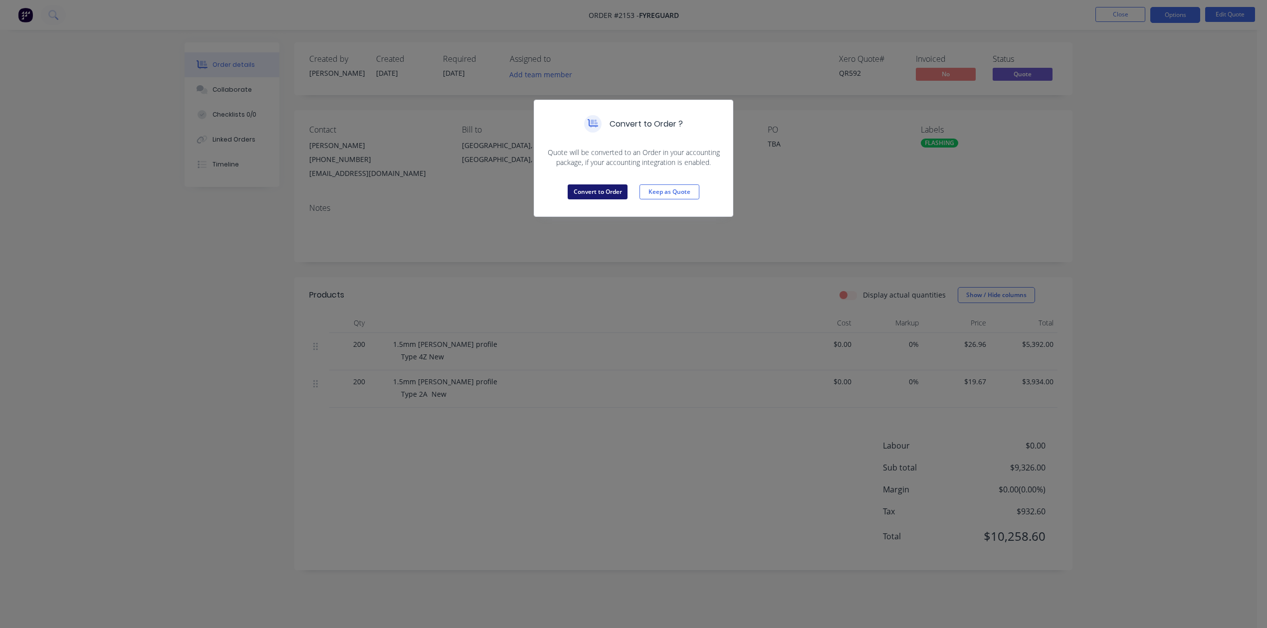
click at [585, 199] on button "Convert to Order" at bounding box center [597, 192] width 60 height 15
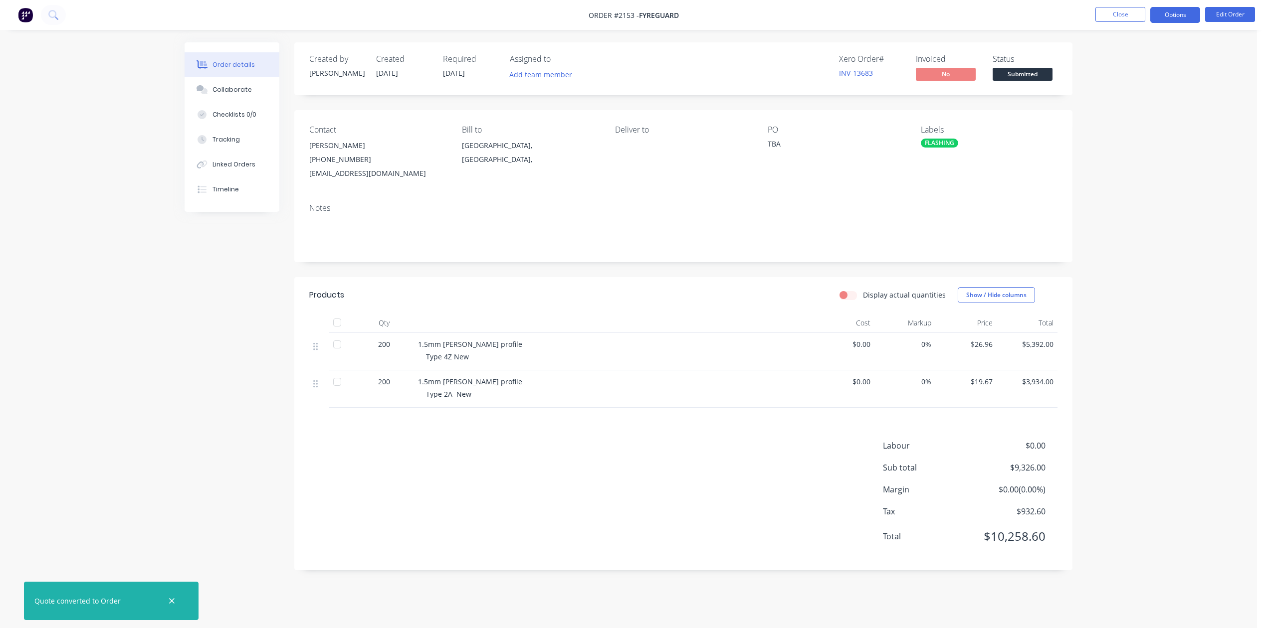
click at [1169, 14] on button "Options" at bounding box center [1175, 15] width 50 height 16
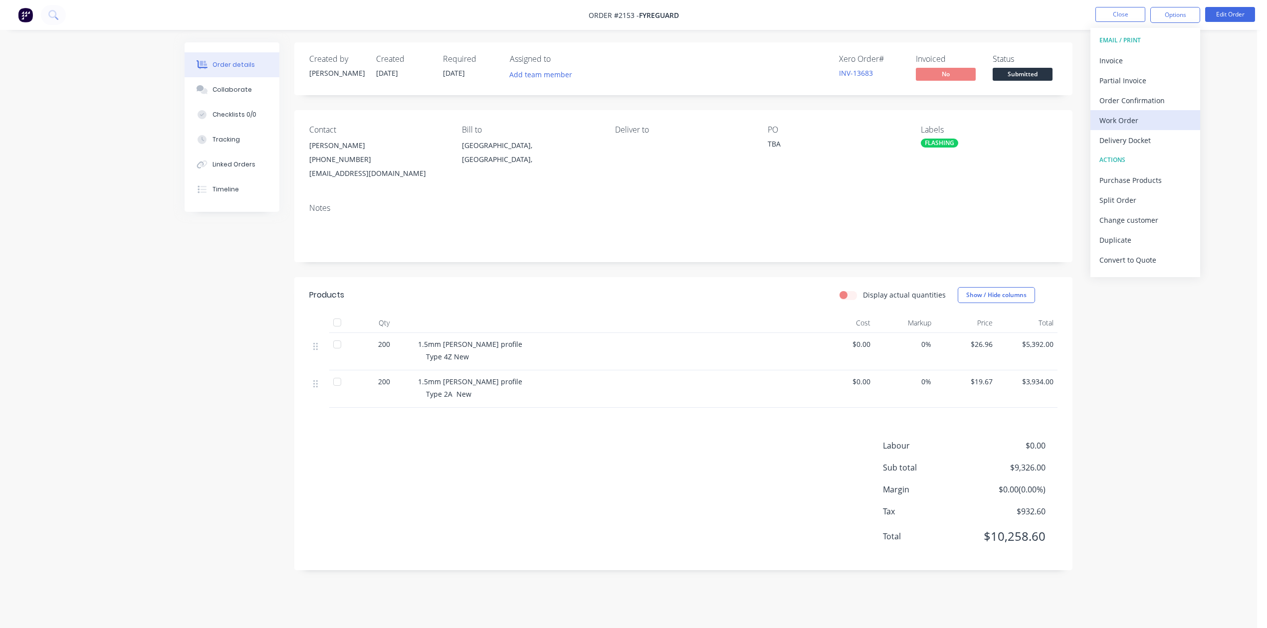
click at [1148, 115] on div "Work Order" at bounding box center [1145, 120] width 92 height 14
click at [1143, 98] on div "Without pricing" at bounding box center [1145, 100] width 92 height 14
click at [234, 94] on div "Collaborate" at bounding box center [231, 89] width 39 height 9
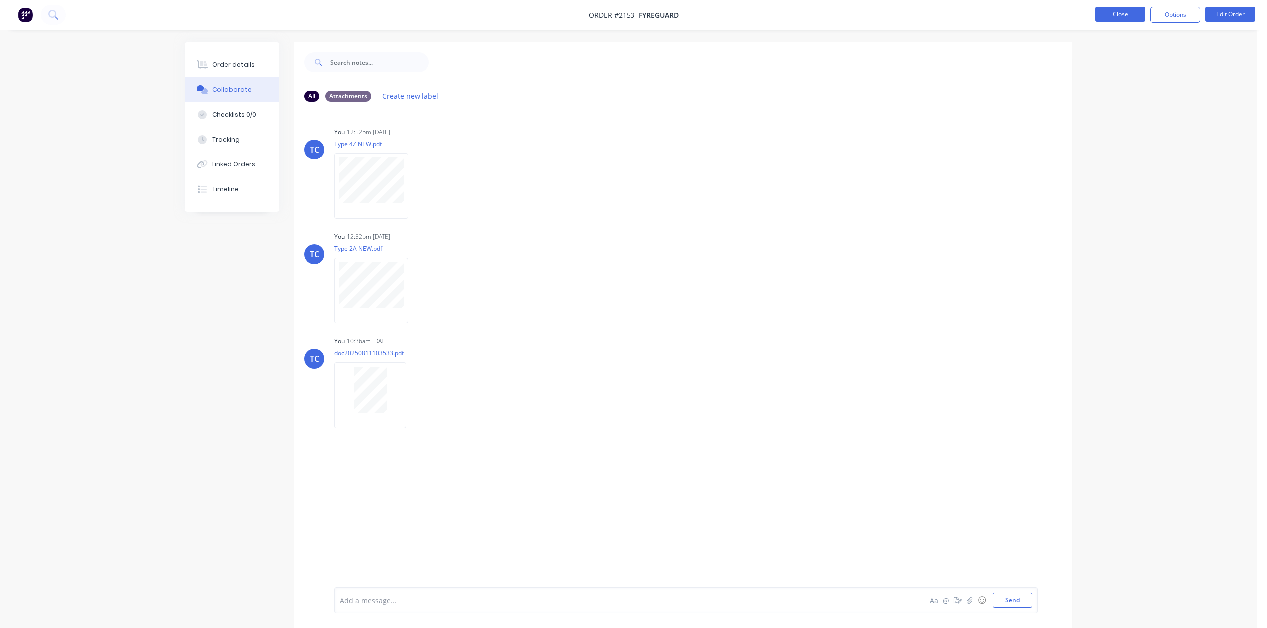
click at [1119, 14] on button "Close" at bounding box center [1120, 14] width 50 height 15
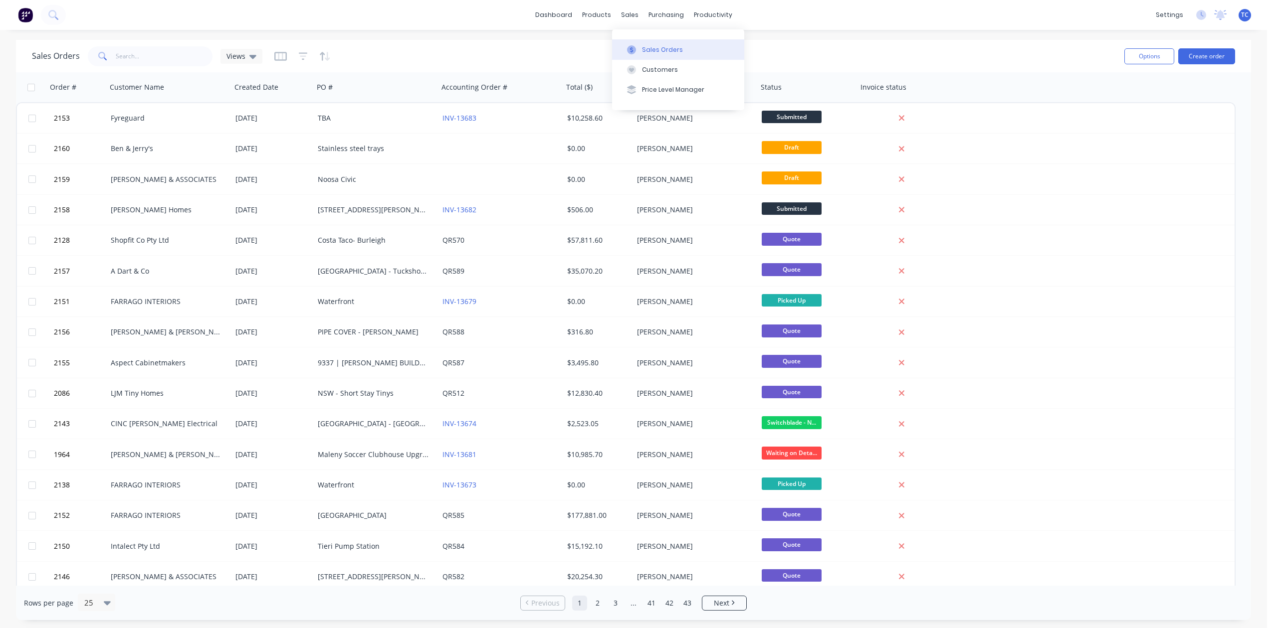
click at [657, 54] on div "Sales Orders" at bounding box center [662, 49] width 41 height 9
click at [664, 50] on div "Sales Orders" at bounding box center [662, 49] width 41 height 9
click at [750, 52] on div "Workflow" at bounding box center [743, 49] width 30 height 9
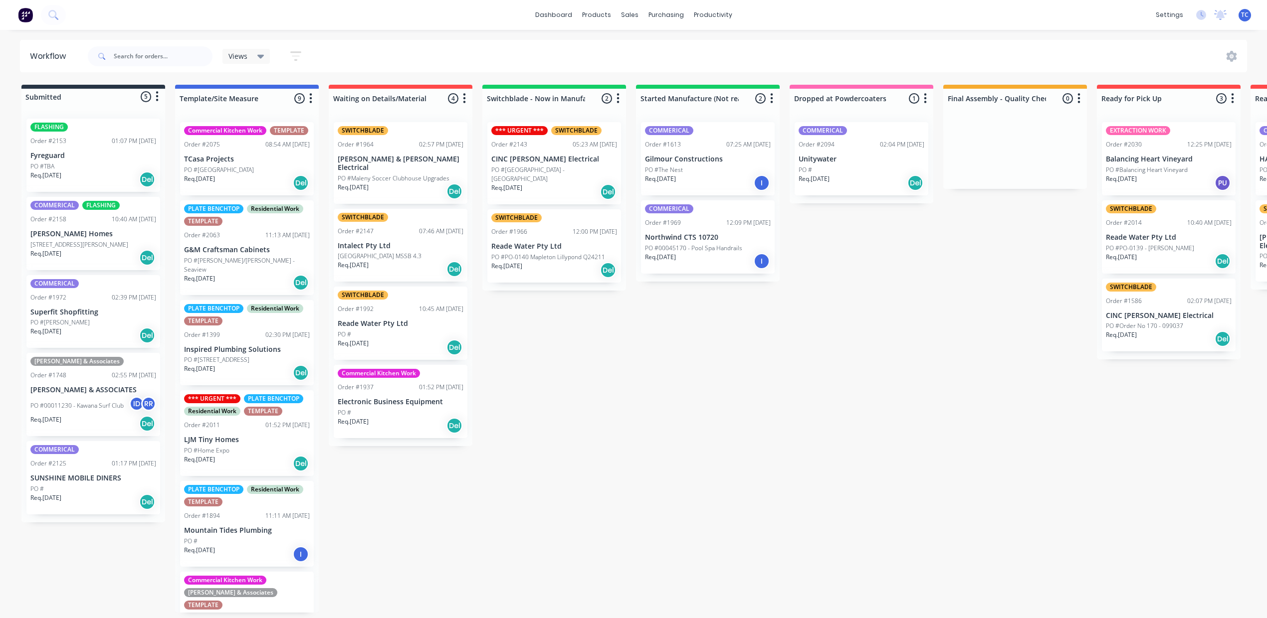
click at [146, 186] on div "Req. [DATE] Del" at bounding box center [93, 179] width 126 height 17
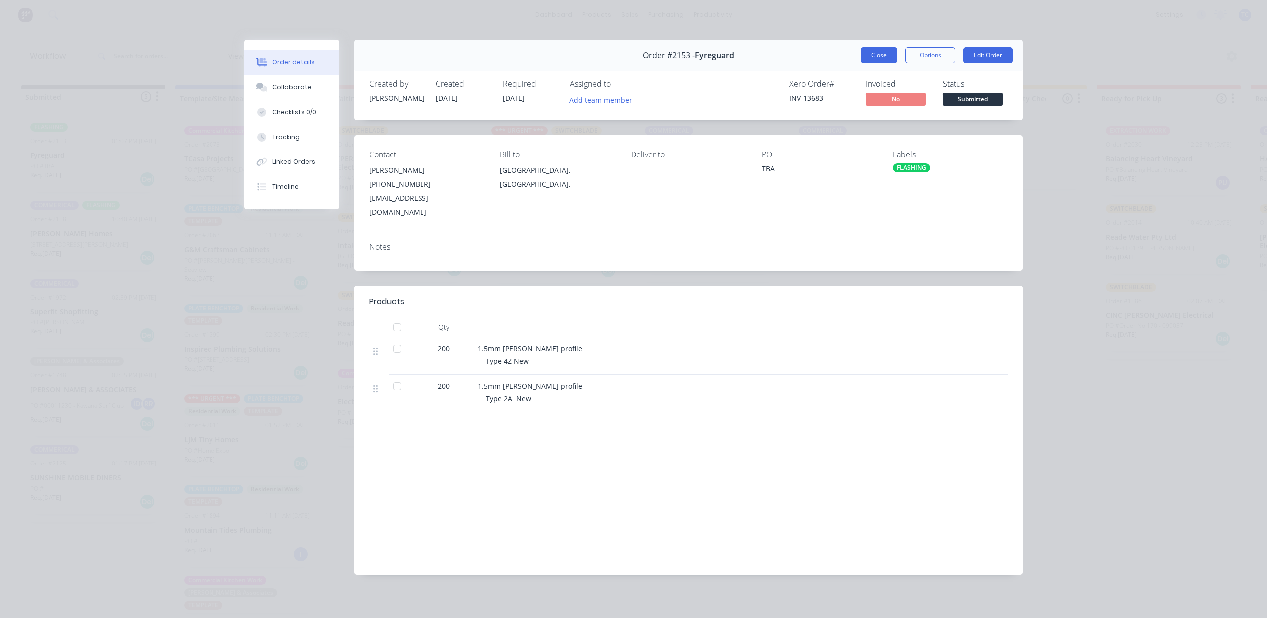
click at [861, 63] on button "Close" at bounding box center [879, 55] width 36 height 16
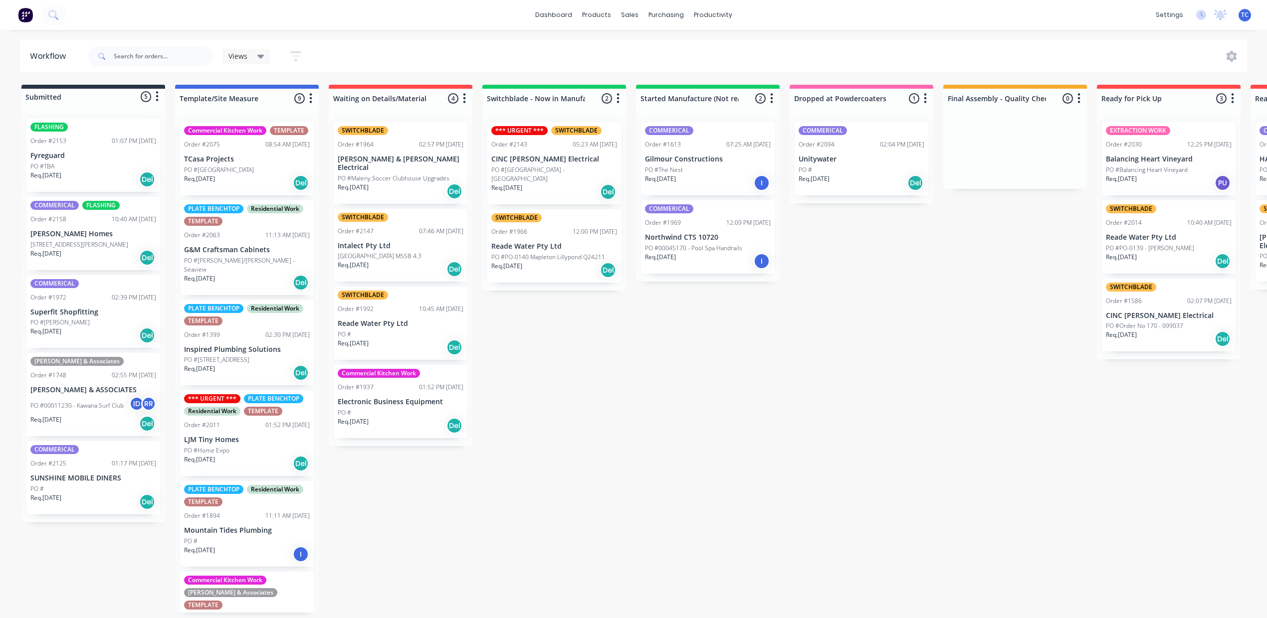
click at [80, 249] on p "[STREET_ADDRESS][PERSON_NAME]" at bounding box center [79, 244] width 98 height 9
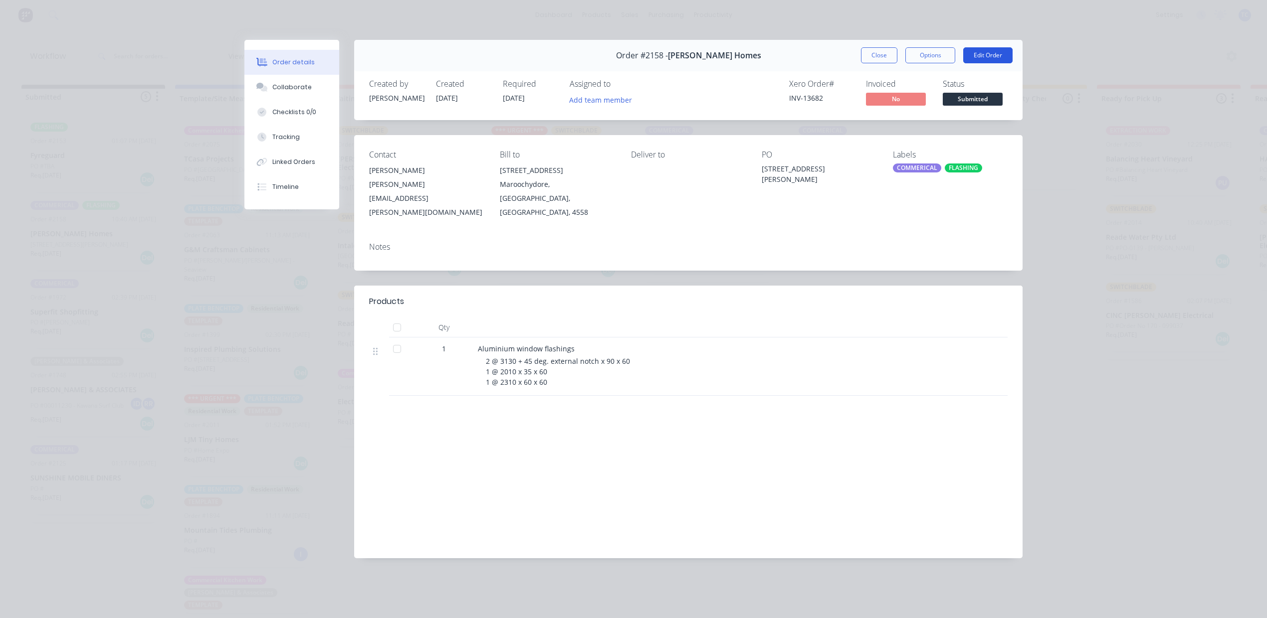
click at [973, 63] on button "Edit Order" at bounding box center [987, 55] width 49 height 16
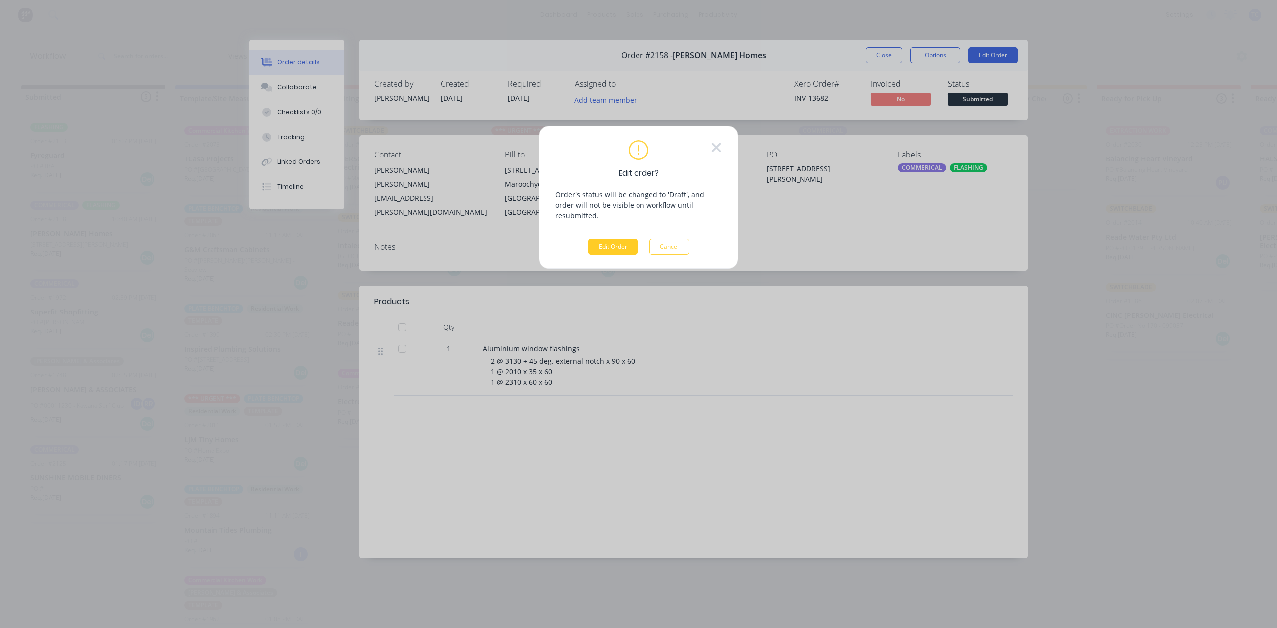
click at [593, 255] on button "Edit Order" at bounding box center [612, 247] width 49 height 16
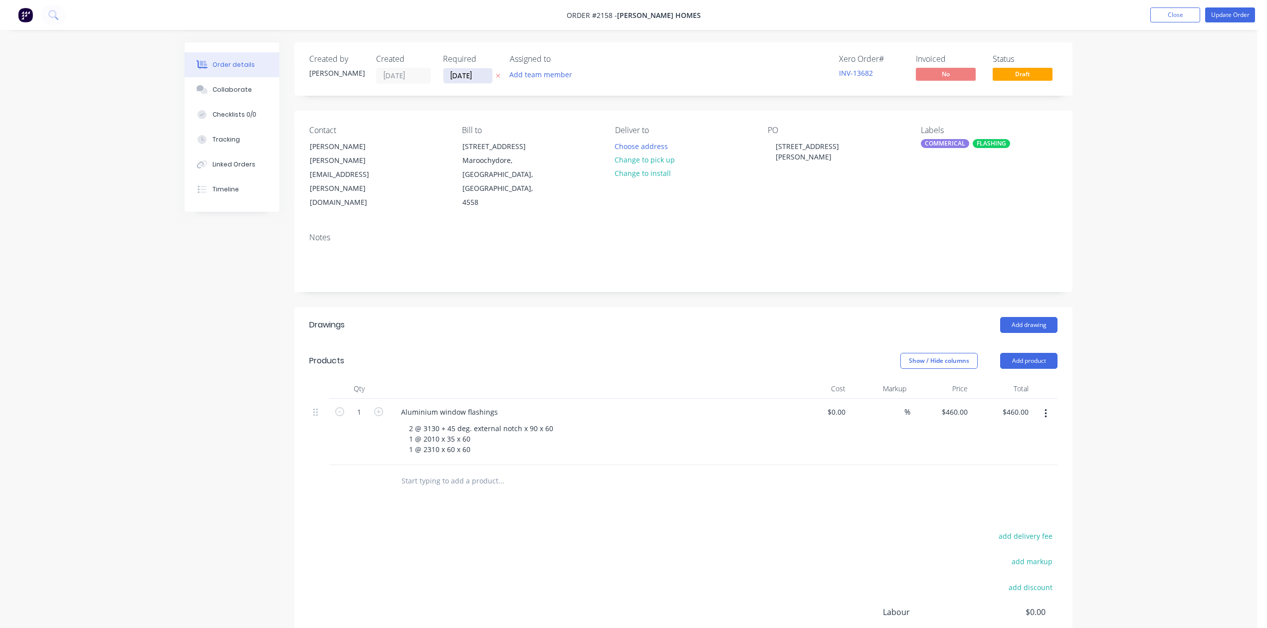
click at [483, 76] on input "[DATE]" at bounding box center [467, 75] width 49 height 15
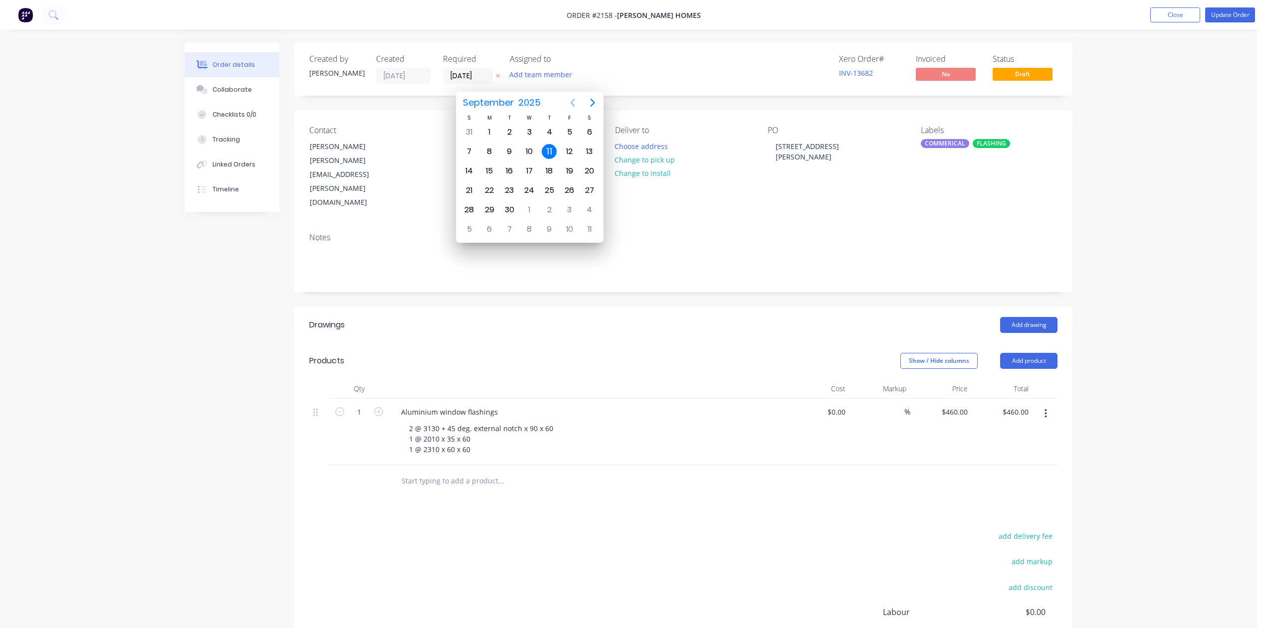
click at [573, 101] on icon "Previous page" at bounding box center [572, 103] width 4 height 8
click at [490, 207] on div "25" at bounding box center [489, 209] width 15 height 15
type input "[DATE]"
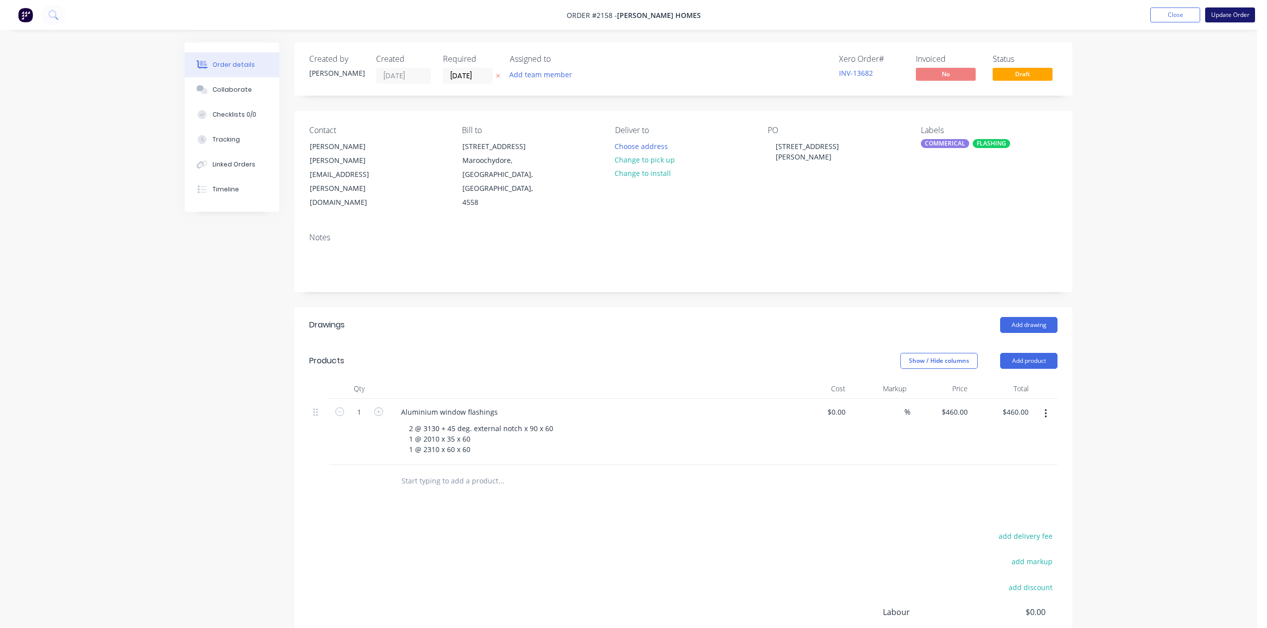
click at [1213, 10] on button "Update Order" at bounding box center [1230, 14] width 50 height 15
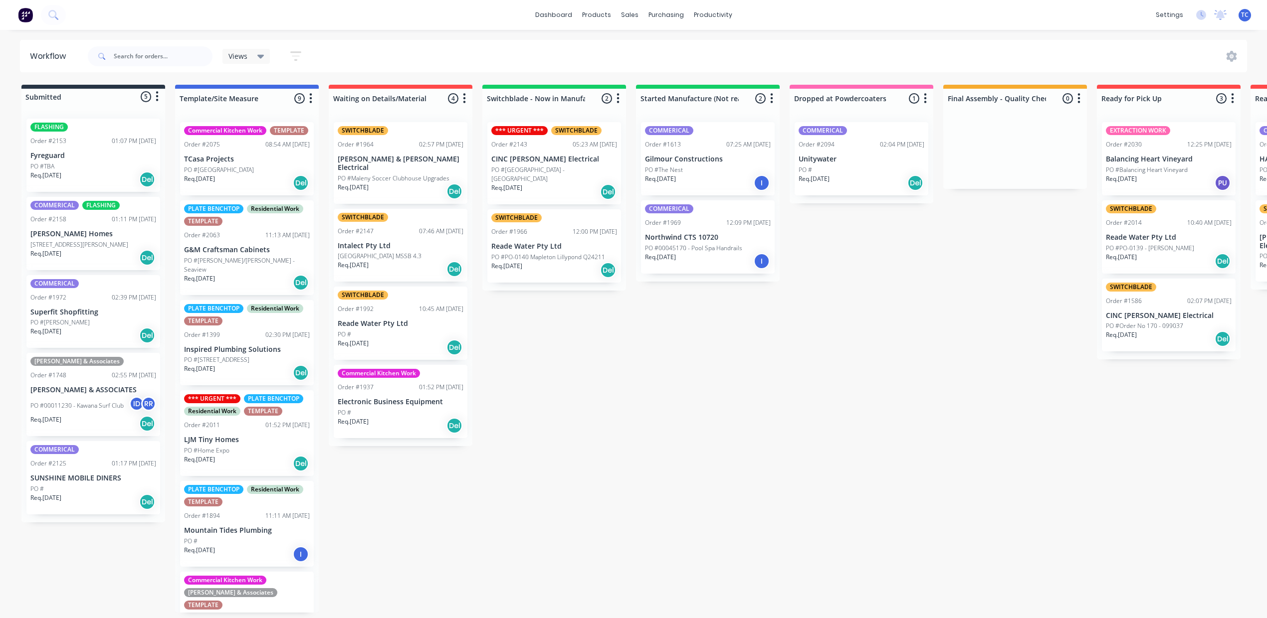
click at [70, 171] on div "PO #TBA" at bounding box center [93, 166] width 126 height 9
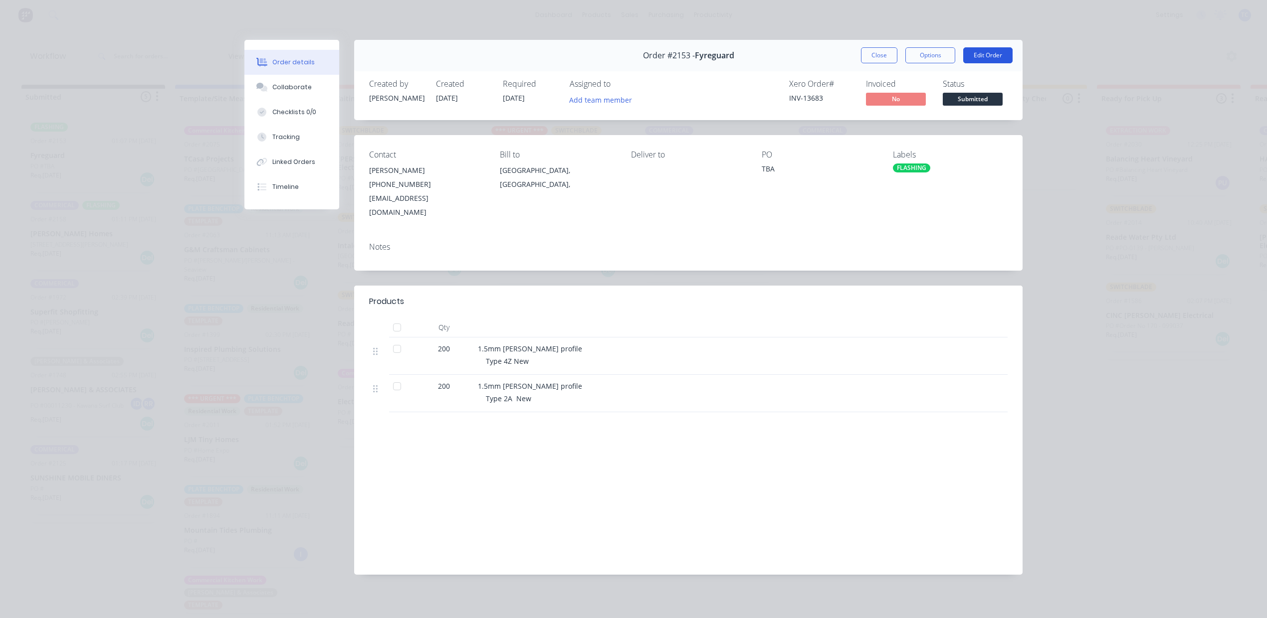
click at [972, 63] on button "Edit Order" at bounding box center [987, 55] width 49 height 16
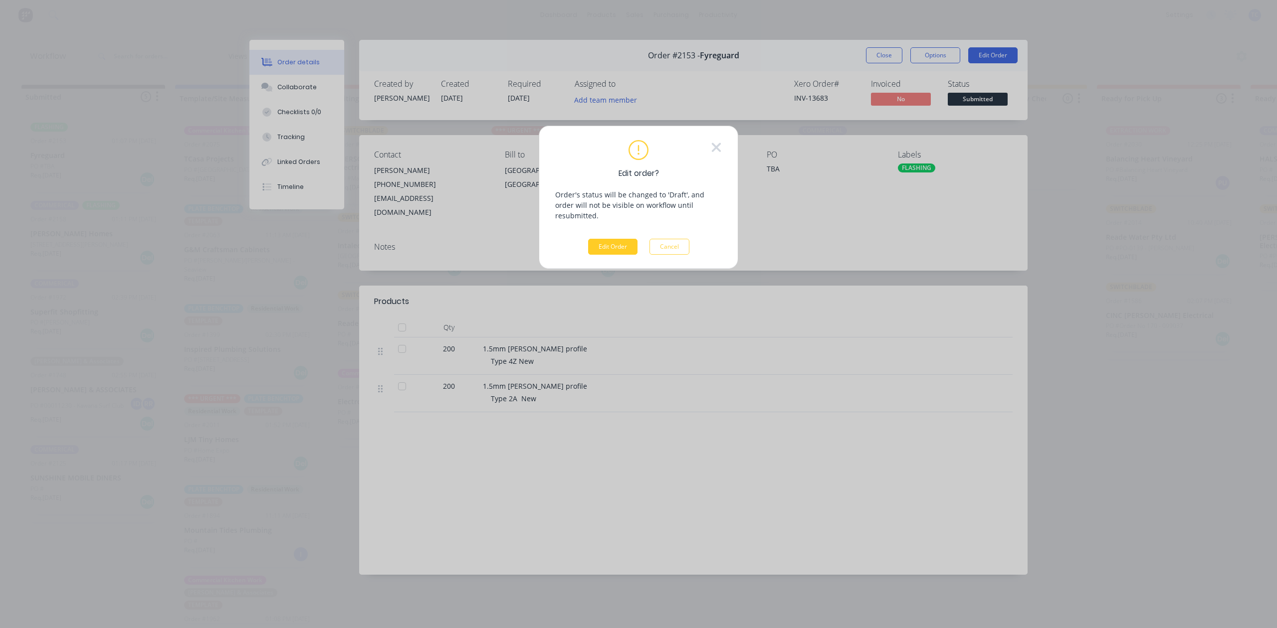
click at [604, 255] on button "Edit Order" at bounding box center [612, 247] width 49 height 16
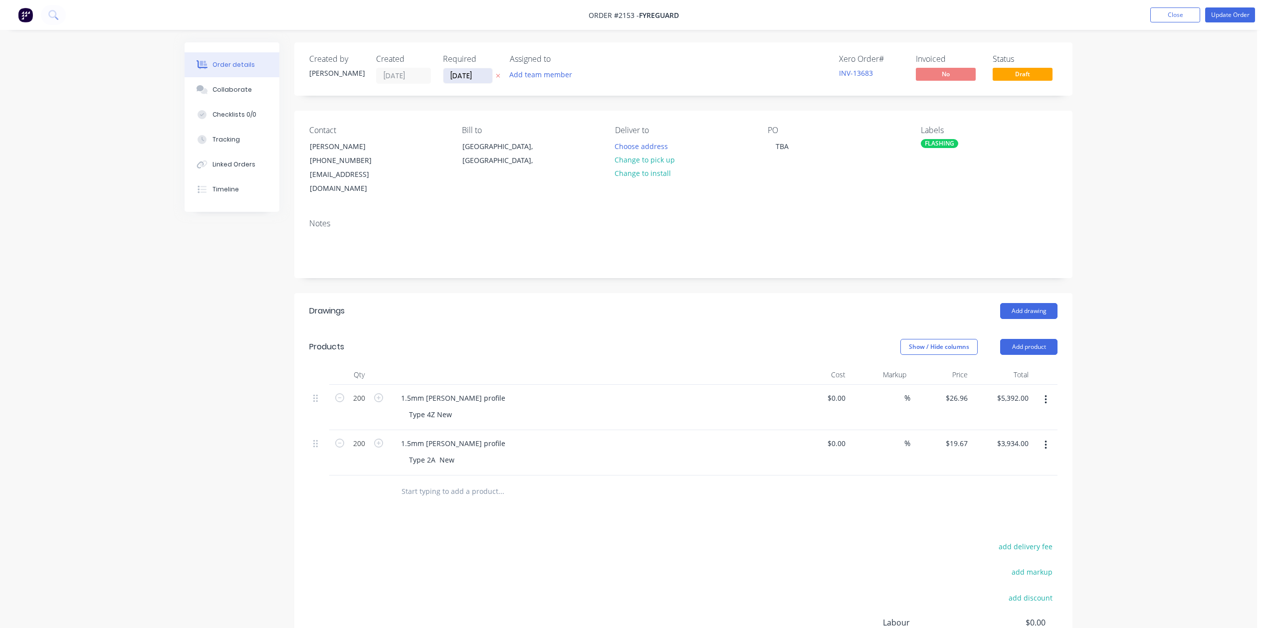
click at [492, 83] on input "[DATE]" at bounding box center [467, 75] width 49 height 15
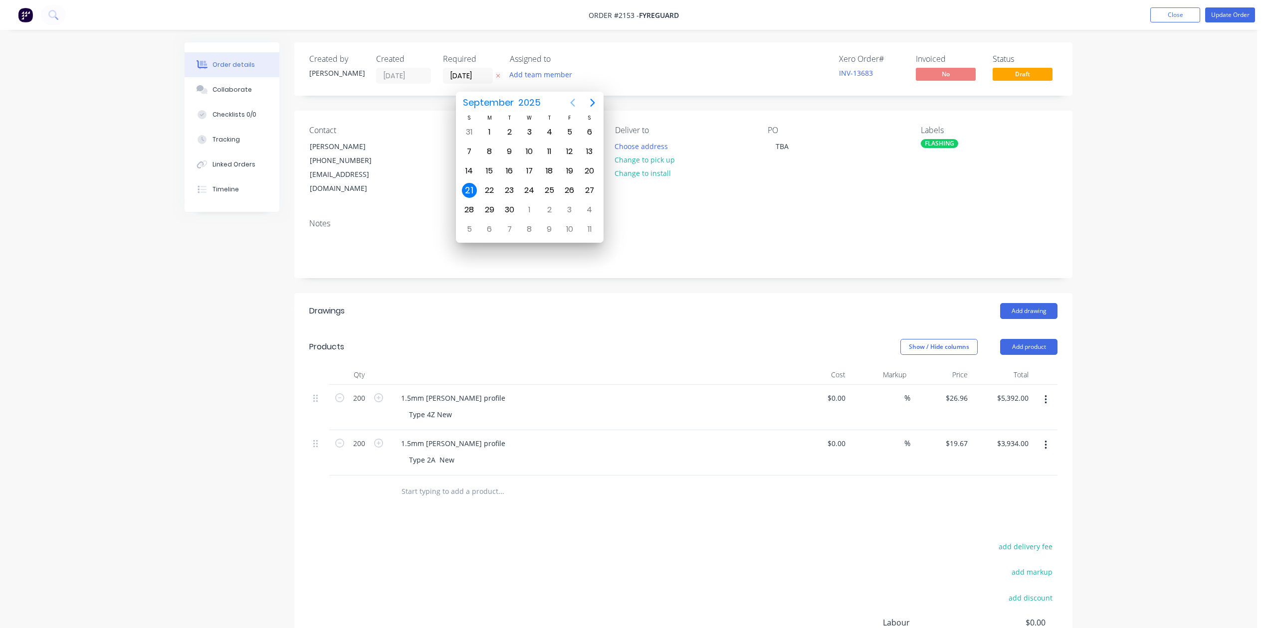
click at [571, 102] on icon "Previous page" at bounding box center [572, 103] width 4 height 8
click at [488, 206] on div "25" at bounding box center [489, 209] width 15 height 15
type input "[DATE]"
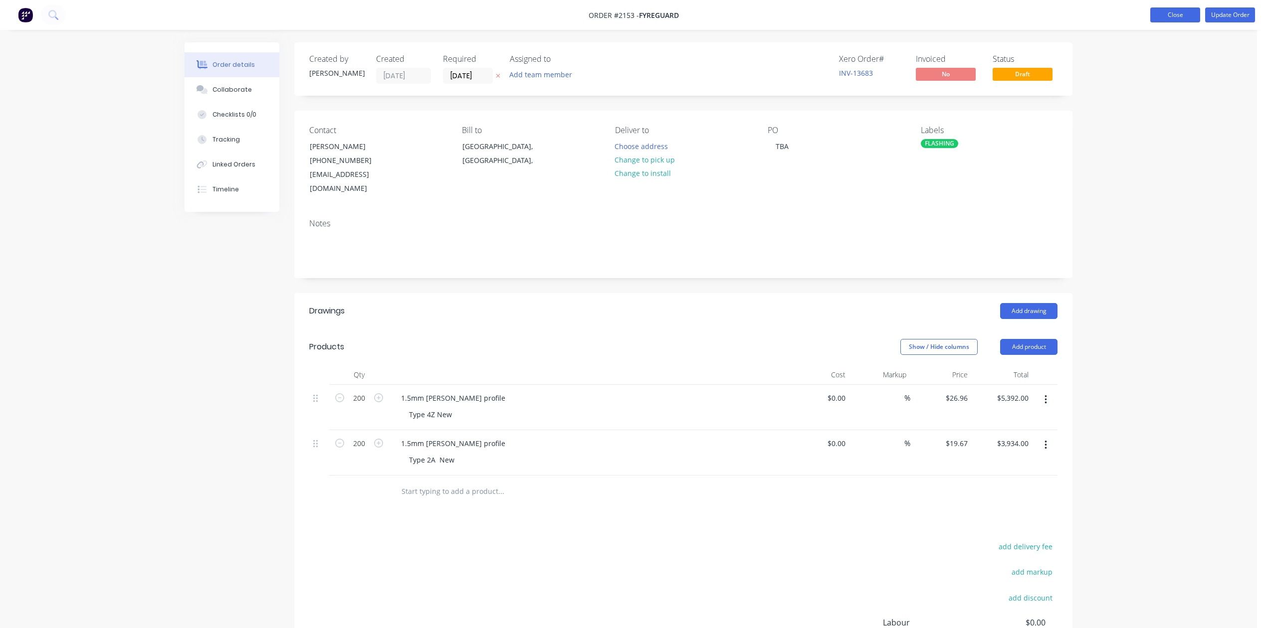
click at [1156, 12] on button "Close" at bounding box center [1175, 14] width 50 height 15
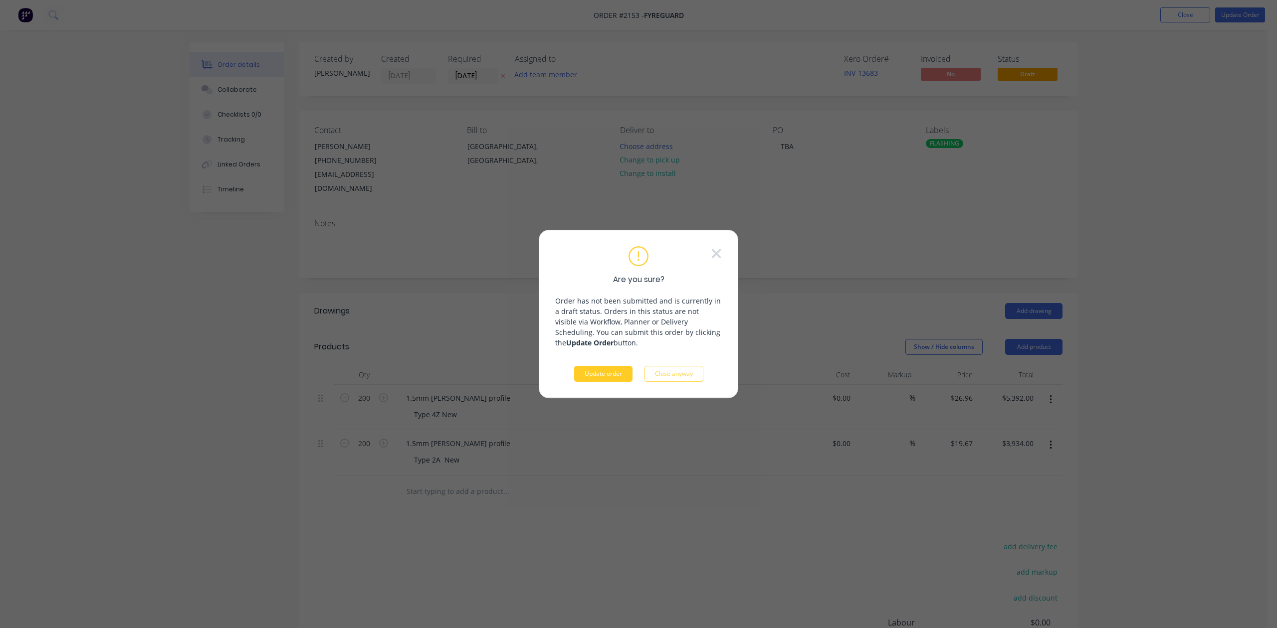
click at [605, 382] on button "Update order" at bounding box center [603, 374] width 58 height 16
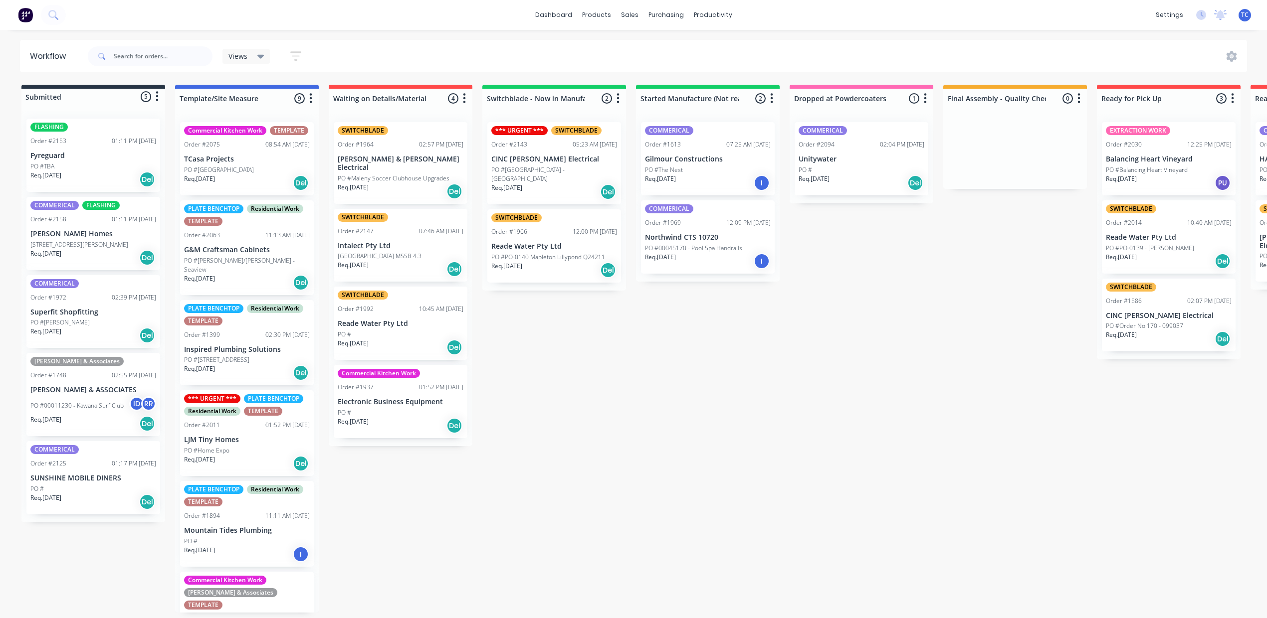
click at [98, 515] on div "COMMERICAL Order #2125 01:17 PM [DATE] SUNSHINE MOBILE DINERS PO # Req. [DATE] …" at bounding box center [93, 477] width 134 height 73
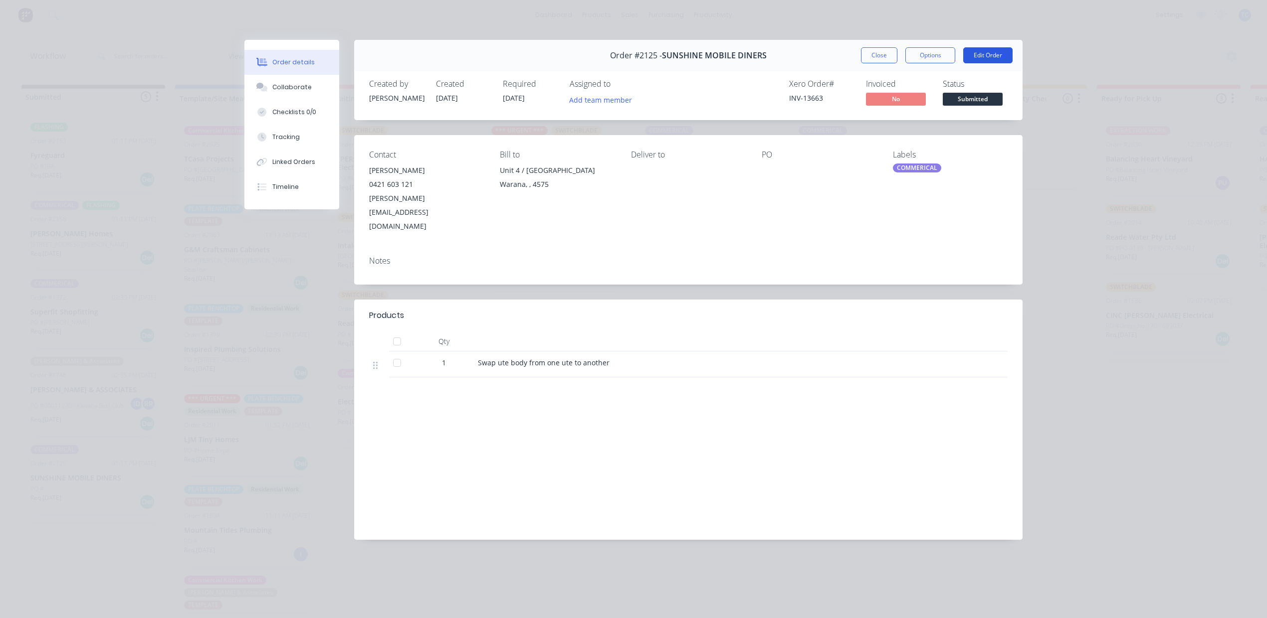
click at [982, 60] on button "Edit Order" at bounding box center [987, 55] width 49 height 16
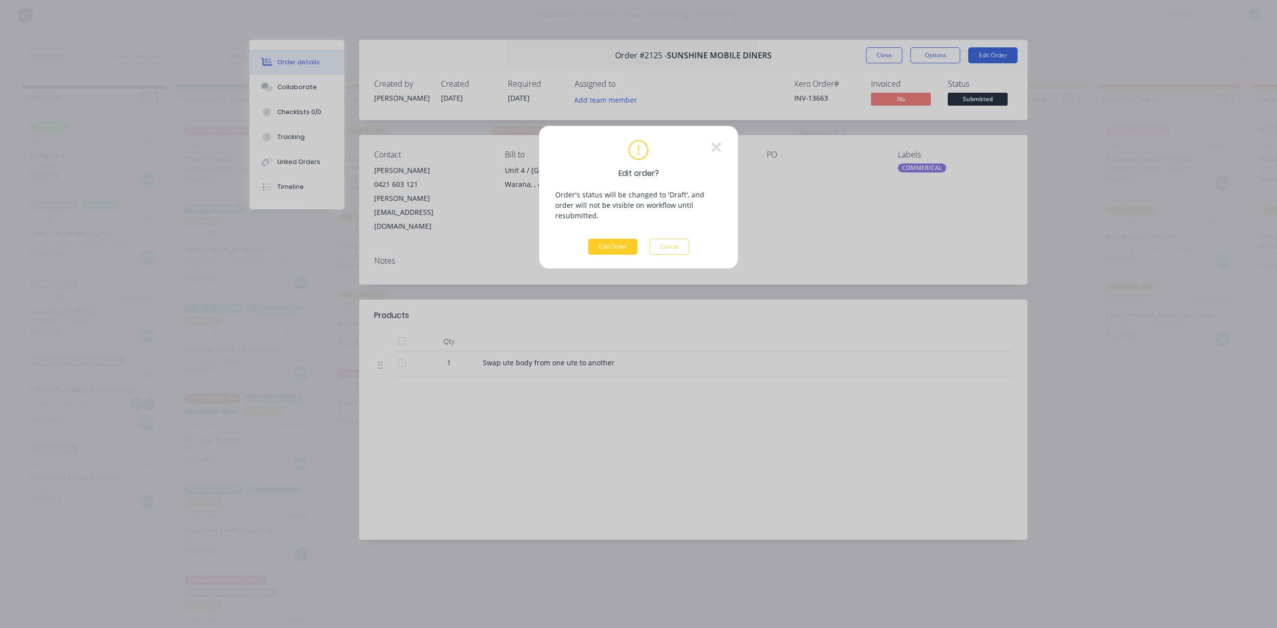
click at [592, 255] on button "Edit Order" at bounding box center [612, 247] width 49 height 16
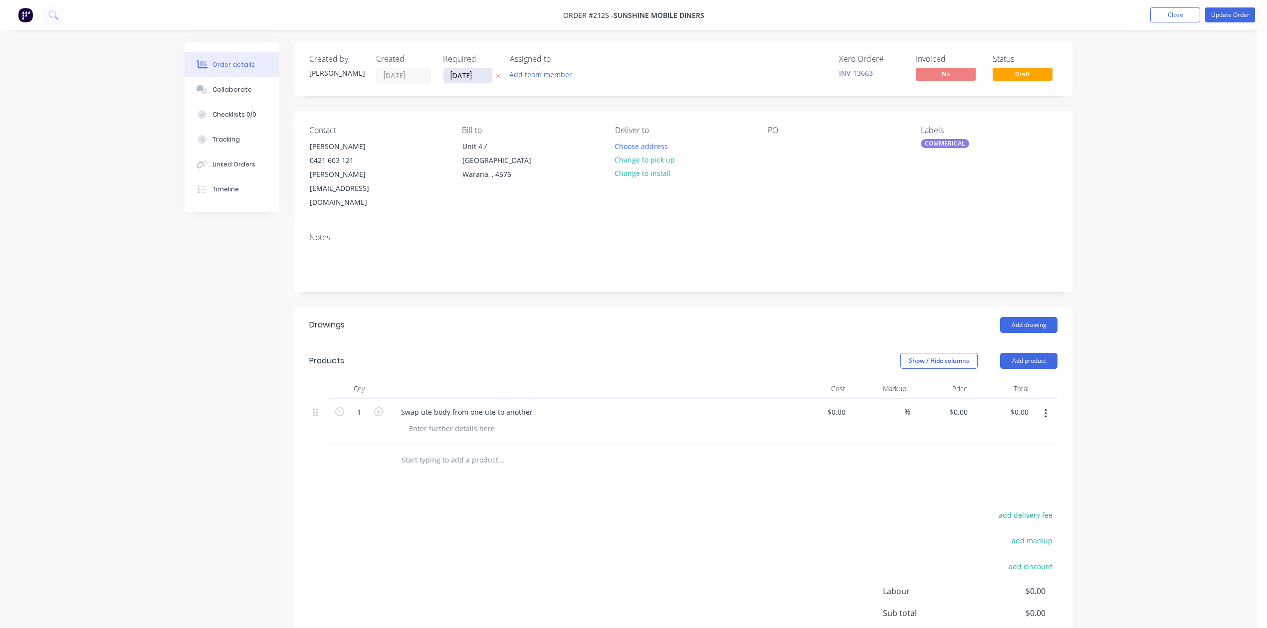
click at [482, 83] on input "[DATE]" at bounding box center [467, 75] width 49 height 15
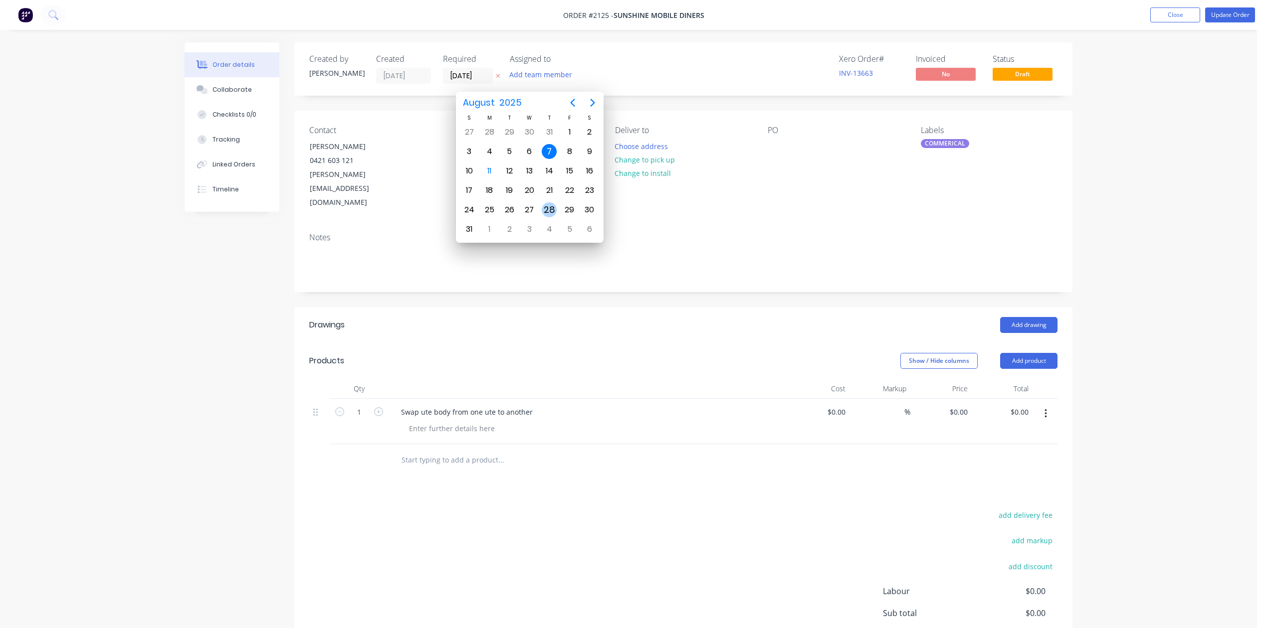
click at [551, 208] on div "28" at bounding box center [549, 209] width 15 height 15
type input "[DATE]"
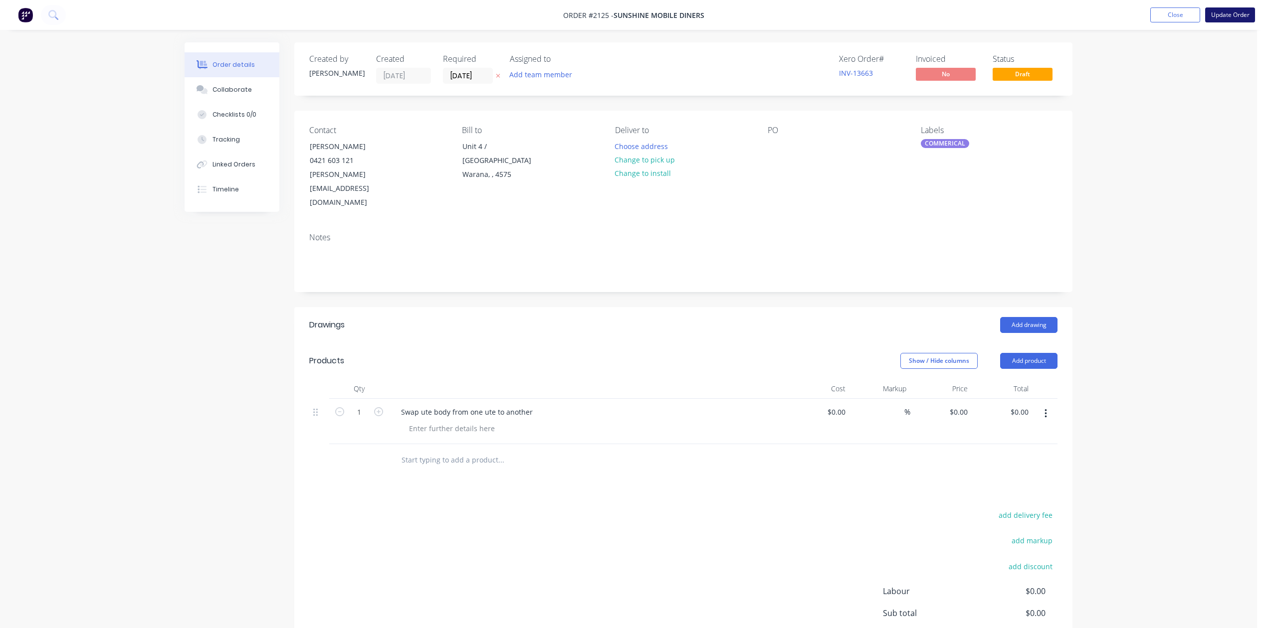
click at [1216, 14] on button "Update Order" at bounding box center [1230, 14] width 50 height 15
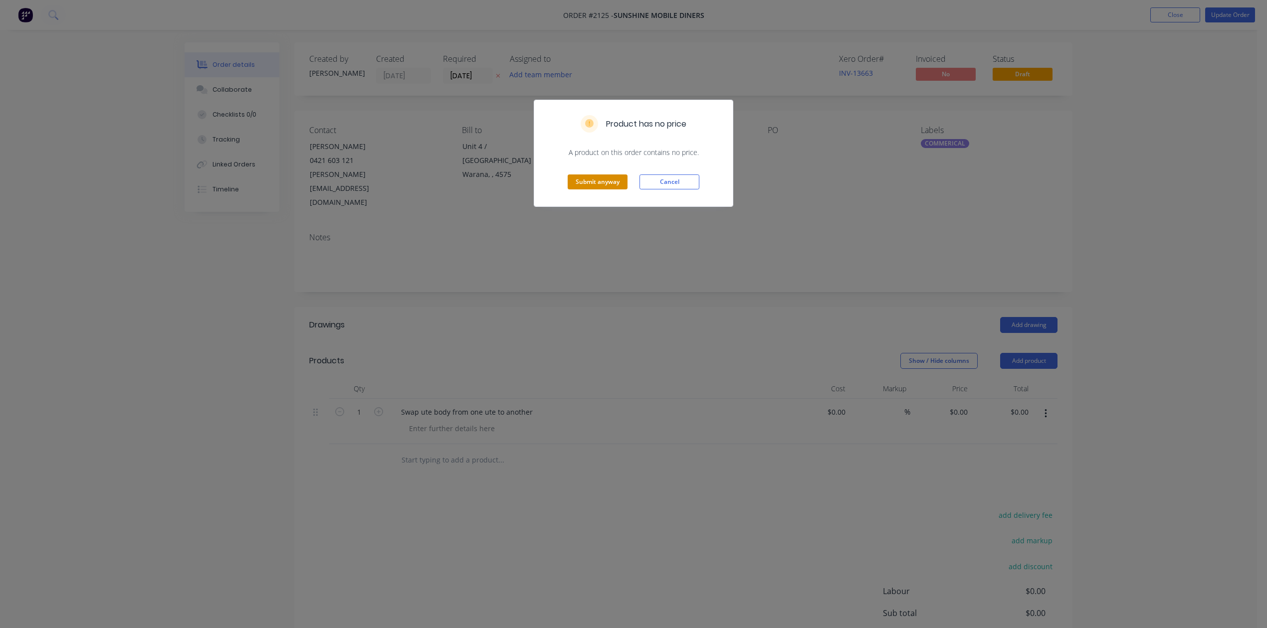
click at [606, 189] on button "Submit anyway" at bounding box center [597, 182] width 60 height 15
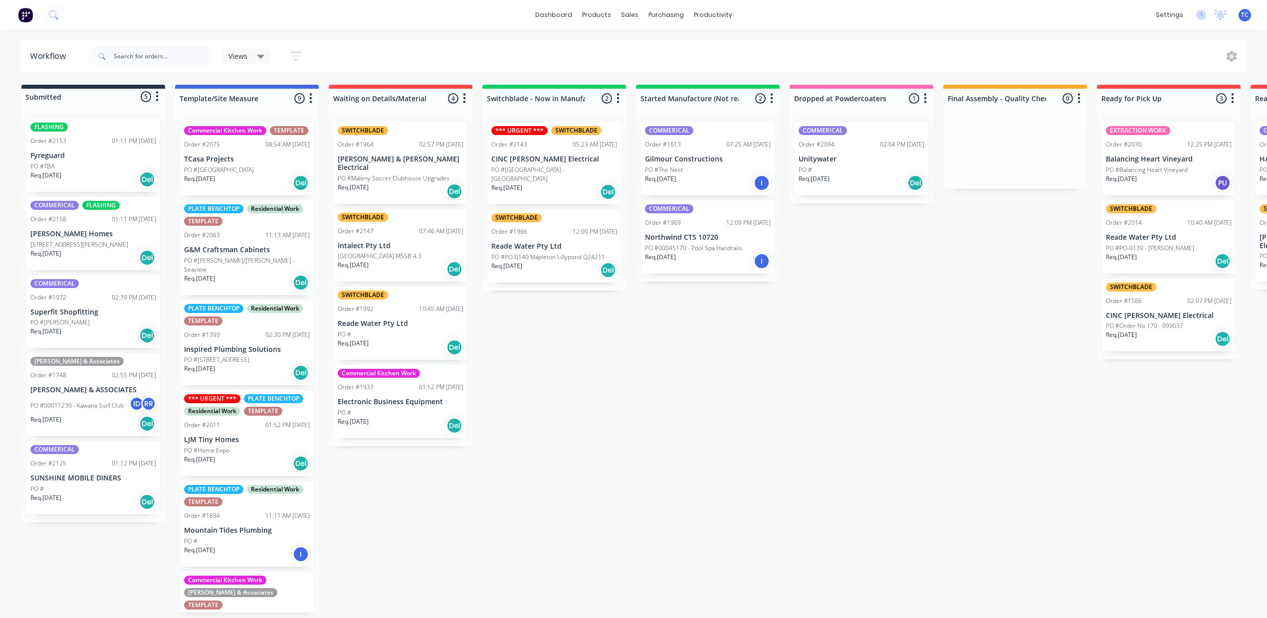
click at [109, 174] on div "FLASHING Order #2153 01:11 PM [DATE] Fyreguard PO #TBA Req. [DATE] Del" at bounding box center [93, 155] width 134 height 73
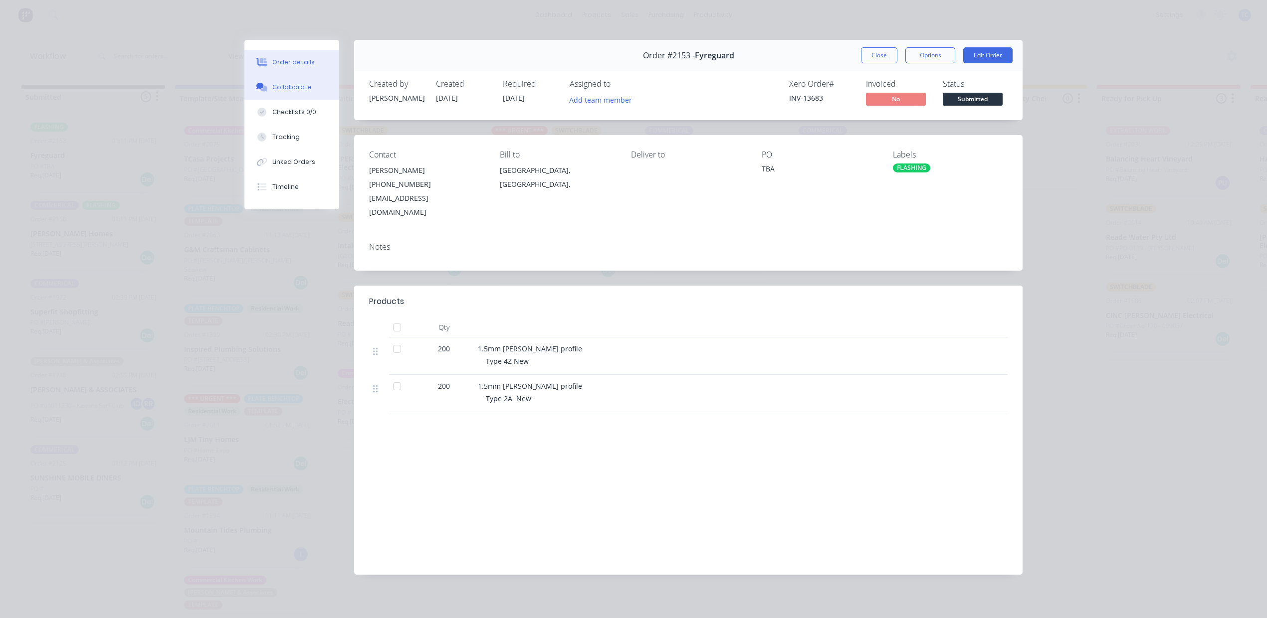
click at [293, 92] on div "Collaborate" at bounding box center [291, 87] width 39 height 9
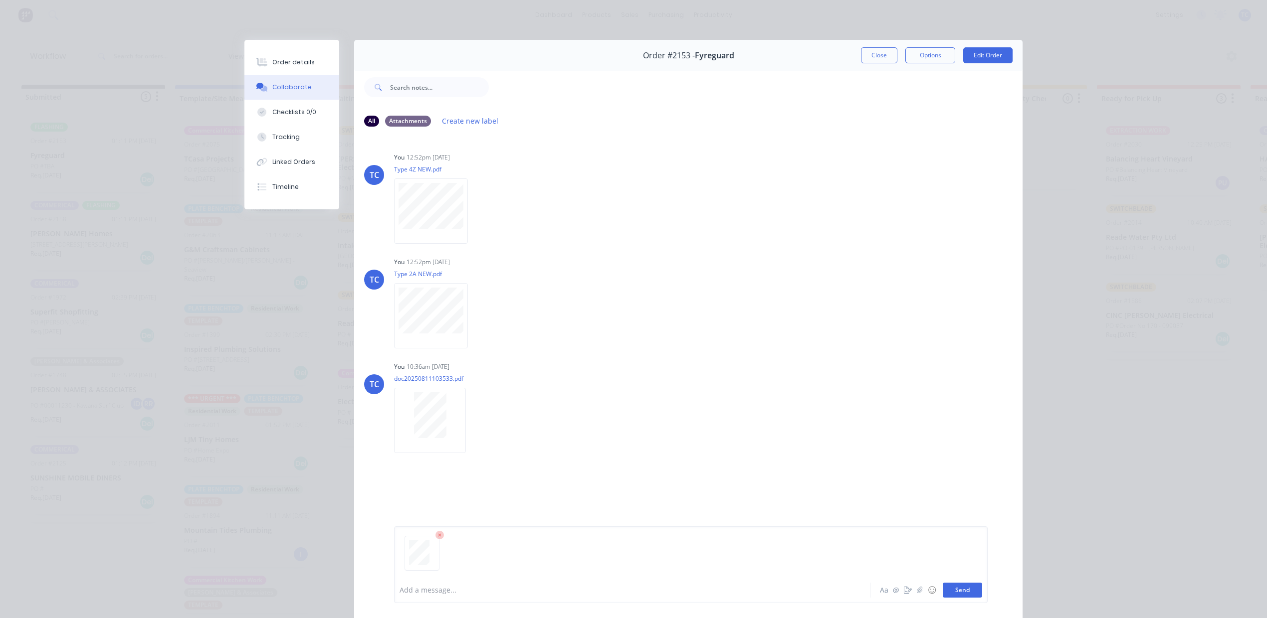
click at [942, 585] on button "Send" at bounding box center [961, 590] width 39 height 15
click at [866, 63] on button "Close" at bounding box center [879, 55] width 36 height 16
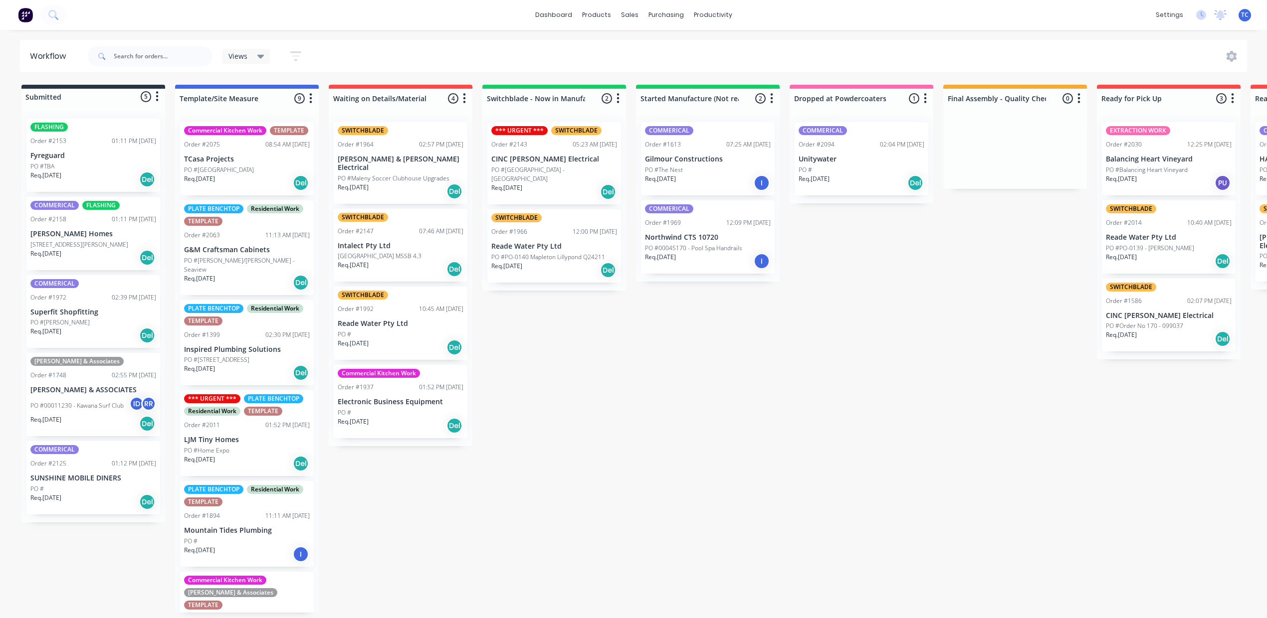
click at [94, 160] on p "Fyreguard" at bounding box center [93, 156] width 126 height 8
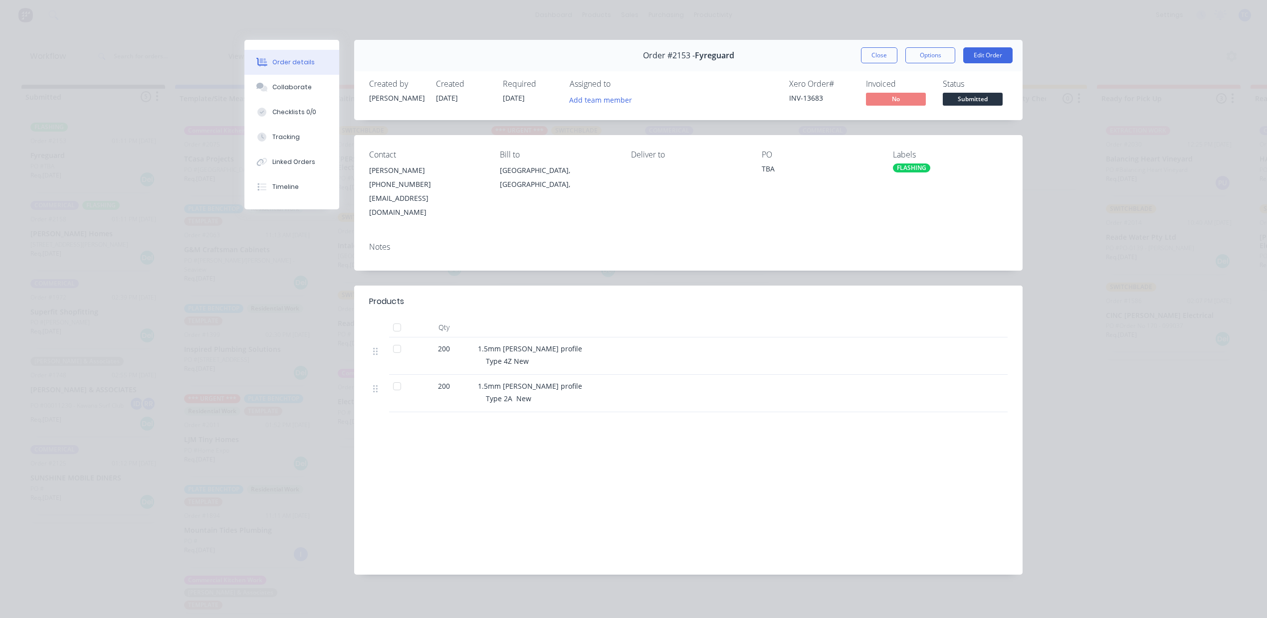
click at [772, 178] on div "TBA" at bounding box center [818, 171] width 115 height 14
click at [980, 63] on button "Edit Order" at bounding box center [987, 55] width 49 height 16
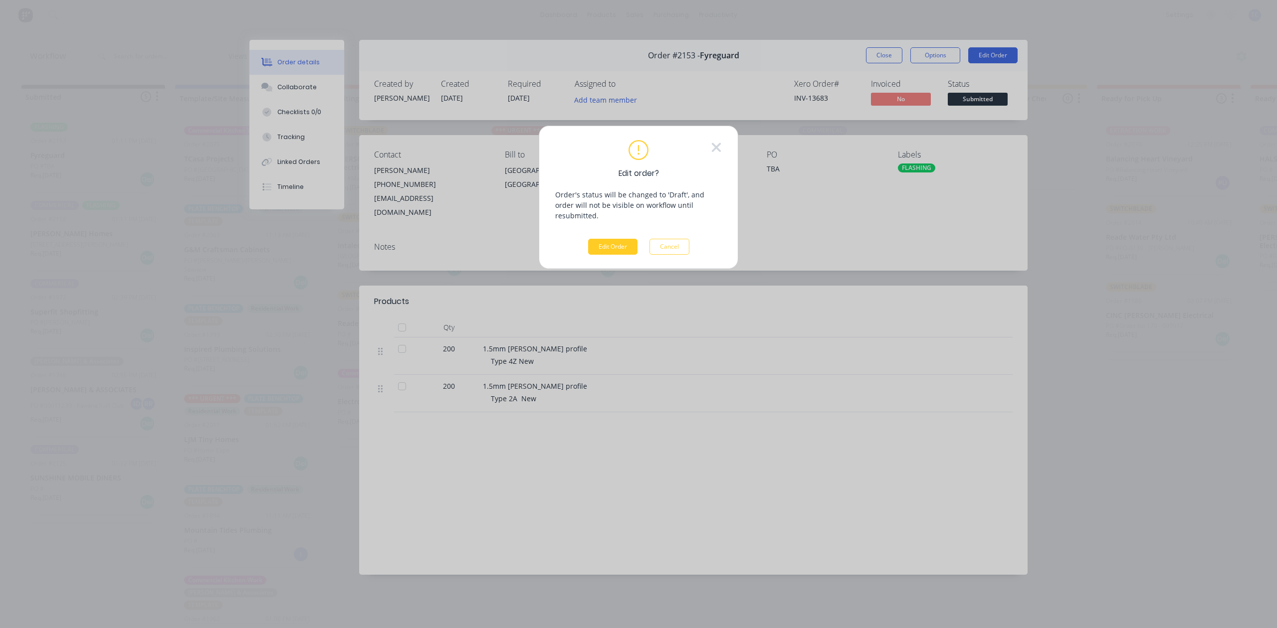
click at [608, 255] on button "Edit Order" at bounding box center [612, 247] width 49 height 16
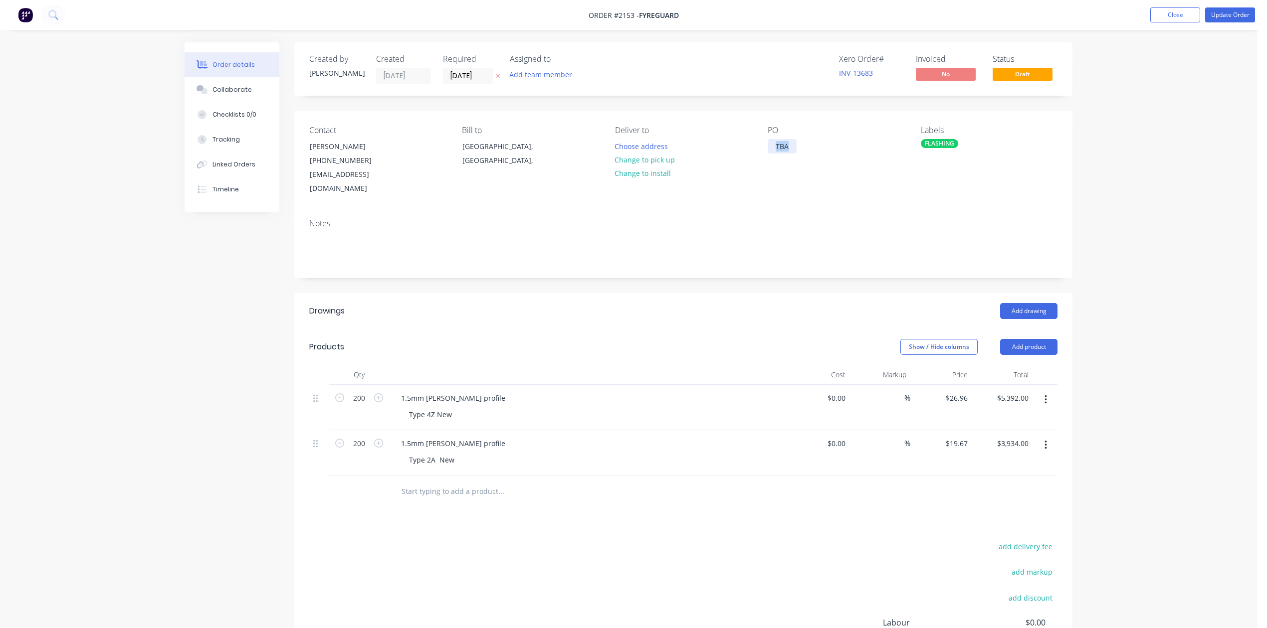
drag, startPoint x: 798, startPoint y: 173, endPoint x: 755, endPoint y: 172, distance: 43.4
click at [755, 172] on div "Contact [PERSON_NAME] [PHONE_NUMBER] [EMAIL_ADDRESS][DOMAIN_NAME] Bill to [GEOG…" at bounding box center [683, 161] width 778 height 100
click at [1211, 12] on button "Update Order" at bounding box center [1230, 14] width 50 height 15
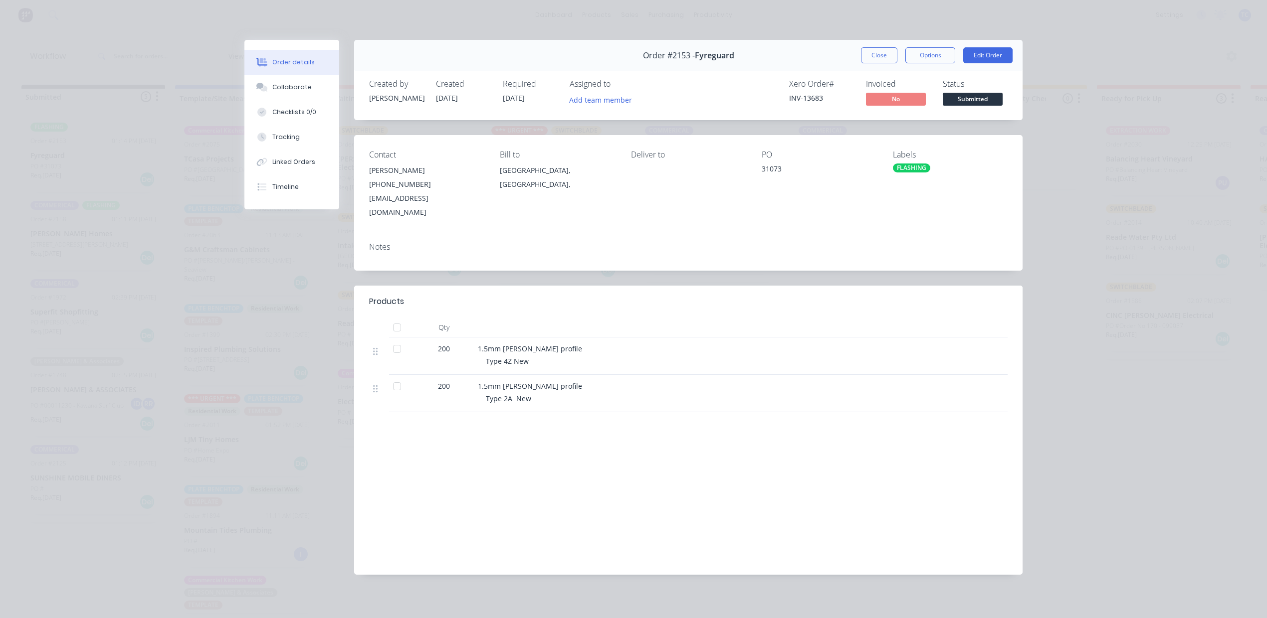
click at [404, 219] on div "[EMAIL_ADDRESS][DOMAIN_NAME]" at bounding box center [426, 205] width 115 height 28
drag, startPoint x: 859, startPoint y: 63, endPoint x: 908, endPoint y: 104, distance: 63.7
click at [861, 63] on button "Close" at bounding box center [879, 55] width 36 height 16
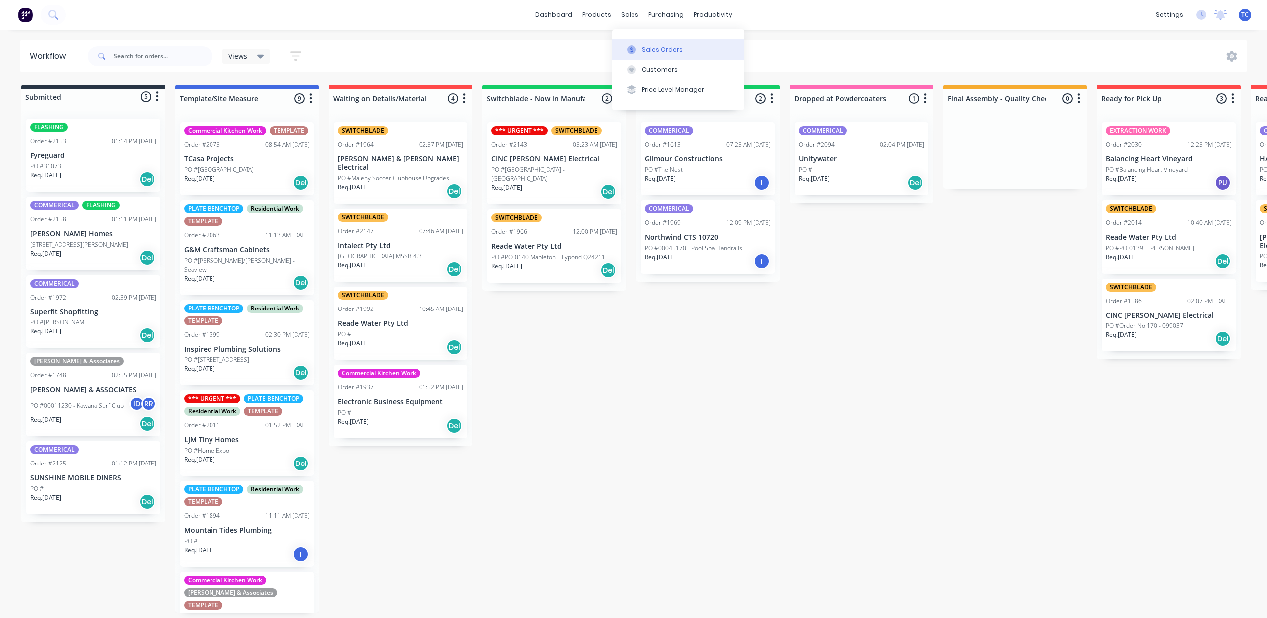
click at [658, 52] on div "Sales Orders" at bounding box center [662, 49] width 41 height 9
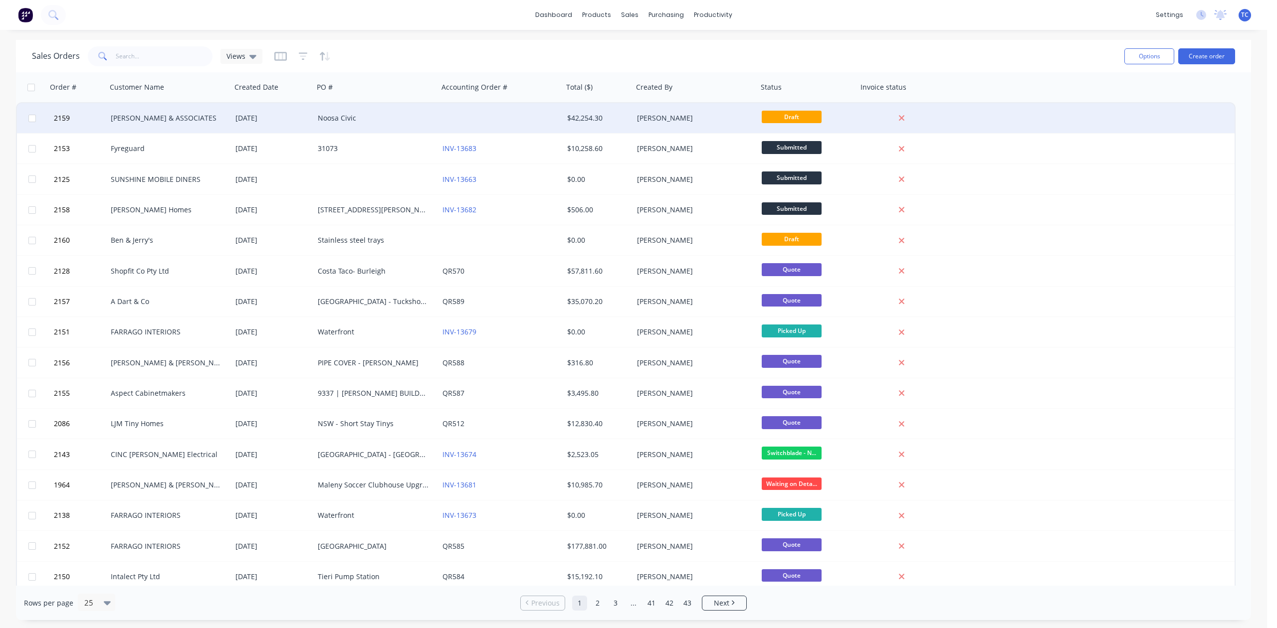
click at [343, 113] on div "Noosa Civic" at bounding box center [373, 118] width 111 height 10
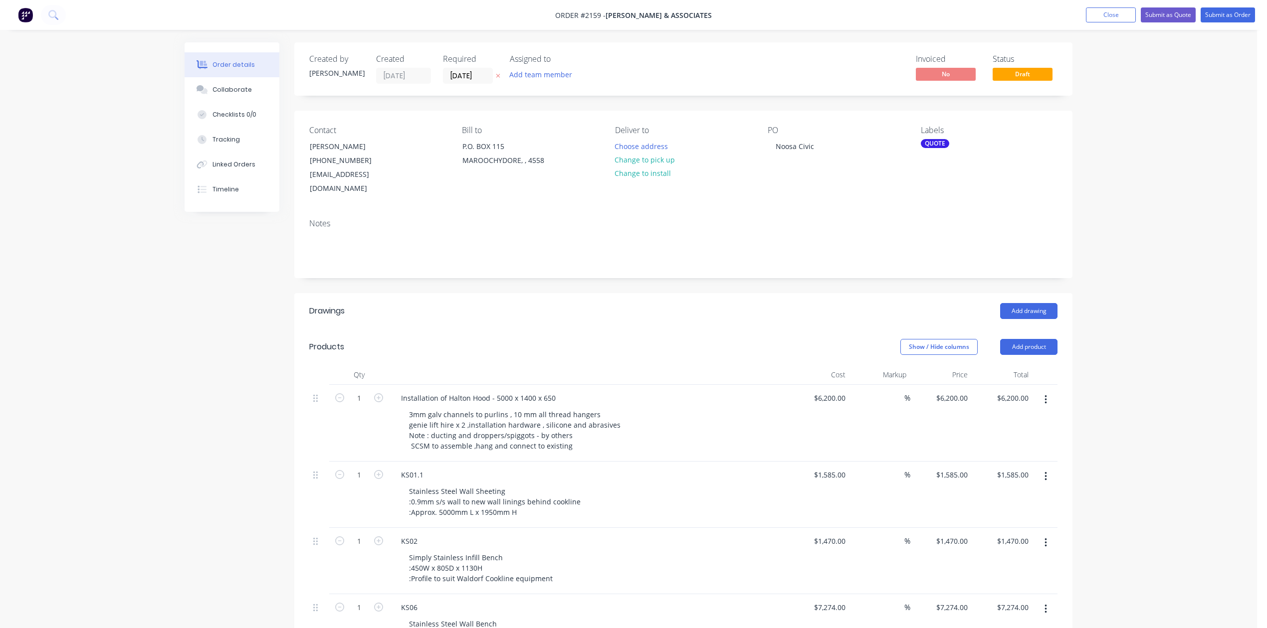
drag, startPoint x: 1069, startPoint y: 15, endPoint x: 1006, endPoint y: 19, distance: 63.0
click at [1006, 19] on nav "Order #2159 - HILLER & ASSOCIATES Add product Close Submit as Quote Submit as O…" at bounding box center [633, 15] width 1267 height 30
click at [1086, 16] on button "Close" at bounding box center [1111, 14] width 50 height 15
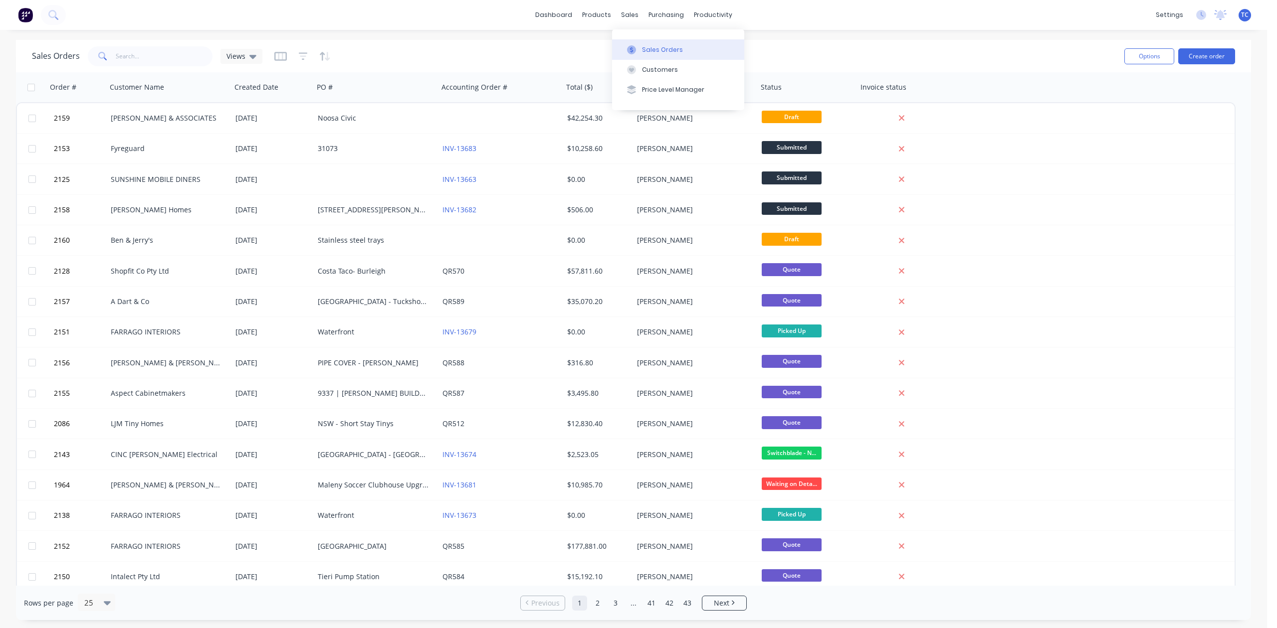
click at [669, 50] on div "Sales Orders" at bounding box center [662, 49] width 41 height 9
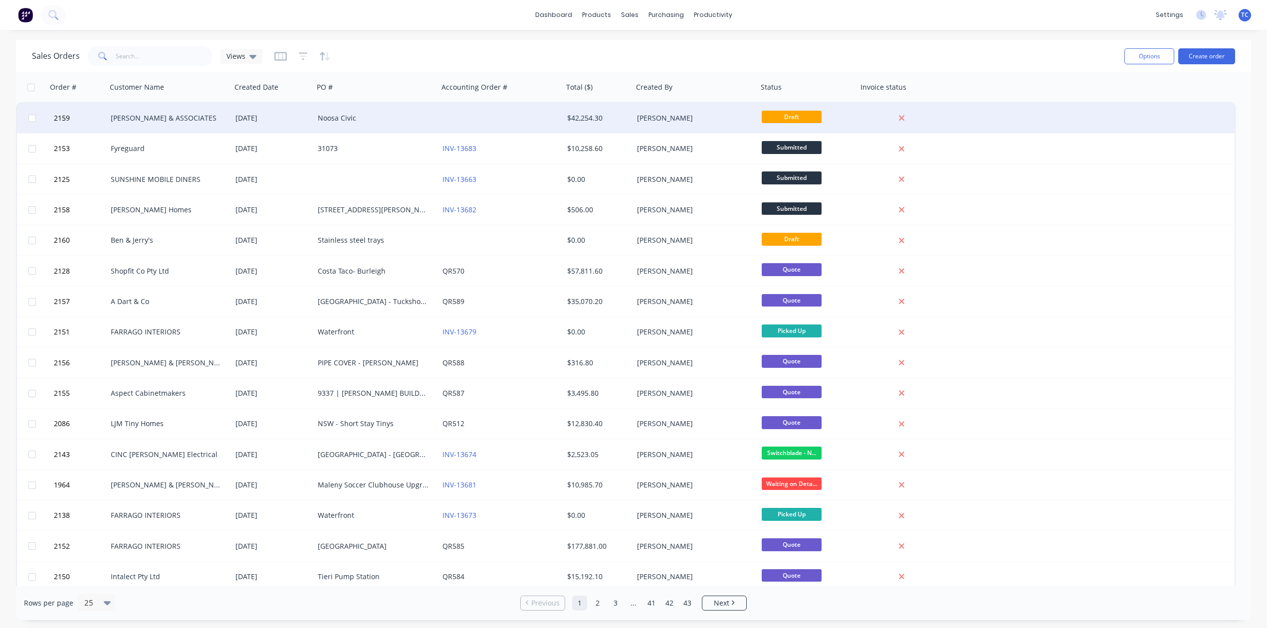
click at [342, 118] on div "Noosa Civic" at bounding box center [373, 118] width 111 height 10
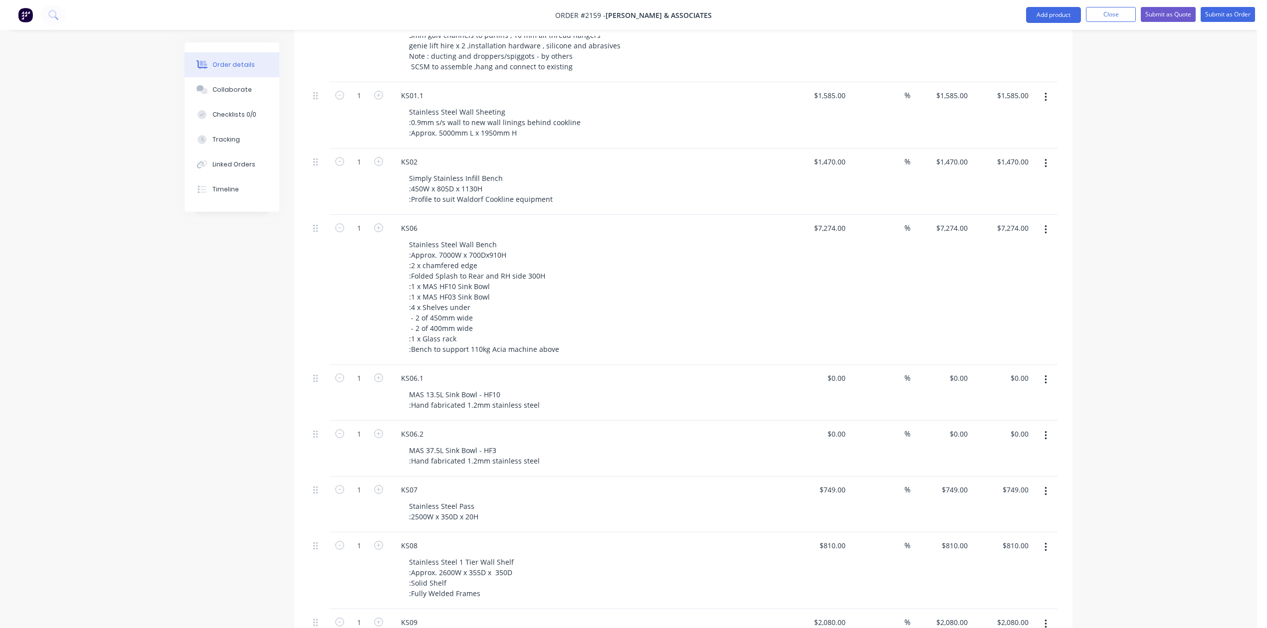
scroll to position [266, 0]
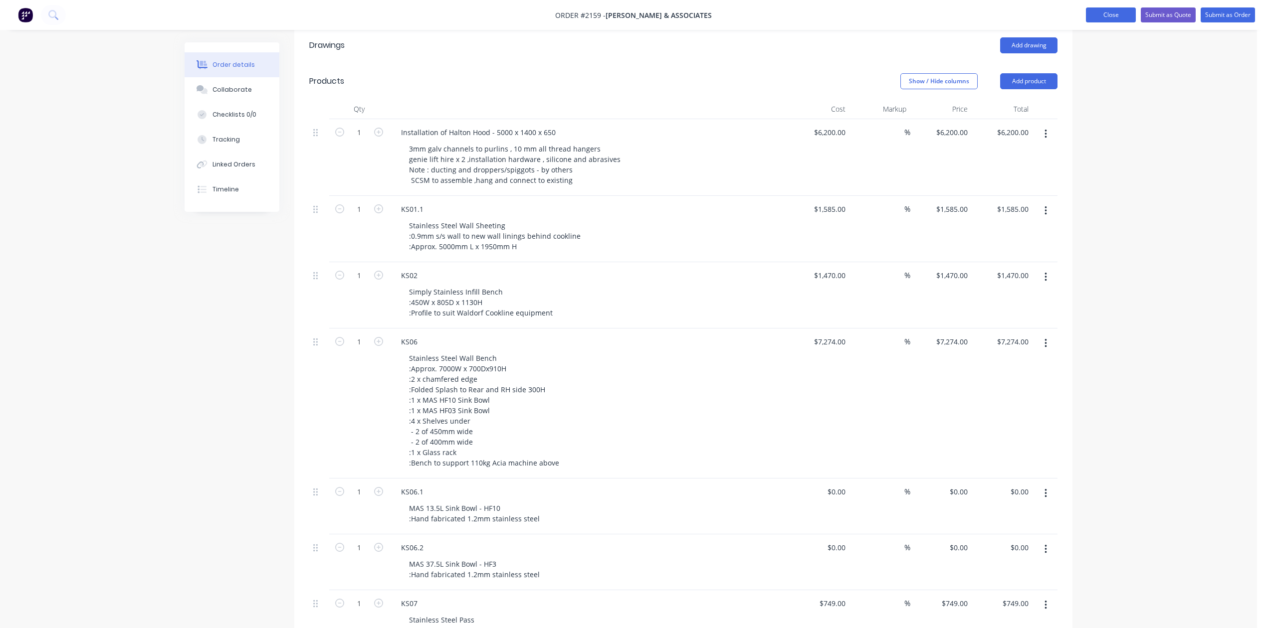
click at [1086, 10] on button "Close" at bounding box center [1111, 14] width 50 height 15
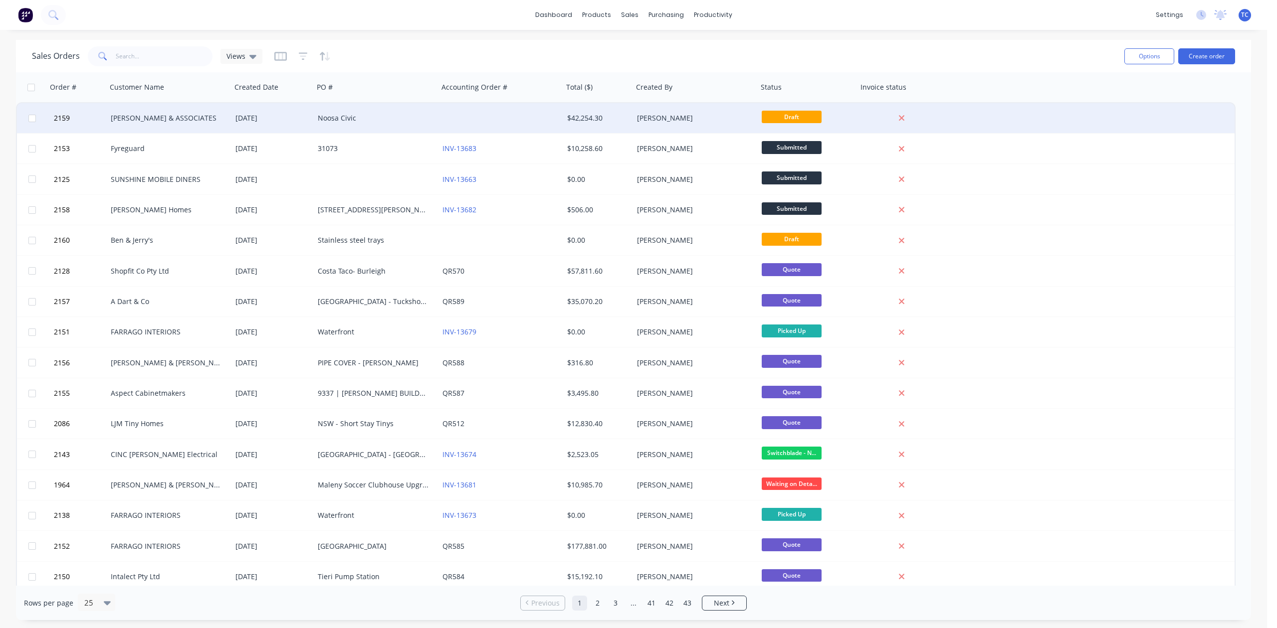
click at [360, 115] on div "Noosa Civic" at bounding box center [373, 118] width 111 height 10
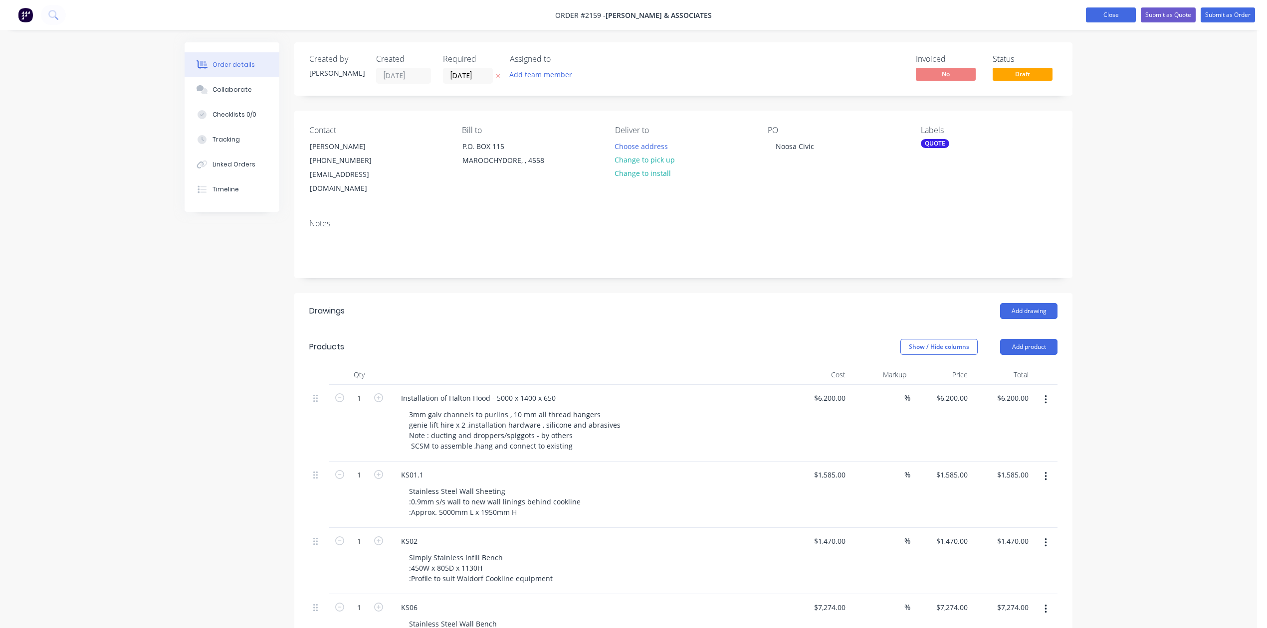
click at [1086, 12] on button "Close" at bounding box center [1111, 14] width 50 height 15
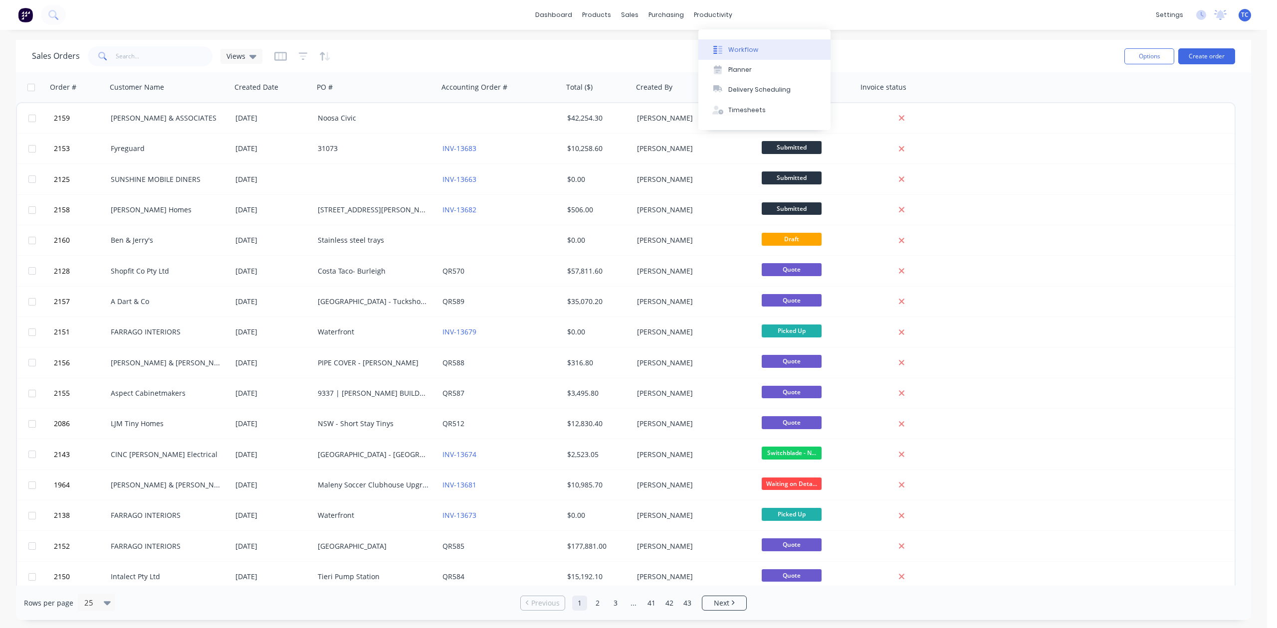
click at [744, 54] on div "Workflow" at bounding box center [743, 49] width 30 height 9
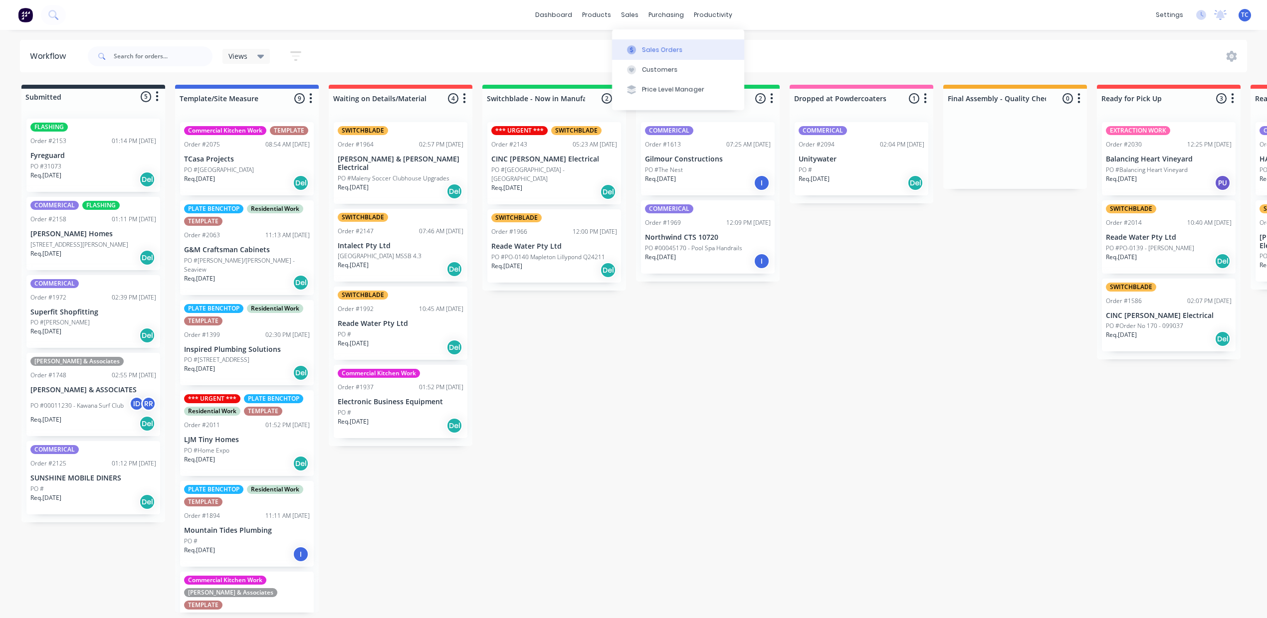
click at [665, 54] on div "Sales Orders" at bounding box center [662, 49] width 41 height 9
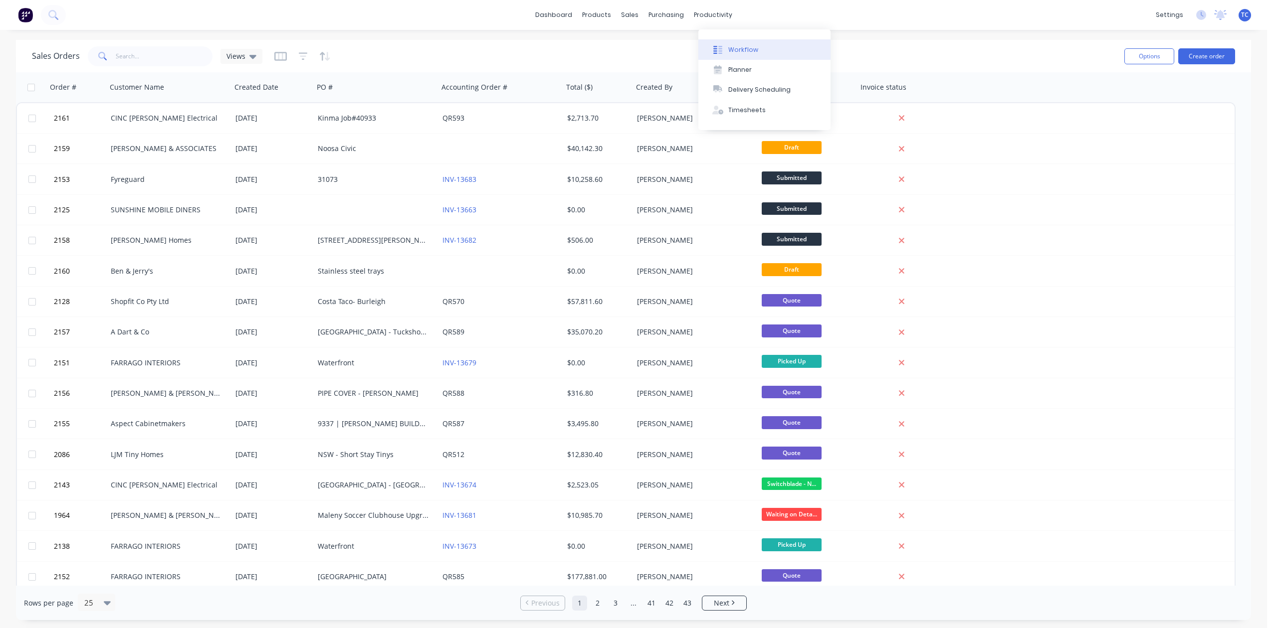
click at [746, 53] on div "Workflow" at bounding box center [743, 49] width 30 height 9
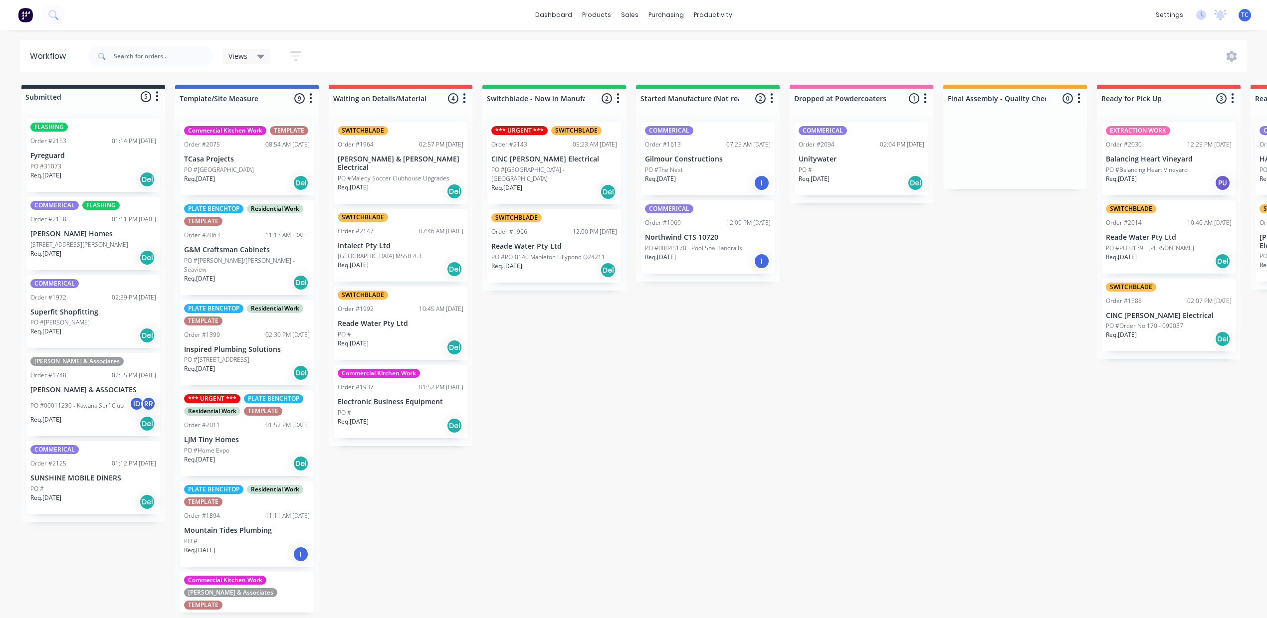
scroll to position [10, 0]
click at [663, 55] on div "Sales Orders" at bounding box center [662, 59] width 41 height 9
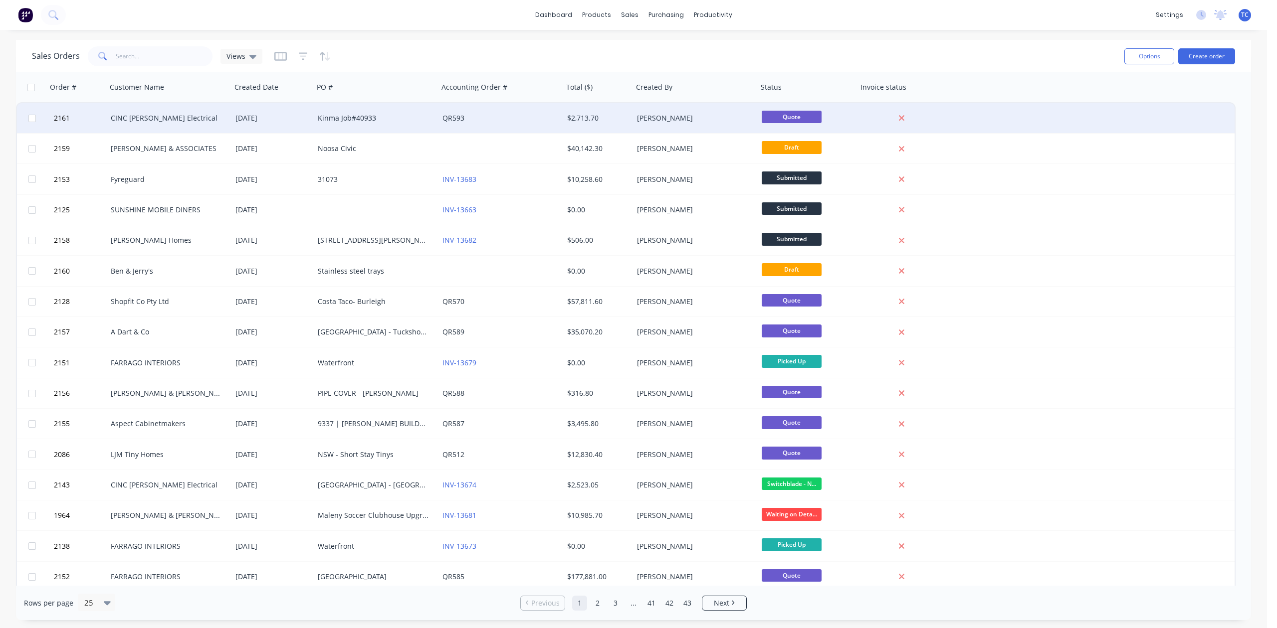
click at [351, 116] on div "Kinma Job#40933" at bounding box center [373, 118] width 111 height 10
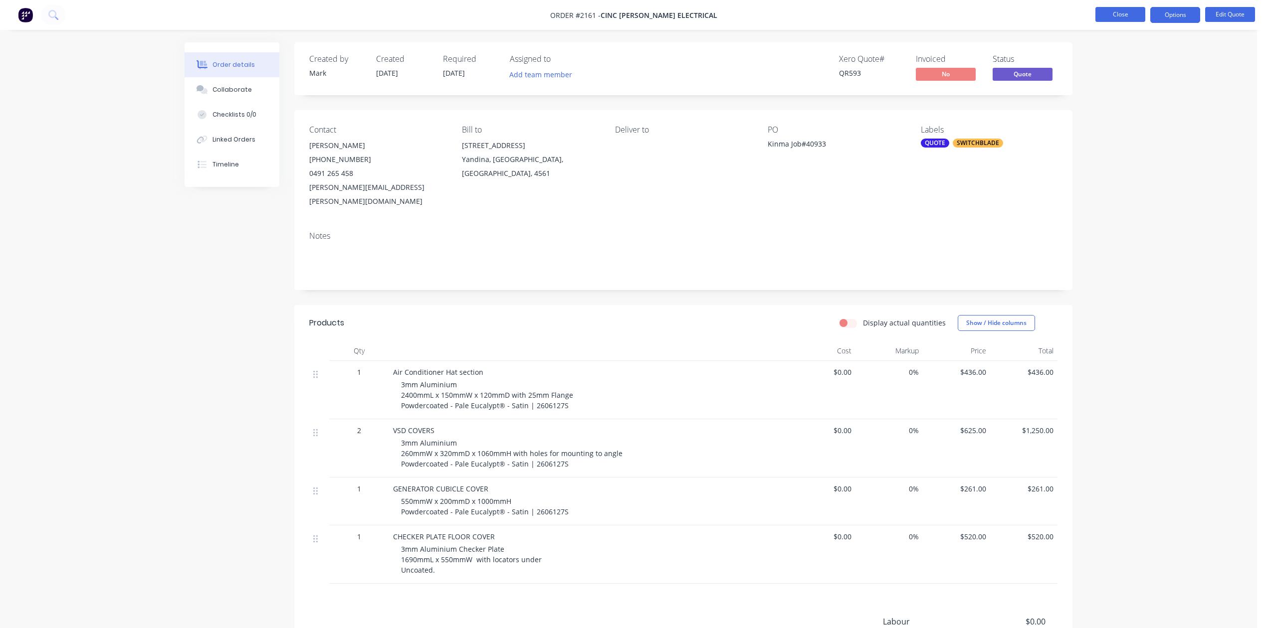
click at [1098, 15] on button "Close" at bounding box center [1120, 14] width 50 height 15
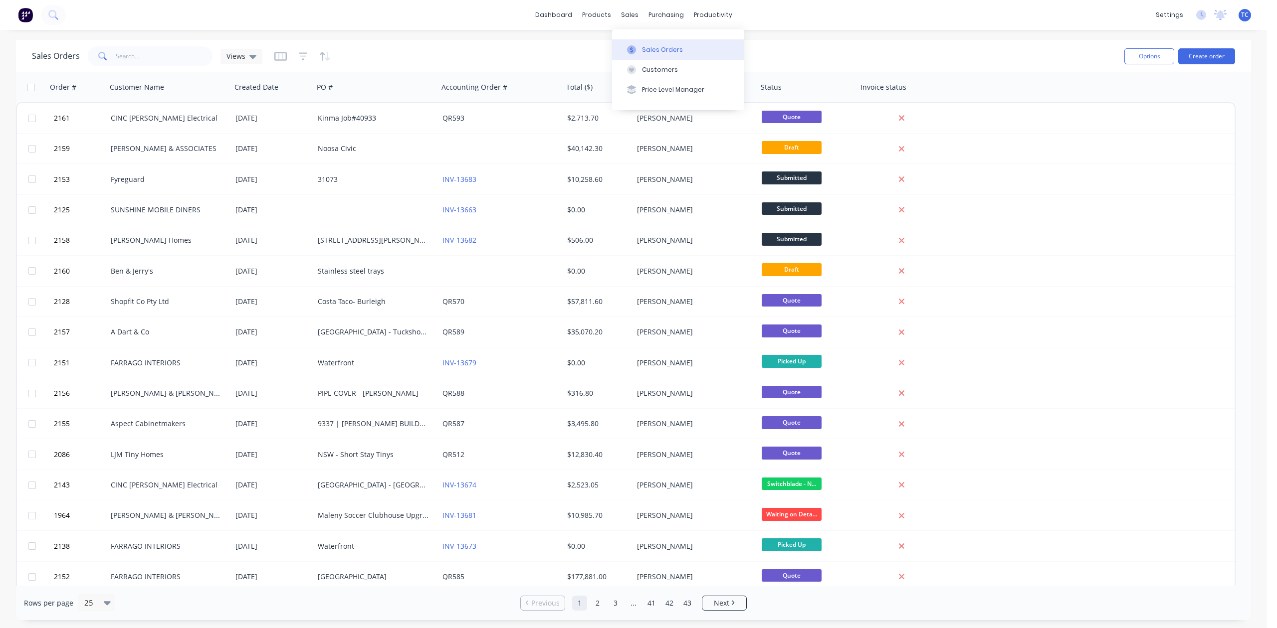
click at [667, 52] on div "Sales Orders" at bounding box center [662, 49] width 41 height 9
click at [742, 53] on div "Workflow" at bounding box center [743, 49] width 30 height 9
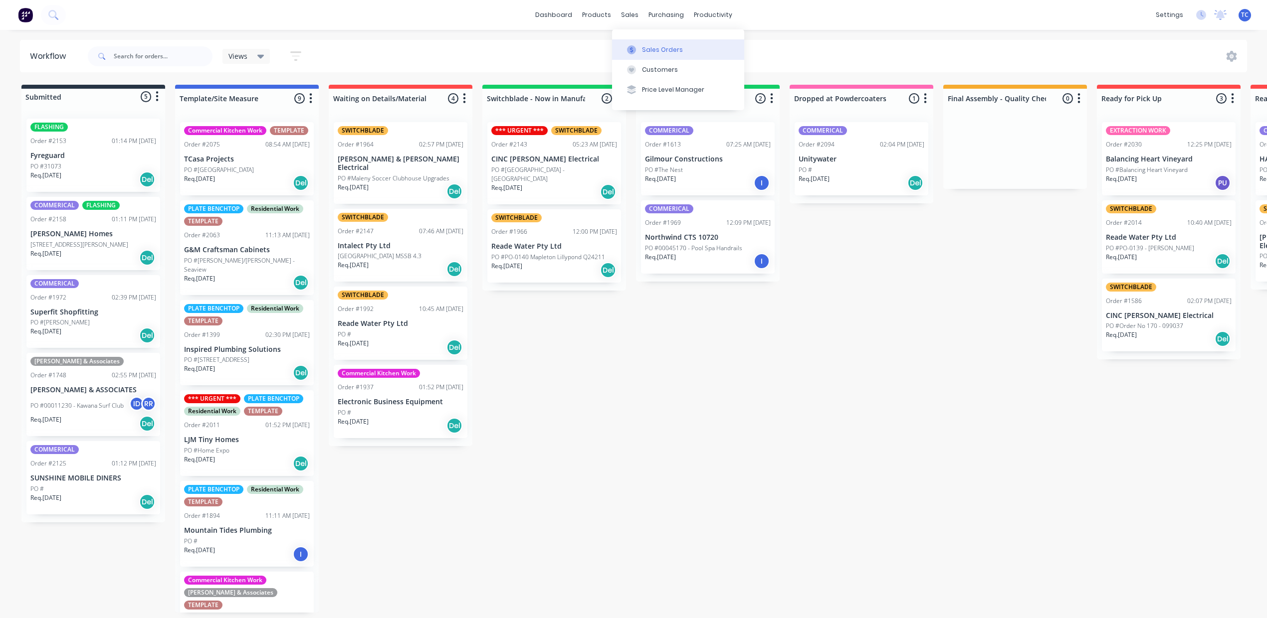
click at [655, 54] on div "Sales Orders" at bounding box center [662, 49] width 41 height 9
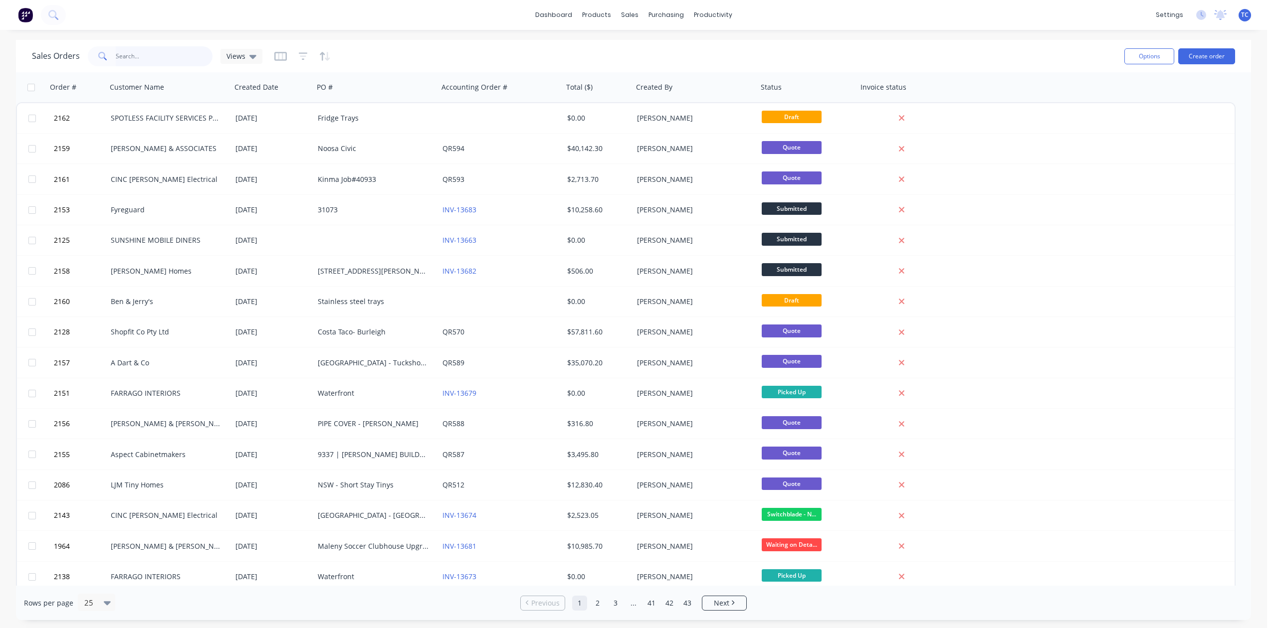
click at [183, 52] on input "text" at bounding box center [164, 56] width 97 height 20
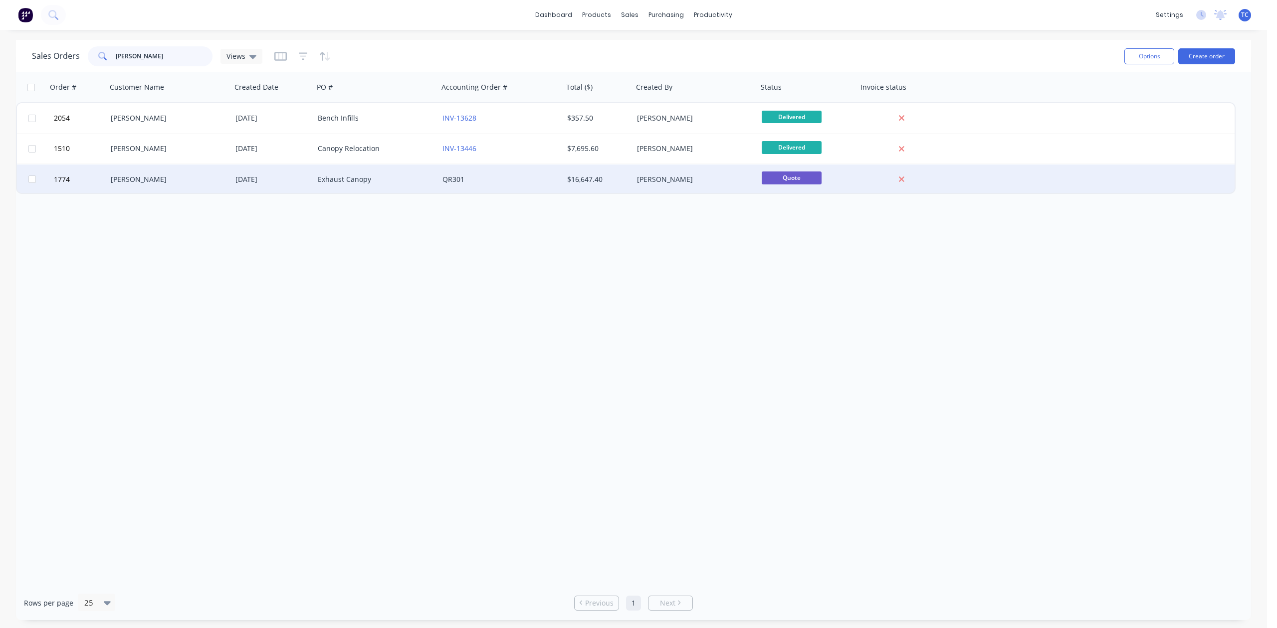
type input "mauro san"
click at [354, 178] on div "Exhaust Canopy" at bounding box center [373, 180] width 111 height 10
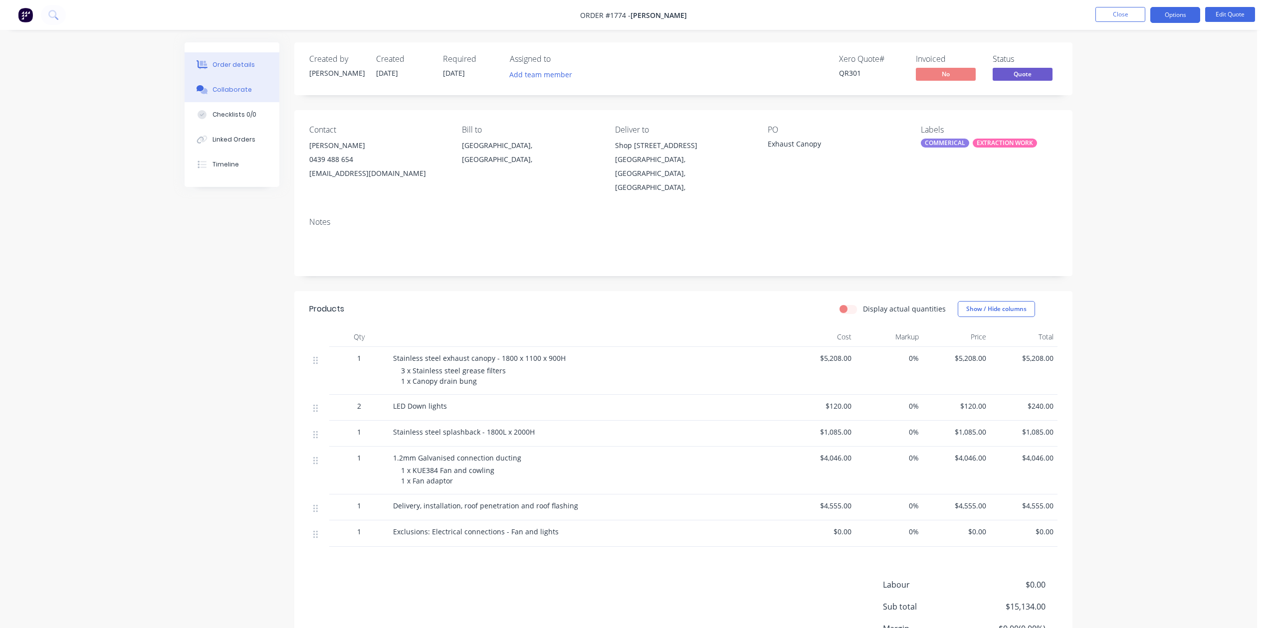
click at [252, 94] on div "Collaborate" at bounding box center [231, 89] width 39 height 9
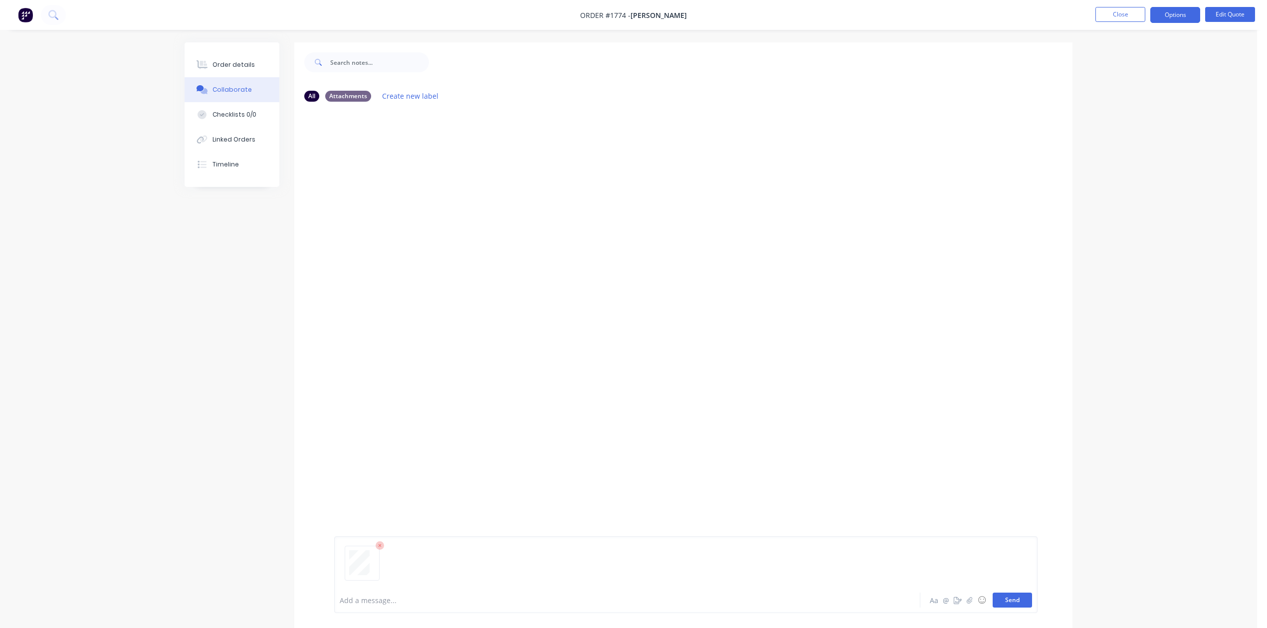
click at [1002, 593] on button "Send" at bounding box center [1011, 600] width 39 height 15
click at [750, 214] on div "TC You 03:06pm 11/08/25 Mauro Santini - Form 12.pdf Labels Download Delete" at bounding box center [683, 170] width 778 height 90
click at [1098, 13] on button "Close" at bounding box center [1120, 14] width 50 height 15
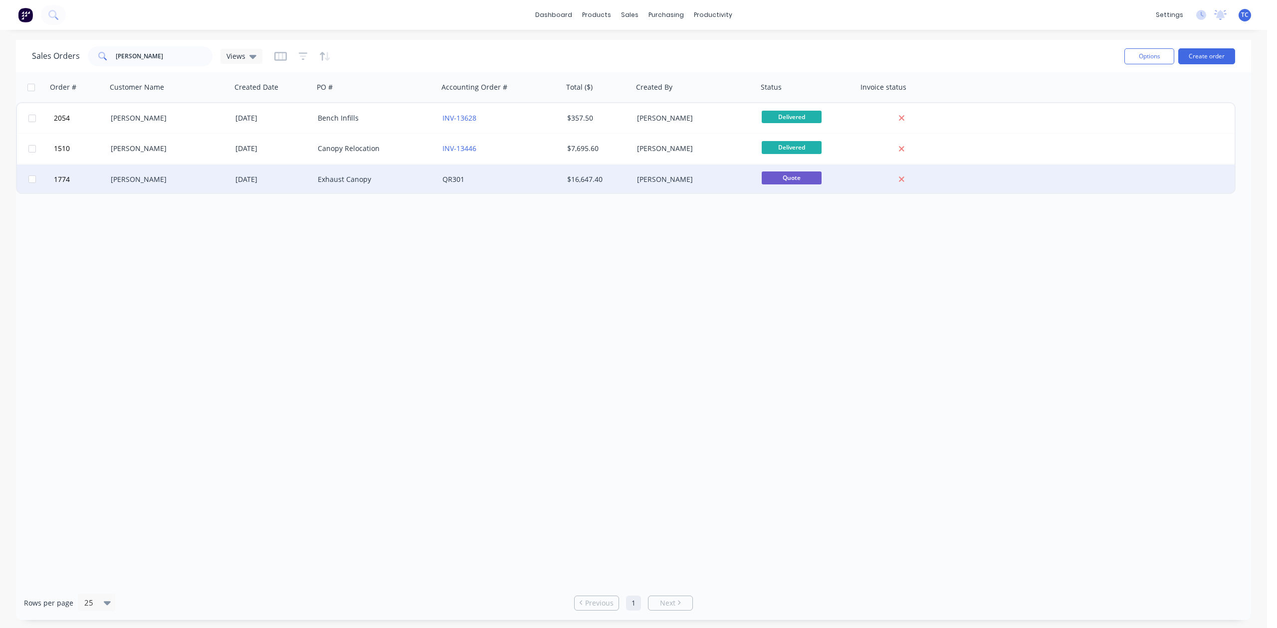
click at [335, 179] on div "Exhaust Canopy" at bounding box center [373, 180] width 111 height 10
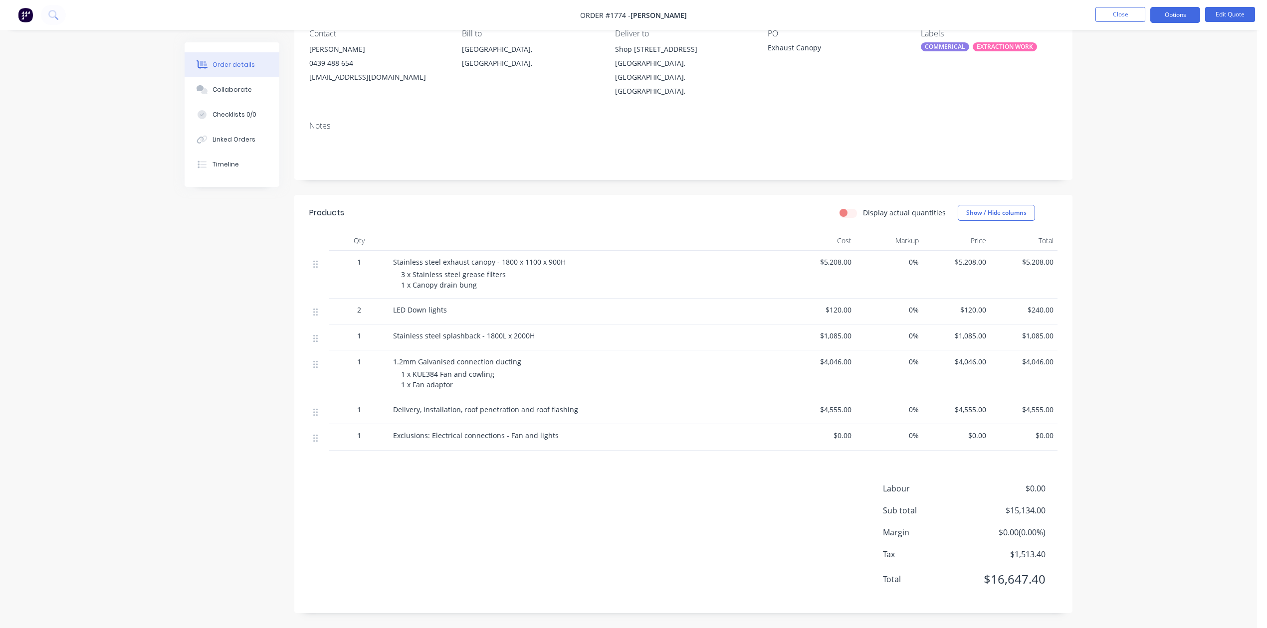
scroll to position [86, 0]
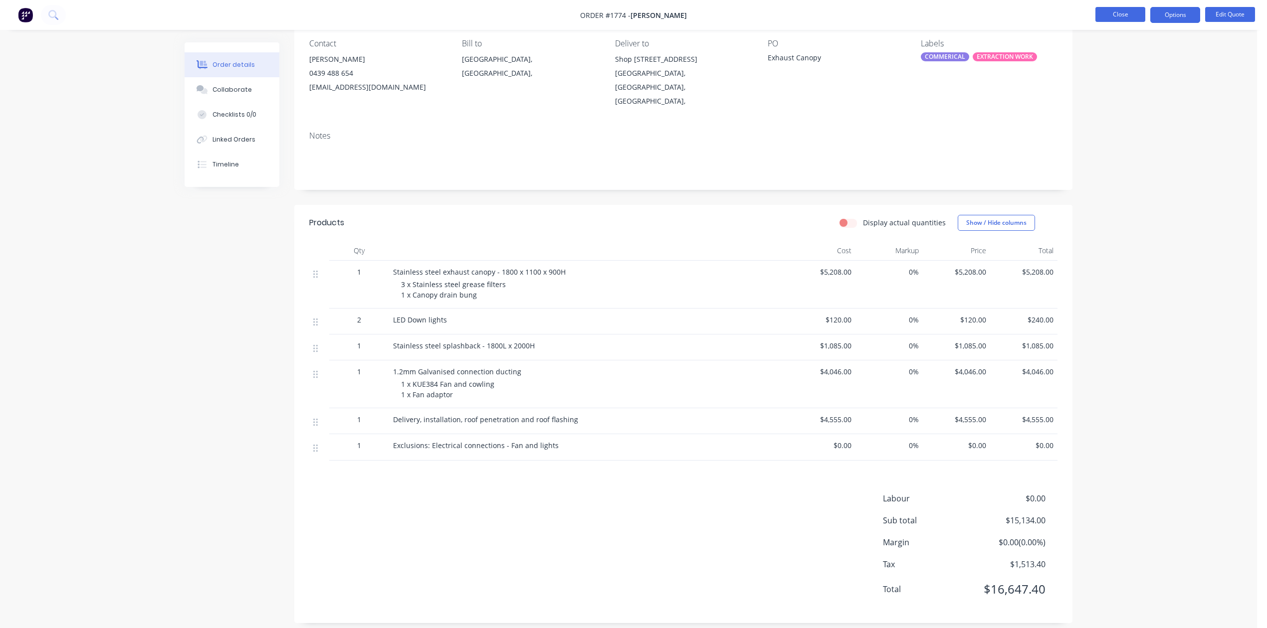
click at [1119, 14] on button "Close" at bounding box center [1120, 14] width 50 height 15
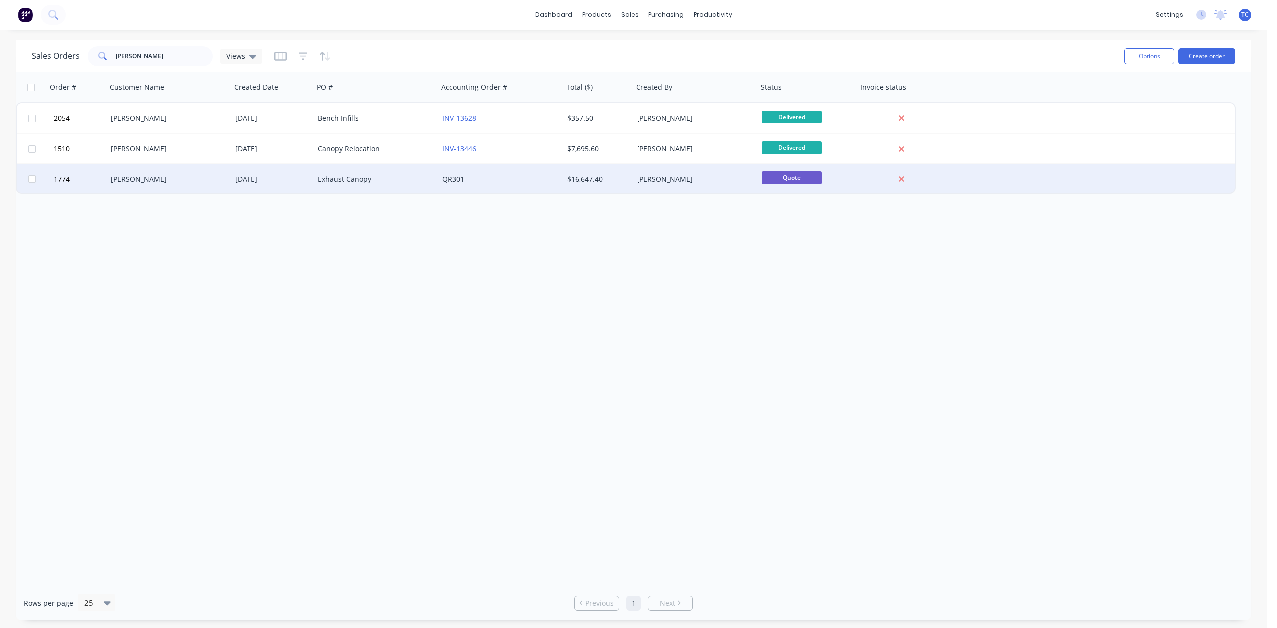
click at [458, 175] on link "QR301" at bounding box center [453, 179] width 22 height 9
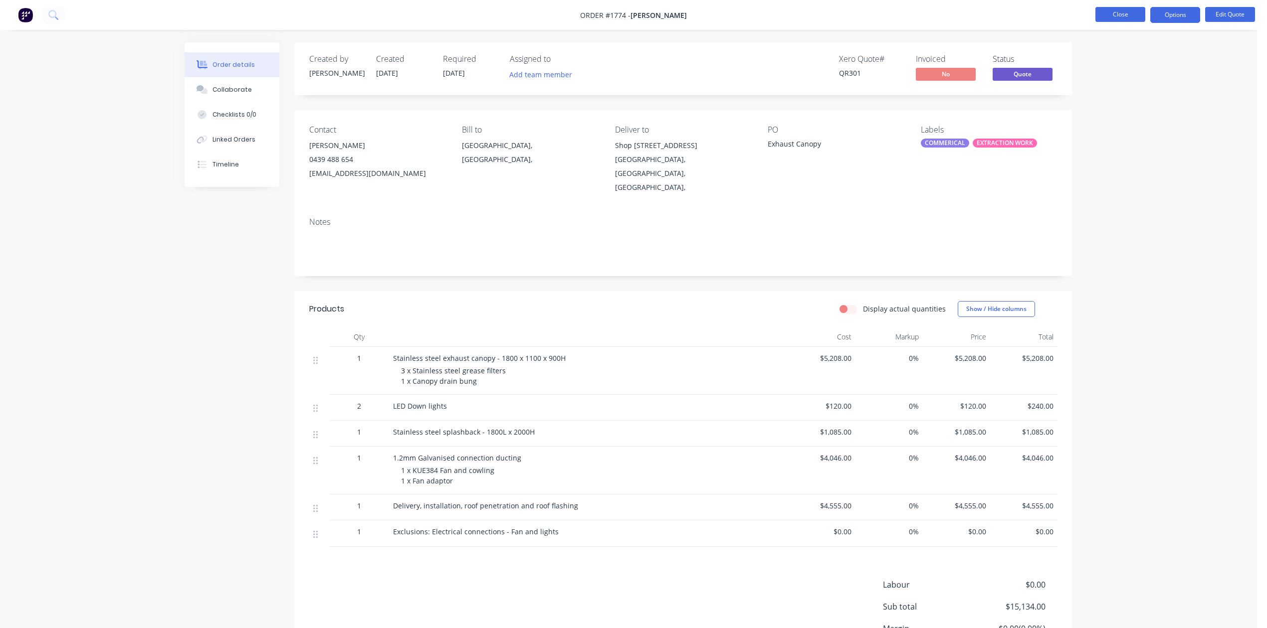
click at [1115, 18] on button "Close" at bounding box center [1120, 14] width 50 height 15
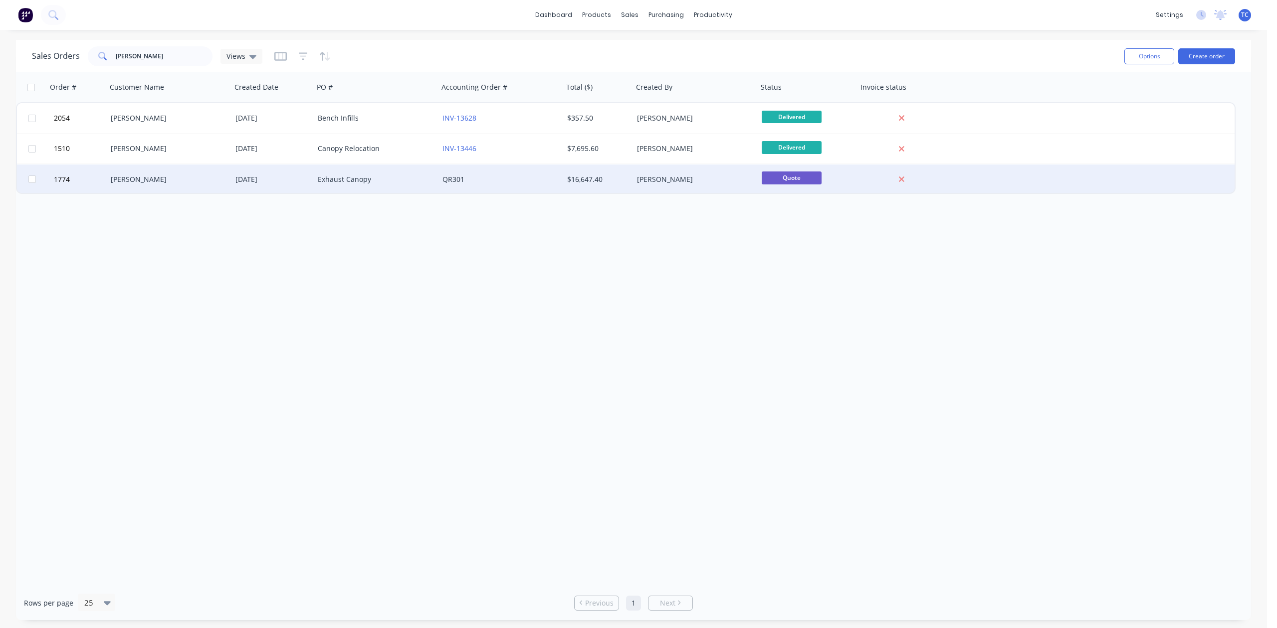
click at [336, 175] on div "Exhaust Canopy" at bounding box center [373, 180] width 111 height 10
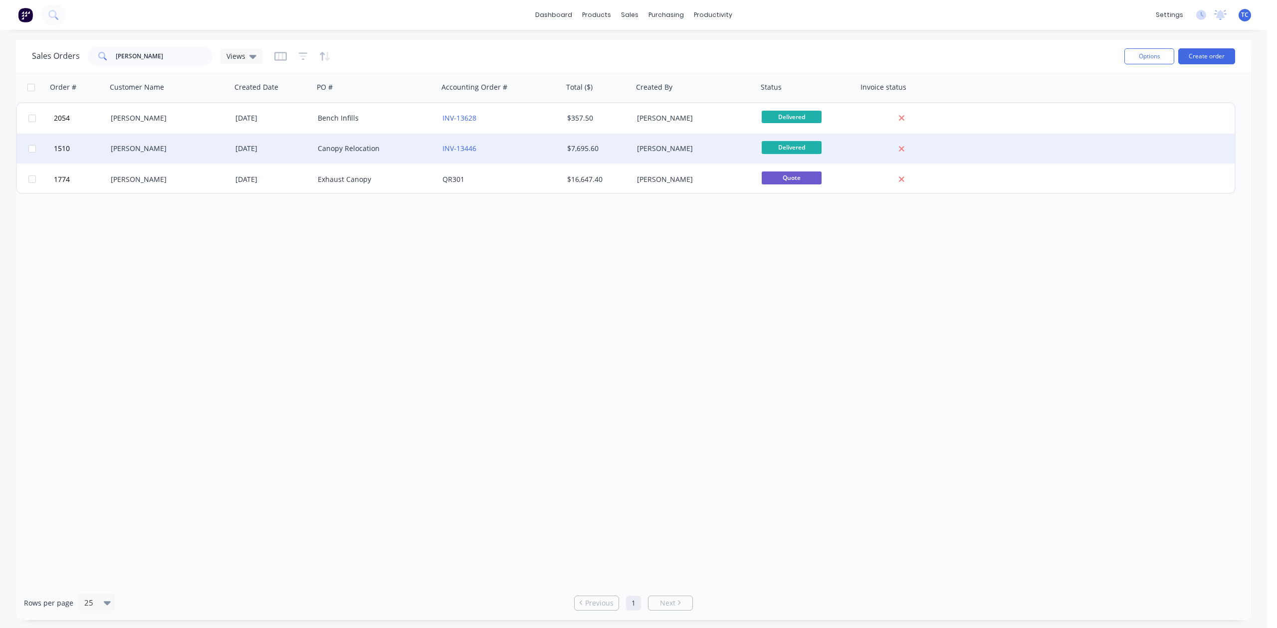
click at [338, 144] on div "Canopy Relocation" at bounding box center [373, 149] width 111 height 10
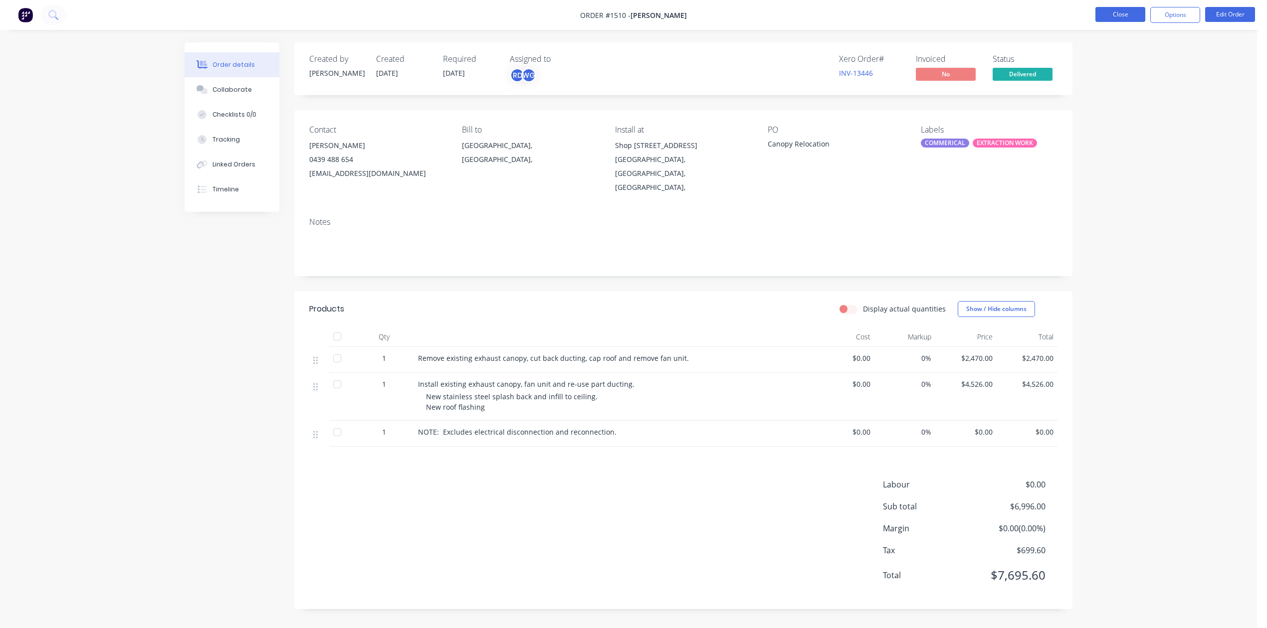
click at [1100, 17] on button "Close" at bounding box center [1120, 14] width 50 height 15
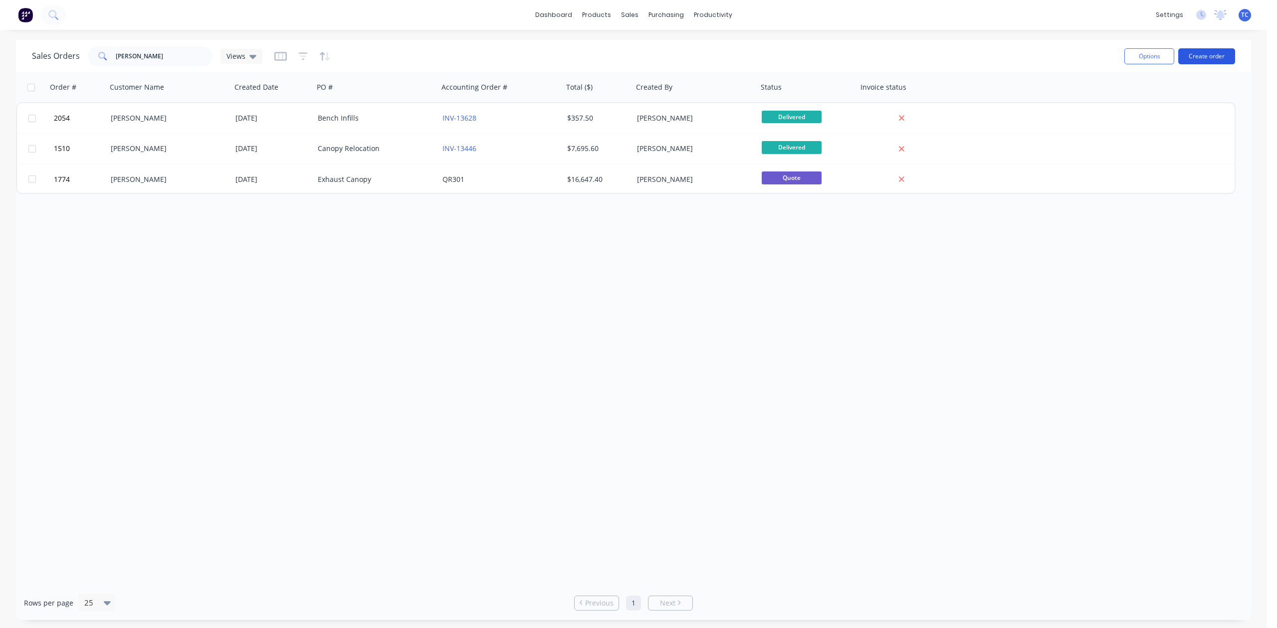
click at [1184, 56] on button "Create order" at bounding box center [1206, 56] width 57 height 16
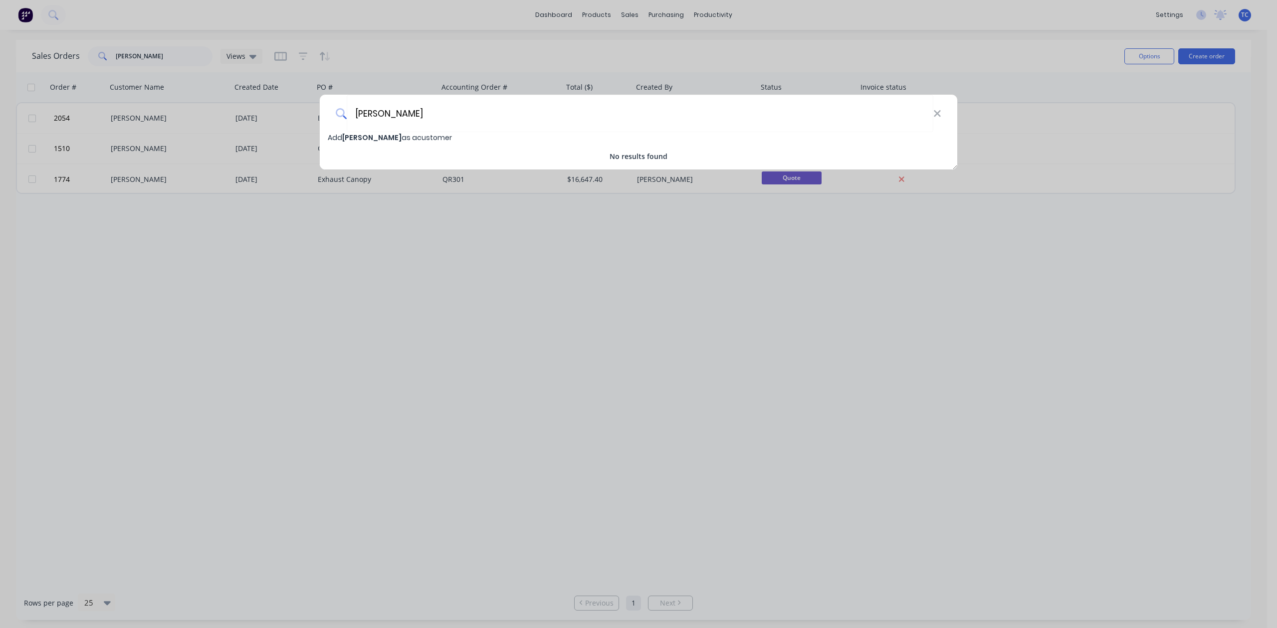
type input "Les Kunde"
click at [425, 138] on span "Add Les Kunde as a customer" at bounding box center [390, 138] width 124 height 10
select select "AU"
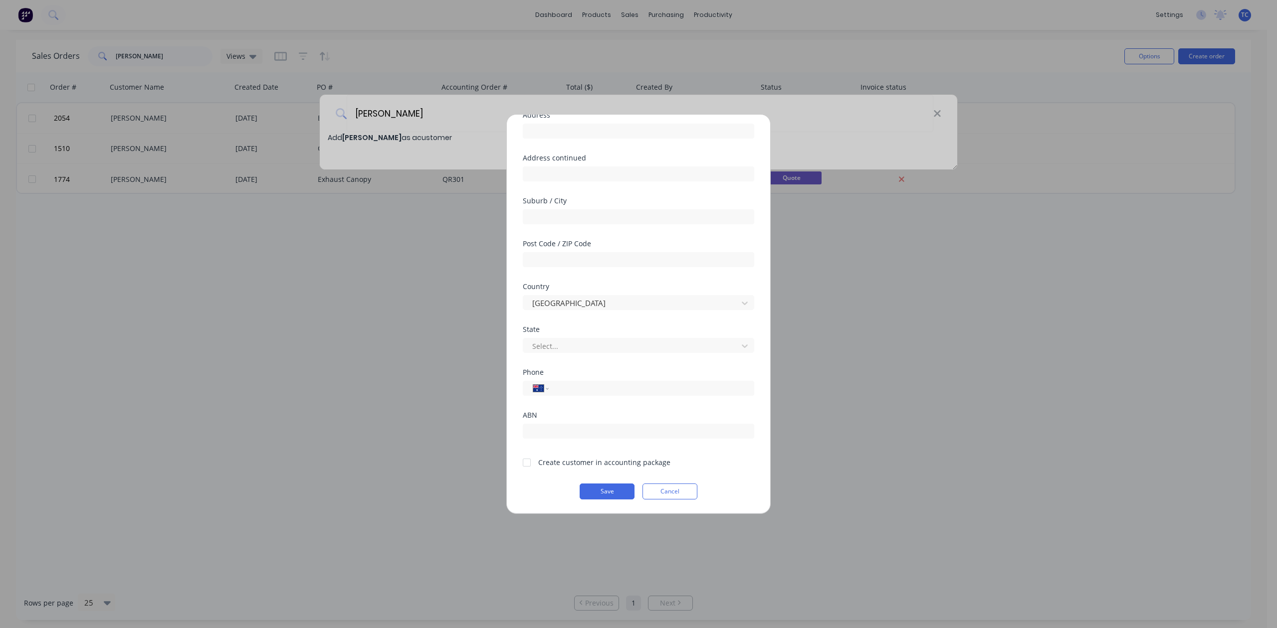
scroll to position [133, 0]
click at [567, 345] on div at bounding box center [631, 346] width 201 height 12
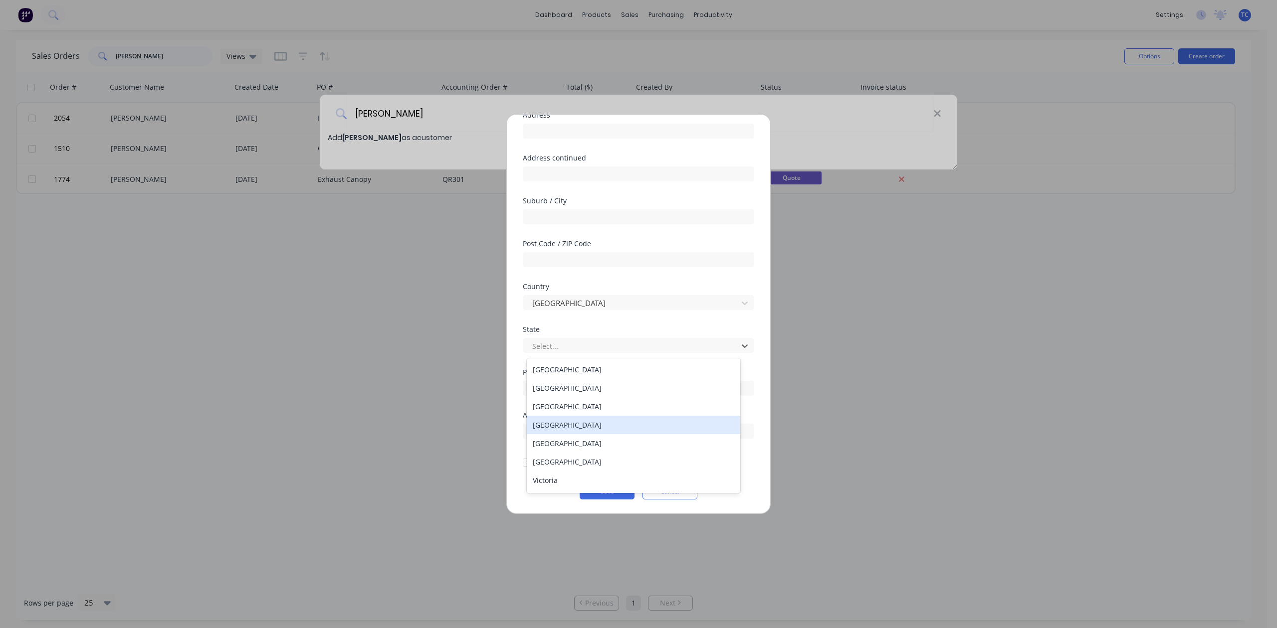
click at [577, 434] on div "[GEOGRAPHIC_DATA]" at bounding box center [633, 425] width 213 height 18
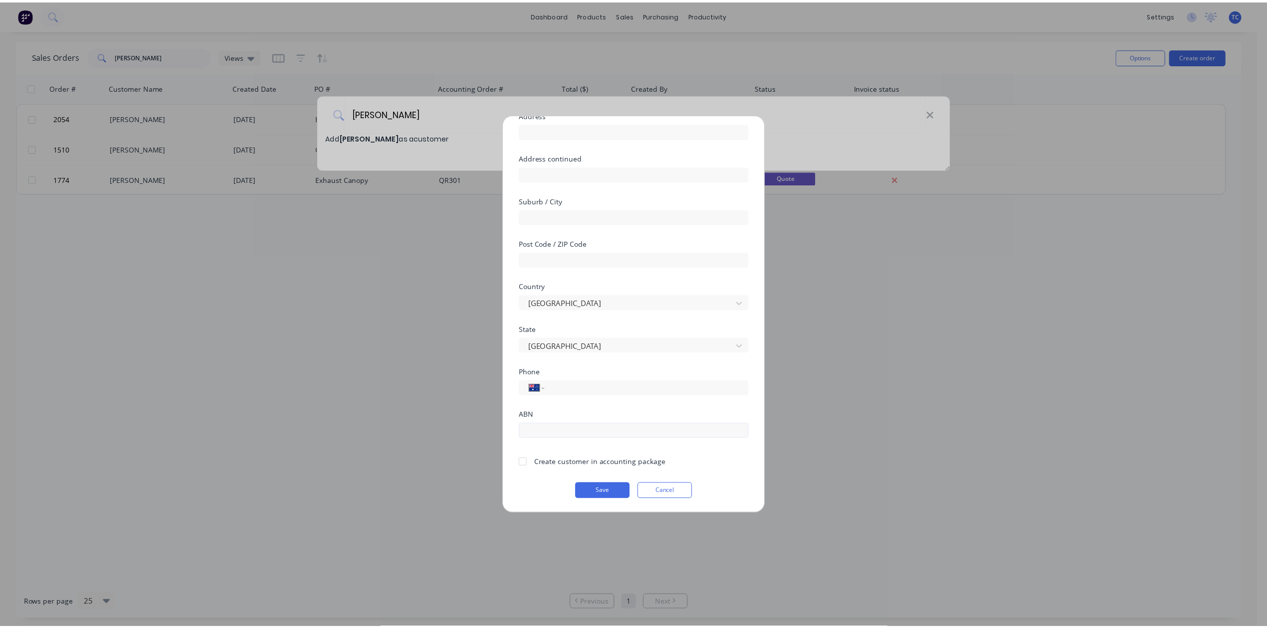
scroll to position [162, 0]
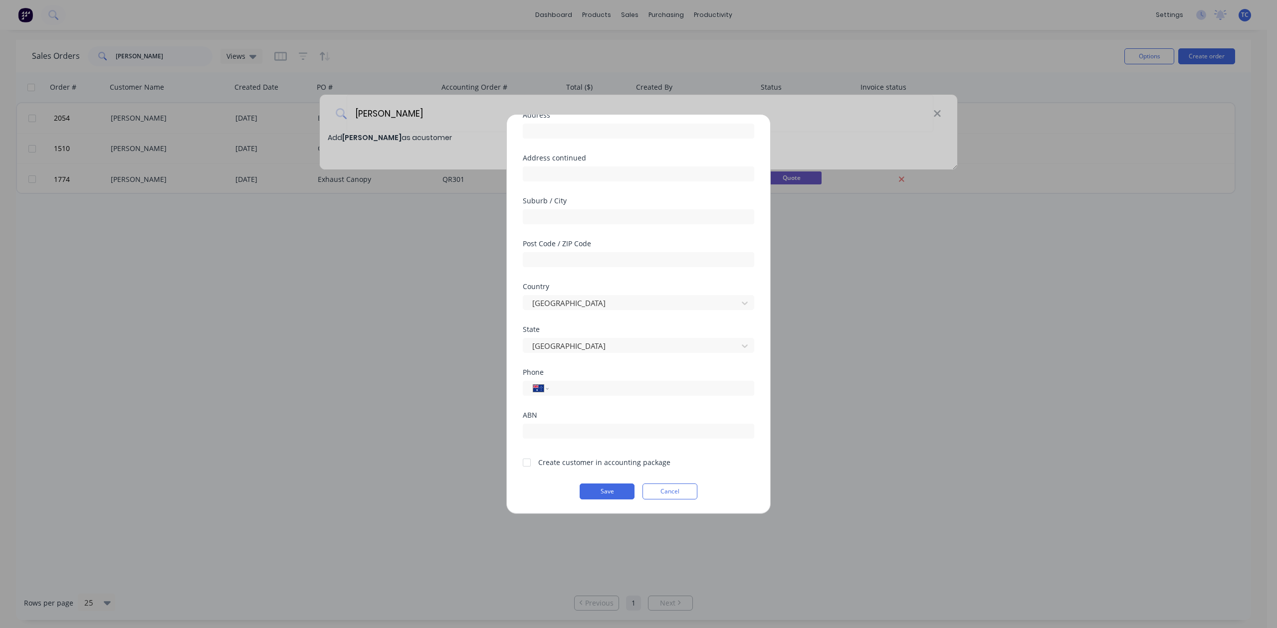
click at [529, 453] on div at bounding box center [527, 463] width 20 height 20
click at [603, 486] on button "Save" at bounding box center [606, 492] width 55 height 16
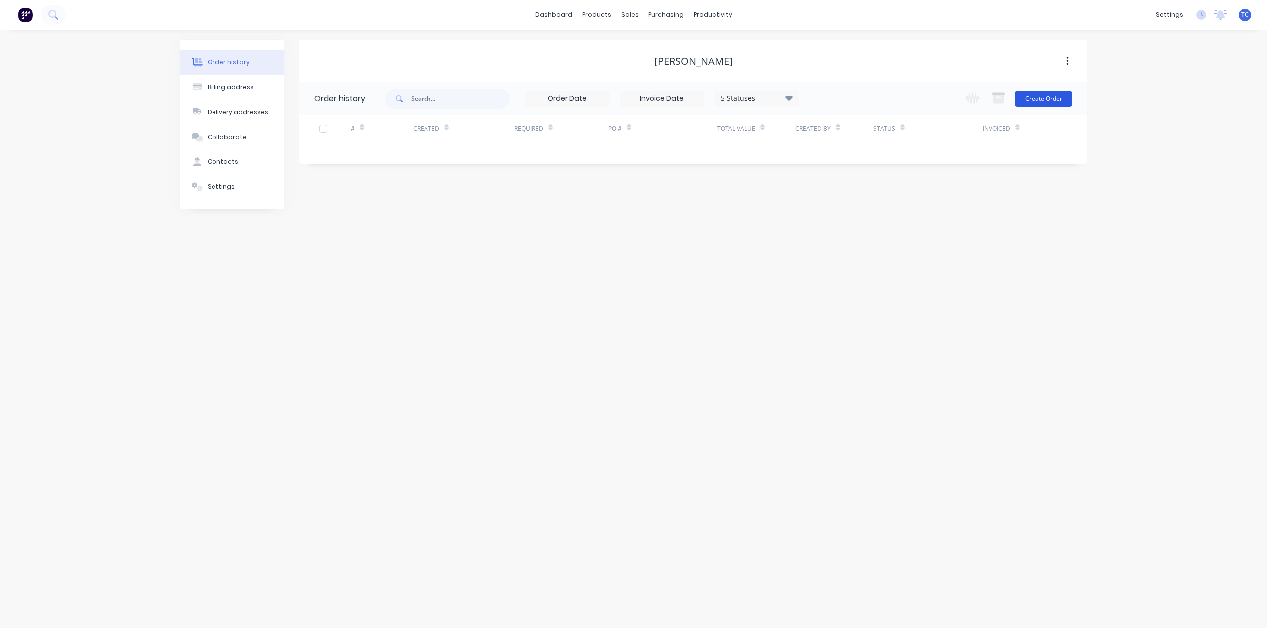
click at [1038, 98] on button "Create Order" at bounding box center [1043, 99] width 58 height 16
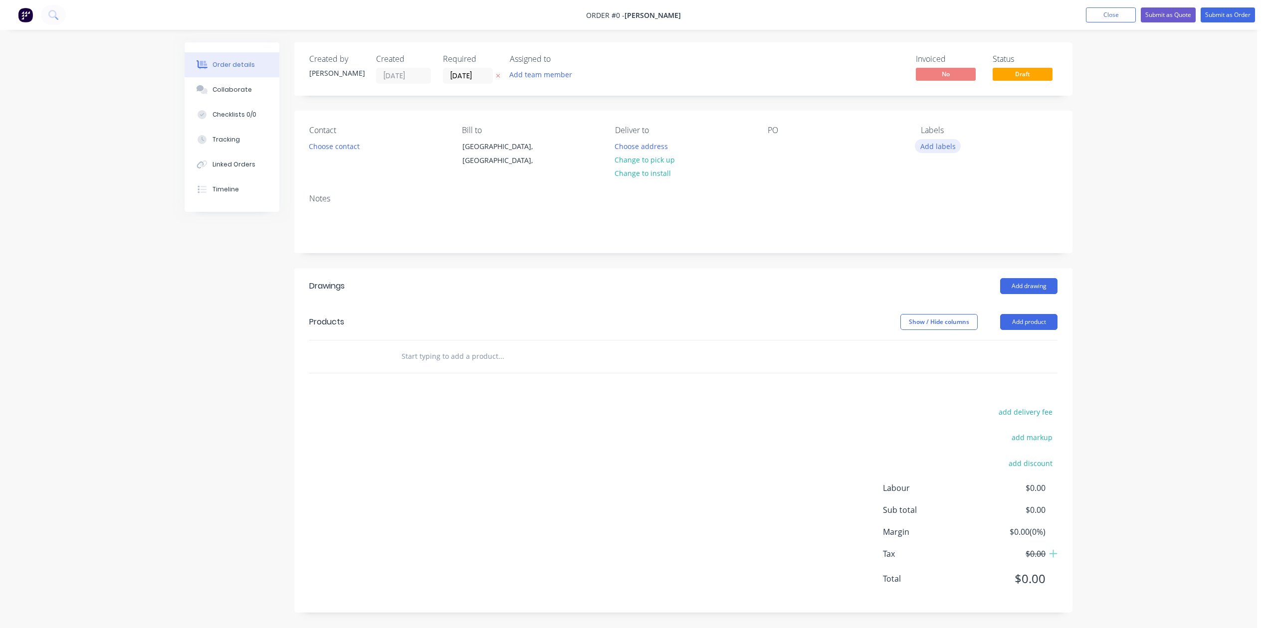
click at [928, 153] on button "Add labels" at bounding box center [938, 145] width 46 height 13
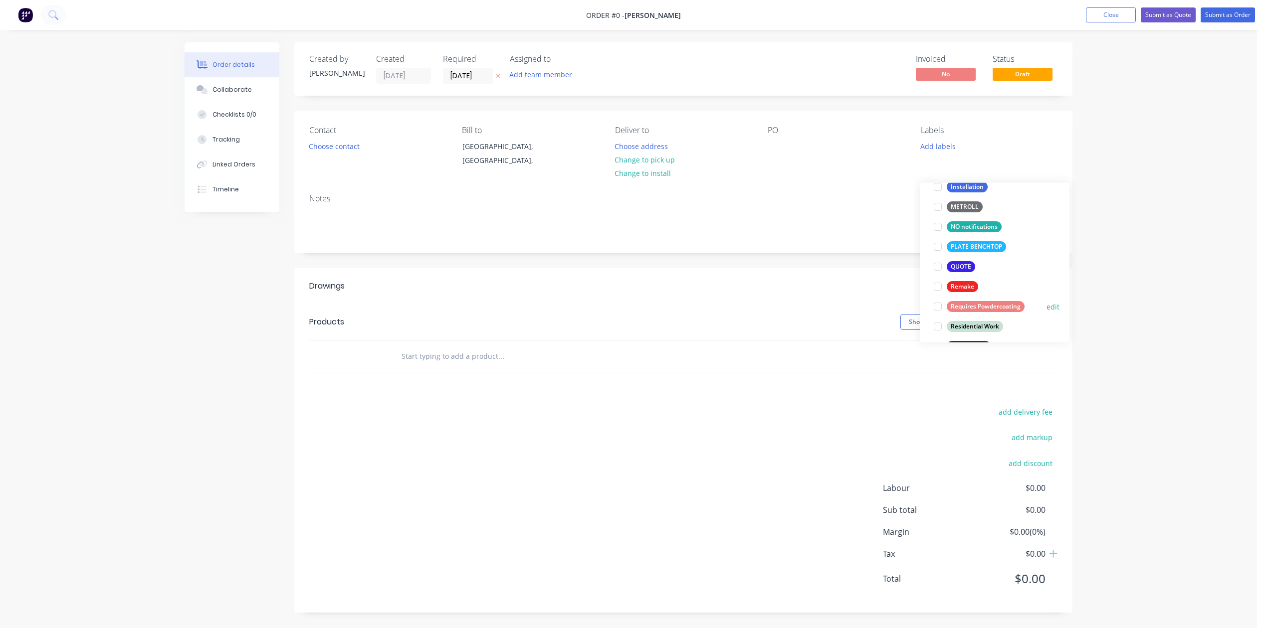
scroll to position [332, 0]
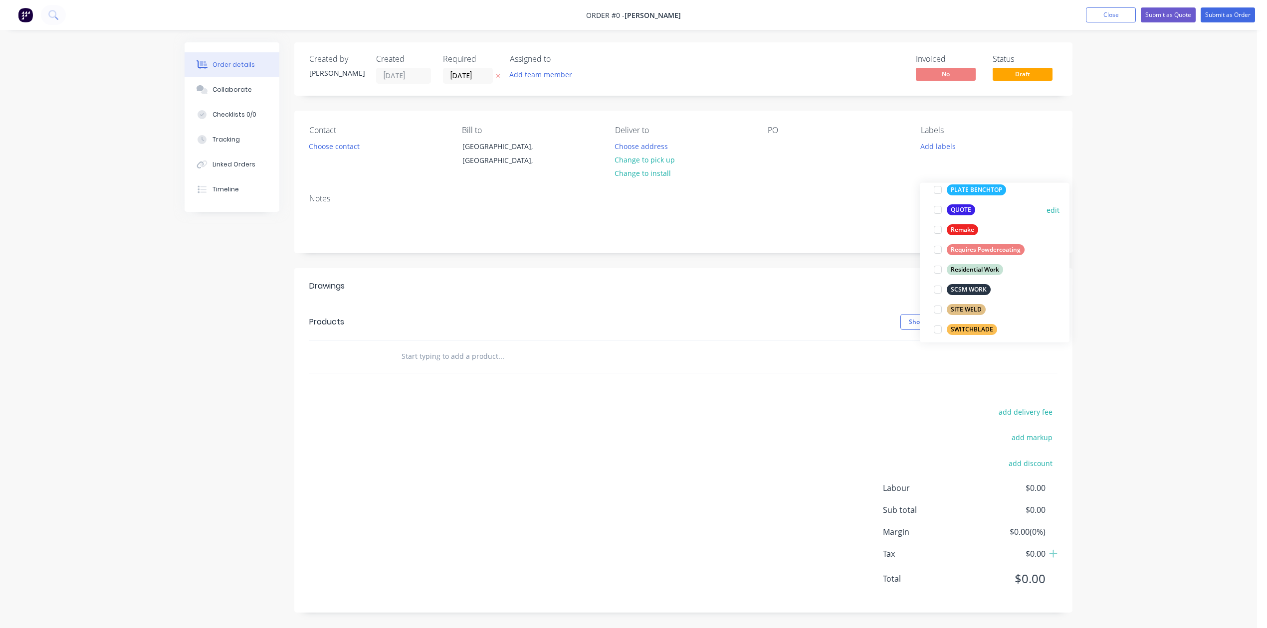
click at [939, 212] on div at bounding box center [938, 210] width 20 height 20
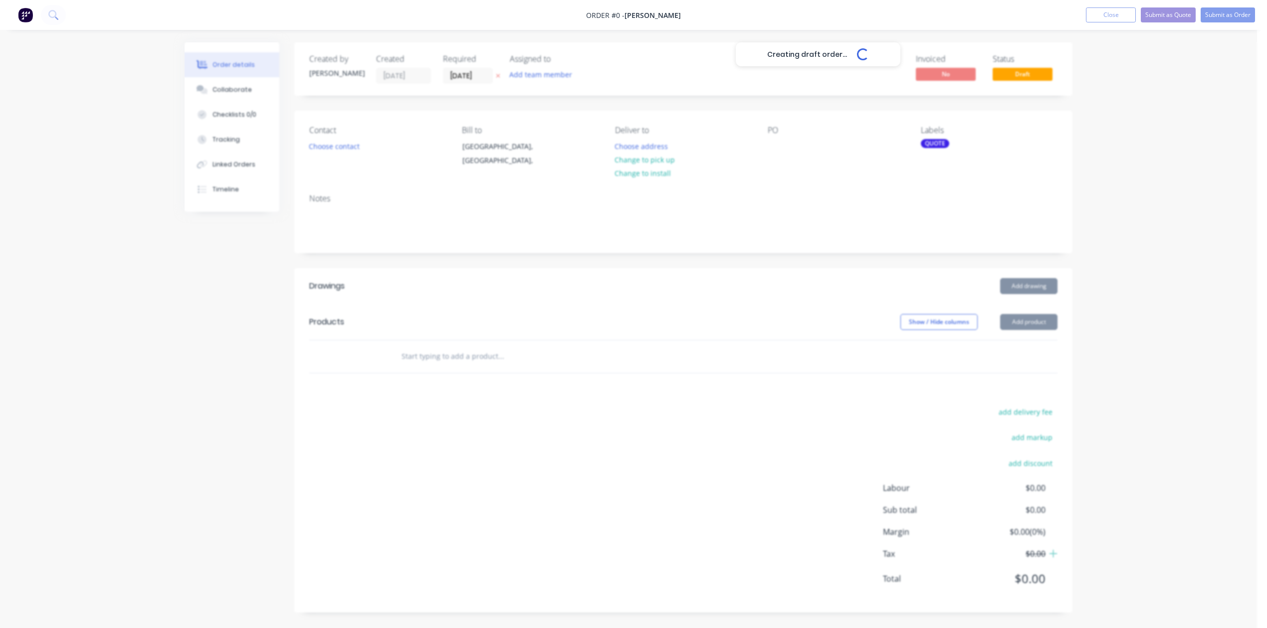
click at [755, 206] on div "Creating draft order... Loading... Order details Collaborate Checklists 0/0 Tra…" at bounding box center [629, 334] width 908 height 585
click at [772, 154] on div at bounding box center [775, 146] width 16 height 14
click at [363, 153] on button "Choose contact" at bounding box center [334, 145] width 61 height 13
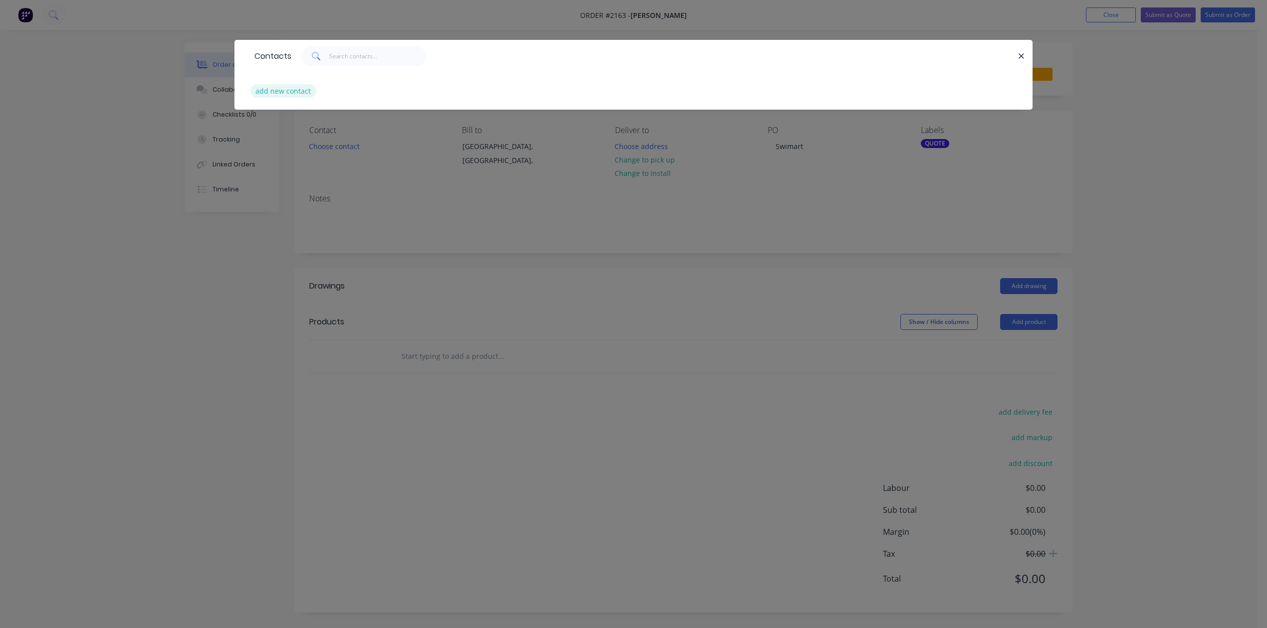
click at [290, 98] on button "add new contact" at bounding box center [283, 90] width 66 height 13
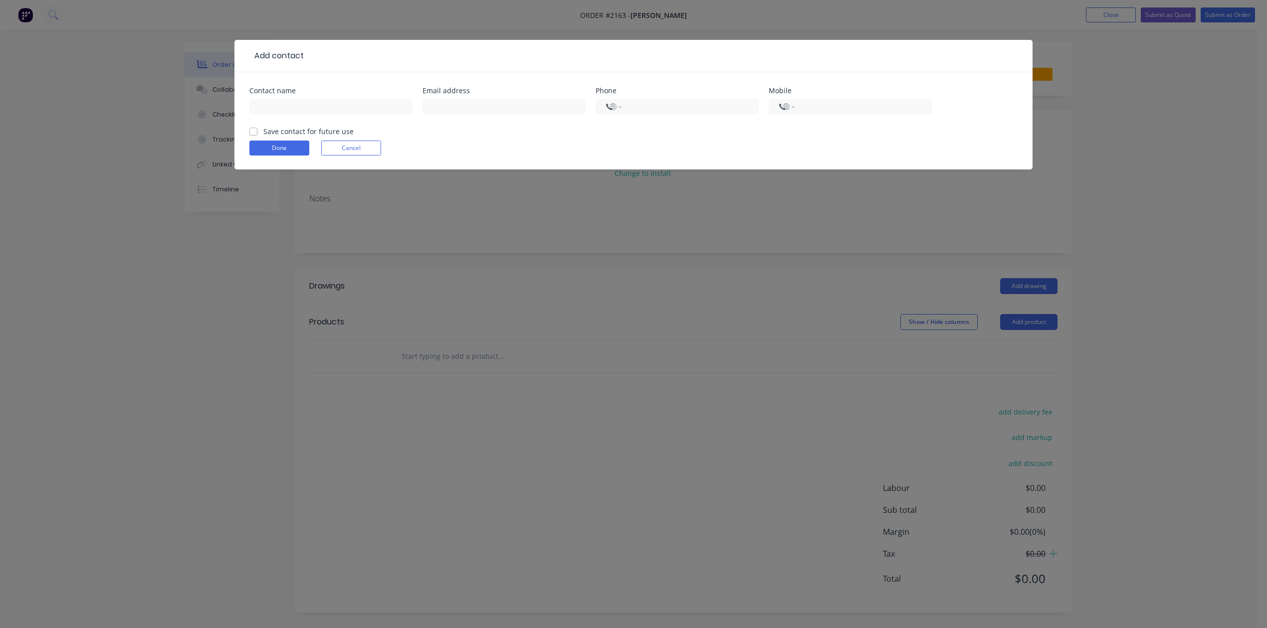
select select "AU"
click at [302, 114] on input "text" at bounding box center [330, 106] width 163 height 15
type input "Les Kunde"
type input "rlkunde@bigpond.com"
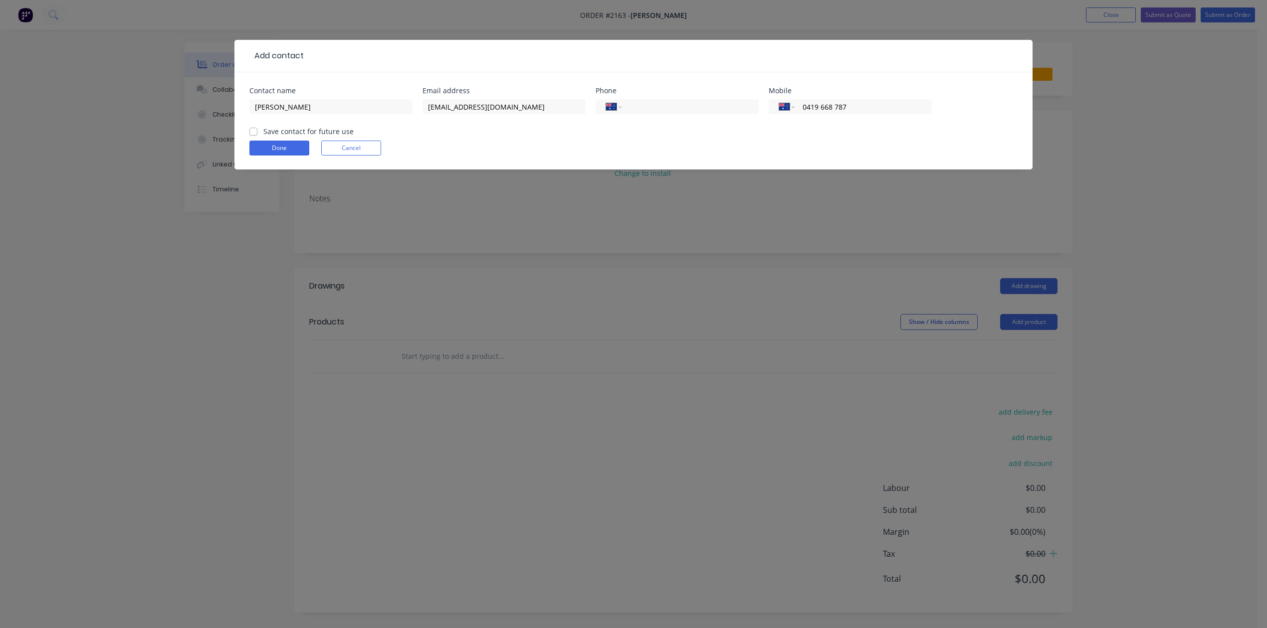
type input "0419 668 787"
click at [263, 137] on label "Save contact for future use" at bounding box center [308, 131] width 90 height 10
click at [256, 136] on input "Save contact for future use" at bounding box center [253, 130] width 8 height 9
checkbox input "true"
click at [281, 156] on button "Done" at bounding box center [279, 148] width 60 height 15
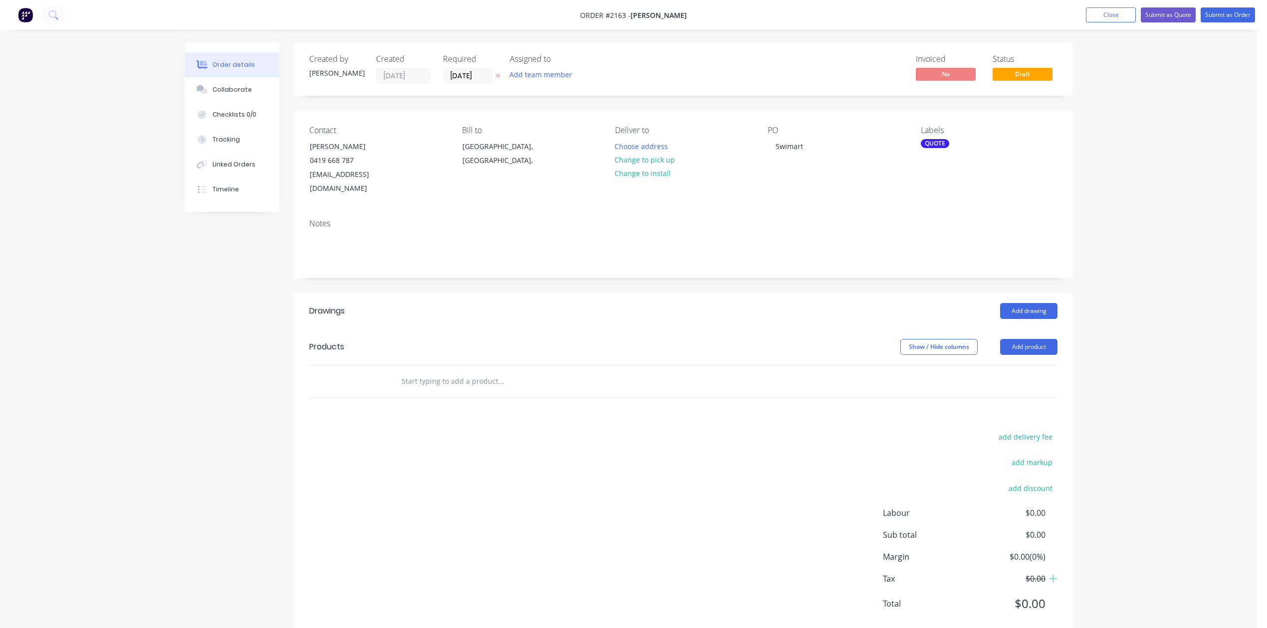
click at [431, 391] on input "text" at bounding box center [500, 381] width 199 height 20
type input "3mm Aluminium Flashing - 100 x 610 x 600mm long"
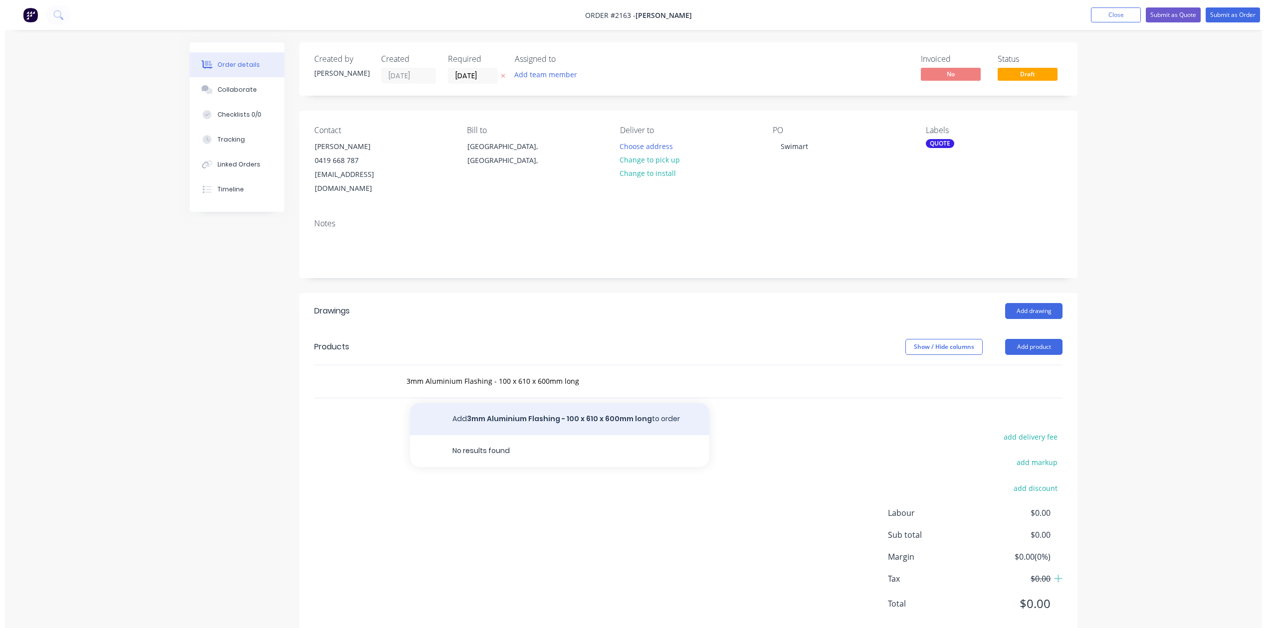
scroll to position [0, 0]
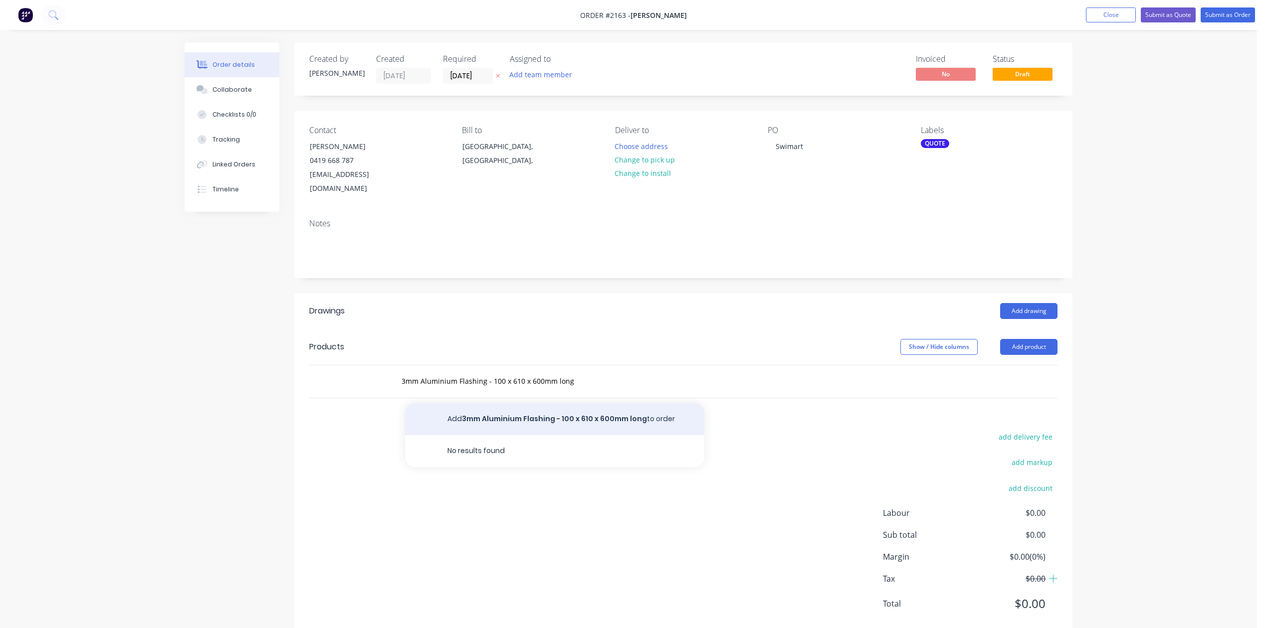
click at [539, 435] on button "Add 3mm Aluminium Flashing - 100 x 610 x 600mm long to order" at bounding box center [554, 419] width 299 height 32
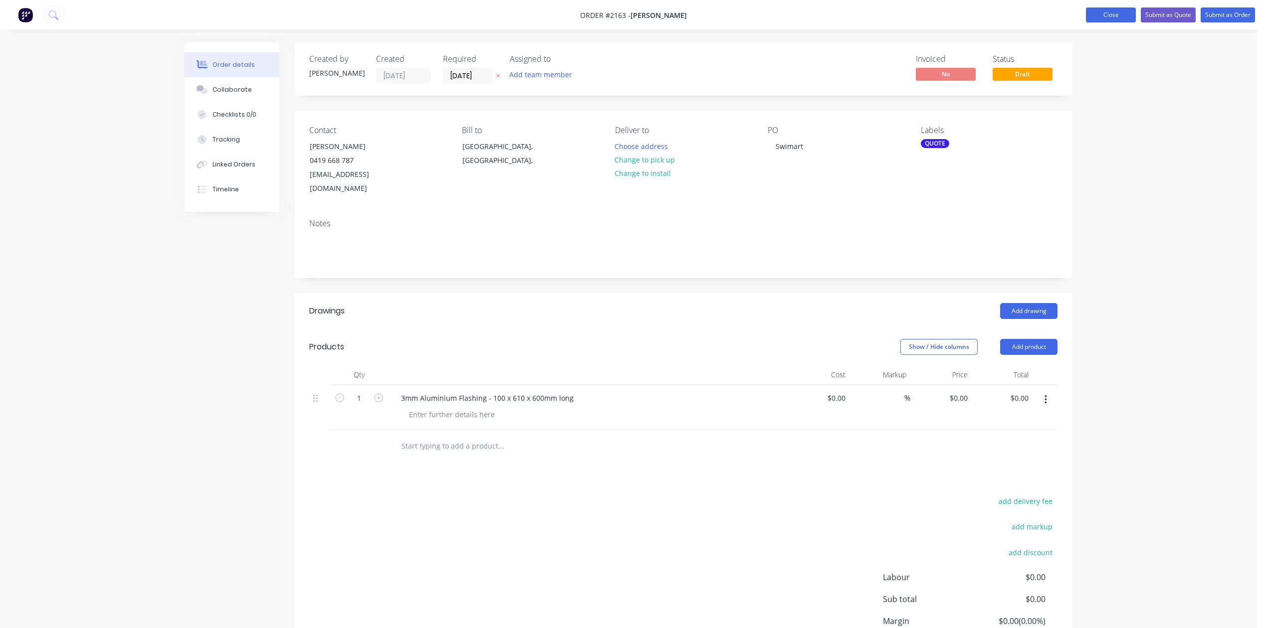
click at [1086, 14] on button "Close" at bounding box center [1111, 14] width 50 height 15
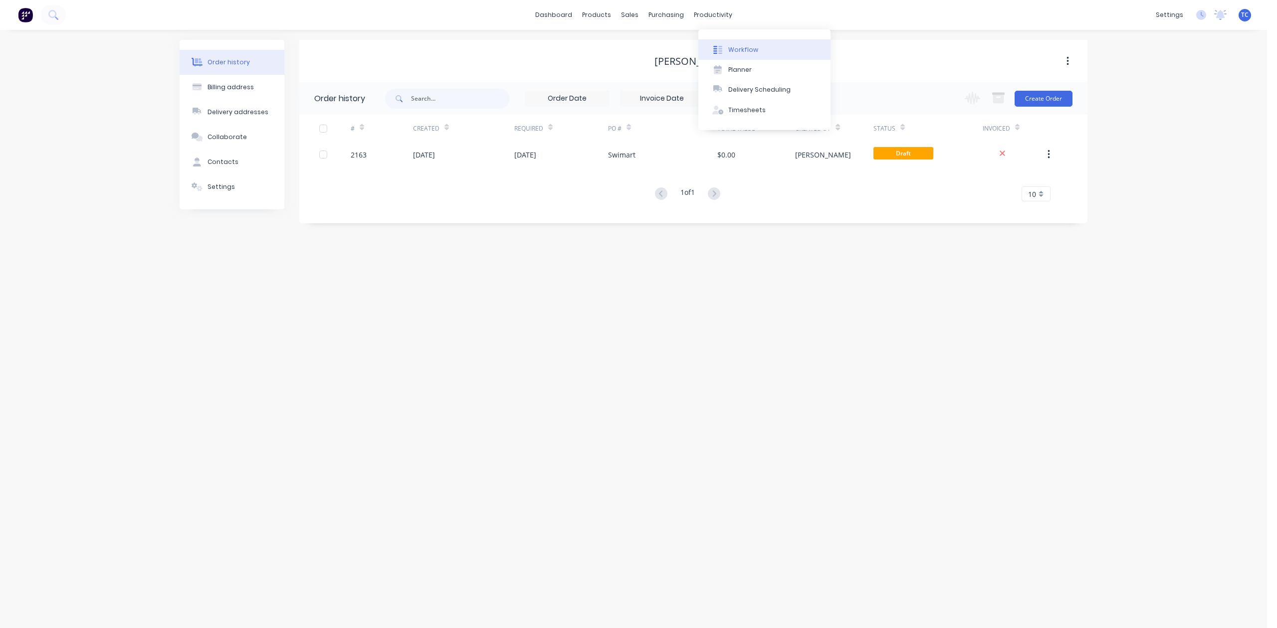
click at [746, 50] on div "Workflow" at bounding box center [743, 49] width 30 height 9
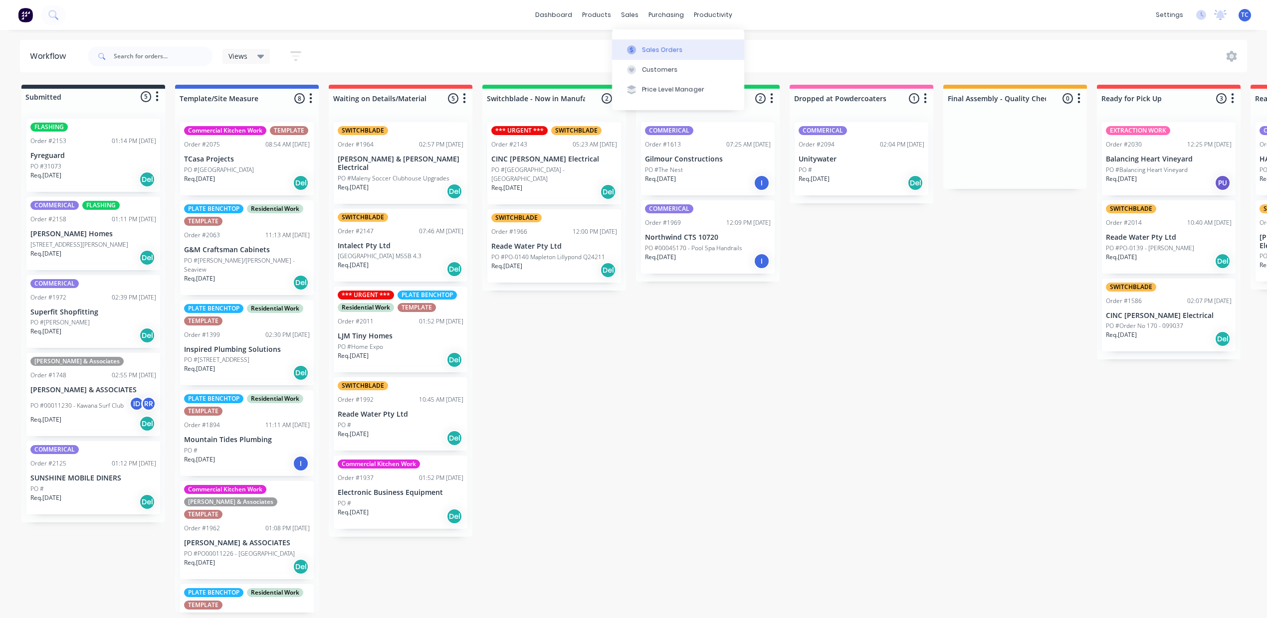
click at [661, 50] on div "Sales Orders" at bounding box center [662, 49] width 41 height 9
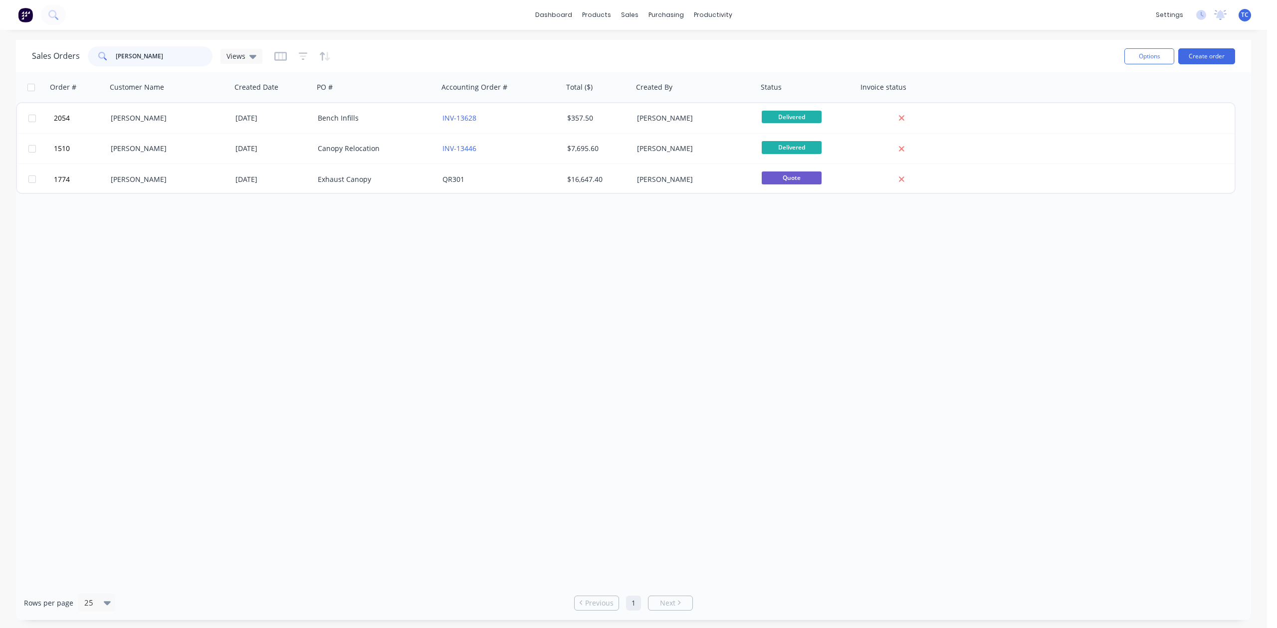
drag, startPoint x: 174, startPoint y: 61, endPoint x: 74, endPoint y: 60, distance: 99.7
click at [74, 60] on div "Sales Orders mauro san Views" at bounding box center [147, 56] width 230 height 20
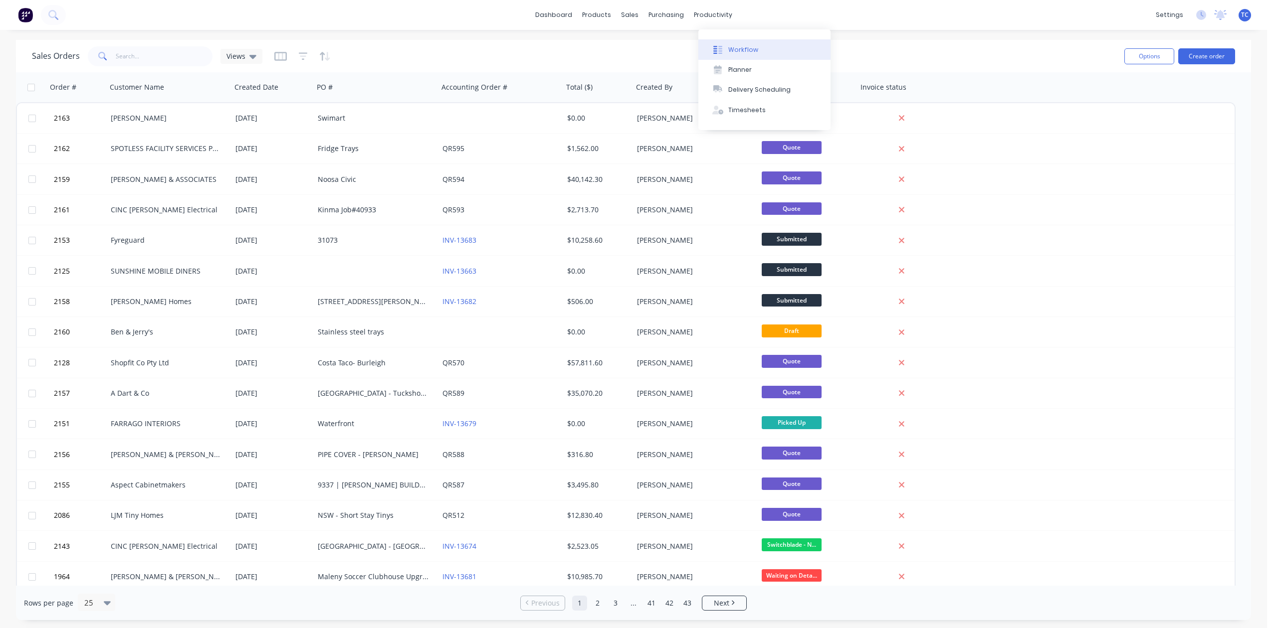
click at [748, 52] on div "Workflow" at bounding box center [743, 49] width 30 height 9
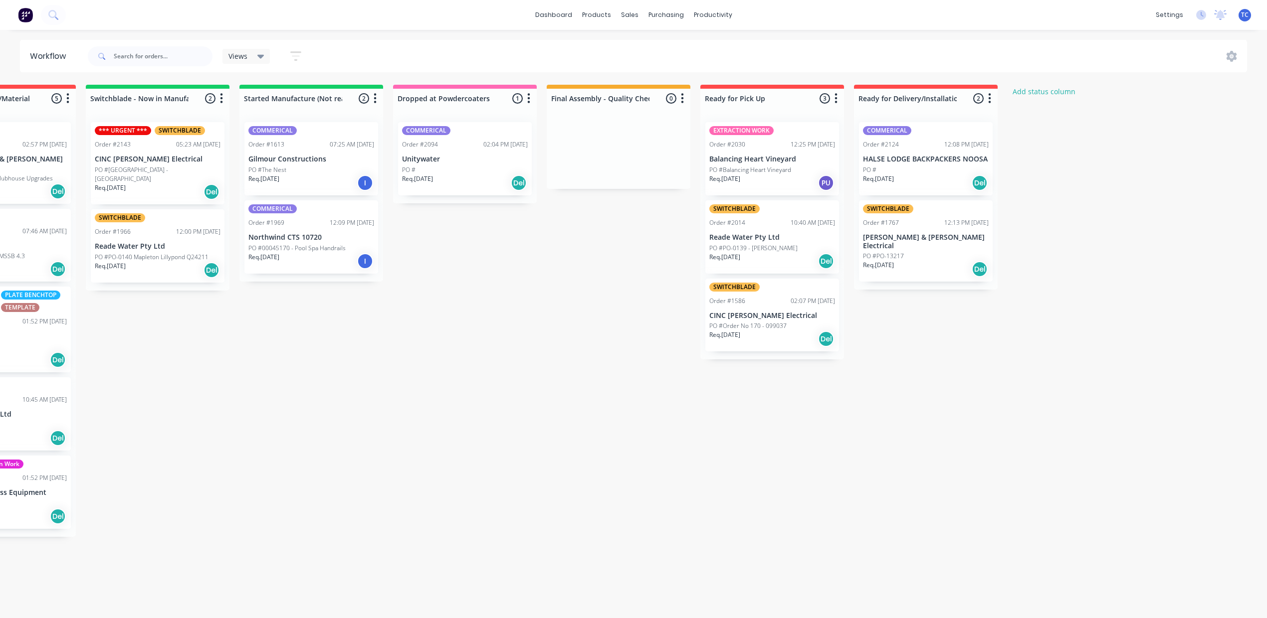
scroll to position [0, 669]
